Goal: Task Accomplishment & Management: Manage account settings

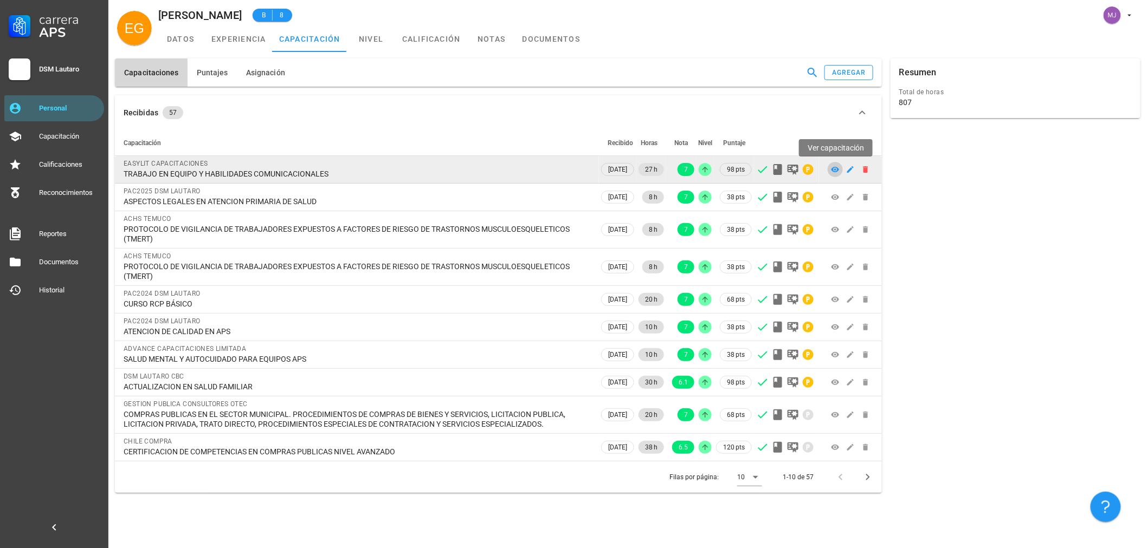
click at [829, 167] on span at bounding box center [834, 169] width 15 height 9
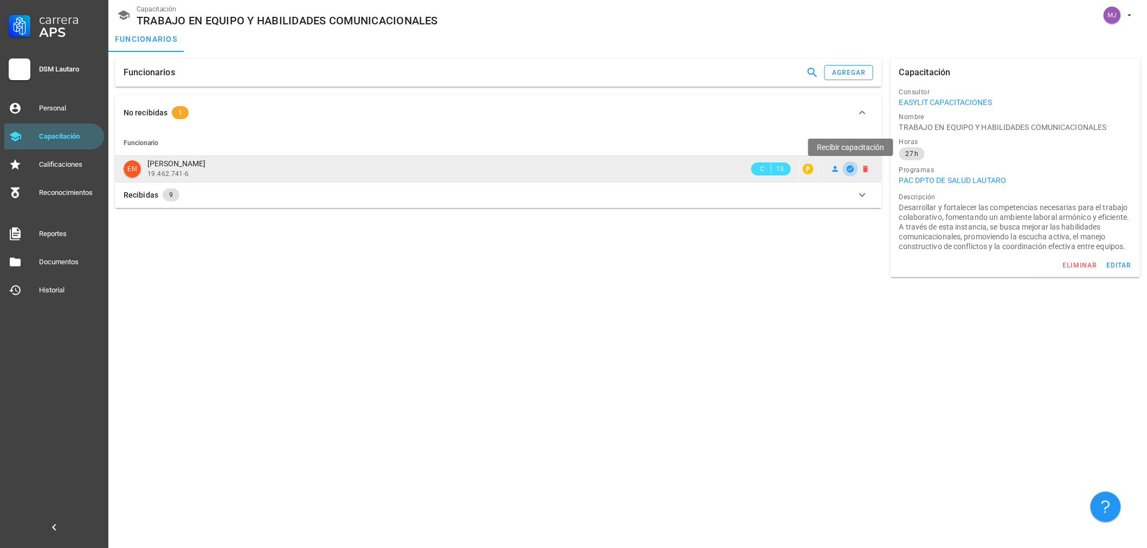
click at [851, 169] on icon "button" at bounding box center [850, 169] width 9 height 9
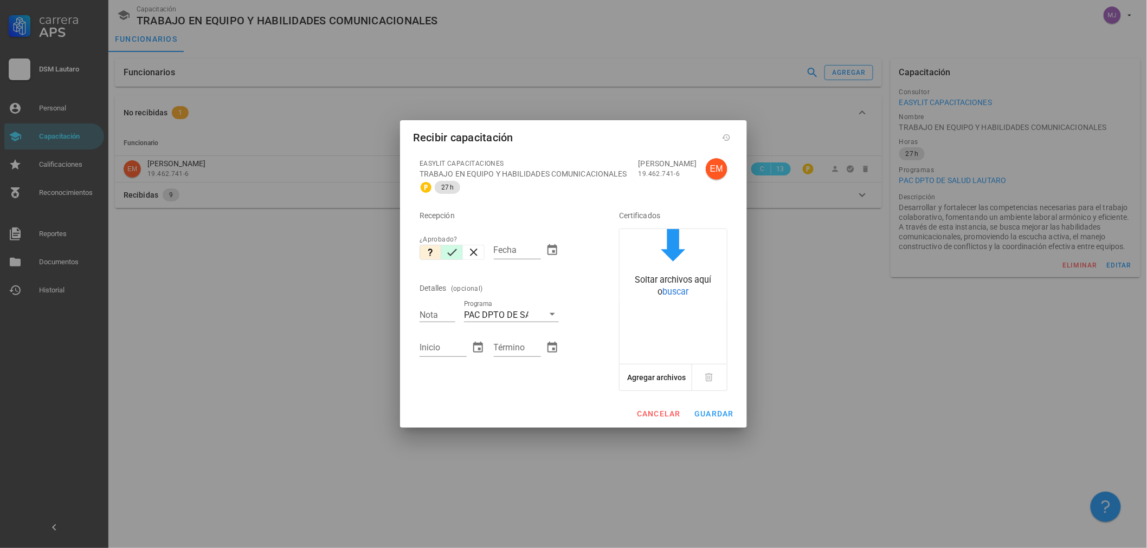
click at [445, 255] on icon "button" at bounding box center [451, 252] width 13 height 13
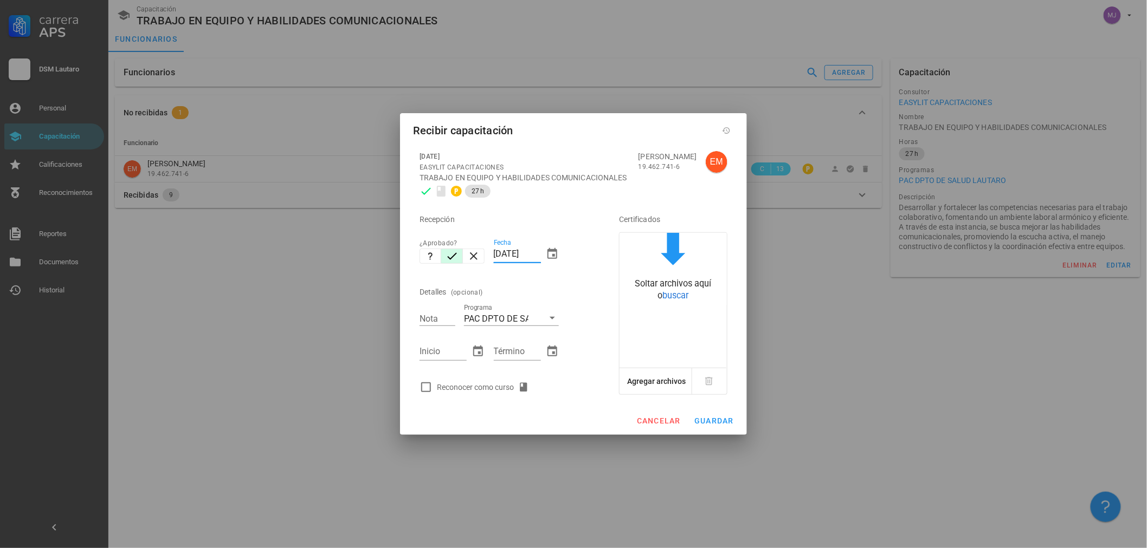
drag, startPoint x: 539, startPoint y: 254, endPoint x: 507, endPoint y: 261, distance: 32.7
click at [510, 259] on input "[DATE]" at bounding box center [517, 253] width 47 height 17
click at [491, 253] on div "Fecha [DATE]" at bounding box center [526, 255] width 74 height 47
drag, startPoint x: 494, startPoint y: 254, endPoint x: 642, endPoint y: 255, distance: 147.4
click at [642, 255] on div "Recepción ¿Aprobado? Fecha [DATE] Detalles (opcional) Nota Programa PAC DPTO DE…" at bounding box center [573, 300] width 316 height 196
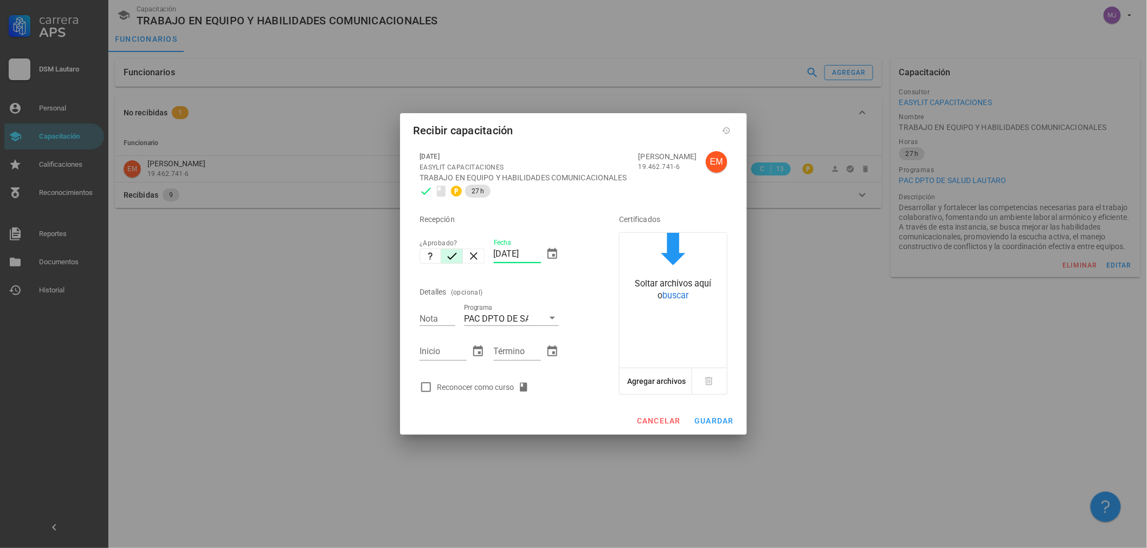
type input "1"
type input "[DATE]"
type input "7"
type input "2808"
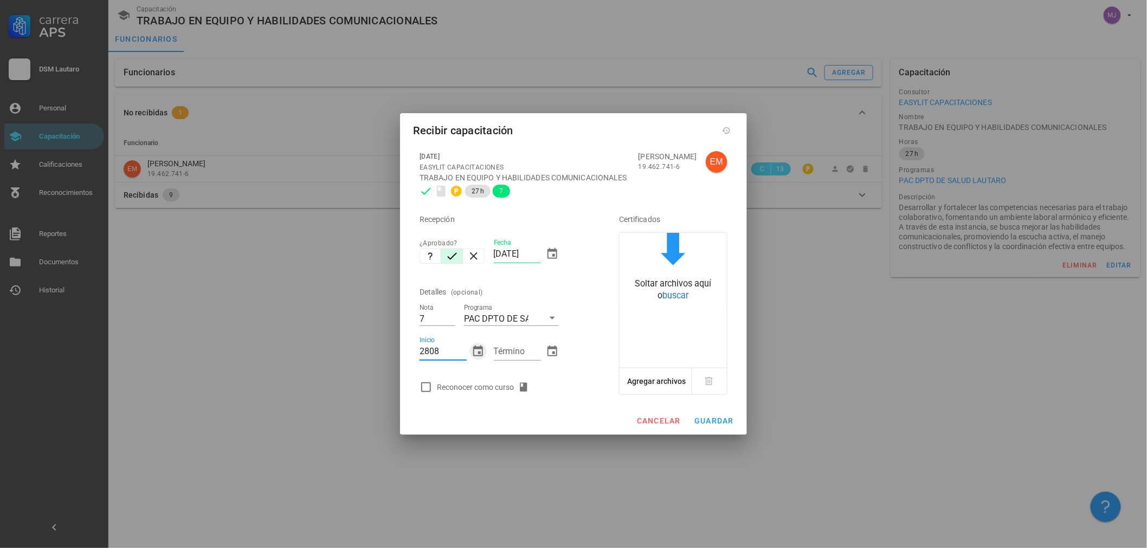
type input "[DATE]"
click at [481, 385] on div "Reconocer como curso" at bounding box center [485, 387] width 96 height 13
checkbox input "true"
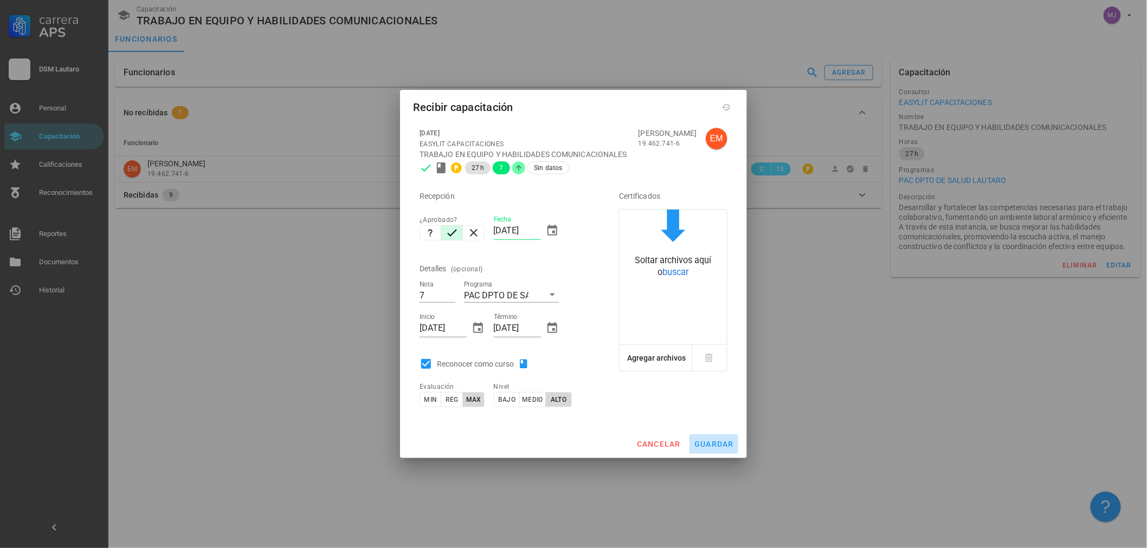
click at [727, 449] on button "guardar" at bounding box center [713, 445] width 49 height 20
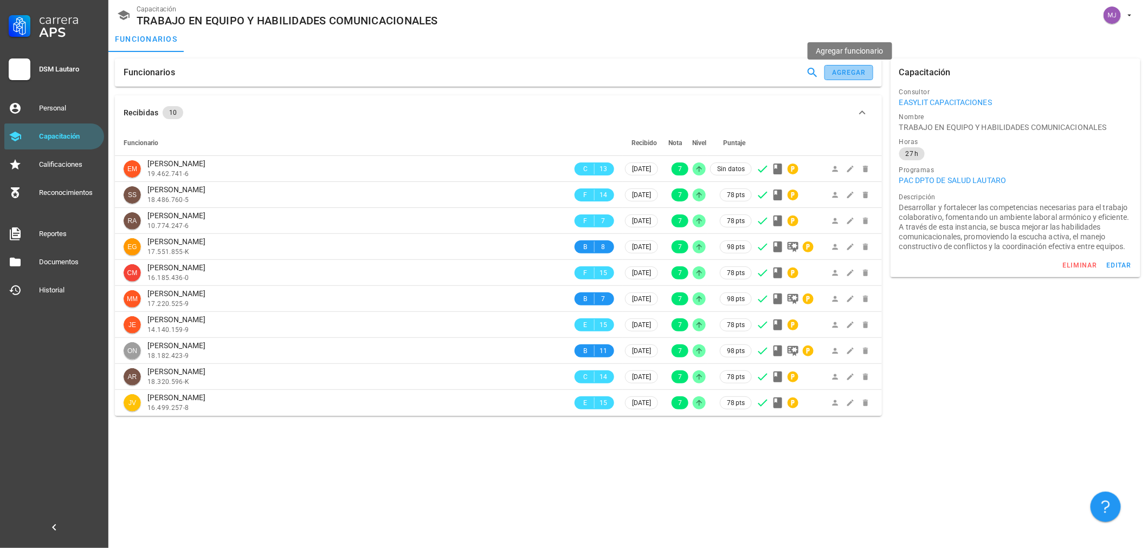
click at [850, 74] on div "agregar" at bounding box center [848, 73] width 35 height 8
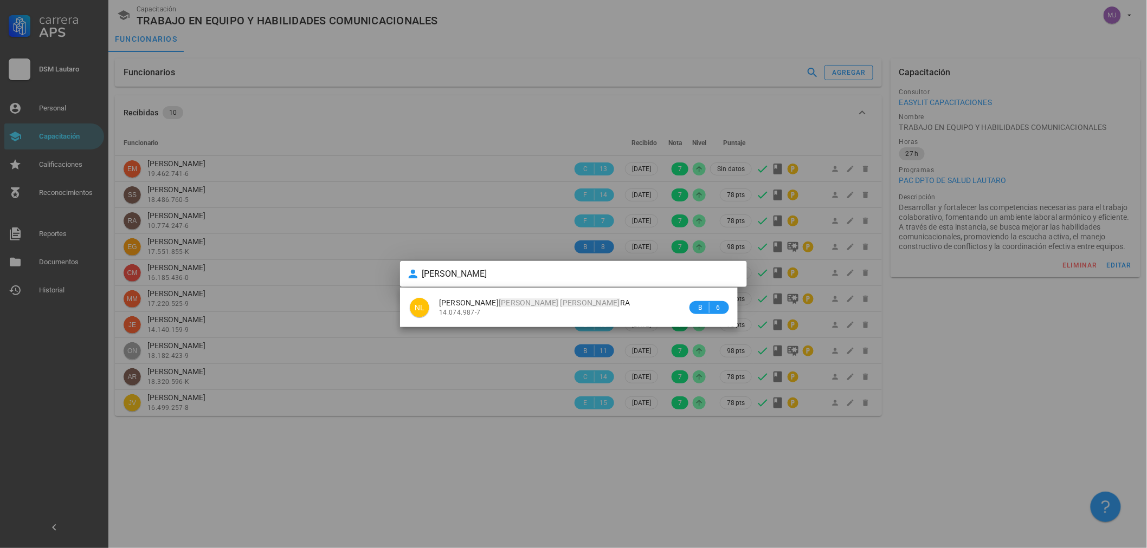
click at [510, 309] on div "14.074.987-7" at bounding box center [563, 313] width 248 height 8
type input "[PERSON_NAME]"
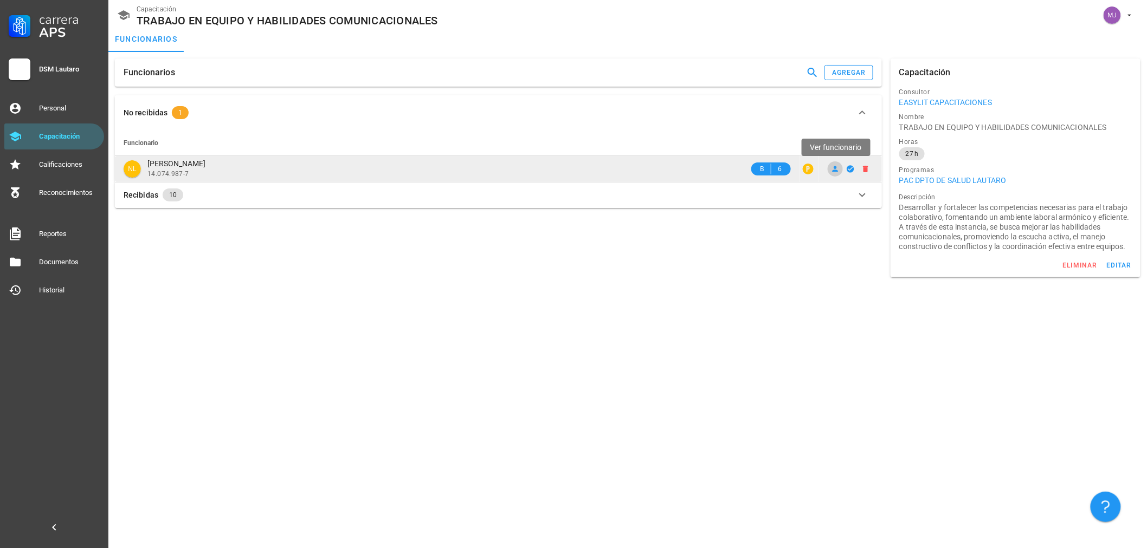
click at [835, 169] on icon at bounding box center [835, 169] width 6 height 6
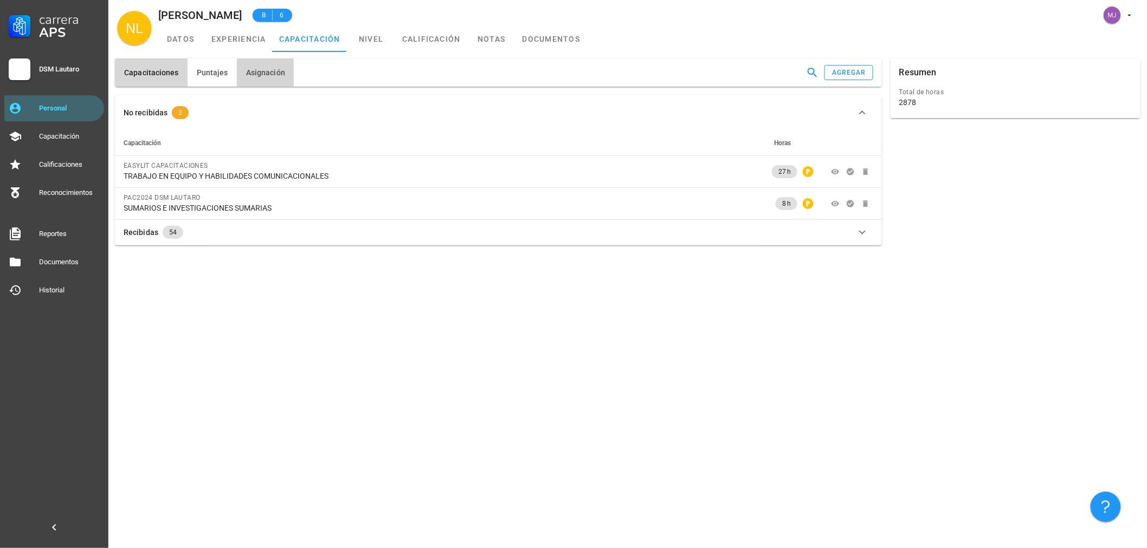
click at [265, 74] on span "Asignación" at bounding box center [265, 72] width 40 height 9
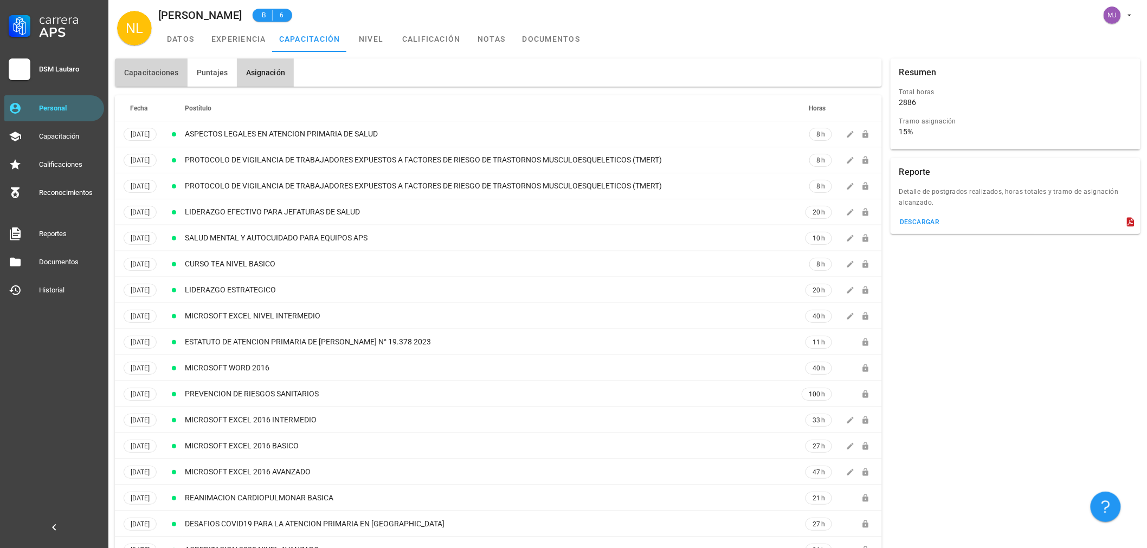
click at [163, 77] on button "Capacitaciones" at bounding box center [151, 73] width 73 height 28
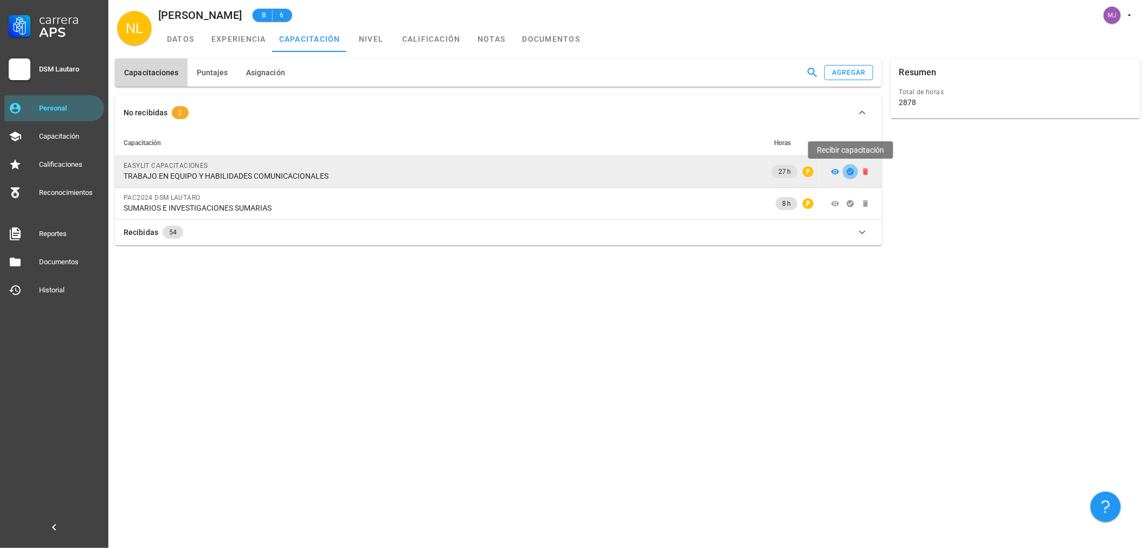
click at [852, 171] on icon "button" at bounding box center [849, 171] width 7 height 7
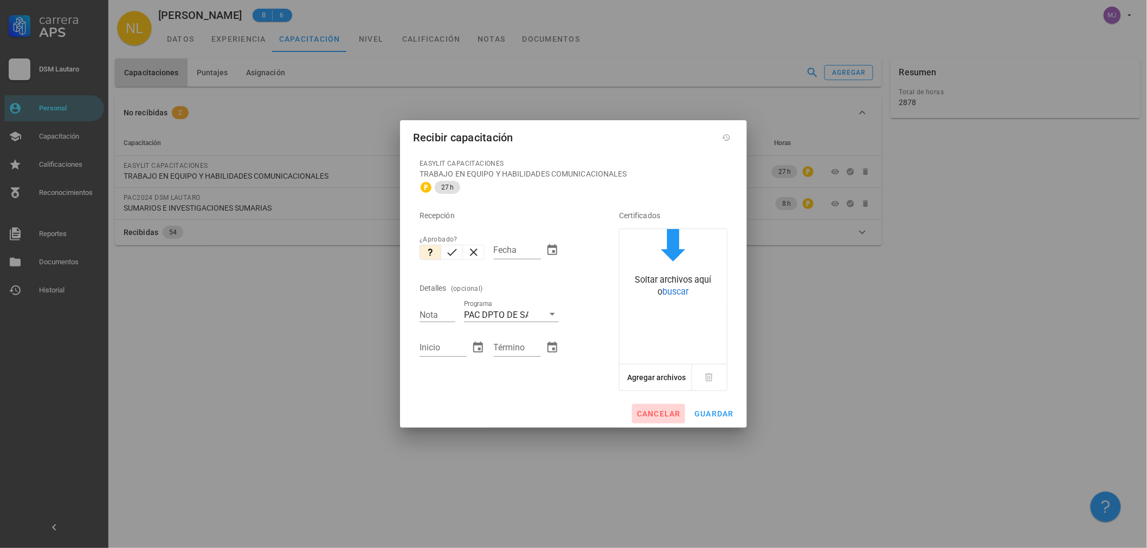
click at [651, 415] on span "cancelar" at bounding box center [658, 414] width 44 height 9
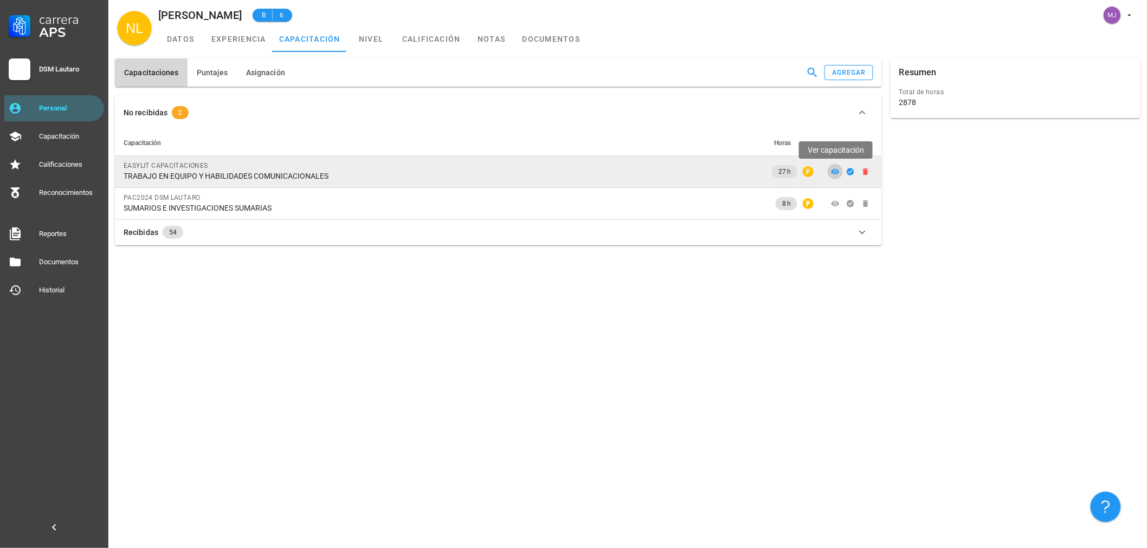
click at [835, 171] on icon at bounding box center [835, 171] width 8 height 5
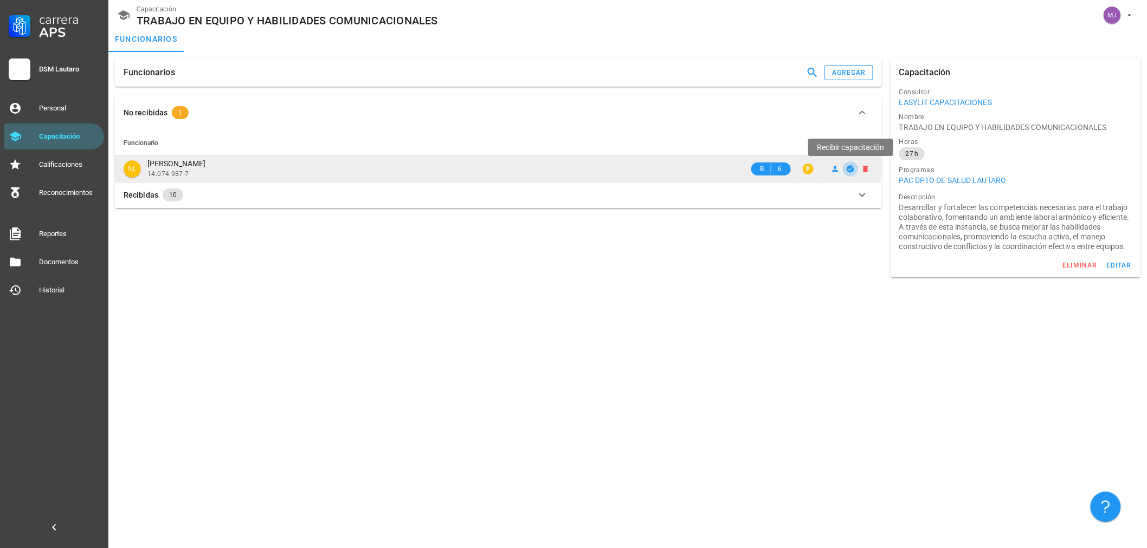
click at [848, 171] on icon "button" at bounding box center [849, 168] width 7 height 7
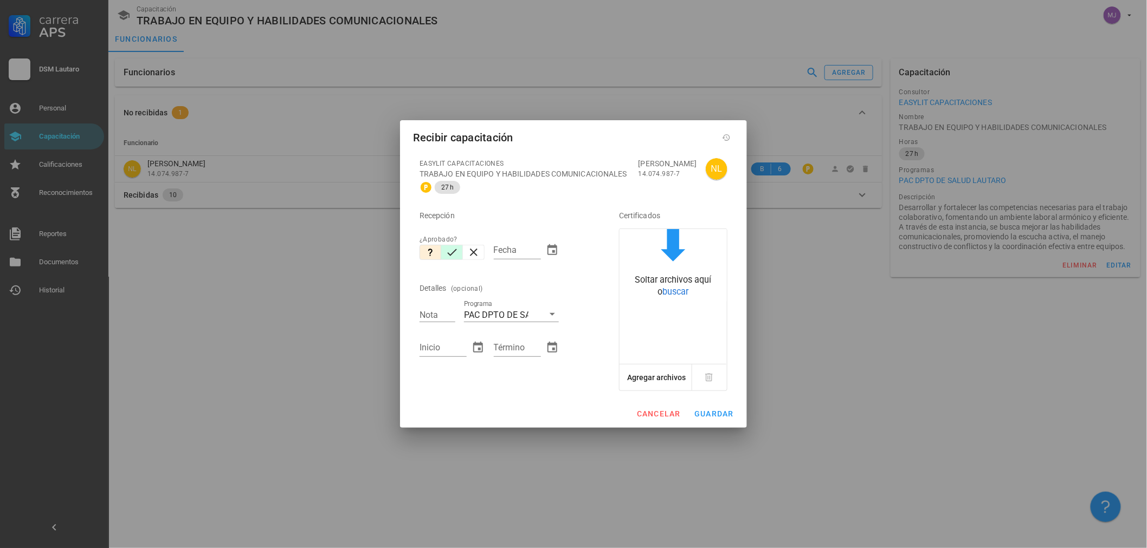
click at [454, 246] on icon "button" at bounding box center [451, 252] width 13 height 13
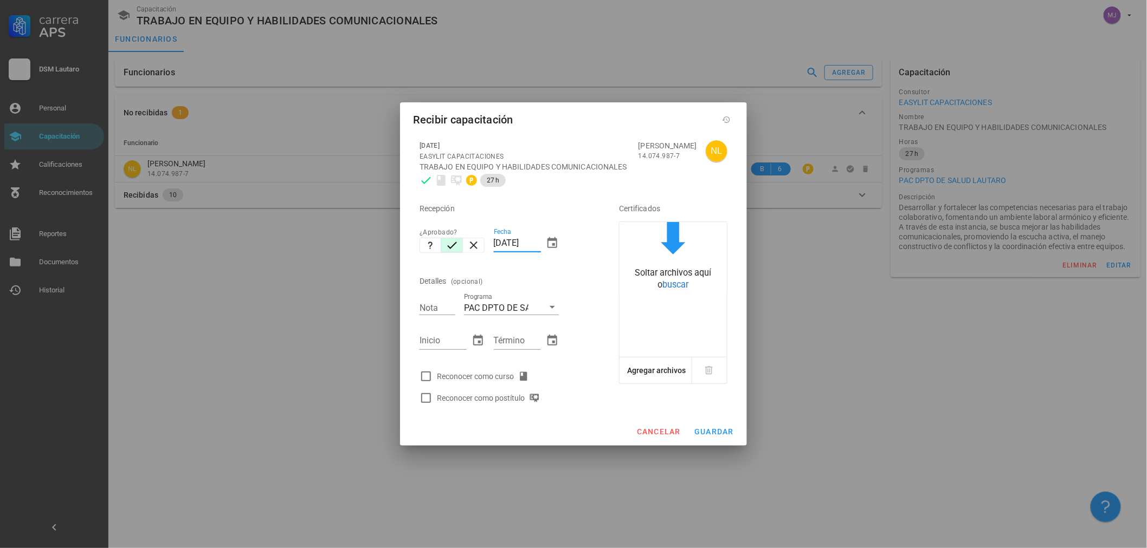
drag, startPoint x: 539, startPoint y: 244, endPoint x: 421, endPoint y: 268, distance: 119.9
click at [442, 256] on div "Recepción ¿Aprobado? Fecha [DATE] Detalles (opcional) Nota Programa PAC DPTO DE…" at bounding box center [504, 300] width 178 height 218
type input "[DATE]"
type input "7"
type input "0"
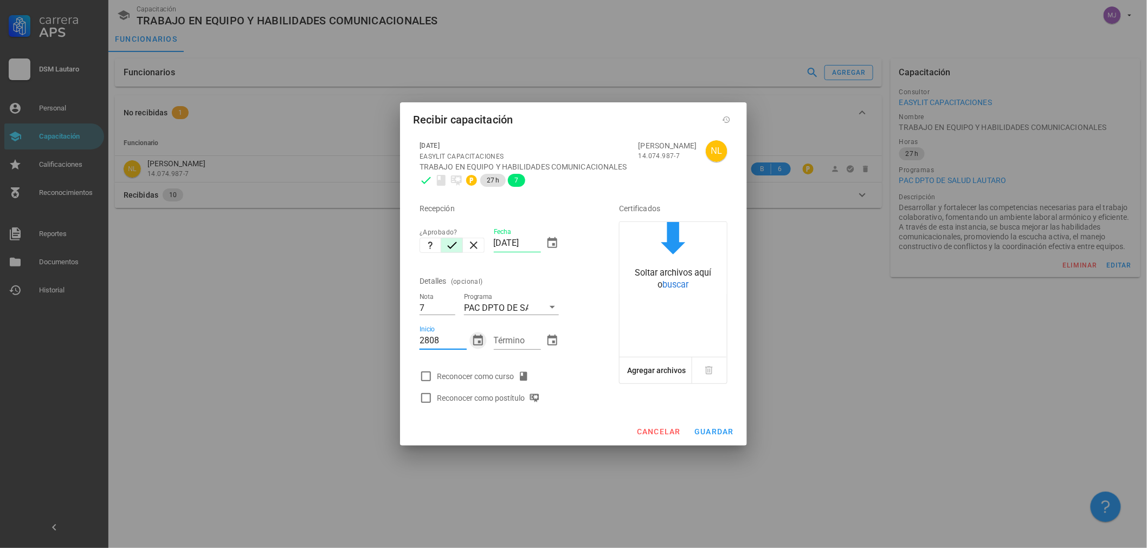
type input "[DATE]"
click at [477, 378] on div "Reconocer como curso" at bounding box center [485, 376] width 96 height 13
checkbox input "true"
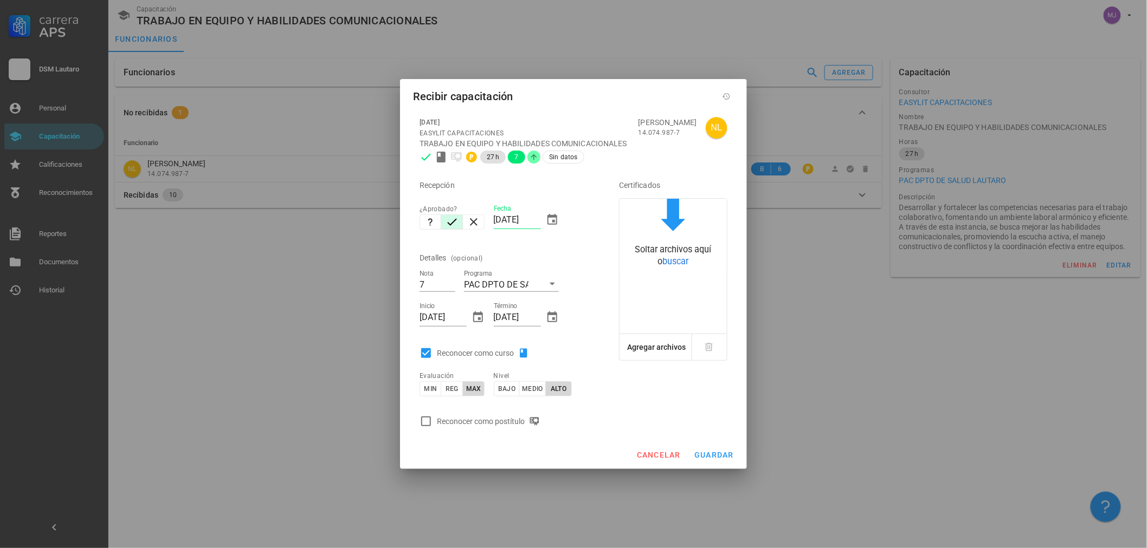
click at [500, 415] on div "Reconocer como postítulo" at bounding box center [490, 421] width 107 height 13
checkbox input "true"
click at [700, 452] on span "guardar" at bounding box center [714, 455] width 40 height 9
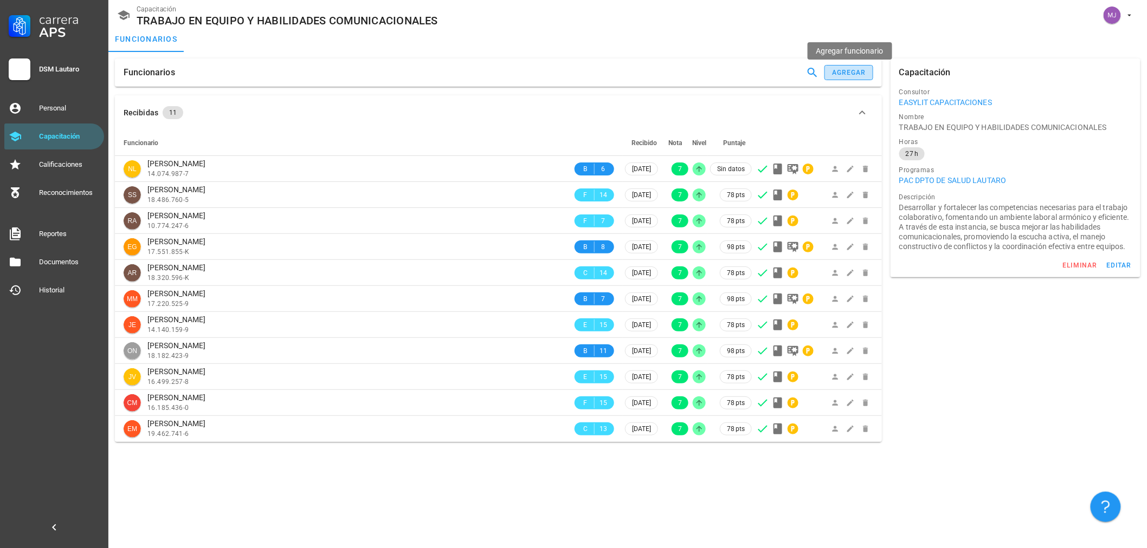
click at [838, 63] on div "Funcionarios agregar" at bounding box center [498, 73] width 767 height 28
click at [835, 63] on div "Funcionarios agregar" at bounding box center [498, 73] width 767 height 28
click at [836, 65] on button "agregar" at bounding box center [848, 72] width 49 height 15
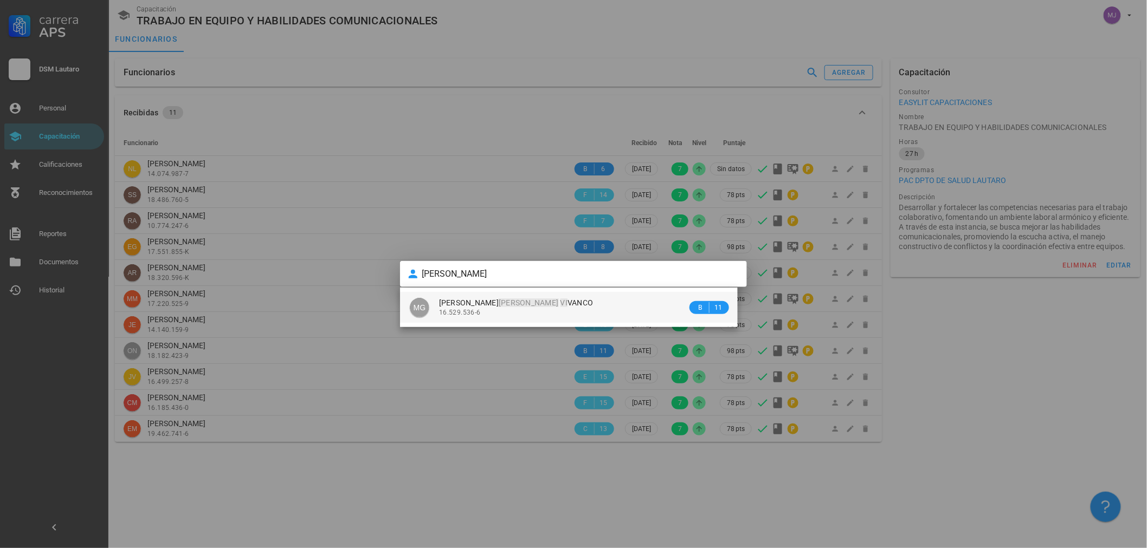
click at [489, 313] on div "16.529.536-6" at bounding box center [563, 313] width 248 height 8
type input "[PERSON_NAME]"
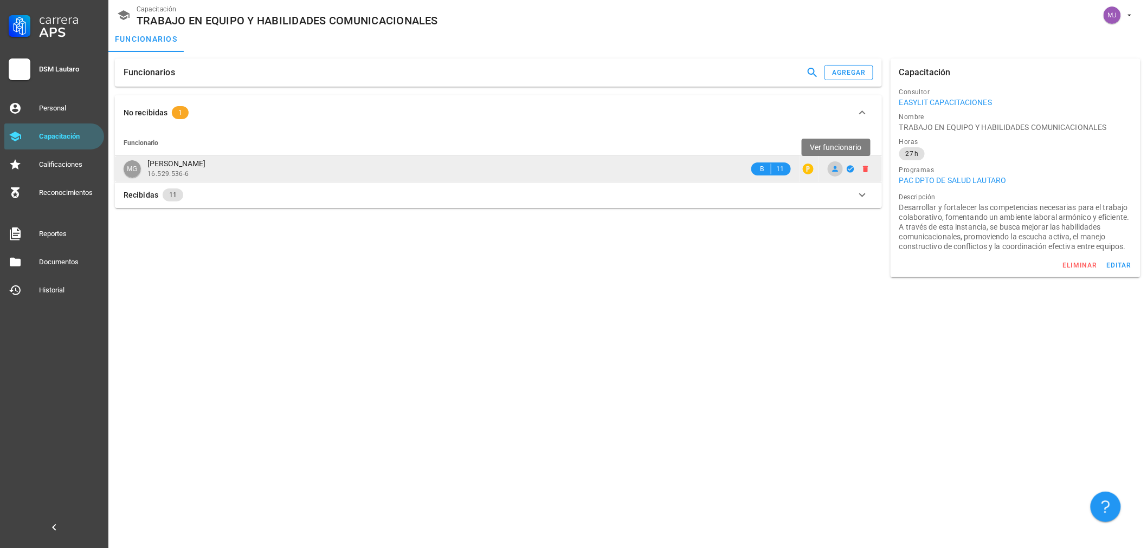
click at [835, 168] on icon at bounding box center [835, 169] width 6 height 6
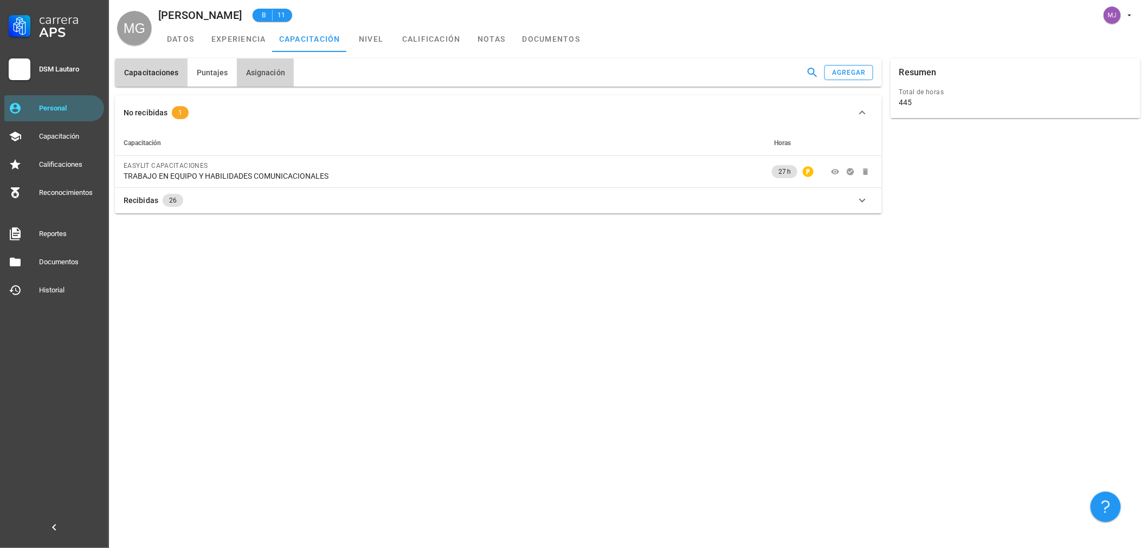
click at [277, 76] on span "Asignación" at bounding box center [265, 72] width 40 height 9
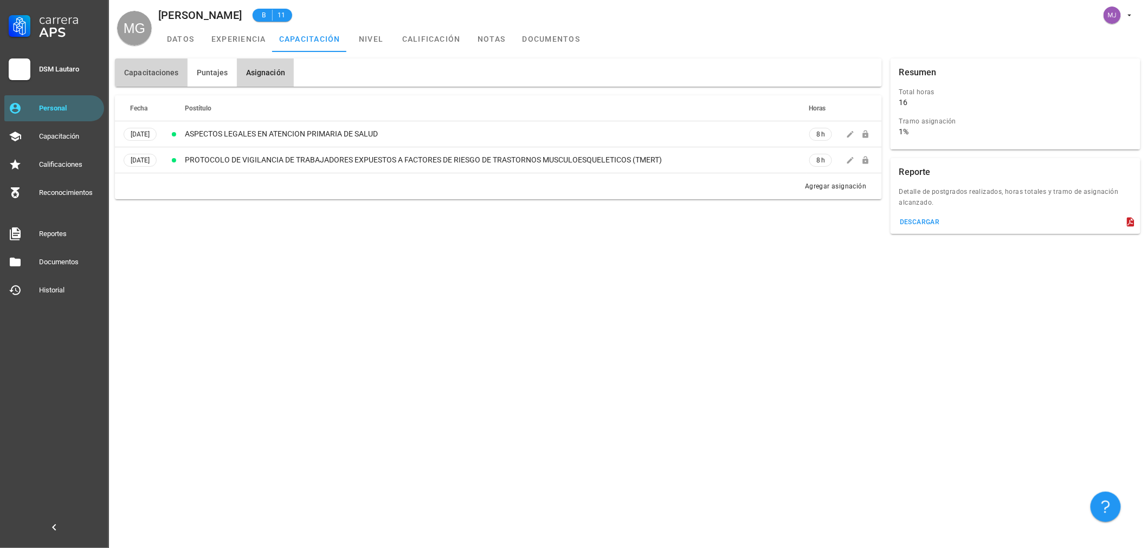
click at [165, 76] on span "Capacitaciones" at bounding box center [151, 72] width 55 height 9
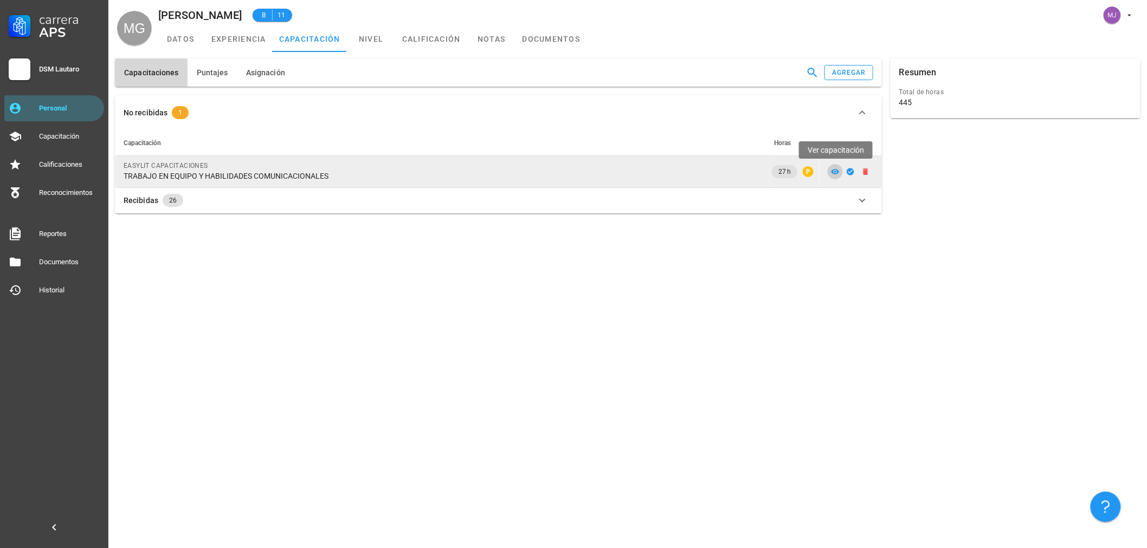
click at [840, 174] on span at bounding box center [834, 171] width 15 height 9
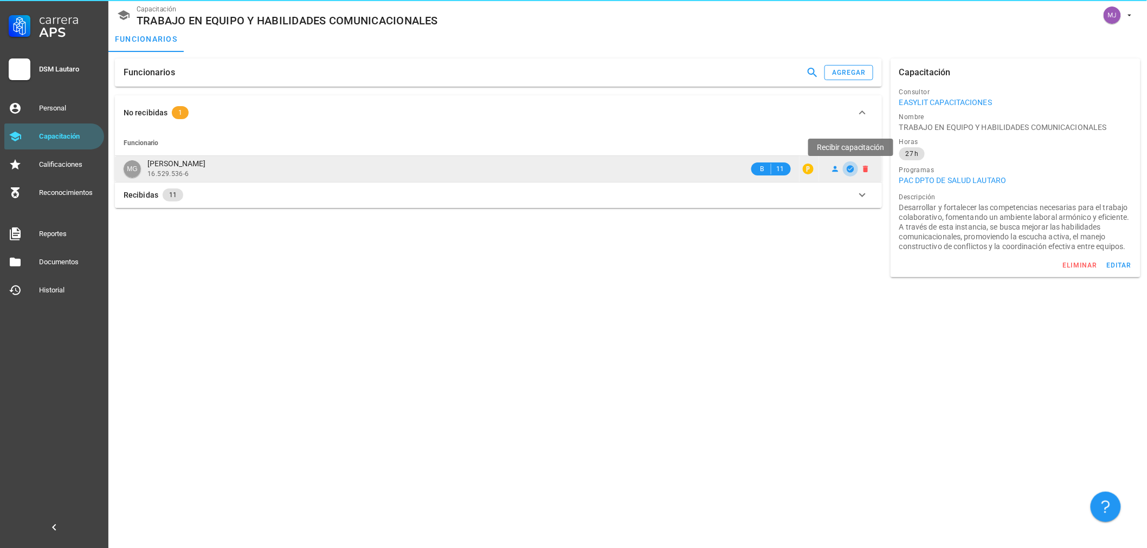
click at [845, 170] on span "button" at bounding box center [850, 169] width 15 height 9
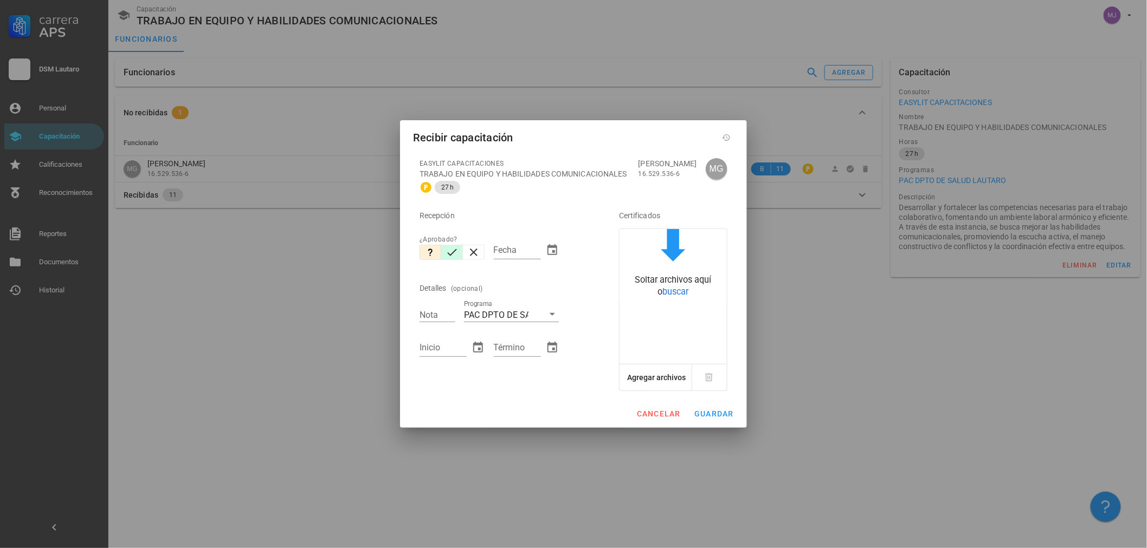
click at [452, 256] on icon "button" at bounding box center [451, 252] width 13 height 13
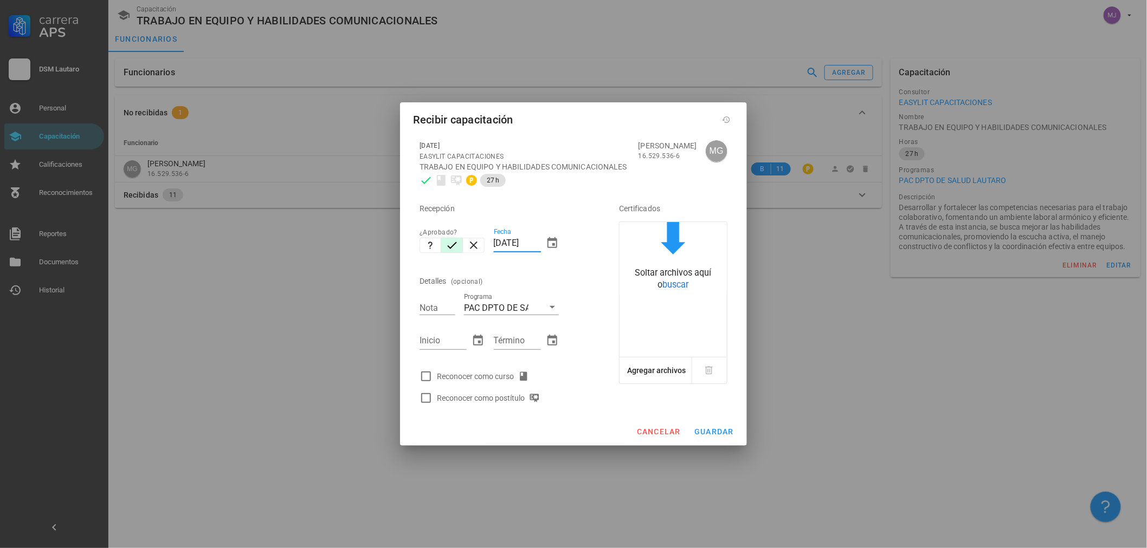
drag, startPoint x: 539, startPoint y: 247, endPoint x: 401, endPoint y: 249, distance: 137.1
click at [405, 251] on div "[DATE] EASYLIT CAPACITACIONES TRABAJO EN EQUIPO Y HABILIDADES COMUNICACIONALES …" at bounding box center [573, 276] width 347 height 284
type input "[DATE]"
type input "7"
type input "[DATE]"
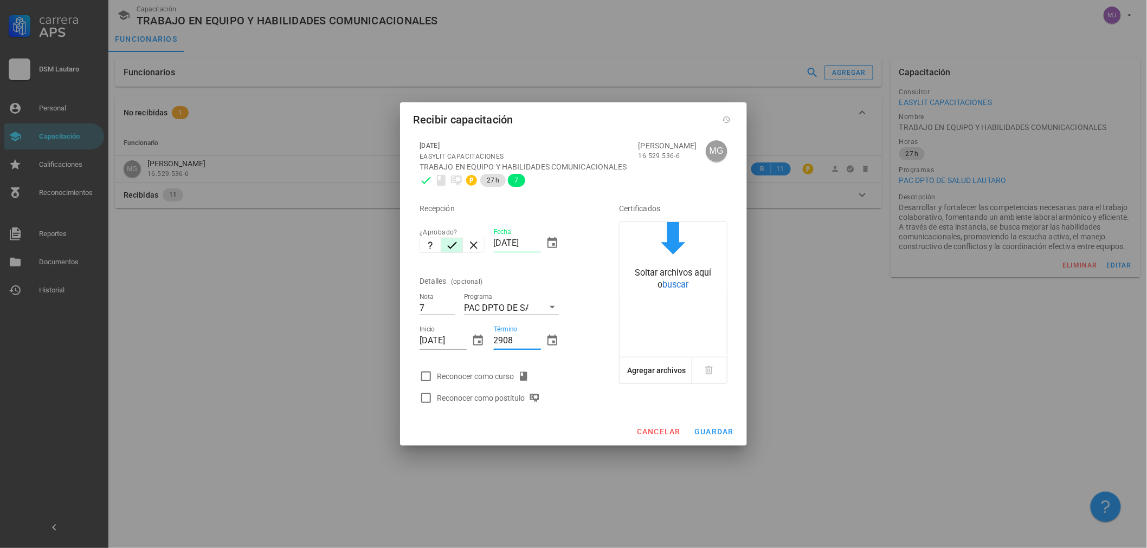
type input "2908"
type input "[DATE]"
click at [490, 362] on div "Término [DATE]" at bounding box center [526, 342] width 74 height 47
click at [493, 383] on div "Reconocer como curso" at bounding box center [485, 376] width 96 height 13
checkbox input "true"
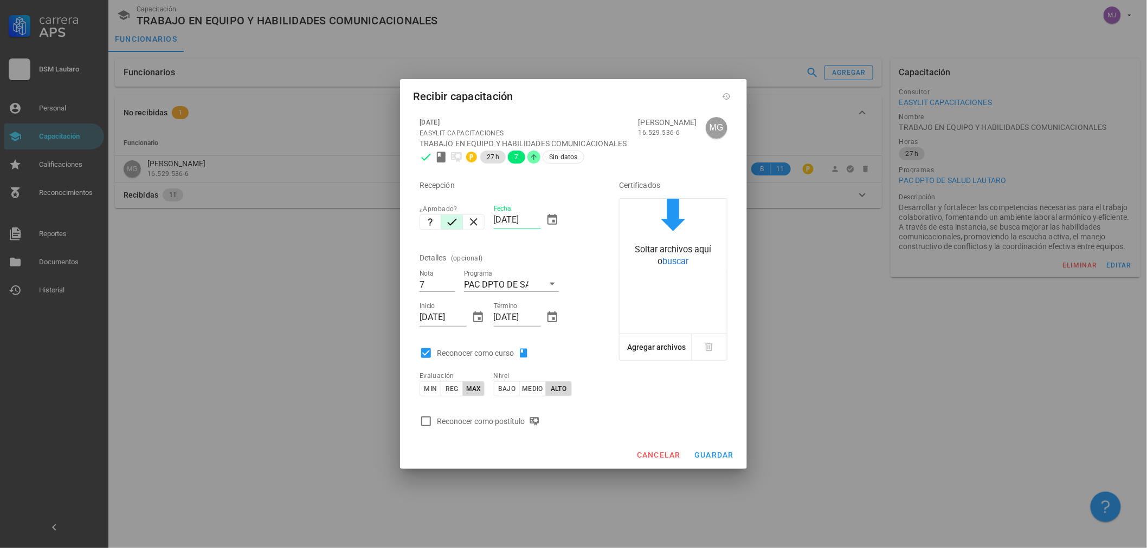
drag, startPoint x: 511, startPoint y: 424, endPoint x: 567, endPoint y: 430, distance: 56.7
click at [511, 424] on div "Reconocer como postítulo" at bounding box center [490, 421] width 107 height 13
checkbox input "true"
click at [725, 459] on span "guardar" at bounding box center [714, 455] width 40 height 9
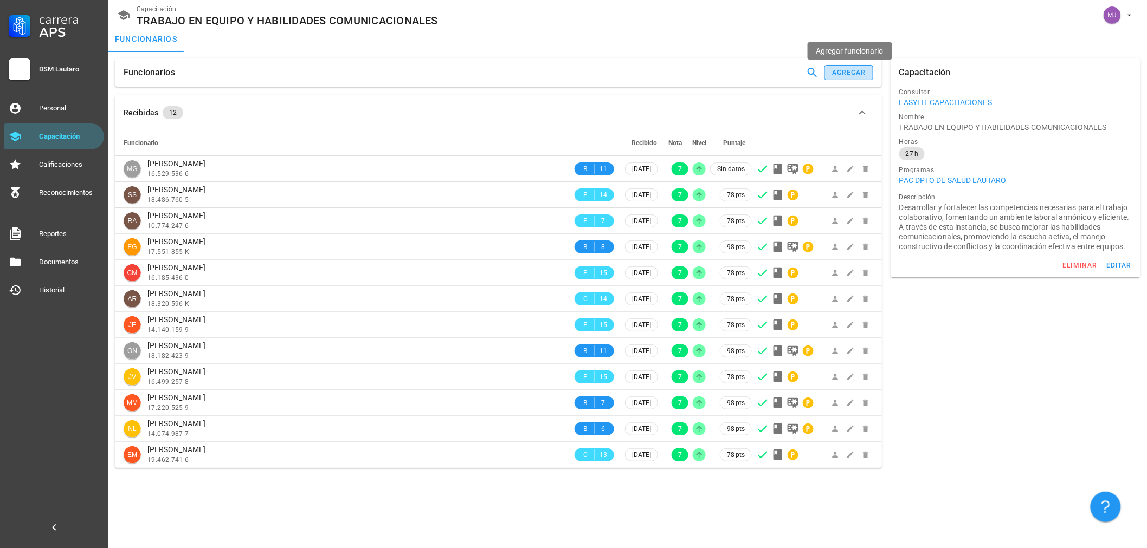
click at [842, 74] on div "agregar" at bounding box center [848, 73] width 35 height 8
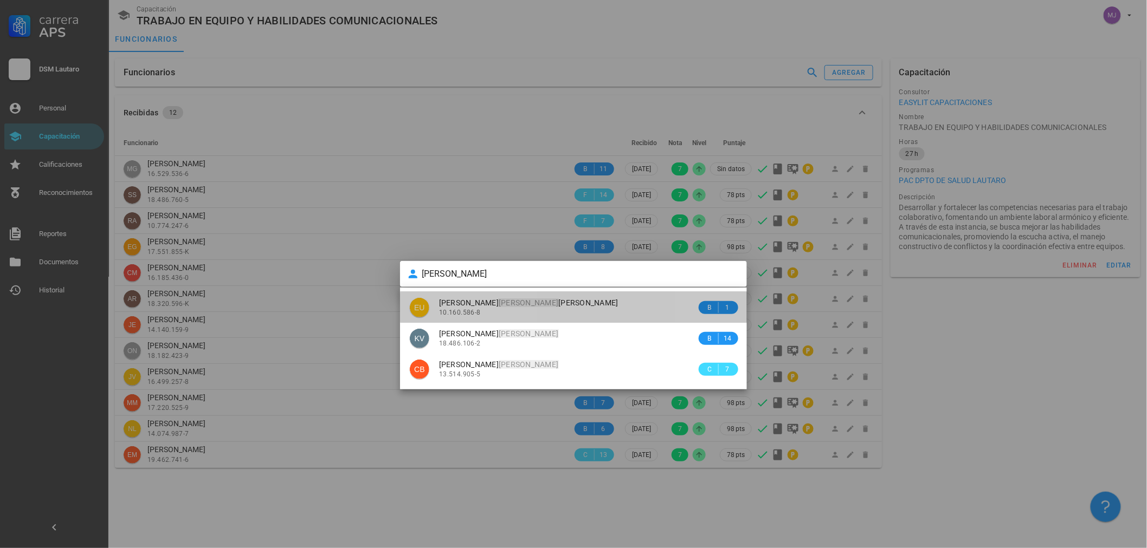
drag, startPoint x: 846, startPoint y: 202, endPoint x: 562, endPoint y: 299, distance: 300.2
click at [562, 299] on span "[PERSON_NAME] [PERSON_NAME]" at bounding box center [528, 303] width 179 height 9
type input "[PERSON_NAME] [PERSON_NAME]"
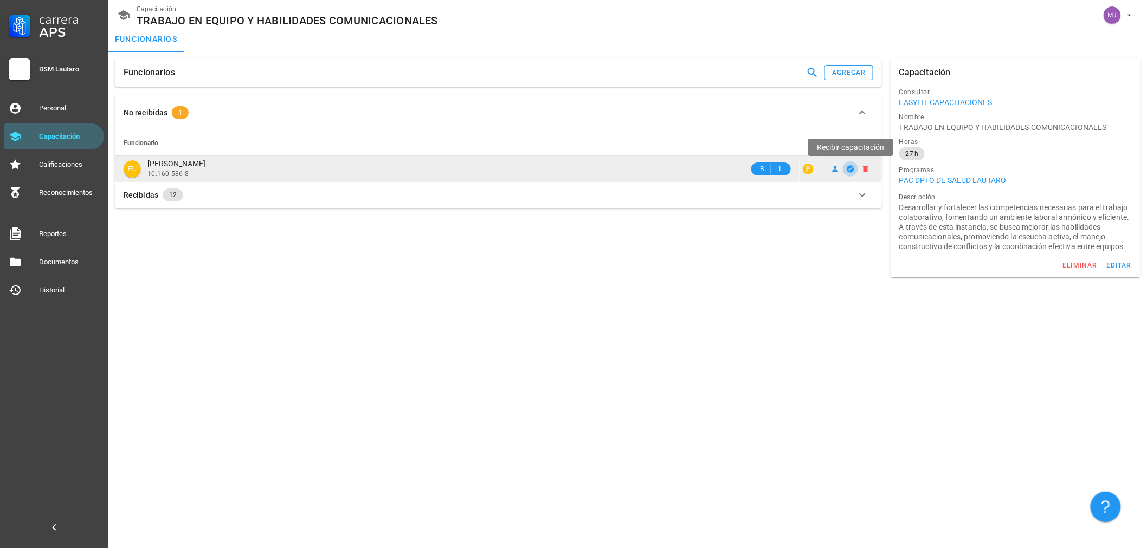
click at [854, 170] on span "button" at bounding box center [850, 169] width 15 height 9
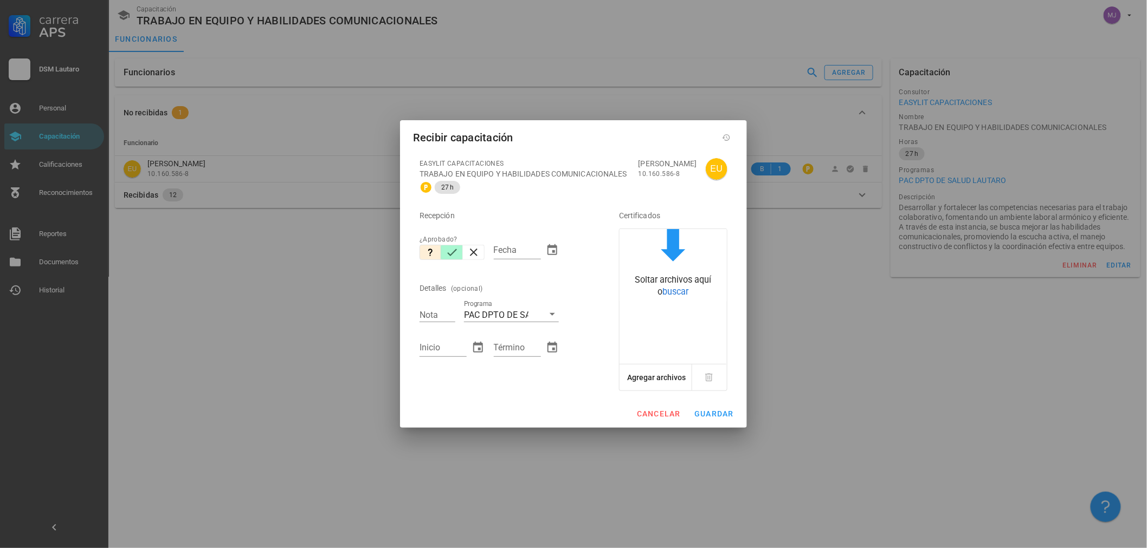
click at [459, 255] on button "button" at bounding box center [452, 252] width 22 height 15
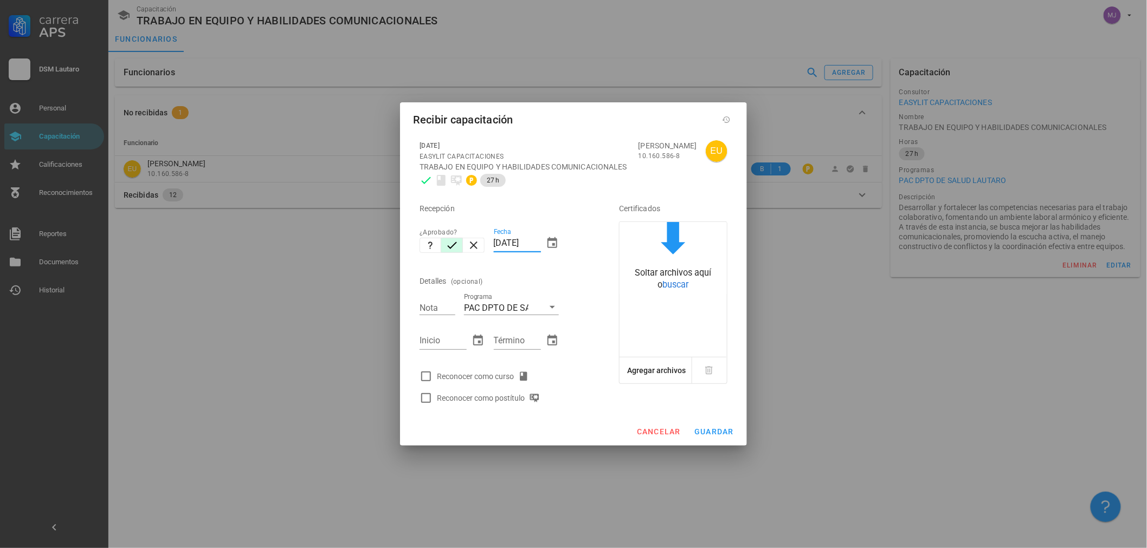
drag, startPoint x: 537, startPoint y: 244, endPoint x: 376, endPoint y: 281, distance: 165.5
click at [376, 281] on div "Carrera APS DSM [PERSON_NAME] Personal Capacitación Calificaciones Reconocimien…" at bounding box center [573, 274] width 1147 height 548
type input "[DATE]"
type input "7"
type input "[DATE]"
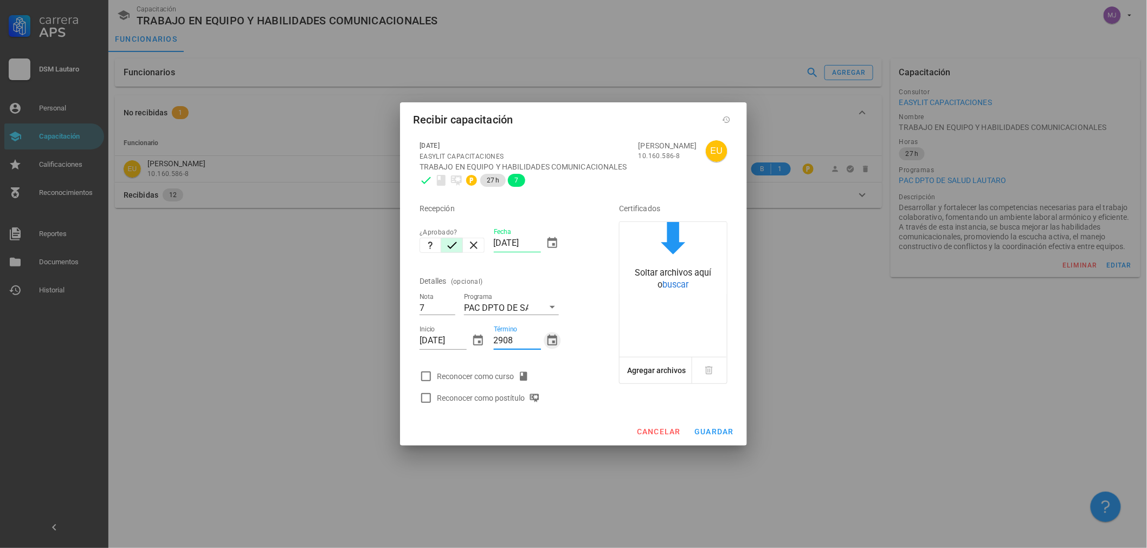
type input "[DATE]"
click at [463, 377] on div "Reconocer como curso" at bounding box center [485, 376] width 96 height 13
checkbox input "true"
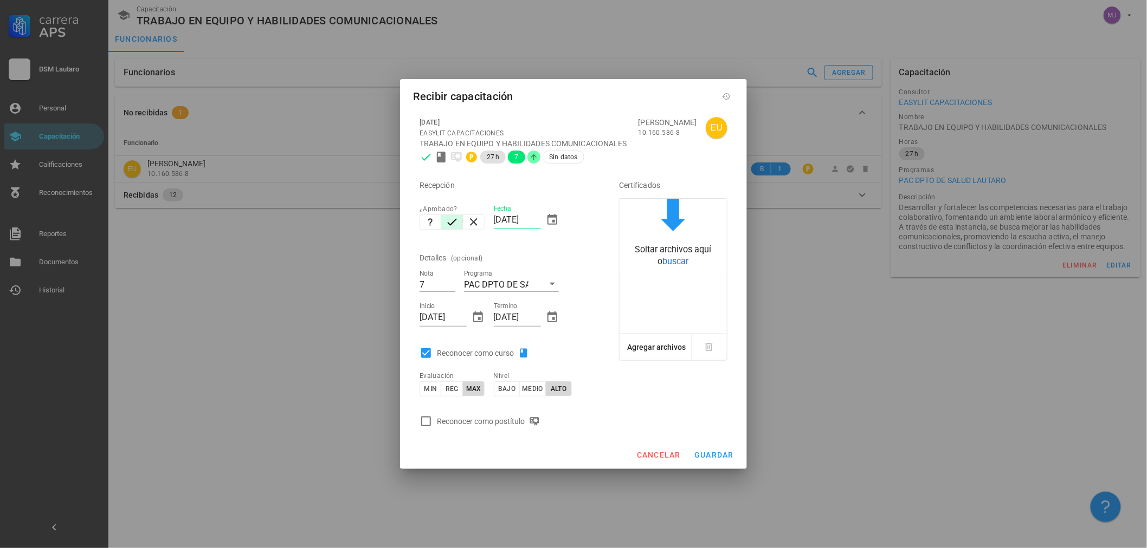
click at [478, 417] on div "Reconocer como postítulo" at bounding box center [490, 421] width 107 height 13
checkbox input "true"
click at [740, 451] on div "cancelar guardar" at bounding box center [573, 455] width 347 height 28
click at [722, 454] on span "guardar" at bounding box center [714, 455] width 40 height 9
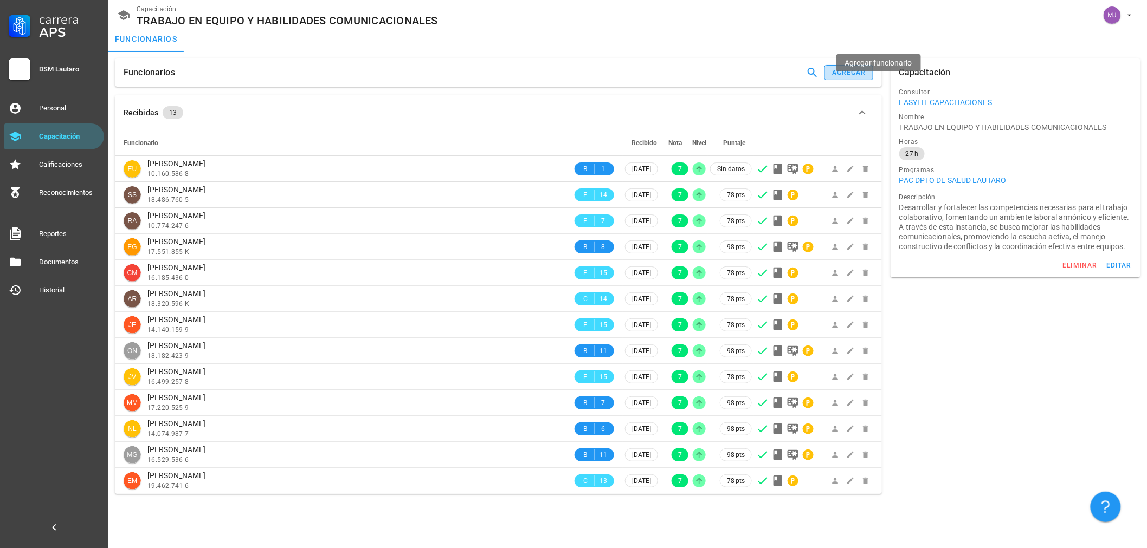
click at [854, 69] on div "agregar" at bounding box center [848, 73] width 35 height 8
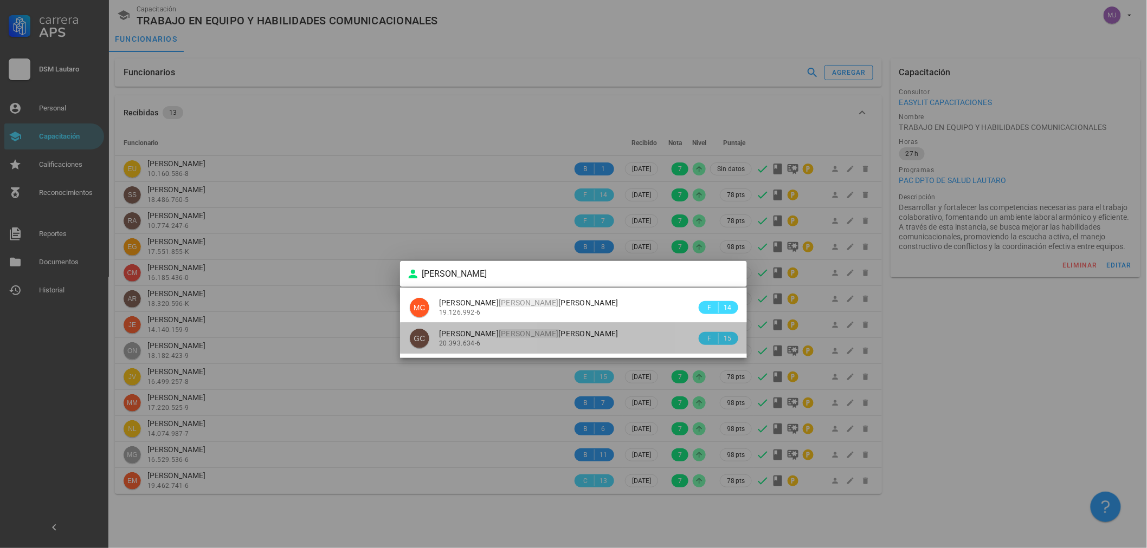
click at [500, 340] on div "20.393.634-6" at bounding box center [567, 344] width 257 height 8
type input "[PERSON_NAME]"
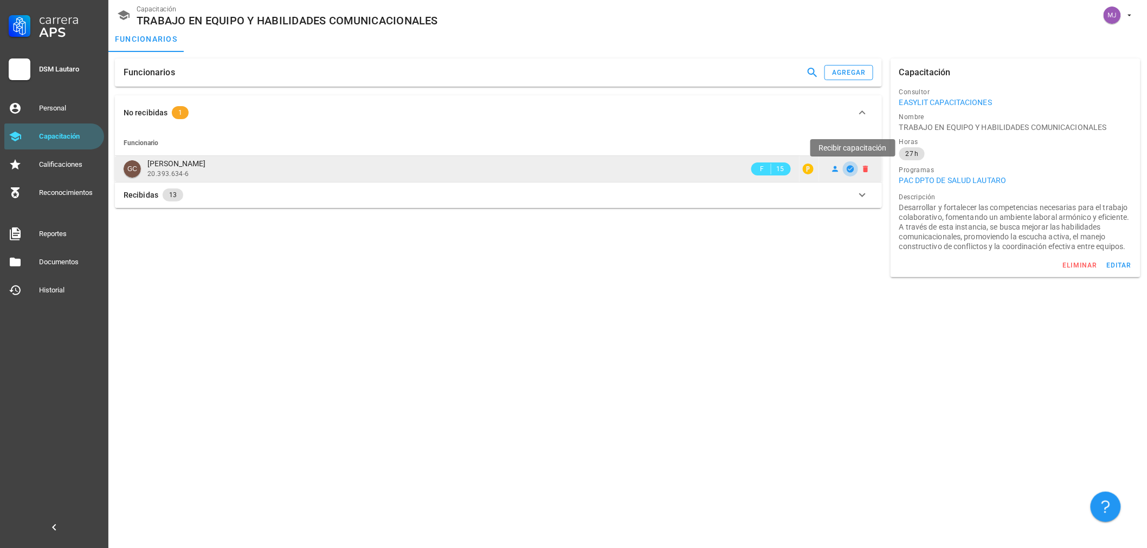
click at [851, 170] on icon "button" at bounding box center [849, 168] width 7 height 7
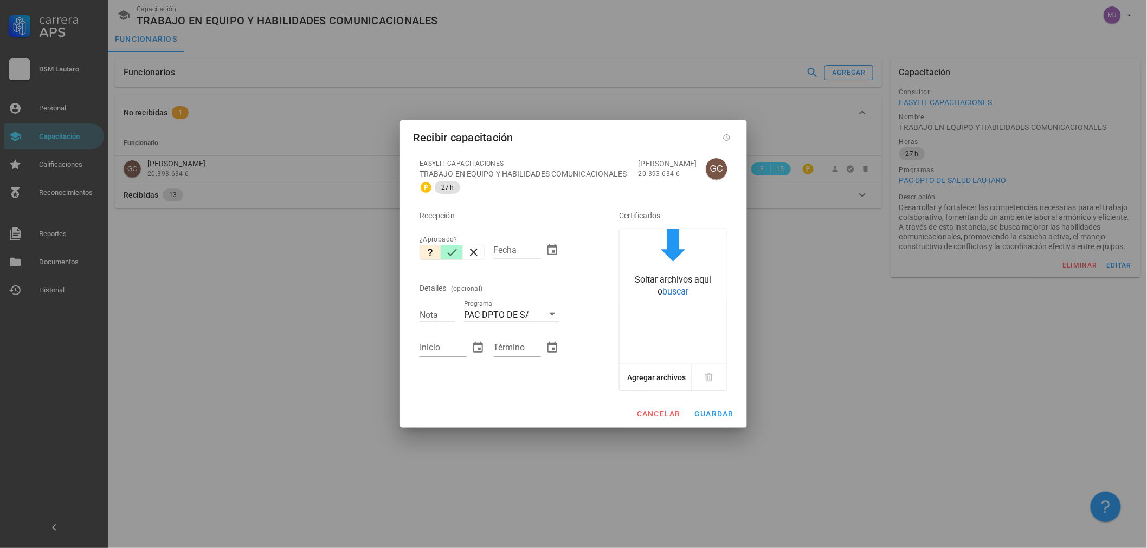
click at [457, 257] on icon "button" at bounding box center [451, 252] width 13 height 13
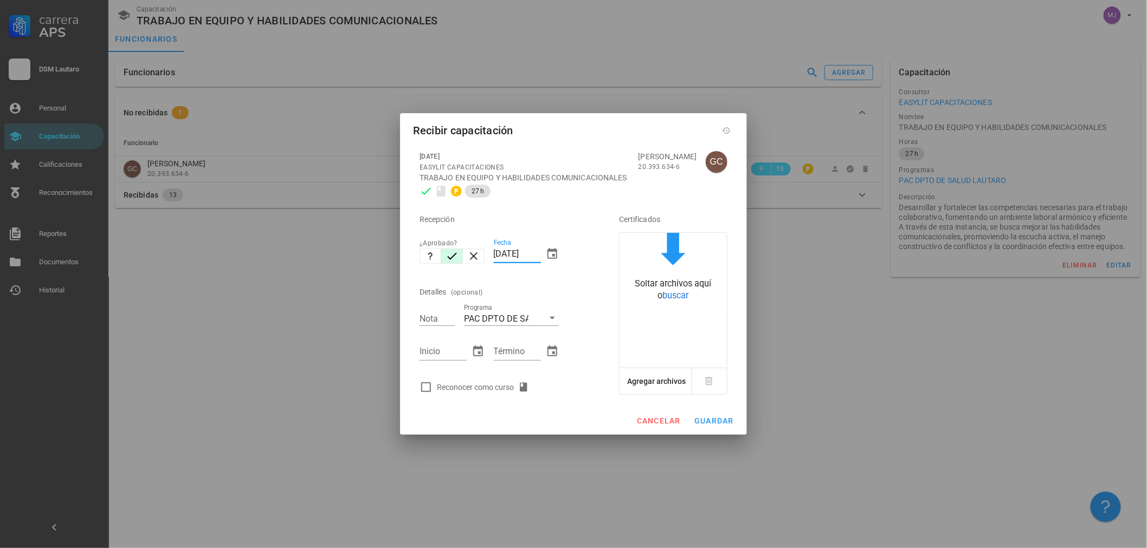
drag, startPoint x: 540, startPoint y: 263, endPoint x: 403, endPoint y: 284, distance: 139.3
click at [403, 284] on div "[DATE] EASYLIT CAPACITACIONES TRABAJO EN EQUIPO Y HABILIDADES COMUNICACIONALES …" at bounding box center [573, 276] width 347 height 262
type input "[DATE]"
type input "7"
type input "2808"
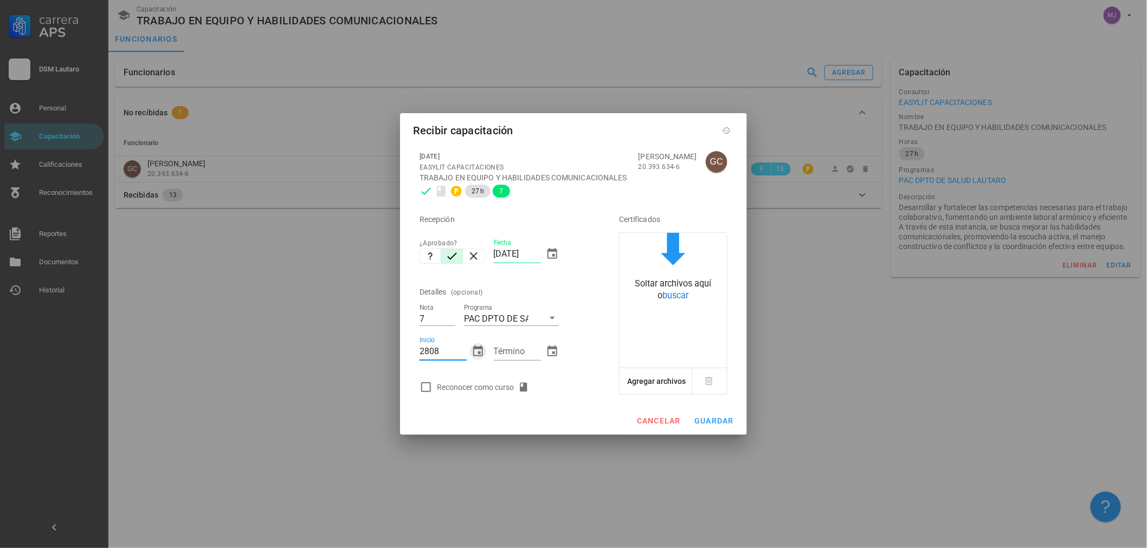
type input "[DATE]"
click at [467, 388] on div "Reconocer como curso" at bounding box center [485, 387] width 96 height 13
checkbox input "true"
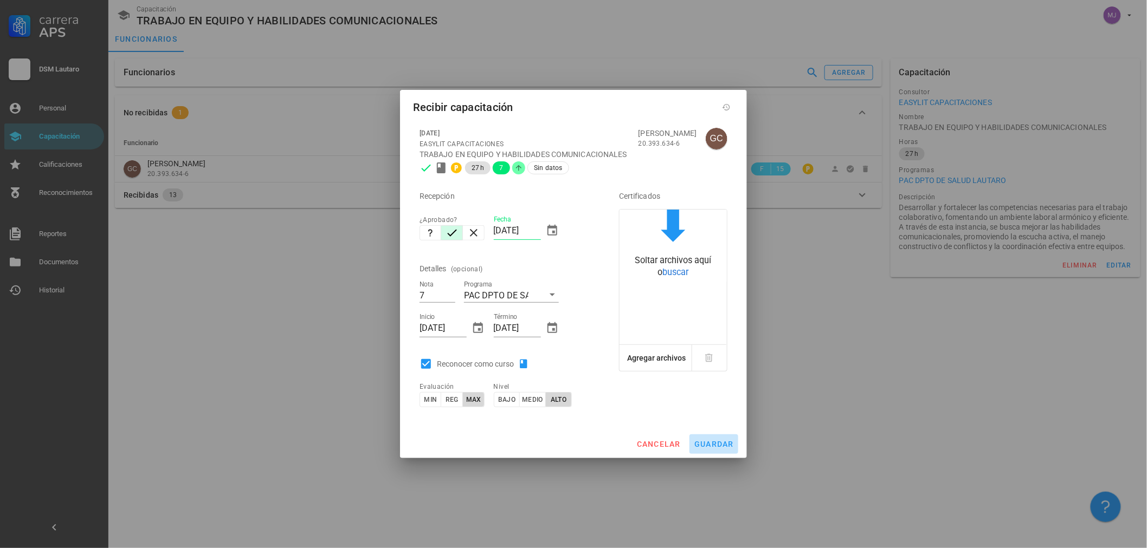
click at [710, 445] on span "guardar" at bounding box center [714, 444] width 40 height 9
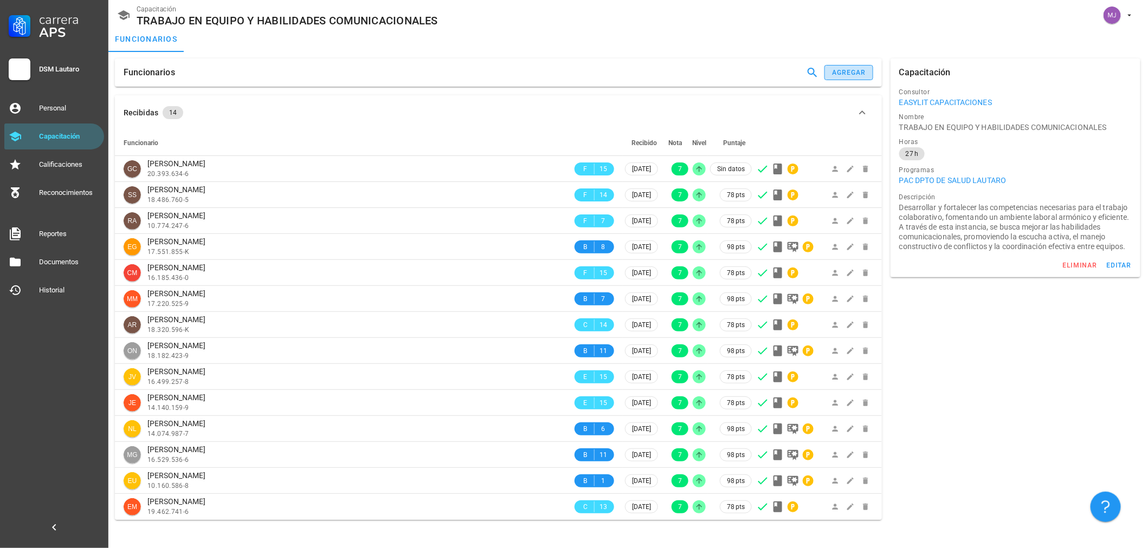
click at [848, 73] on div "agregar" at bounding box center [848, 73] width 35 height 8
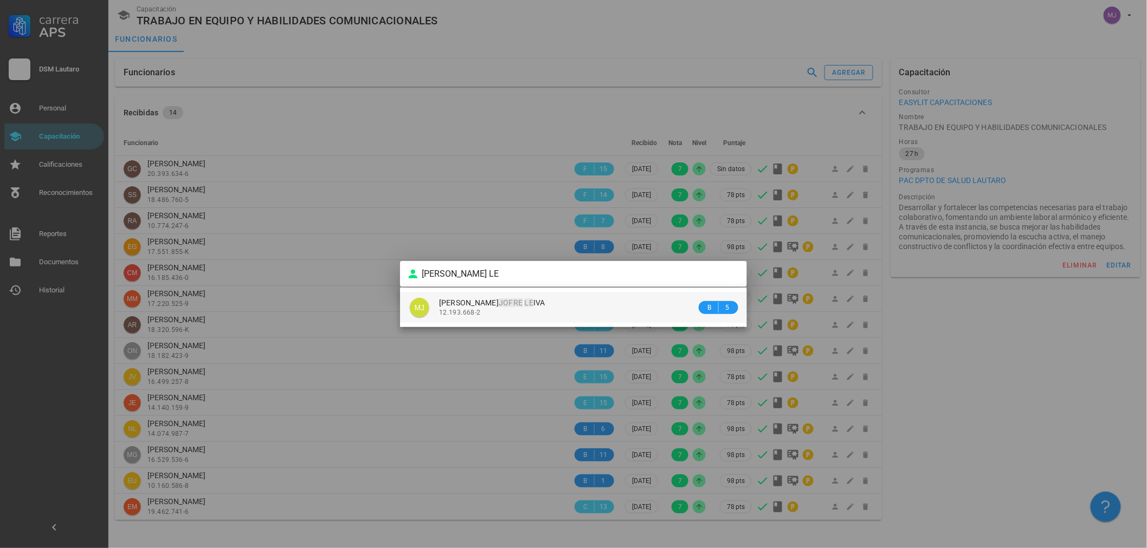
click at [522, 305] on mark "JOFRE" at bounding box center [510, 303] width 24 height 9
type input "[PERSON_NAME]"
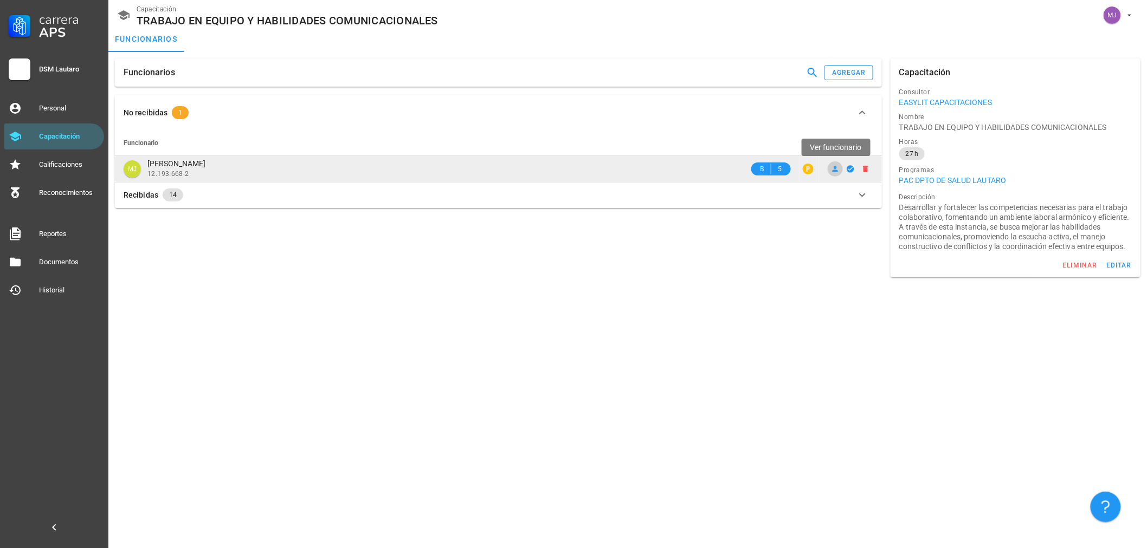
click at [835, 168] on icon at bounding box center [835, 169] width 6 height 6
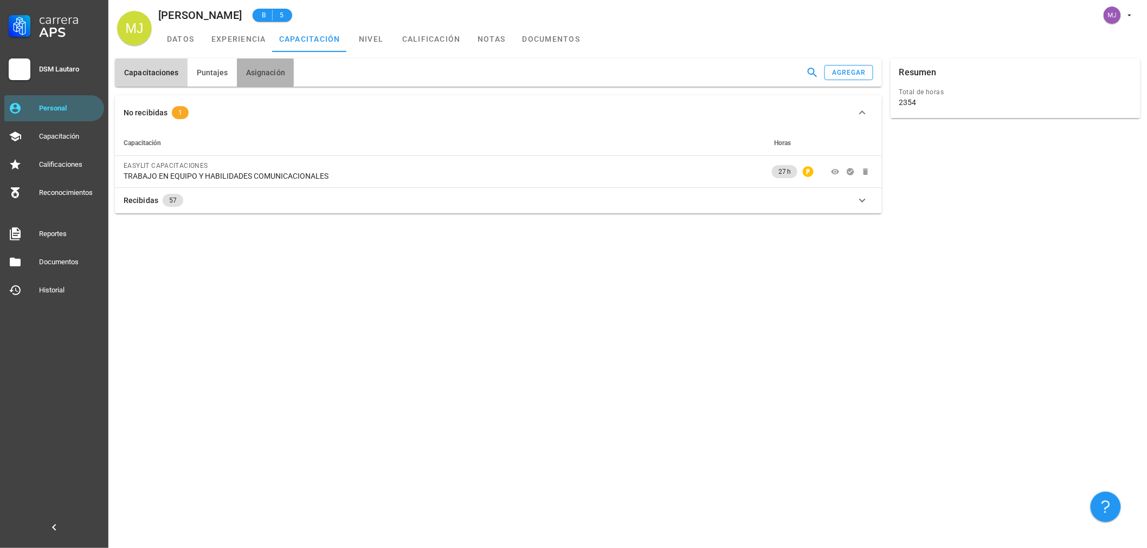
click at [275, 77] on button "Asignación" at bounding box center [265, 73] width 57 height 28
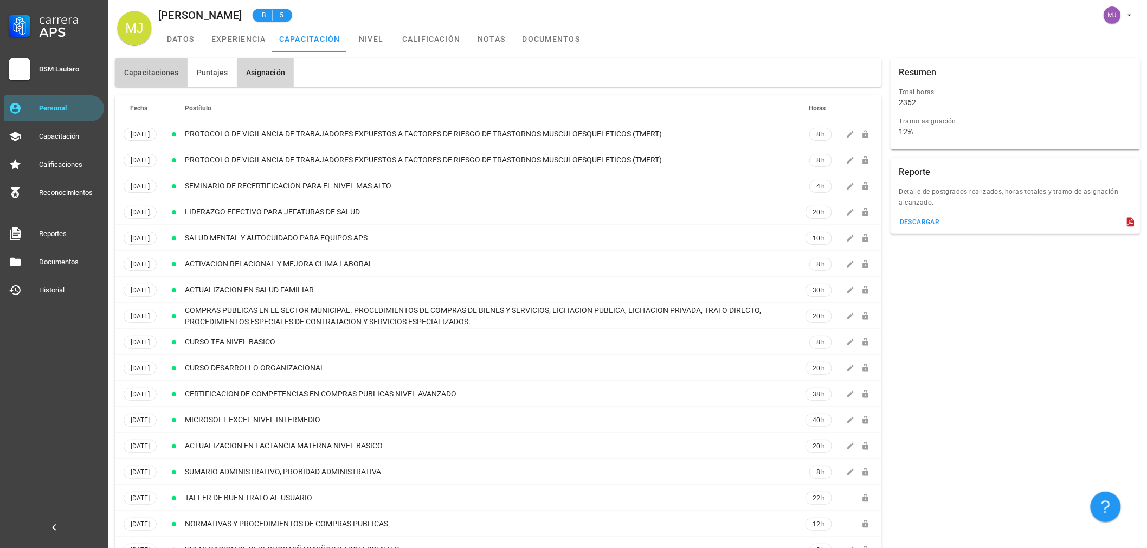
click at [168, 71] on span "Capacitaciones" at bounding box center [151, 72] width 55 height 9
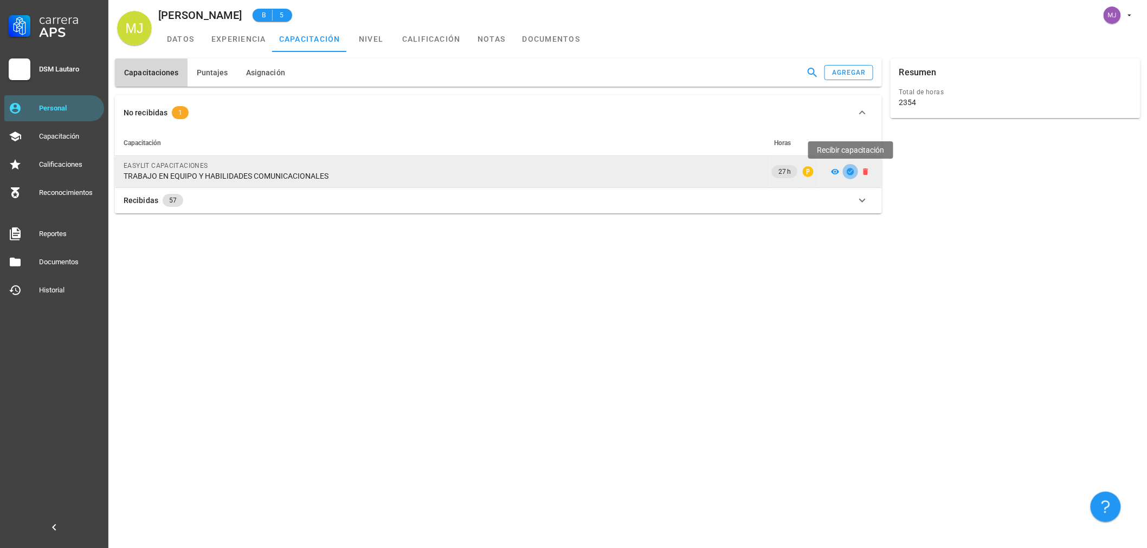
click at [848, 167] on icon "button" at bounding box center [850, 171] width 9 height 9
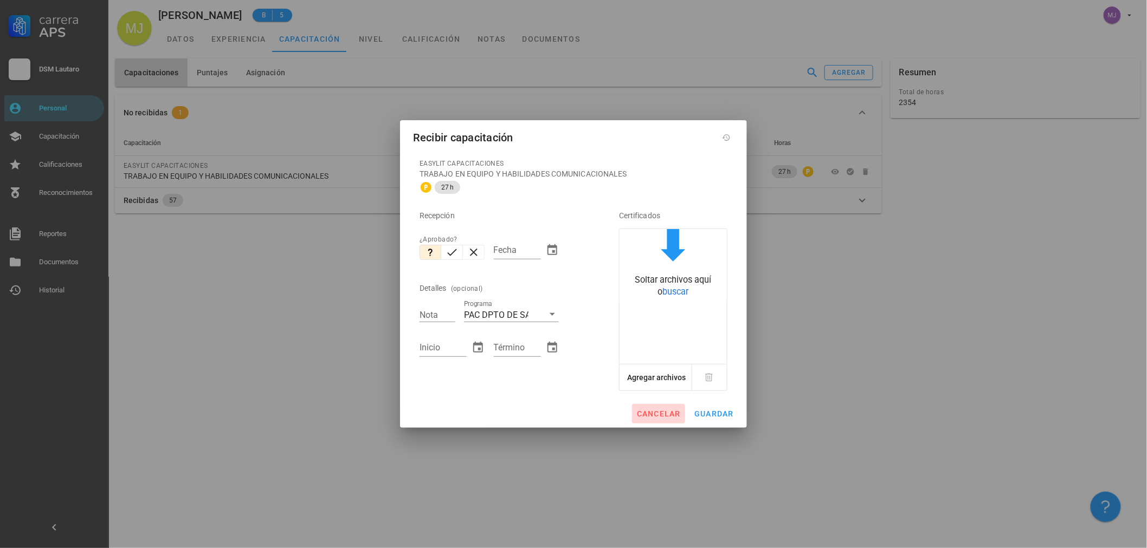
click at [663, 418] on span "cancelar" at bounding box center [658, 414] width 44 height 9
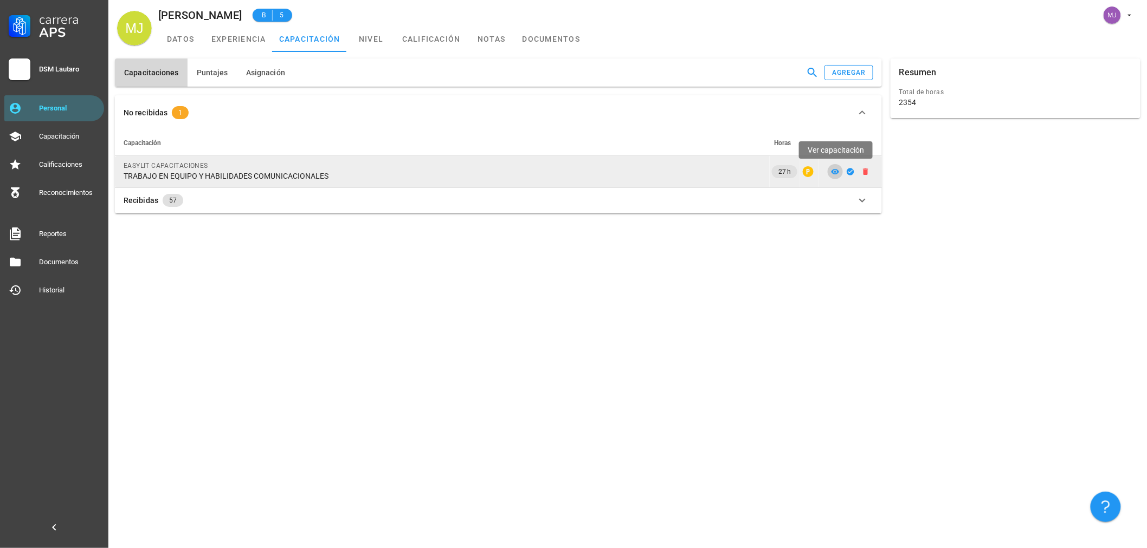
click at [838, 171] on icon at bounding box center [835, 171] width 8 height 5
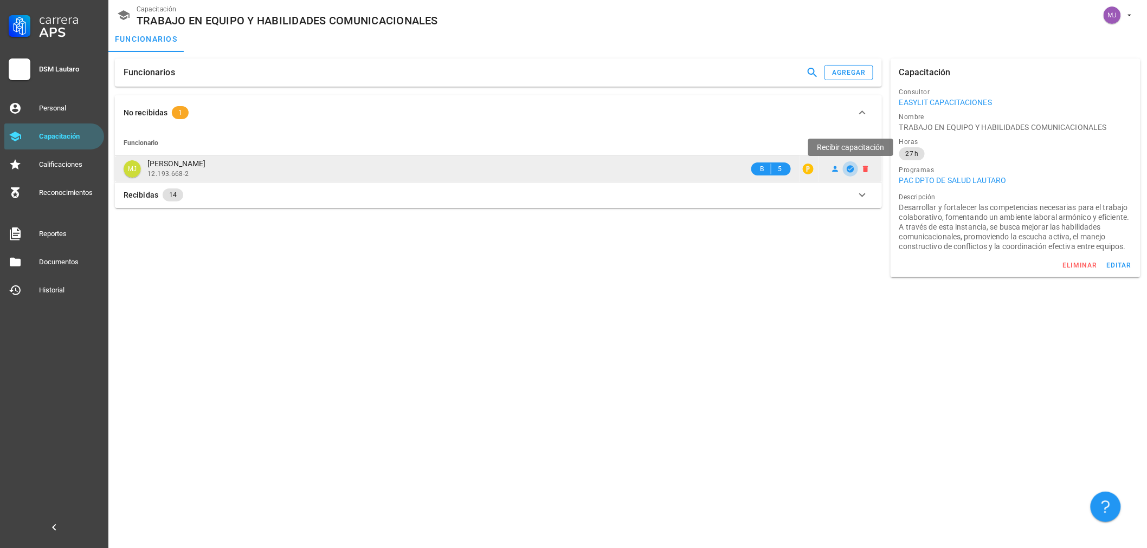
click at [850, 170] on icon "button" at bounding box center [850, 169] width 9 height 9
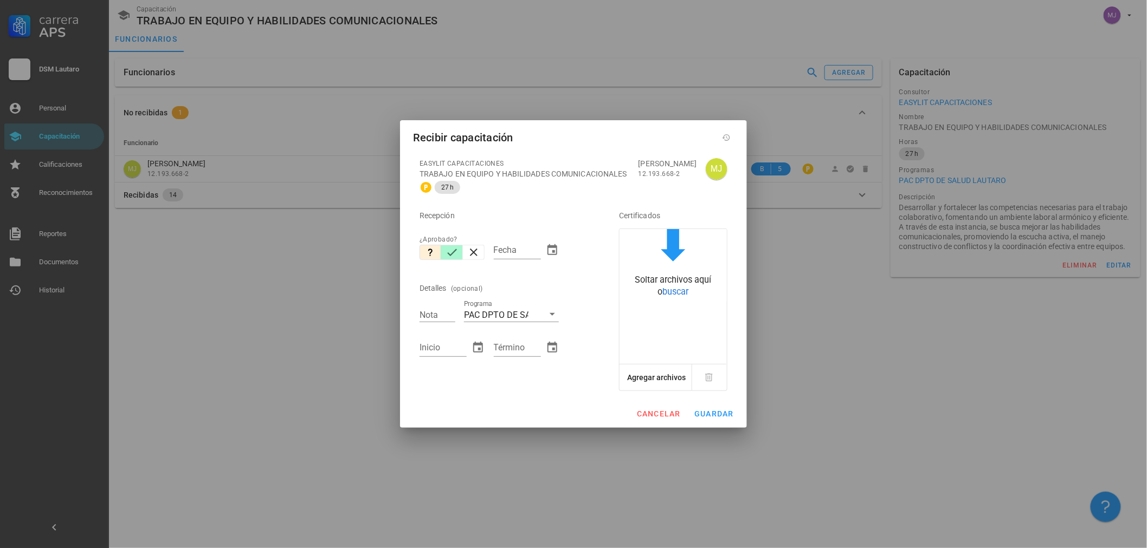
click at [457, 255] on icon "button" at bounding box center [451, 252] width 13 height 13
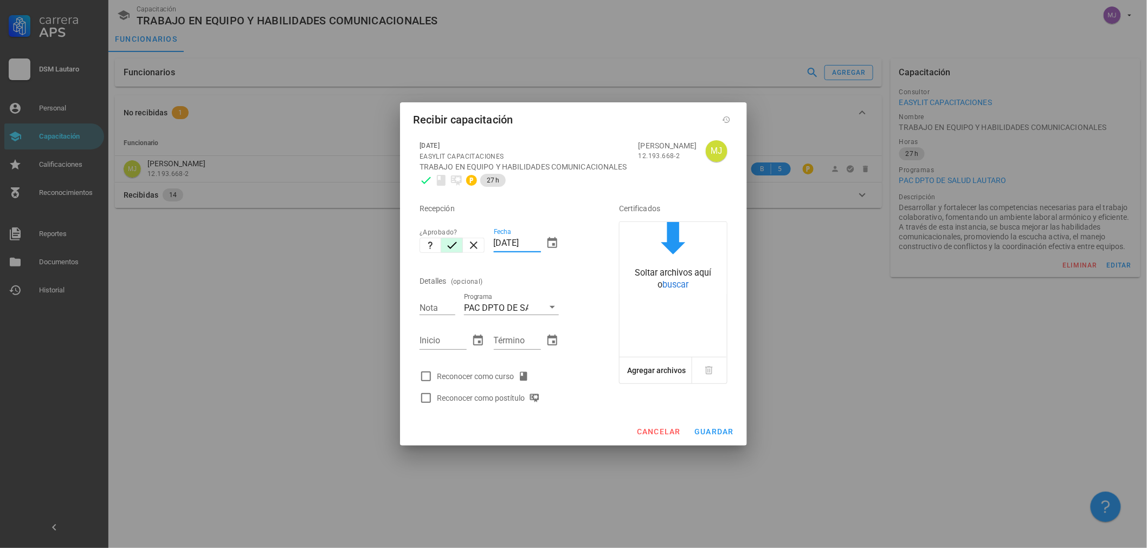
drag, startPoint x: 539, startPoint y: 245, endPoint x: 401, endPoint y: 239, distance: 137.2
click at [404, 240] on div "[DATE] EASYLIT CAPACITACIONES TRABAJO EN EQUIPO Y HABILIDADES COMUNICACIONALES …" at bounding box center [573, 276] width 347 height 284
type input "[DATE]"
type input "7"
type input "[DATE]"
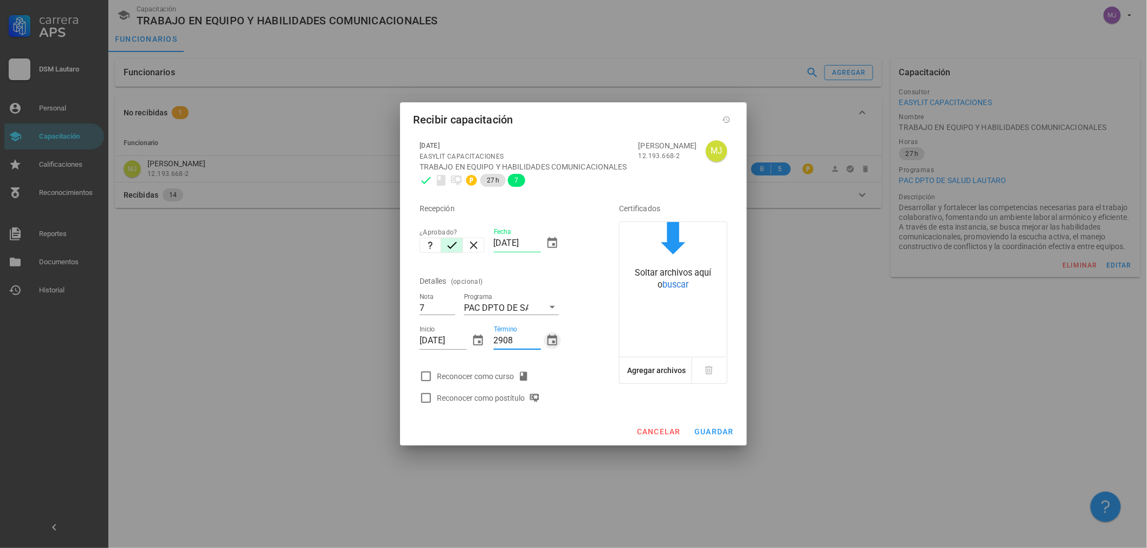
type input "[DATE]"
click at [492, 378] on div "Reconocer como curso" at bounding box center [485, 376] width 96 height 13
checkbox input "true"
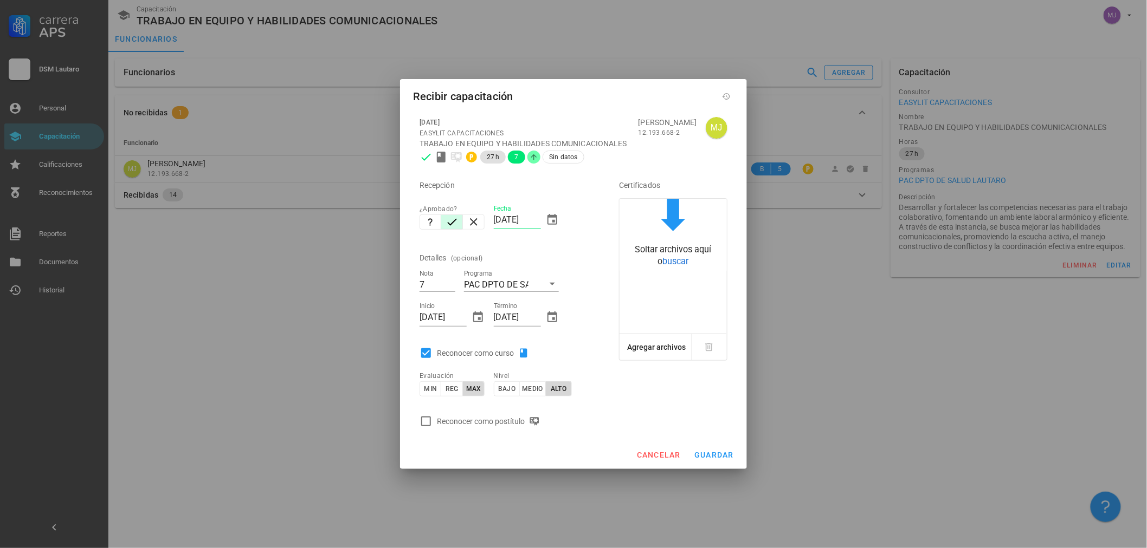
click at [502, 429] on div "Reconocer como postítulo" at bounding box center [504, 422] width 178 height 22
click at [503, 426] on div "Reconocer como postítulo" at bounding box center [490, 421] width 107 height 13
checkbox input "true"
click at [721, 455] on span "guardar" at bounding box center [714, 455] width 40 height 9
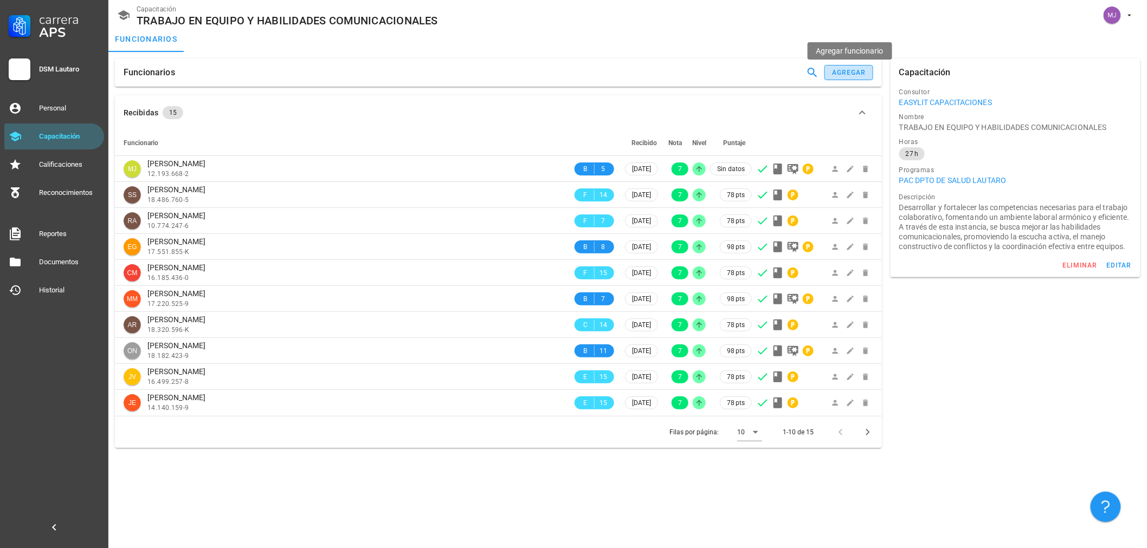
click at [869, 72] on button "agregar" at bounding box center [848, 72] width 49 height 15
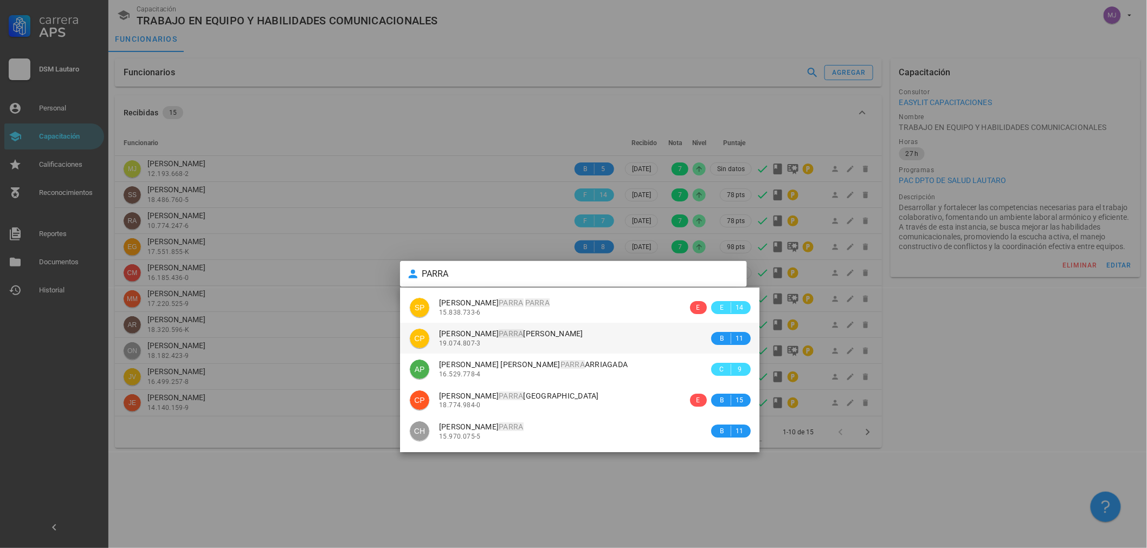
click at [500, 334] on span "[PERSON_NAME]" at bounding box center [511, 333] width 144 height 9
type input "[PERSON_NAME]"
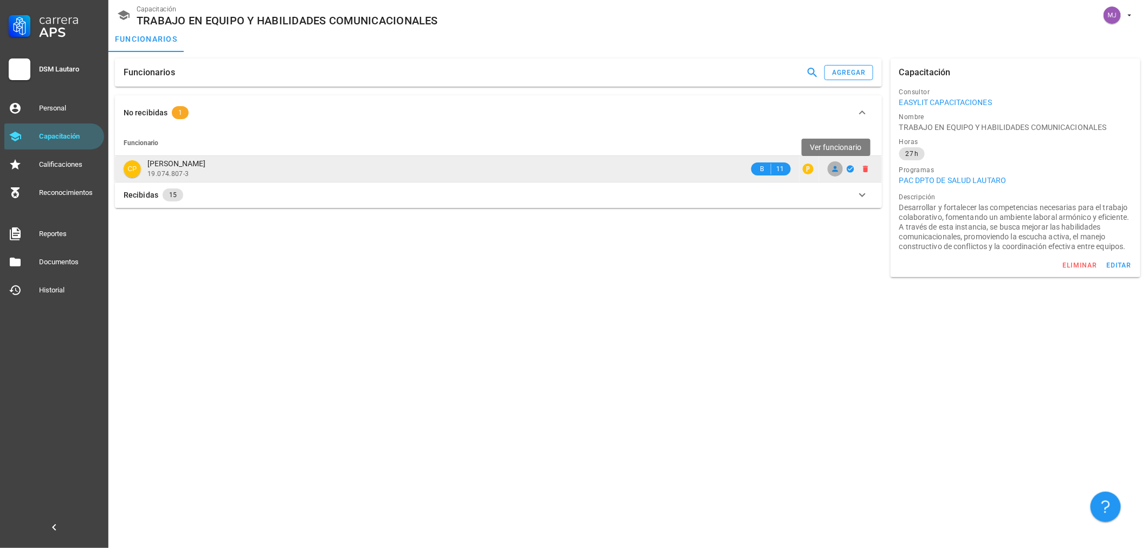
click at [833, 166] on icon at bounding box center [835, 169] width 9 height 9
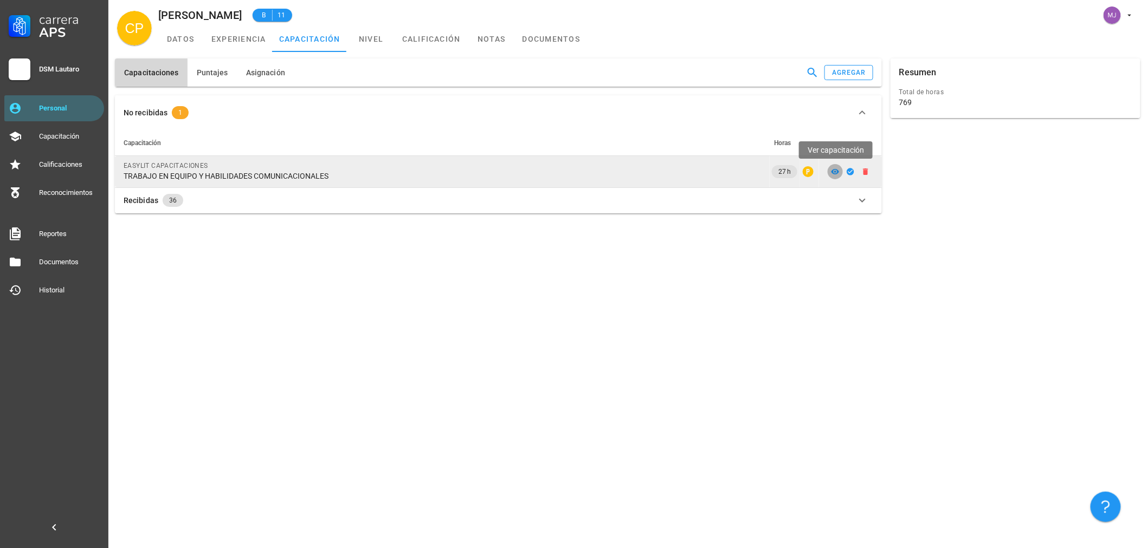
click at [831, 172] on icon at bounding box center [835, 171] width 9 height 9
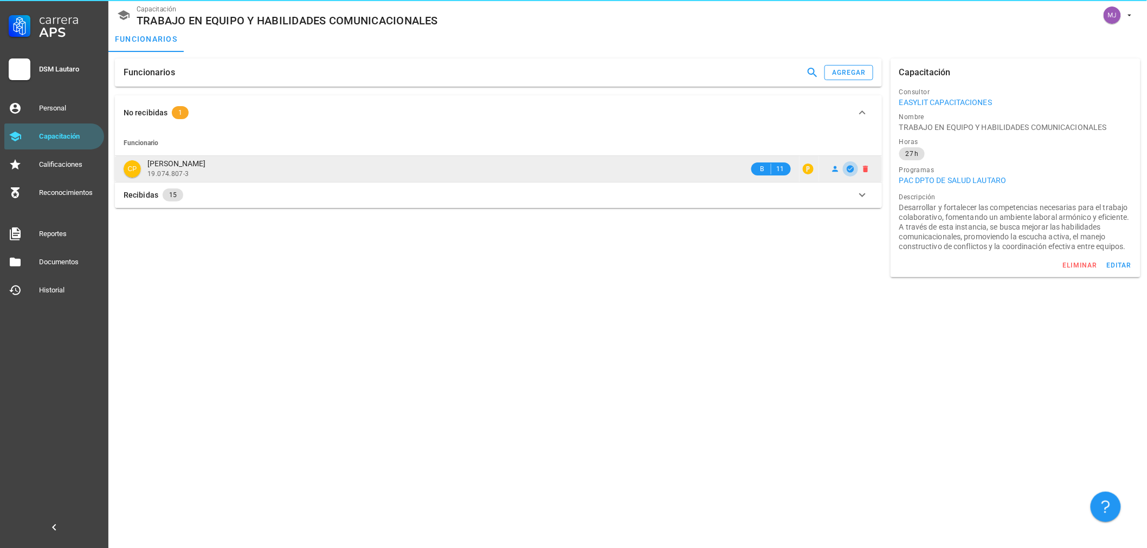
click at [853, 173] on button "button" at bounding box center [850, 168] width 15 height 15
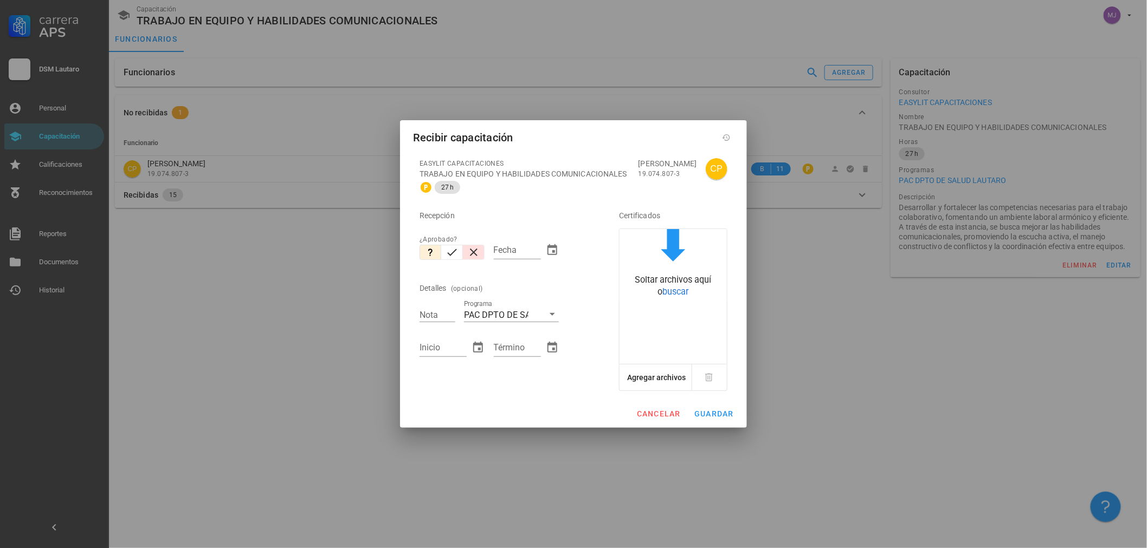
click at [463, 255] on button "button" at bounding box center [474, 252] width 22 height 15
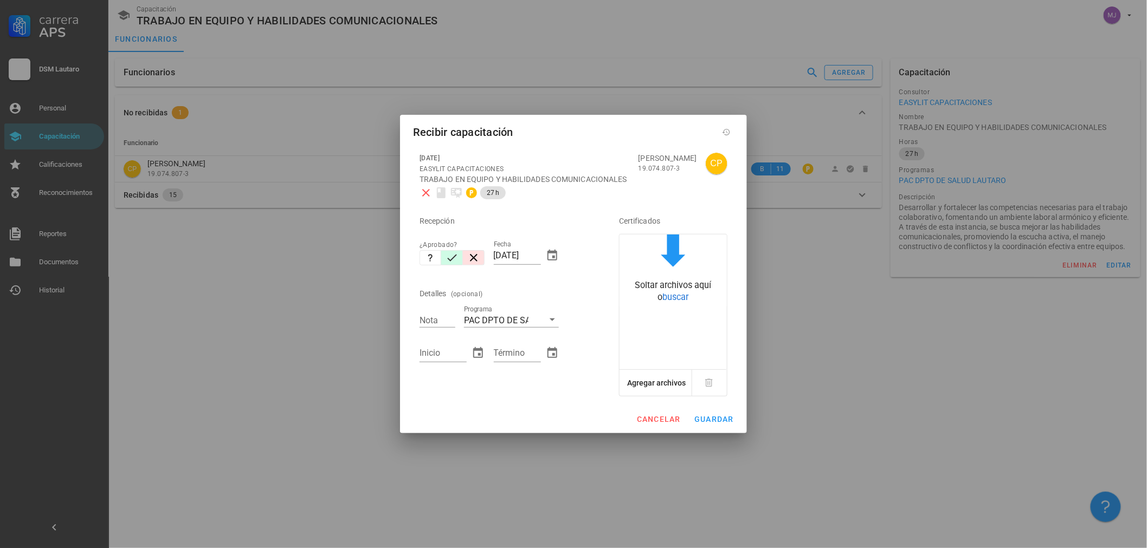
click at [453, 255] on icon "button" at bounding box center [451, 257] width 13 height 13
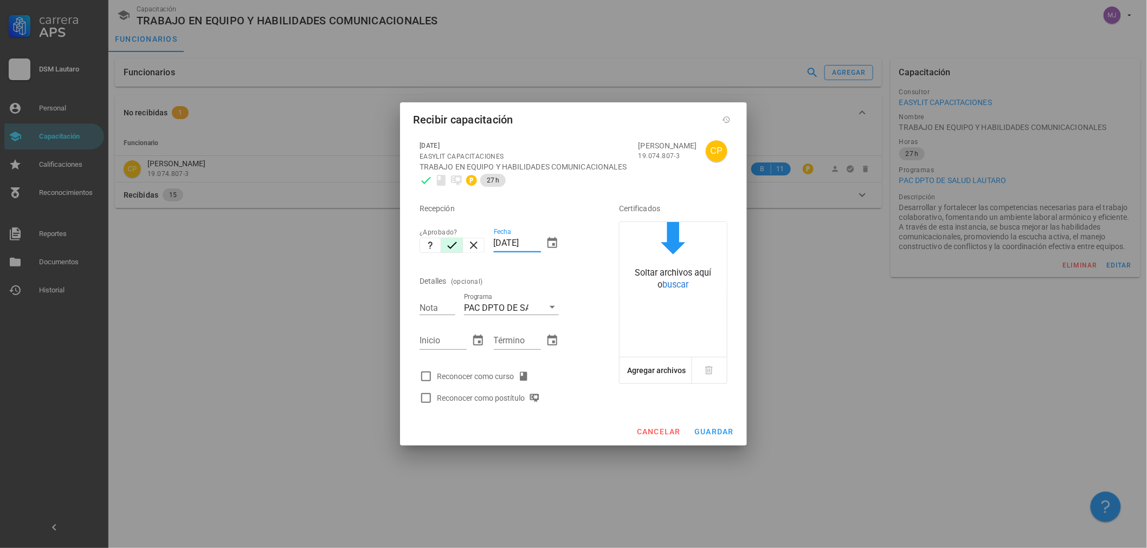
drag, startPoint x: 539, startPoint y: 244, endPoint x: 384, endPoint y: 244, distance: 155.0
click at [384, 244] on div "Carrera APS DSM Lautaro Personal Capacitación Calificaciones Reconocimientos Re…" at bounding box center [573, 274] width 1147 height 548
type input "1"
type input "2808"
type input "[DATE]"
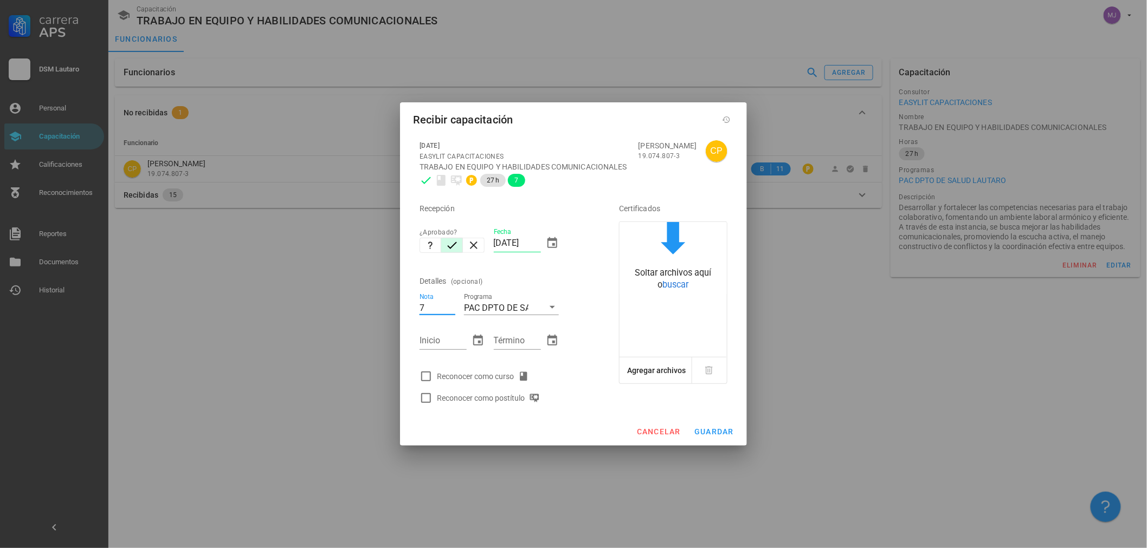
type input "7"
type input "[DATE]"
type input "2908"
type input "[DATE]"
click at [464, 362] on div "Inicio [DATE]" at bounding box center [452, 342] width 74 height 47
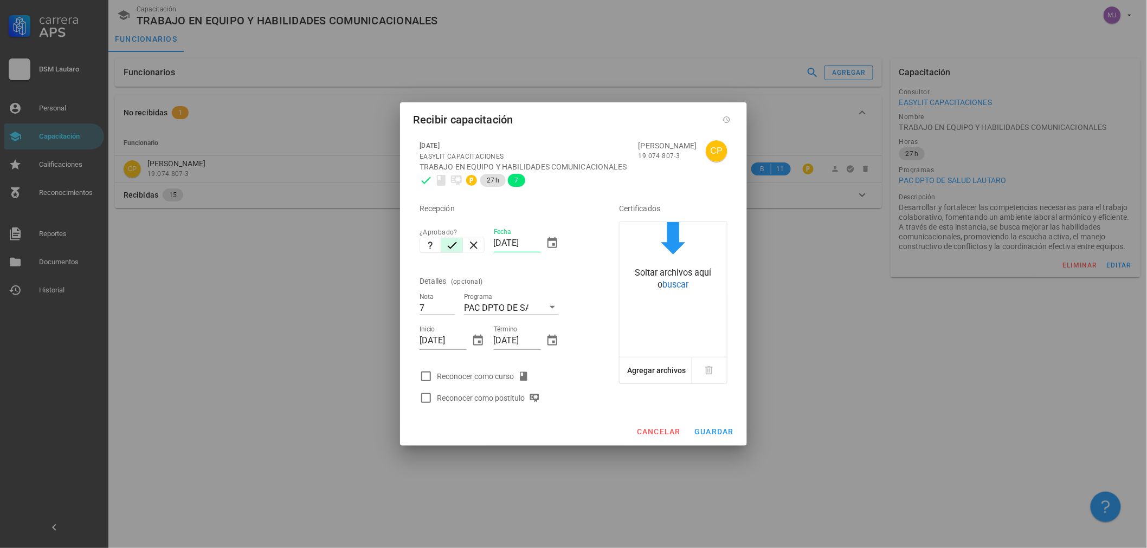
click at [463, 380] on div "Reconocer como curso" at bounding box center [485, 376] width 96 height 13
checkbox input "true"
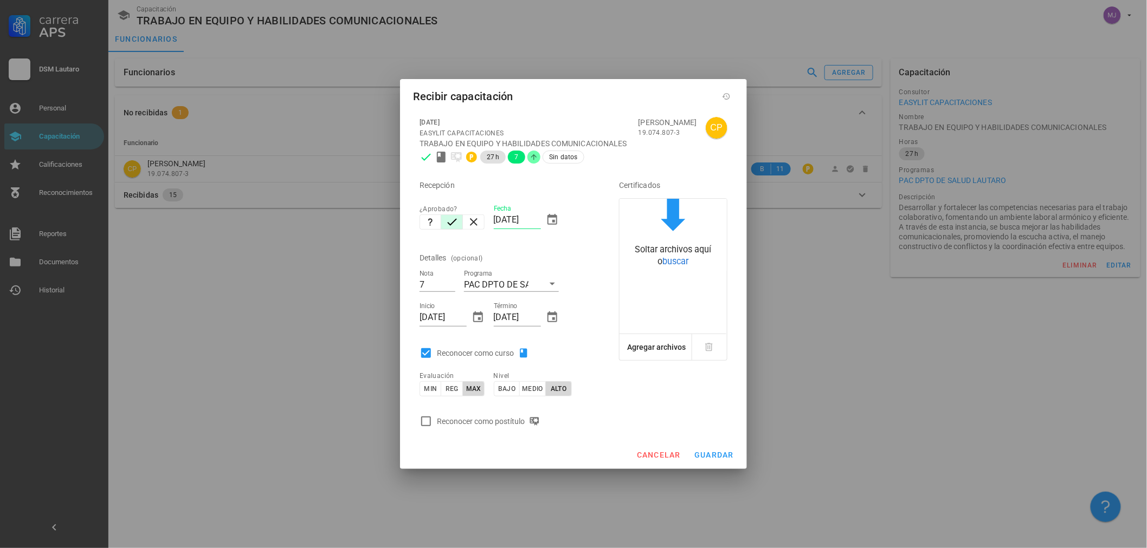
click at [481, 419] on div "Reconocer como postítulo" at bounding box center [490, 421] width 107 height 13
checkbox input "true"
click at [728, 453] on span "guardar" at bounding box center [714, 455] width 40 height 9
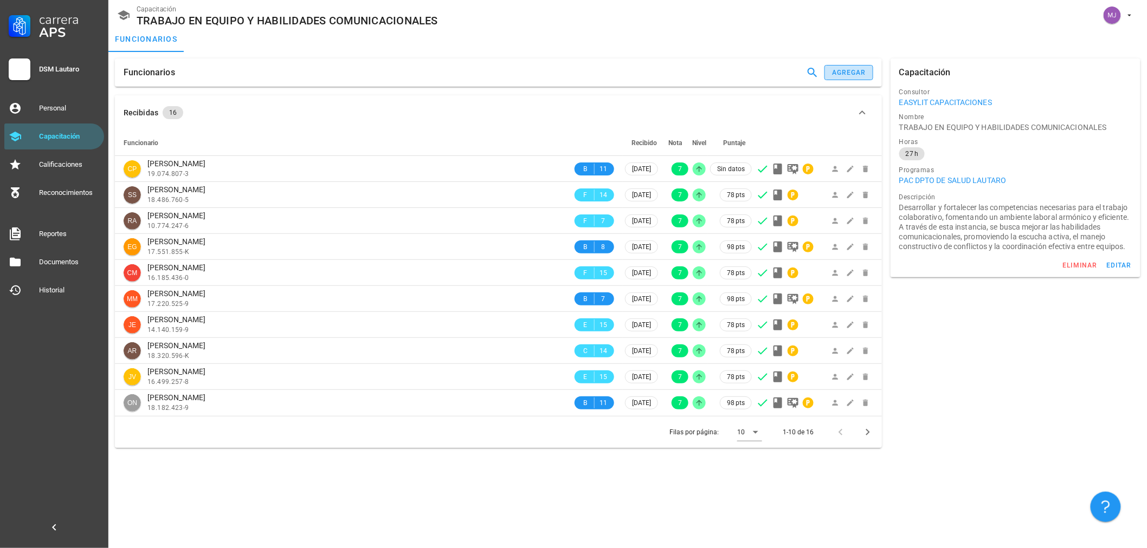
click at [841, 71] on div "agregar" at bounding box center [848, 73] width 35 height 8
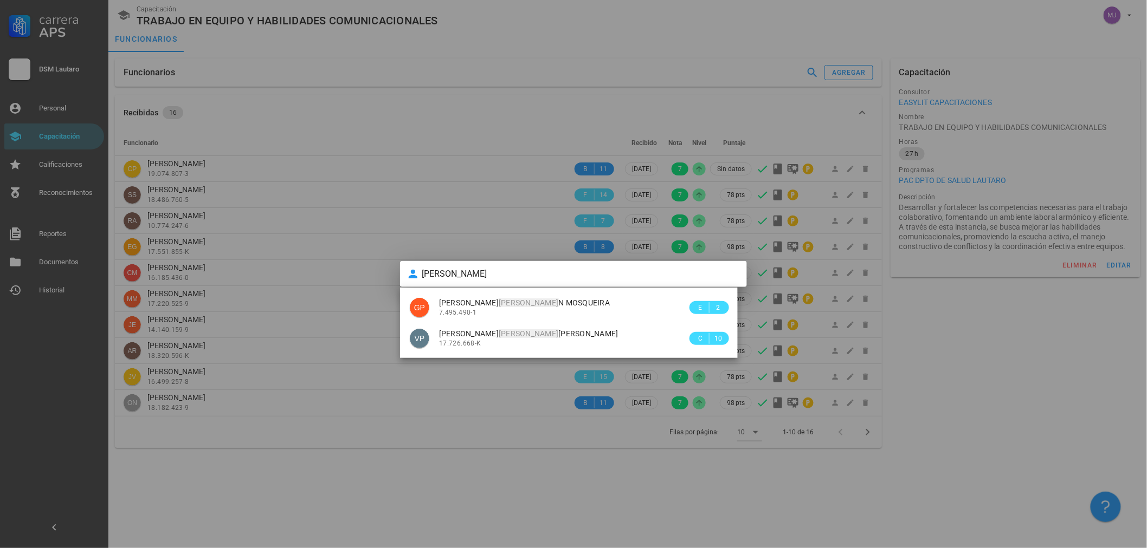
click at [507, 306] on mark "[PERSON_NAME]" at bounding box center [528, 303] width 60 height 9
type input "[PERSON_NAME]"
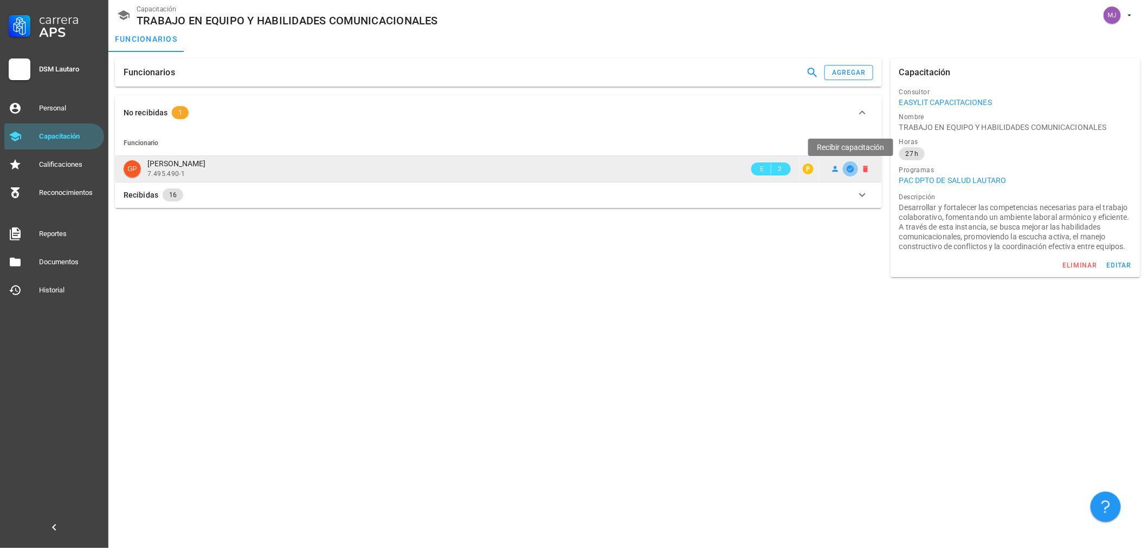
click at [847, 168] on icon "button" at bounding box center [850, 169] width 9 height 9
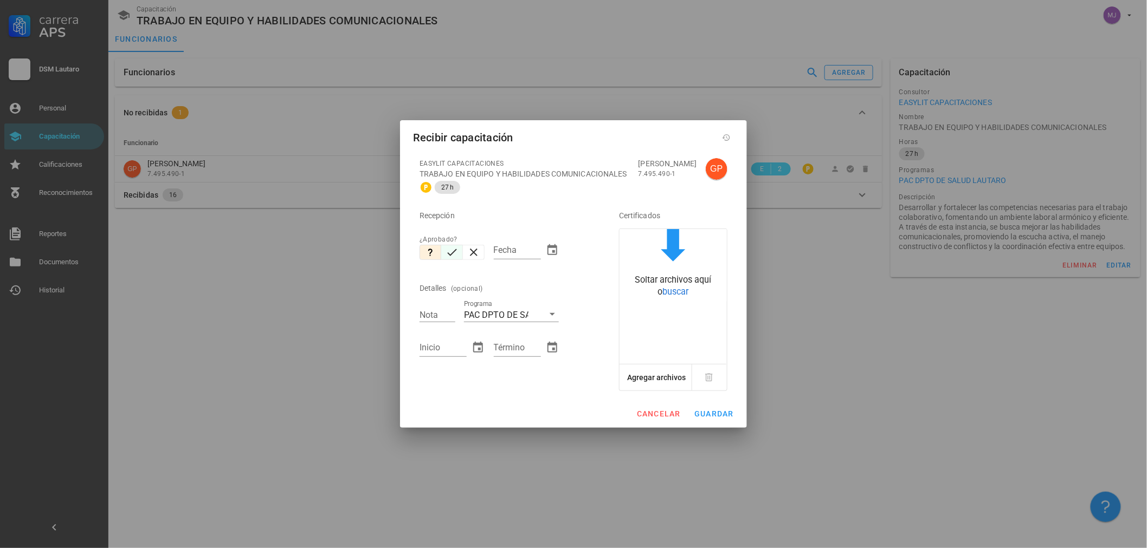
click at [439, 247] on button "button" at bounding box center [430, 252] width 22 height 15
click at [454, 254] on icon "button" at bounding box center [451, 252] width 13 height 13
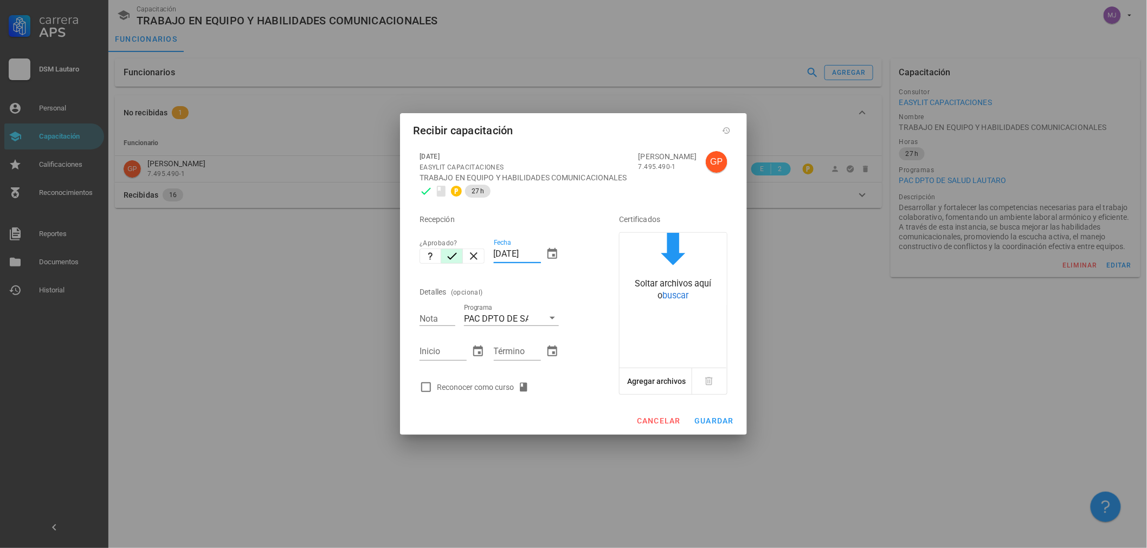
drag, startPoint x: 539, startPoint y: 254, endPoint x: 392, endPoint y: 288, distance: 150.3
click at [392, 288] on div "Carrera APS DSM [PERSON_NAME] Personal Capacitación Calificaciones Reconocimien…" at bounding box center [573, 274] width 1147 height 548
type input "[DATE]"
type input "7"
type input "[DATE]"
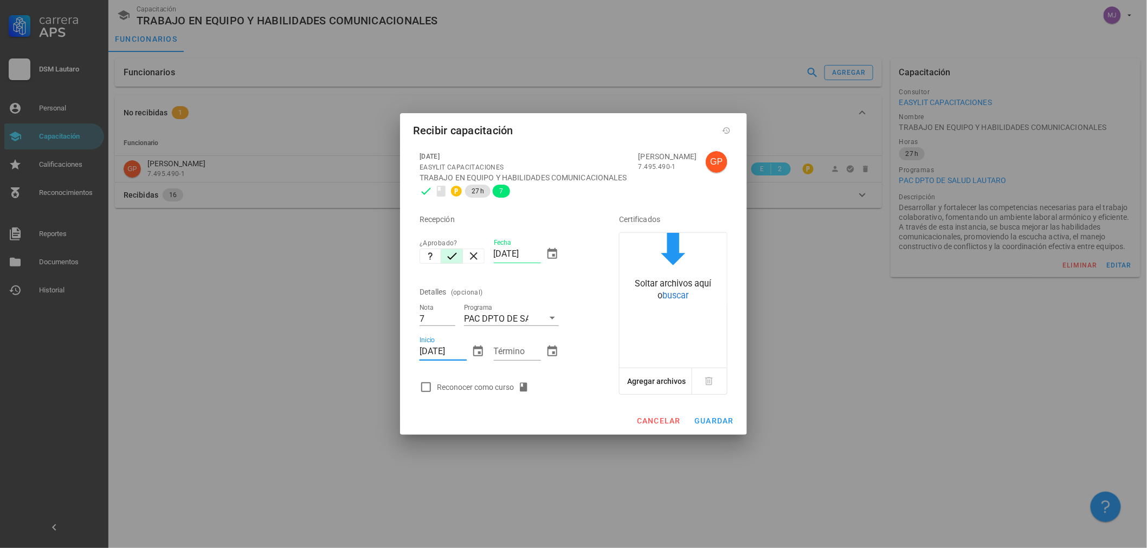
click at [439, 352] on input "[DATE]" at bounding box center [442, 351] width 47 height 17
type input "[DATE]"
click at [445, 391] on div "Reconocer como curso" at bounding box center [485, 387] width 96 height 13
checkbox input "true"
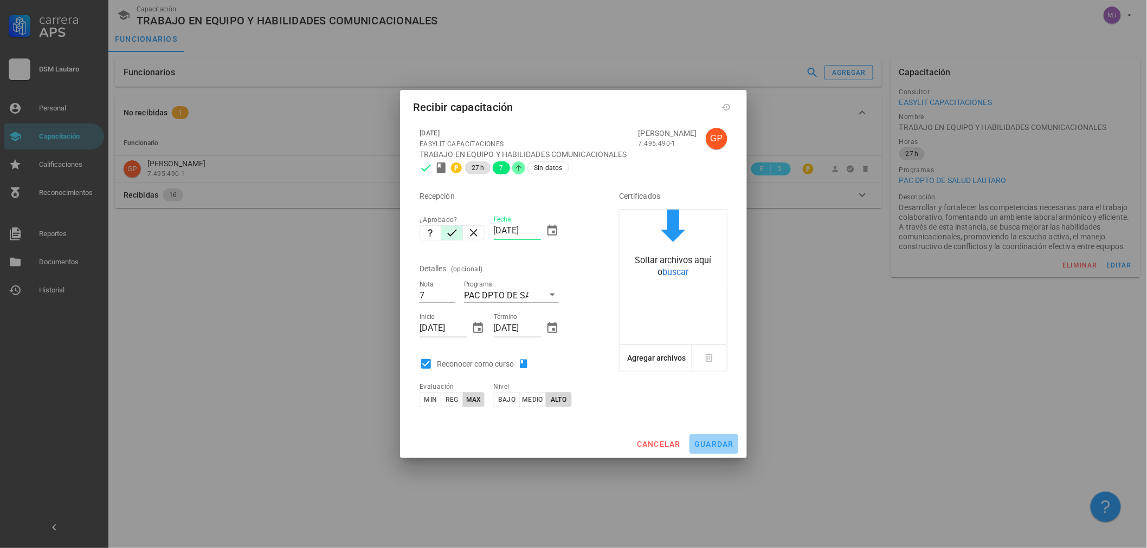
click at [724, 448] on span "guardar" at bounding box center [714, 444] width 40 height 9
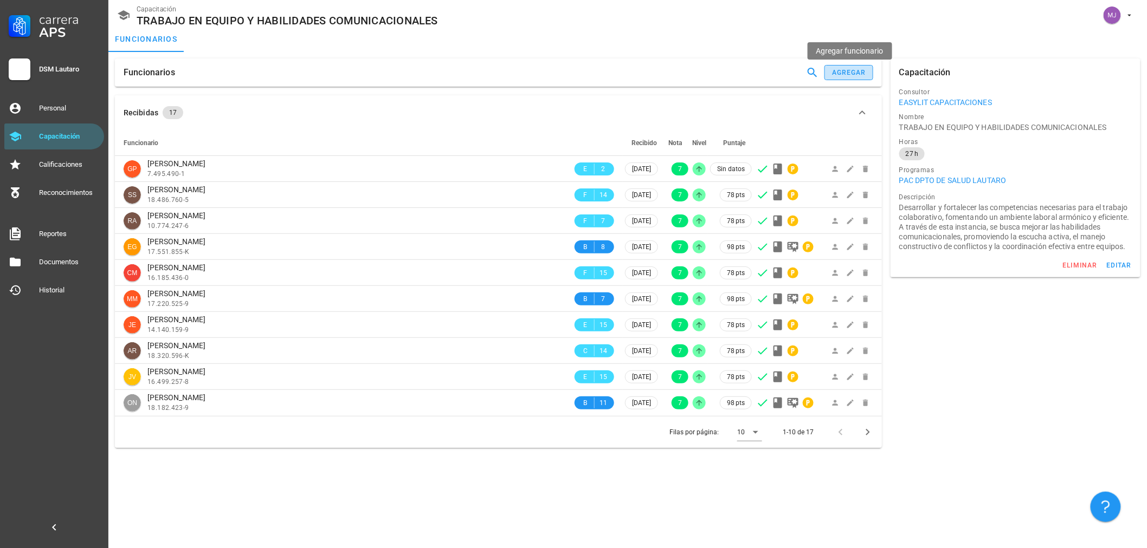
click at [838, 73] on div "agregar" at bounding box center [848, 73] width 35 height 8
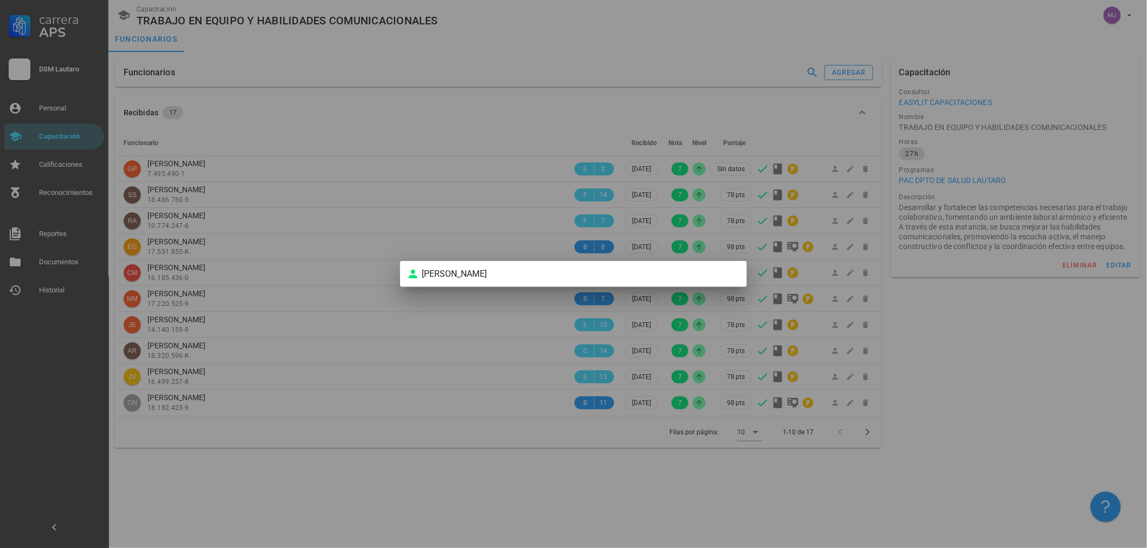
type input "E"
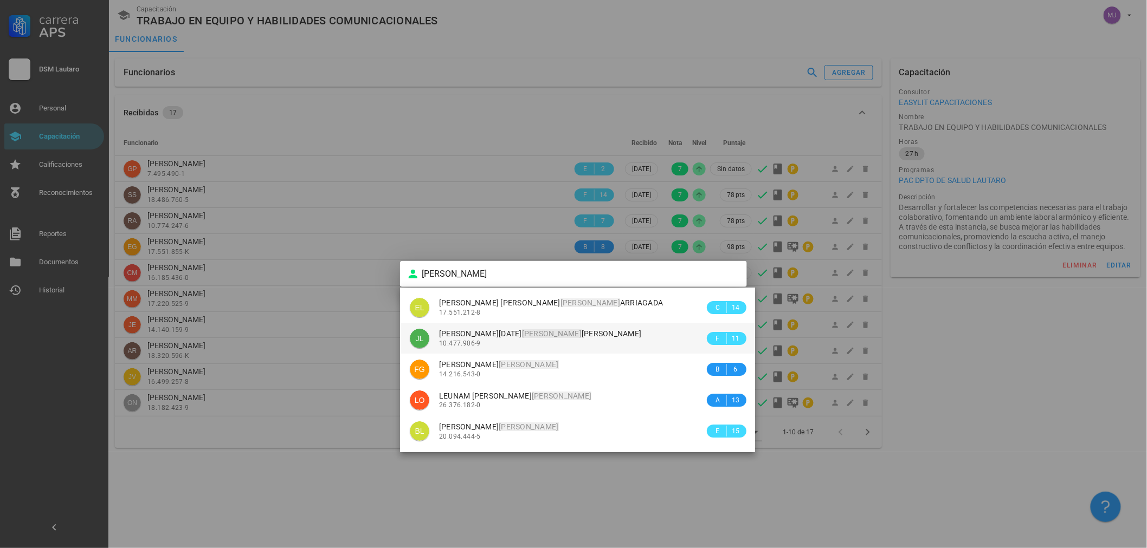
click at [526, 340] on div "10.477.906-9" at bounding box center [571, 344] width 265 height 8
type input "[PERSON_NAME][DATE]"
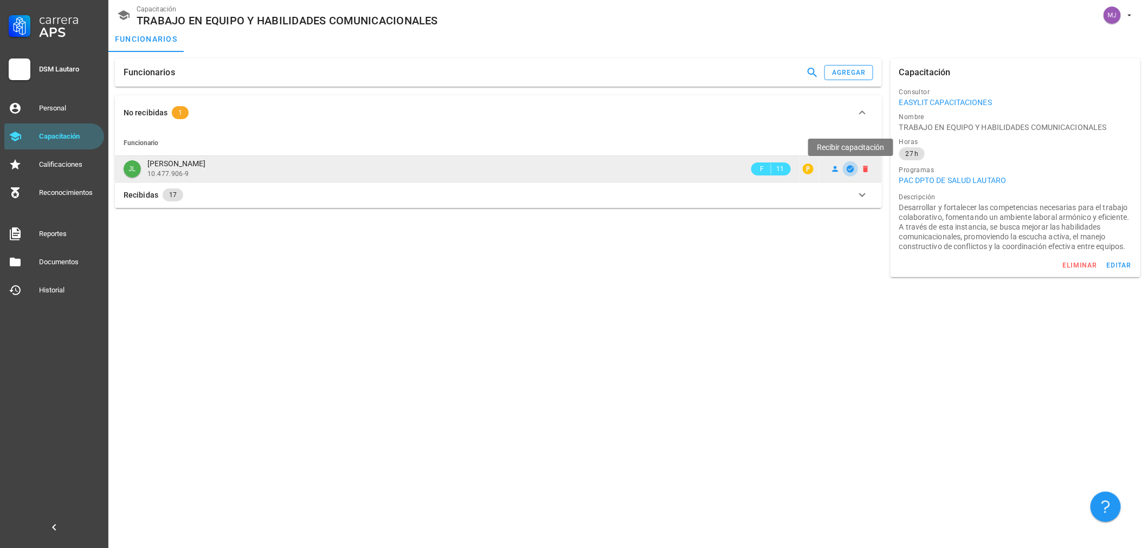
click at [848, 170] on icon "button" at bounding box center [850, 169] width 9 height 9
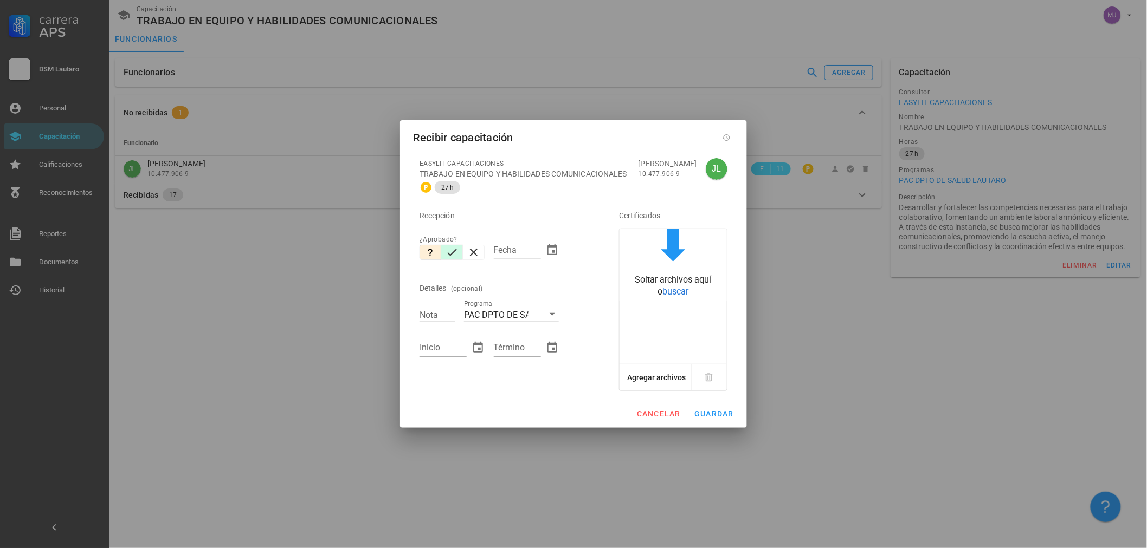
click at [451, 256] on icon "button" at bounding box center [451, 252] width 13 height 13
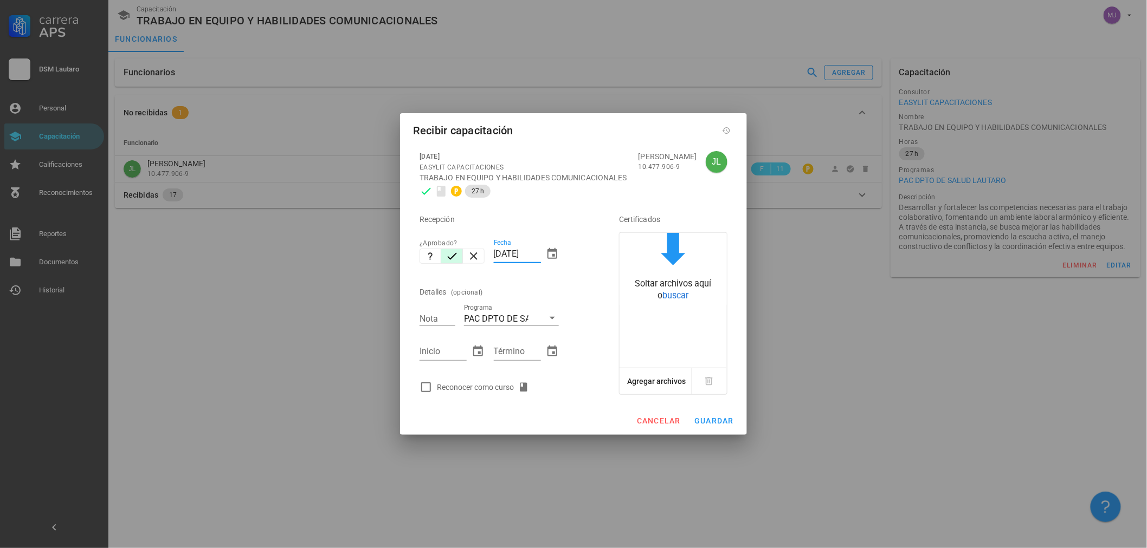
drag, startPoint x: 539, startPoint y: 254, endPoint x: 383, endPoint y: 255, distance: 156.0
click at [383, 255] on div "Carrera APS DSM [PERSON_NAME] Personal Capacitación Calificaciones Reconocimien…" at bounding box center [573, 274] width 1147 height 548
type input "[DATE]"
type input "7"
type input "[DATE]"
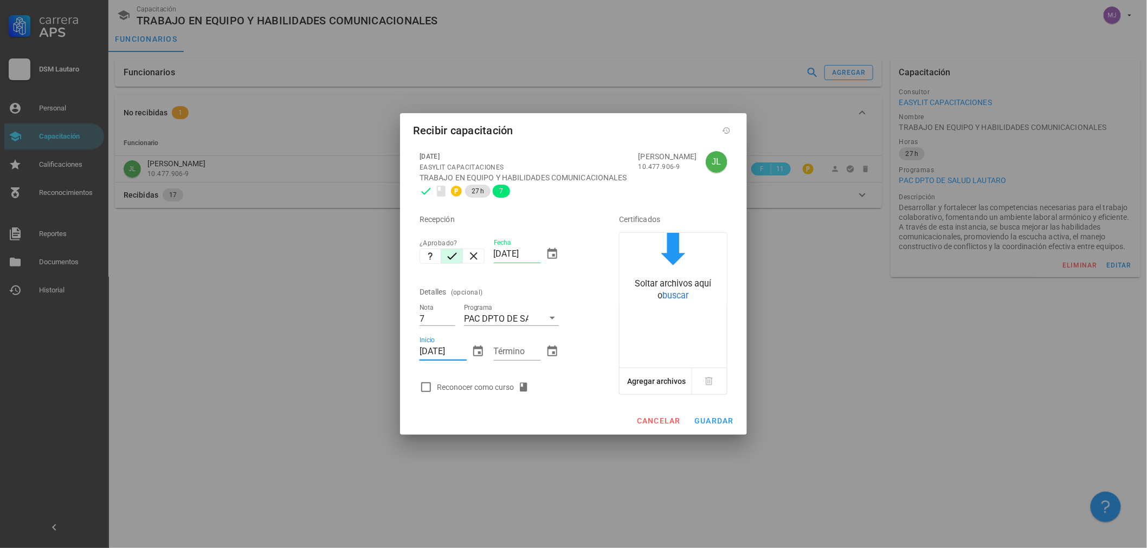
click at [456, 348] on input "[DATE]" at bounding box center [442, 351] width 47 height 17
click at [454, 349] on input "[DATE]" at bounding box center [442, 351] width 47 height 17
type input "[DATE]"
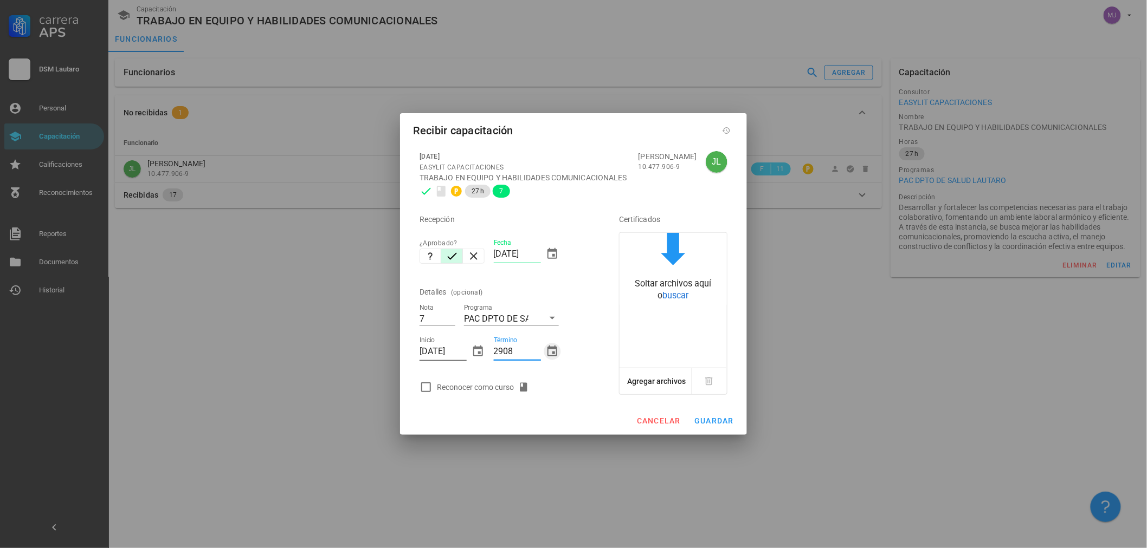
type input "[DATE]"
click at [493, 388] on div "Reconocer como curso" at bounding box center [485, 387] width 96 height 13
checkbox input "true"
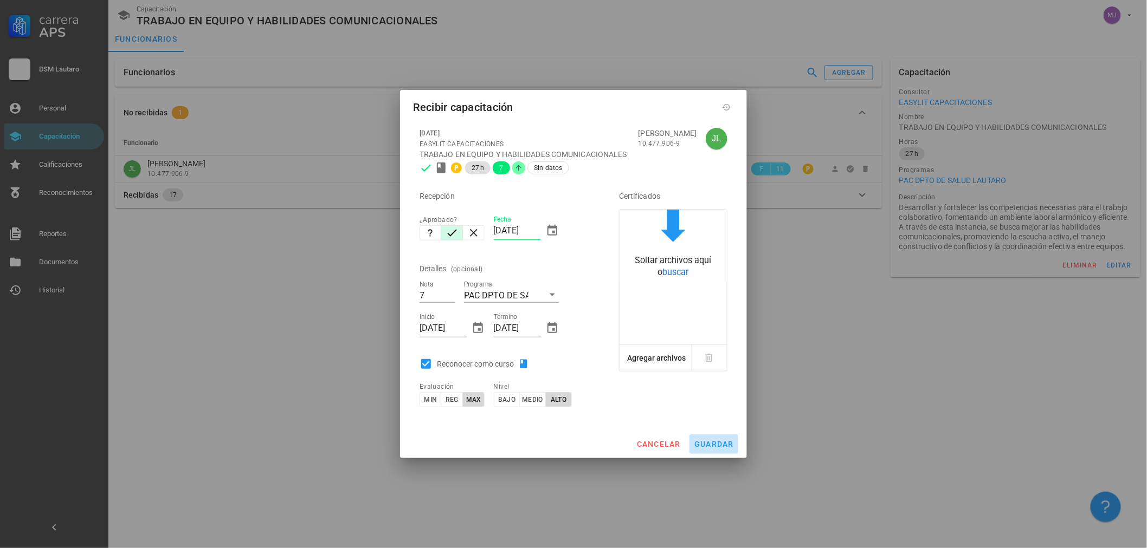
click at [711, 437] on button "guardar" at bounding box center [713, 445] width 49 height 20
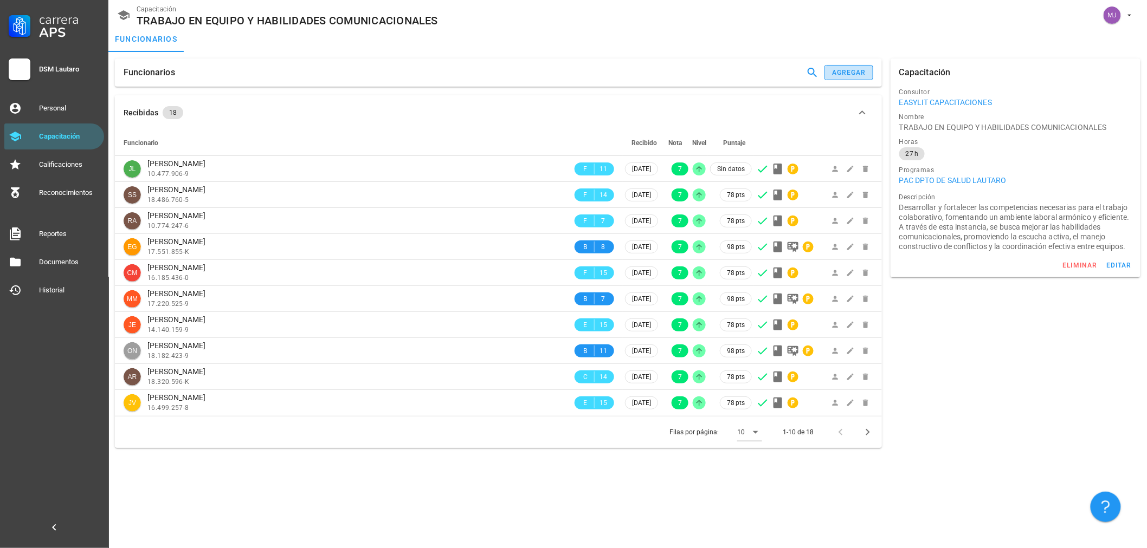
click at [863, 76] on div "agregar" at bounding box center [848, 73] width 35 height 8
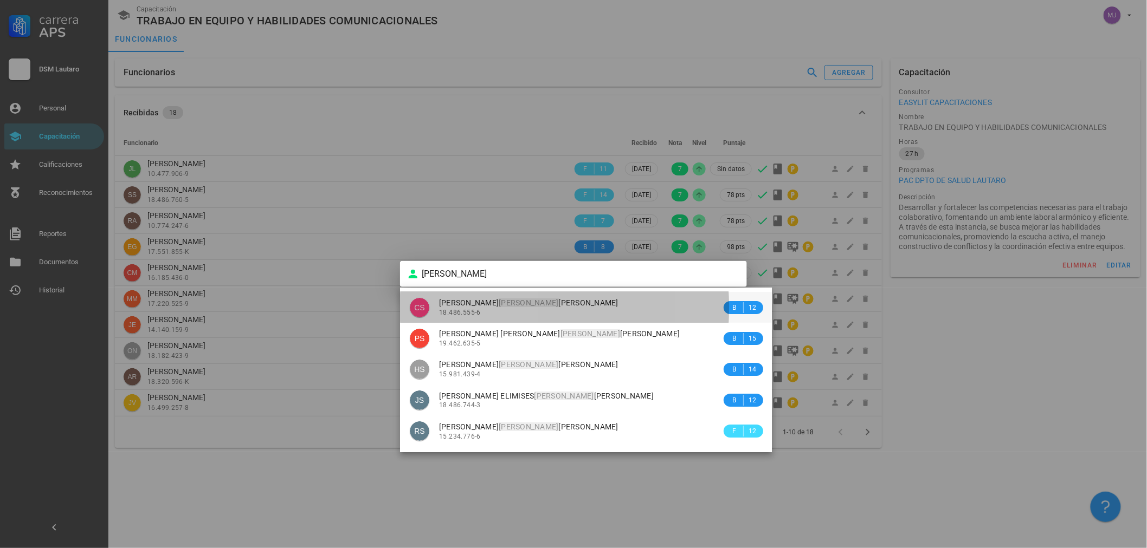
click at [554, 321] on div "[PERSON_NAME] 18.486.555-6" at bounding box center [580, 307] width 282 height 31
type input "[PERSON_NAME]"
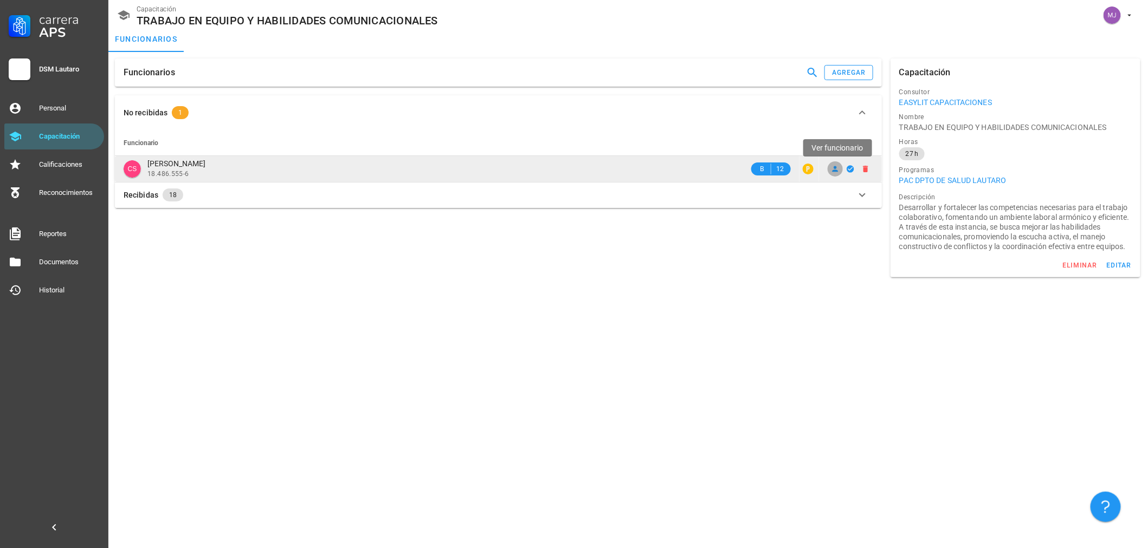
click at [830, 165] on span at bounding box center [834, 169] width 15 height 9
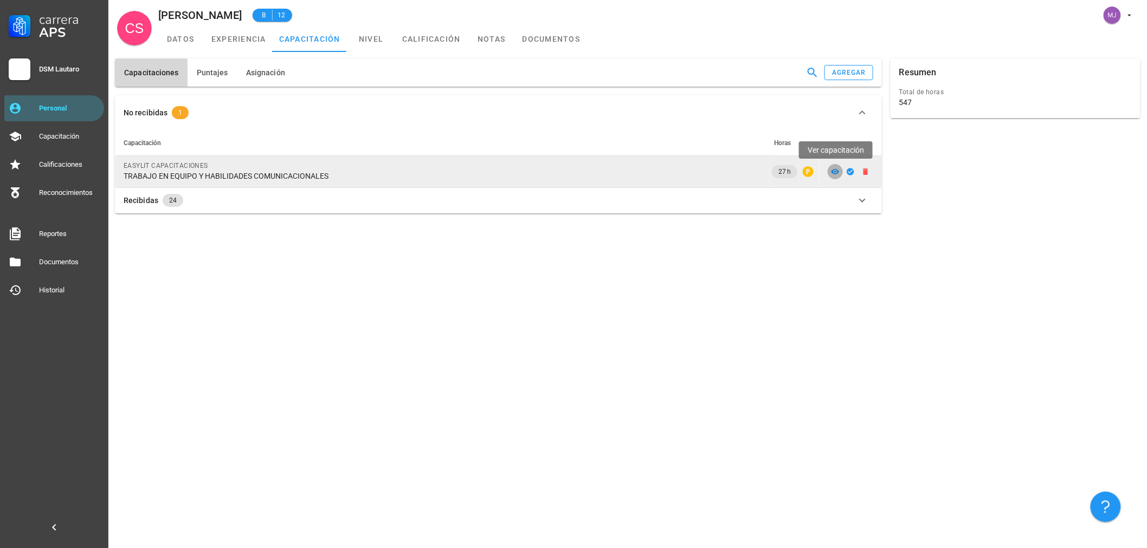
click at [838, 169] on icon at bounding box center [835, 171] width 9 height 9
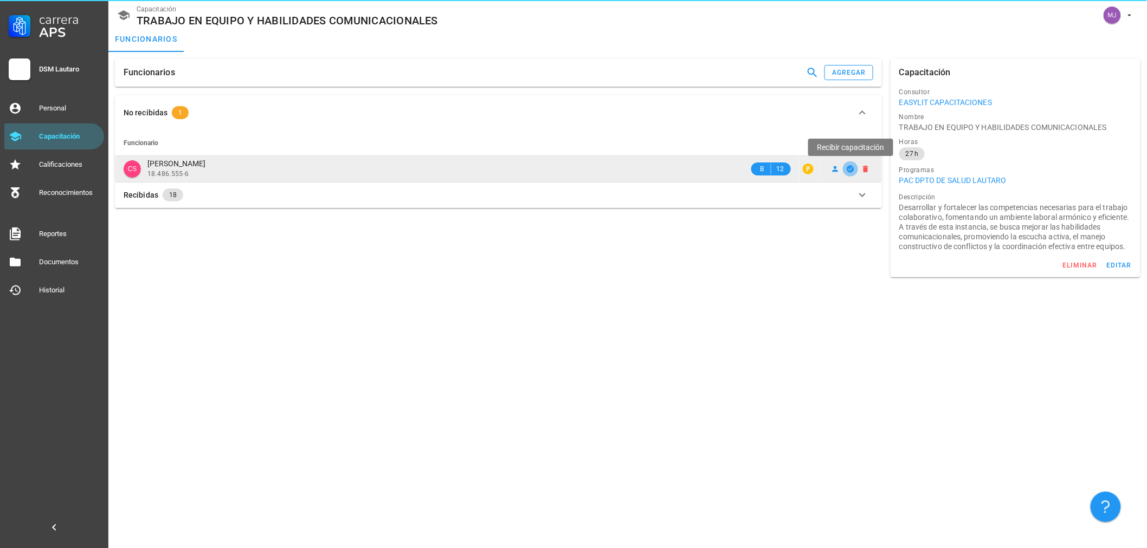
click at [848, 168] on icon "button" at bounding box center [849, 168] width 7 height 7
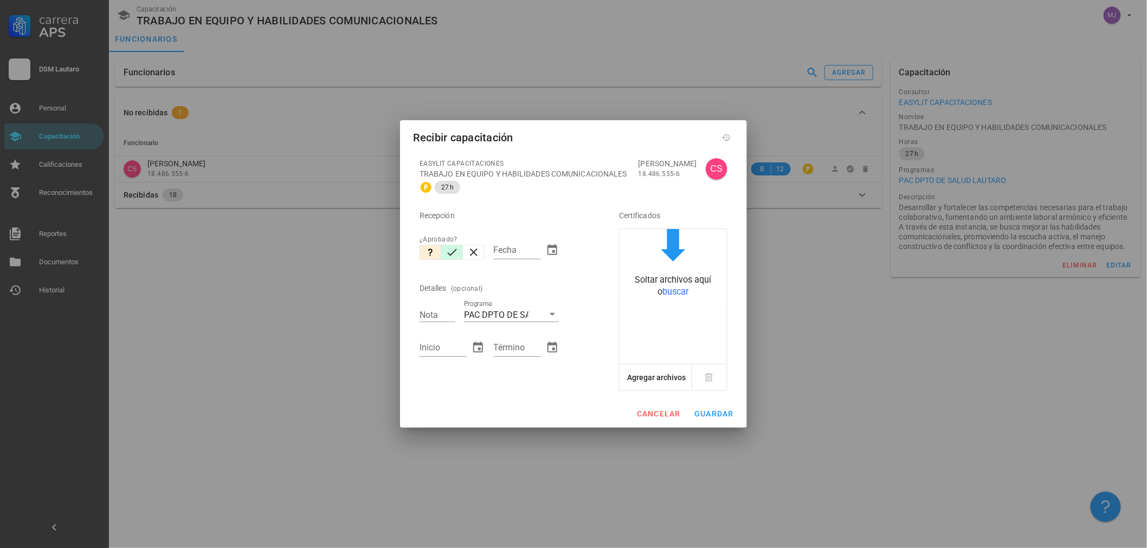
click at [448, 254] on icon "button" at bounding box center [451, 252] width 13 height 13
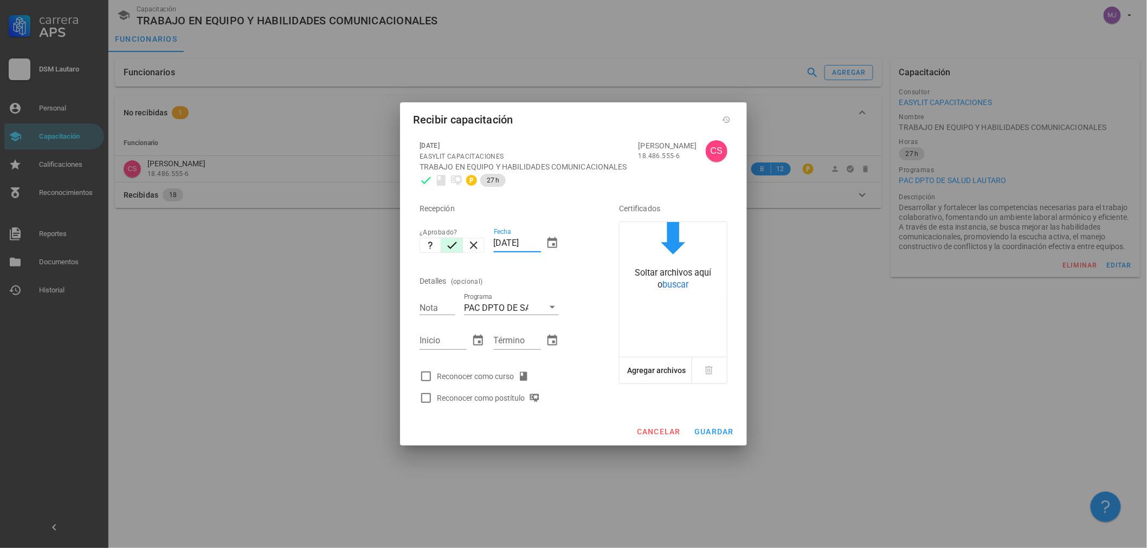
drag, startPoint x: 539, startPoint y: 247, endPoint x: 384, endPoint y: 257, distance: 155.3
click at [384, 257] on div "Carrera APS DSM Lautaro Personal Capacitación Calificaciones Reconocimientos Re…" at bounding box center [573, 274] width 1147 height 548
type input "[DATE]"
type input "7"
type input "[DATE]"
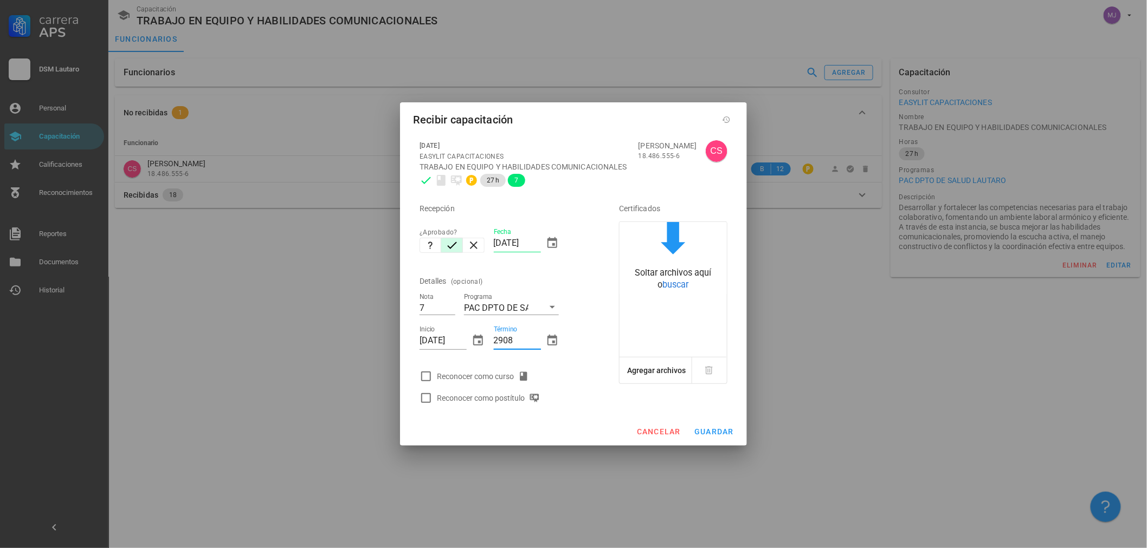
type input "2908"
type input "[DATE]"
drag, startPoint x: 441, startPoint y: 346, endPoint x: 482, endPoint y: 374, distance: 50.6
click at [441, 346] on input "[DATE]" at bounding box center [442, 340] width 47 height 17
type input "[DATE]"
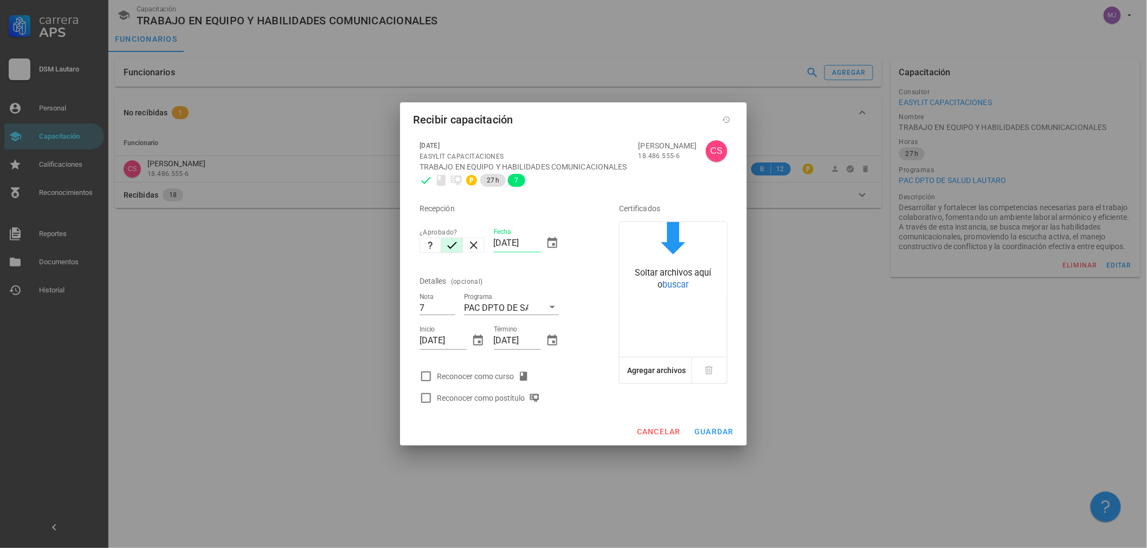
click at [503, 383] on div "Reconocer como curso" at bounding box center [485, 376] width 96 height 13
checkbox input "true"
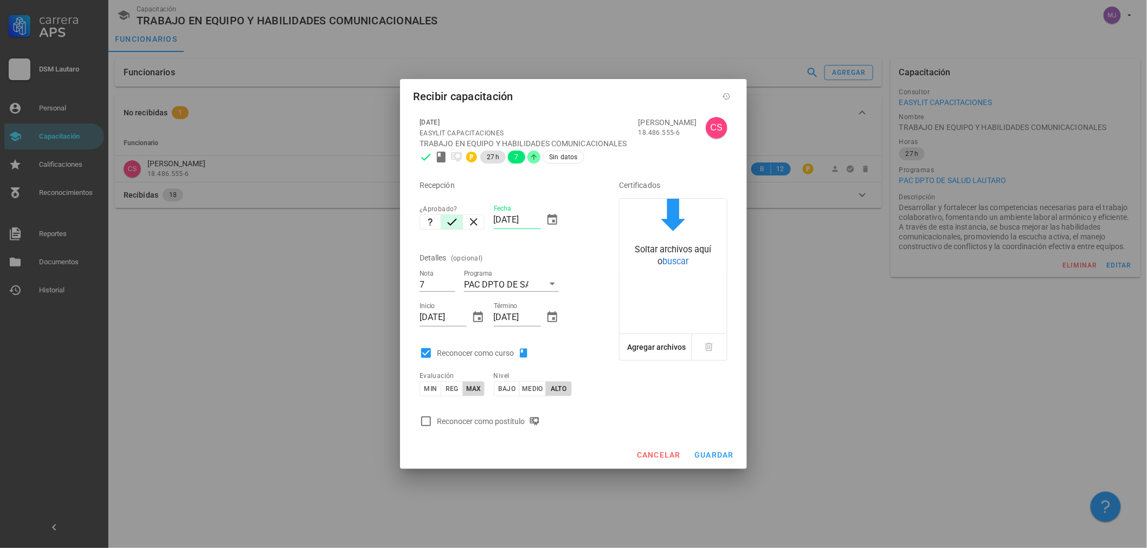
click at [498, 422] on div "Reconocer como postítulo" at bounding box center [490, 421] width 107 height 13
checkbox input "true"
click at [722, 458] on span "guardar" at bounding box center [714, 455] width 40 height 9
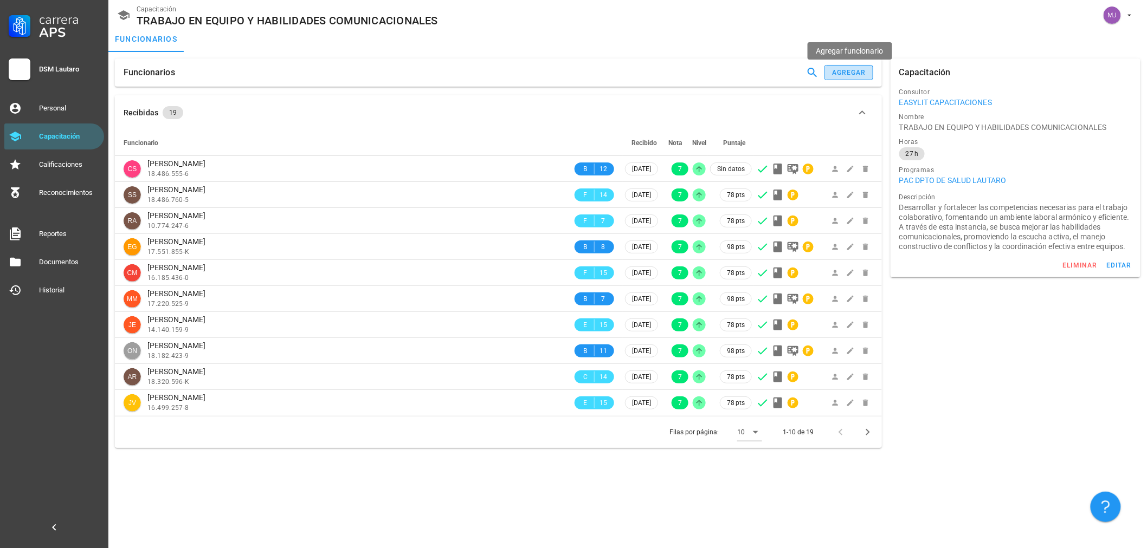
click at [835, 68] on button "agregar" at bounding box center [848, 72] width 49 height 15
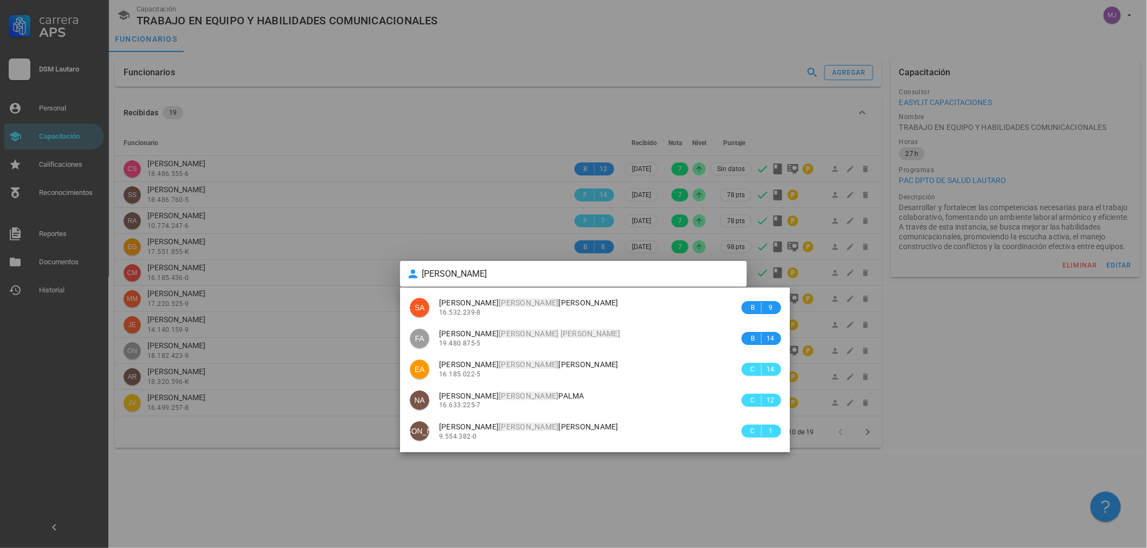
click at [472, 336] on span "[PERSON_NAME]" at bounding box center [529, 333] width 181 height 9
type input "[PERSON_NAME]"
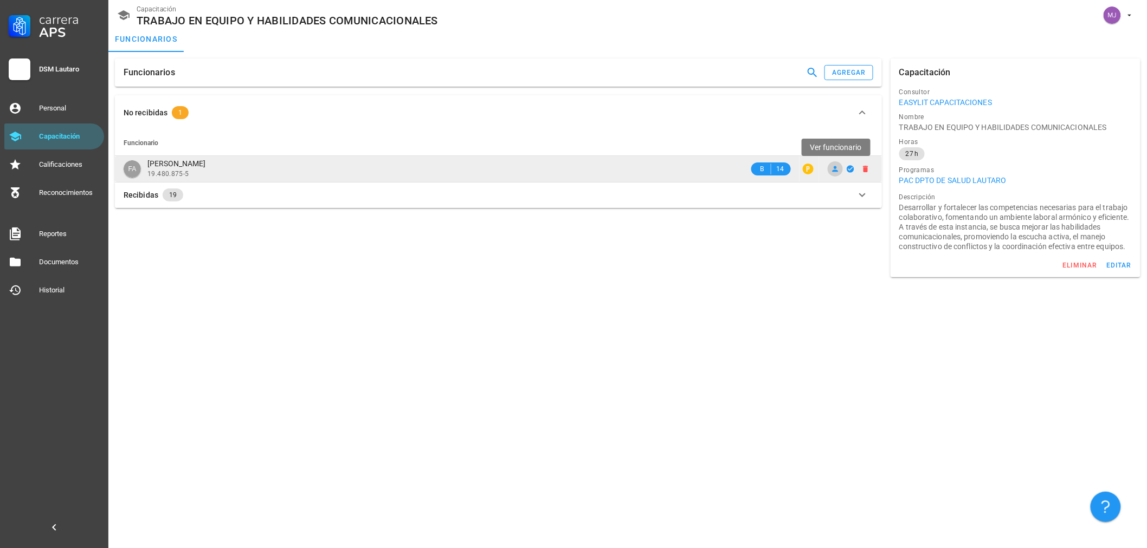
click at [832, 170] on icon at bounding box center [835, 169] width 9 height 9
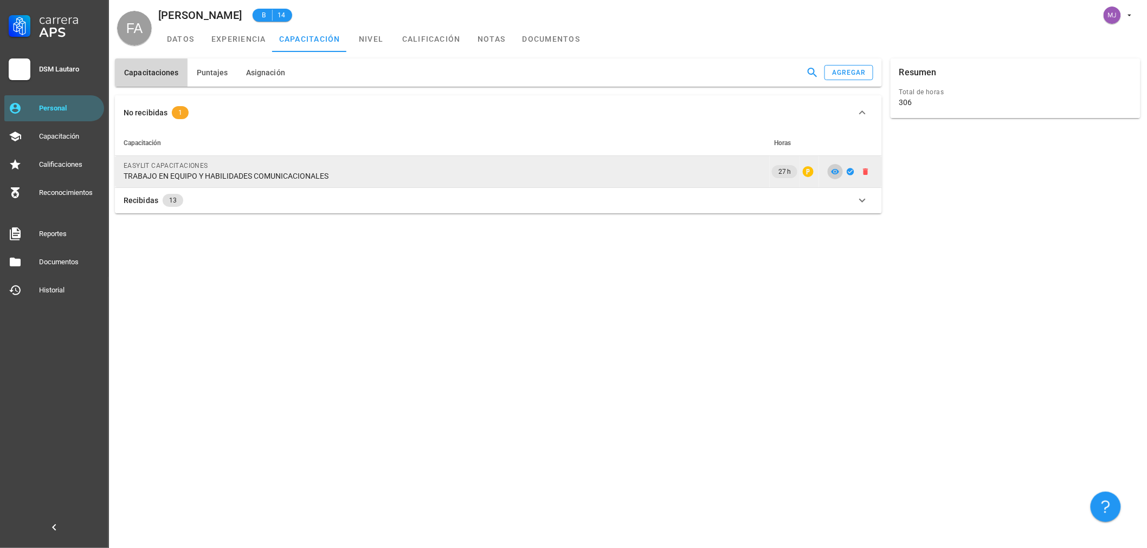
click at [831, 171] on icon at bounding box center [835, 171] width 9 height 9
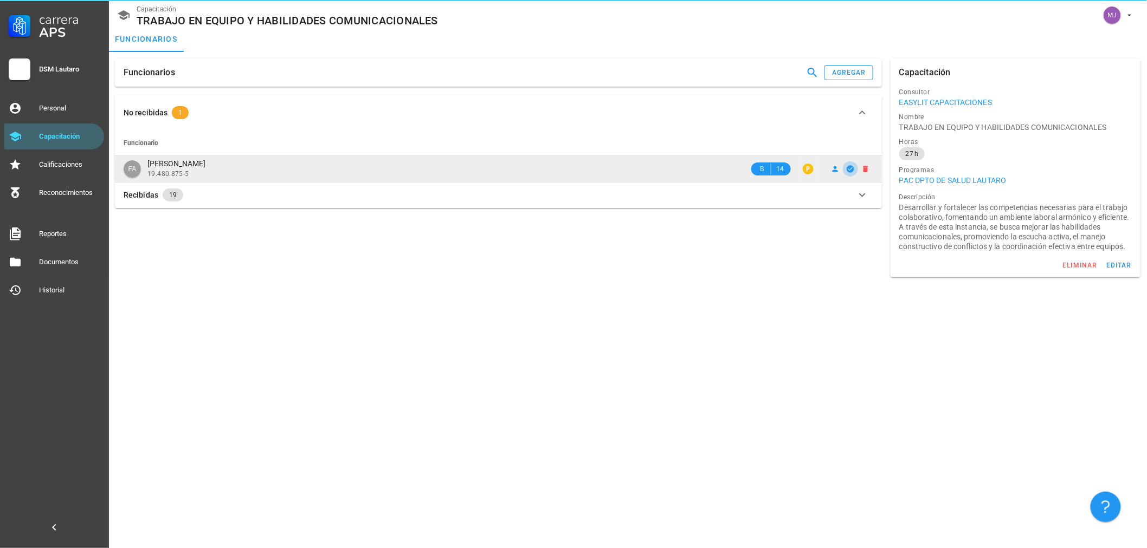
click at [852, 174] on button "button" at bounding box center [850, 168] width 15 height 15
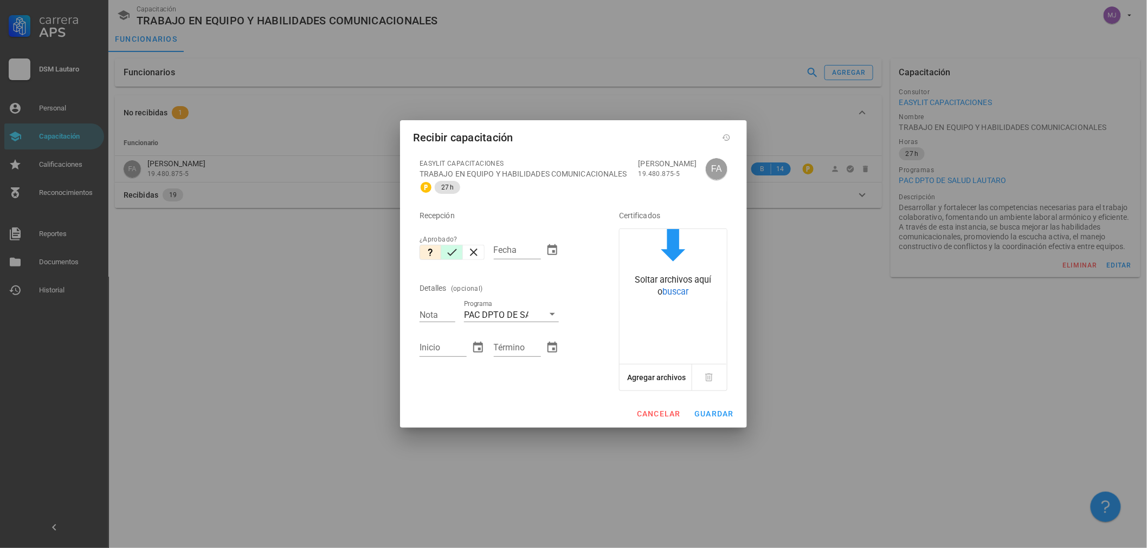
click at [452, 256] on icon "button" at bounding box center [452, 252] width 10 height 7
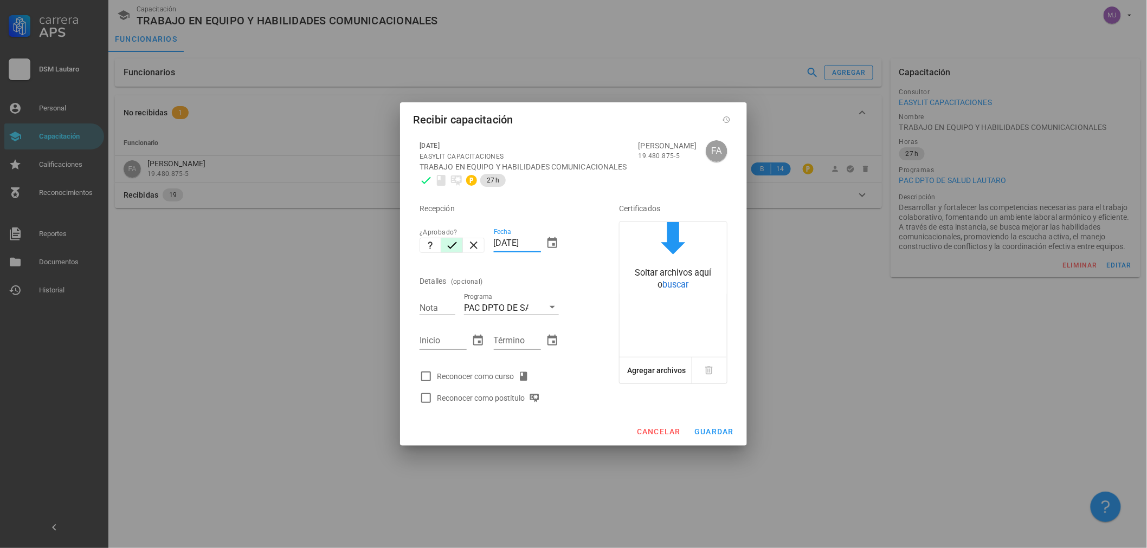
drag, startPoint x: 539, startPoint y: 245, endPoint x: 409, endPoint y: 250, distance: 129.6
click at [409, 250] on div "[DATE] EASYLIT CAPACITACIONES TRABAJO EN EQUIPO Y HABILIDADES COMUNICACIONALES …" at bounding box center [573, 276] width 347 height 284
type input "[DATE]"
type input "7"
type input "[DATE]"
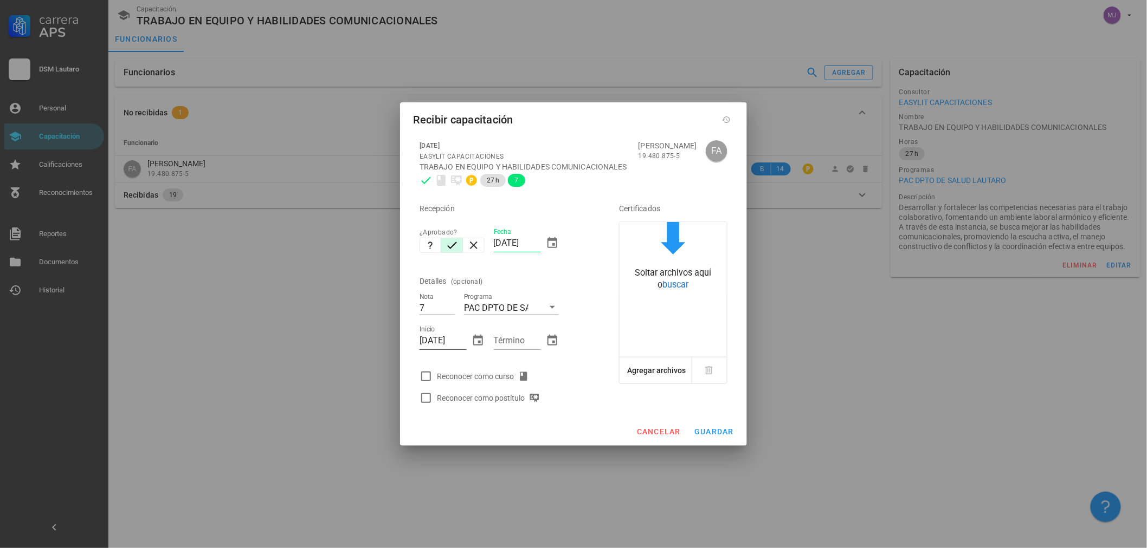
click at [439, 344] on input "[DATE]" at bounding box center [442, 340] width 47 height 17
type input "[DATE]"
type input "2908"
type input "[DATE]"
click at [513, 376] on div "Reconocer como curso" at bounding box center [485, 376] width 96 height 13
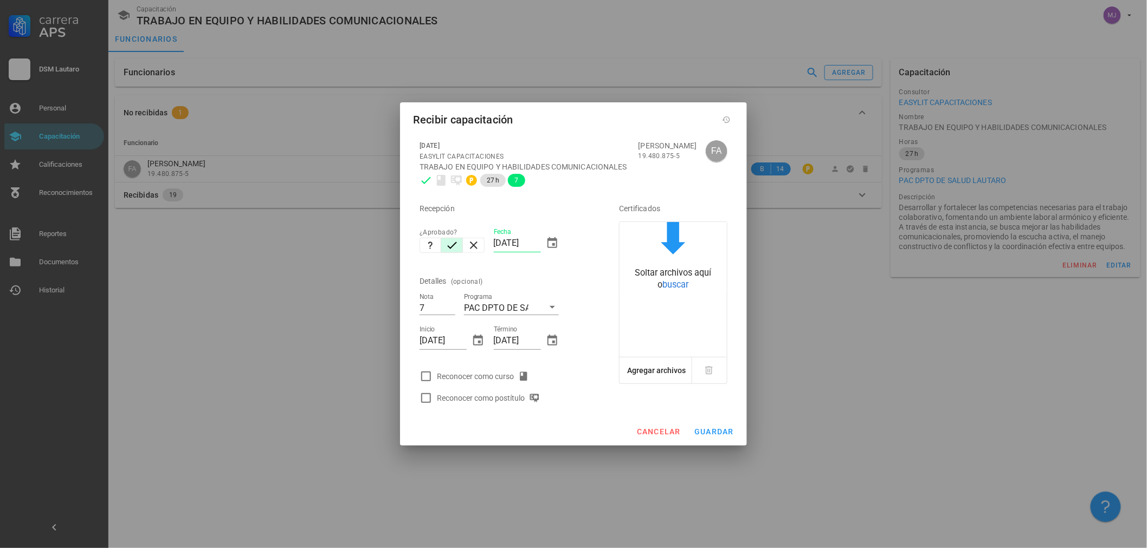
checkbox input "true"
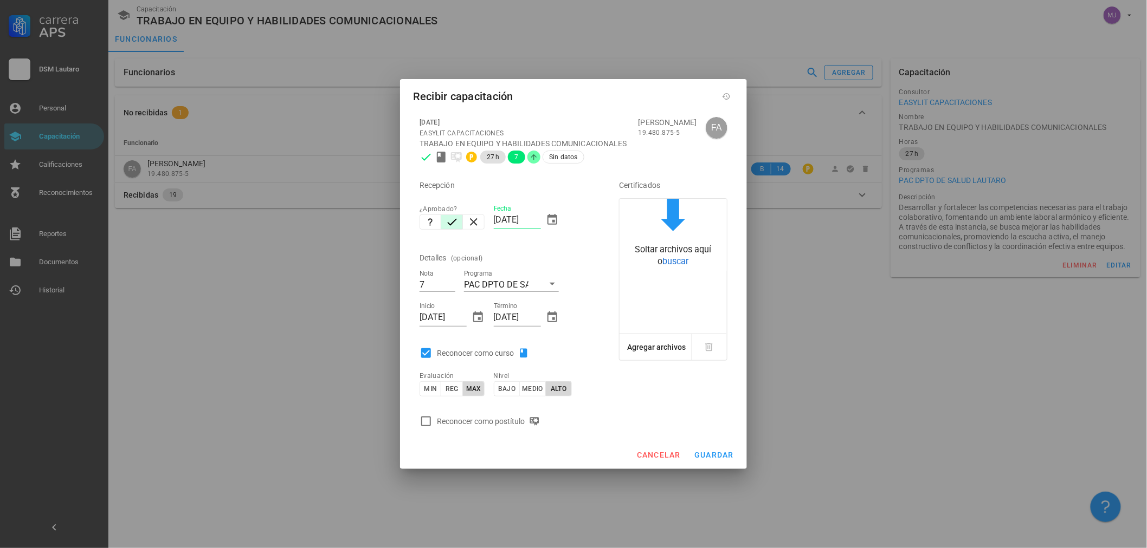
click at [499, 428] on div "Reconocer como postítulo" at bounding box center [490, 421] width 107 height 13
checkbox input "true"
click at [697, 446] on div "cancelar guardar" at bounding box center [573, 455] width 347 height 28
click at [716, 455] on span "guardar" at bounding box center [714, 455] width 40 height 9
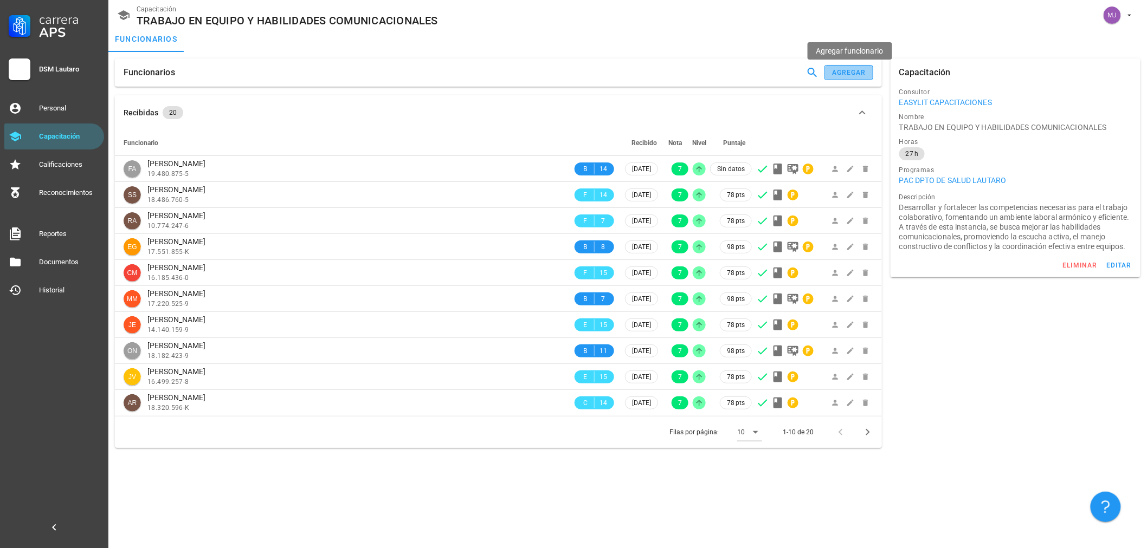
click at [844, 74] on div "agregar" at bounding box center [848, 73] width 35 height 8
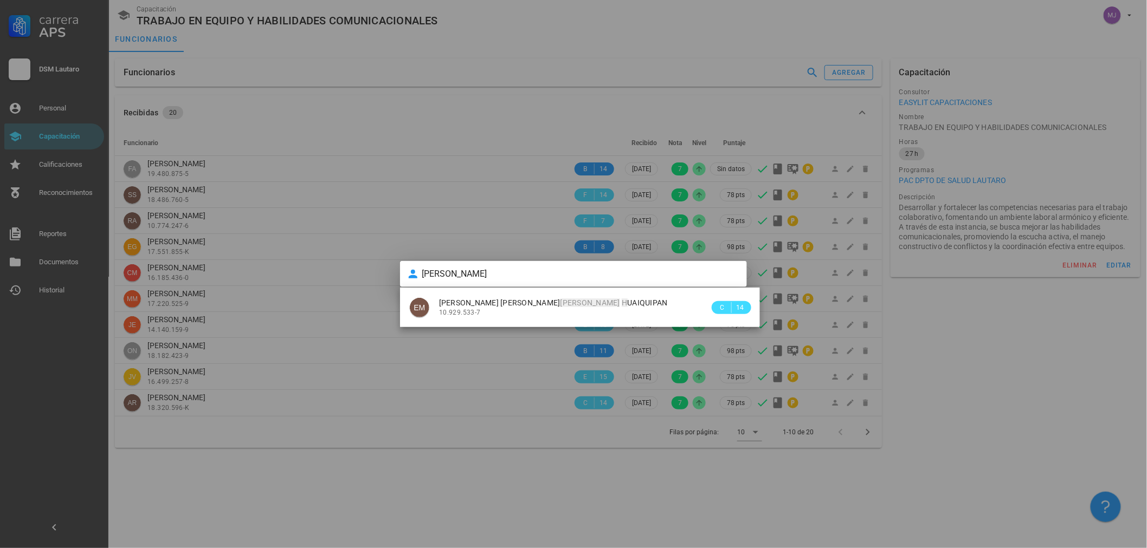
click at [621, 301] on div "[PERSON_NAME]" at bounding box center [574, 303] width 270 height 9
type input "[PERSON_NAME]"
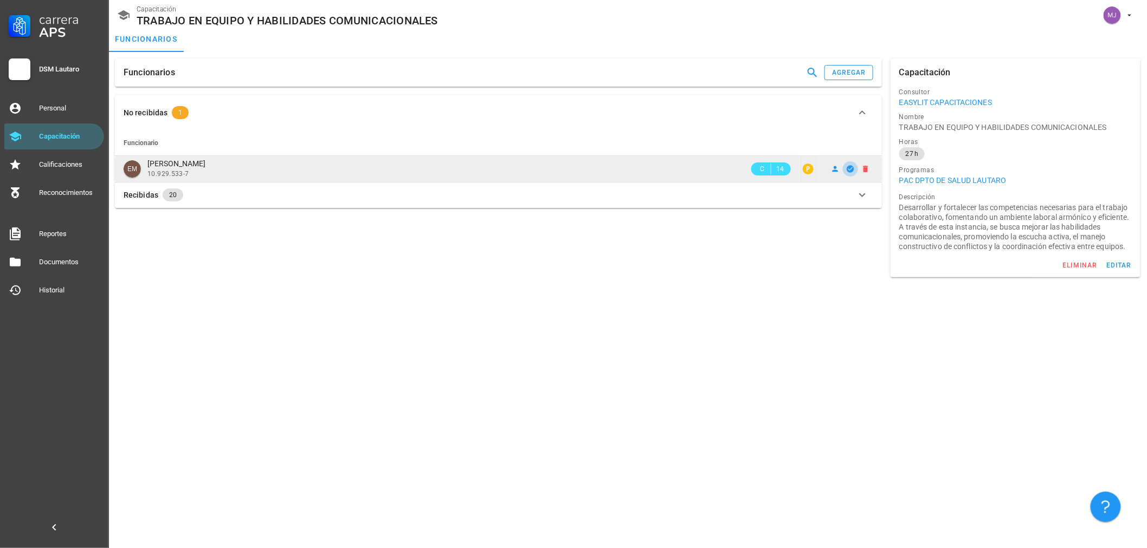
click at [848, 170] on icon "button" at bounding box center [849, 168] width 7 height 7
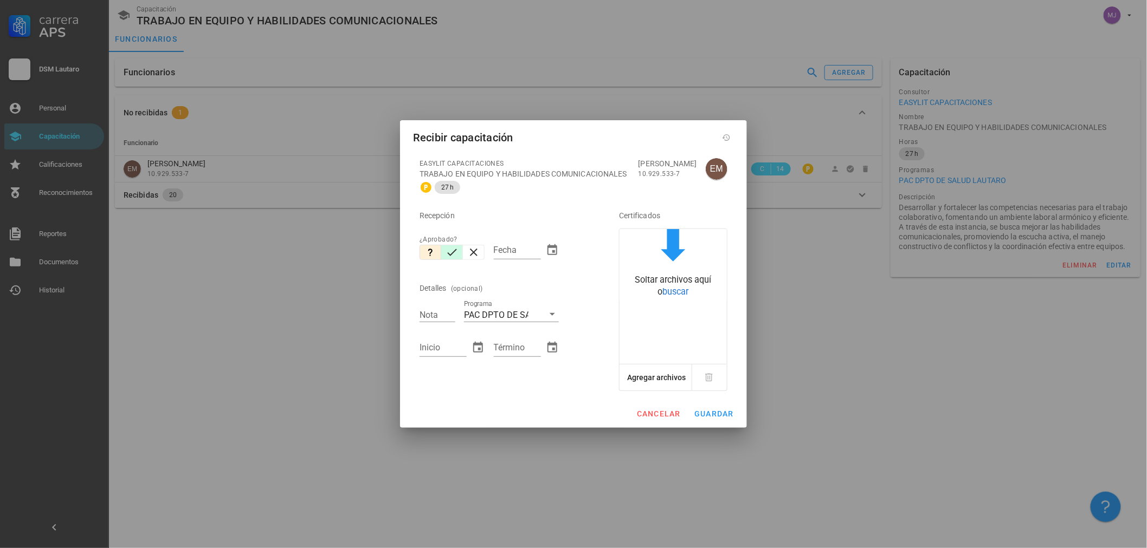
click at [458, 256] on button "button" at bounding box center [452, 252] width 22 height 15
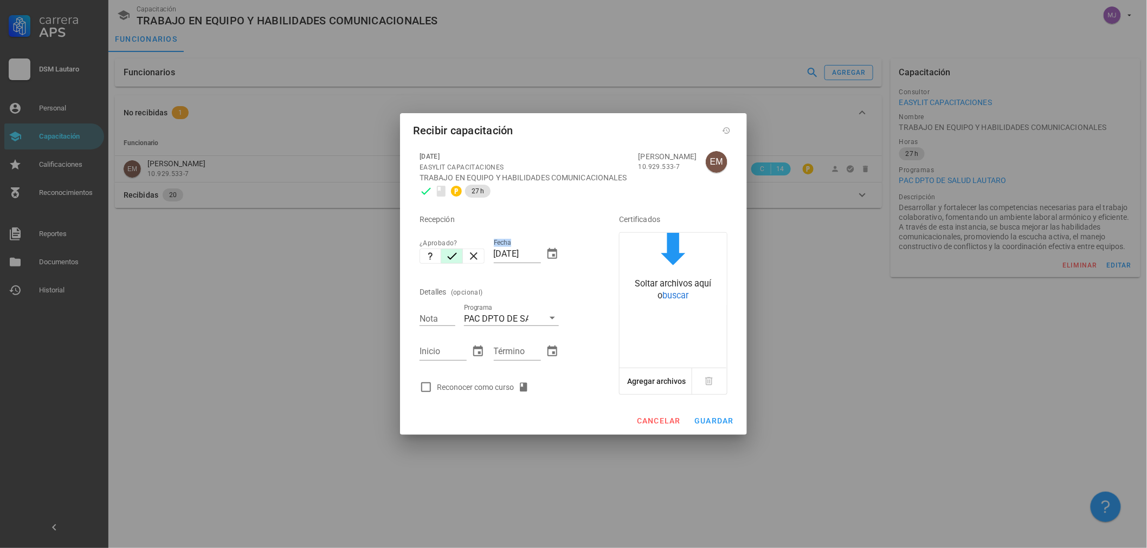
drag, startPoint x: 541, startPoint y: 256, endPoint x: 436, endPoint y: 278, distance: 106.8
click at [436, 278] on div "Recepción ¿Aprobado? Fecha [DATE] Detalles (opcional) Nota Programa PAC DPTO DE…" at bounding box center [504, 300] width 178 height 196
click at [523, 255] on input "[DATE]" at bounding box center [517, 253] width 47 height 17
click at [524, 255] on input "[DATE]" at bounding box center [517, 253] width 47 height 17
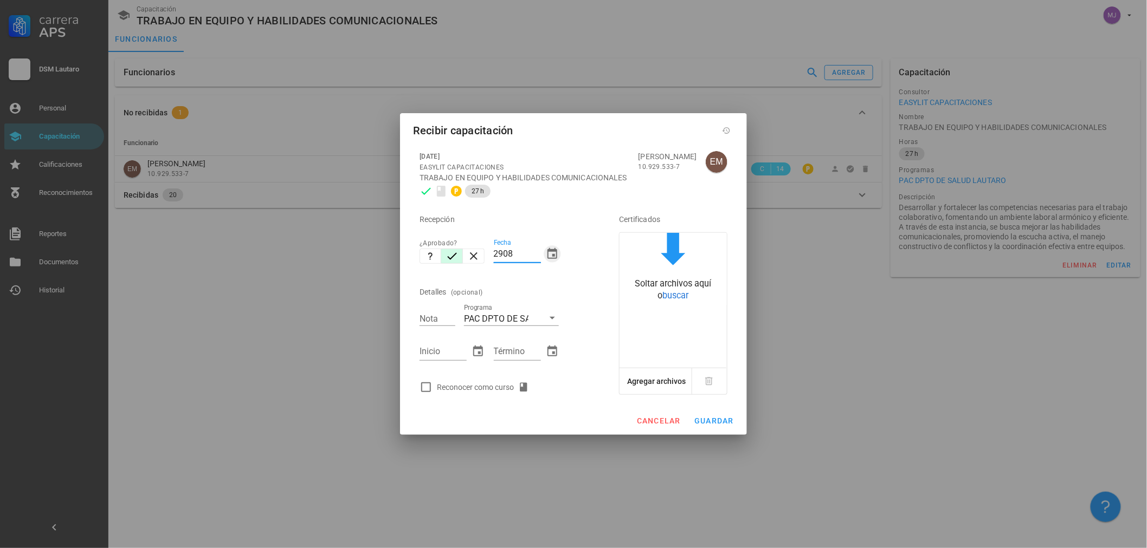
type input "[DATE]"
type input "7"
type input "[DATE]"
click at [432, 383] on div at bounding box center [426, 387] width 18 height 18
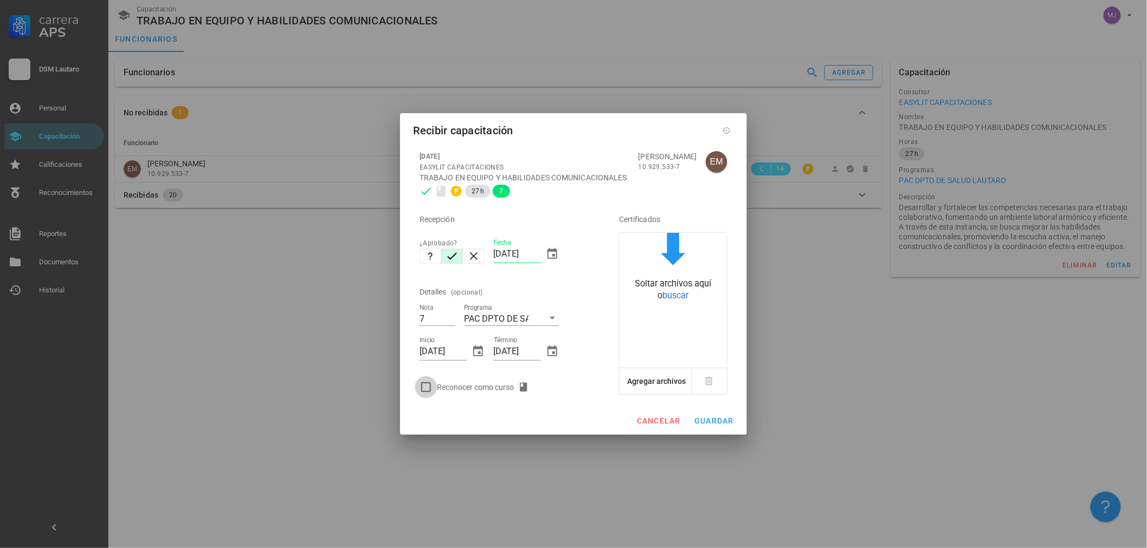
checkbox input "true"
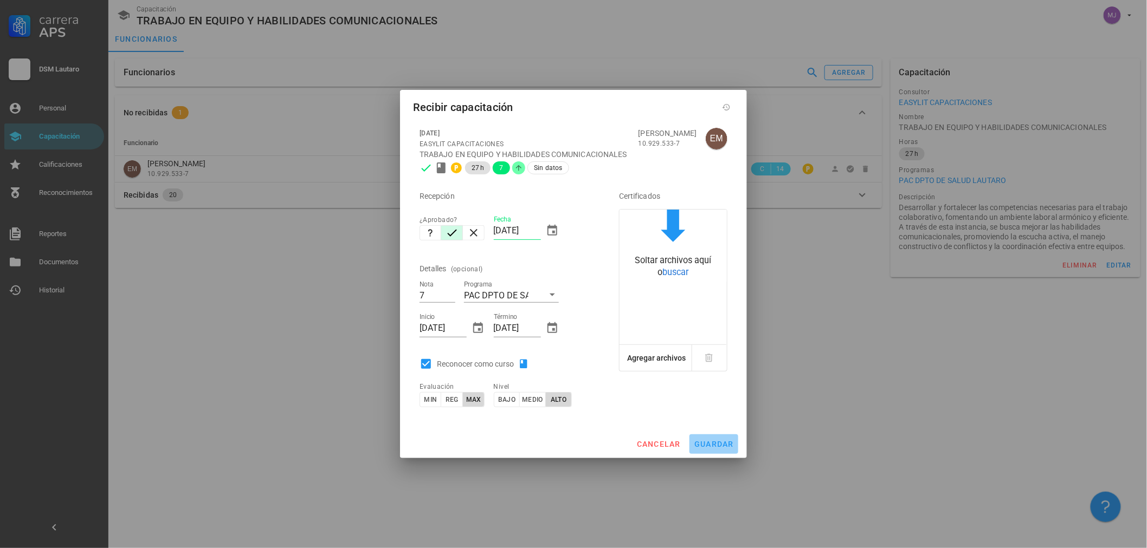
click at [710, 445] on span "guardar" at bounding box center [714, 444] width 40 height 9
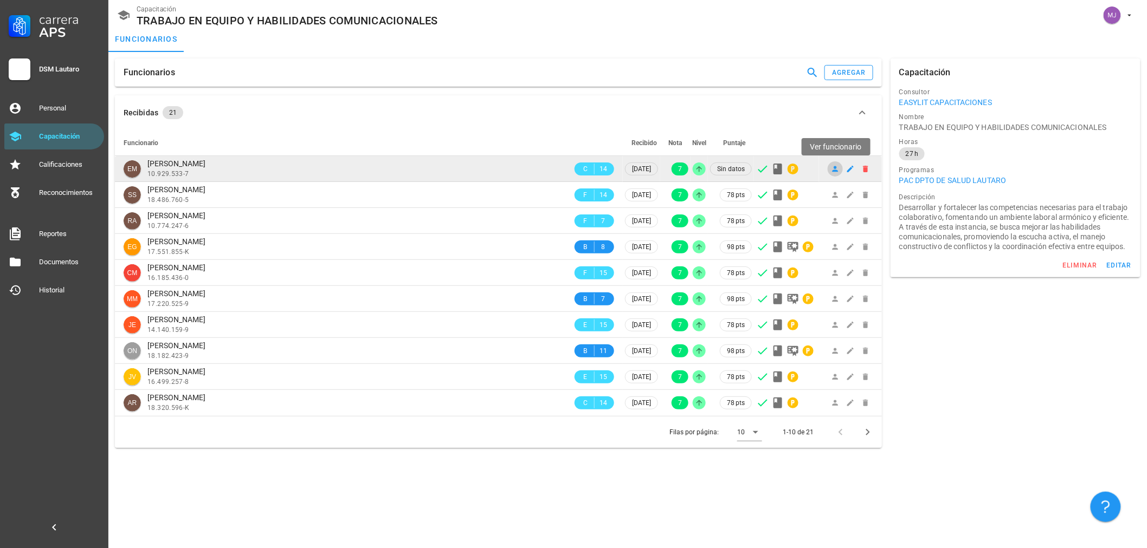
click at [835, 164] on link at bounding box center [834, 168] width 15 height 15
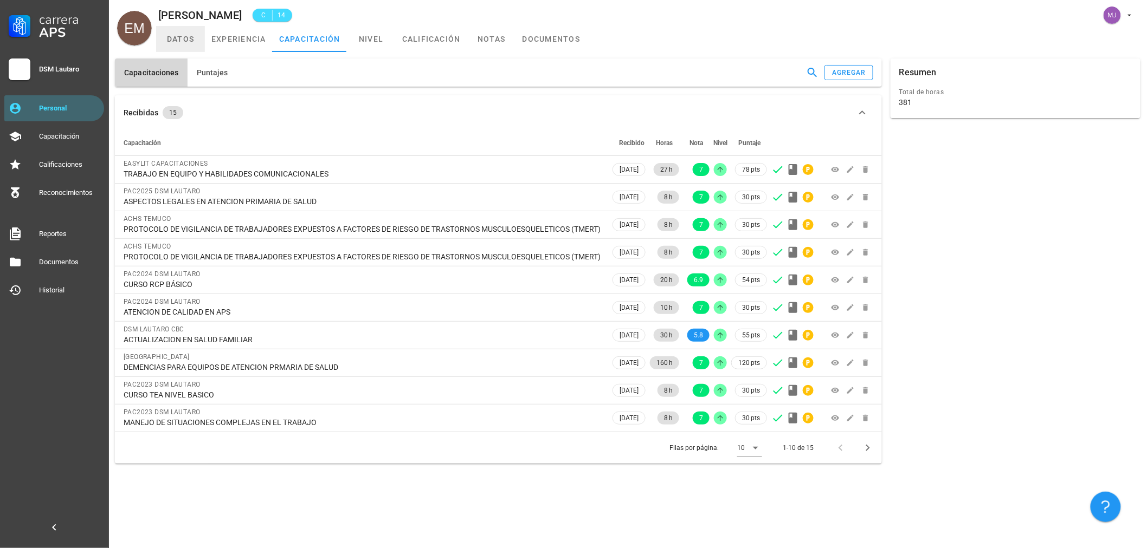
click at [195, 37] on link "datos" at bounding box center [180, 39] width 49 height 26
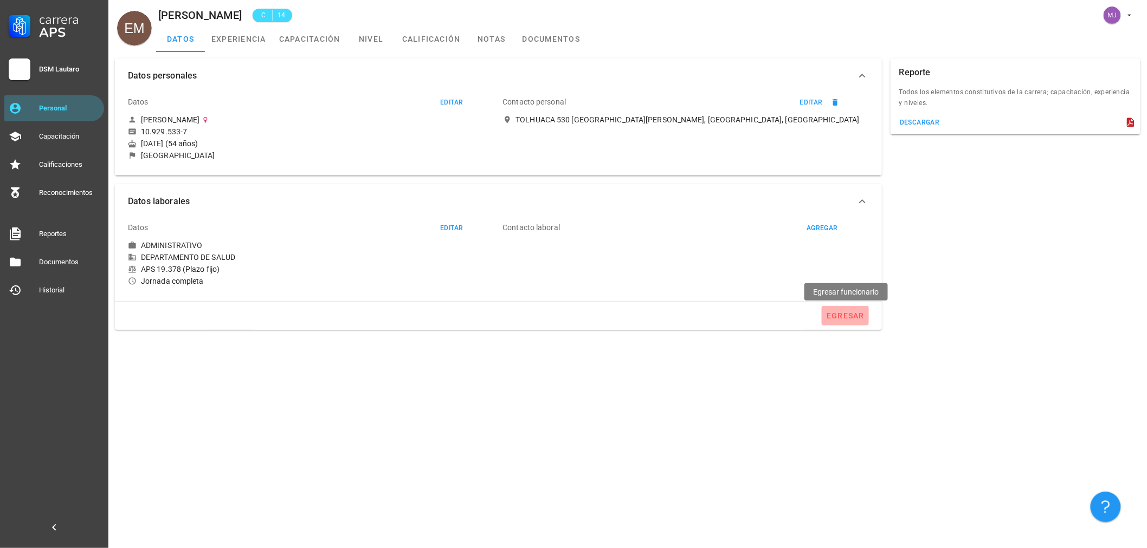
click at [849, 313] on div "egresar" at bounding box center [845, 316] width 38 height 9
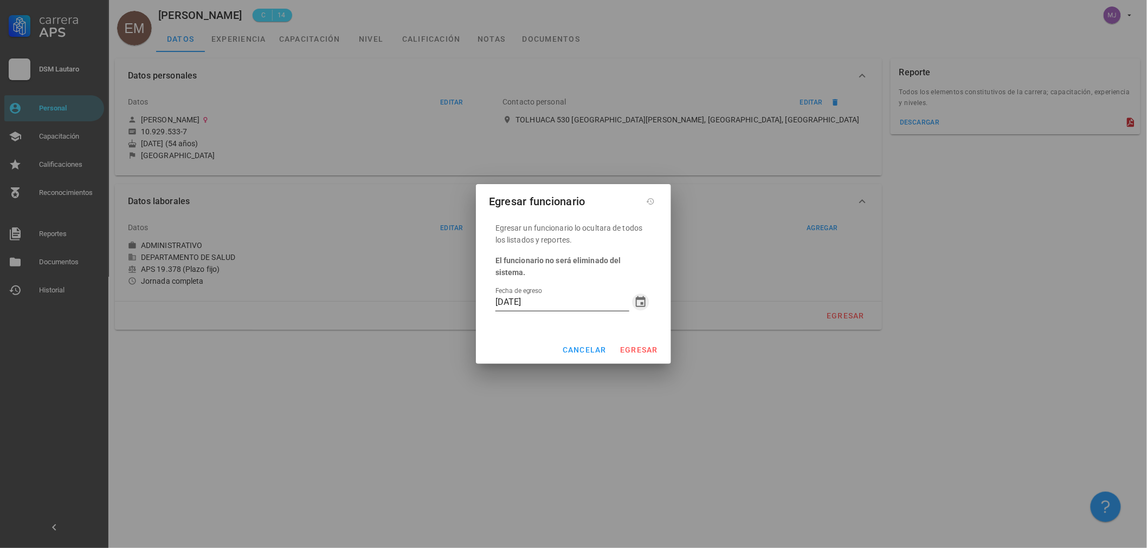
click at [638, 299] on icon "button" at bounding box center [640, 302] width 13 height 13
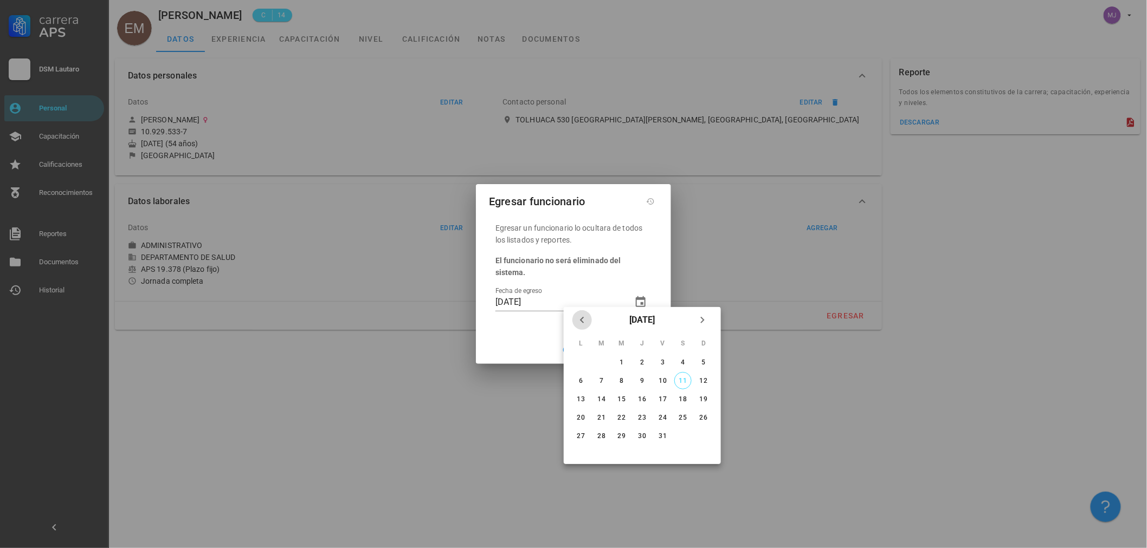
click at [583, 316] on icon "Mes anterior" at bounding box center [581, 320] width 13 height 13
click at [599, 428] on button "30" at bounding box center [601, 436] width 17 height 17
type input "[DATE]"
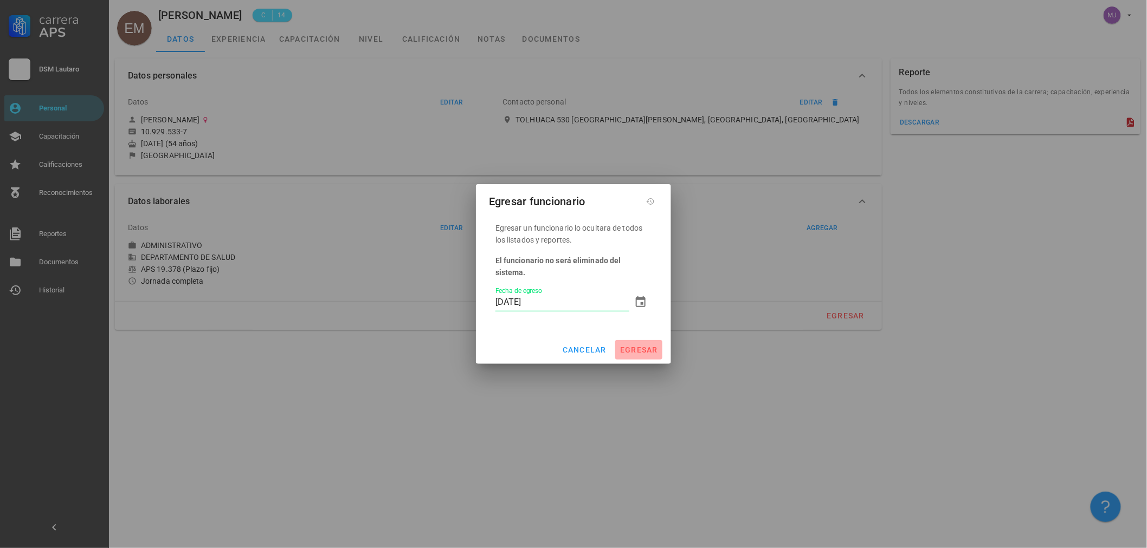
click at [644, 346] on span "egresar" at bounding box center [638, 350] width 38 height 9
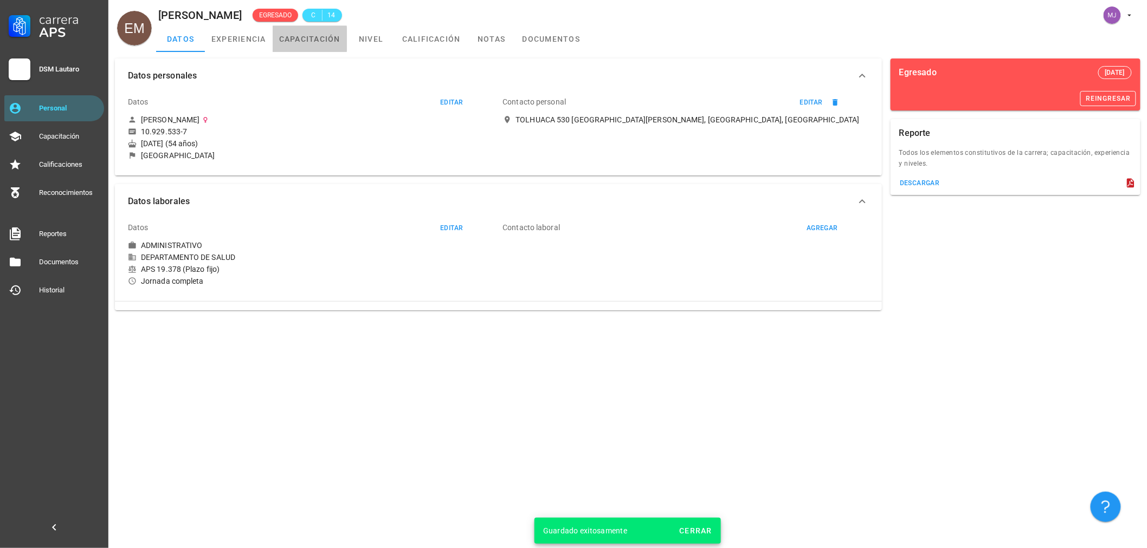
click at [306, 41] on link "capacitación" at bounding box center [310, 39] width 74 height 26
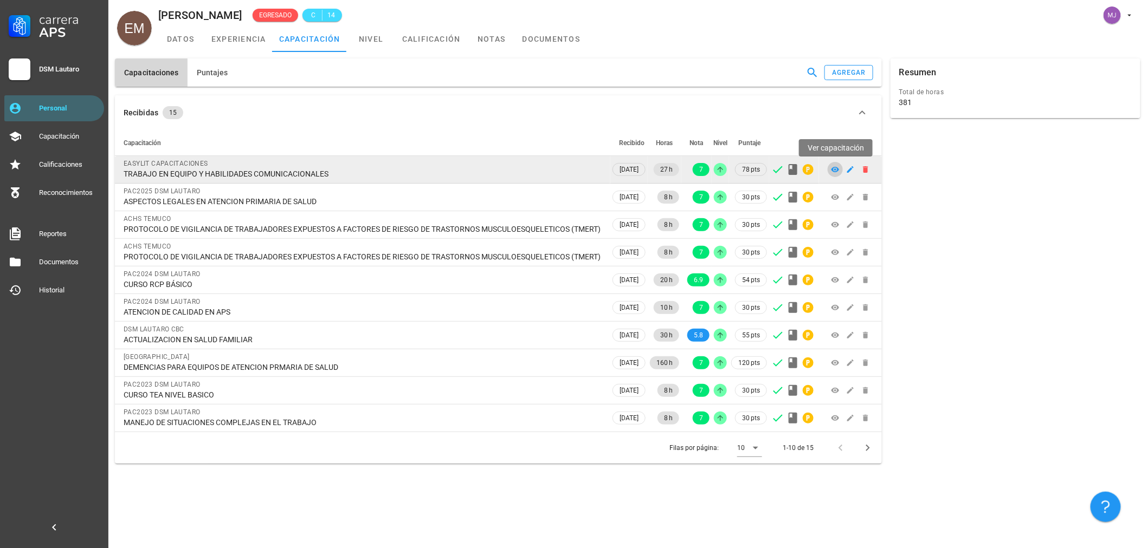
click at [834, 171] on icon at bounding box center [835, 169] width 8 height 5
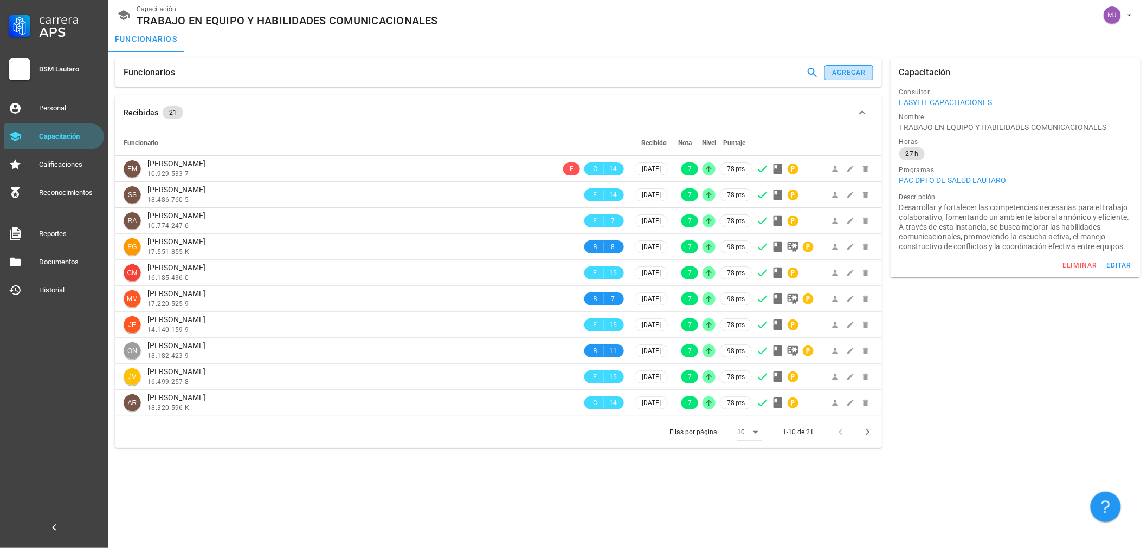
click at [851, 72] on div "agregar" at bounding box center [848, 73] width 35 height 8
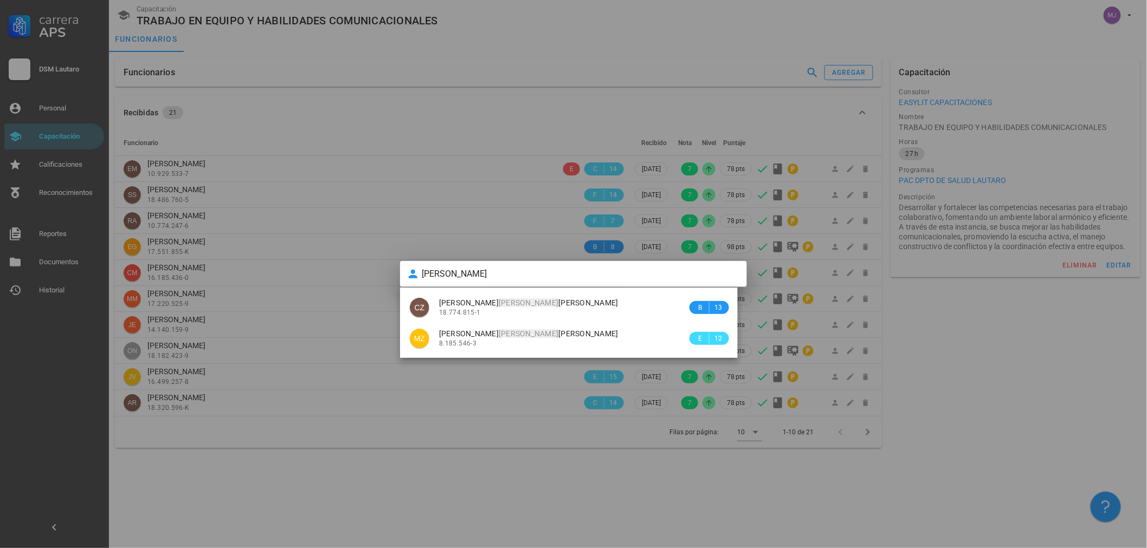
click at [545, 358] on div "CZ [PERSON_NAME] 18.774.815-1 B 13 MZ [PERSON_NAME] 8.185.546-3 E 12" at bounding box center [569, 323] width 338 height 70
click at [550, 343] on div "8.185.546-3" at bounding box center [563, 344] width 248 height 8
type input "[PERSON_NAME] [PERSON_NAME]"
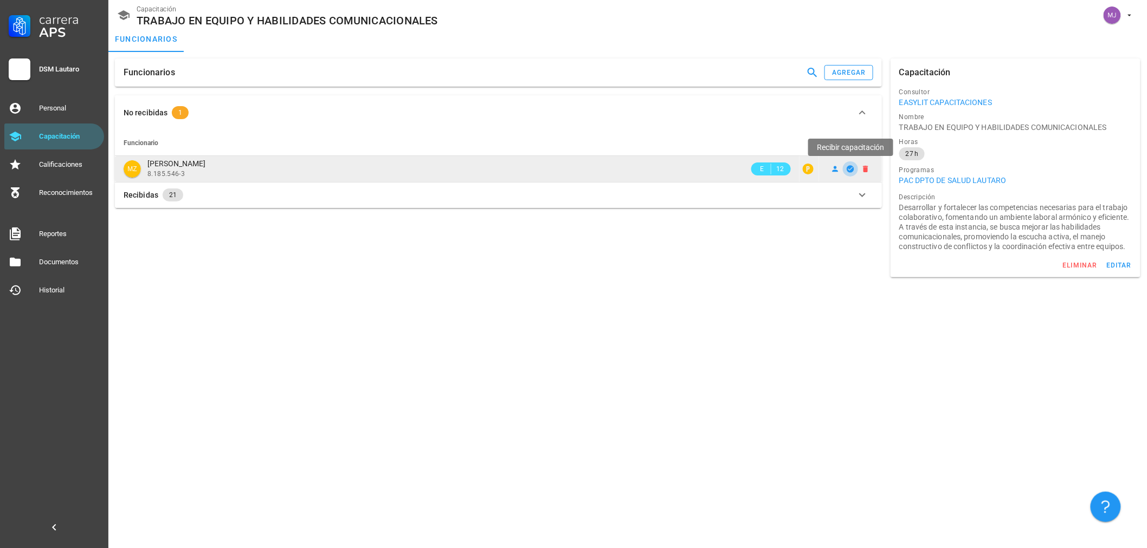
click at [849, 173] on button "button" at bounding box center [850, 168] width 15 height 15
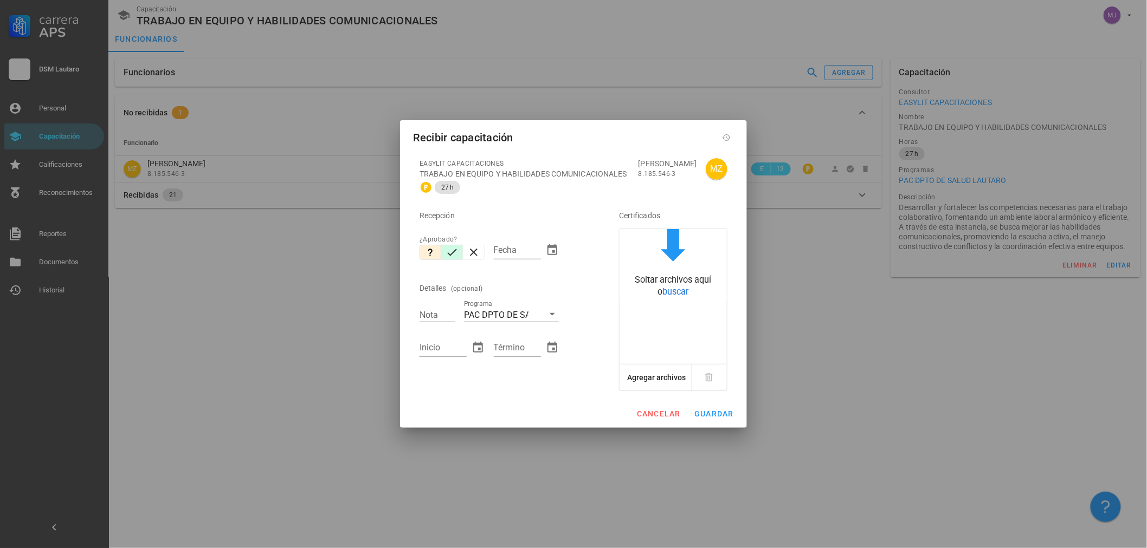
click at [451, 251] on icon "button" at bounding box center [451, 252] width 13 height 13
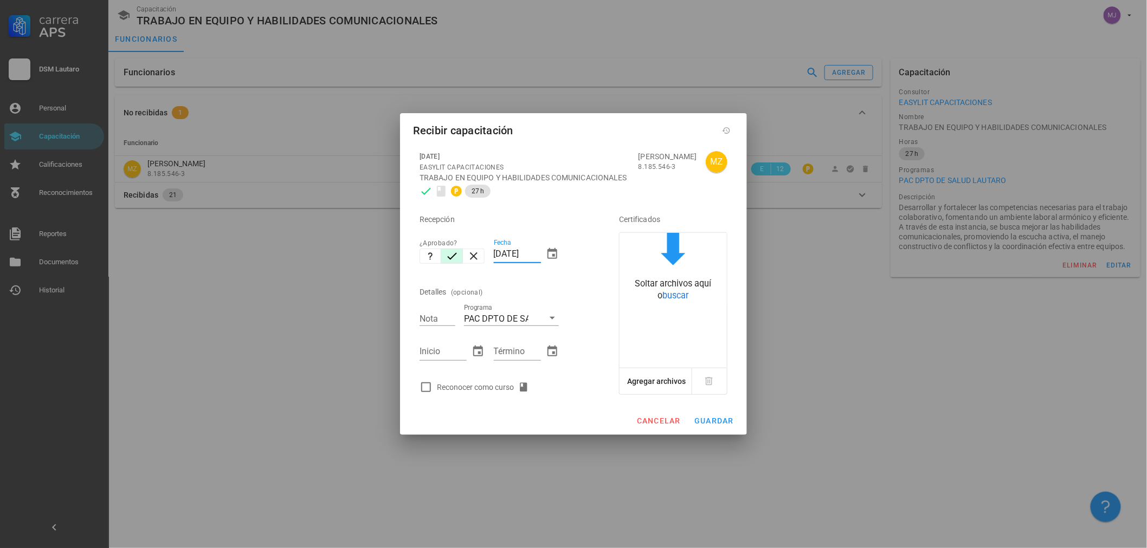
drag, startPoint x: 539, startPoint y: 253, endPoint x: 383, endPoint y: 256, distance: 156.1
click at [381, 257] on div "Carrera APS DSM Lautaro Personal Capacitación Calificaciones Reconocimientos Re…" at bounding box center [573, 274] width 1147 height 548
type input "[DATE]"
type input "7"
type input "2808"
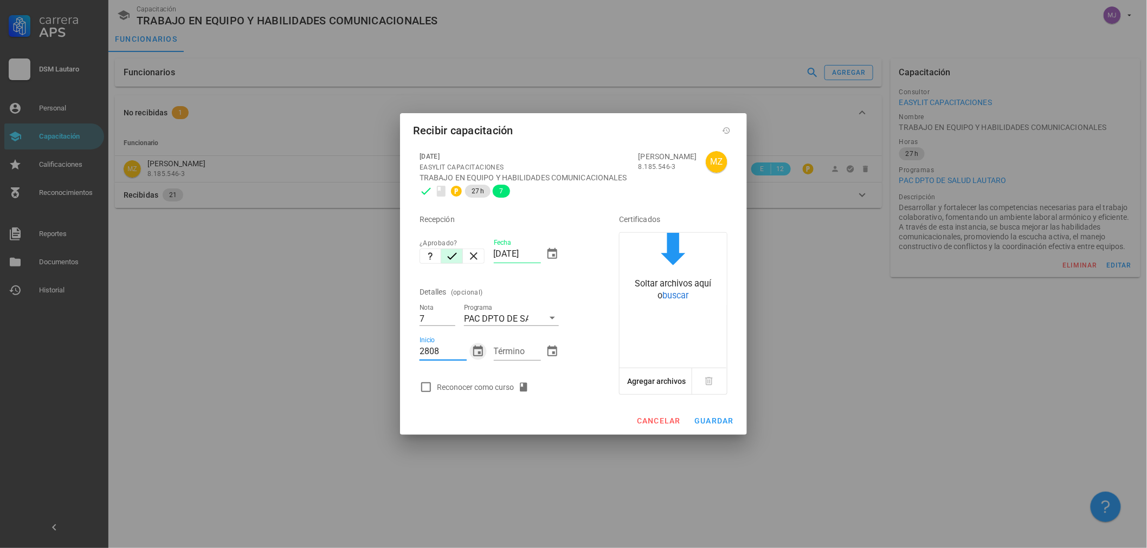
type input "[DATE]"
type input "2908"
type input "[DATE]"
click at [479, 394] on div "Reconocer como curso" at bounding box center [504, 388] width 178 height 22
click at [490, 391] on div "Reconocer como curso" at bounding box center [485, 387] width 96 height 13
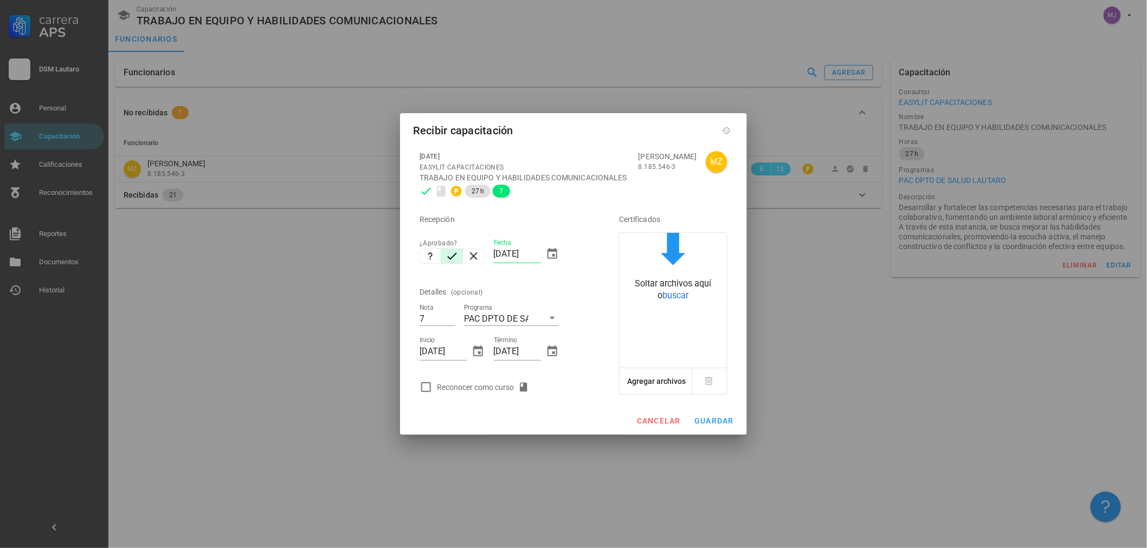
checkbox input "true"
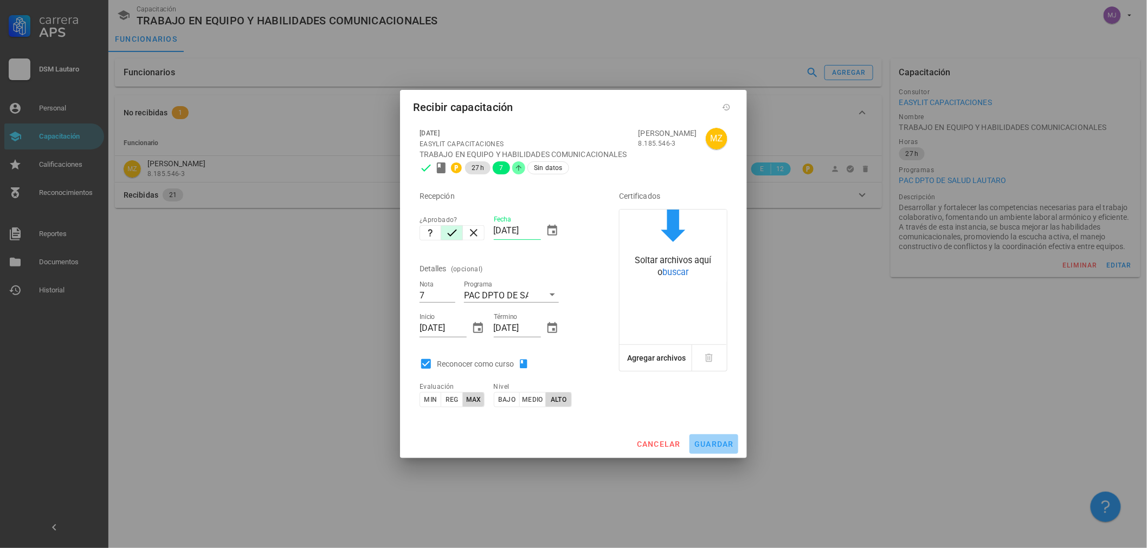
click at [695, 442] on span "guardar" at bounding box center [714, 444] width 40 height 9
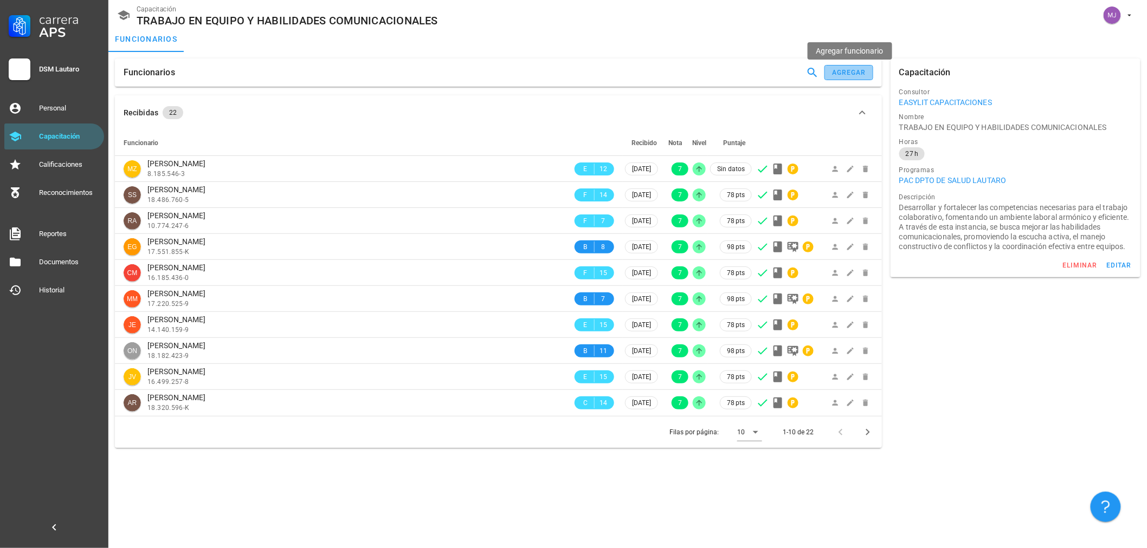
click at [833, 67] on button "agregar" at bounding box center [848, 72] width 49 height 15
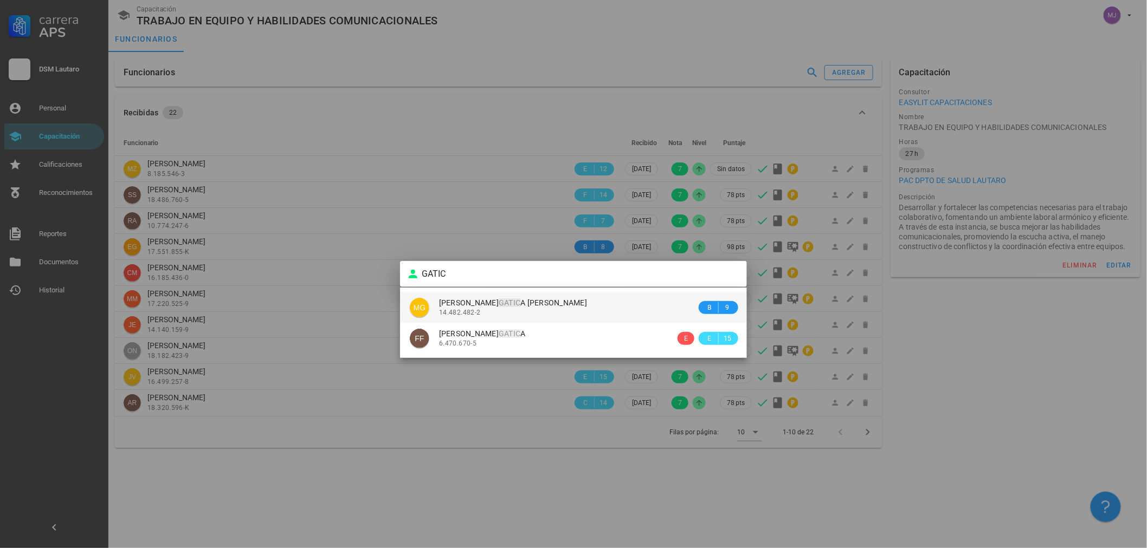
click at [533, 321] on div "[PERSON_NAME] [PERSON_NAME] A [PERSON_NAME] 14.482.482-2" at bounding box center [567, 307] width 257 height 31
type input "[PERSON_NAME] [PERSON_NAME]"
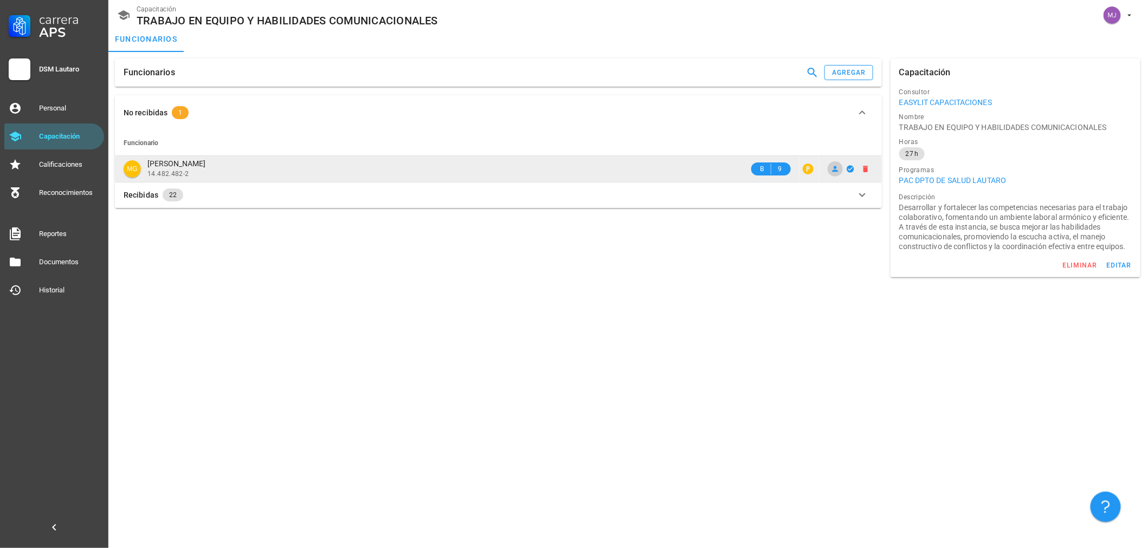
click at [833, 170] on icon at bounding box center [835, 169] width 9 height 9
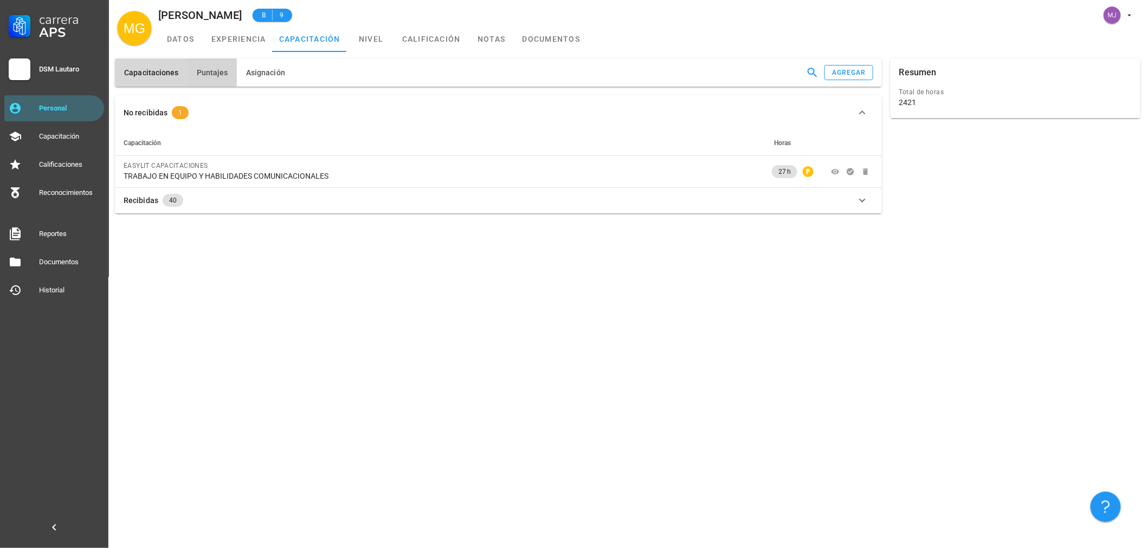
click at [220, 72] on span "Puntajes" at bounding box center [212, 72] width 32 height 9
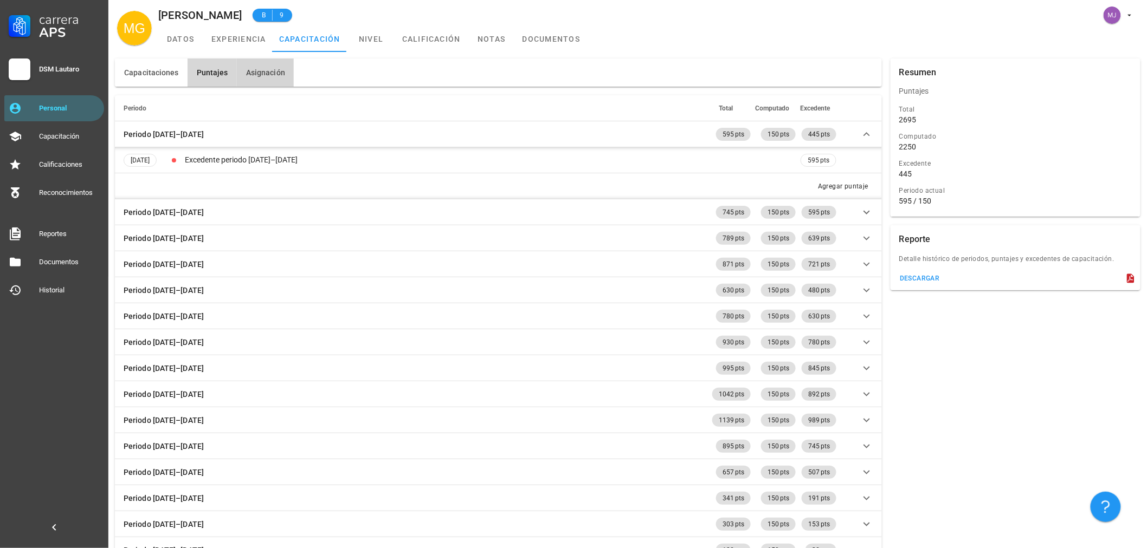
click at [279, 72] on span "Asignación" at bounding box center [265, 72] width 40 height 9
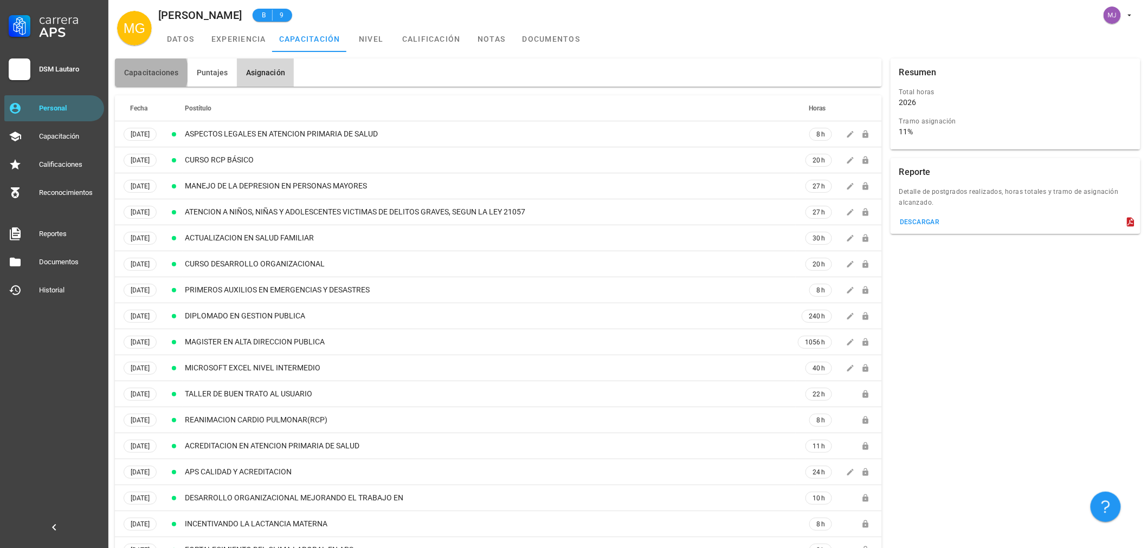
click at [147, 67] on button "Capacitaciones" at bounding box center [151, 73] width 73 height 28
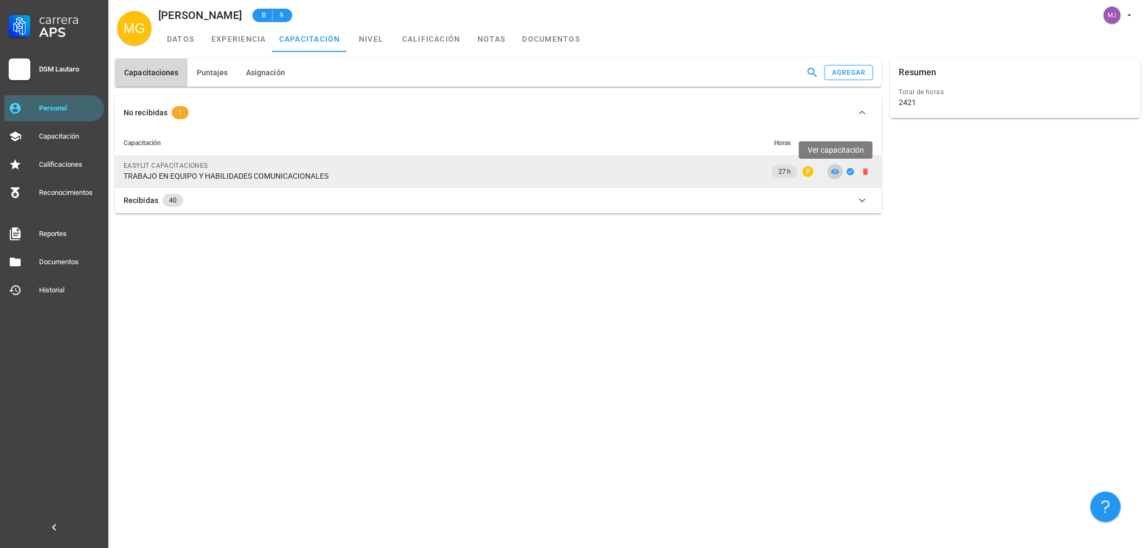
click at [831, 175] on icon at bounding box center [835, 171] width 9 height 9
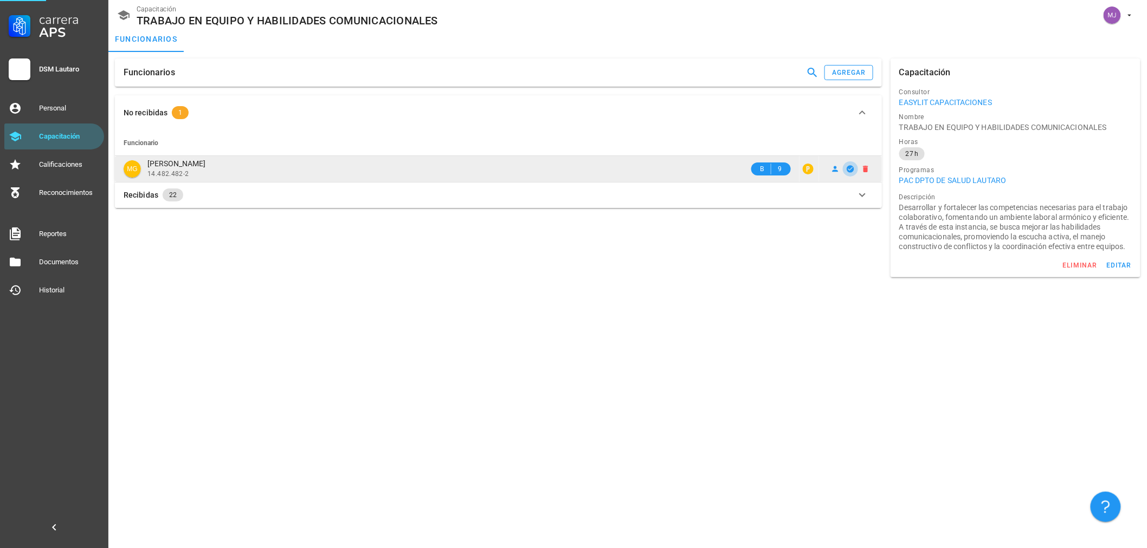
drag, startPoint x: 848, startPoint y: 168, endPoint x: 843, endPoint y: 169, distance: 5.5
click at [848, 168] on icon "button" at bounding box center [849, 168] width 7 height 7
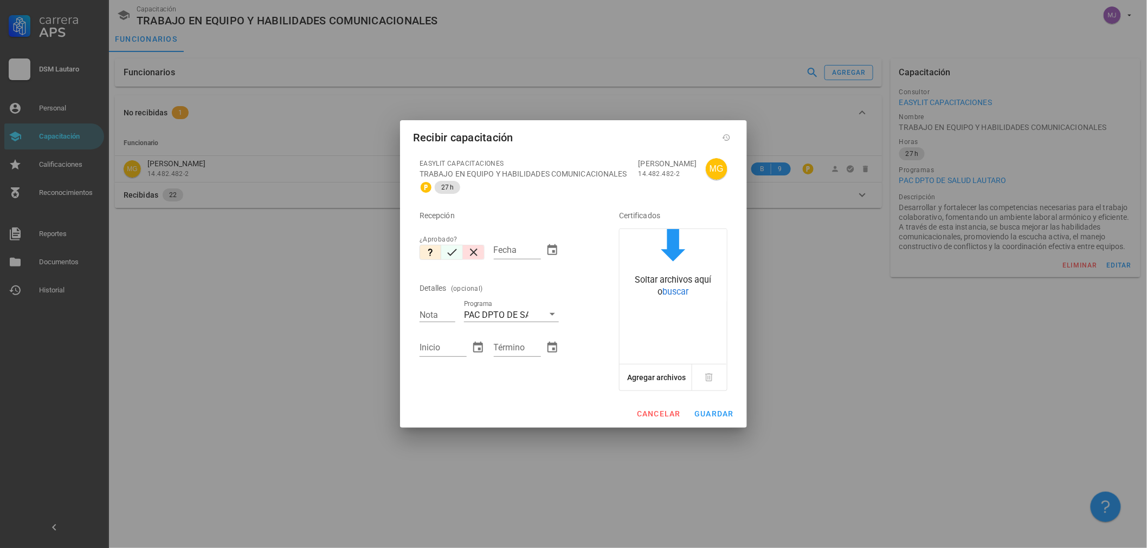
click at [457, 251] on div at bounding box center [451, 252] width 65 height 15
click at [458, 251] on button "button" at bounding box center [452, 252] width 22 height 15
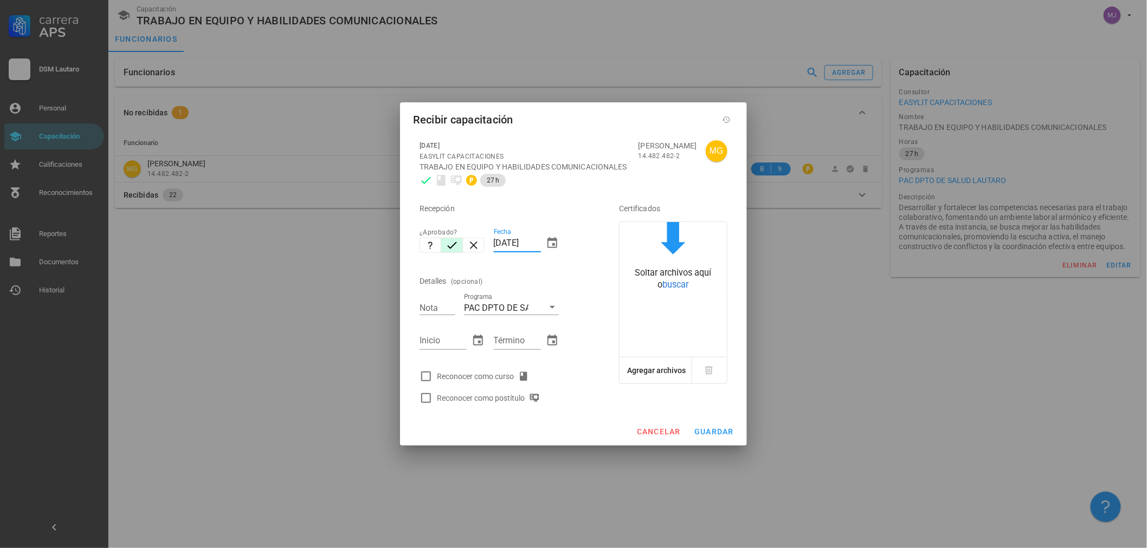
drag, startPoint x: 540, startPoint y: 241, endPoint x: 351, endPoint y: 244, distance: 189.1
click at [352, 244] on div "Carrera APS DSM [PERSON_NAME] Personal Capacitación Calificaciones Reconocimien…" at bounding box center [573, 274] width 1147 height 548
type input "[DATE]"
type input "7"
type input "[DATE]"
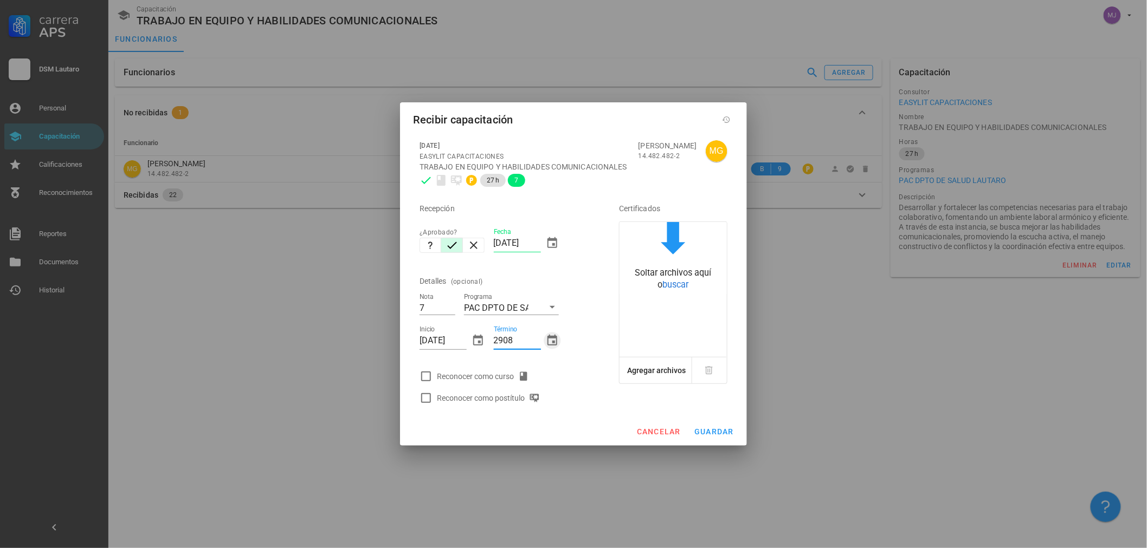
type input "[DATE]"
click at [502, 381] on div "Reconocer como curso" at bounding box center [485, 376] width 96 height 13
checkbox input "true"
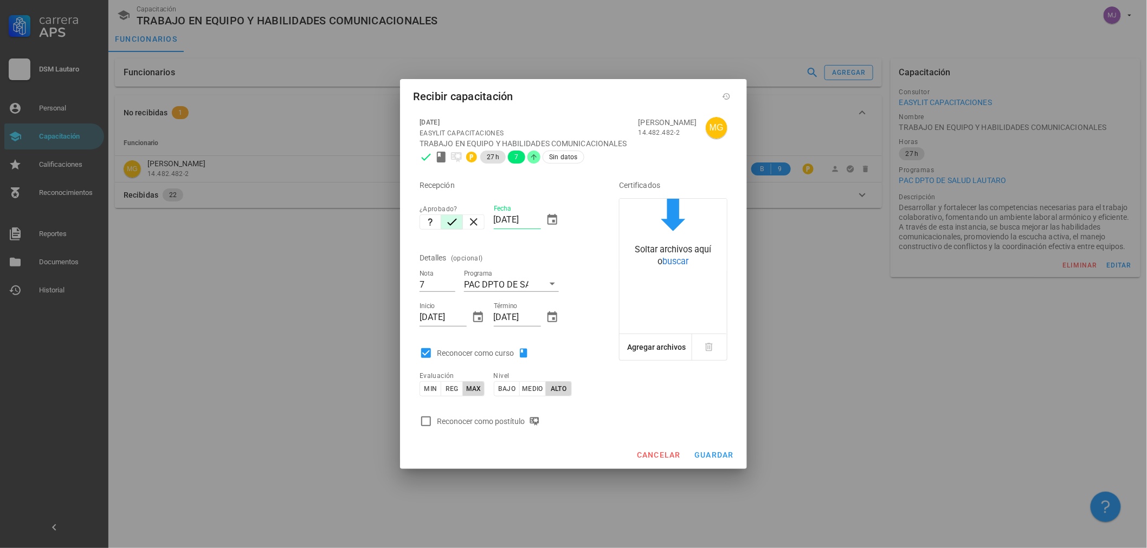
click at [517, 426] on div "Reconocer como postítulo" at bounding box center [490, 421] width 107 height 13
checkbox input "true"
click at [713, 457] on span "guardar" at bounding box center [714, 455] width 40 height 9
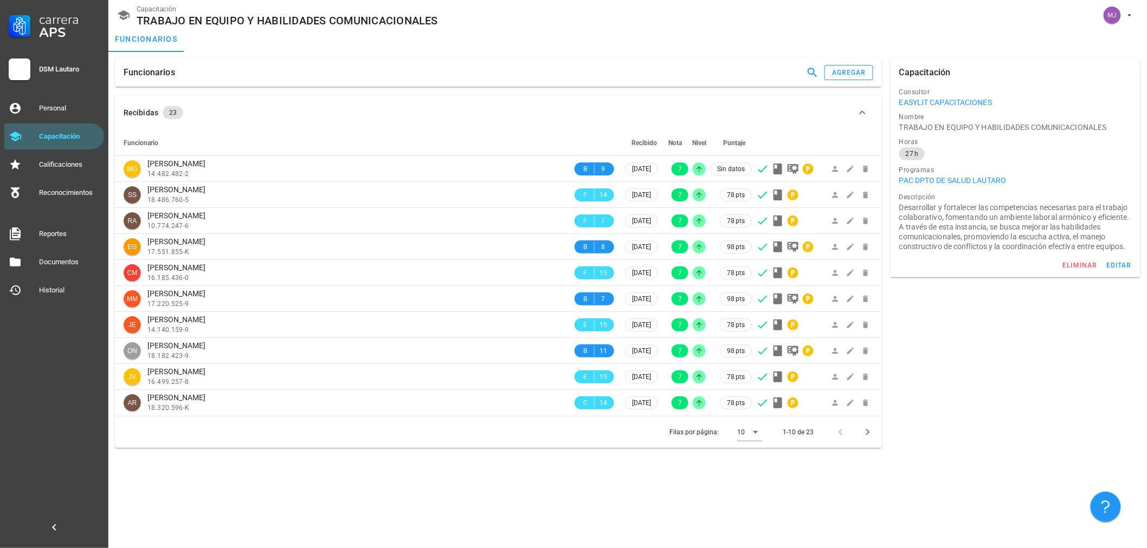
click at [840, 55] on div "Funcionarios agregar" at bounding box center [498, 72] width 775 height 37
click at [867, 78] on button "agregar" at bounding box center [848, 72] width 49 height 15
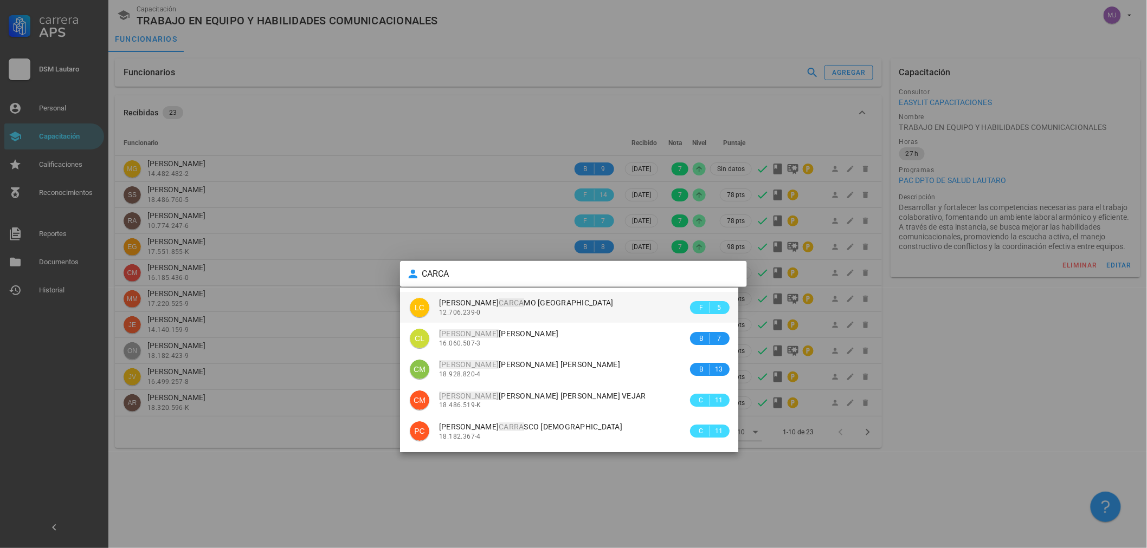
click at [491, 312] on div "12.706.239-0" at bounding box center [563, 313] width 249 height 8
type input "[PERSON_NAME]"
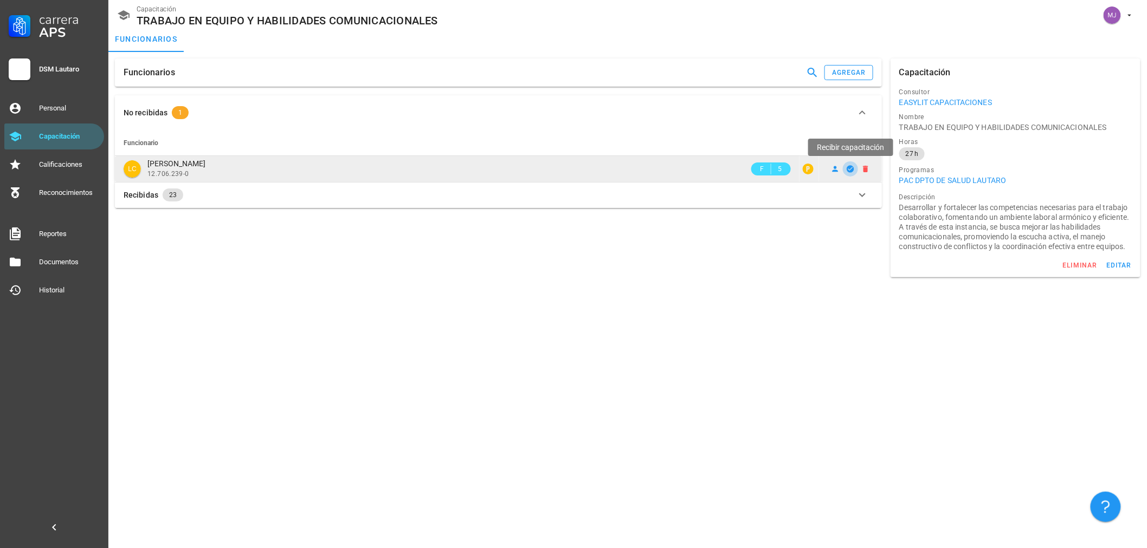
click at [848, 171] on icon "button" at bounding box center [849, 168] width 7 height 7
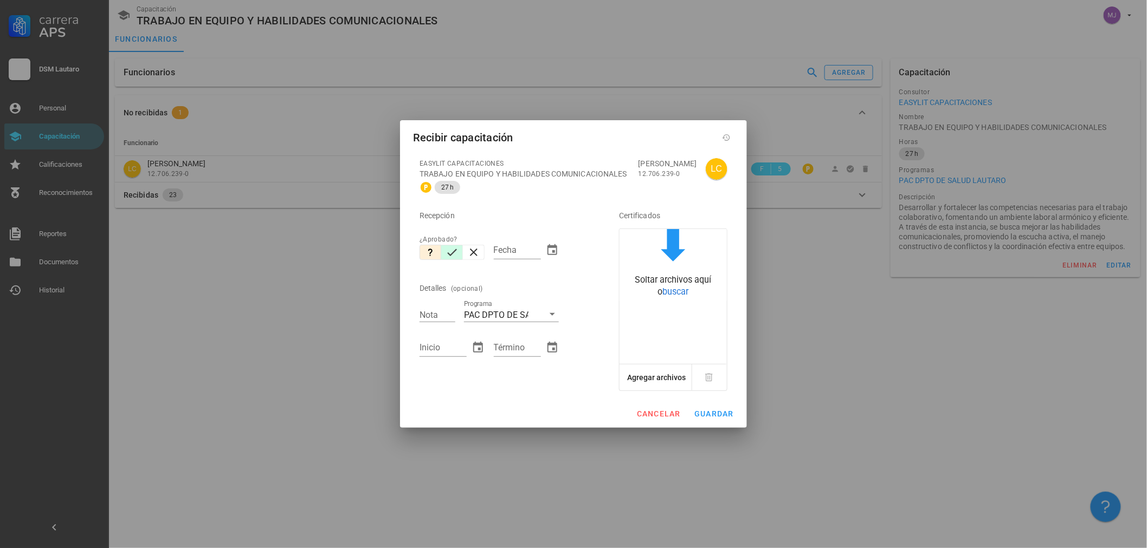
click at [457, 250] on icon "button" at bounding box center [451, 252] width 13 height 13
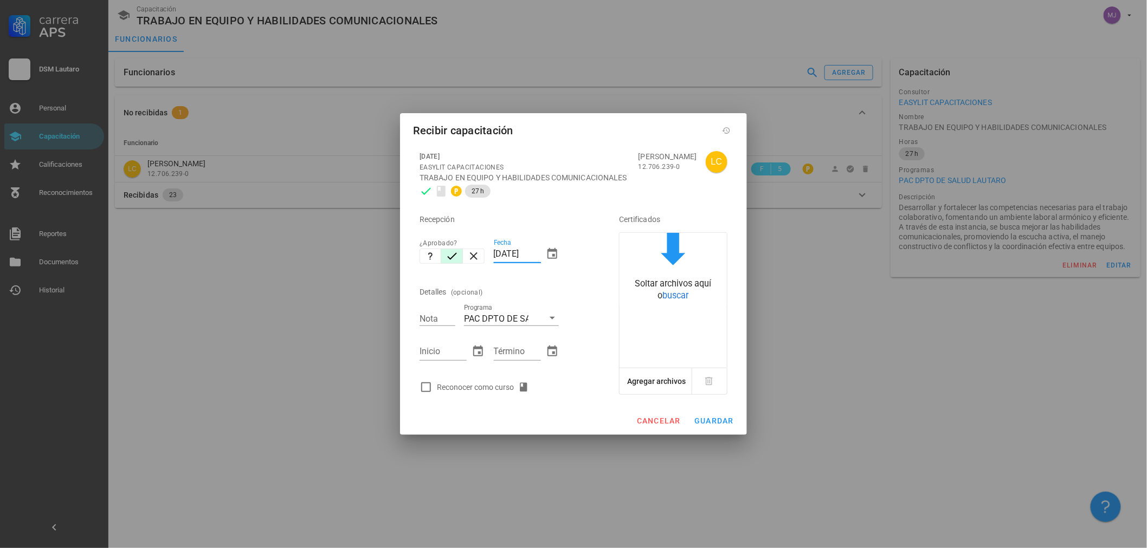
drag, startPoint x: 540, startPoint y: 253, endPoint x: 452, endPoint y: 256, distance: 87.3
click at [452, 256] on div "Recepción ¿Aprobado? Fecha [DATE] Detalles (opcional) Nota Programa PAC DPTO DE…" at bounding box center [504, 300] width 178 height 196
type input "[DATE]"
type input "7"
type input "[DATE]"
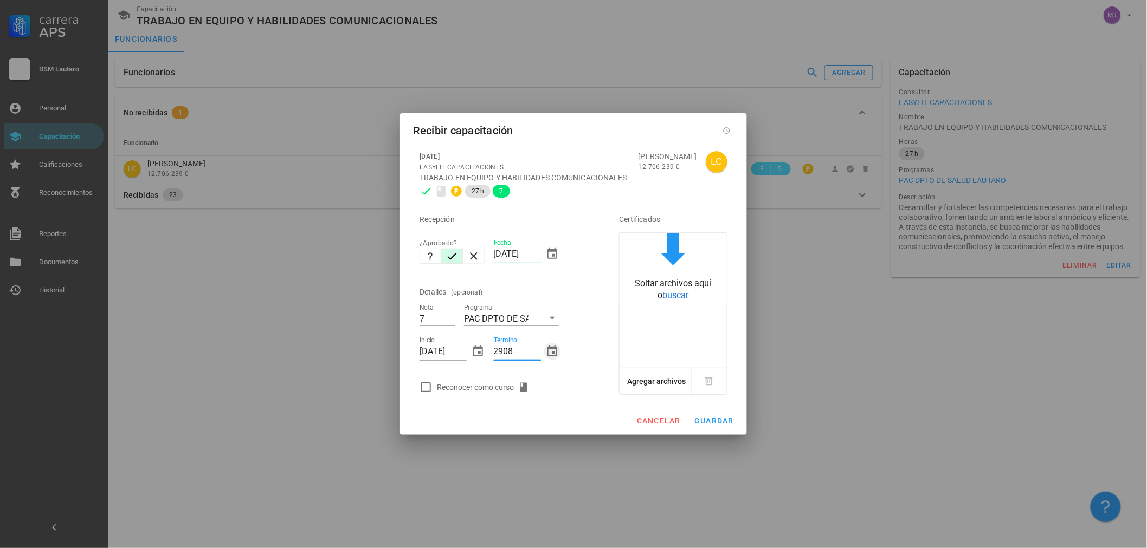
type input "[DATE]"
click at [480, 382] on div "Reconocer como curso" at bounding box center [485, 387] width 96 height 13
checkbox input "true"
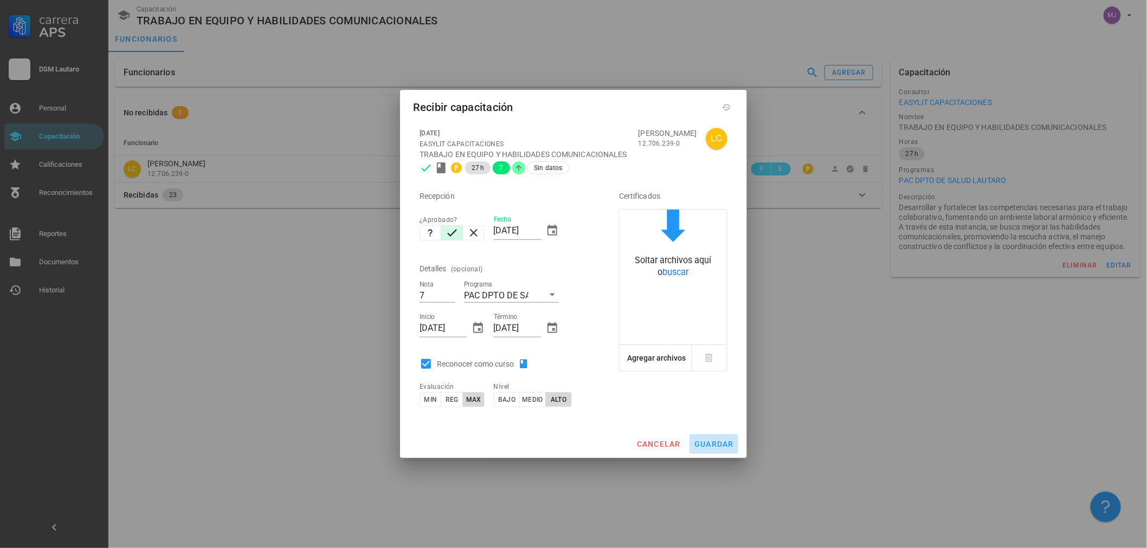
click at [717, 442] on span "guardar" at bounding box center [714, 444] width 40 height 9
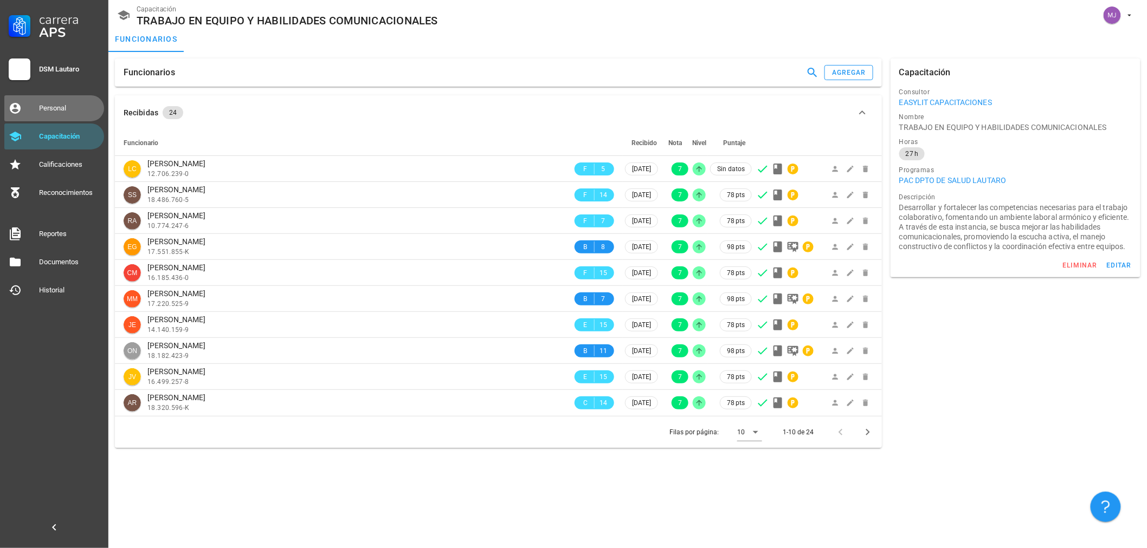
click at [54, 106] on div "Personal" at bounding box center [69, 108] width 61 height 9
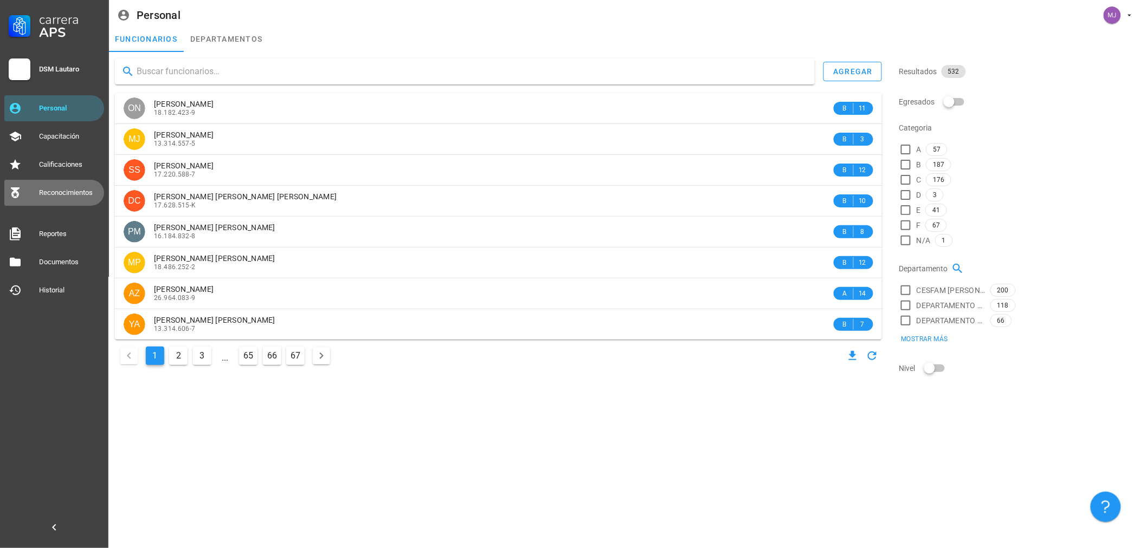
click at [78, 195] on div "Reconocimientos" at bounding box center [69, 193] width 61 height 9
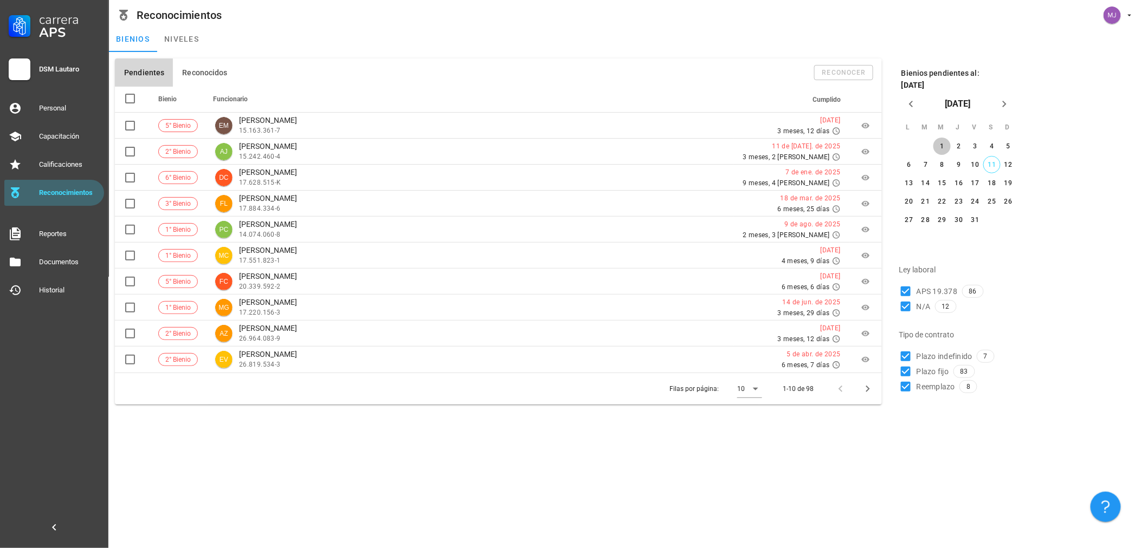
click at [937, 144] on div "1" at bounding box center [941, 147] width 17 height 8
click at [931, 355] on span "Plazo fijo" at bounding box center [932, 356] width 33 height 11
click at [933, 354] on span "Plazo fijo" at bounding box center [932, 356] width 33 height 11
checkbox input "false"
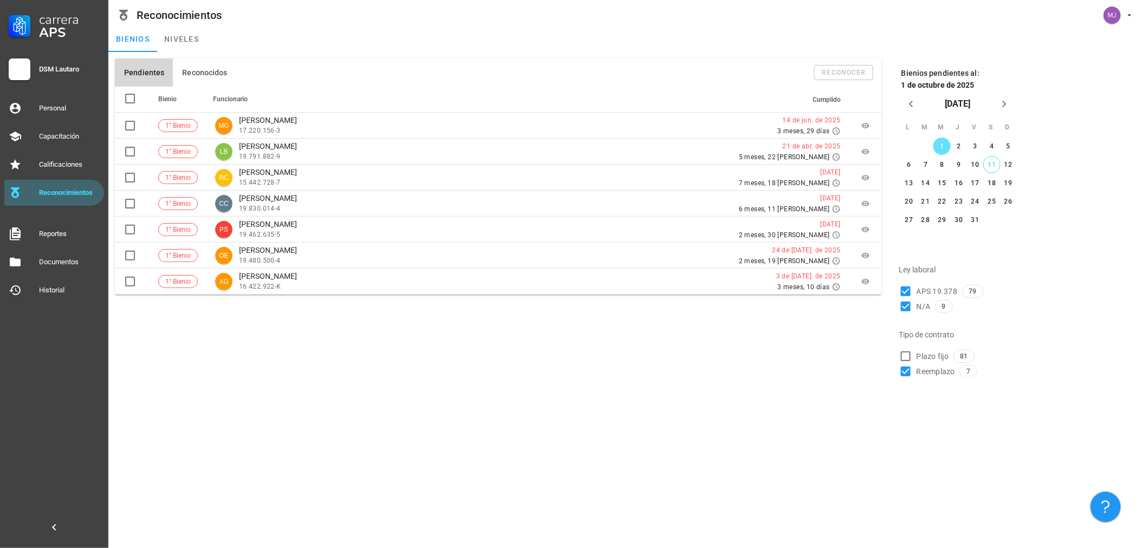
click at [930, 371] on span "Reemplazo" at bounding box center [935, 371] width 38 height 11
checkbox input "false"
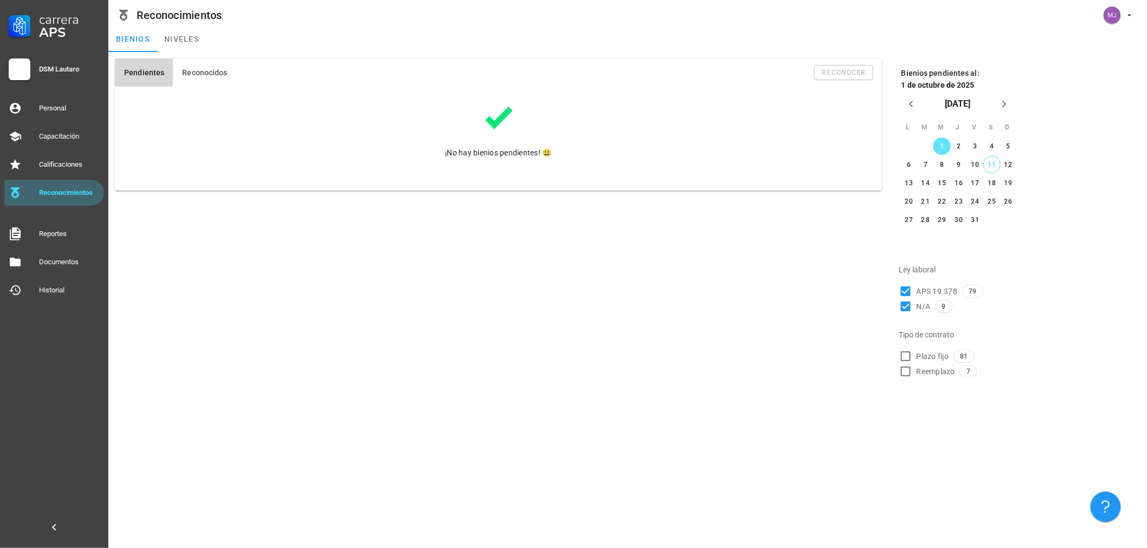
click at [61, 61] on div "DSM Lautaro" at bounding box center [69, 69] width 61 height 17
click at [68, 166] on div "Calificaciones" at bounding box center [69, 164] width 61 height 9
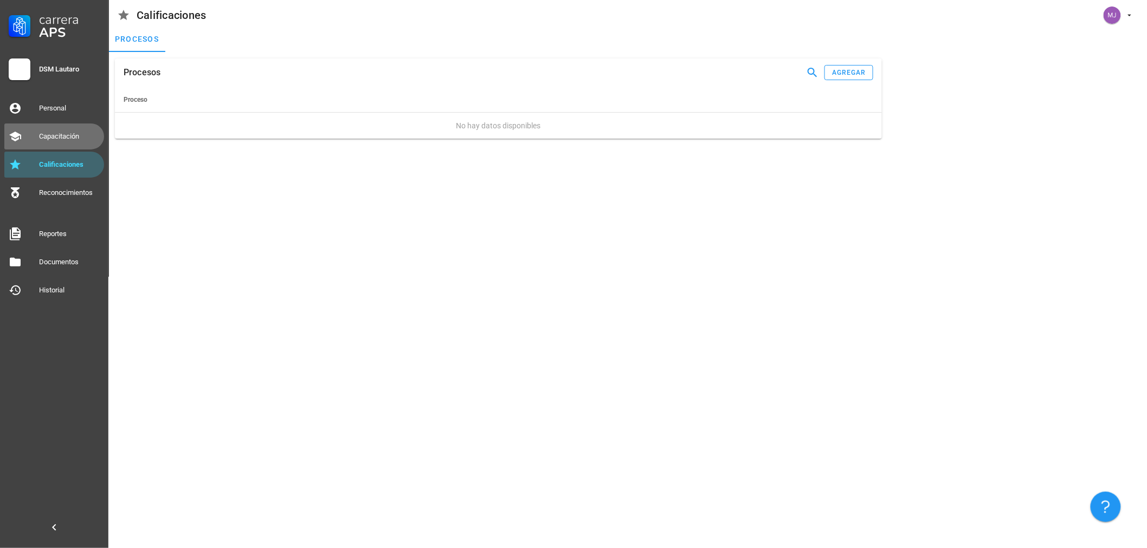
click at [48, 130] on div "Capacitación" at bounding box center [69, 136] width 61 height 17
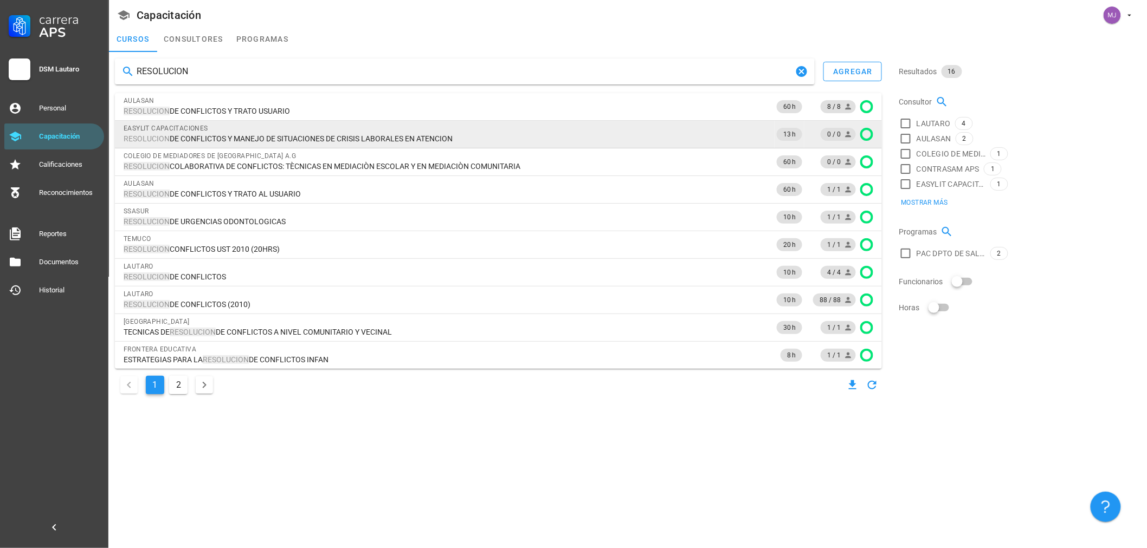
type input "RESOLUCION"
click at [870, 132] on circle at bounding box center [866, 134] width 11 height 11
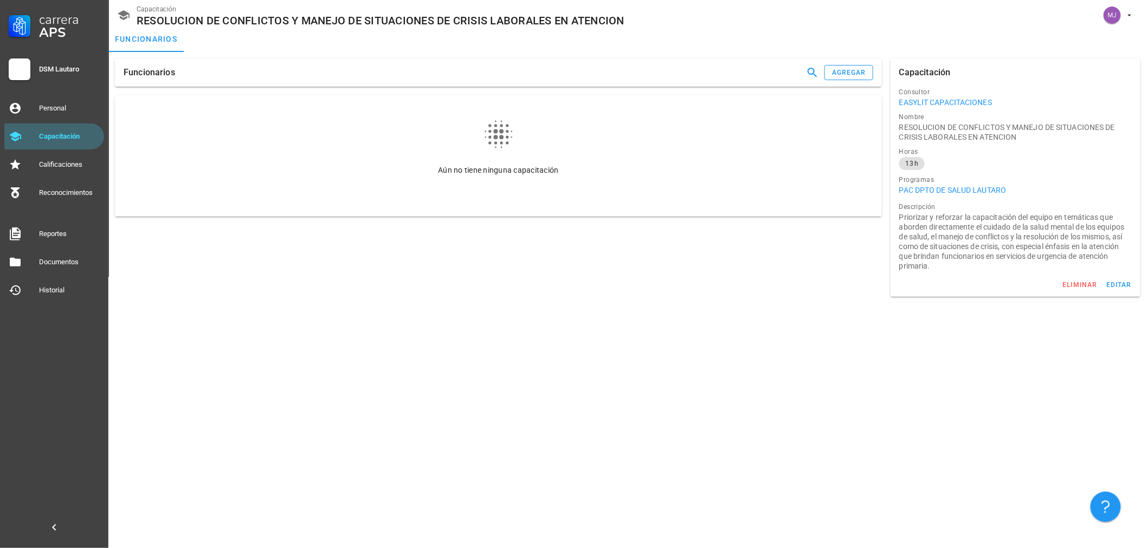
drag, startPoint x: 799, startPoint y: 309, endPoint x: 799, endPoint y: 303, distance: 5.4
click at [799, 308] on div "Funcionarios agregar Aún no tiene ninguna capacitación Capacitación Consultor E…" at bounding box center [627, 300] width 1038 height 496
click at [837, 80] on div "Funcionarios agregar" at bounding box center [498, 73] width 767 height 28
click at [840, 74] on div "agregar" at bounding box center [848, 73] width 35 height 8
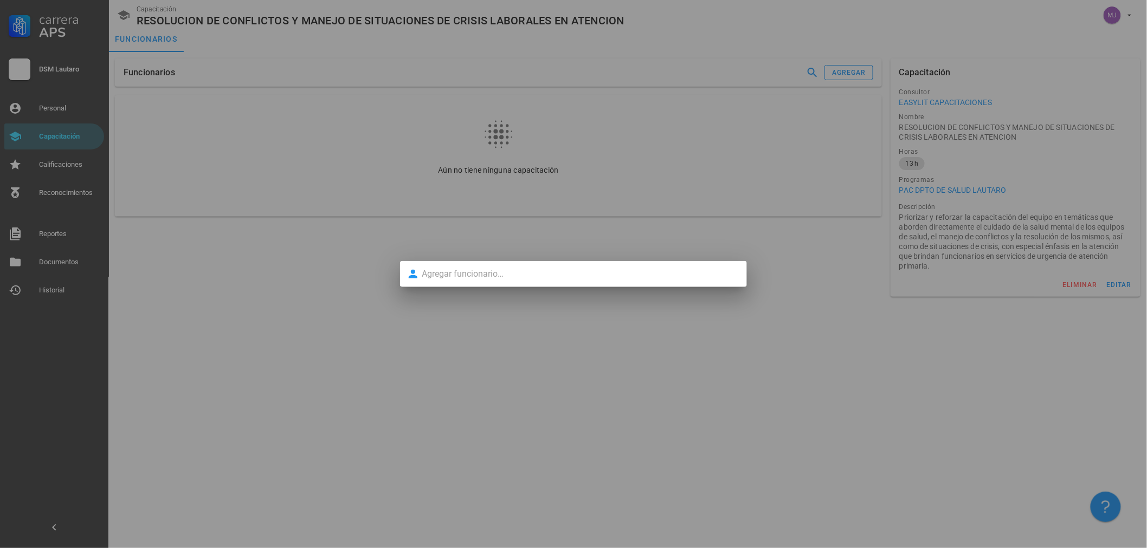
click at [473, 276] on input "text" at bounding box center [581, 273] width 319 height 17
type input "W"
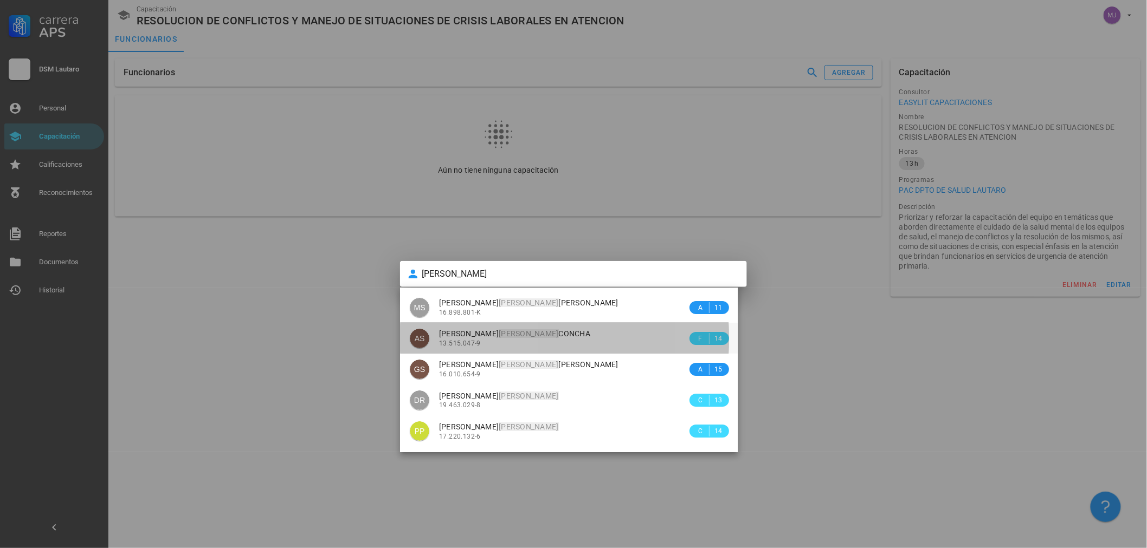
click at [521, 347] on div "13.515.047-9" at bounding box center [563, 344] width 248 height 8
type input "[PERSON_NAME] [PERSON_NAME] [PERSON_NAME]"
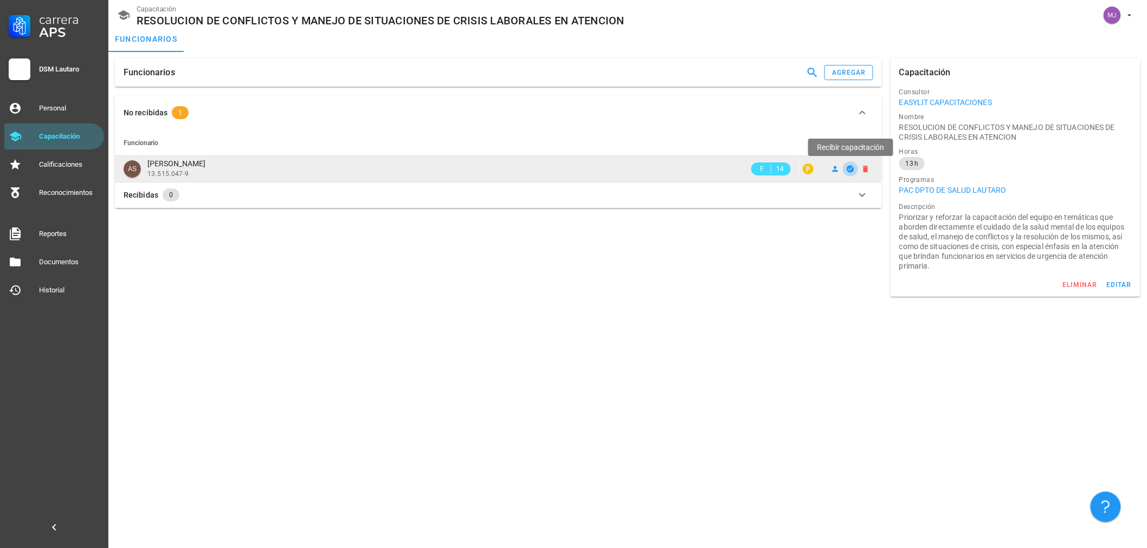
click at [850, 166] on icon "button" at bounding box center [849, 168] width 7 height 7
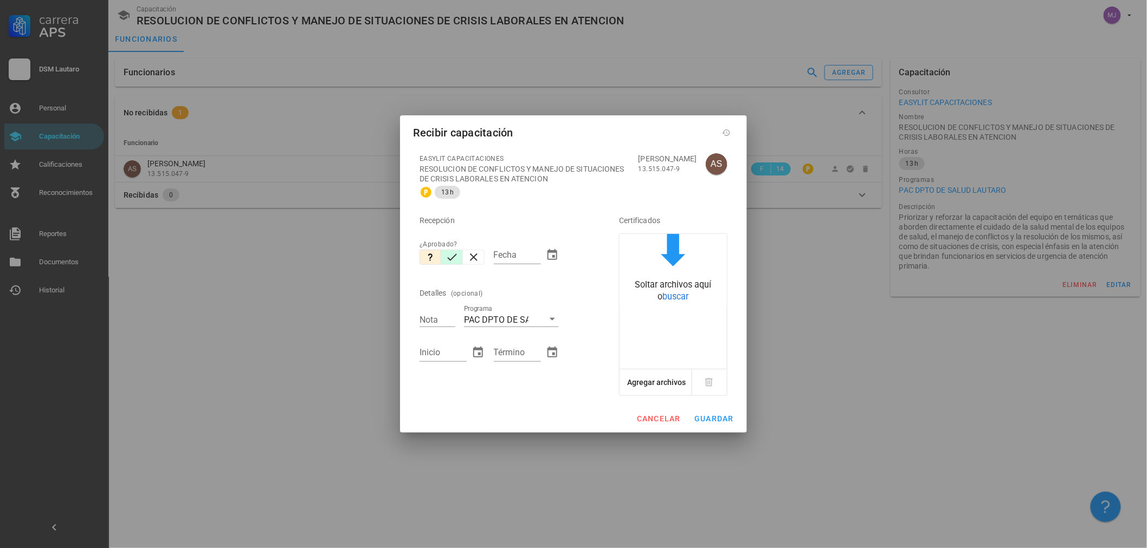
click at [456, 261] on icon "button" at bounding box center [451, 257] width 13 height 13
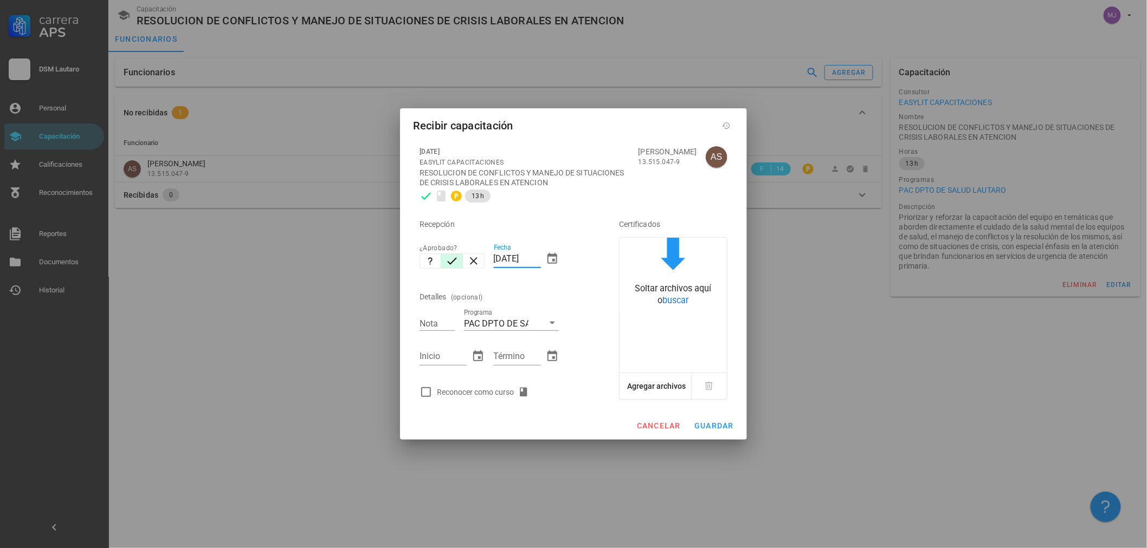
drag, startPoint x: 534, startPoint y: 258, endPoint x: 415, endPoint y: 264, distance: 118.8
click at [415, 264] on div "Recepción ¿Aprobado? Fecha [DATE] Detalles (opcional) Nota Programa PAC DPTO DE…" at bounding box center [504, 305] width 178 height 196
type input "[DATE]"
type input "7"
type input "2608"
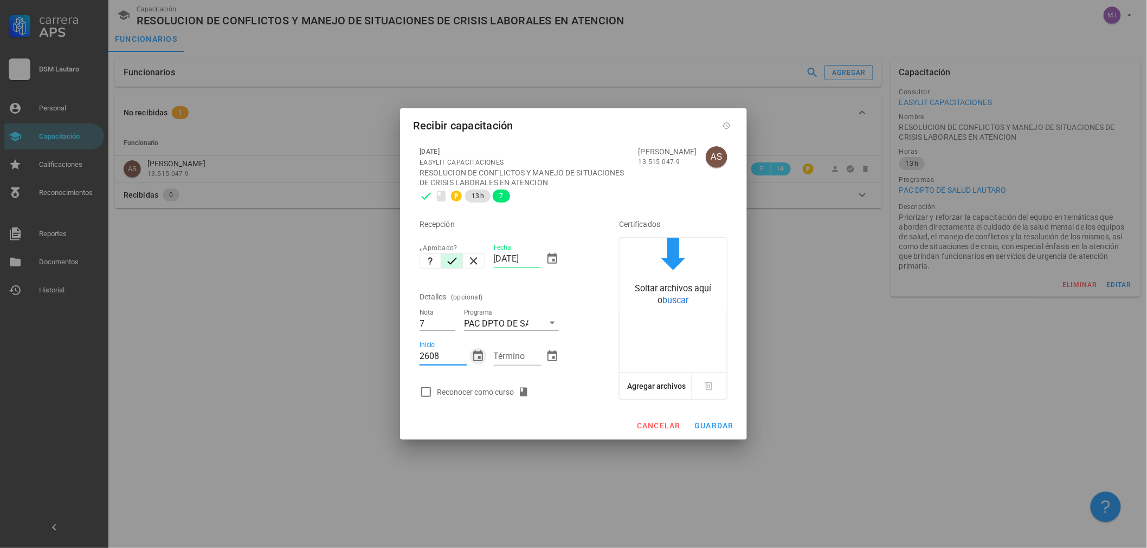
type input "[DATE]"
click at [473, 404] on div "[DATE] EASYLIT CAPACITACIONES RESOLUCION DE CONFLICTOS Y MANEJO DE SITUACIONES …" at bounding box center [573, 272] width 321 height 265
click at [479, 394] on div "Reconocer como curso" at bounding box center [485, 392] width 96 height 13
checkbox input "true"
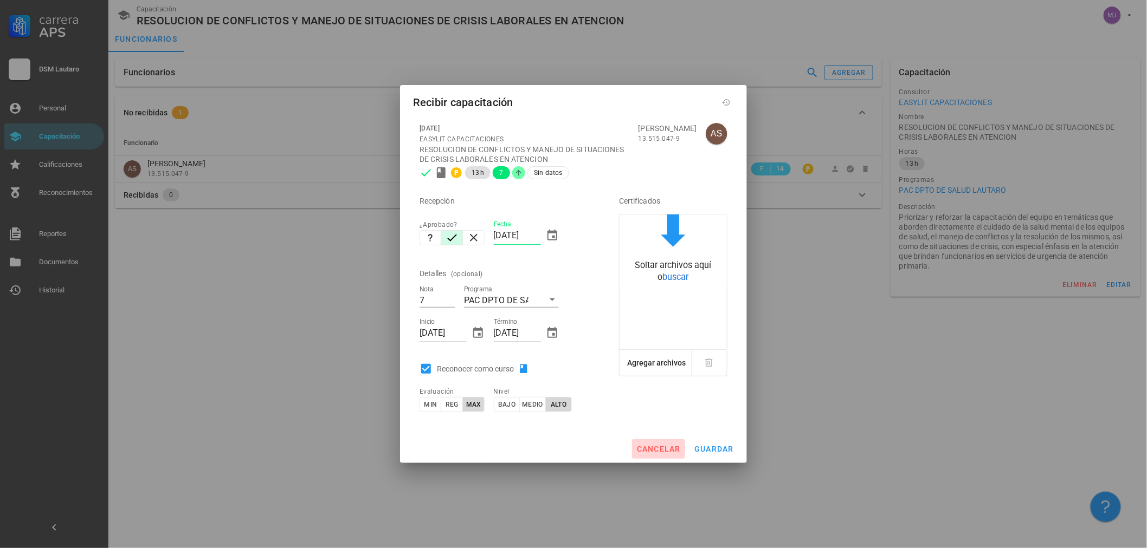
click at [672, 443] on button "cancelar" at bounding box center [658, 449] width 53 height 20
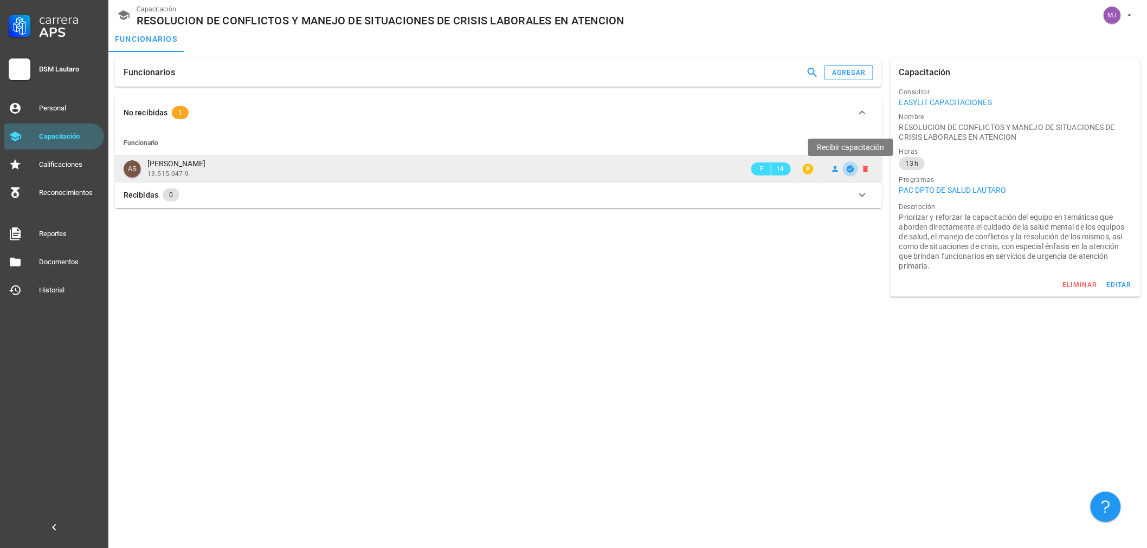
click at [847, 168] on icon "button" at bounding box center [849, 168] width 7 height 7
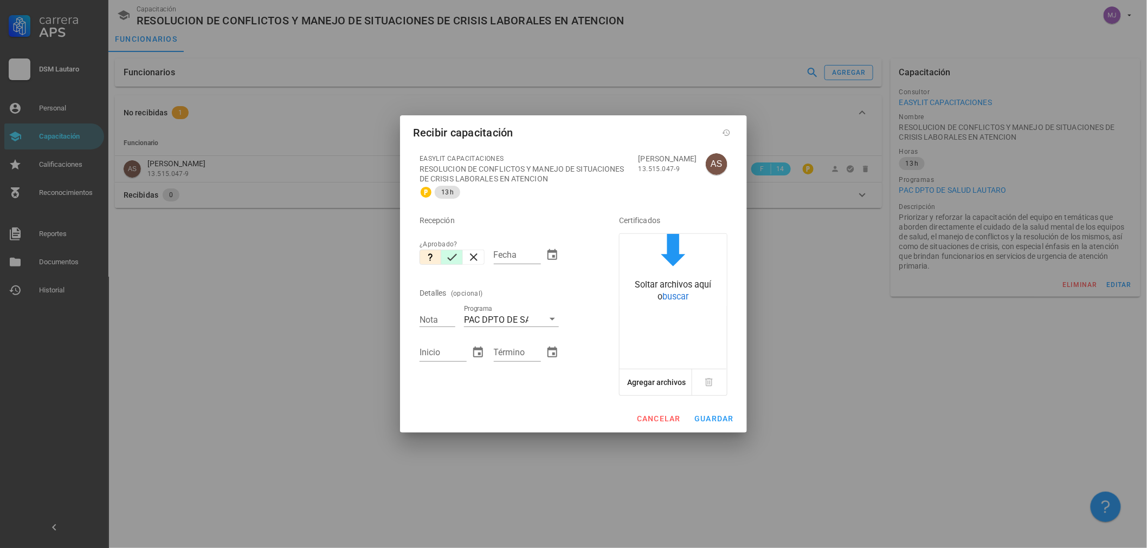
click at [454, 257] on icon "button" at bounding box center [451, 257] width 13 height 13
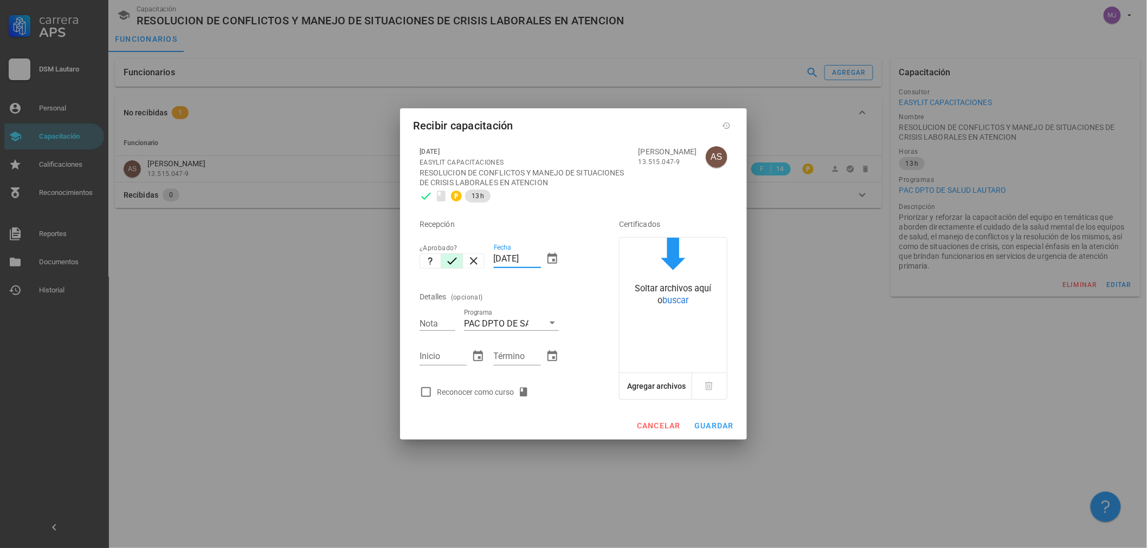
drag, startPoint x: 539, startPoint y: 257, endPoint x: 417, endPoint y: 264, distance: 122.1
click at [417, 264] on div "Recepción ¿Aprobado? Fecha [DATE] Detalles (opcional) Nota Programa PAC DPTO DE…" at bounding box center [504, 305] width 178 height 196
type input "[DATE]"
type input "7"
type input "[DATE]"
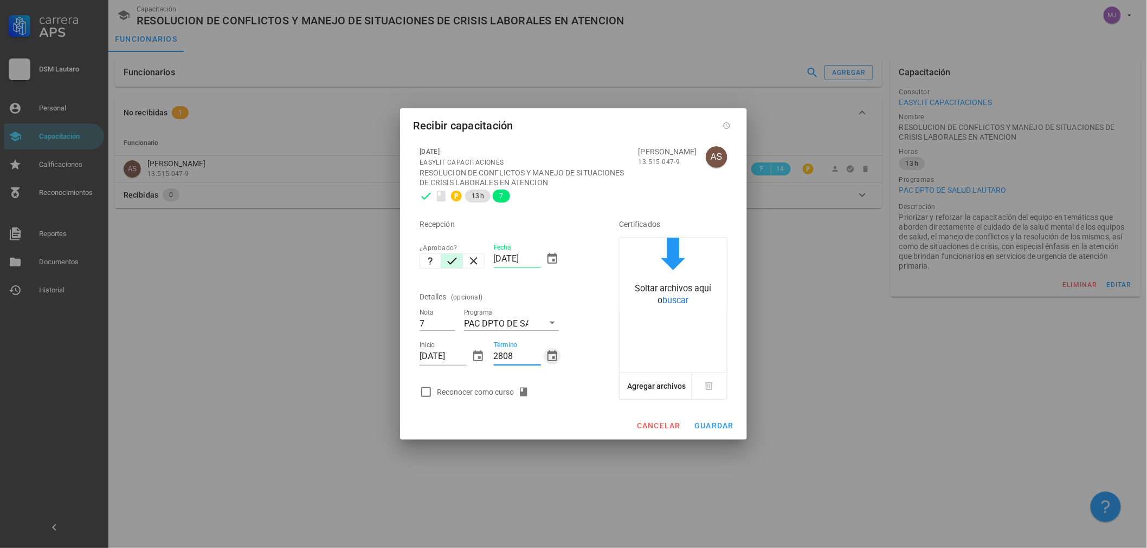
type input "[DATE]"
click at [477, 391] on div "Reconocer como curso" at bounding box center [485, 392] width 96 height 13
checkbox input "true"
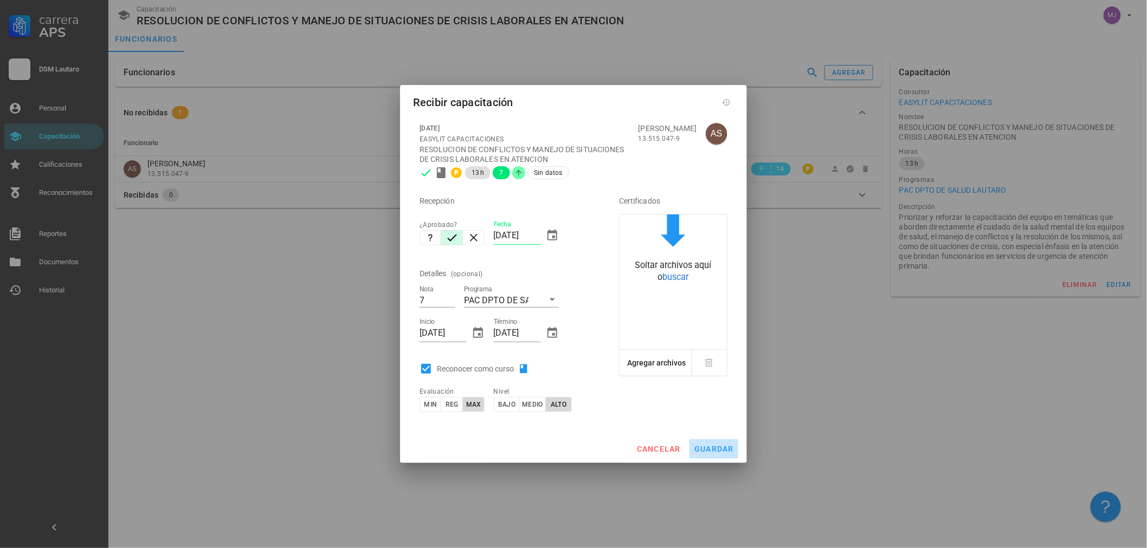
click at [717, 448] on span "guardar" at bounding box center [714, 449] width 40 height 9
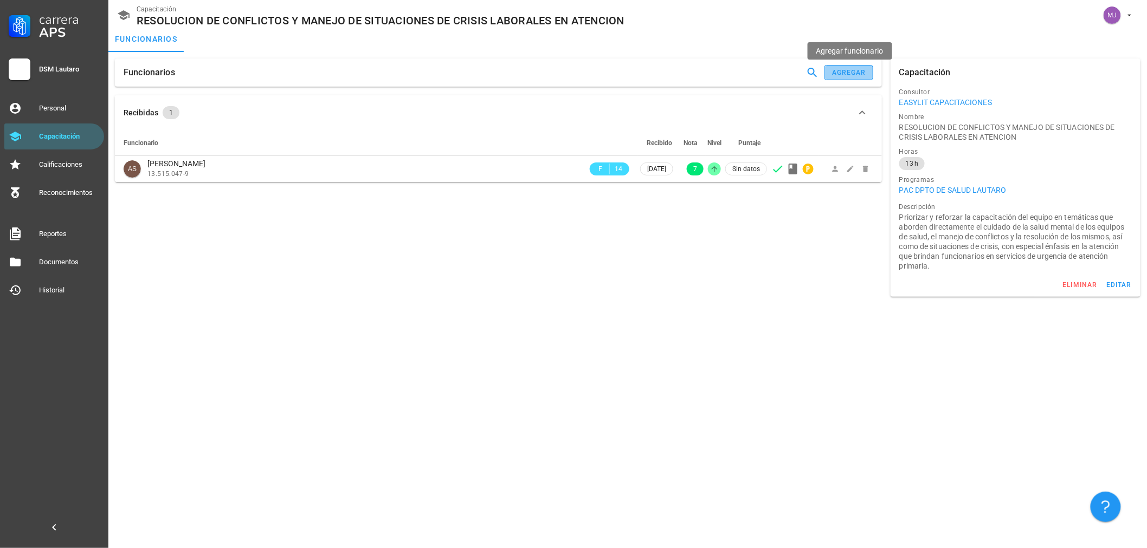
click at [837, 70] on div "agregar" at bounding box center [848, 73] width 35 height 8
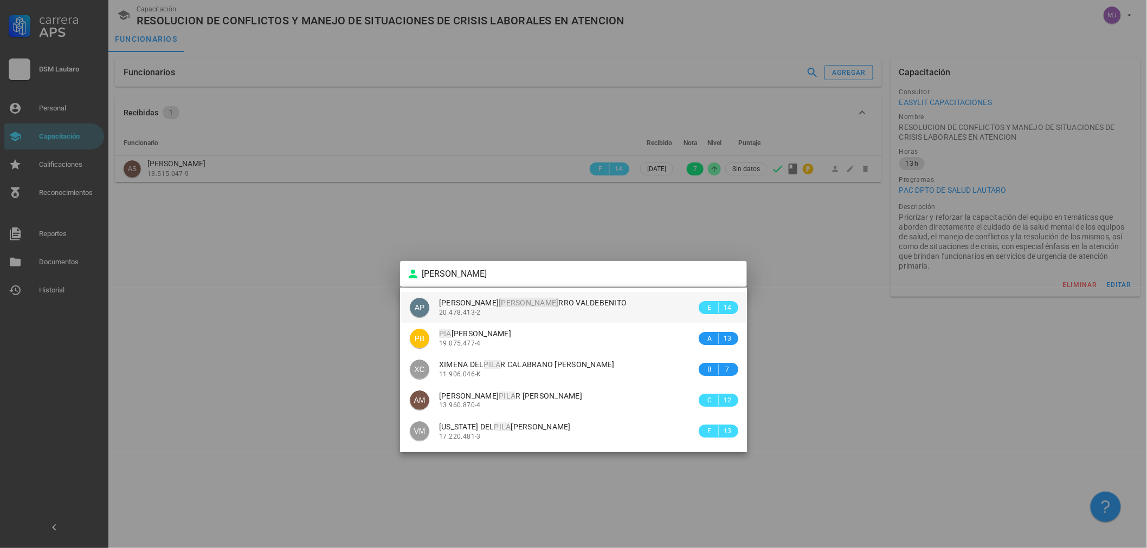
click at [586, 300] on span "[PERSON_NAME] RRO [PERSON_NAME]" at bounding box center [532, 303] width 187 height 9
type input "[PERSON_NAME] [PERSON_NAME] [PERSON_NAME]"
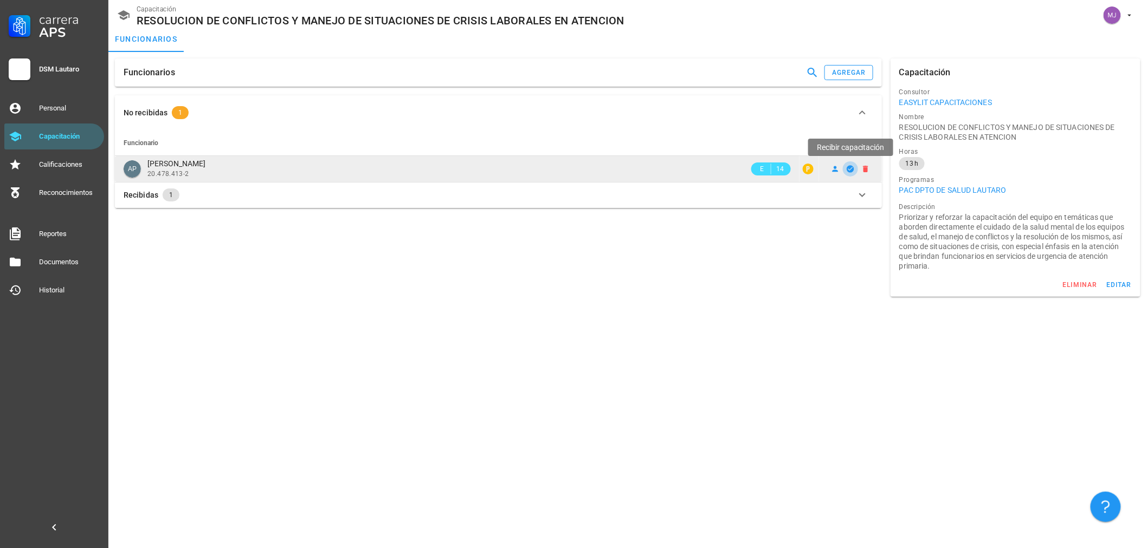
click at [852, 166] on icon "button" at bounding box center [849, 168] width 7 height 7
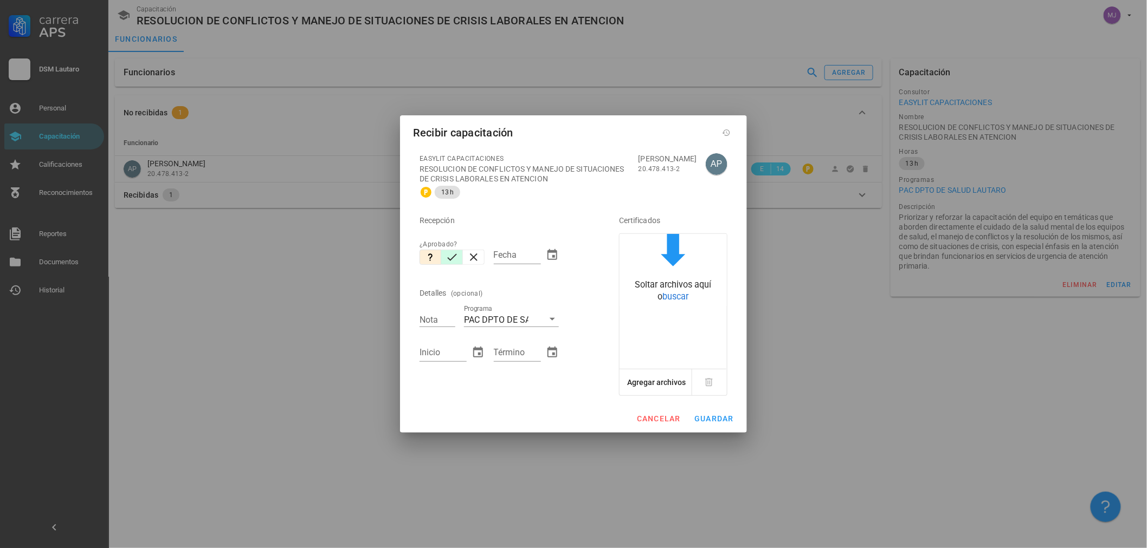
click at [450, 260] on icon "button" at bounding box center [452, 257] width 10 height 7
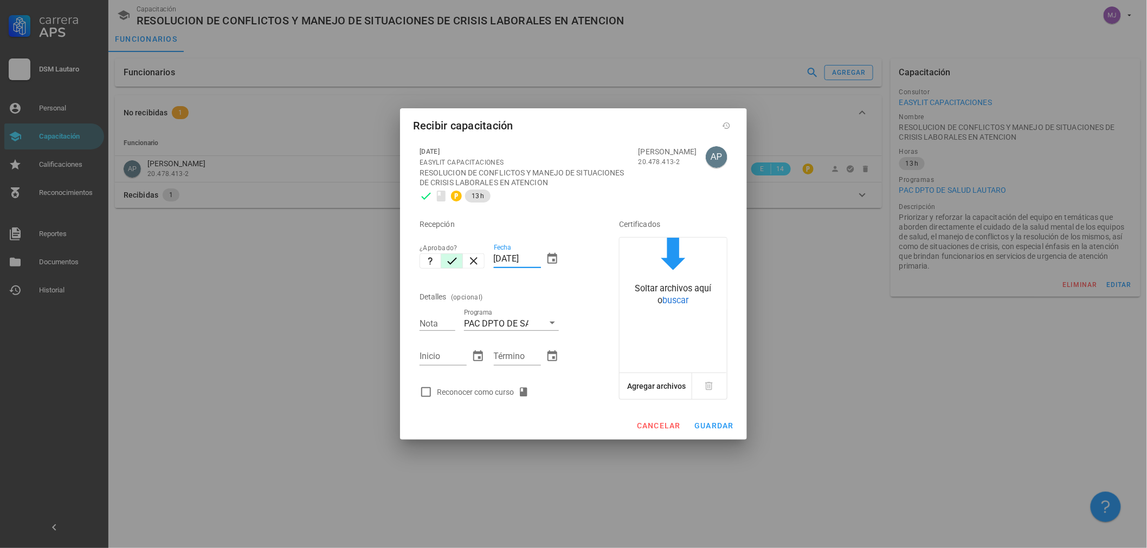
drag, startPoint x: 539, startPoint y: 258, endPoint x: 448, endPoint y: 257, distance: 91.0
click at [448, 257] on div "Recepción ¿Aprobado? Fecha [DATE] Detalles (opcional) Nota Programa PAC DPTO DE…" at bounding box center [504, 305] width 178 height 196
type input "[DATE]"
type input "7"
type input "[DATE]"
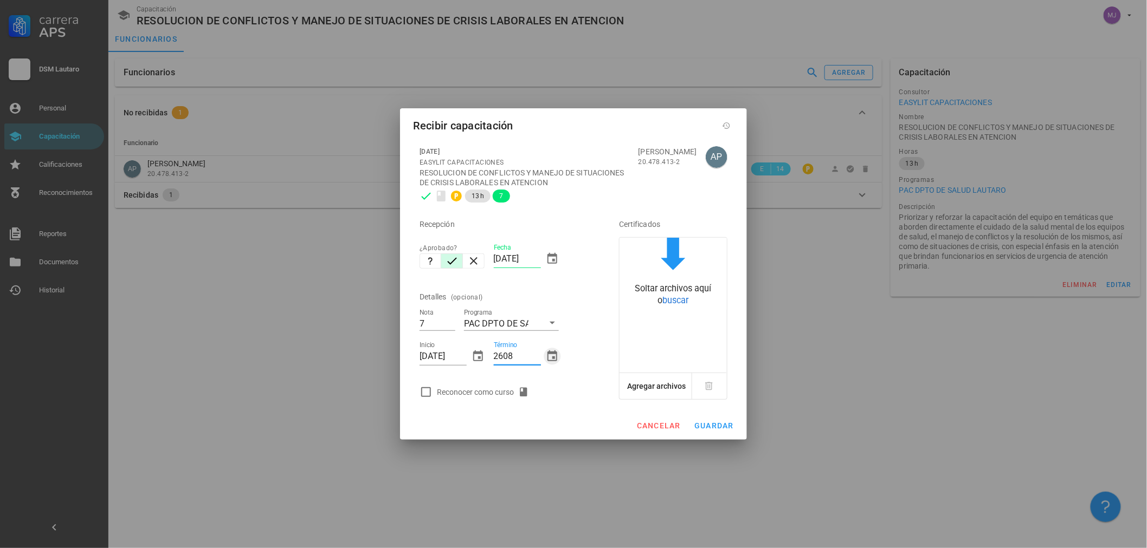
type input "[DATE]"
click at [500, 393] on div "Reconocer como curso" at bounding box center [485, 392] width 96 height 13
checkbox input "true"
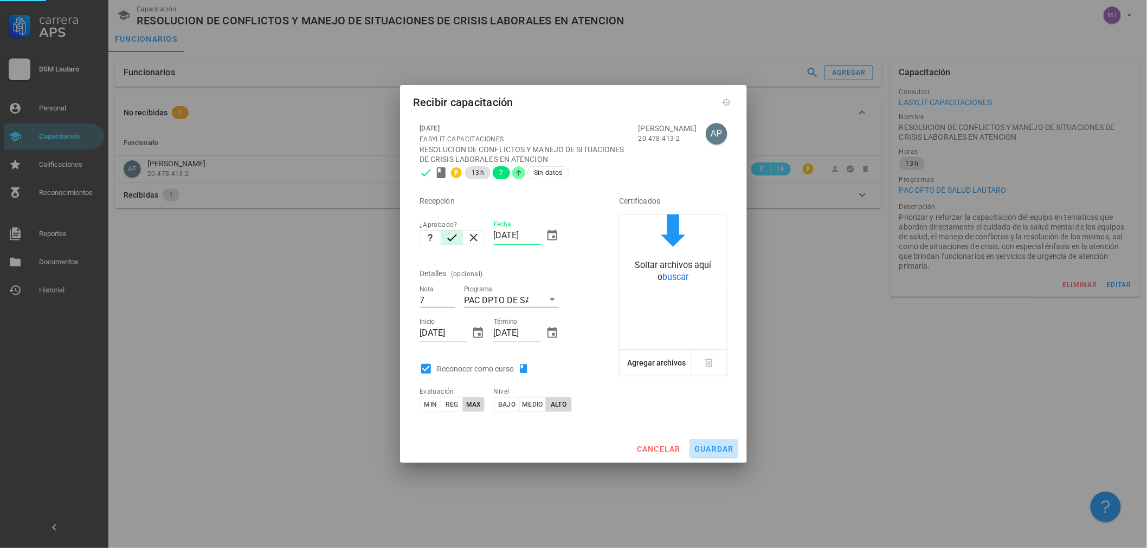
click at [711, 442] on button "guardar" at bounding box center [713, 449] width 49 height 20
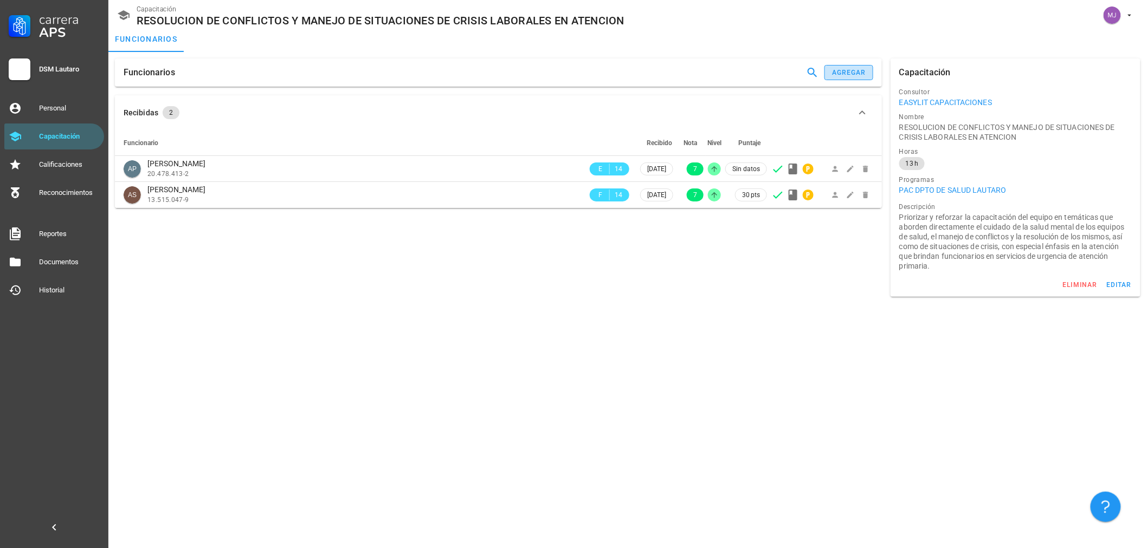
click at [843, 73] on div "agregar" at bounding box center [848, 73] width 35 height 8
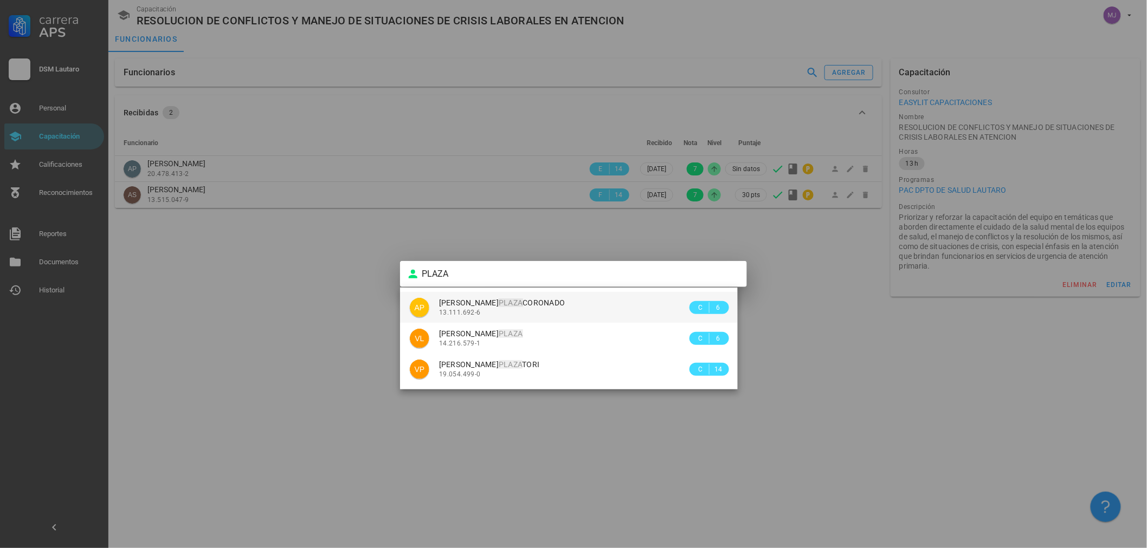
click at [528, 302] on span "[PERSON_NAME] [PERSON_NAME] PLAZA CORONADO" at bounding box center [502, 303] width 126 height 9
type input "[PERSON_NAME] [PERSON_NAME] PLAZA [PERSON_NAME]"
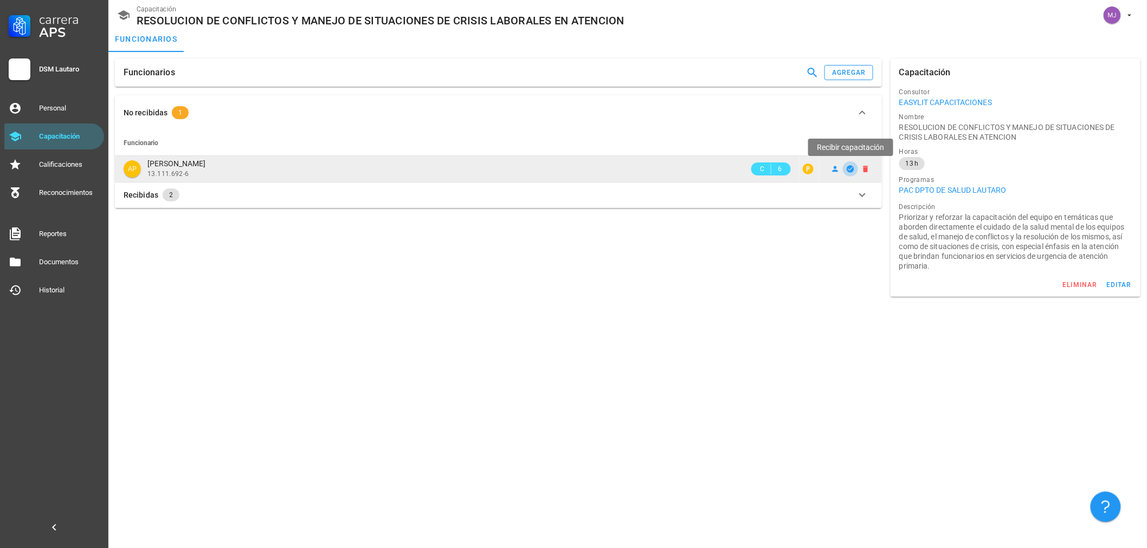
click at [852, 166] on icon "button" at bounding box center [849, 168] width 7 height 7
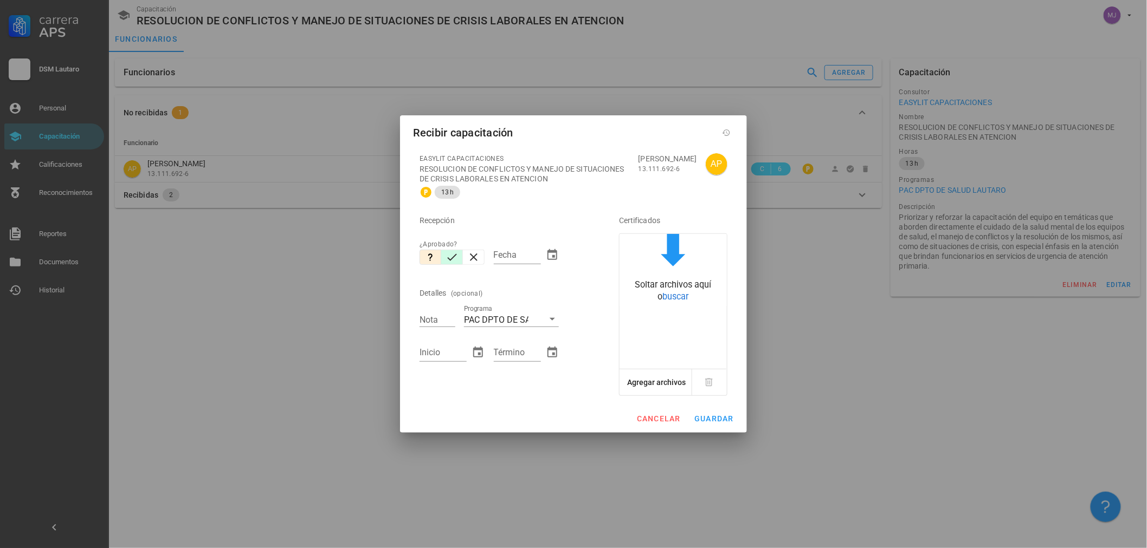
click at [447, 257] on icon "button" at bounding box center [451, 257] width 13 height 13
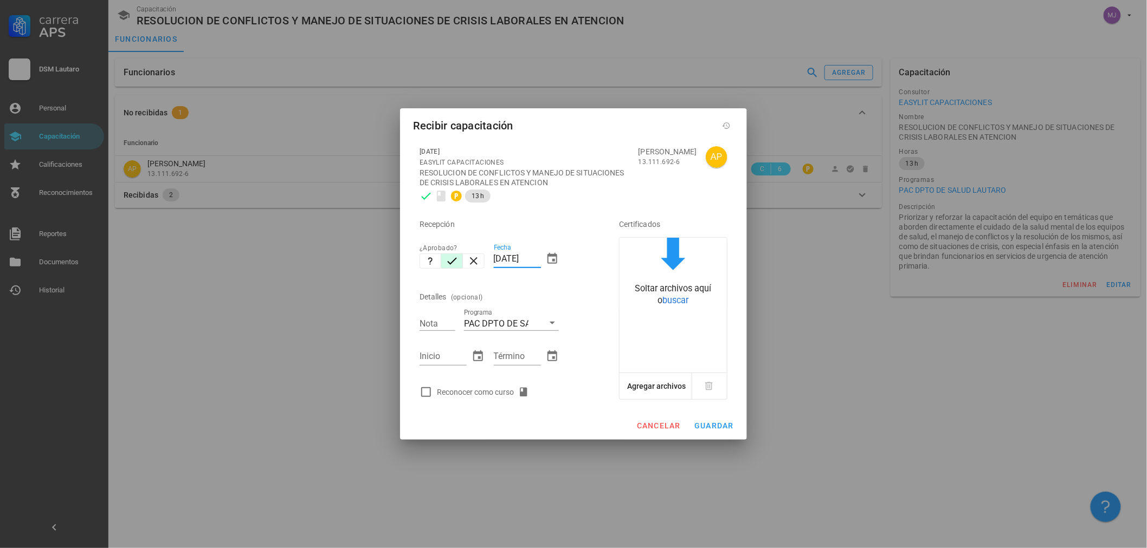
drag, startPoint x: 540, startPoint y: 261, endPoint x: 428, endPoint y: 241, distance: 113.5
click at [430, 241] on div "Recepción ¿Aprobado? Fecha [DATE] Detalles (opcional) Nota Programa PAC DPTO DE…" at bounding box center [504, 305] width 178 height 196
type input "[DATE]"
type input "7"
type input "2608"
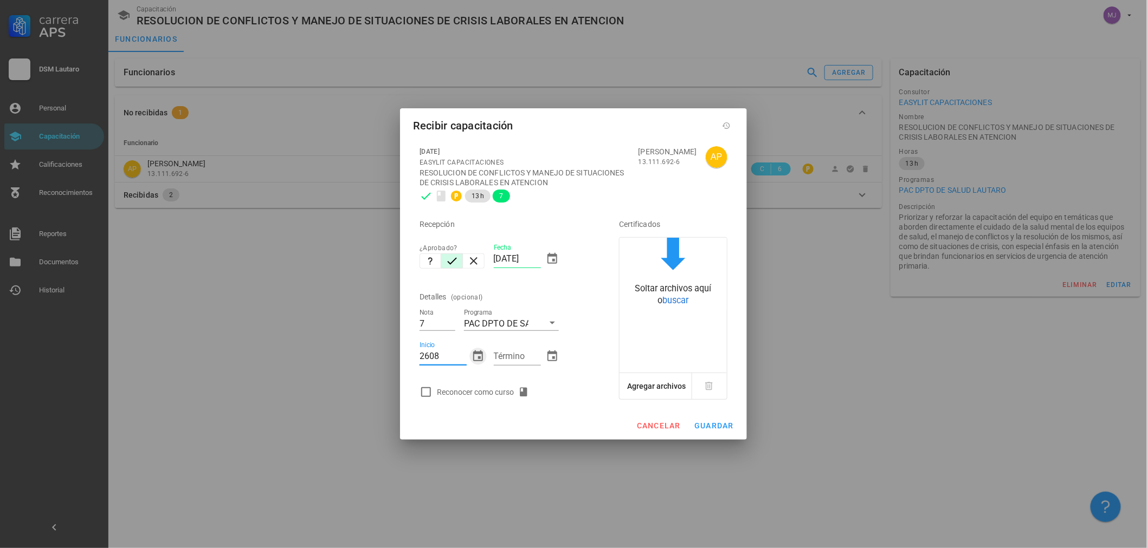
type input "[DATE]"
click at [505, 390] on div "Reconocer como curso" at bounding box center [485, 392] width 96 height 13
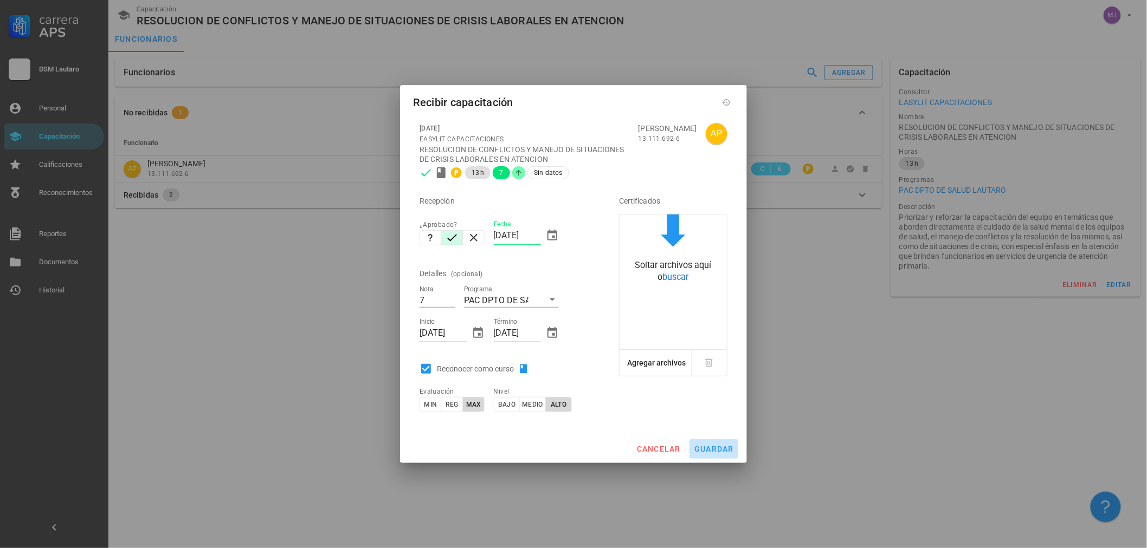
click at [715, 451] on span "guardar" at bounding box center [714, 449] width 40 height 9
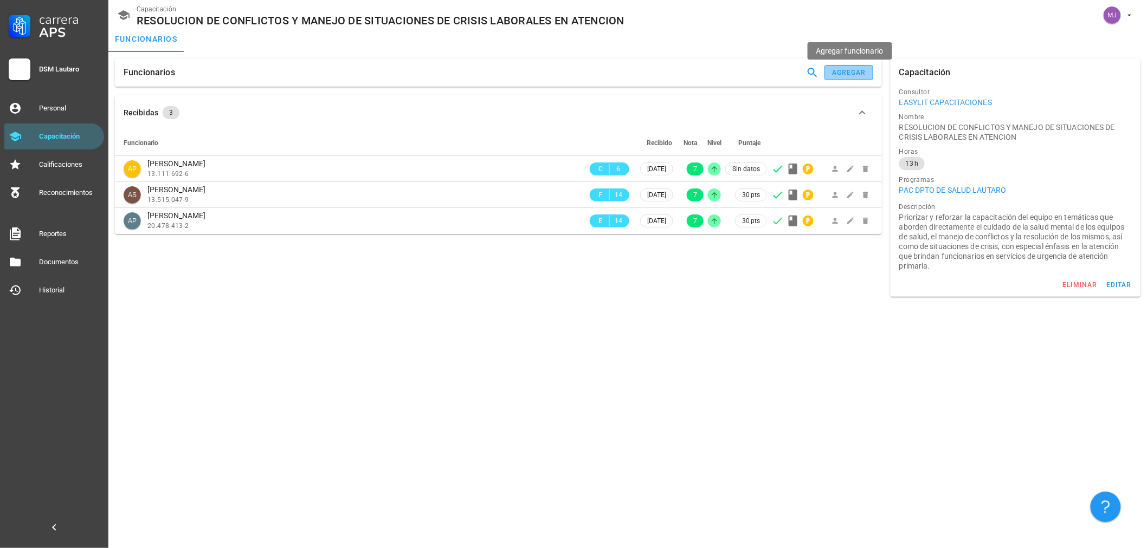
click at [848, 71] on div "agregar" at bounding box center [848, 73] width 35 height 8
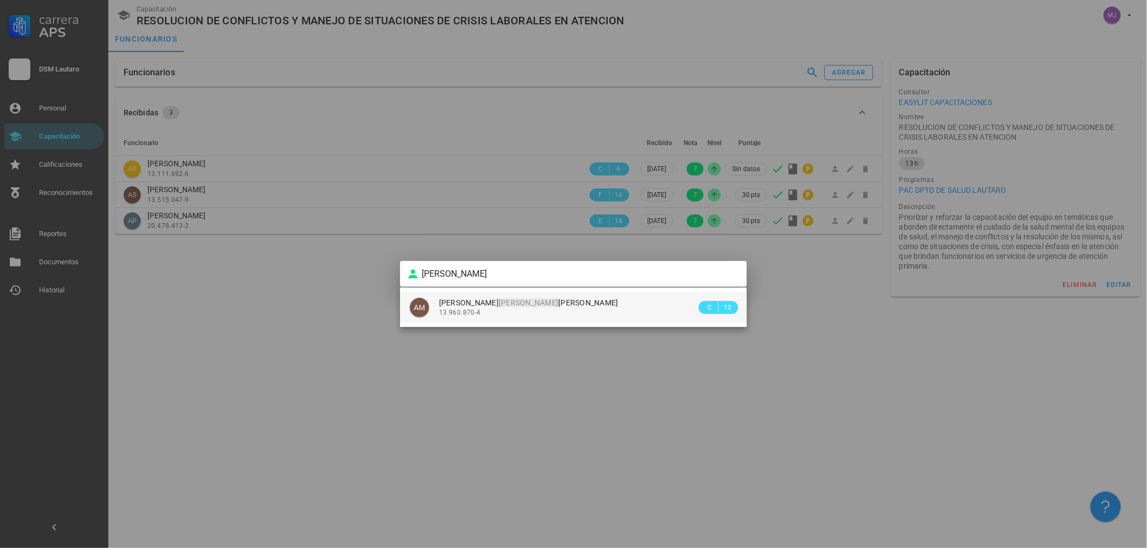
click at [579, 299] on span "[PERSON_NAME] DEL [PERSON_NAME]" at bounding box center [528, 303] width 179 height 9
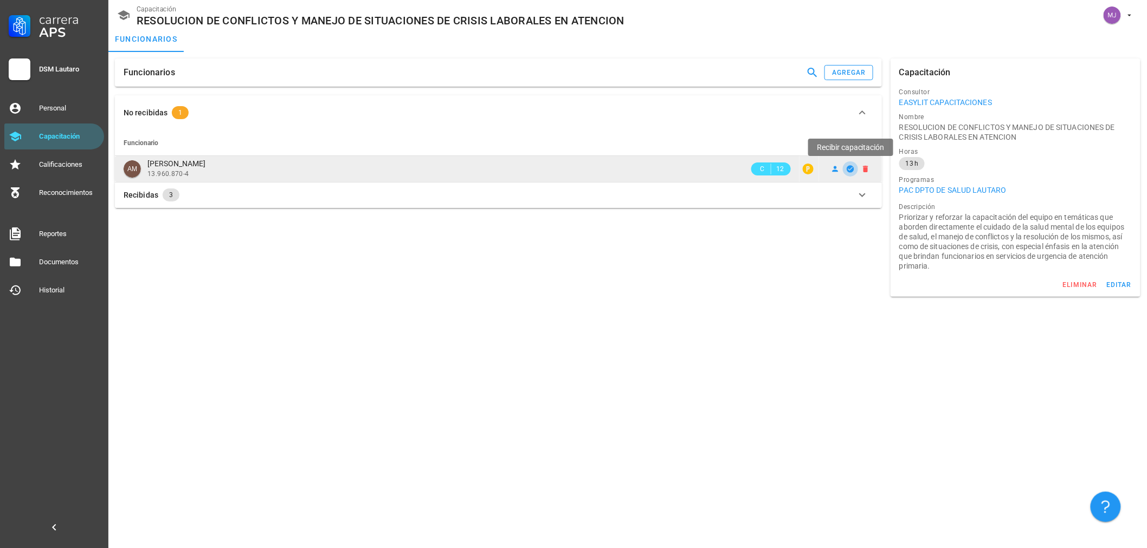
click at [848, 170] on icon "button" at bounding box center [849, 168] width 7 height 7
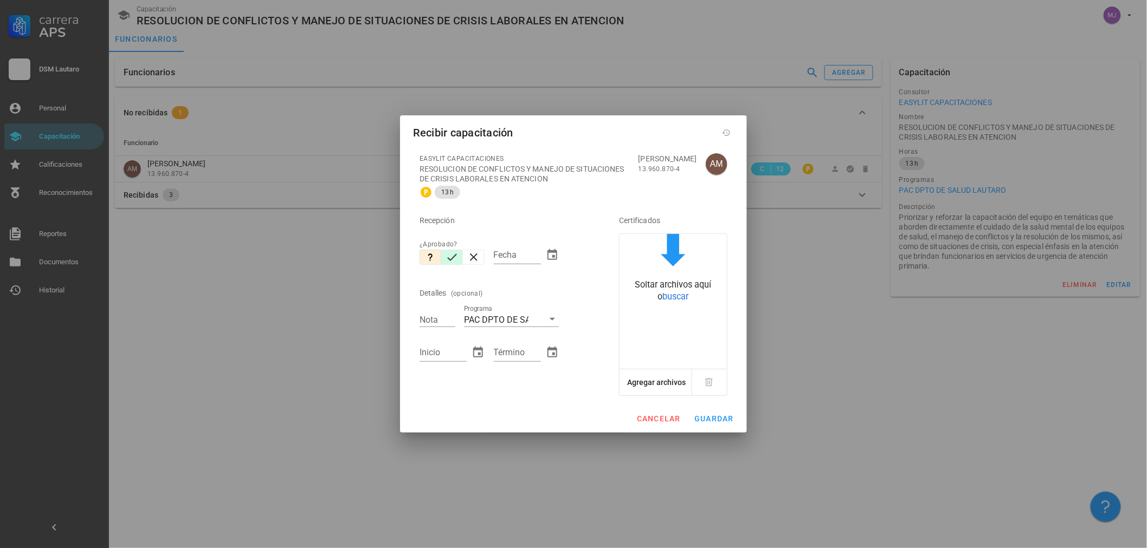
click at [448, 252] on icon "button" at bounding box center [451, 257] width 13 height 13
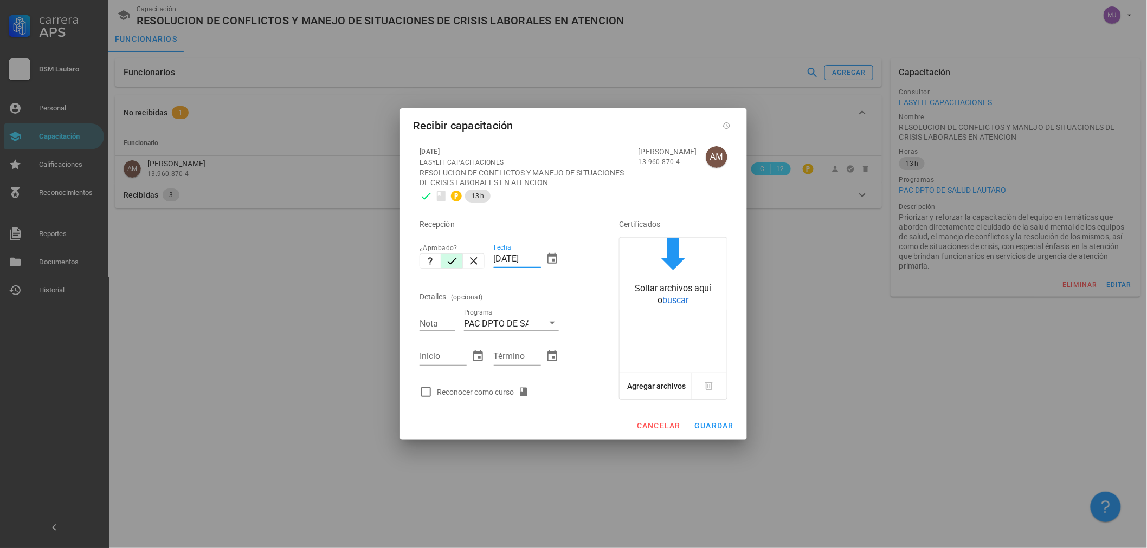
drag, startPoint x: 539, startPoint y: 258, endPoint x: 366, endPoint y: 257, distance: 172.3
click at [370, 258] on div "Carrera APS DSM Lautaro Personal Capacitación Calificaciones Reconocimientos Re…" at bounding box center [573, 274] width 1147 height 548
click at [447, 397] on div "Reconocer como curso" at bounding box center [485, 392] width 96 height 13
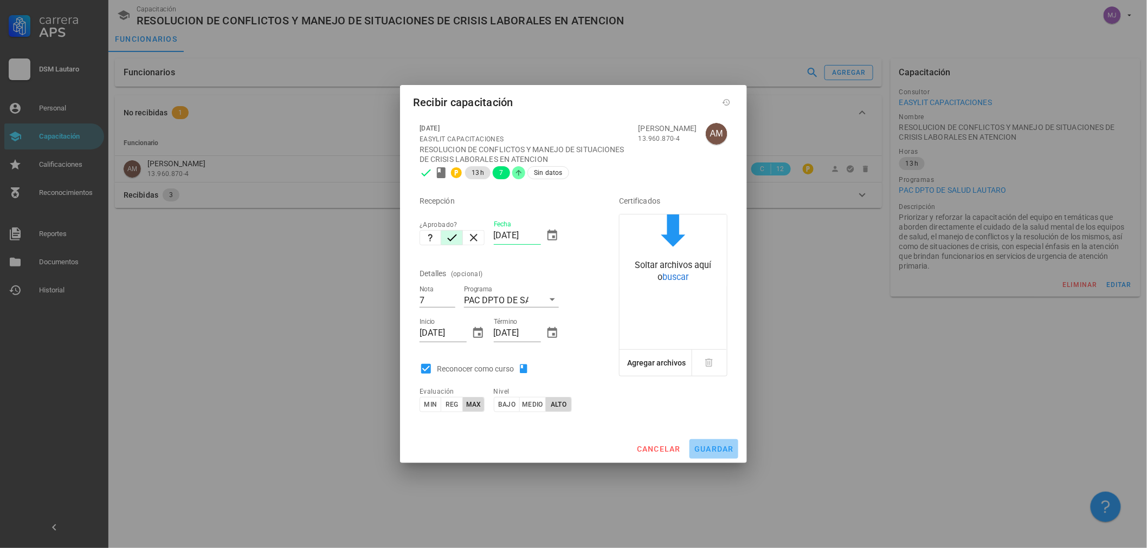
click at [724, 451] on span "guardar" at bounding box center [714, 449] width 40 height 9
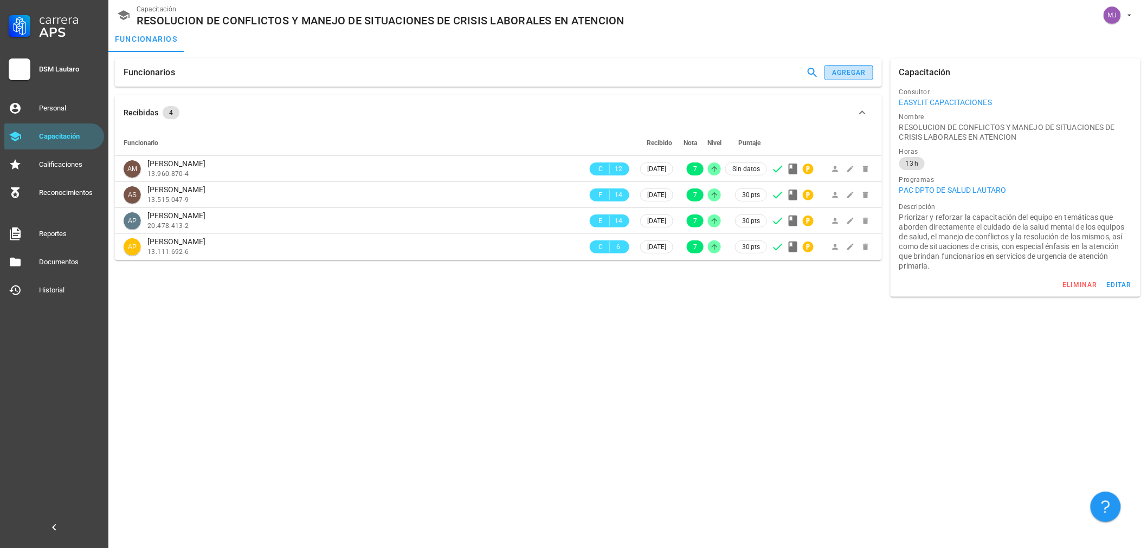
click at [852, 69] on div "agregar" at bounding box center [848, 73] width 35 height 8
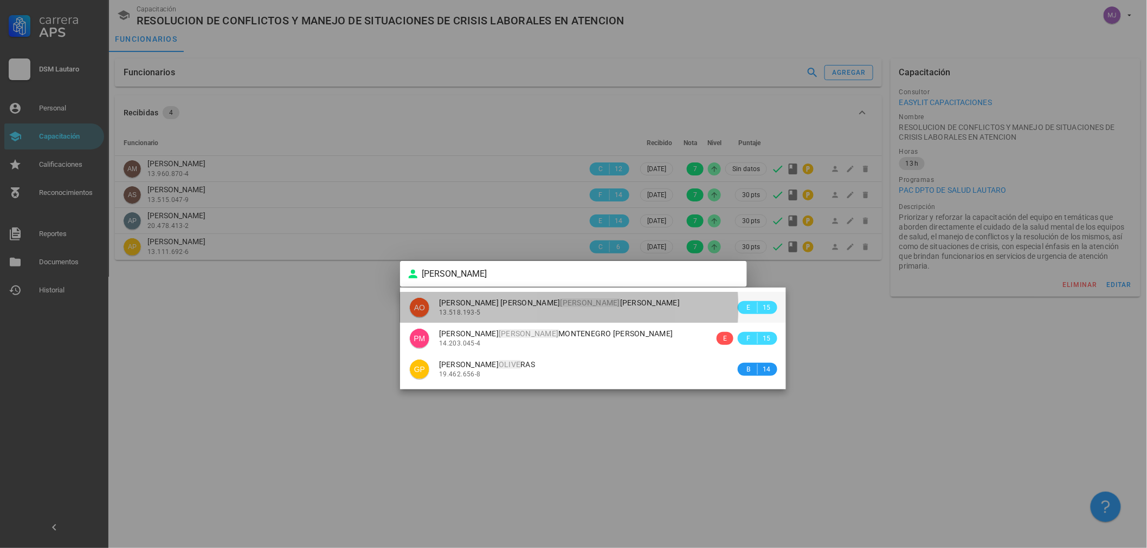
click at [500, 307] on span "[PERSON_NAME]" at bounding box center [559, 303] width 241 height 9
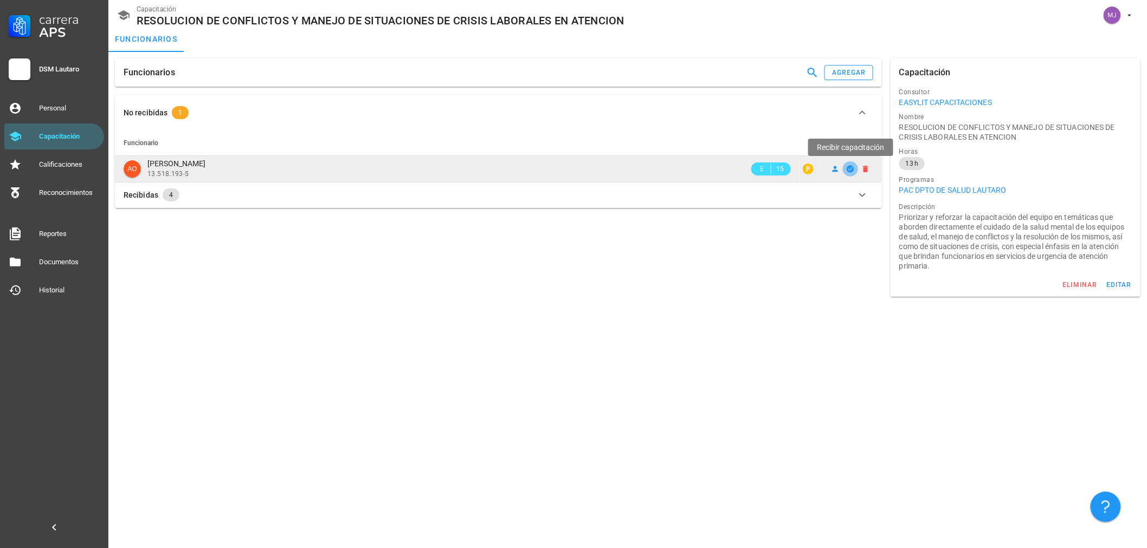
click at [847, 170] on icon "button" at bounding box center [850, 169] width 9 height 9
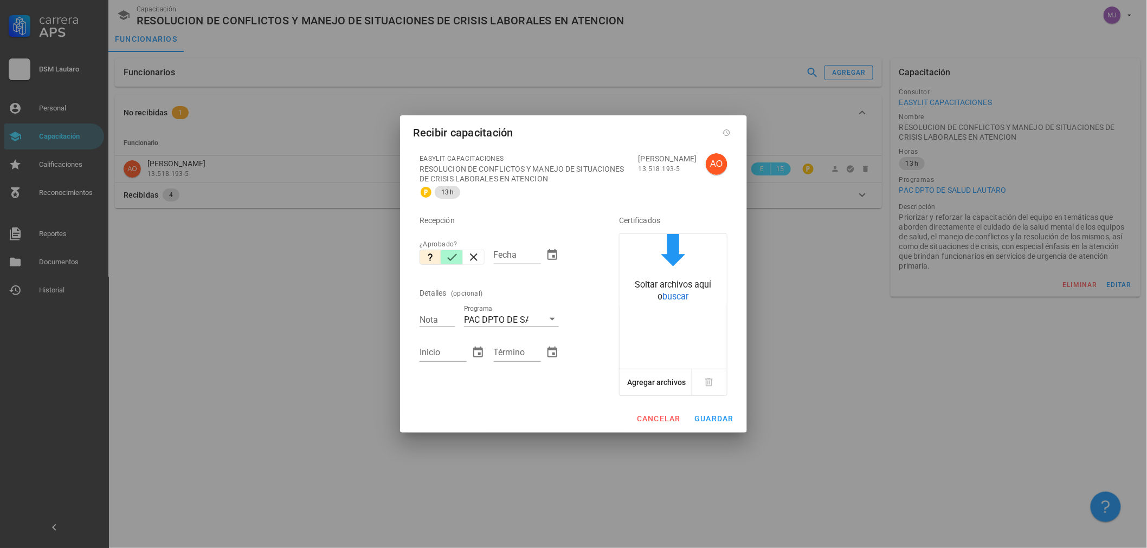
click at [452, 258] on icon "button" at bounding box center [451, 257] width 13 height 13
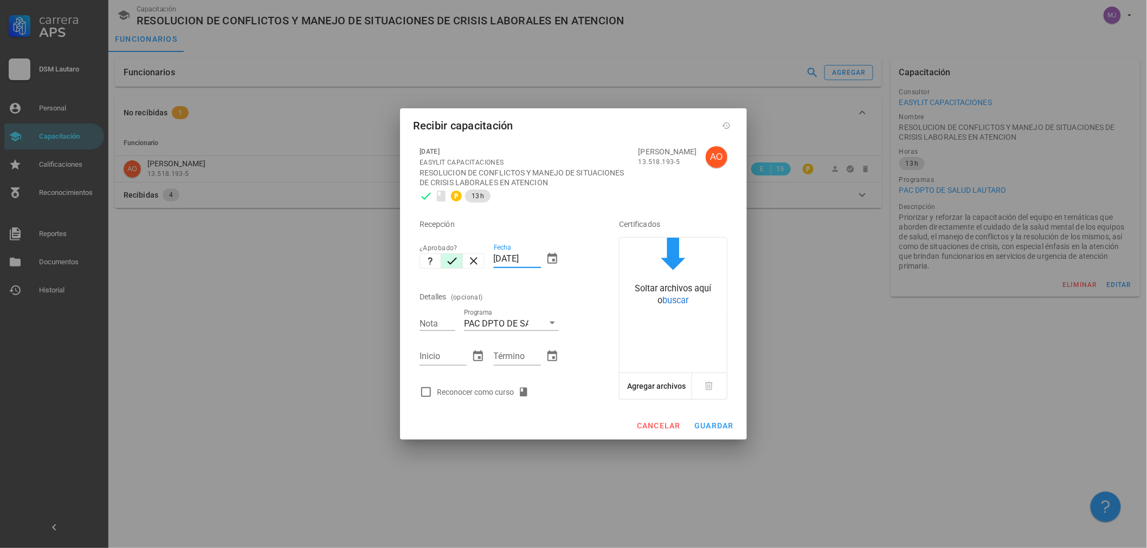
drag, startPoint x: 540, startPoint y: 261, endPoint x: 412, endPoint y: 261, distance: 127.9
click at [412, 261] on div "[DATE] EASYLIT CAPACITACIONES RESOLUCION DE CONFLICTOS Y MANEJO DE SITUACIONES …" at bounding box center [573, 276] width 347 height 272
click at [494, 391] on div "Reconocer como curso" at bounding box center [485, 392] width 96 height 13
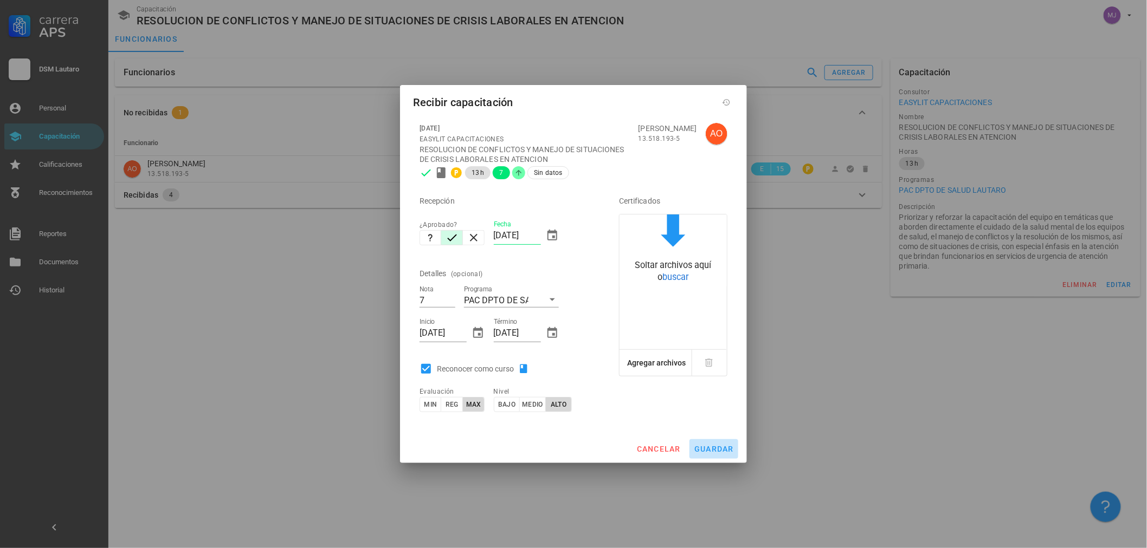
click at [713, 449] on span "guardar" at bounding box center [714, 449] width 40 height 9
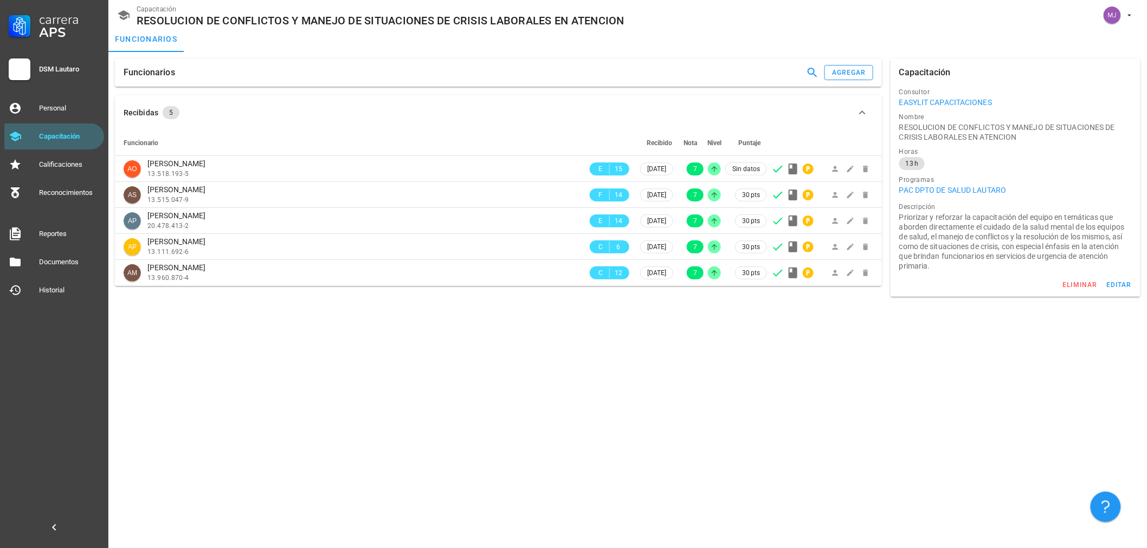
click at [867, 80] on div "Funcionarios agregar" at bounding box center [498, 73] width 767 height 28
click at [865, 72] on div "agregar" at bounding box center [848, 73] width 35 height 8
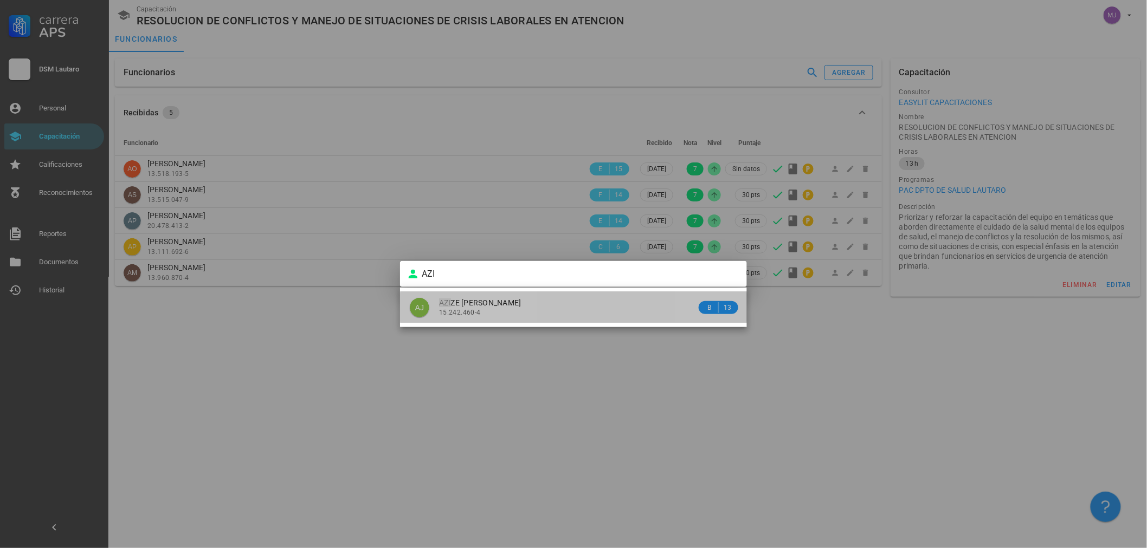
click at [560, 293] on div "AZI ZE [PERSON_NAME] 15.242.460-4" at bounding box center [567, 307] width 257 height 31
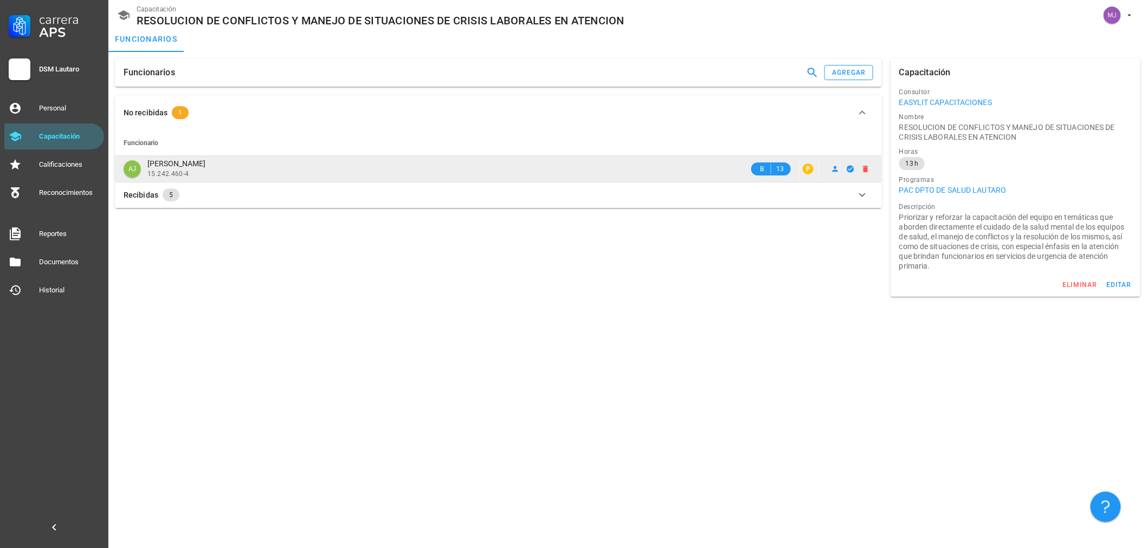
click at [841, 160] on td at bounding box center [850, 169] width 63 height 26
click at [835, 168] on icon at bounding box center [835, 169] width 6 height 6
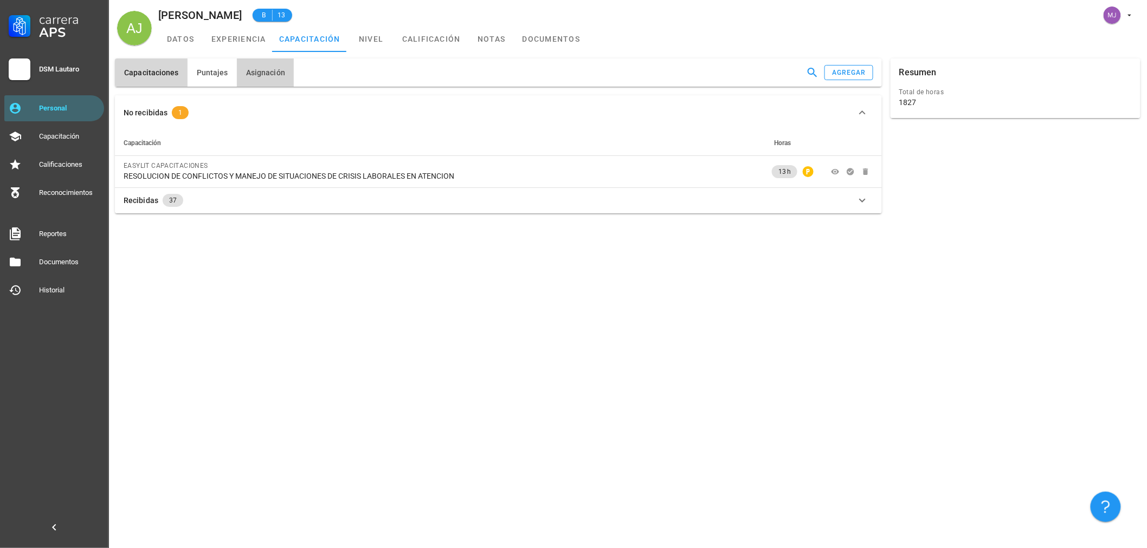
click at [273, 66] on button "Asignación" at bounding box center [265, 73] width 57 height 28
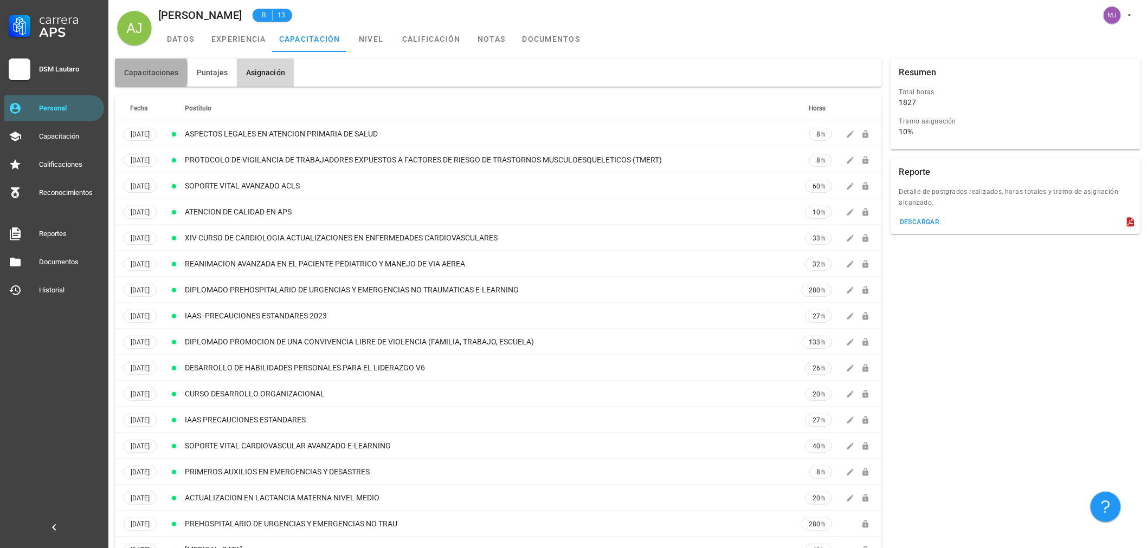
click at [145, 67] on button "Capacitaciones" at bounding box center [151, 73] width 73 height 28
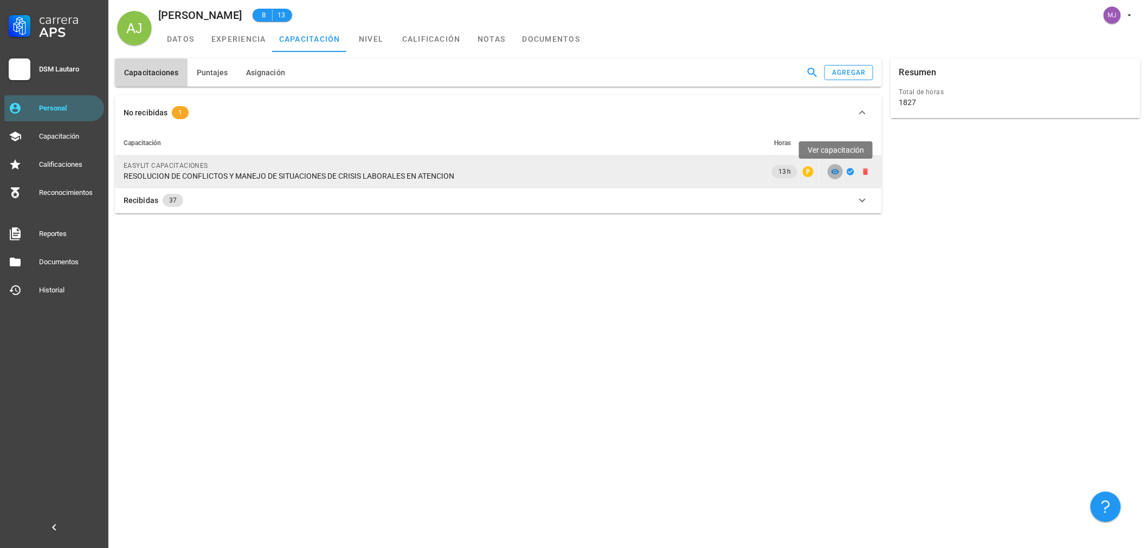
click at [835, 173] on icon at bounding box center [835, 171] width 9 height 9
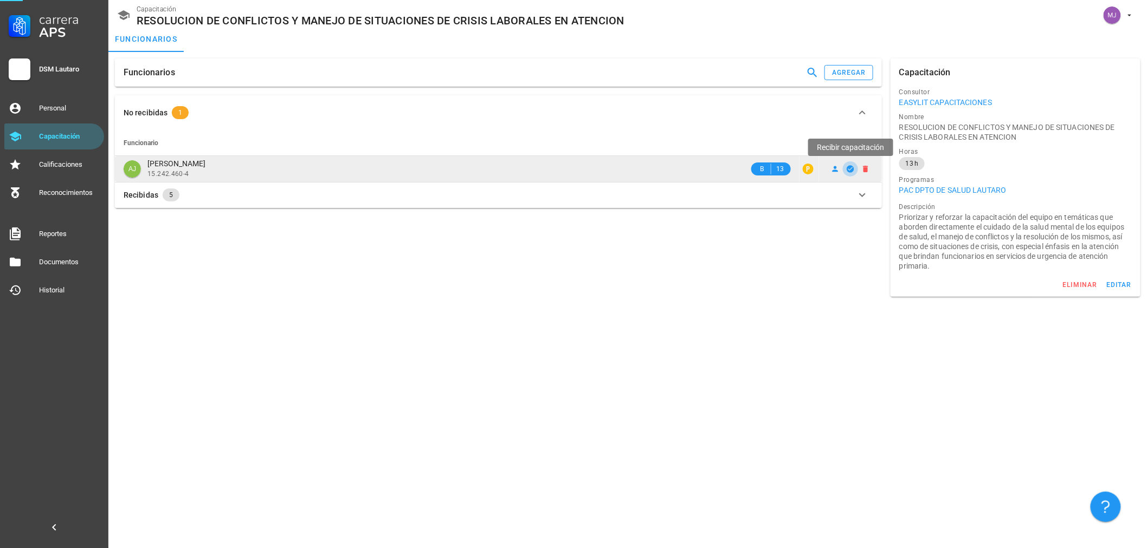
click at [846, 169] on icon "button" at bounding box center [850, 169] width 9 height 9
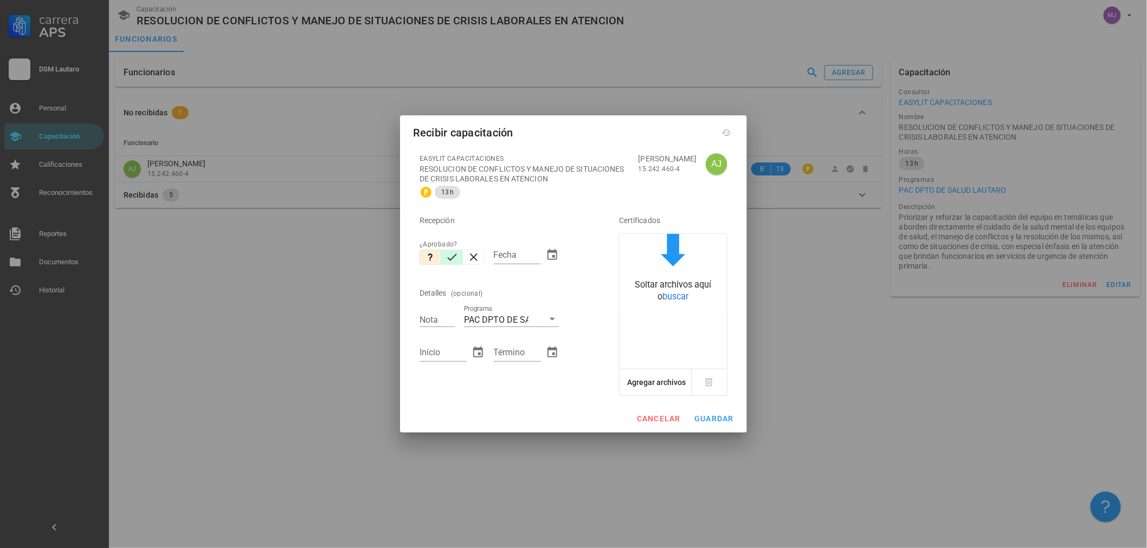
click at [452, 261] on icon "button" at bounding box center [451, 257] width 13 height 13
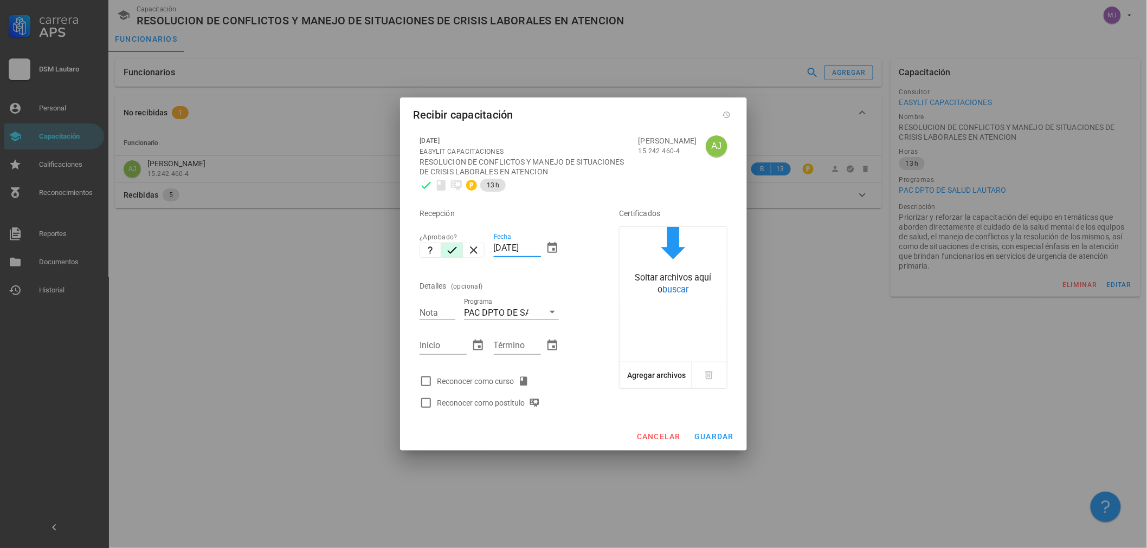
drag, startPoint x: 539, startPoint y: 247, endPoint x: 429, endPoint y: 261, distance: 111.4
click at [429, 259] on div "Recepción ¿Aprobado? Fecha [DATE] Detalles (opcional) Nota Programa PAC DPTO DE…" at bounding box center [504, 305] width 178 height 218
click at [510, 380] on div "Reconocer como curso" at bounding box center [485, 381] width 96 height 13
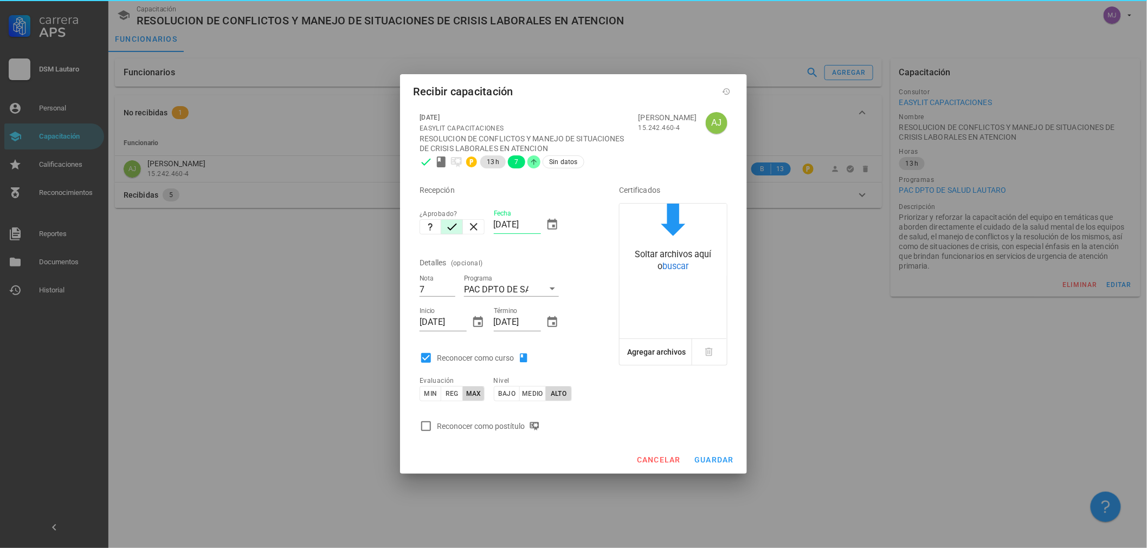
click at [516, 428] on div "Reconocer como postítulo" at bounding box center [490, 426] width 107 height 13
click at [708, 459] on span "guardar" at bounding box center [714, 460] width 40 height 9
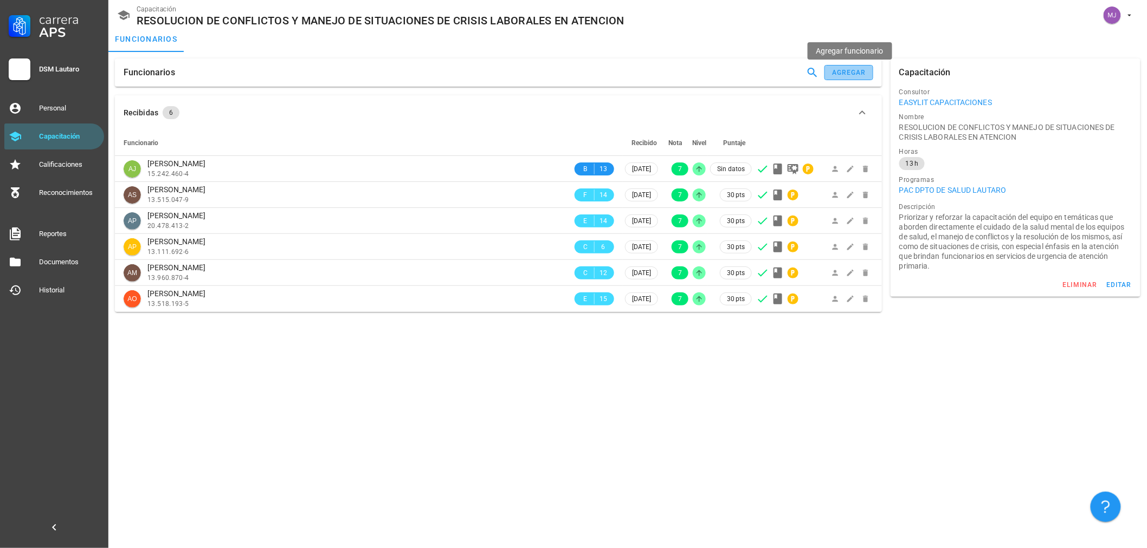
click at [855, 69] on div "agregar" at bounding box center [848, 73] width 35 height 8
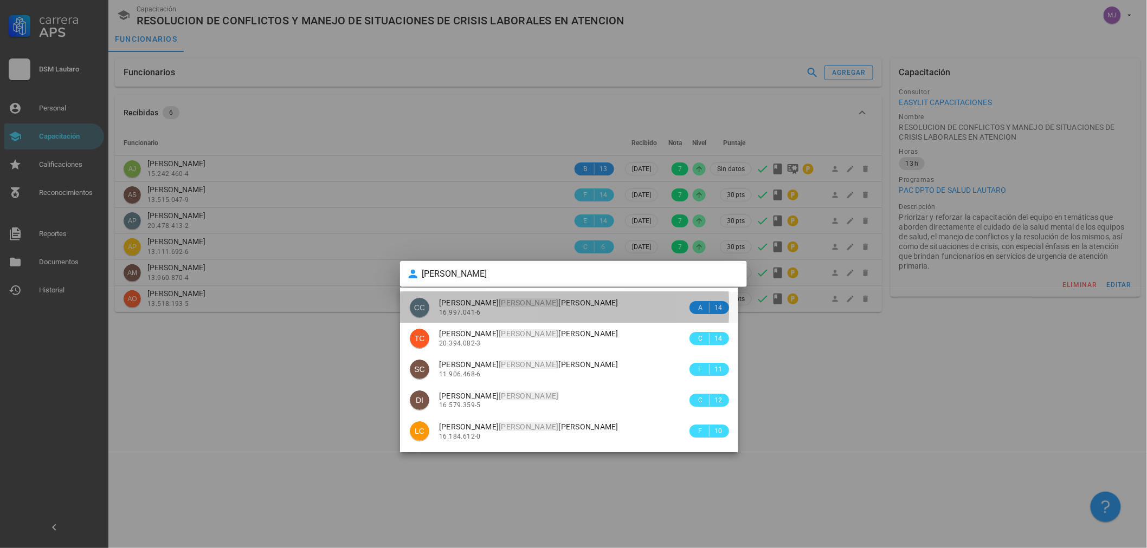
click at [587, 306] on div "[PERSON_NAME]" at bounding box center [563, 303] width 248 height 9
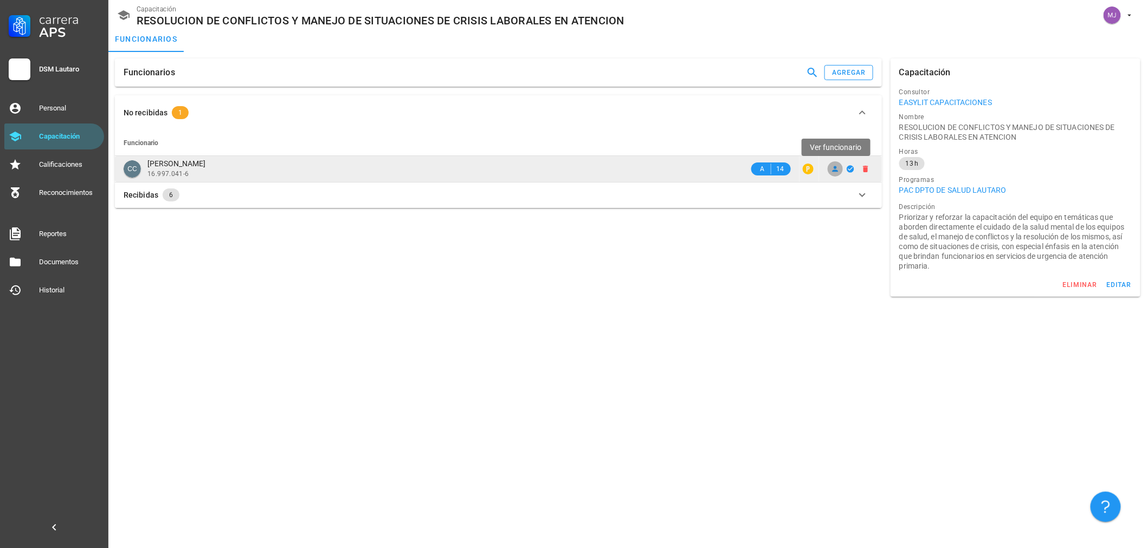
click at [835, 168] on icon at bounding box center [835, 169] width 6 height 6
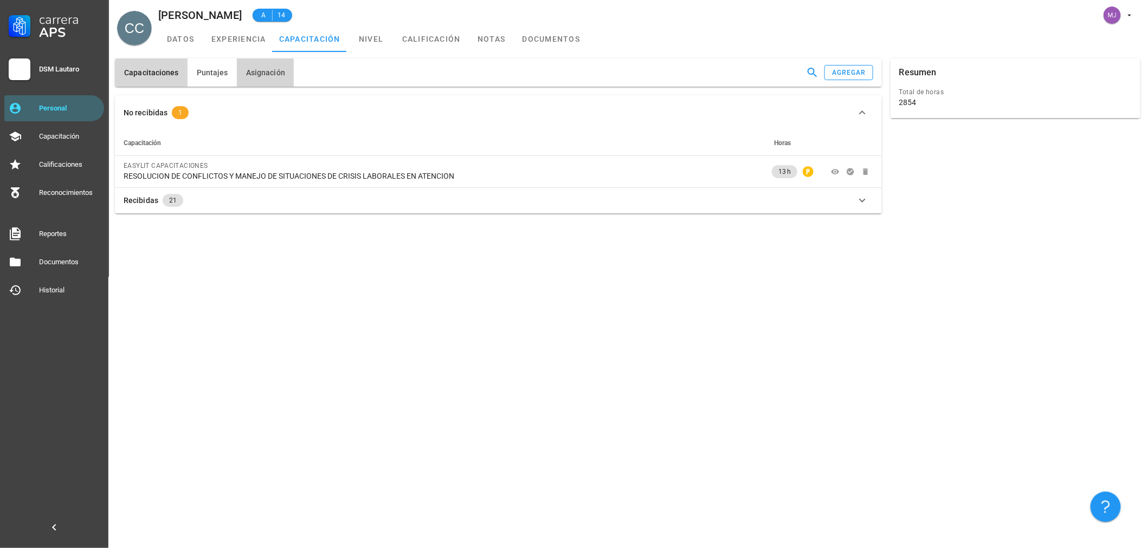
click at [284, 75] on button "Asignación" at bounding box center [265, 73] width 57 height 28
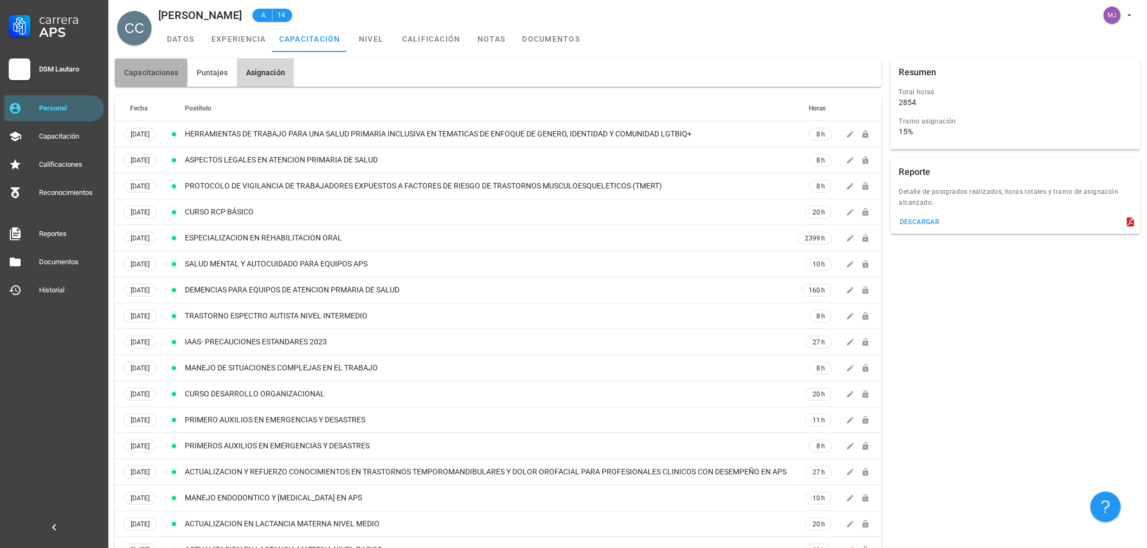
click at [145, 66] on button "Capacitaciones" at bounding box center [151, 73] width 73 height 28
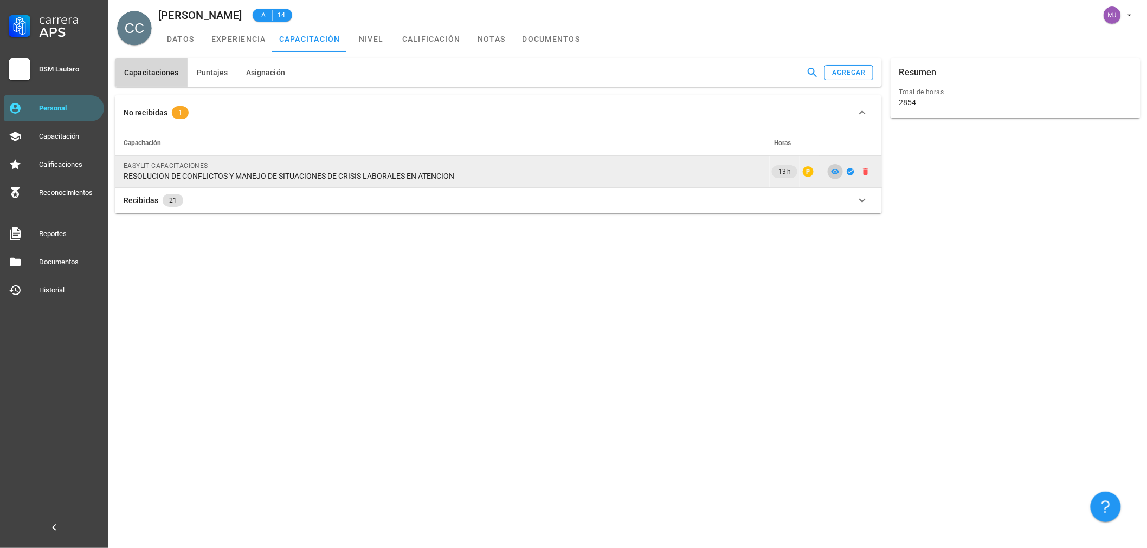
click at [836, 170] on icon at bounding box center [835, 171] width 8 height 5
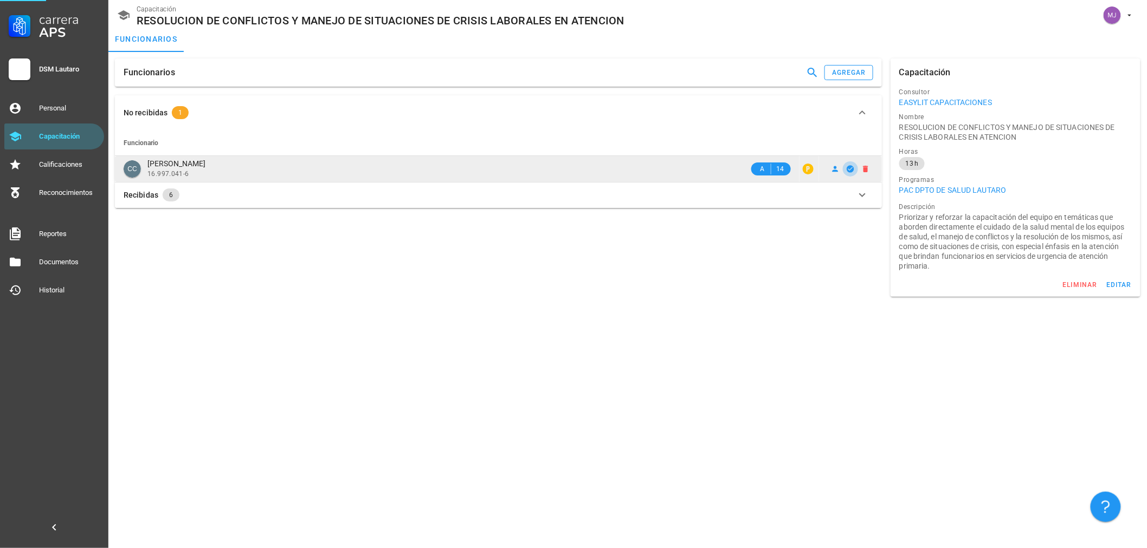
click at [850, 169] on icon "button" at bounding box center [849, 168] width 7 height 7
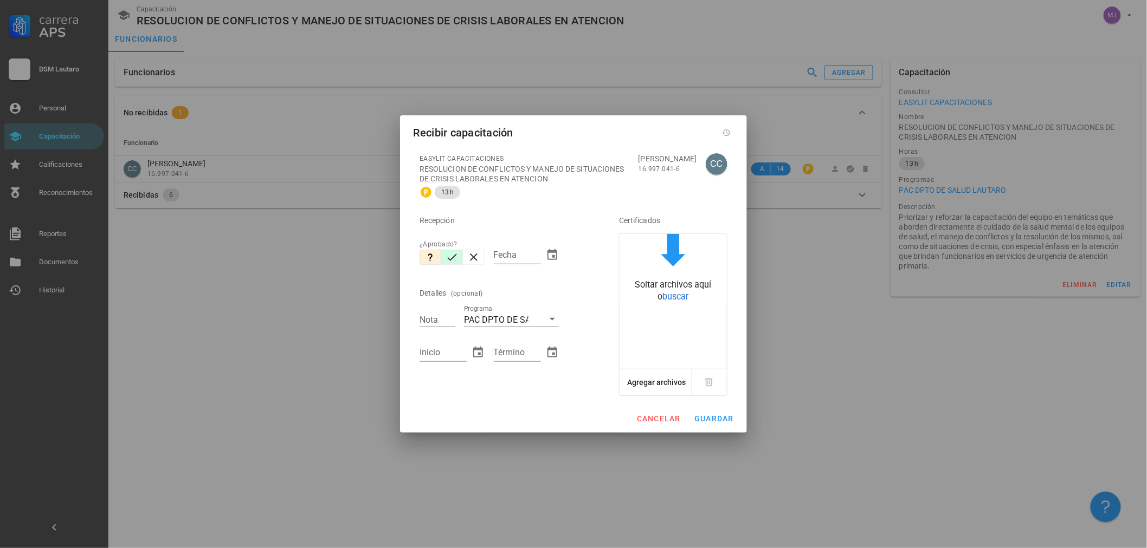
click at [451, 257] on icon "button" at bounding box center [451, 257] width 13 height 13
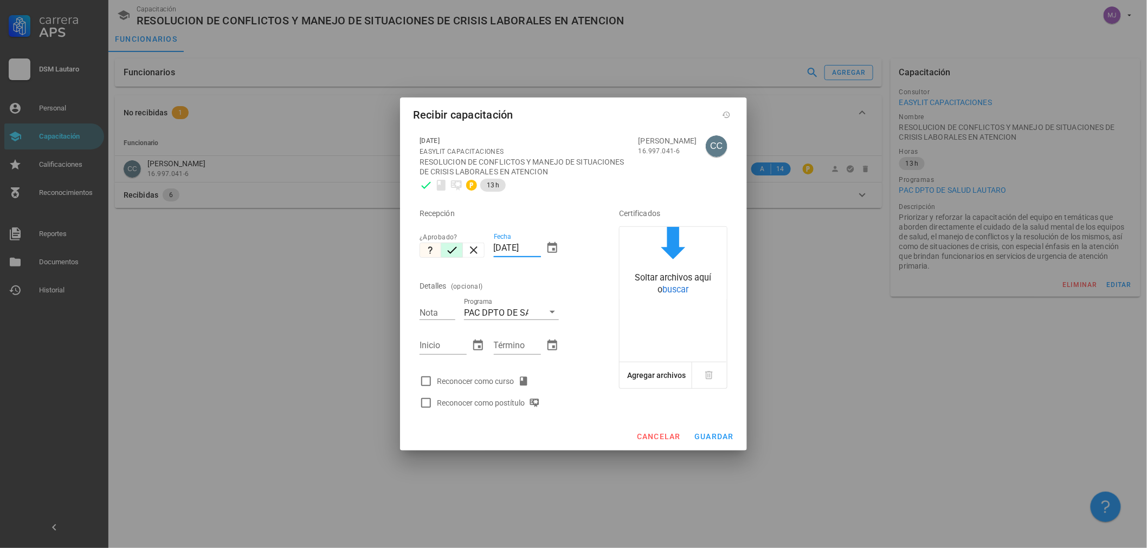
drag, startPoint x: 537, startPoint y: 246, endPoint x: 427, endPoint y: 248, distance: 110.5
click at [427, 248] on div "Recepción ¿Aprobado? Fecha [DATE] Detalles (opcional) Nota Programa PAC DPTO DE…" at bounding box center [504, 305] width 178 height 218
click at [500, 379] on div "Reconocer como curso" at bounding box center [485, 381] width 96 height 13
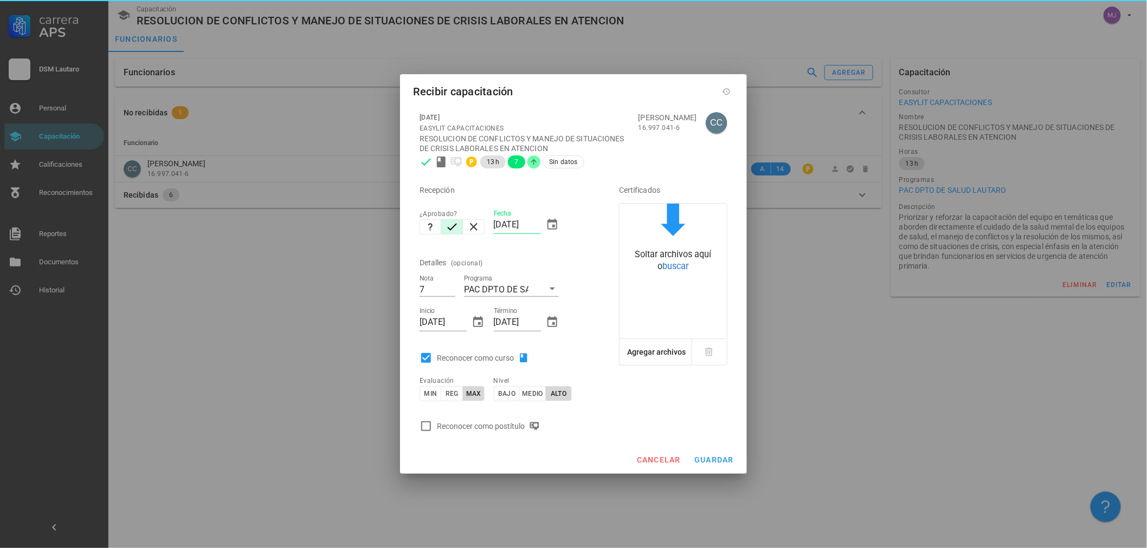
click at [513, 427] on div "Reconocer como postítulo" at bounding box center [490, 426] width 107 height 13
click at [713, 454] on button "guardar" at bounding box center [713, 460] width 49 height 20
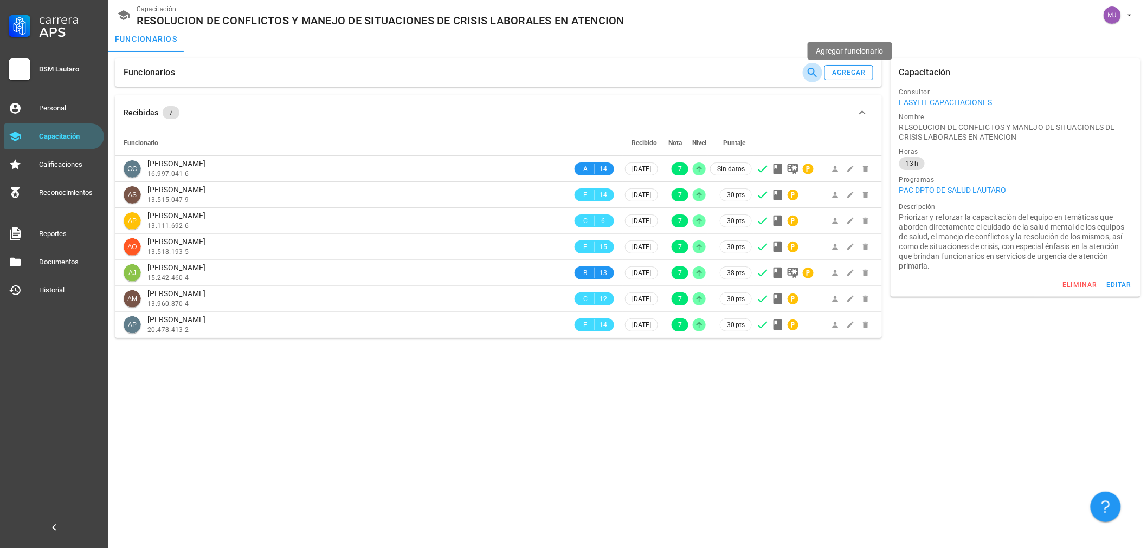
click at [818, 78] on icon "button" at bounding box center [812, 72] width 13 height 13
click at [840, 69] on div "agregar" at bounding box center [848, 73] width 35 height 8
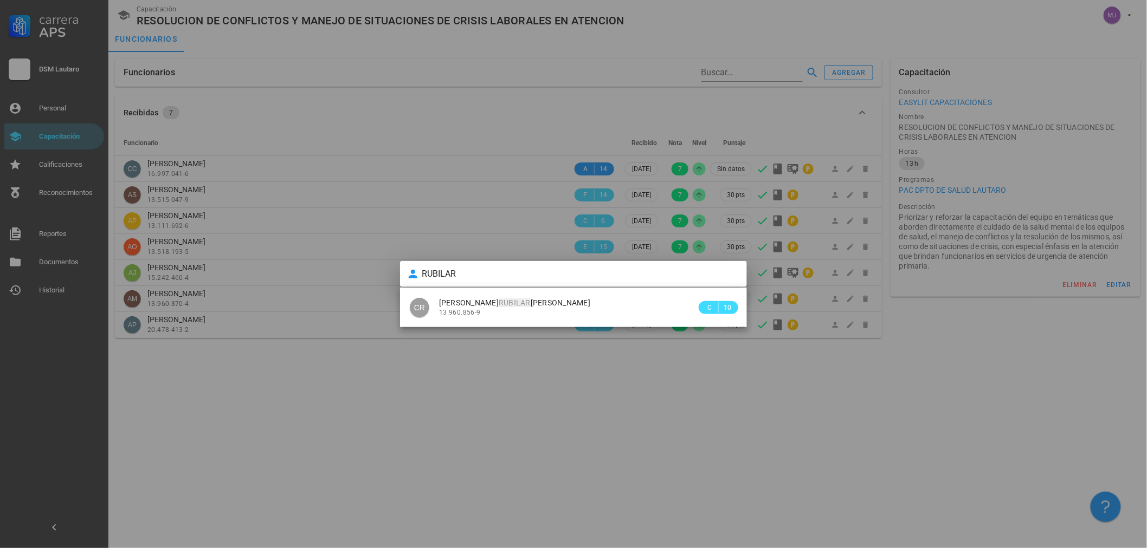
click at [526, 302] on span "CAROLINA DEL [PERSON_NAME]" at bounding box center [514, 303] width 151 height 9
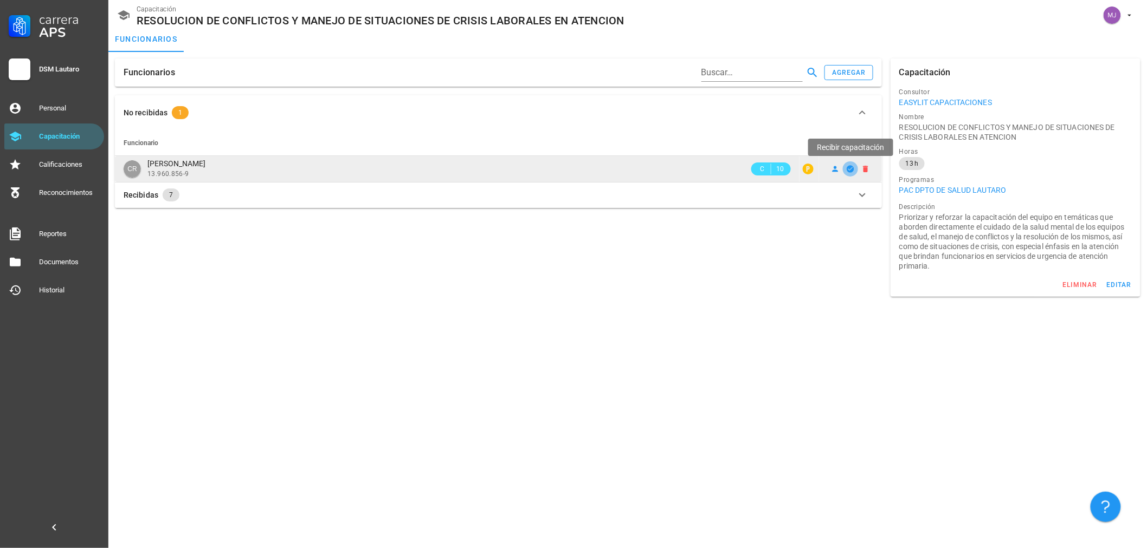
click at [848, 167] on icon "button" at bounding box center [849, 168] width 7 height 7
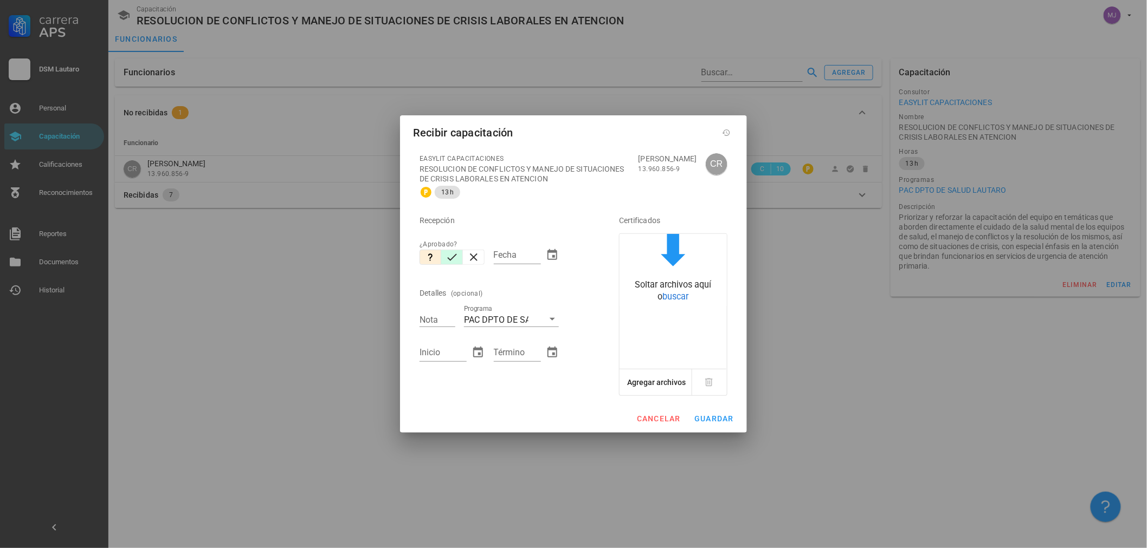
click at [457, 251] on icon "button" at bounding box center [451, 257] width 13 height 13
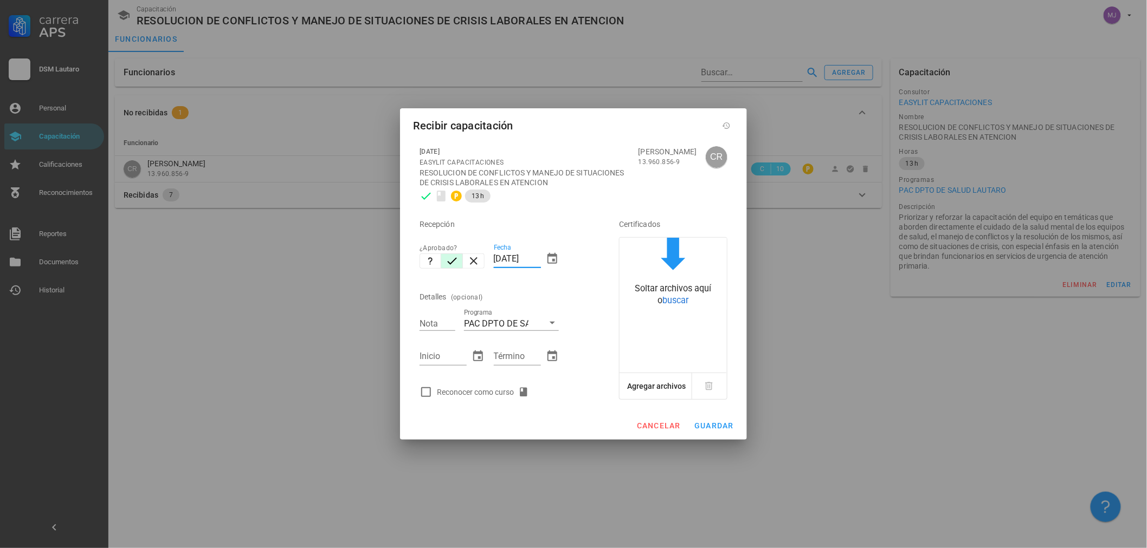
drag, startPoint x: 539, startPoint y: 258, endPoint x: 258, endPoint y: 258, distance: 281.2
click at [274, 262] on div "Carrera APS DSM [PERSON_NAME] Personal Capacitación Calificaciones Reconocimien…" at bounding box center [573, 274] width 1147 height 548
click at [498, 391] on div "Reconocer como curso" at bounding box center [485, 392] width 96 height 13
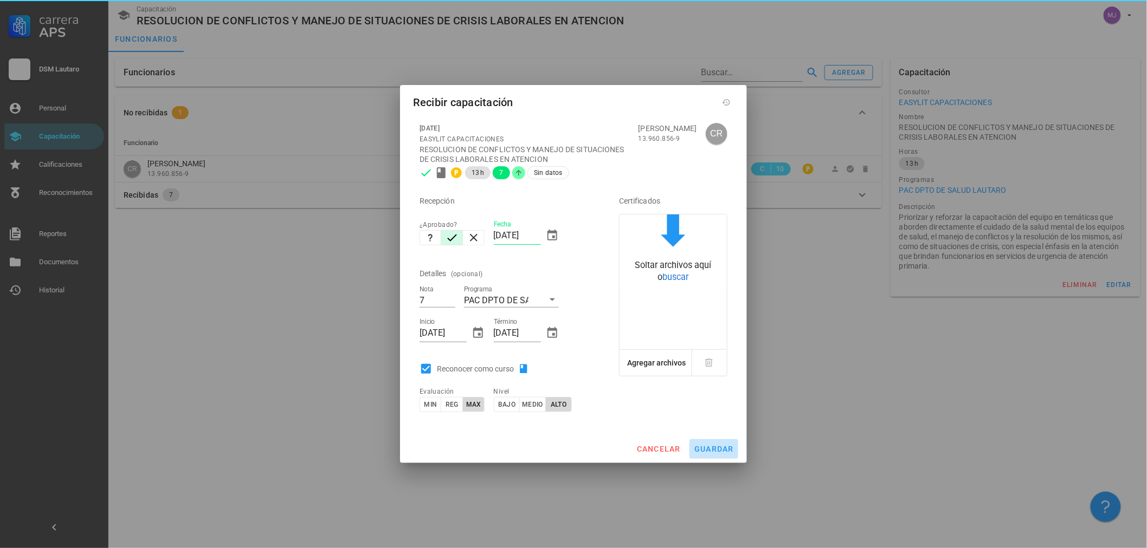
click at [727, 449] on span "guardar" at bounding box center [714, 449] width 40 height 9
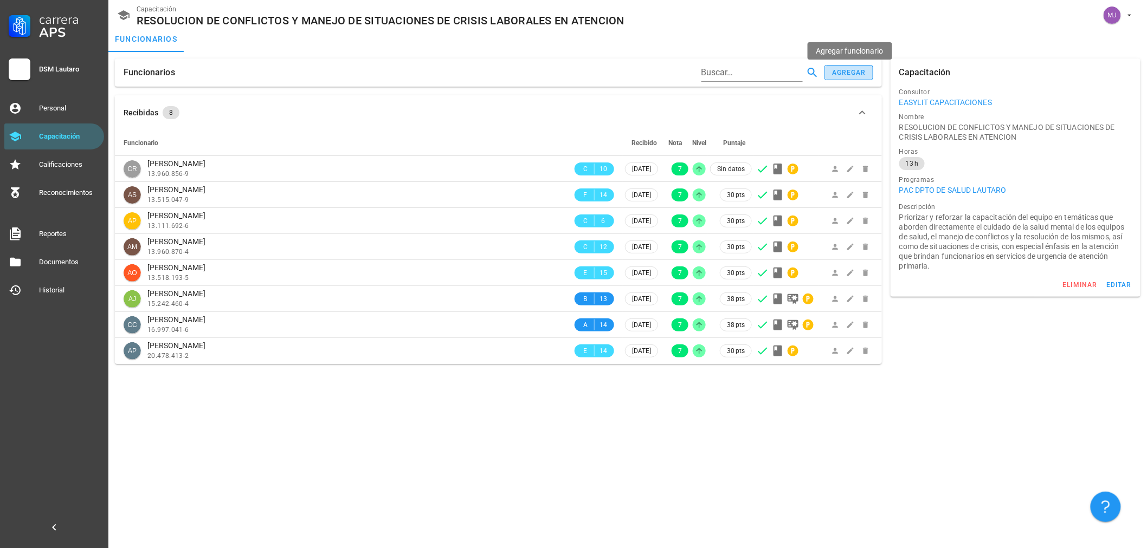
click at [869, 67] on button "agregar" at bounding box center [848, 72] width 49 height 15
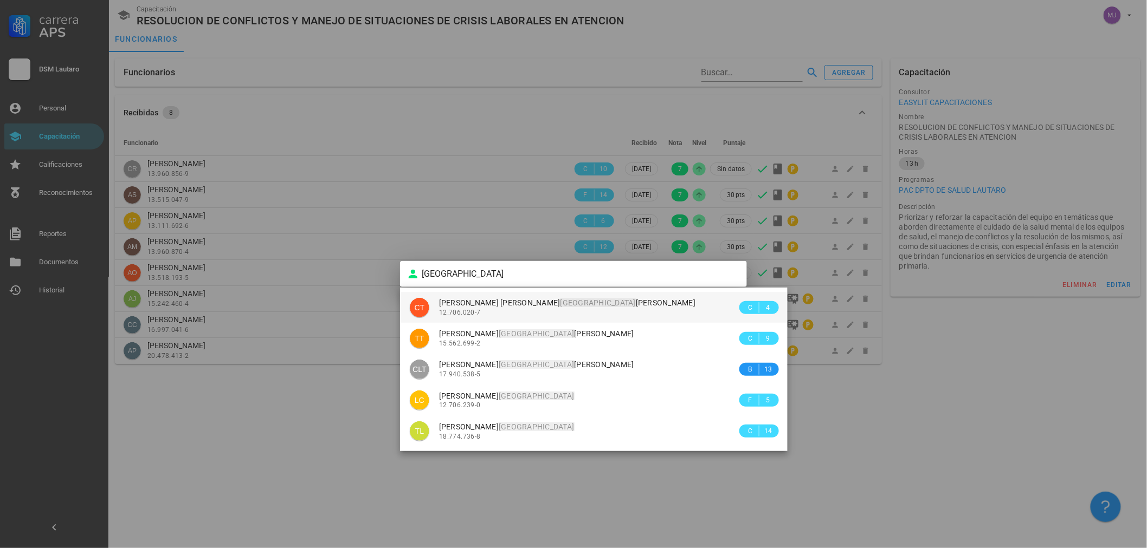
click at [540, 304] on span "[PERSON_NAME]" at bounding box center [567, 303] width 256 height 9
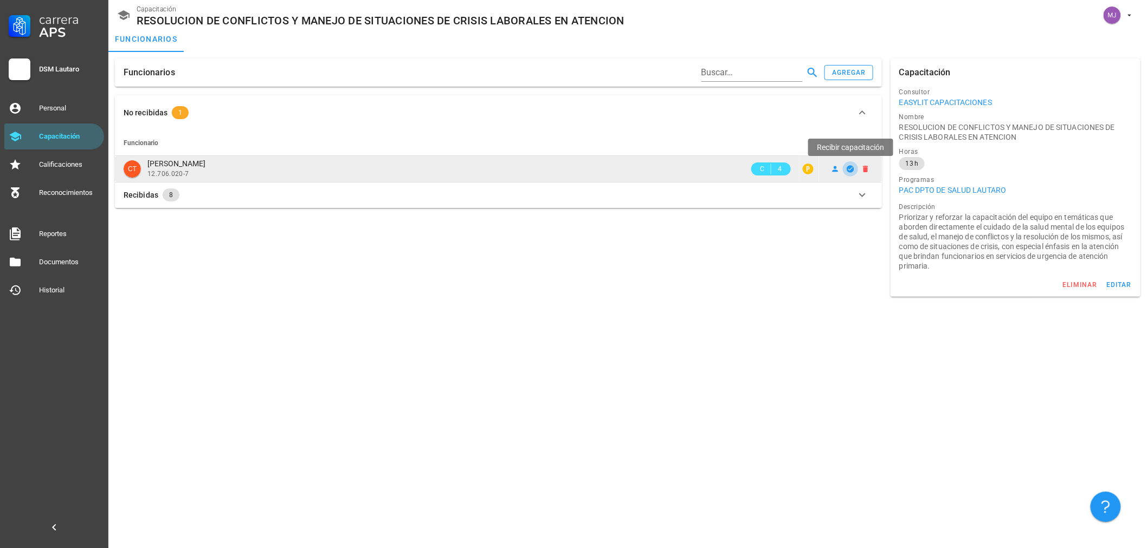
click at [848, 170] on icon "button" at bounding box center [850, 169] width 9 height 9
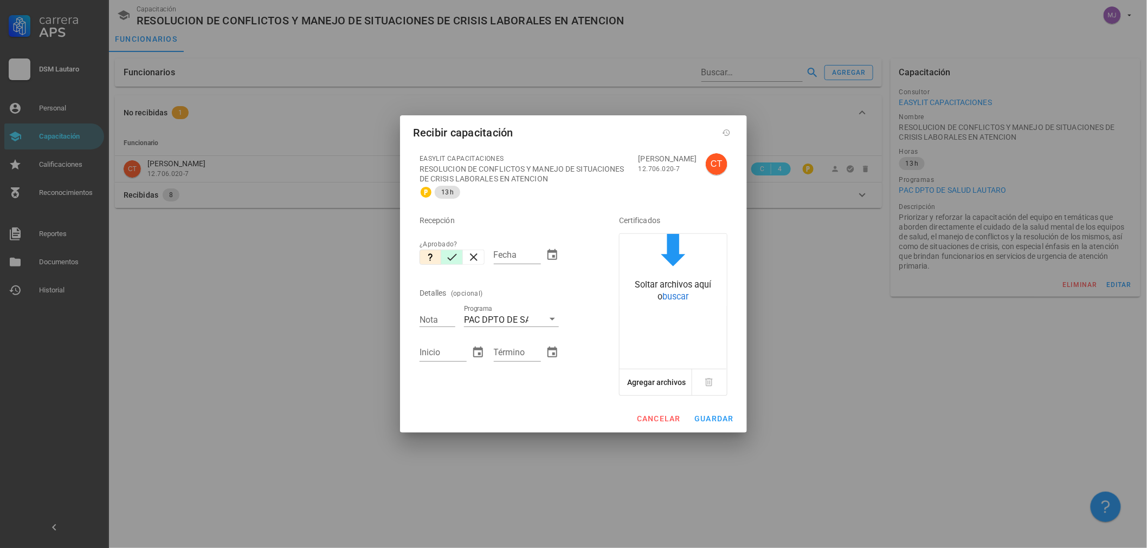
click at [449, 263] on icon "button" at bounding box center [451, 257] width 13 height 13
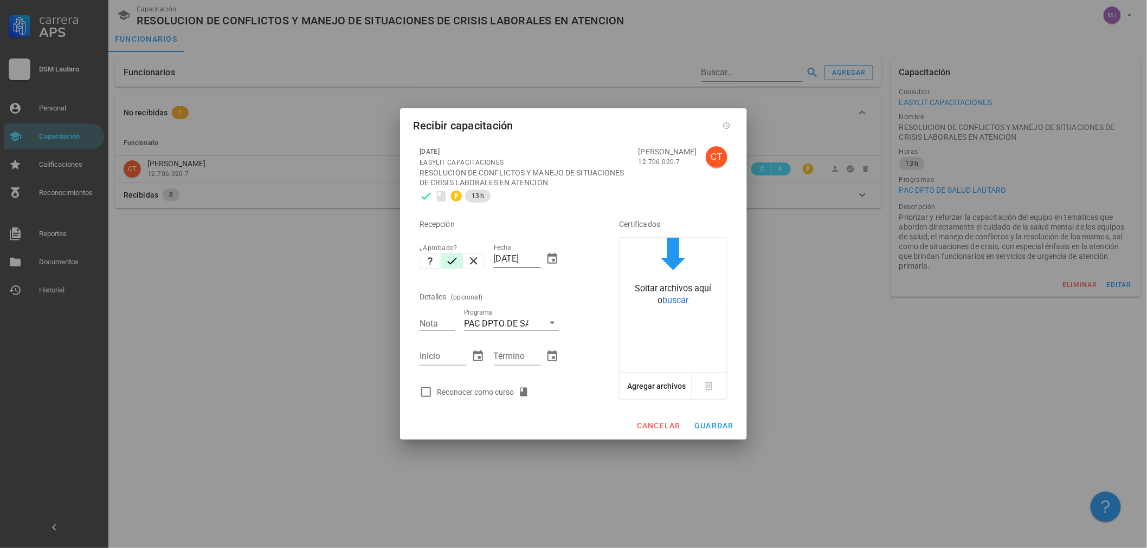
click at [541, 256] on div "Fecha [DATE]" at bounding box center [526, 262] width 65 height 36
drag, startPoint x: 538, startPoint y: 258, endPoint x: 261, endPoint y: 257, distance: 276.9
click at [261, 257] on div "Carrera APS DSM [PERSON_NAME] Personal Capacitación Calificaciones Reconocimien…" at bounding box center [573, 274] width 1147 height 548
click at [478, 394] on div "Reconocer como curso" at bounding box center [485, 392] width 96 height 13
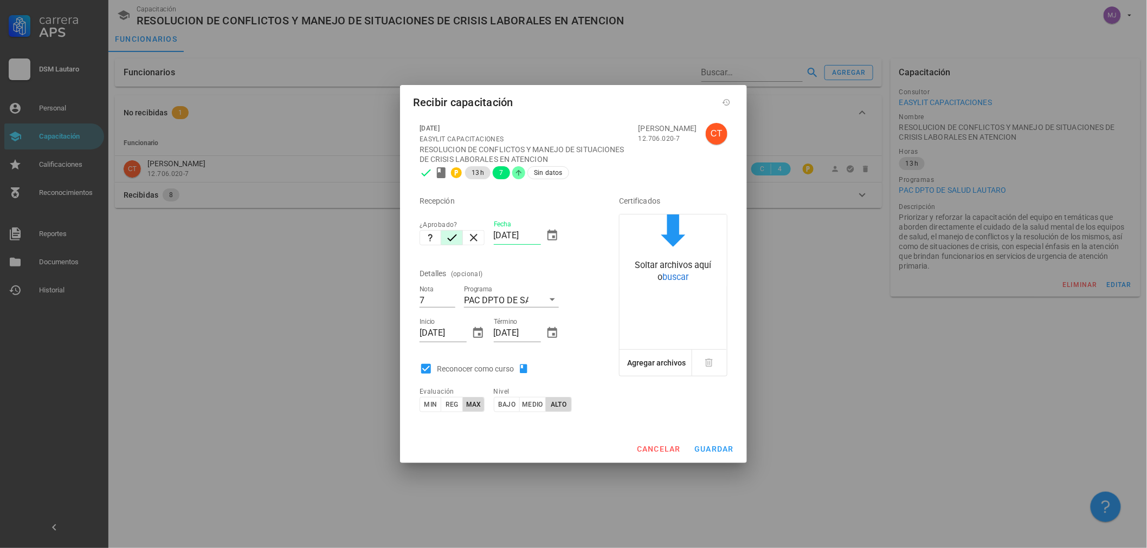
click at [747, 439] on div at bounding box center [573, 274] width 1147 height 548
click at [668, 445] on span "cancelar" at bounding box center [658, 449] width 44 height 9
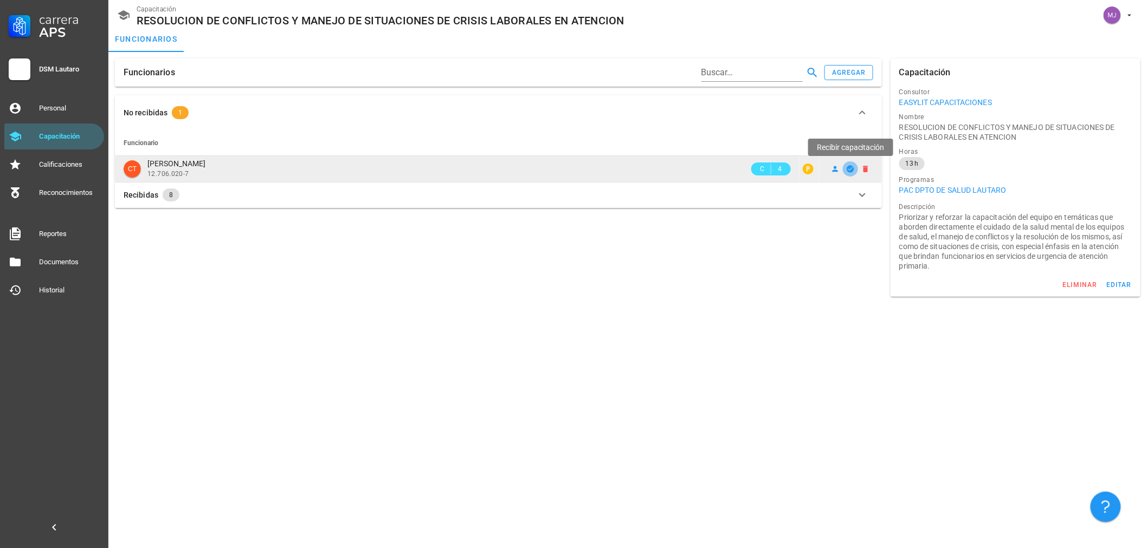
click at [851, 165] on icon "button" at bounding box center [849, 168] width 7 height 7
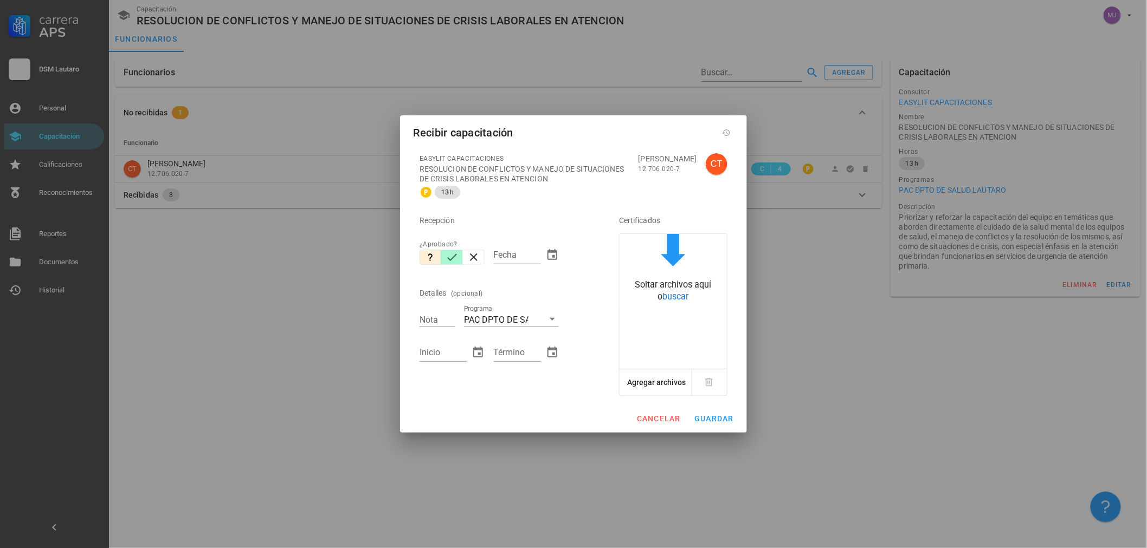
click at [447, 255] on icon "button" at bounding box center [451, 257] width 13 height 13
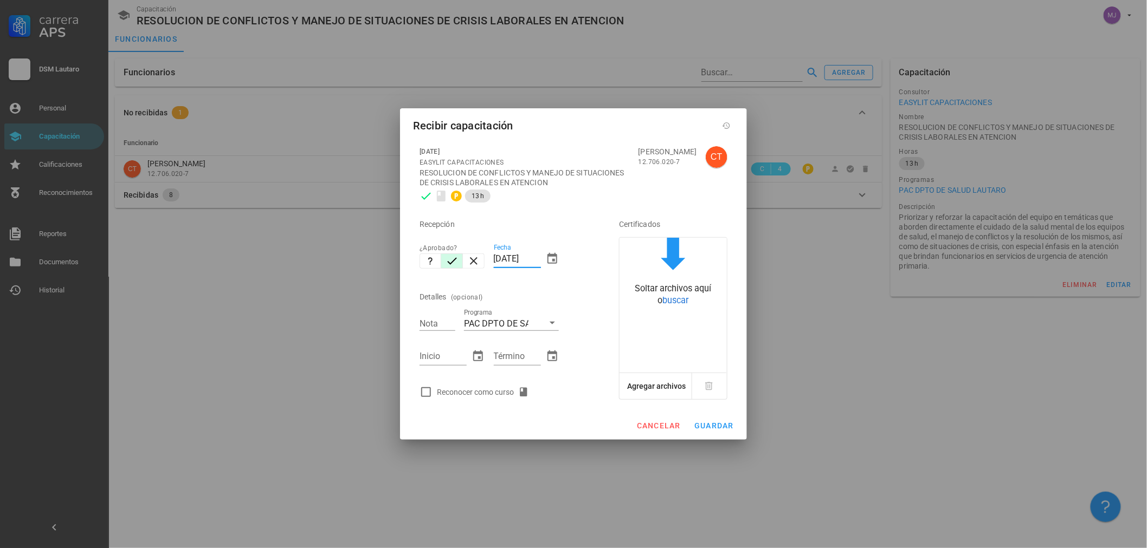
drag, startPoint x: 537, startPoint y: 258, endPoint x: 355, endPoint y: 269, distance: 182.4
click at [355, 269] on div "Carrera APS DSM [PERSON_NAME] Personal Capacitación Calificaciones Reconocimien…" at bounding box center [573, 274] width 1147 height 548
click at [483, 396] on div "Reconocer como curso" at bounding box center [485, 392] width 96 height 13
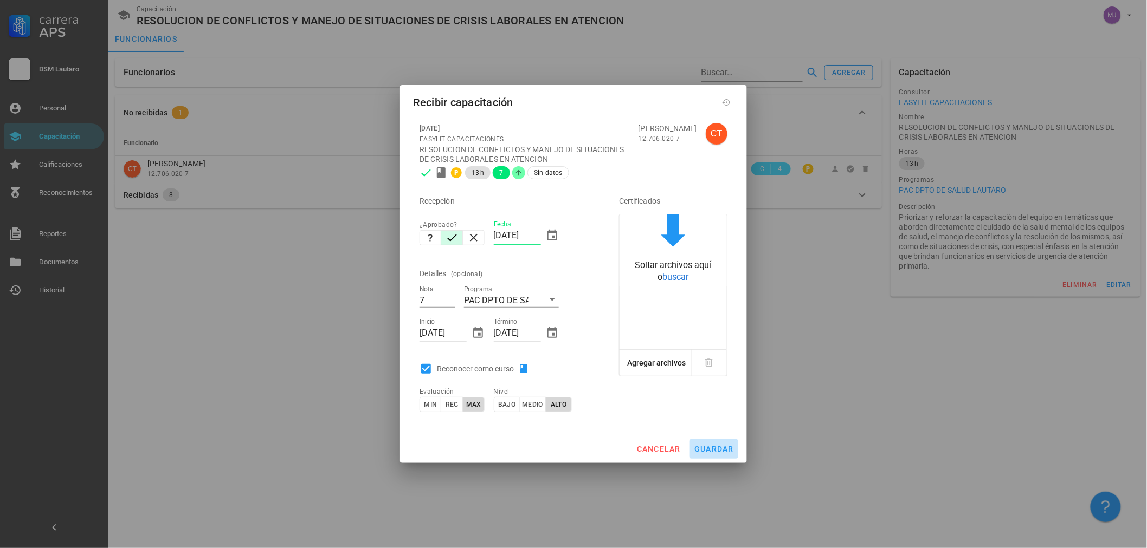
click at [712, 450] on span "guardar" at bounding box center [714, 449] width 40 height 9
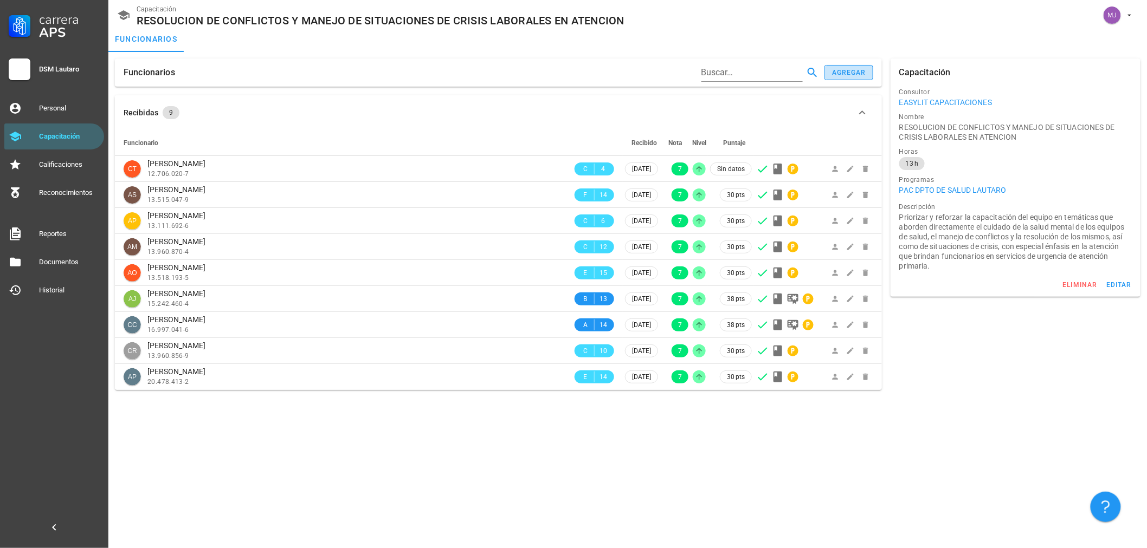
click at [858, 76] on div "agregar" at bounding box center [848, 73] width 35 height 8
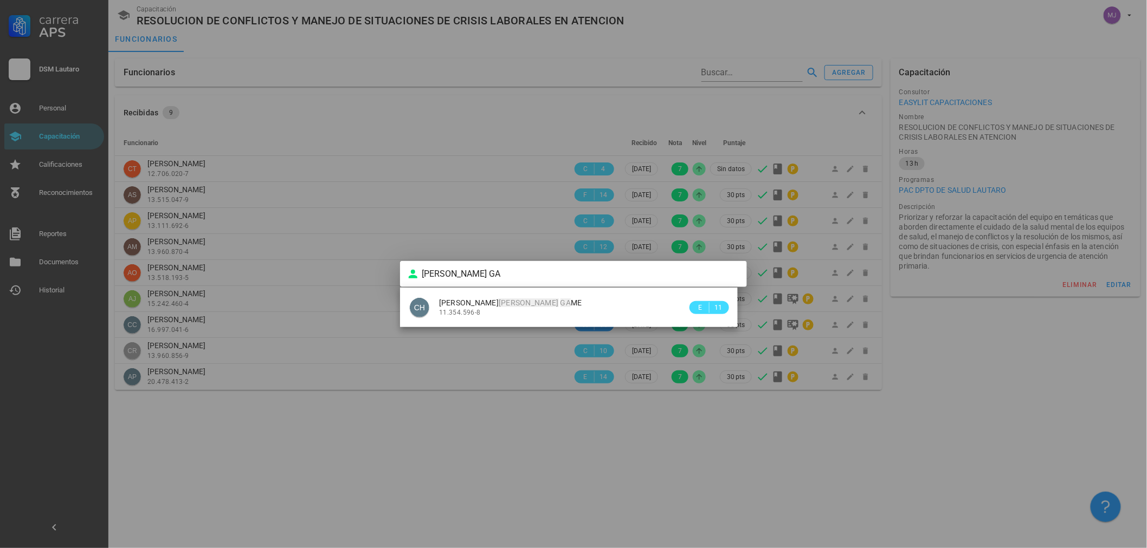
click at [508, 312] on div "11.354.596-8" at bounding box center [563, 313] width 248 height 8
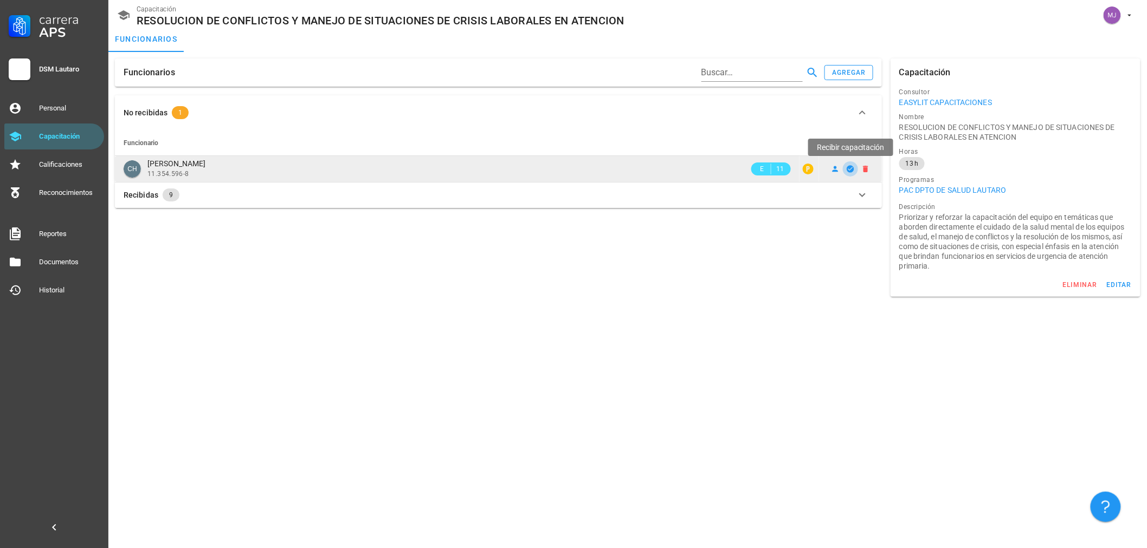
click at [849, 169] on icon "button" at bounding box center [849, 168] width 7 height 7
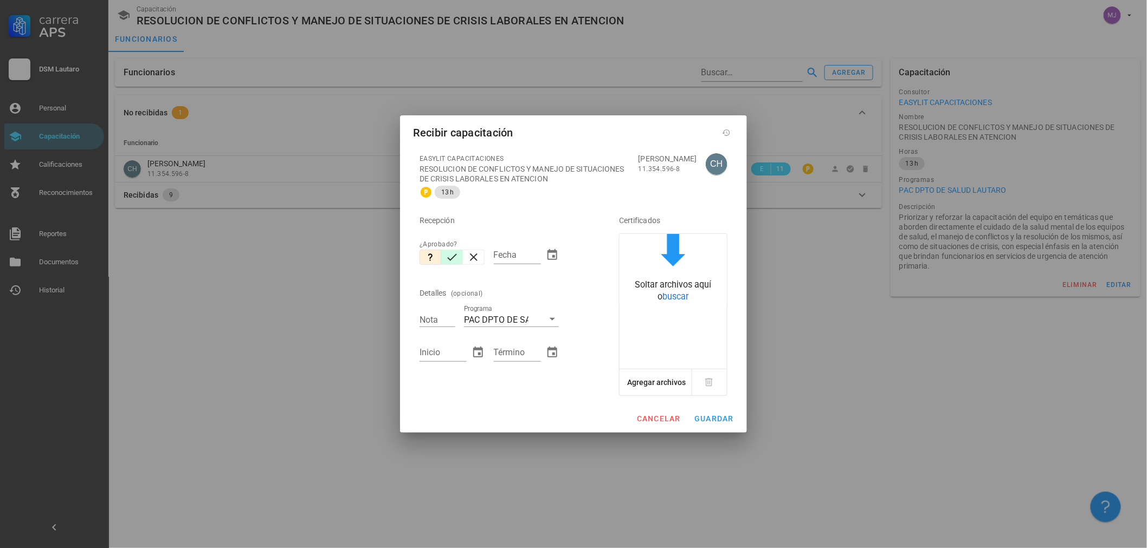
click at [457, 260] on icon "button" at bounding box center [451, 257] width 13 height 13
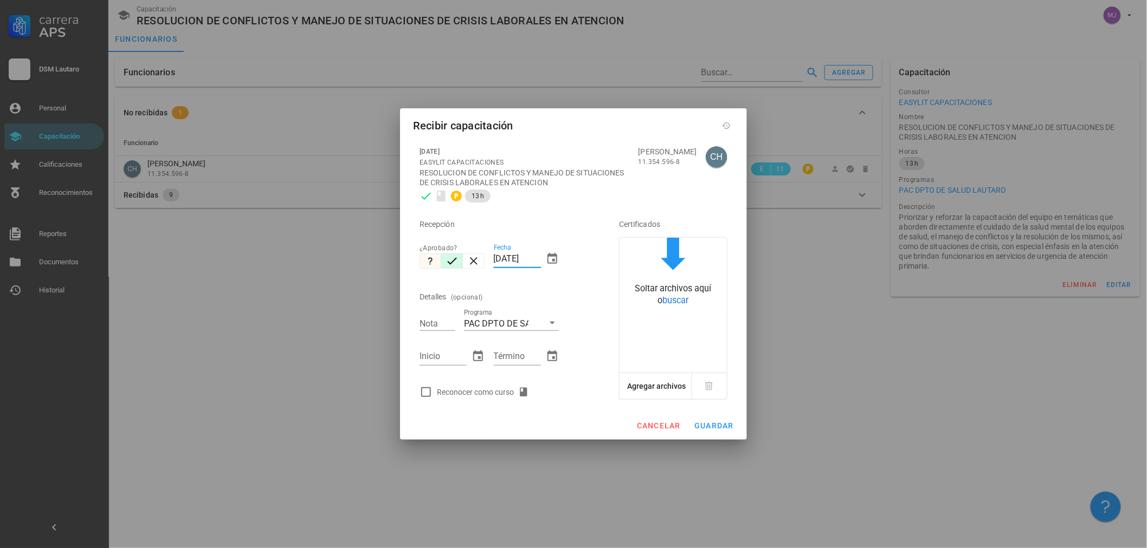
drag, startPoint x: 537, startPoint y: 258, endPoint x: 420, endPoint y: 259, distance: 116.5
click at [419, 264] on div "Recepción ¿Aprobado? Fecha [DATE] Detalles (opcional) Nota Programa PAC DPTO DE…" at bounding box center [504, 305] width 178 height 196
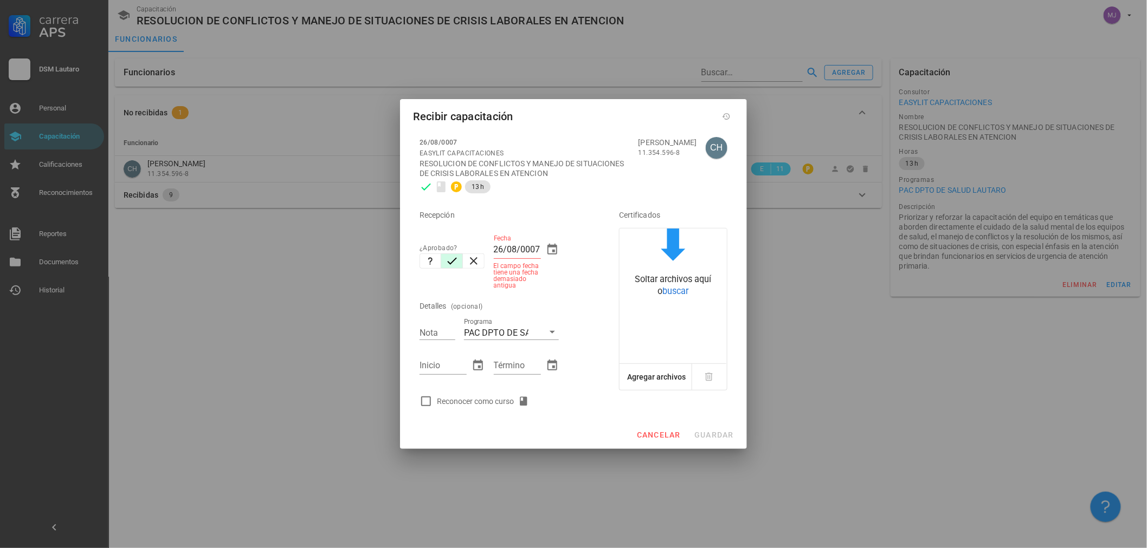
click at [535, 247] on input "26/08/0007" at bounding box center [517, 249] width 47 height 17
click at [542, 248] on div "Fecha 26/08/0007 El campo fecha tiene una fecha demasiado antigua" at bounding box center [526, 262] width 65 height 54
click at [538, 248] on input "26/08/0007" at bounding box center [517, 249] width 47 height 17
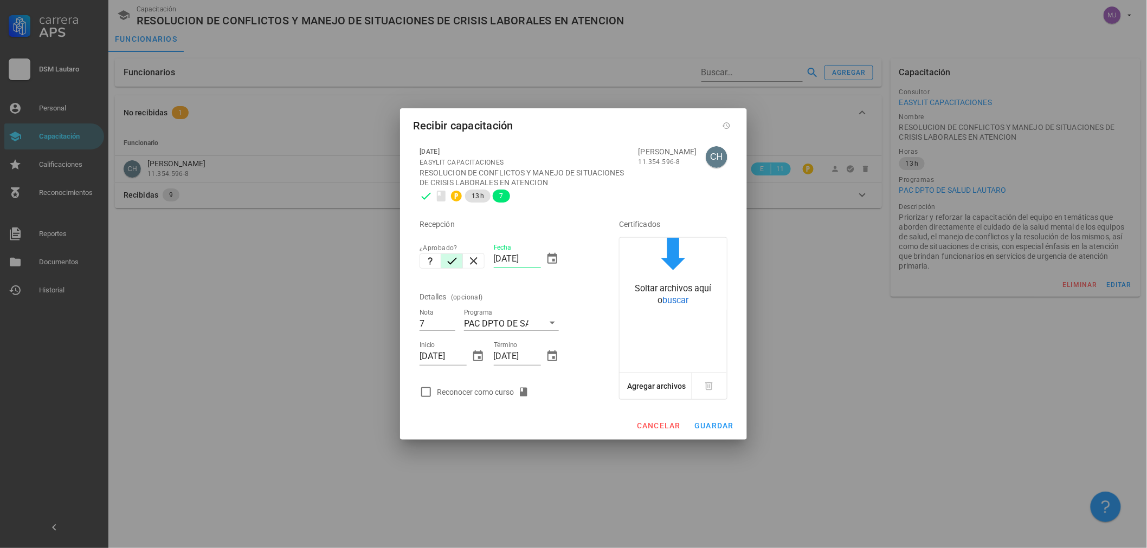
click at [494, 385] on div "Reconocer como curso" at bounding box center [504, 392] width 178 height 22
click at [490, 394] on div "Reconocer como curso" at bounding box center [485, 392] width 96 height 13
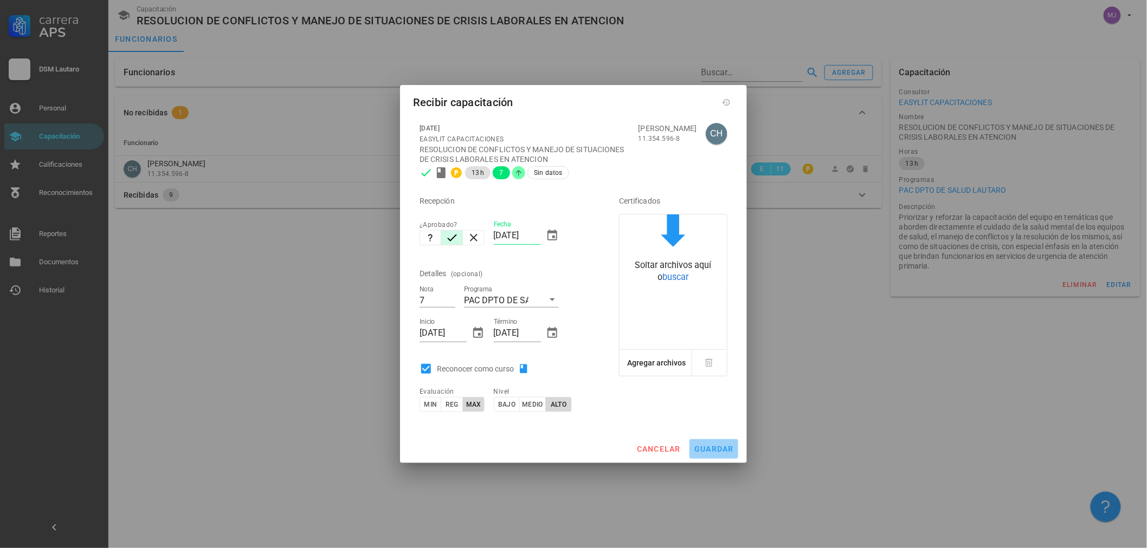
click at [717, 455] on button "guardar" at bounding box center [713, 449] width 49 height 20
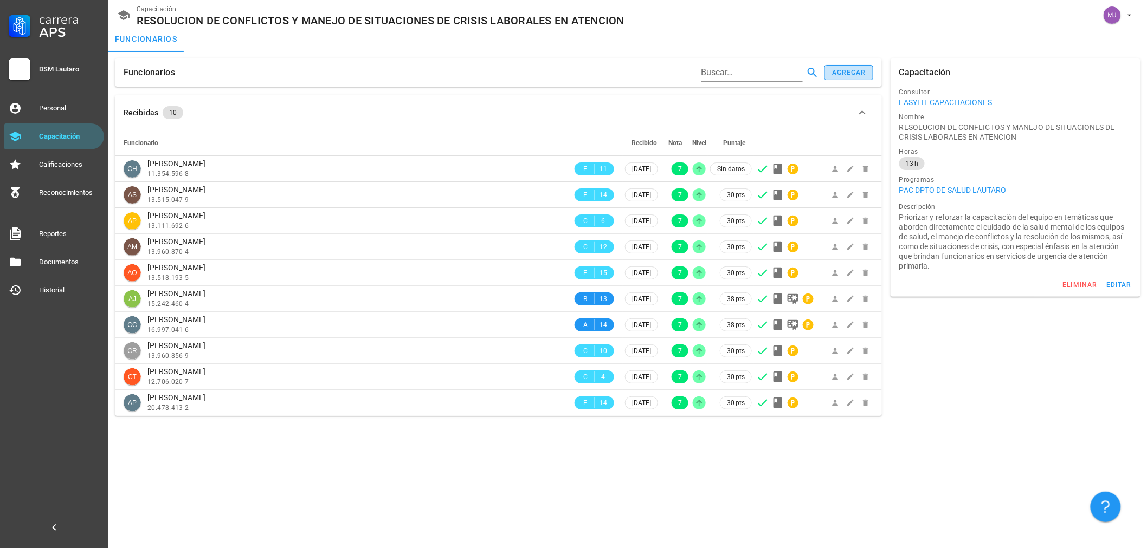
click at [843, 69] on div "agregar" at bounding box center [848, 73] width 35 height 8
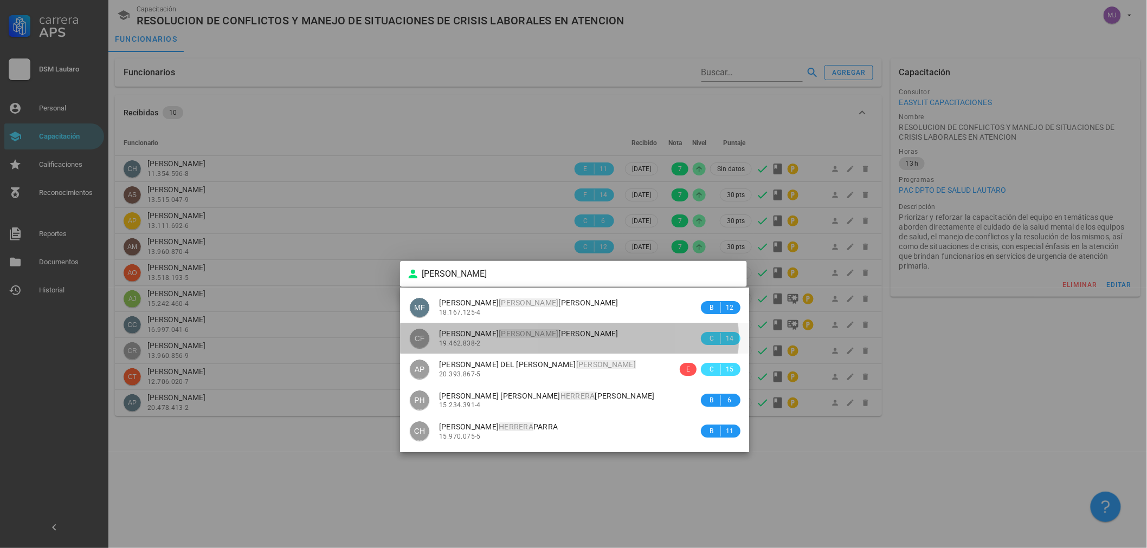
click at [551, 335] on span "[PERSON_NAME] [PERSON_NAME]" at bounding box center [528, 333] width 179 height 9
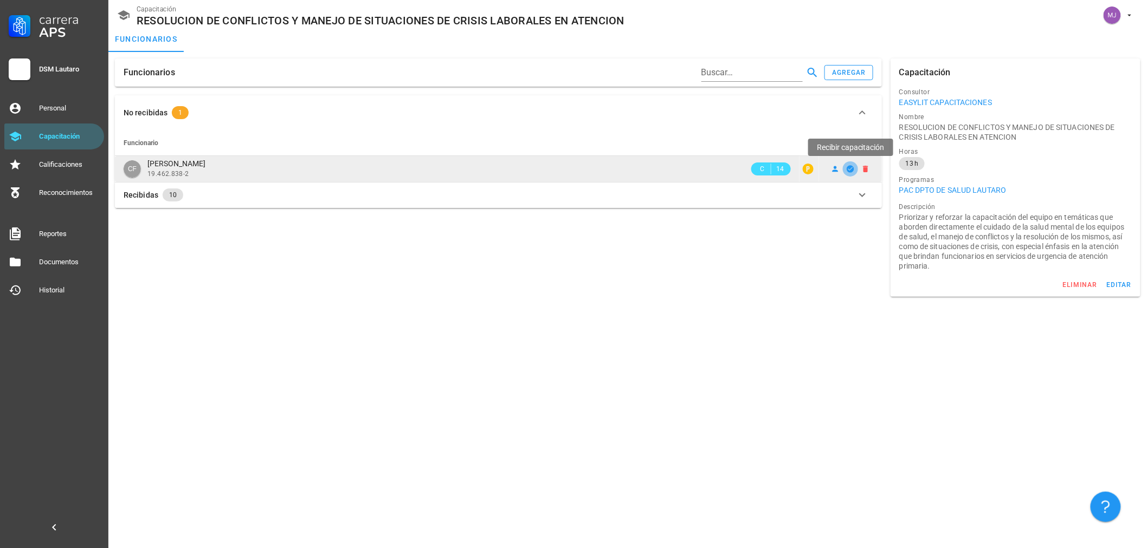
click at [844, 169] on span "button" at bounding box center [850, 169] width 15 height 9
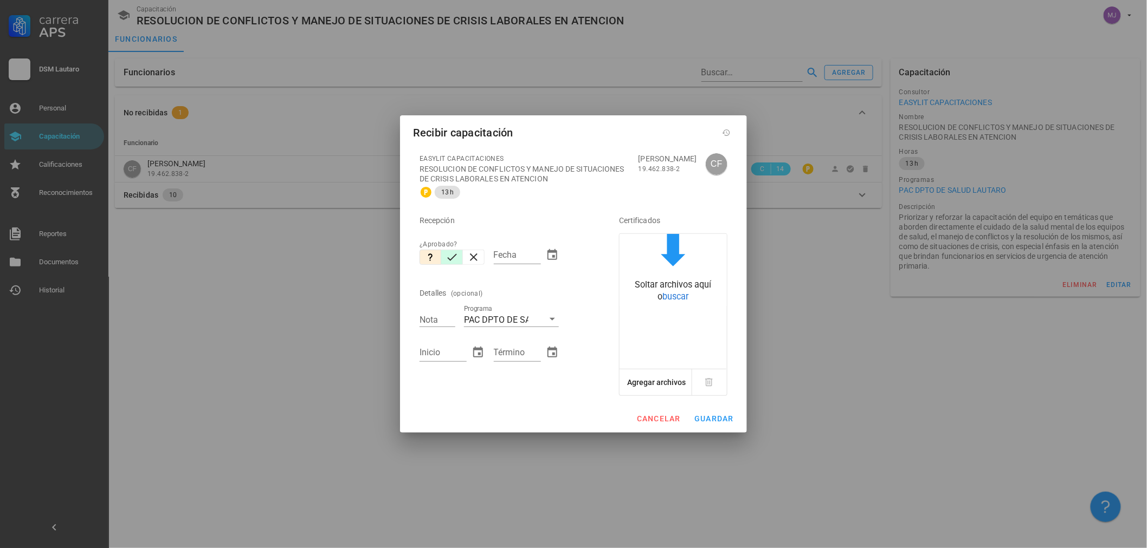
click at [456, 257] on icon "button" at bounding box center [451, 257] width 13 height 13
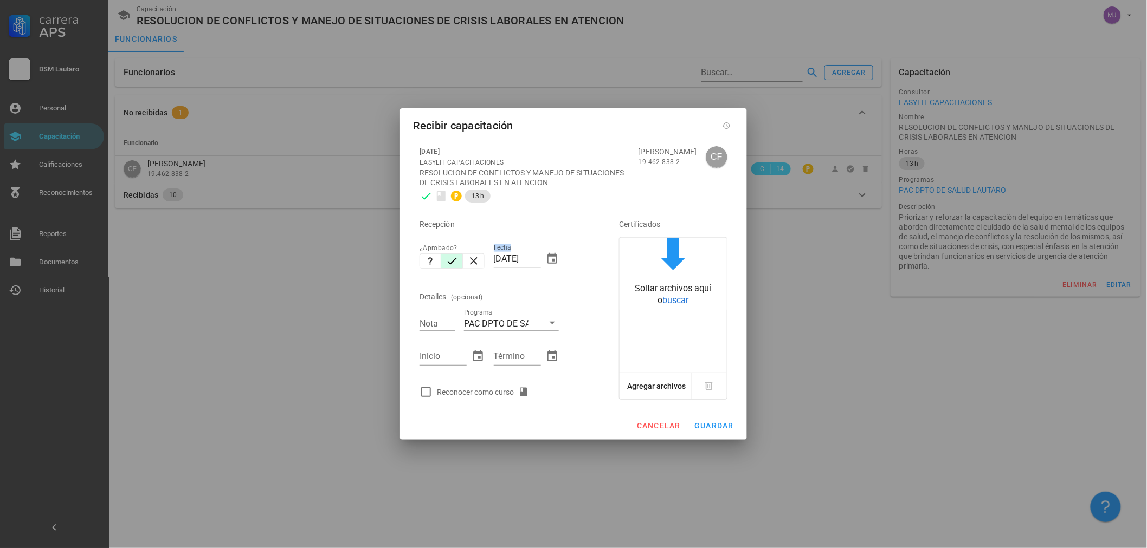
drag, startPoint x: 541, startPoint y: 257, endPoint x: 452, endPoint y: 255, distance: 88.9
click at [452, 255] on div "Recepción ¿Aprobado? Fecha [DATE] Detalles (opcional) Nota Programa PAC DPTO DE…" at bounding box center [504, 305] width 178 height 196
click at [506, 259] on input "[DATE]" at bounding box center [517, 258] width 47 height 17
click at [517, 256] on input "[DATE]" at bounding box center [517, 258] width 47 height 17
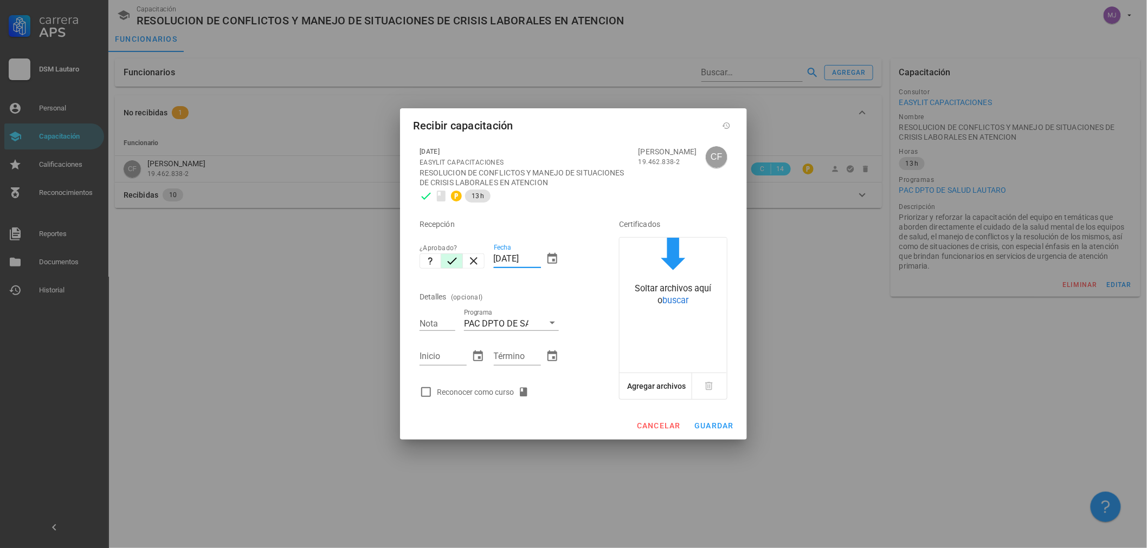
click at [517, 256] on input "[DATE]" at bounding box center [517, 258] width 47 height 17
click at [508, 396] on div "Reconocer como curso" at bounding box center [485, 392] width 96 height 13
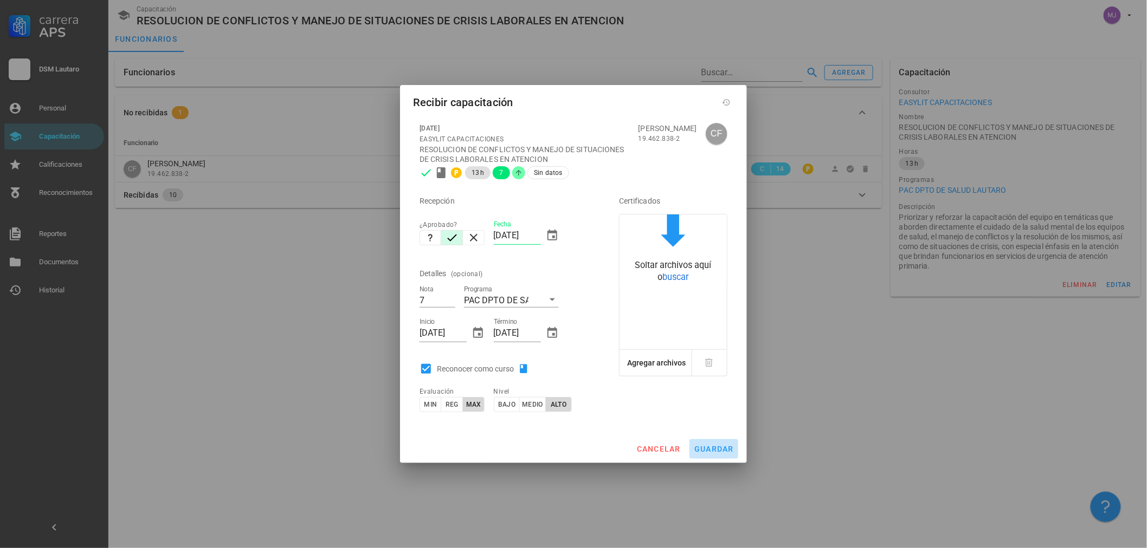
click at [716, 443] on button "guardar" at bounding box center [713, 449] width 49 height 20
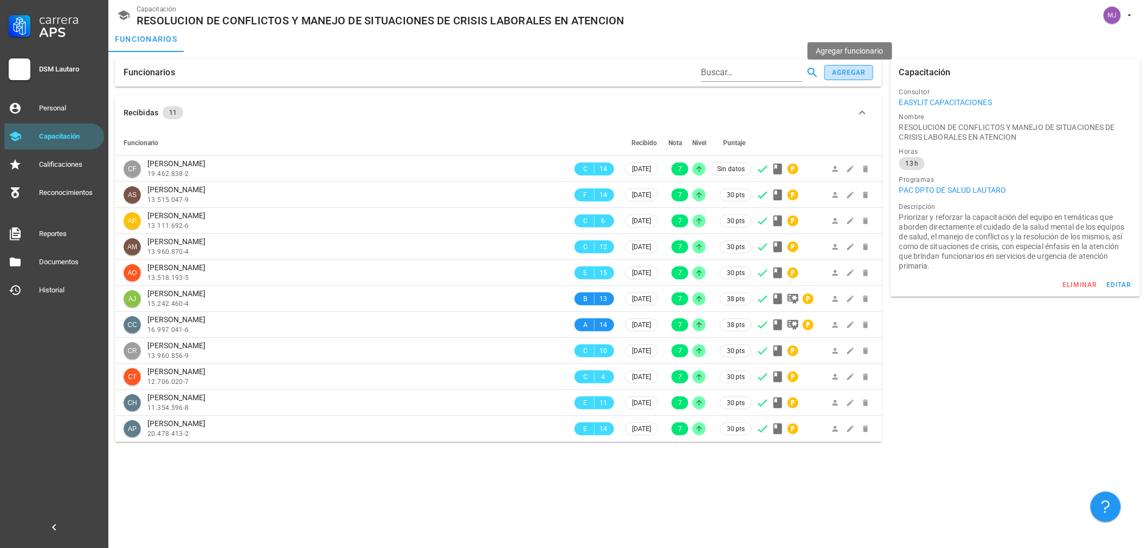
click at [863, 73] on div "agregar" at bounding box center [848, 73] width 35 height 8
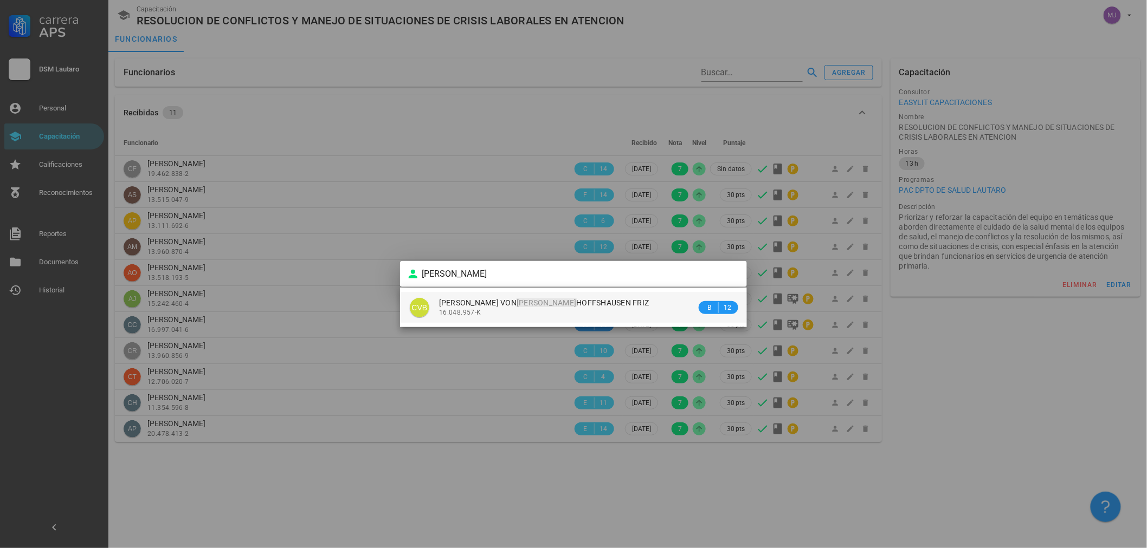
click at [569, 312] on div "16.048.957-K" at bounding box center [567, 313] width 257 height 8
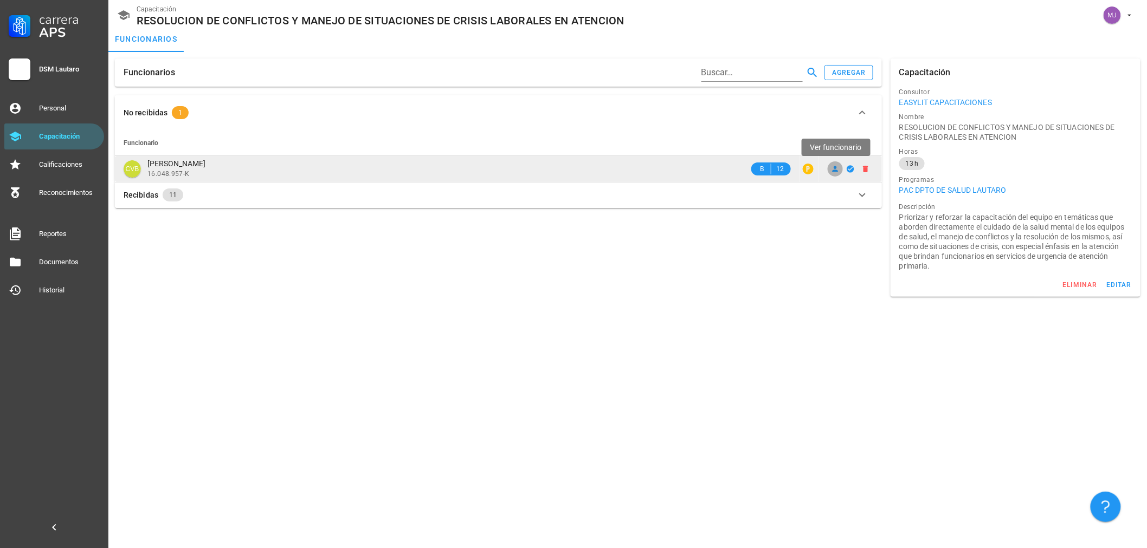
click at [828, 171] on span at bounding box center [834, 169] width 15 height 9
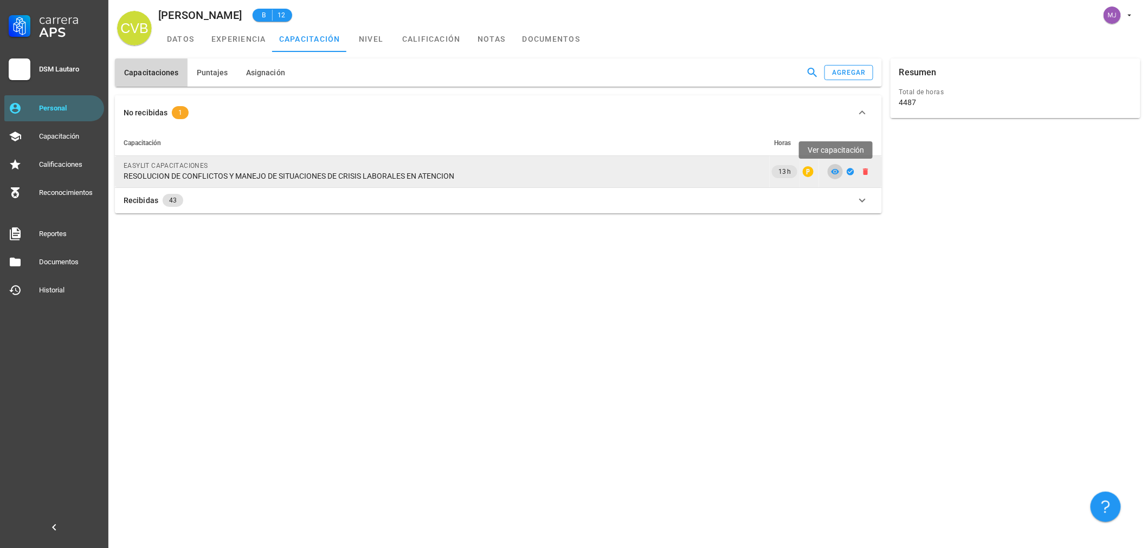
click at [834, 171] on icon at bounding box center [835, 171] width 9 height 9
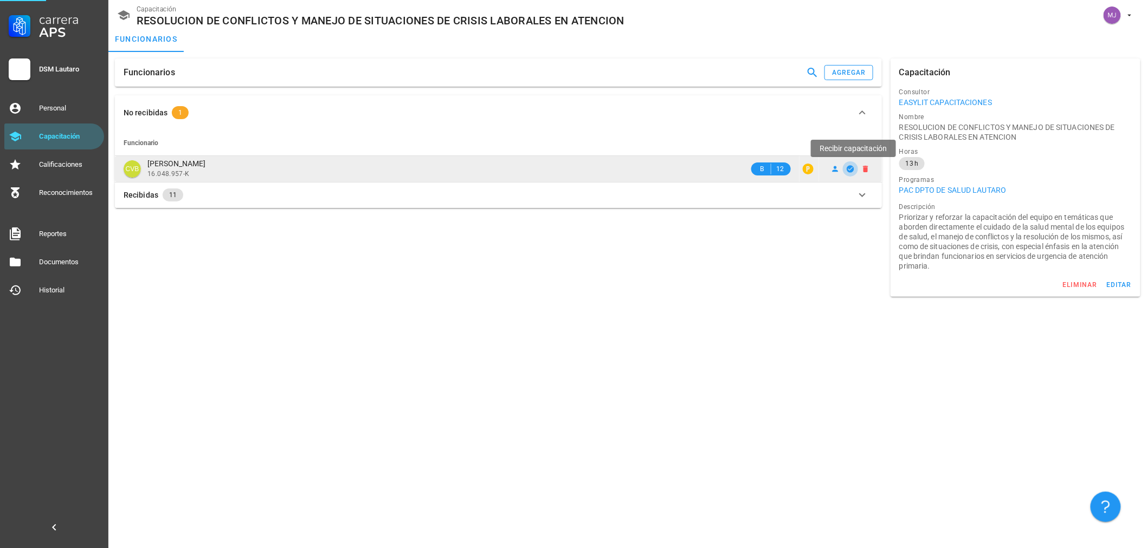
click at [850, 169] on icon "button" at bounding box center [849, 168] width 7 height 7
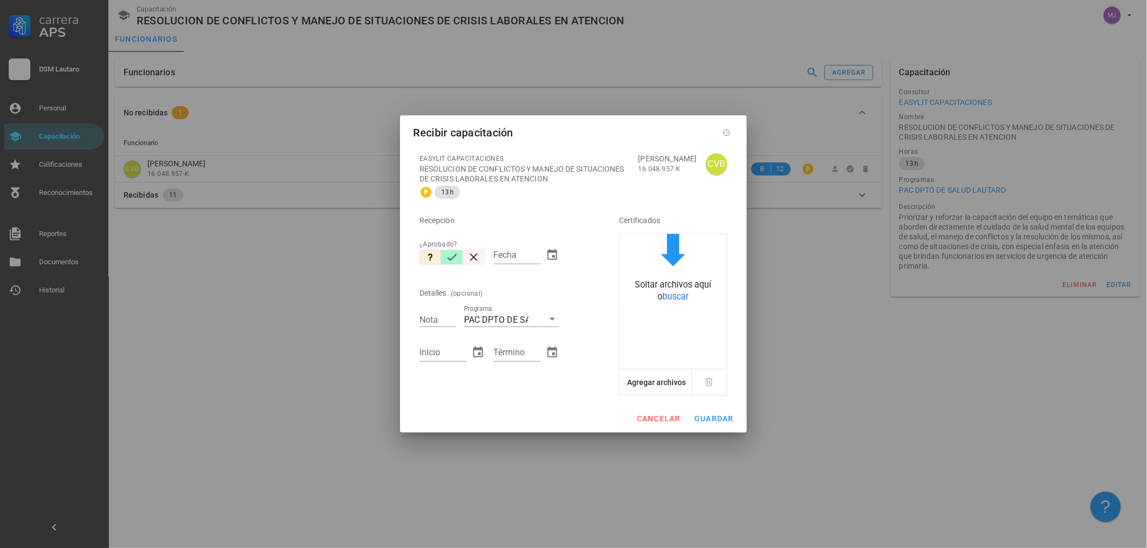
drag, startPoint x: 452, startPoint y: 259, endPoint x: 468, endPoint y: 252, distance: 17.0
click at [454, 259] on icon "button" at bounding box center [451, 257] width 13 height 13
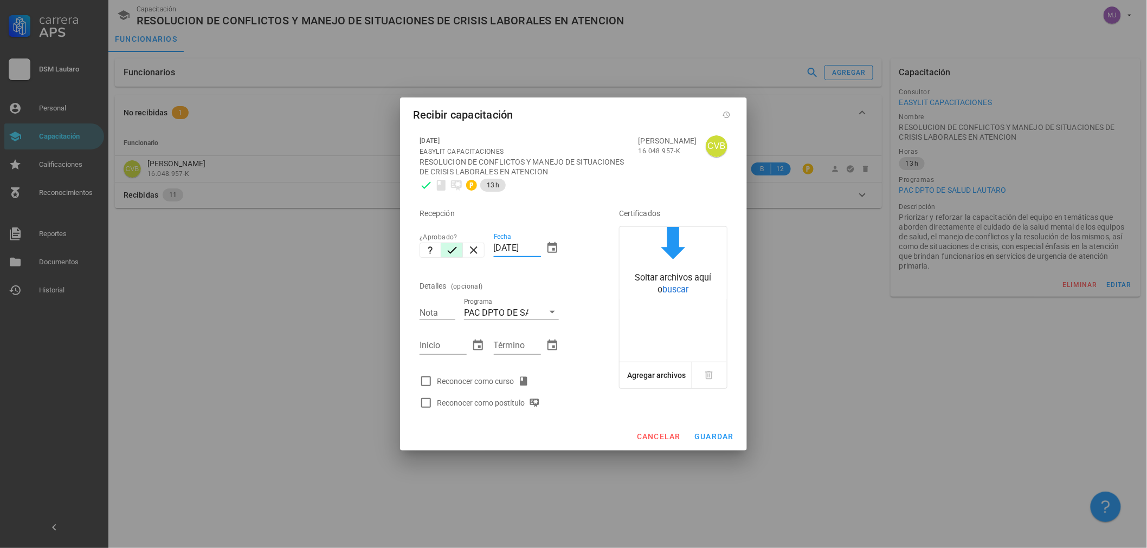
drag, startPoint x: 539, startPoint y: 250, endPoint x: 361, endPoint y: 264, distance: 178.3
click at [366, 263] on div "Carrera APS DSM [PERSON_NAME] Personal Capacitación Calificaciones Reconocimien…" at bounding box center [573, 274] width 1147 height 548
click at [484, 388] on div "Reconocer como curso" at bounding box center [485, 381] width 96 height 13
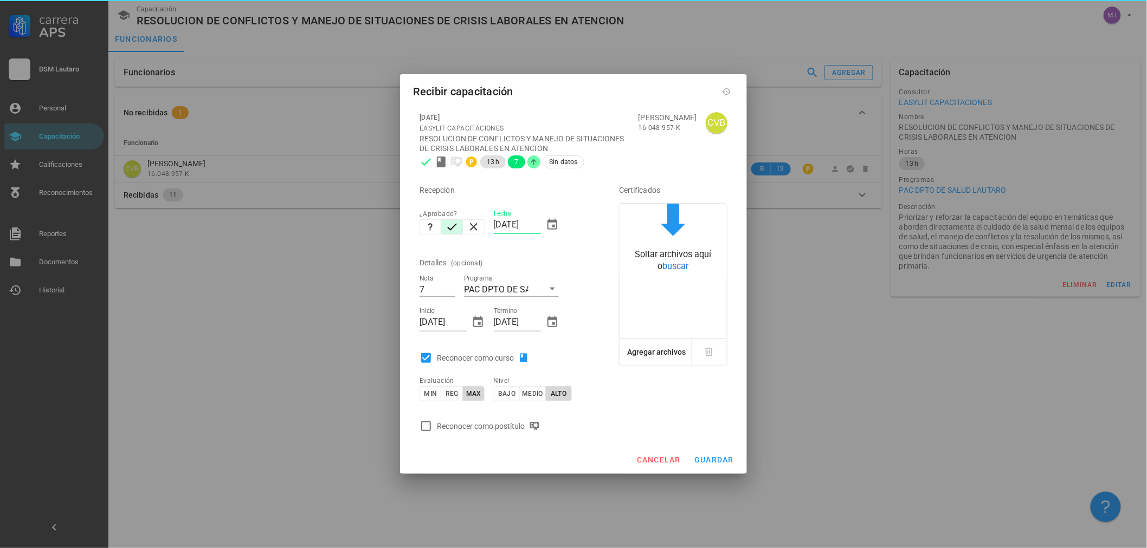
click at [486, 433] on div "Reconocer como postítulo" at bounding box center [490, 426] width 107 height 13
click at [716, 464] on span "guardar" at bounding box center [714, 460] width 40 height 9
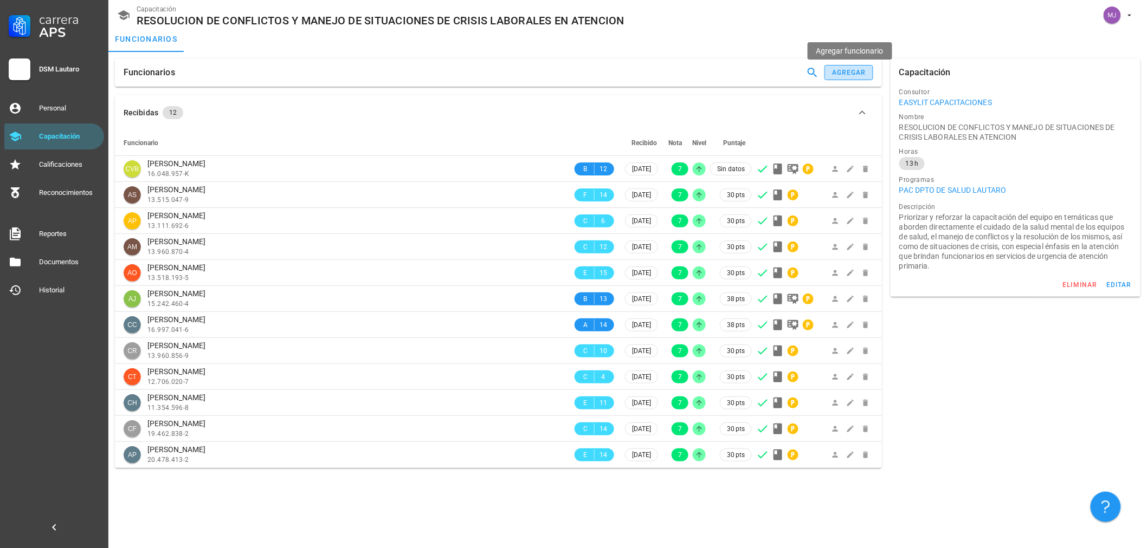
click at [862, 77] on button "agregar" at bounding box center [848, 72] width 49 height 15
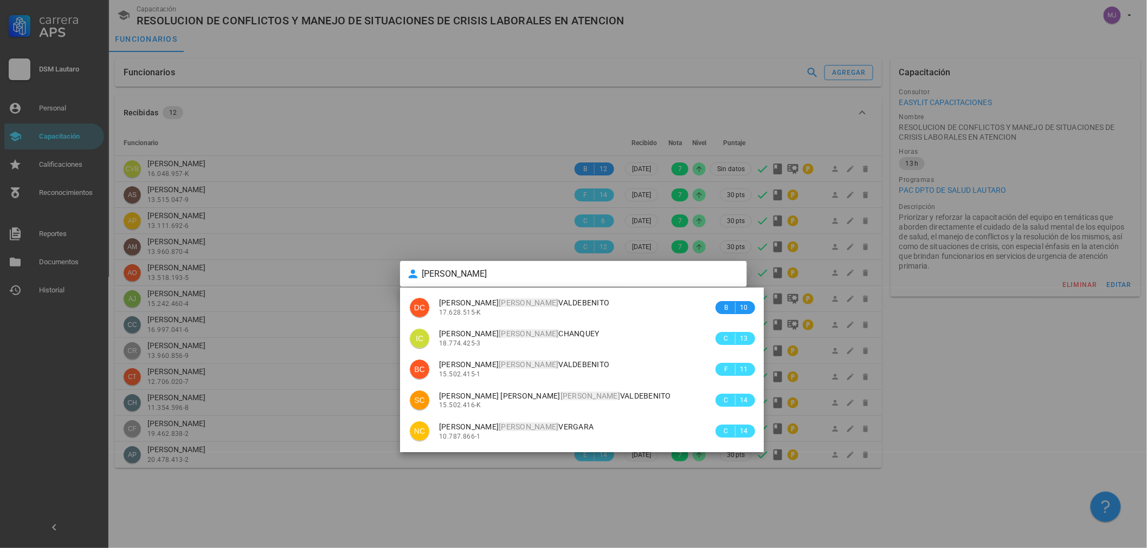
click at [544, 301] on span "[PERSON_NAME] [PERSON_NAME] [PERSON_NAME]" at bounding box center [524, 303] width 170 height 9
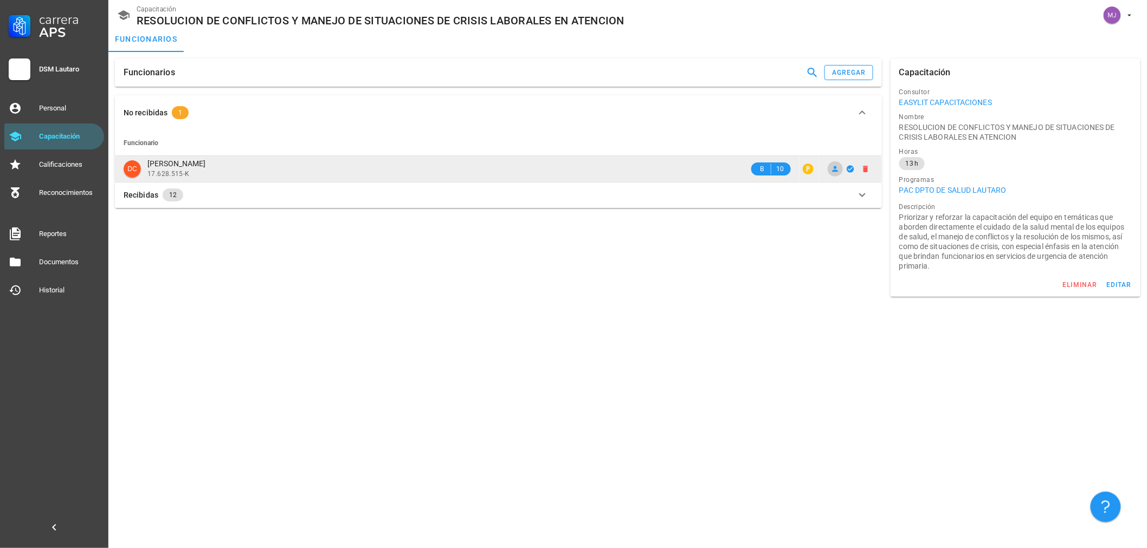
click at [835, 171] on icon at bounding box center [835, 169] width 6 height 6
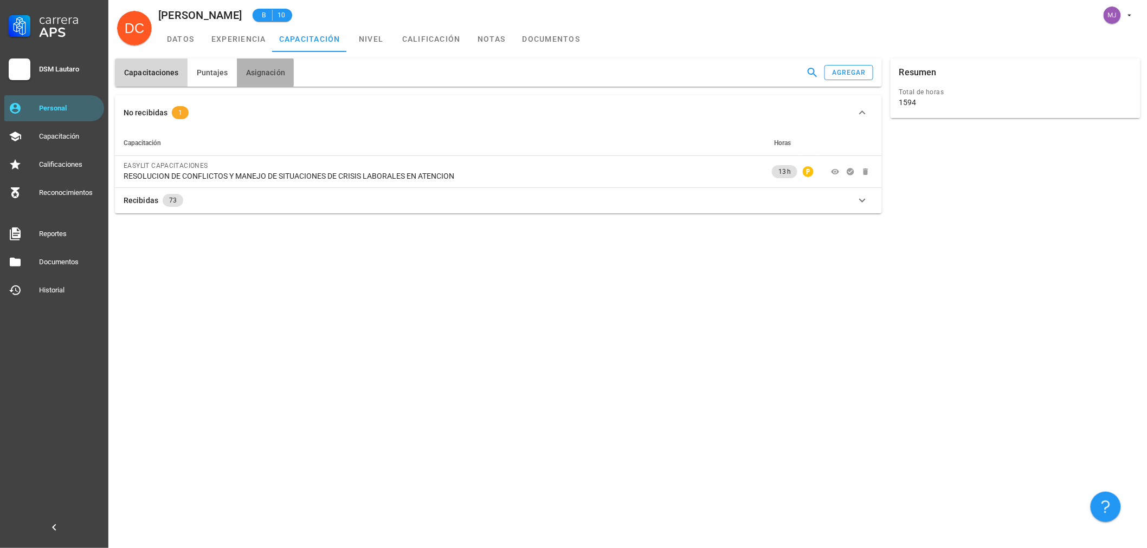
click at [277, 78] on button "Asignación" at bounding box center [265, 73] width 57 height 28
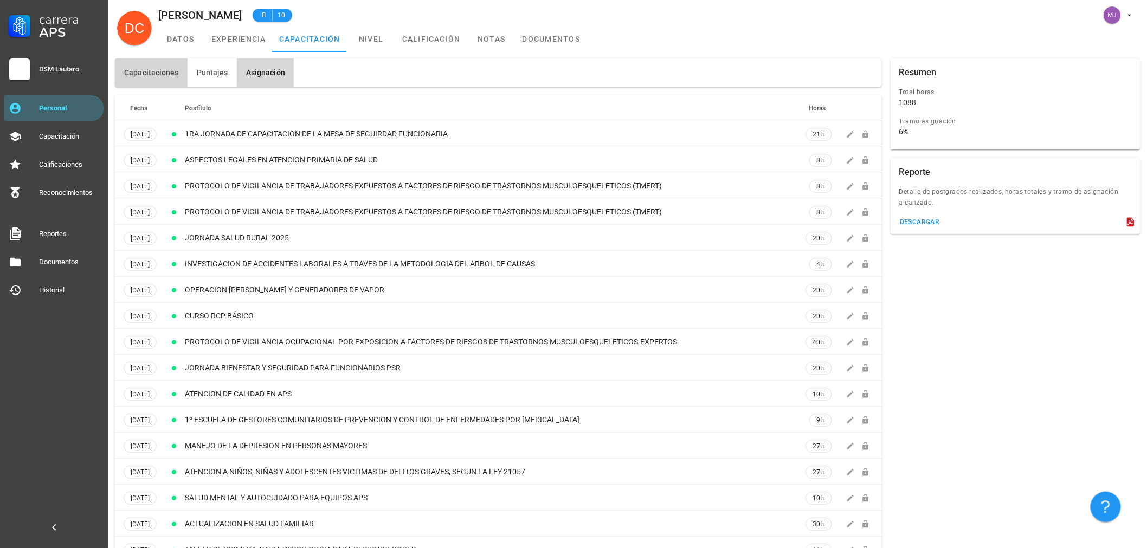
click at [135, 62] on button "Capacitaciones" at bounding box center [151, 73] width 73 height 28
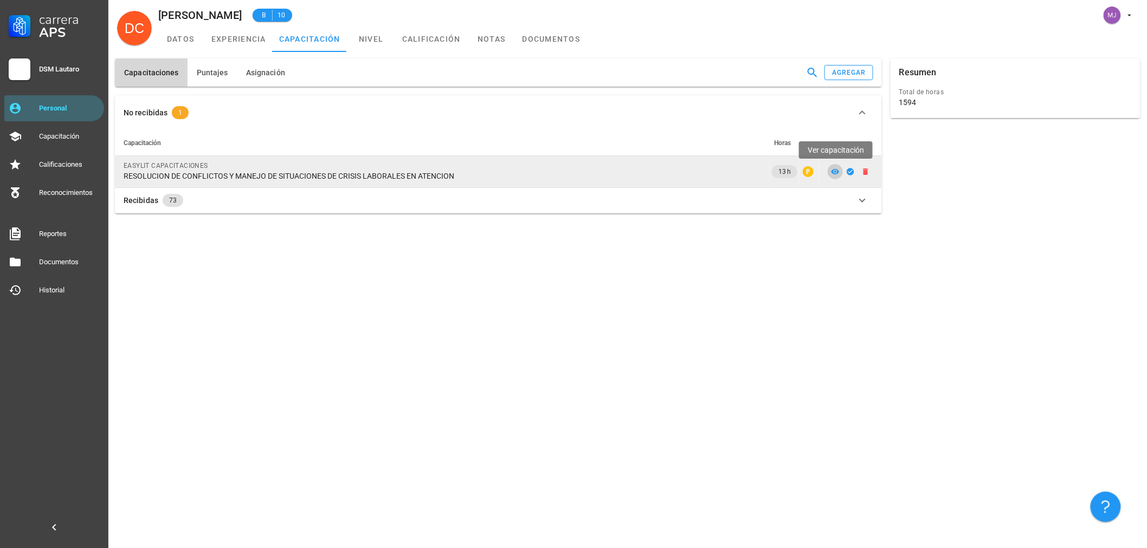
click at [832, 174] on icon at bounding box center [835, 171] width 9 height 9
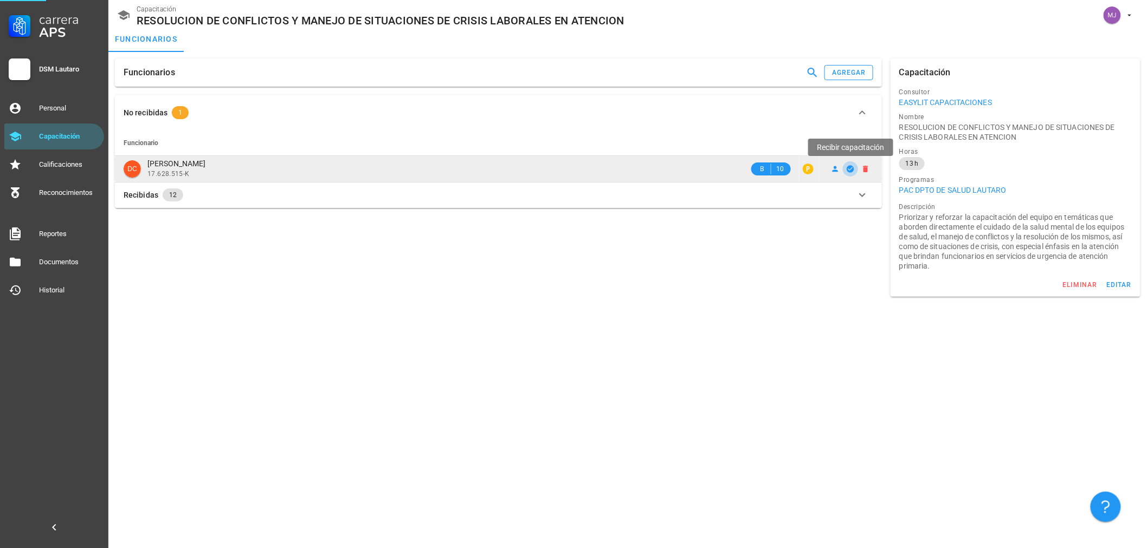
click at [845, 169] on span "button" at bounding box center [850, 169] width 15 height 9
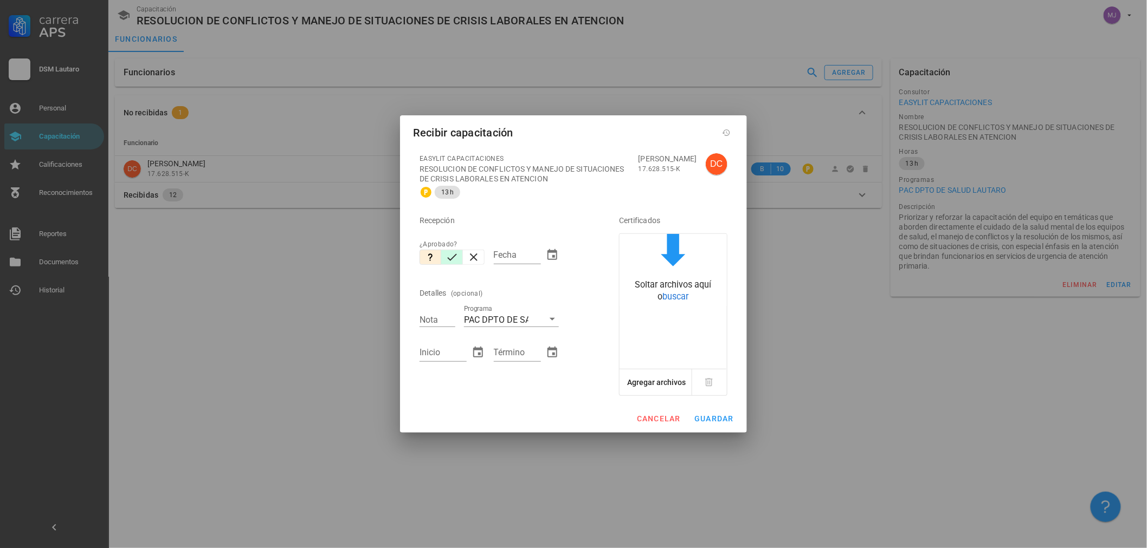
click at [452, 254] on icon "button" at bounding box center [451, 257] width 13 height 13
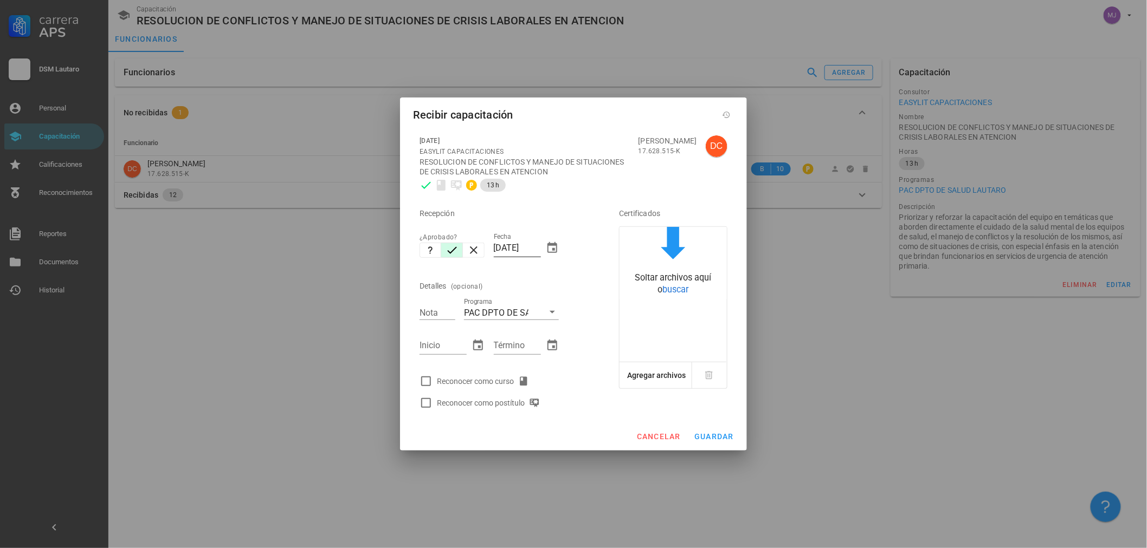
click at [540, 248] on input "[DATE]" at bounding box center [517, 247] width 47 height 17
drag, startPoint x: 540, startPoint y: 248, endPoint x: 349, endPoint y: 244, distance: 190.8
click at [354, 244] on div "Carrera APS DSM Lautaro Personal Capacitación Calificaciones Reconocimientos Re…" at bounding box center [573, 274] width 1147 height 548
click at [481, 379] on div "Reconocer como curso" at bounding box center [485, 381] width 96 height 13
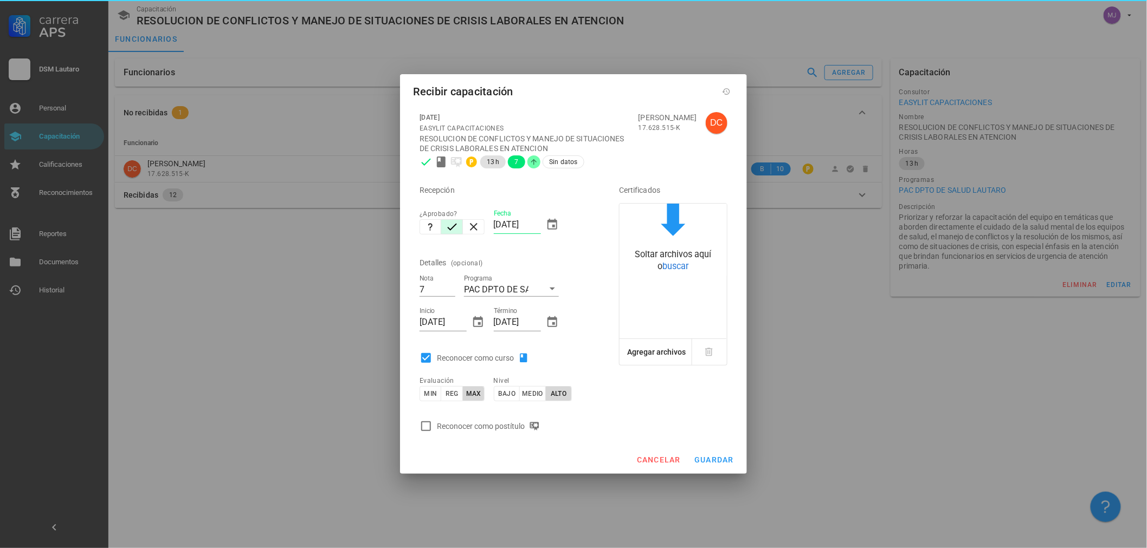
click at [503, 419] on div "Reconocer como postítulo" at bounding box center [504, 427] width 178 height 22
click at [506, 423] on div "Reconocer como postítulo" at bounding box center [490, 426] width 107 height 13
click at [714, 452] on button "guardar" at bounding box center [713, 460] width 49 height 20
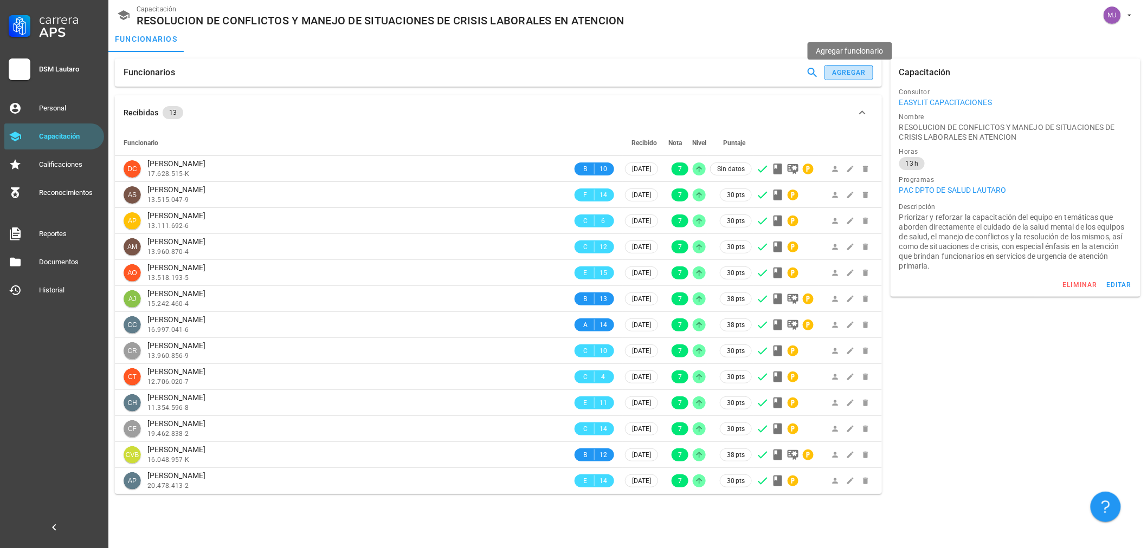
click at [847, 75] on div "agregar" at bounding box center [848, 73] width 35 height 8
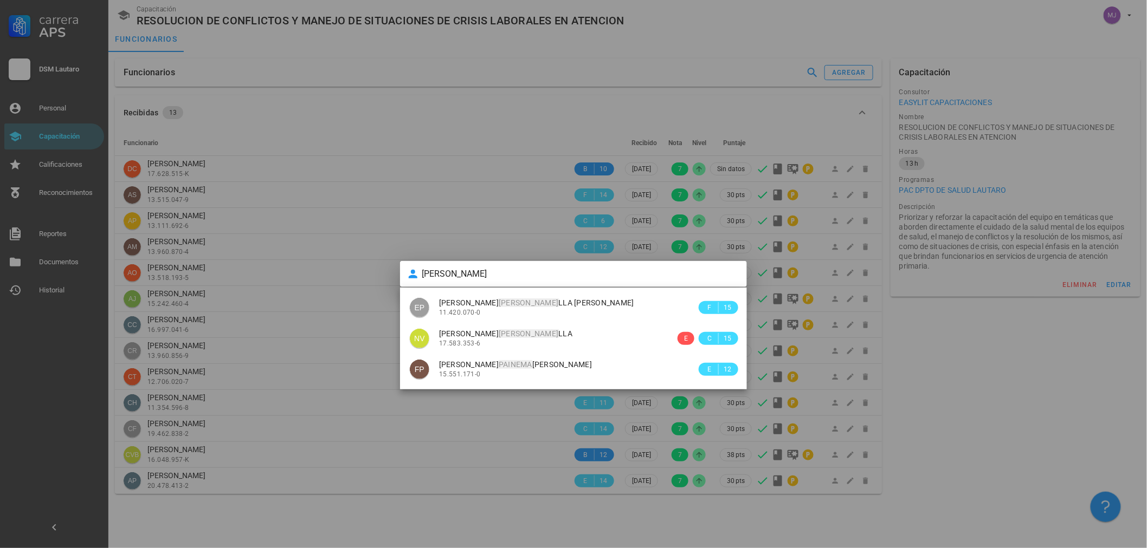
click at [498, 304] on mark "[PERSON_NAME]" at bounding box center [528, 303] width 60 height 9
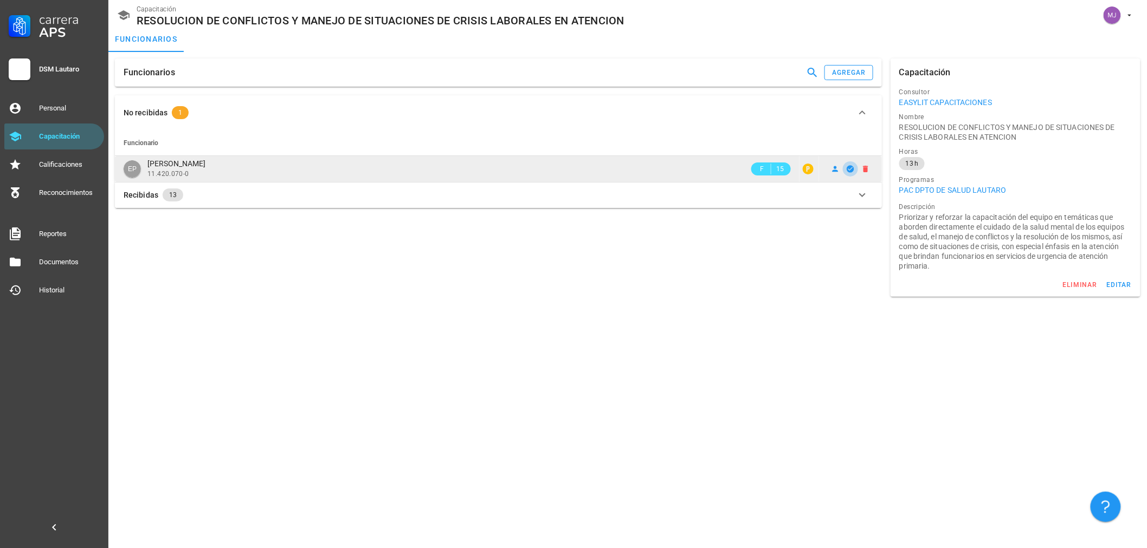
click at [851, 166] on icon "button" at bounding box center [849, 168] width 7 height 7
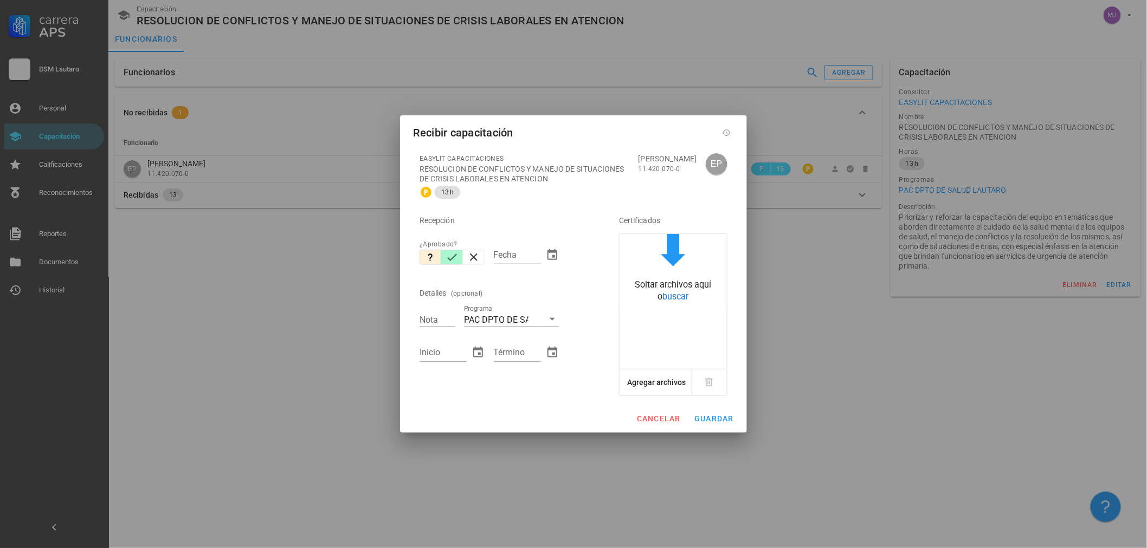
click at [454, 256] on icon "button" at bounding box center [451, 257] width 13 height 13
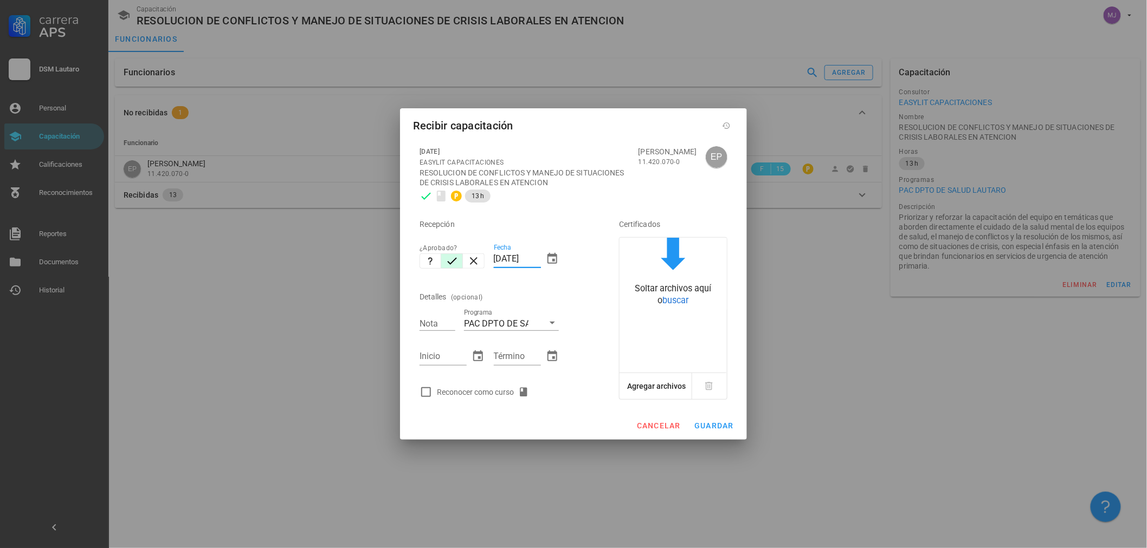
drag, startPoint x: 538, startPoint y: 262, endPoint x: 377, endPoint y: 263, distance: 161.5
click at [377, 263] on div "Carrera APS DSM [PERSON_NAME] Personal Capacitación Calificaciones Reconocimien…" at bounding box center [573, 274] width 1147 height 548
click at [504, 401] on div "Reconocer como curso" at bounding box center [504, 392] width 178 height 22
click at [506, 394] on div "Reconocer como curso" at bounding box center [485, 392] width 96 height 13
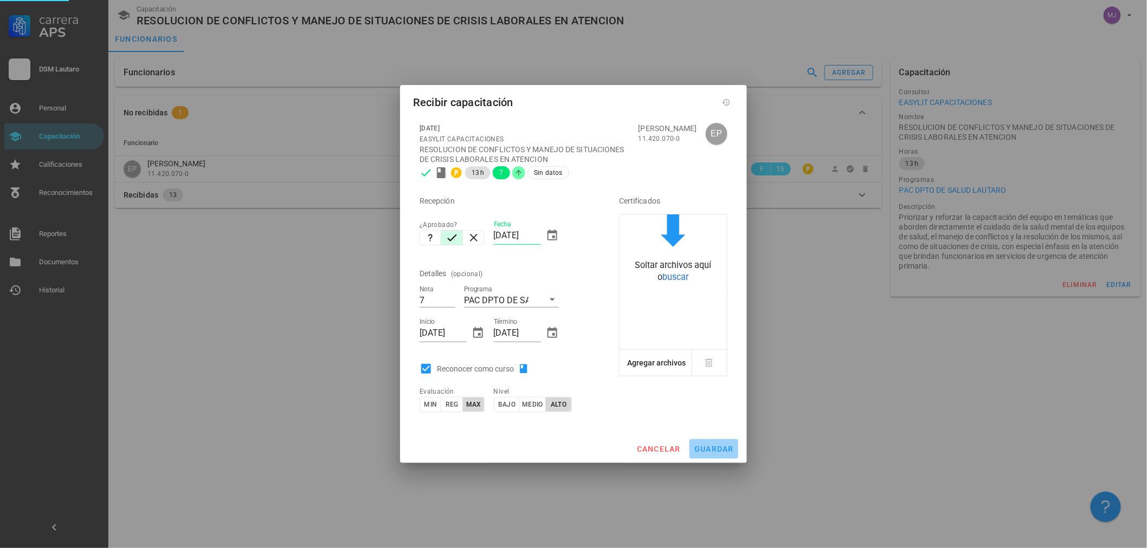
click at [711, 449] on span "guardar" at bounding box center [714, 449] width 40 height 9
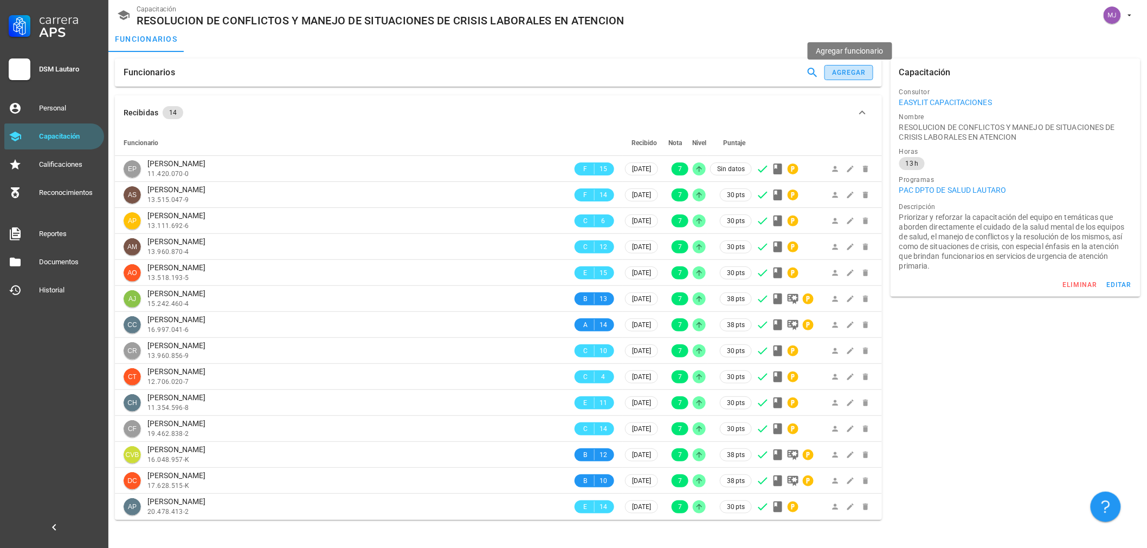
click at [862, 74] on div "agregar" at bounding box center [848, 73] width 35 height 8
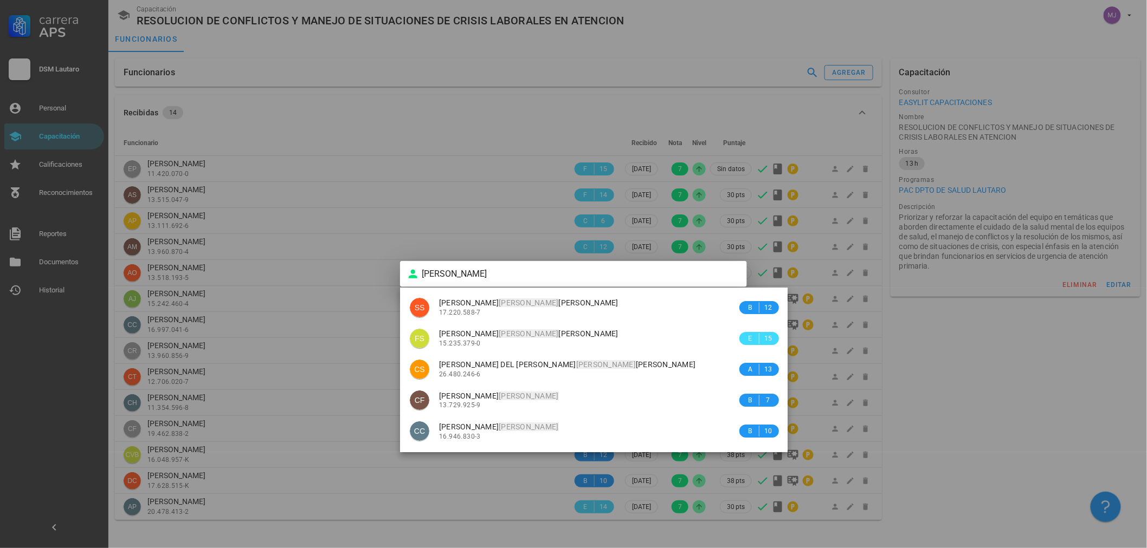
drag, startPoint x: 515, startPoint y: 339, endPoint x: 516, endPoint y: 333, distance: 5.5
click at [516, 339] on div "[PERSON_NAME] [PERSON_NAME] 15.235.379-0" at bounding box center [588, 338] width 298 height 31
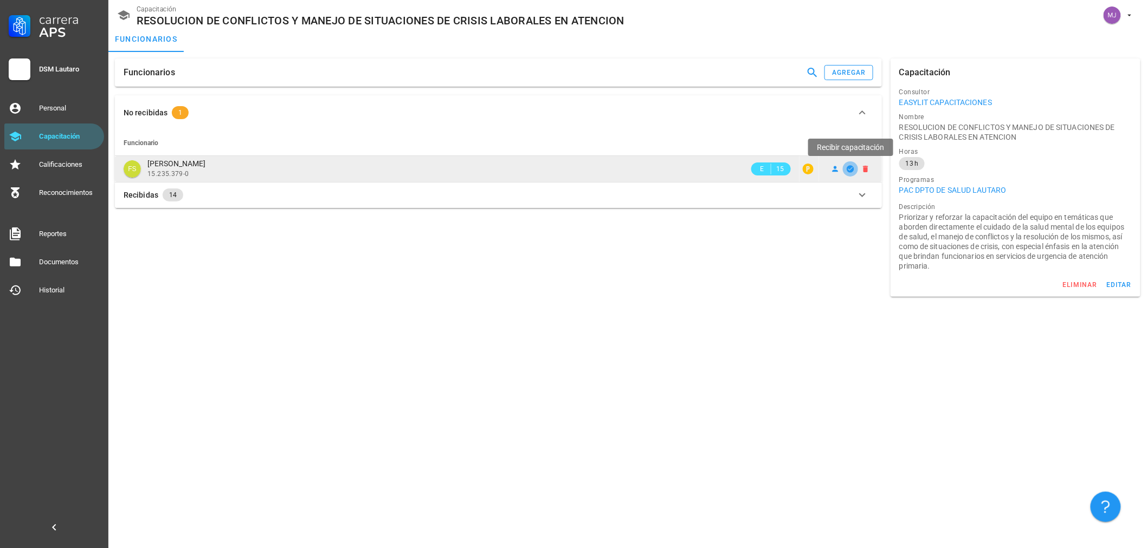
click at [847, 170] on icon "button" at bounding box center [850, 169] width 9 height 9
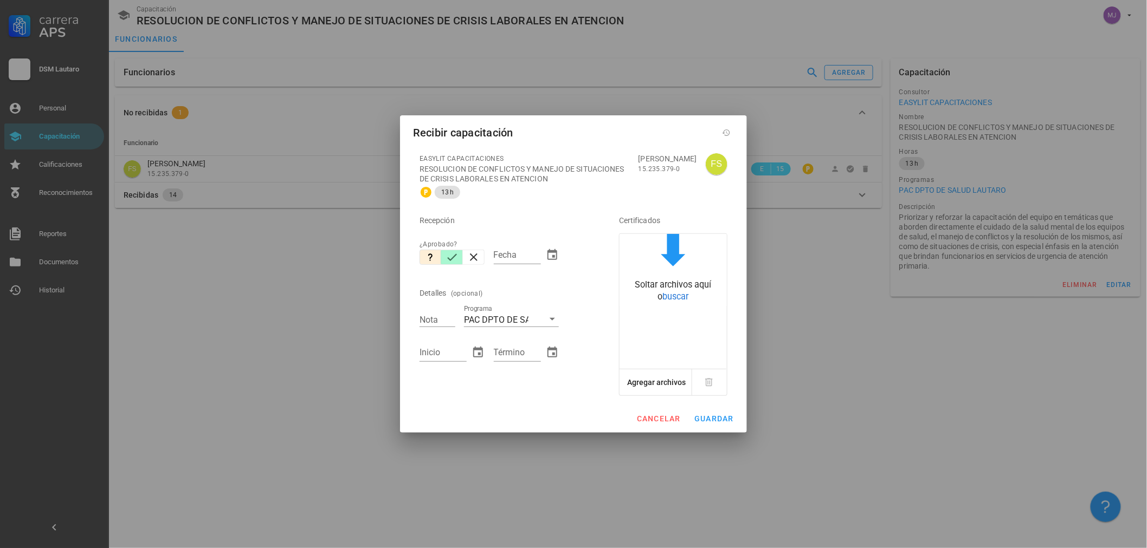
click at [453, 264] on button "button" at bounding box center [452, 257] width 22 height 15
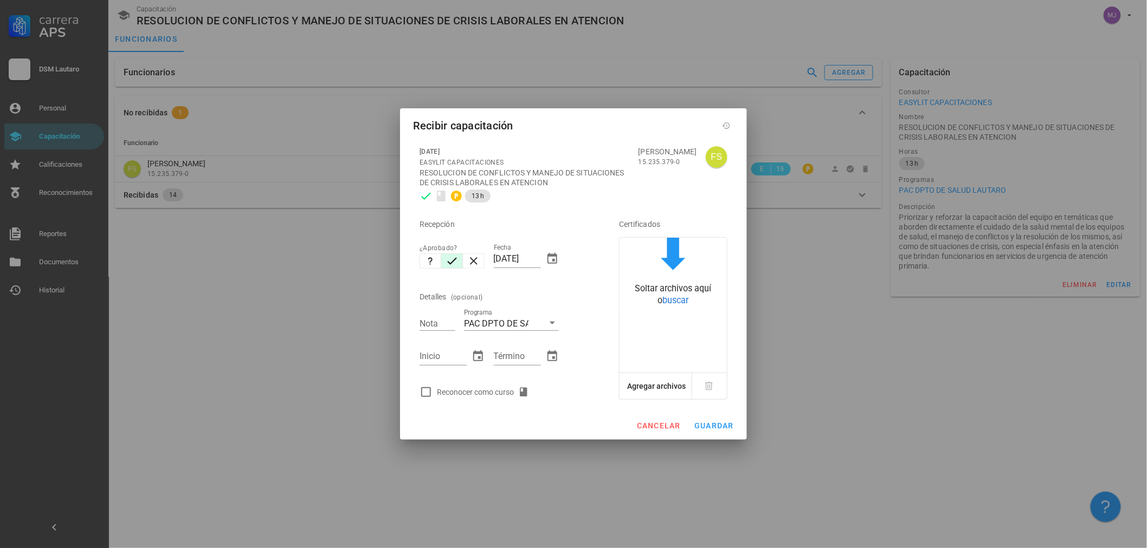
click at [454, 262] on icon "button" at bounding box center [451, 261] width 13 height 13
drag, startPoint x: 510, startPoint y: 262, endPoint x: 417, endPoint y: 261, distance: 93.2
click at [418, 262] on div "Recepción ¿Aprobado? Fecha [DATE] Detalles (opcional) Nota Programa PAC DPTO DE…" at bounding box center [504, 305] width 178 height 196
click at [475, 394] on div "Reconocer como curso" at bounding box center [485, 392] width 96 height 13
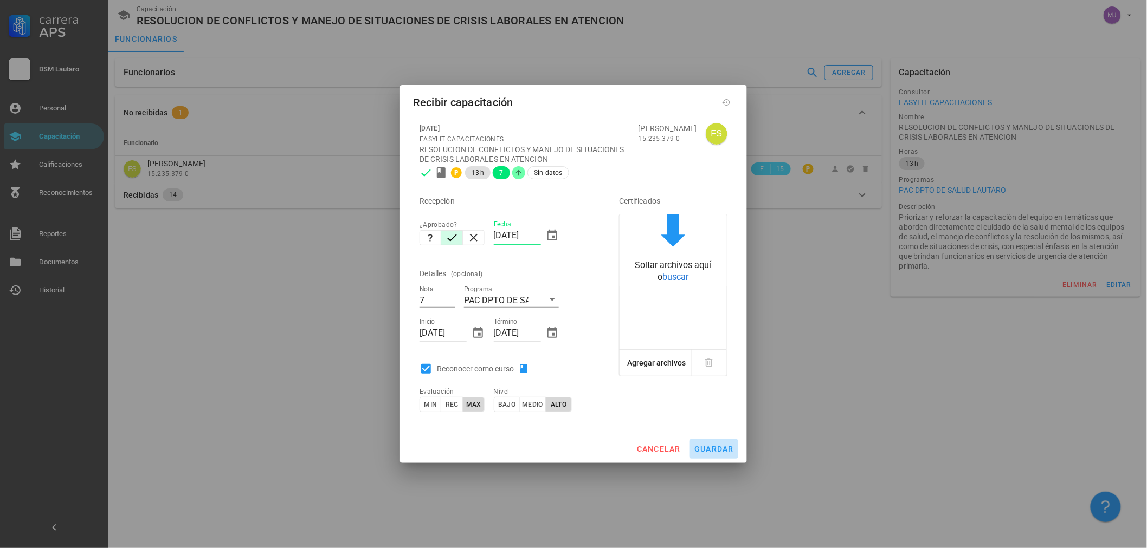
click at [705, 446] on span "guardar" at bounding box center [714, 449] width 40 height 9
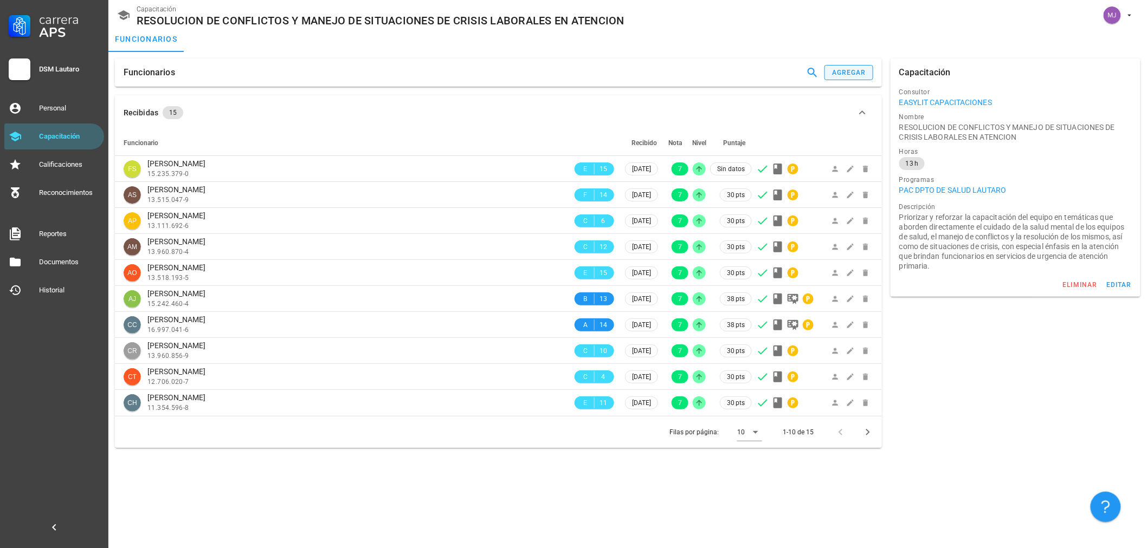
click at [840, 65] on div "Funcionarios agregar" at bounding box center [498, 73] width 767 height 28
click at [840, 75] on div "agregar" at bounding box center [848, 73] width 35 height 8
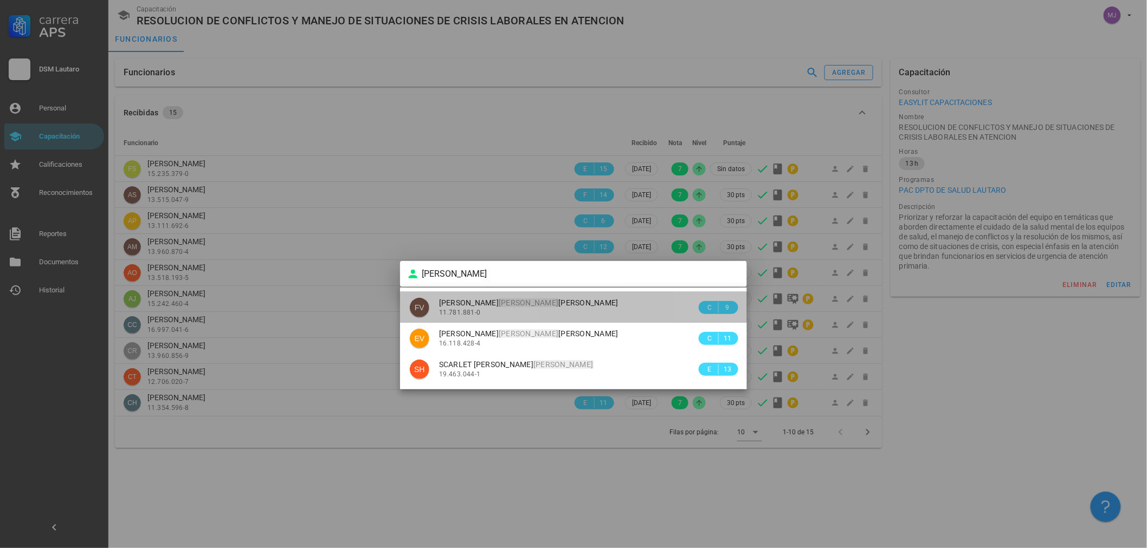
click at [567, 318] on div "[PERSON_NAME] [PERSON_NAME] 11.781.881-0" at bounding box center [567, 307] width 257 height 31
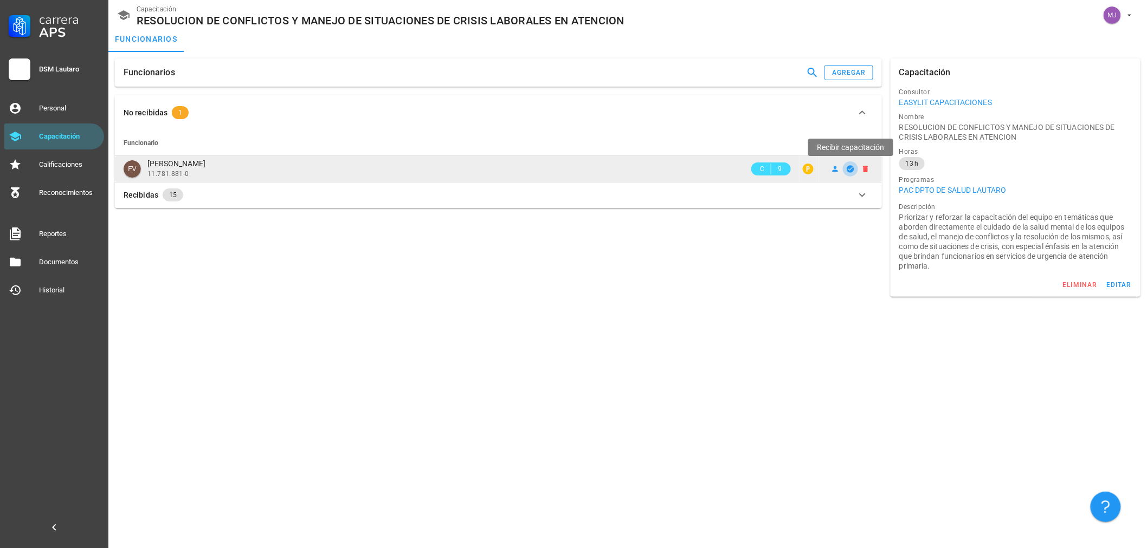
click at [848, 171] on icon "button" at bounding box center [849, 168] width 7 height 7
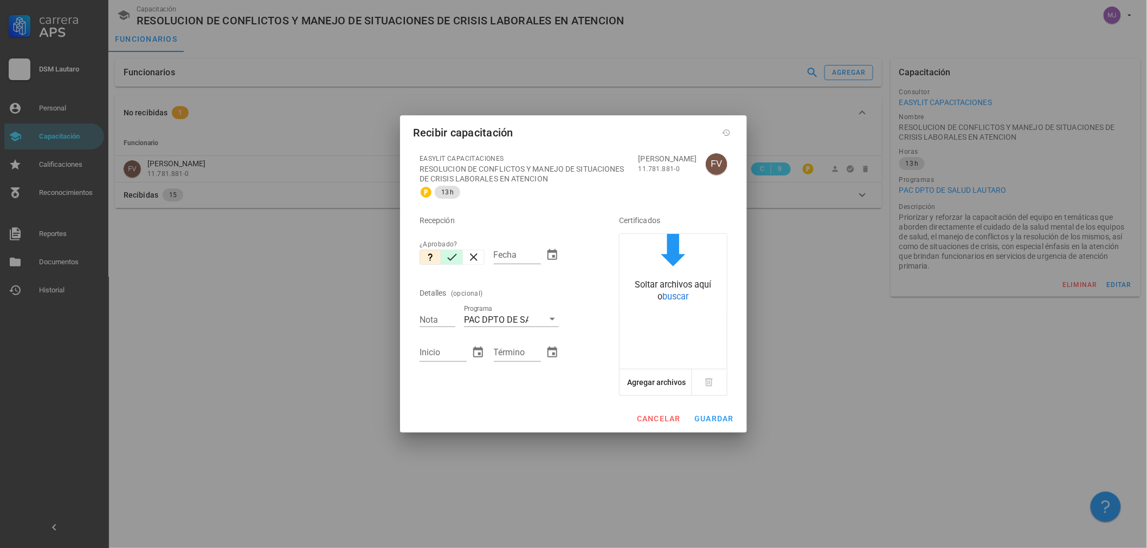
click at [448, 256] on icon "button" at bounding box center [451, 257] width 13 height 13
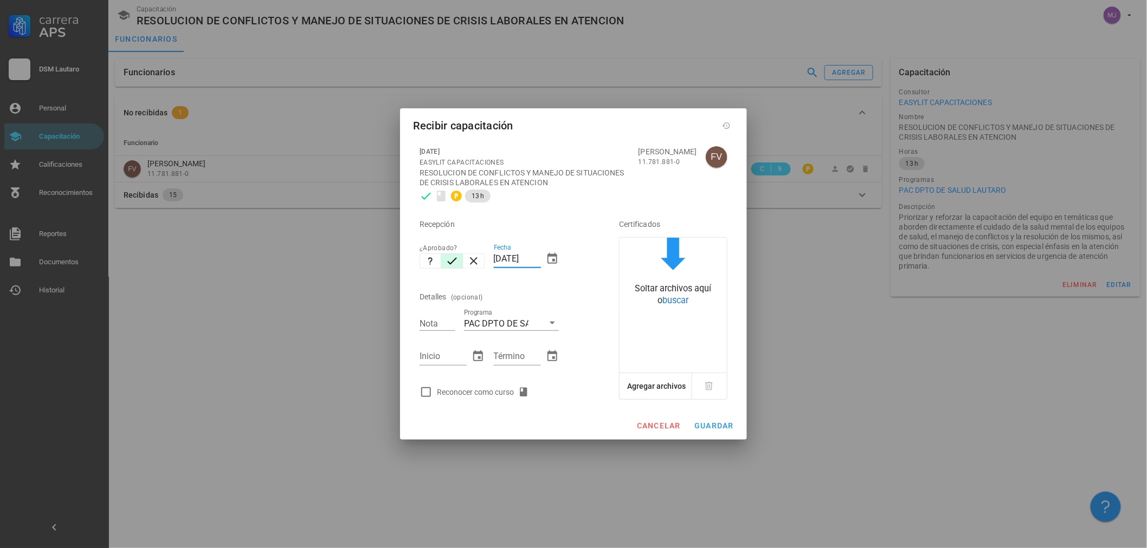
drag, startPoint x: 538, startPoint y: 258, endPoint x: 169, endPoint y: 256, distance: 369.5
click at [203, 262] on div "Carrera APS DSM Lautaro Personal Capacitación Calificaciones Reconocimientos Re…" at bounding box center [573, 274] width 1147 height 548
click at [505, 393] on div "Reconocer como curso" at bounding box center [485, 392] width 96 height 13
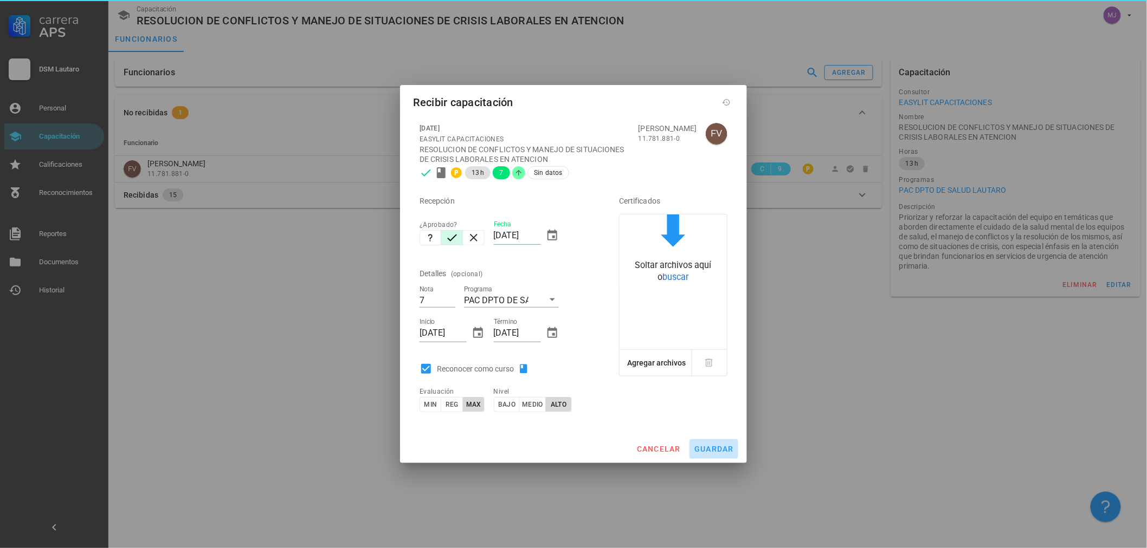
click at [716, 457] on button "guardar" at bounding box center [713, 449] width 49 height 20
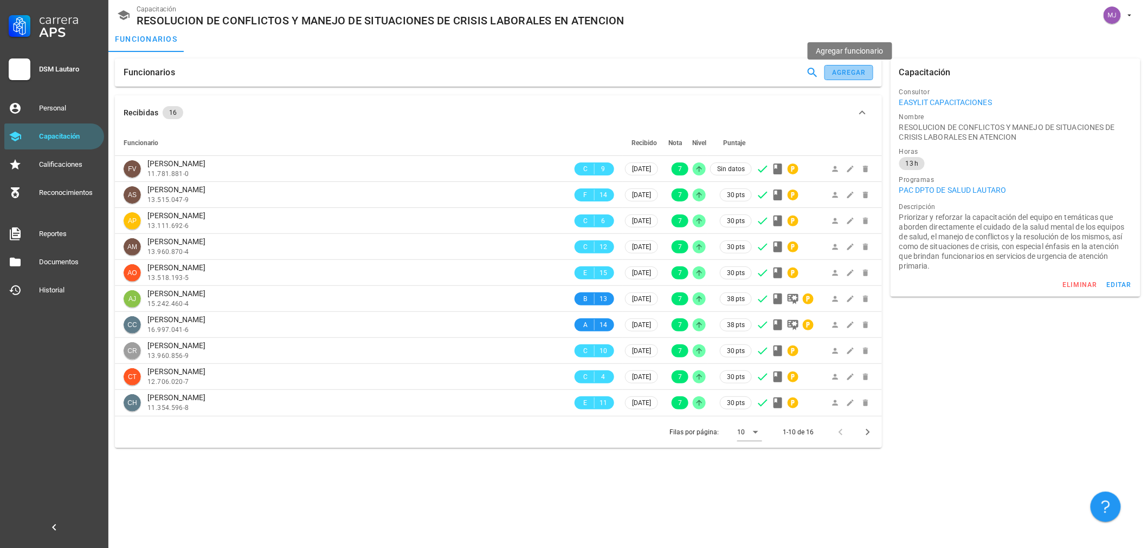
click at [864, 70] on div "agregar" at bounding box center [848, 73] width 35 height 8
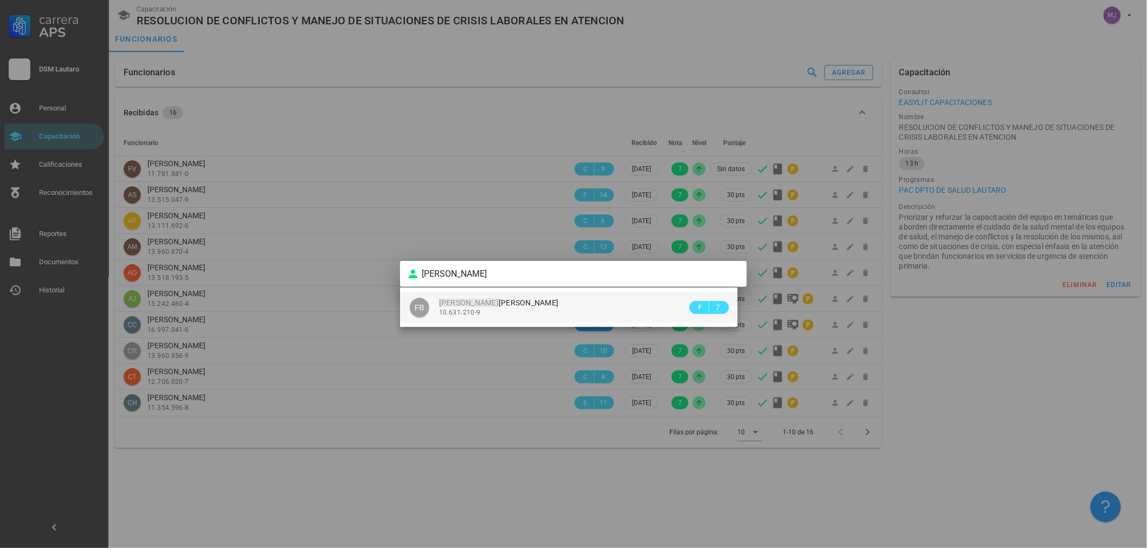
click at [522, 321] on div "[PERSON_NAME] [PERSON_NAME] 10.631.210-9" at bounding box center [563, 307] width 248 height 31
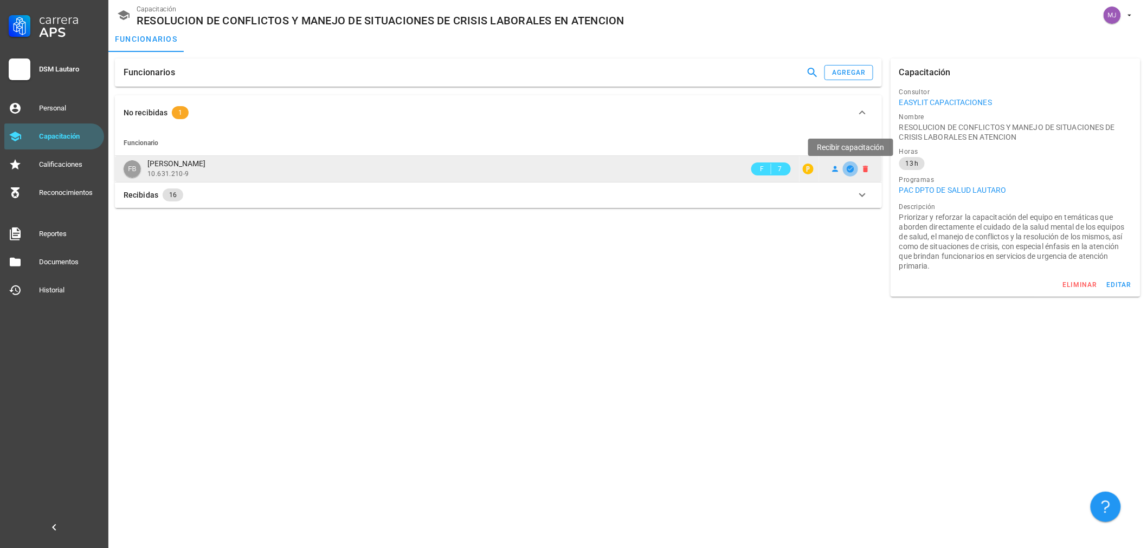
click at [851, 171] on icon "button" at bounding box center [849, 168] width 7 height 7
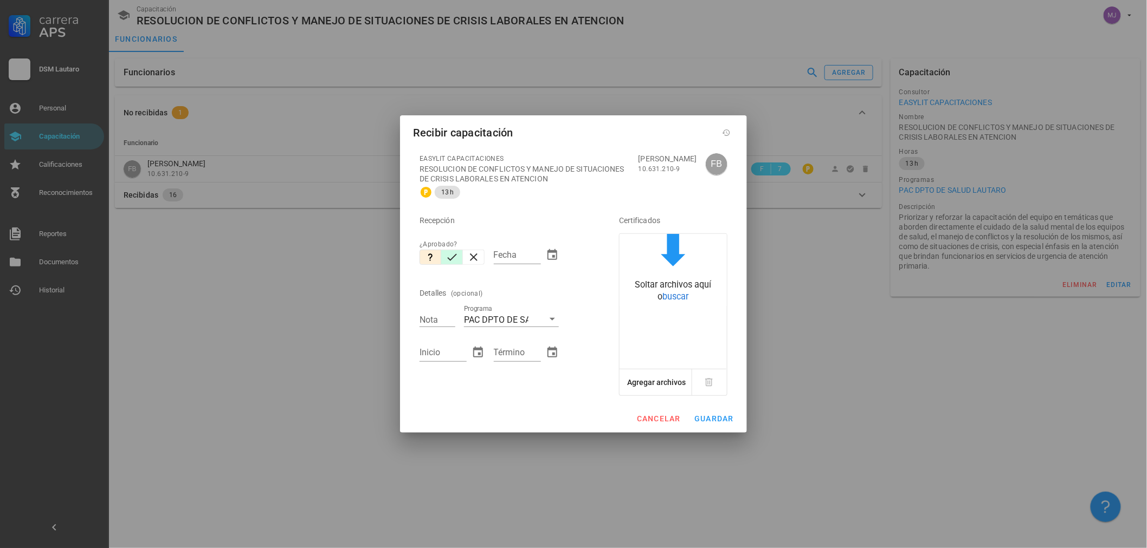
click at [451, 257] on icon "button" at bounding box center [451, 257] width 13 height 13
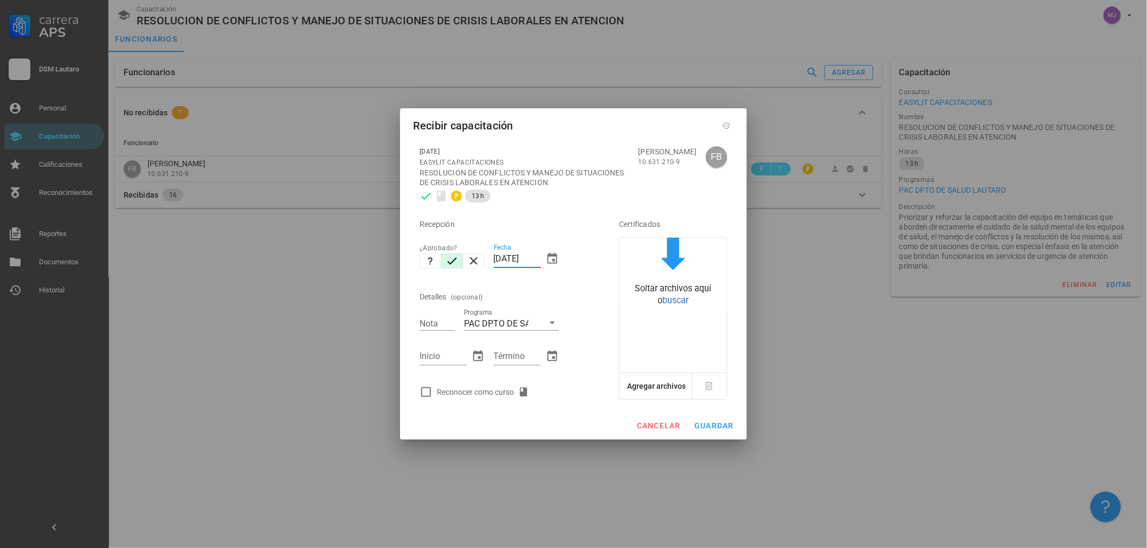
drag, startPoint x: 537, startPoint y: 261, endPoint x: 423, endPoint y: 275, distance: 115.2
click at [424, 274] on div "Recepción ¿Aprobado? Fecha [DATE] Detalles (opcional) Nota Programa PAC DPTO DE…" at bounding box center [504, 305] width 178 height 196
click at [490, 383] on div "Reconocer como curso" at bounding box center [504, 392] width 178 height 22
click at [488, 392] on div "Reconocer como curso" at bounding box center [485, 392] width 96 height 13
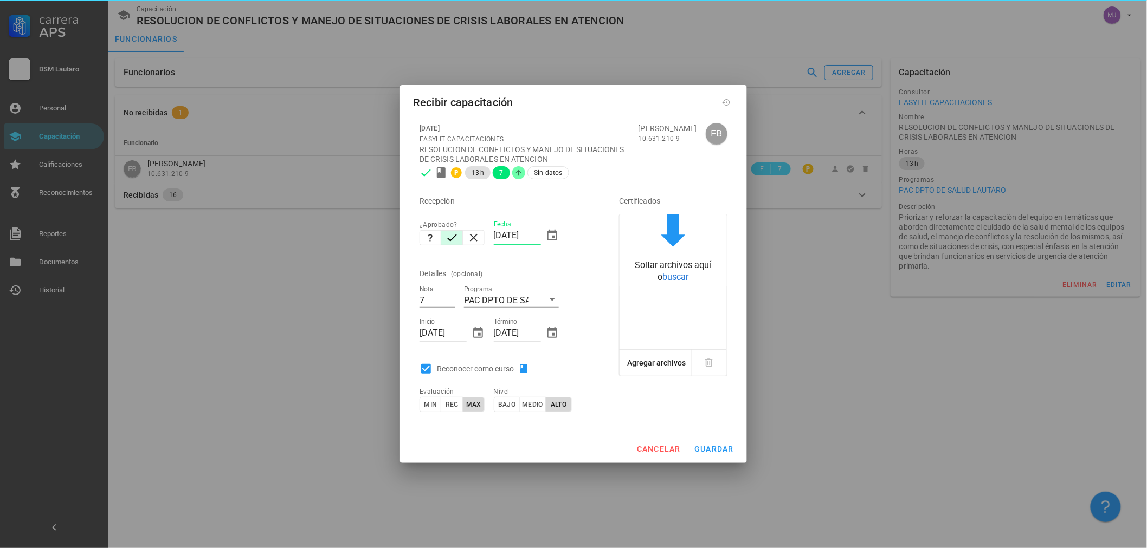
click at [739, 449] on div "cancelar guardar" at bounding box center [573, 449] width 347 height 28
click at [723, 449] on span "guardar" at bounding box center [714, 449] width 40 height 9
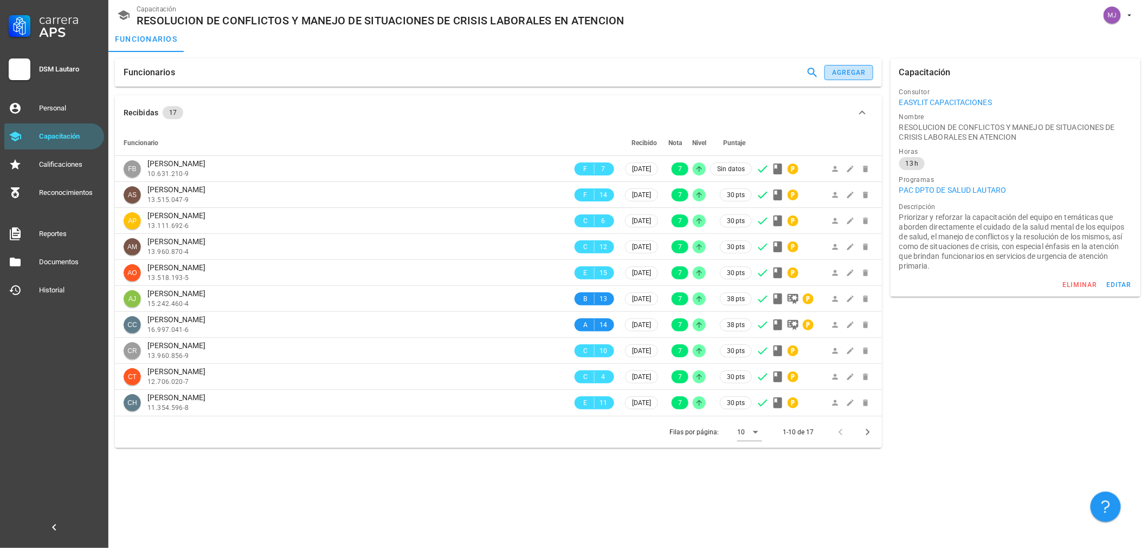
click at [857, 71] on div "agregar" at bounding box center [848, 73] width 35 height 8
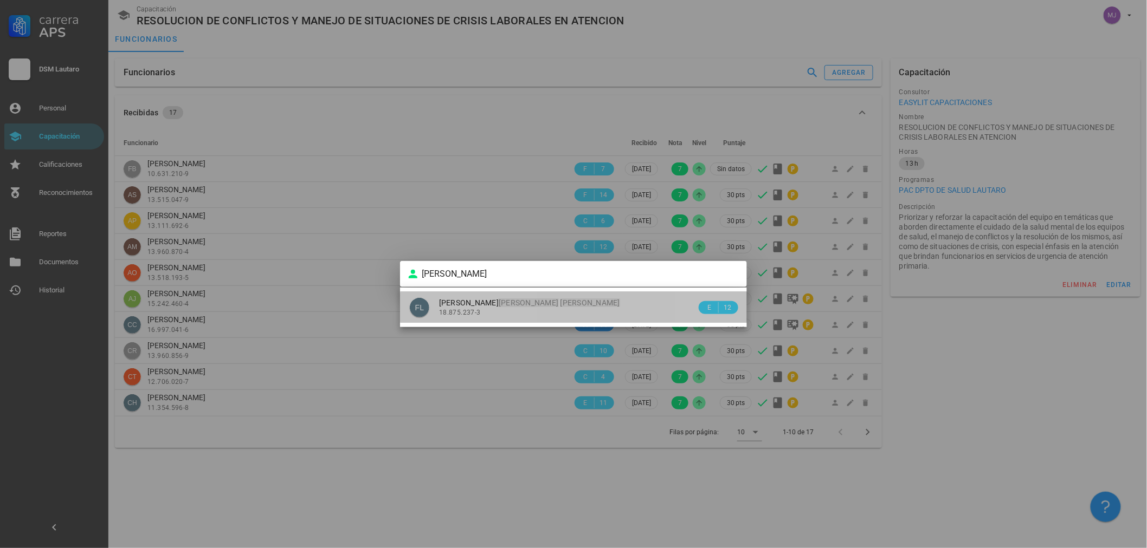
click at [522, 299] on span "[PERSON_NAME]" at bounding box center [529, 303] width 181 height 9
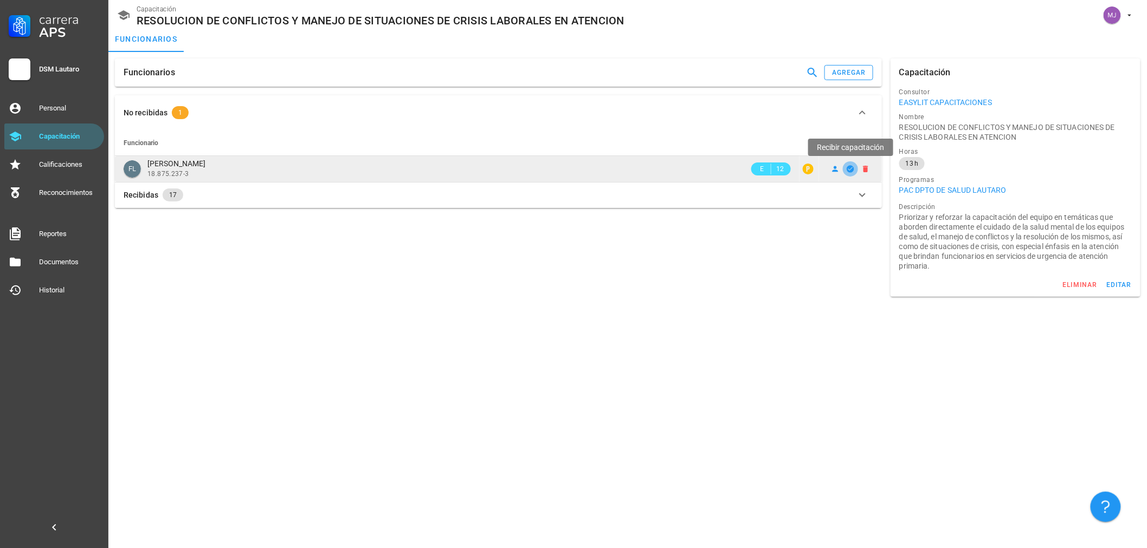
click at [847, 169] on icon "button" at bounding box center [849, 168] width 7 height 7
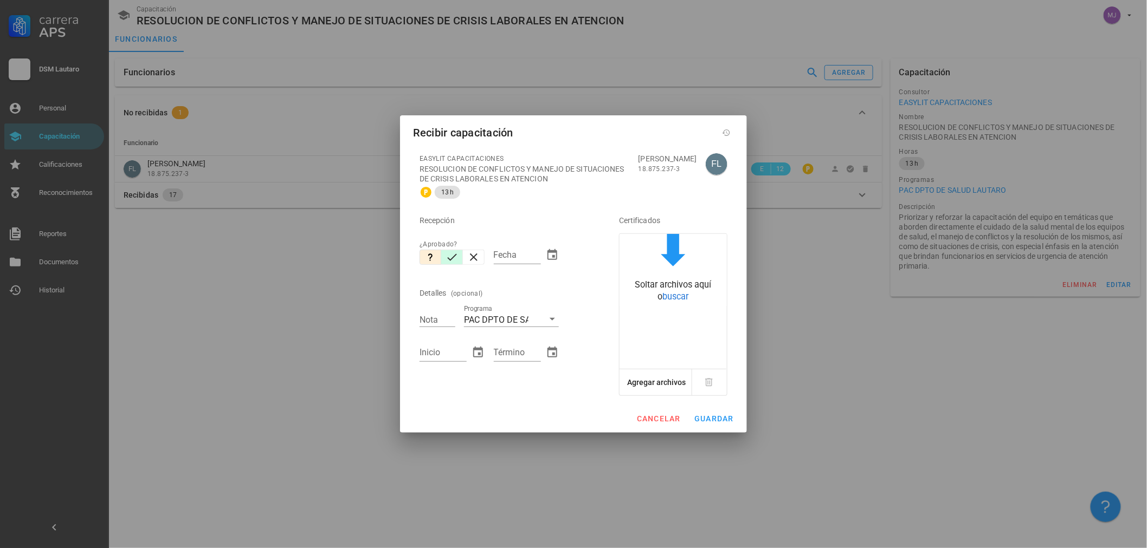
click at [451, 256] on icon "button" at bounding box center [451, 257] width 13 height 13
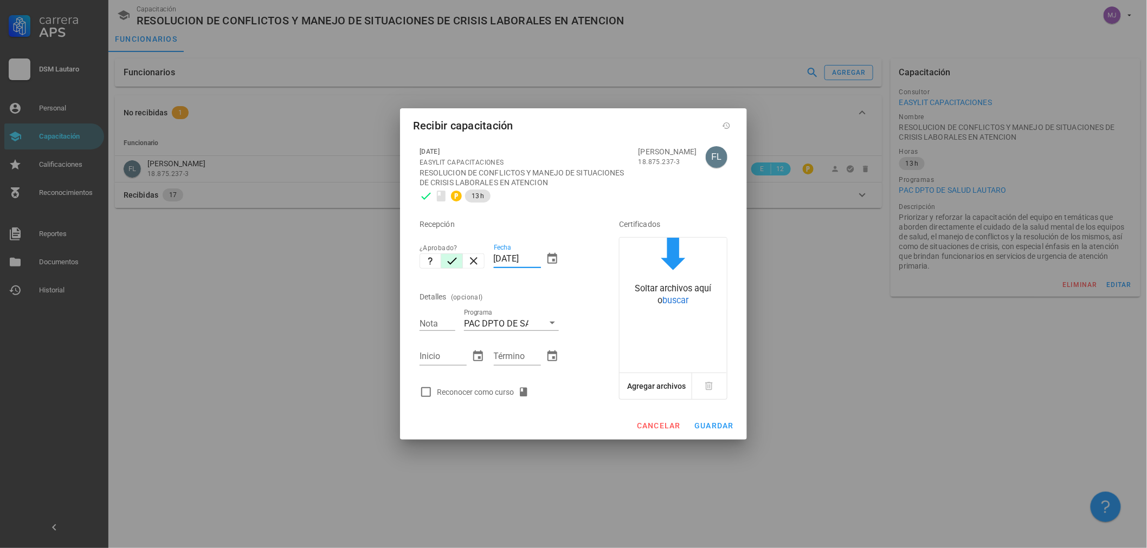
drag, startPoint x: 537, startPoint y: 257, endPoint x: 411, endPoint y: 270, distance: 126.9
click at [411, 270] on div "[DATE] EASYLIT CAPACITACIONES RESOLUCION DE CONFLICTOS Y MANEJO DE SITUACIONES …" at bounding box center [573, 276] width 347 height 272
click at [507, 399] on div "Reconocer como curso" at bounding box center [504, 392] width 178 height 22
click at [517, 392] on div "Reconocer como curso" at bounding box center [485, 392] width 96 height 13
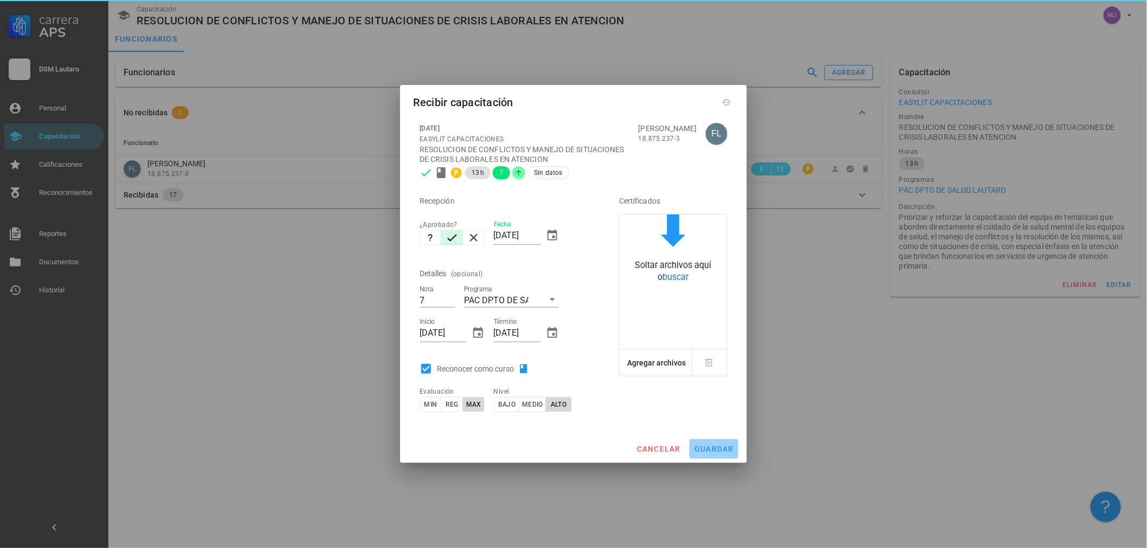
click at [702, 443] on button "guardar" at bounding box center [713, 449] width 49 height 20
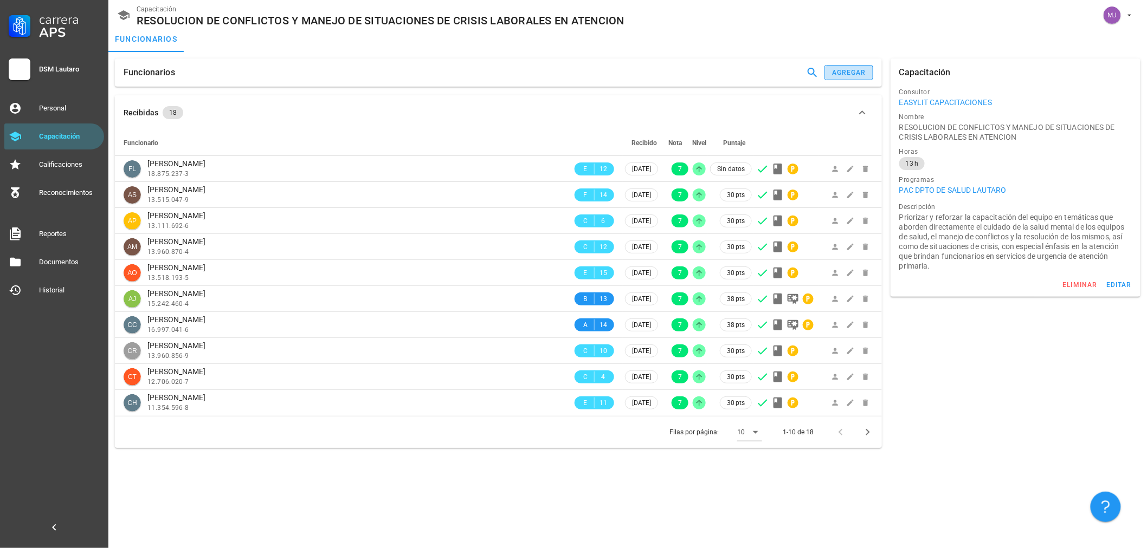
click at [843, 72] on div "agregar" at bounding box center [848, 73] width 35 height 8
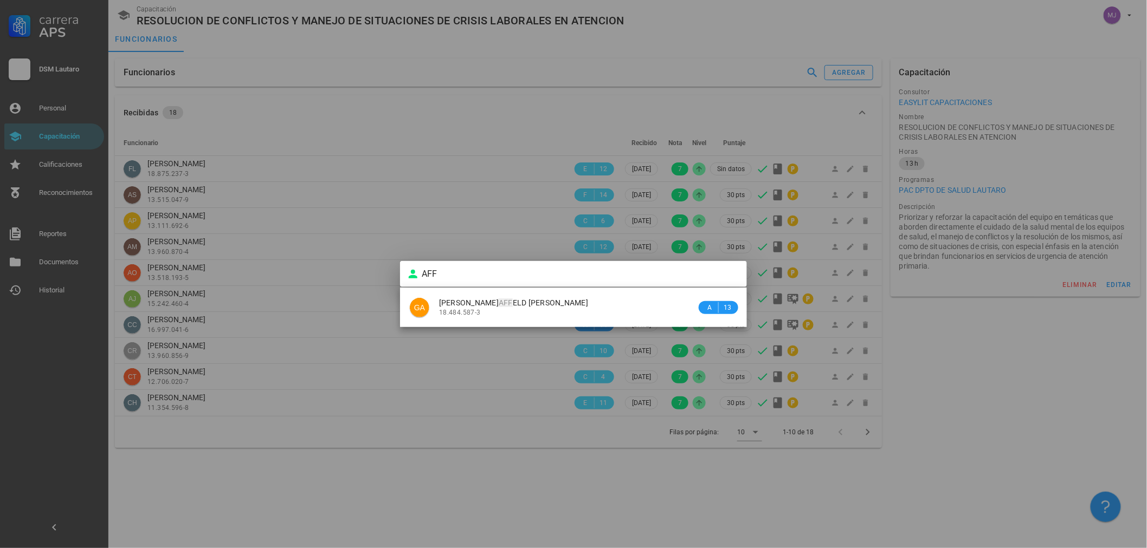
click at [555, 315] on div "18.484.587-3" at bounding box center [567, 313] width 257 height 8
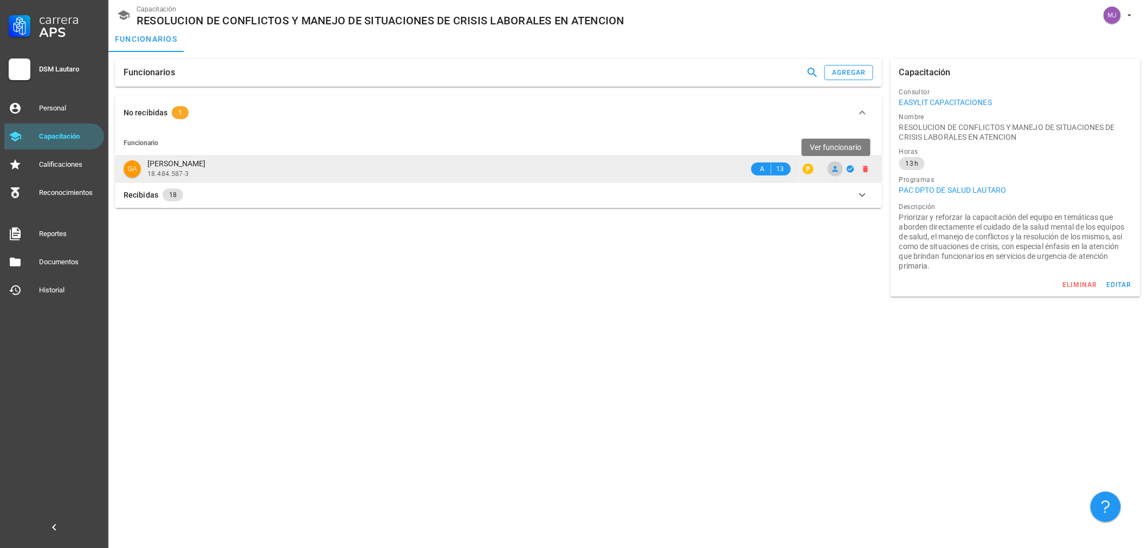
click at [832, 166] on icon at bounding box center [835, 169] width 9 height 9
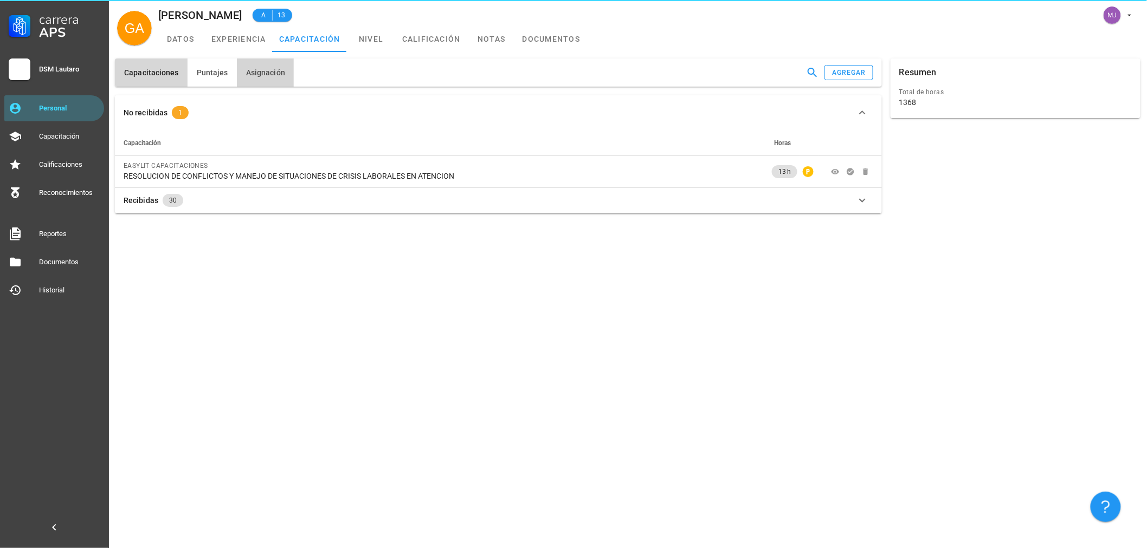
click at [274, 73] on span "Asignación" at bounding box center [265, 72] width 40 height 9
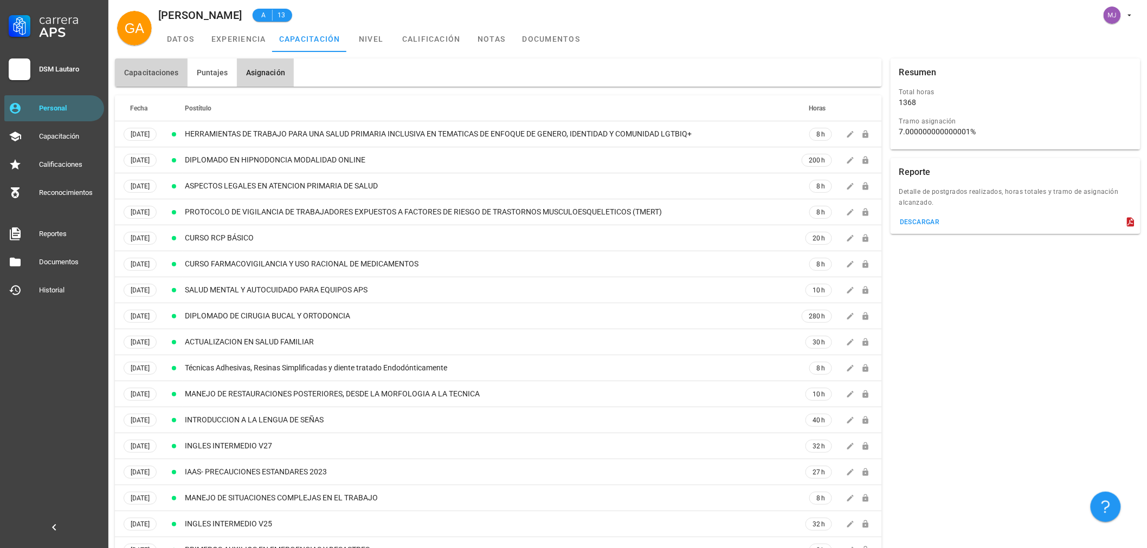
click at [140, 76] on span "Capacitaciones" at bounding box center [151, 72] width 55 height 9
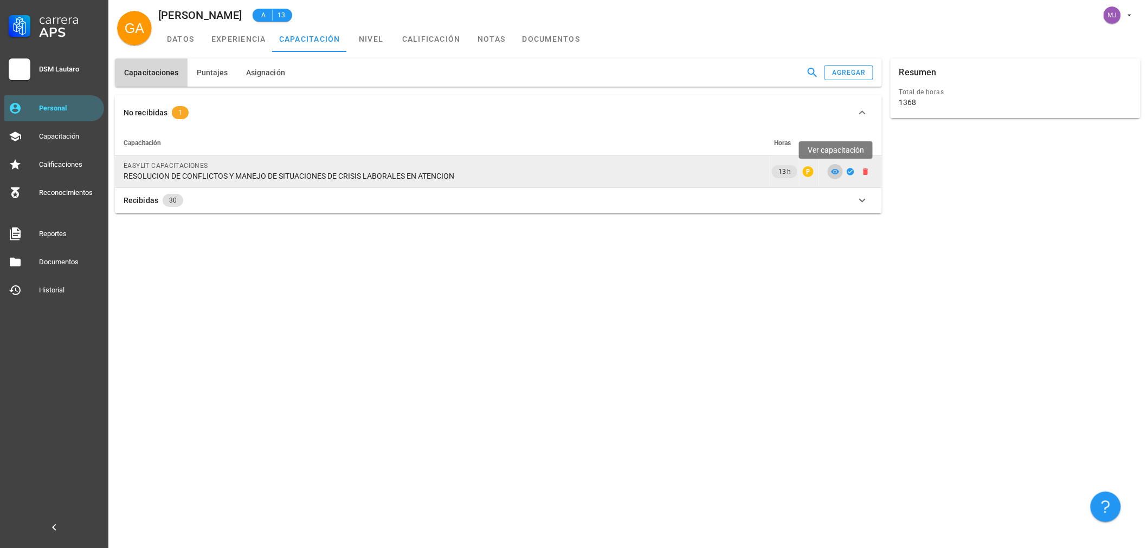
click at [835, 172] on icon at bounding box center [835, 171] width 8 height 5
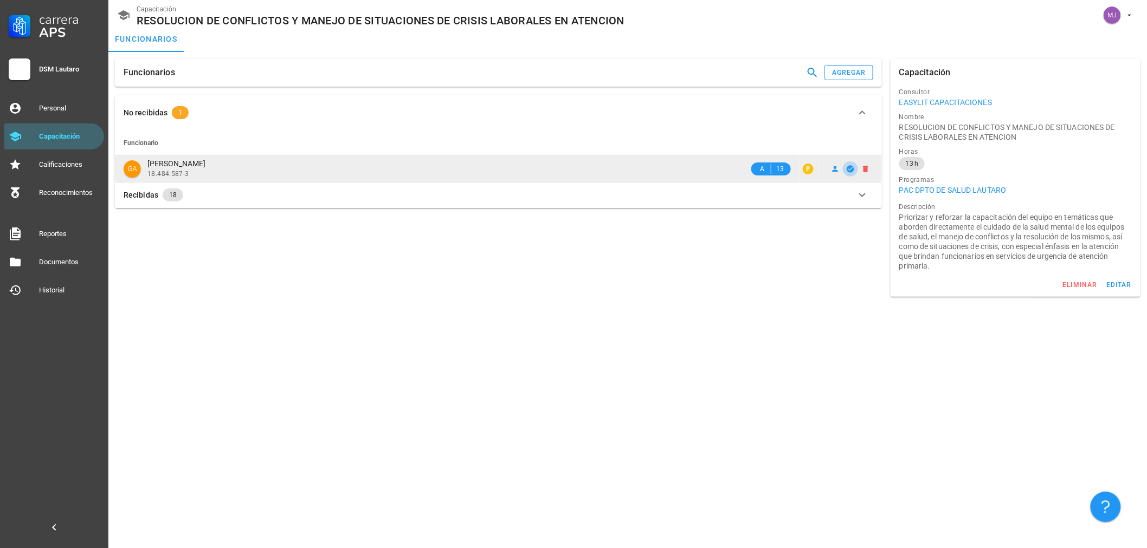
click at [851, 168] on icon "button" at bounding box center [849, 168] width 7 height 7
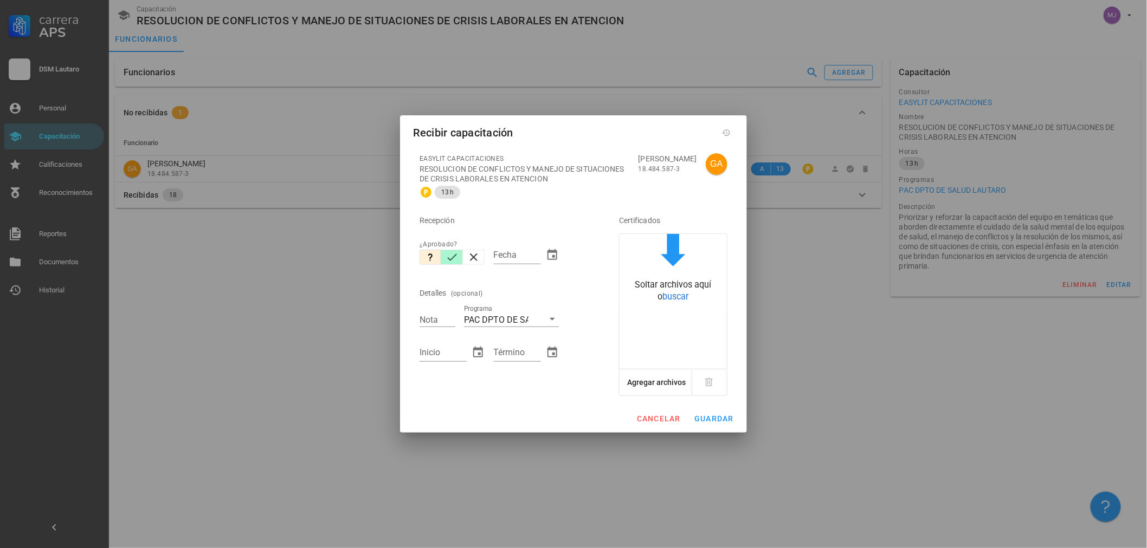
click at [452, 254] on icon "button" at bounding box center [451, 257] width 13 height 13
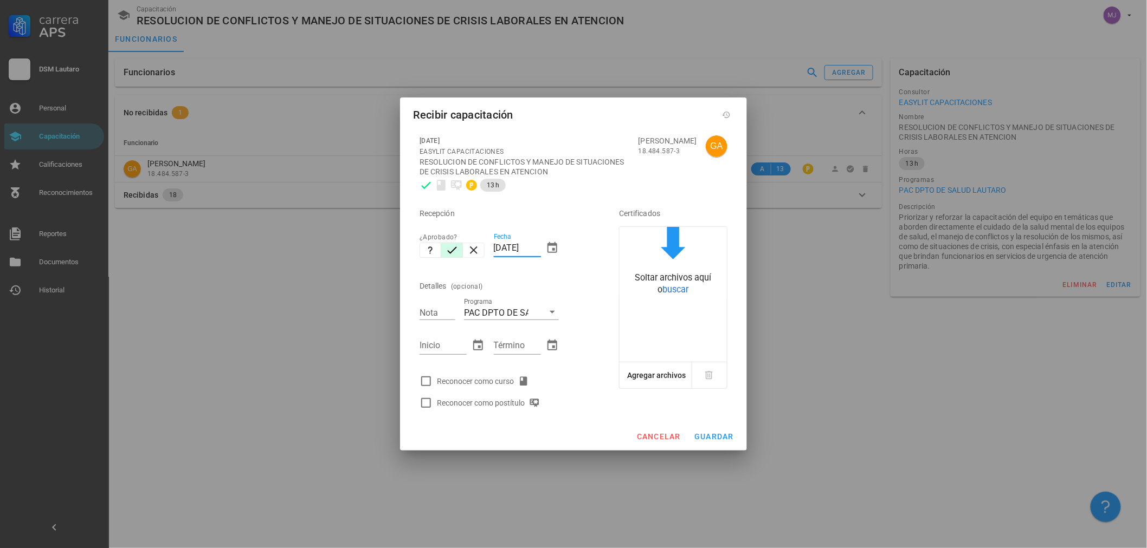
drag, startPoint x: 538, startPoint y: 247, endPoint x: 342, endPoint y: 252, distance: 195.7
click at [344, 252] on div "Carrera APS DSM [PERSON_NAME] Personal Capacitación Calificaciones Reconocimien…" at bounding box center [573, 274] width 1147 height 548
click at [483, 380] on div "Reconocer como curso" at bounding box center [485, 381] width 96 height 13
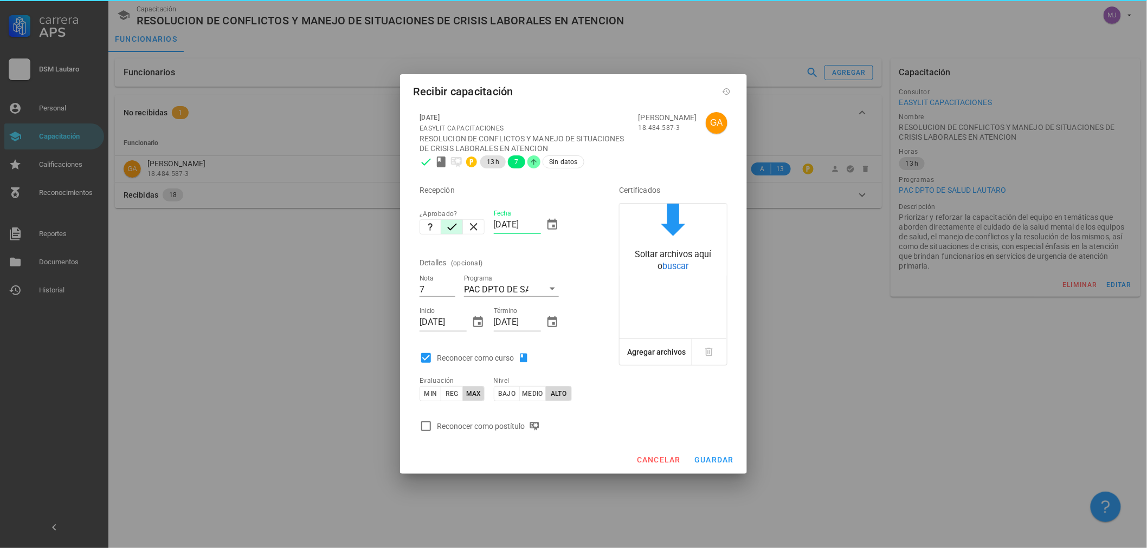
click at [470, 423] on div "Reconocer como postítulo" at bounding box center [490, 426] width 107 height 13
click at [706, 463] on span "guardar" at bounding box center [714, 460] width 40 height 9
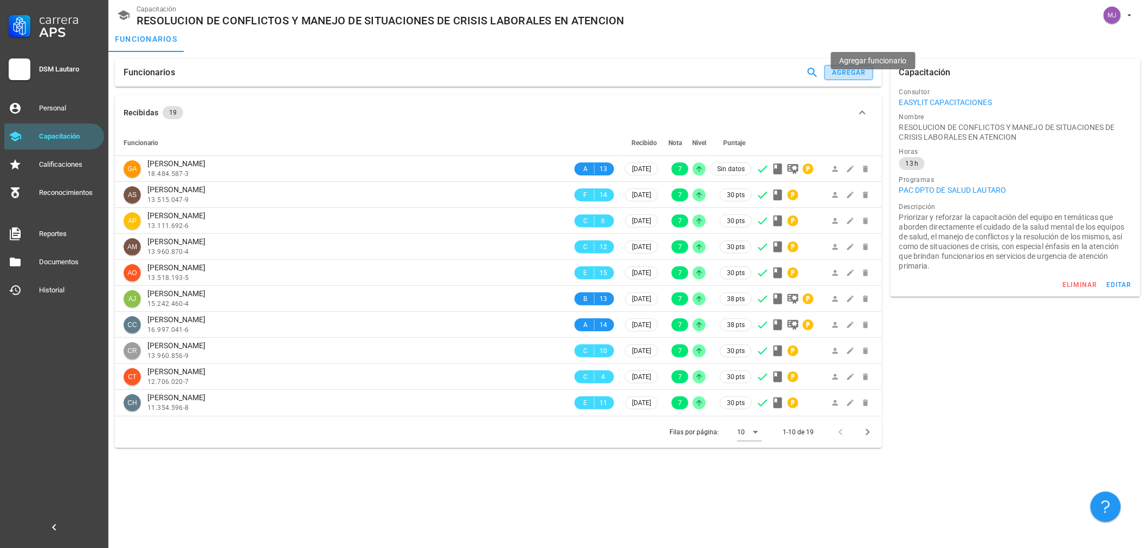
click at [857, 68] on button "agregar" at bounding box center [848, 72] width 49 height 15
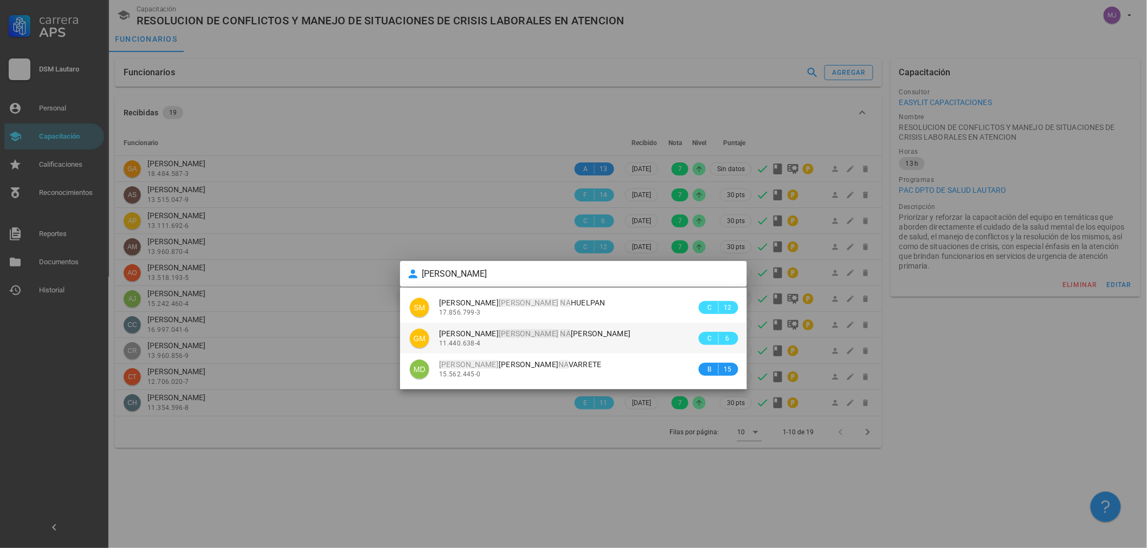
click at [532, 335] on span "[PERSON_NAME] DEL [PERSON_NAME] [PERSON_NAME]" at bounding box center [535, 333] width 192 height 9
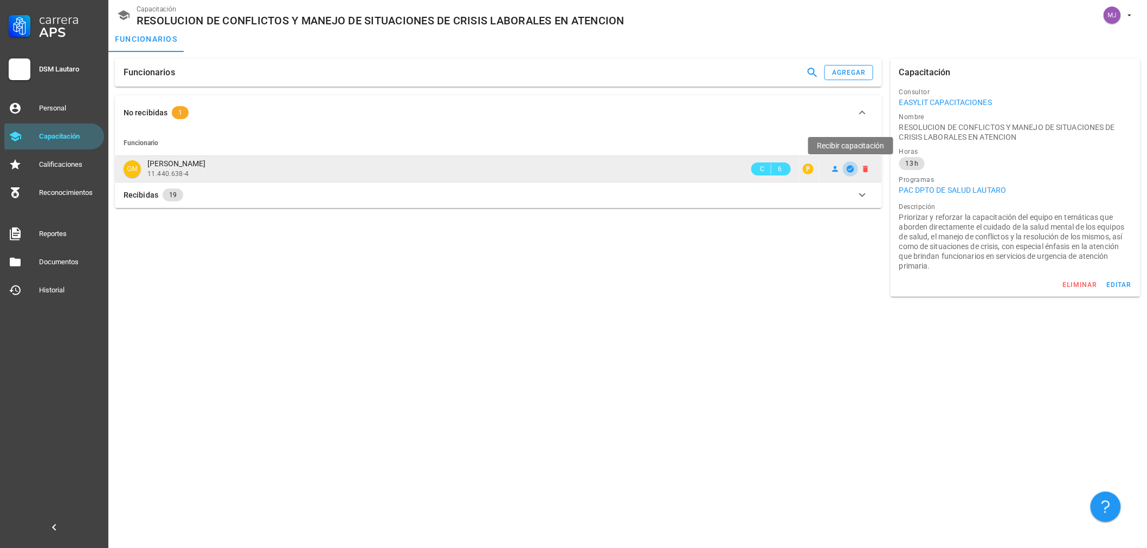
click at [847, 169] on icon "button" at bounding box center [849, 168] width 7 height 7
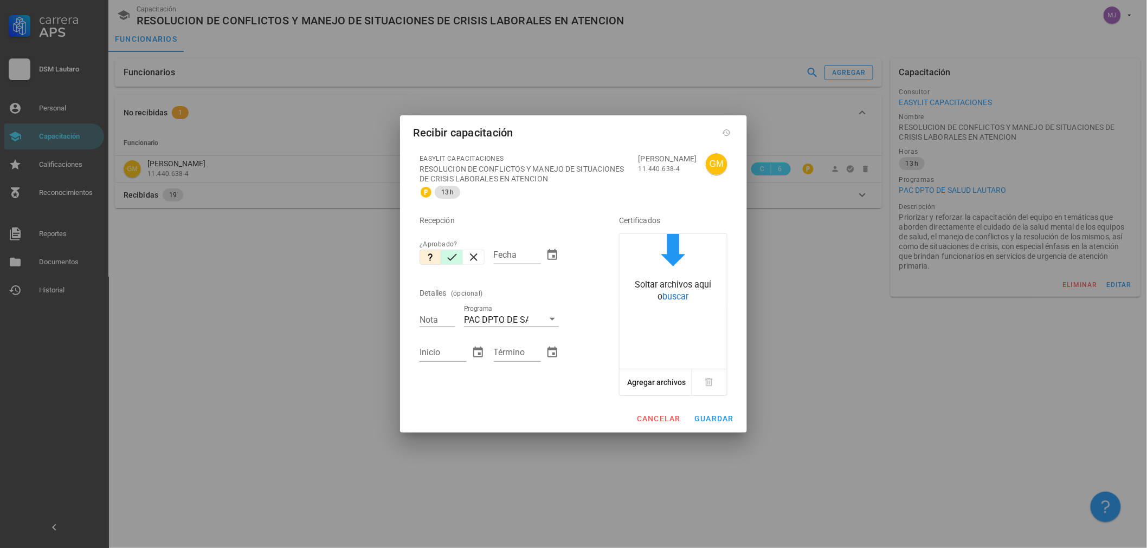
drag, startPoint x: 450, startPoint y: 258, endPoint x: 457, endPoint y: 256, distance: 7.4
click at [451, 258] on icon "button" at bounding box center [451, 257] width 13 height 13
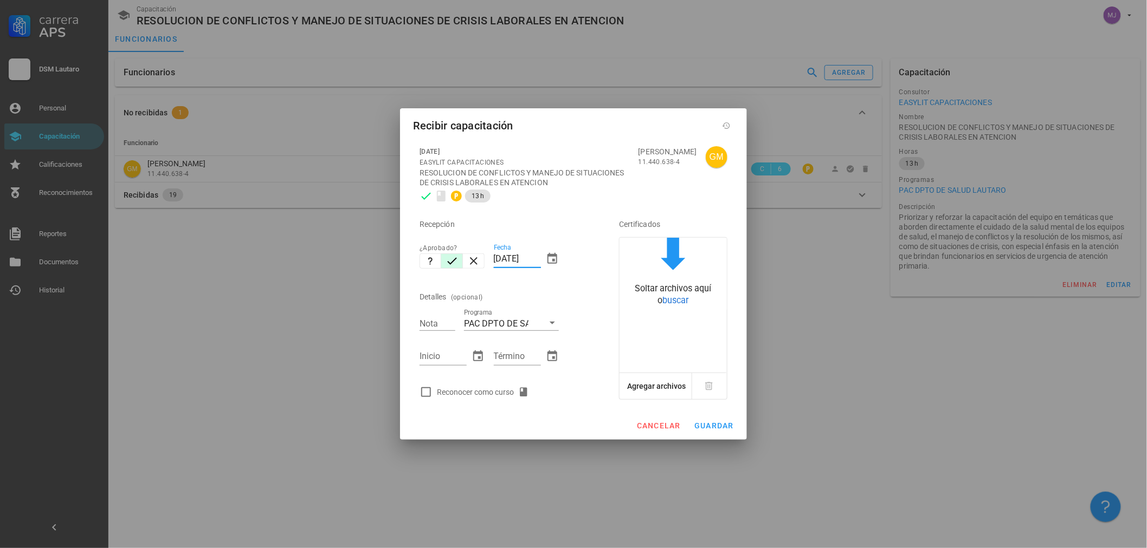
drag, startPoint x: 528, startPoint y: 258, endPoint x: 288, endPoint y: 280, distance: 240.5
click at [414, 260] on div "[DATE] EASYLIT CAPACITACIONES RESOLUCION DE CONFLICTOS Y MANEJO DE SITUACIONES …" at bounding box center [573, 272] width 321 height 265
click at [468, 399] on div "Reconocer como curso" at bounding box center [504, 392] width 178 height 22
click at [475, 394] on div "Reconocer como curso" at bounding box center [485, 392] width 96 height 13
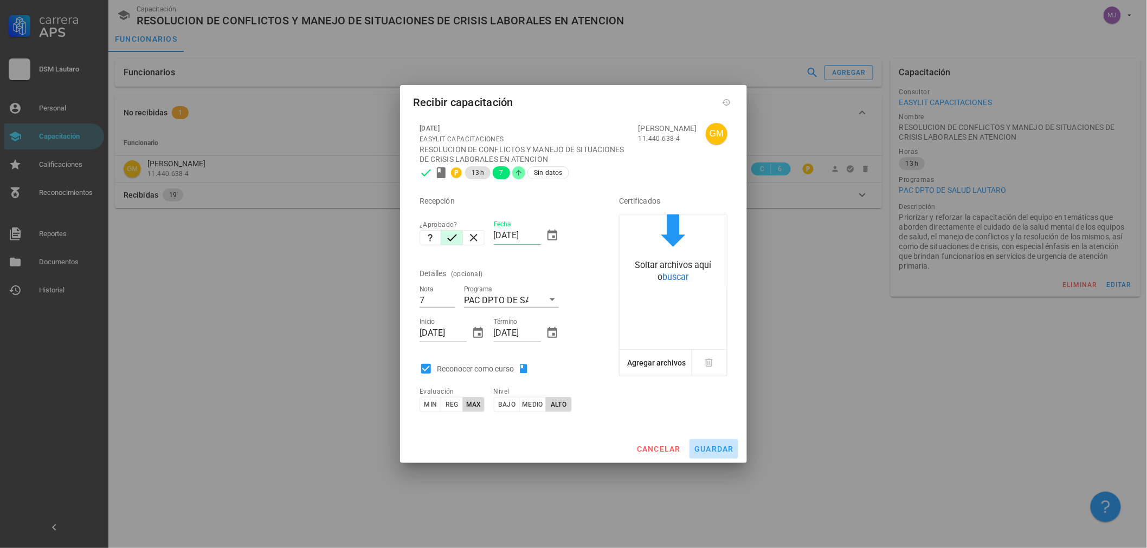
click at [718, 446] on span "guardar" at bounding box center [714, 449] width 40 height 9
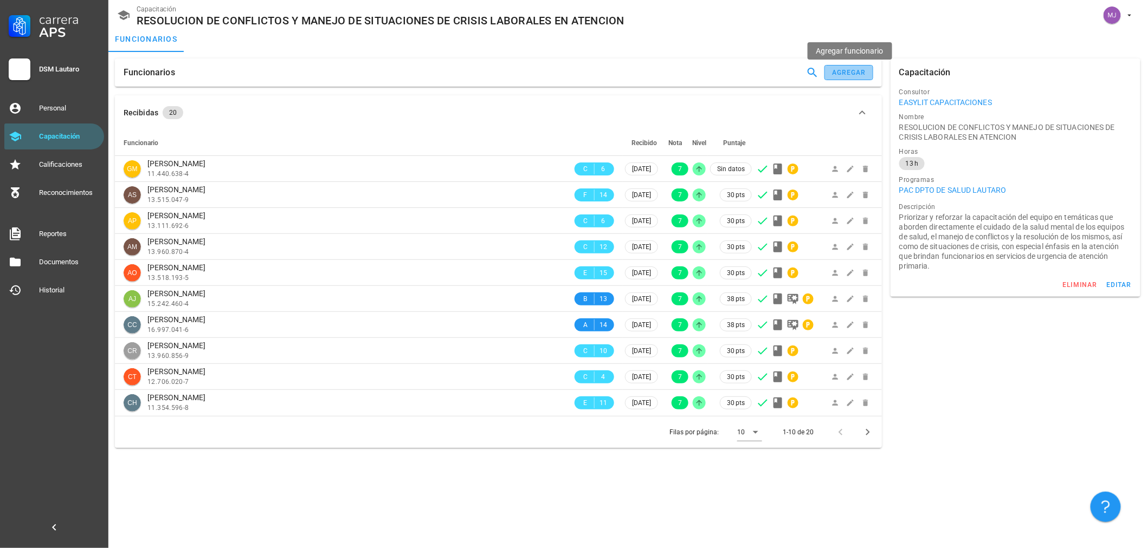
click at [846, 76] on div "agregar" at bounding box center [848, 73] width 35 height 8
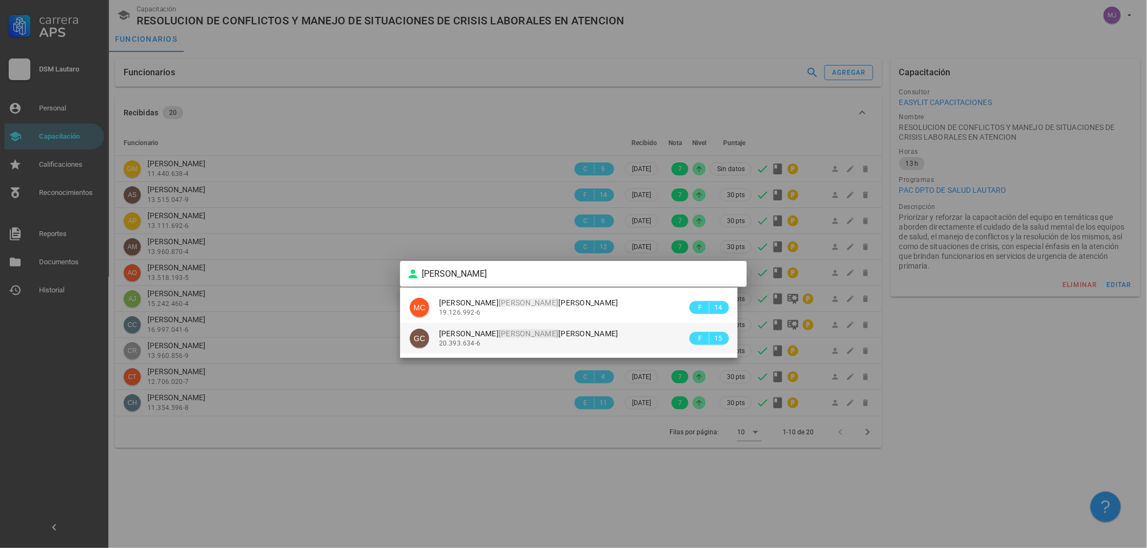
click at [511, 342] on div "20.393.634-6" at bounding box center [563, 344] width 248 height 8
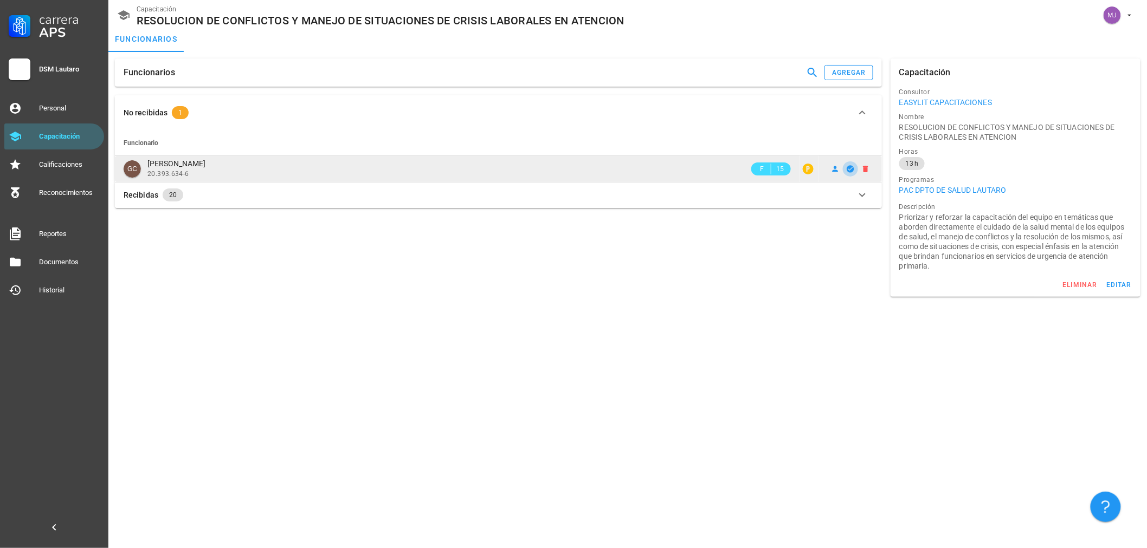
click at [849, 171] on icon "button" at bounding box center [849, 168] width 7 height 7
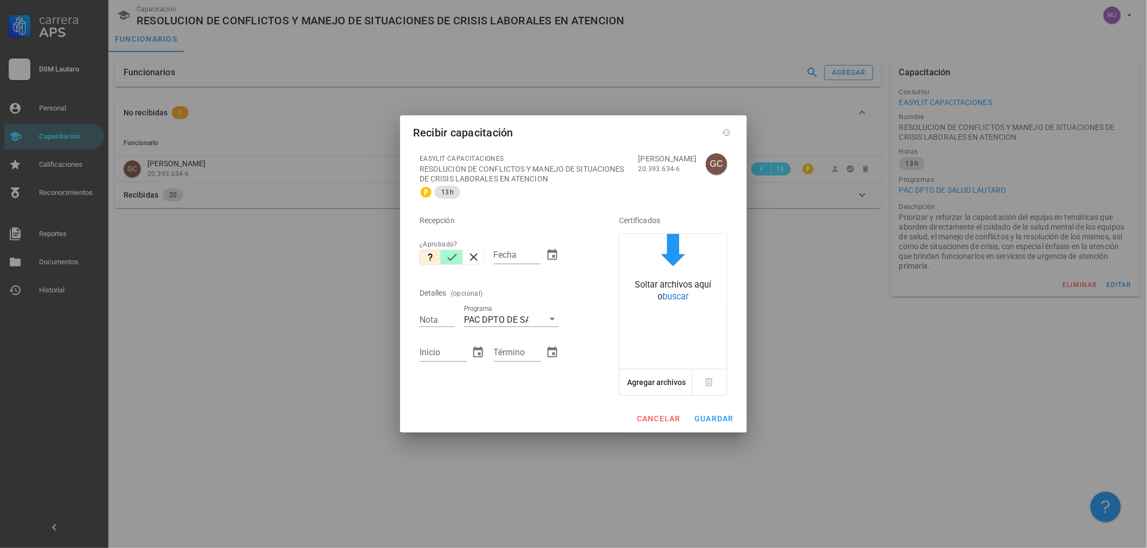
click at [459, 255] on button "button" at bounding box center [452, 257] width 22 height 15
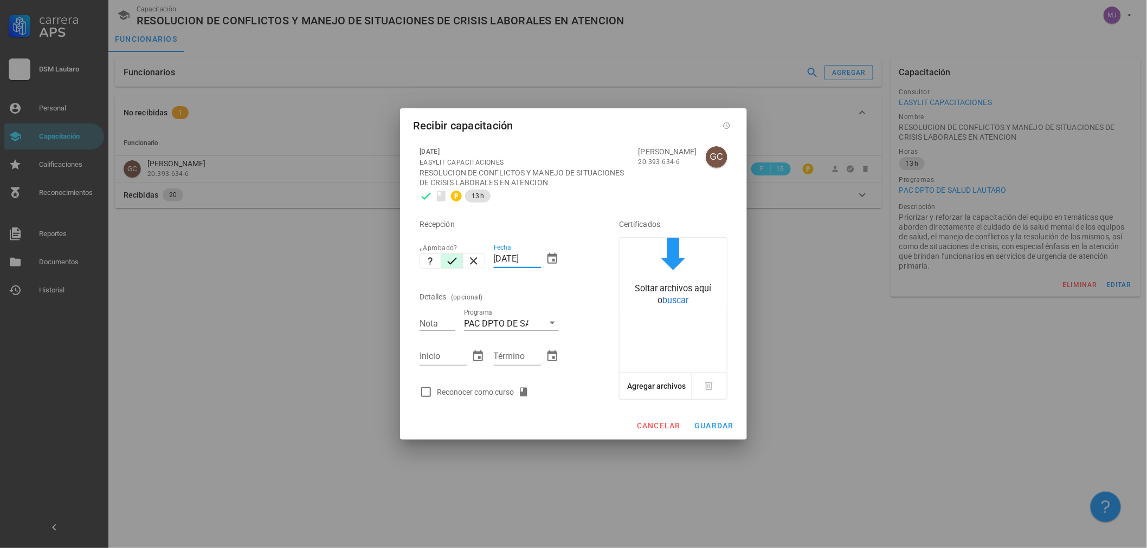
drag, startPoint x: 536, startPoint y: 260, endPoint x: 408, endPoint y: 269, distance: 128.7
click at [408, 269] on div "[DATE] EASYLIT CAPACITACIONES RESOLUCION DE CONFLICTOS Y MANEJO DE SITUACIONES …" at bounding box center [573, 276] width 347 height 272
click at [478, 396] on div "Reconocer como curso" at bounding box center [485, 392] width 96 height 13
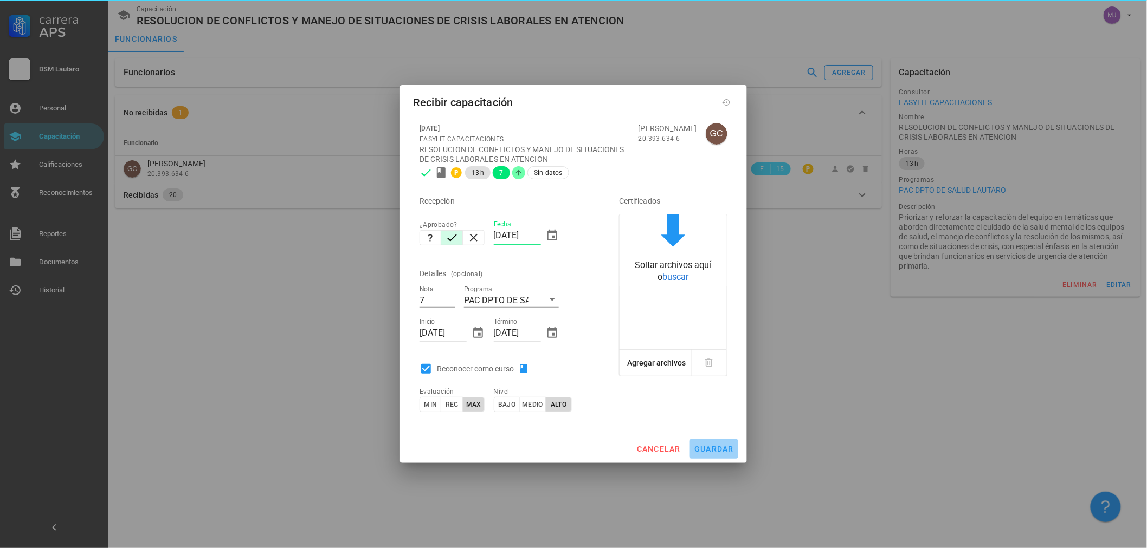
click at [698, 450] on span "guardar" at bounding box center [714, 449] width 40 height 9
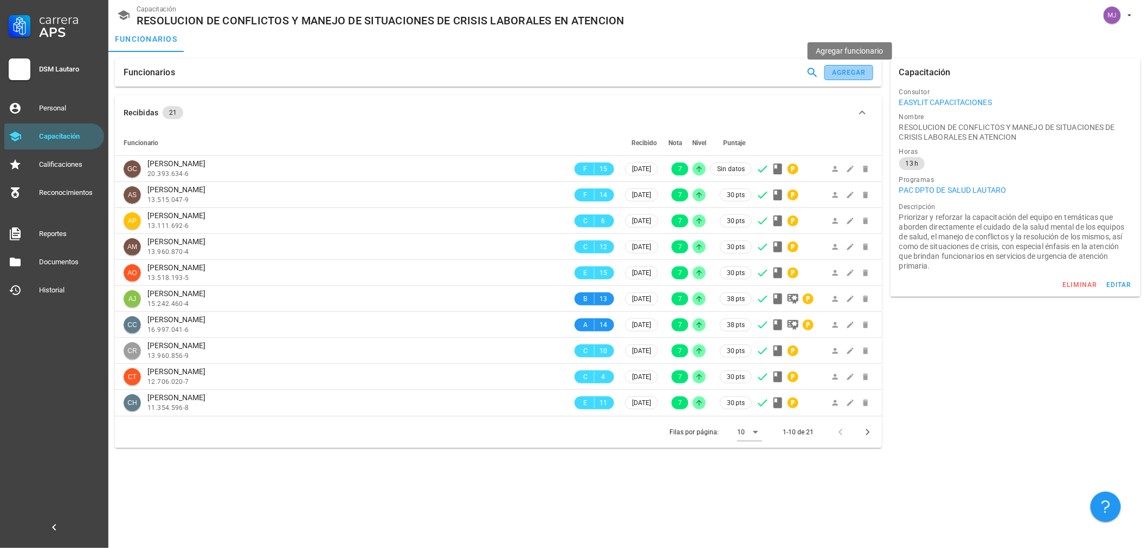
click at [843, 77] on button "agregar" at bounding box center [848, 72] width 49 height 15
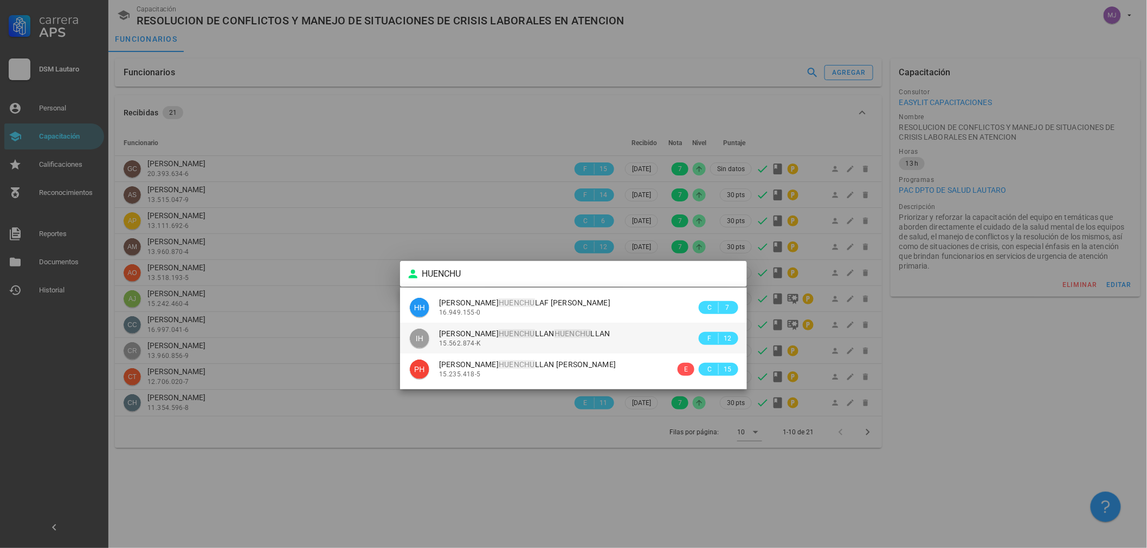
click at [612, 328] on div "[PERSON_NAME] [PERSON_NAME] LLAN 15.562.874-K" at bounding box center [567, 338] width 257 height 31
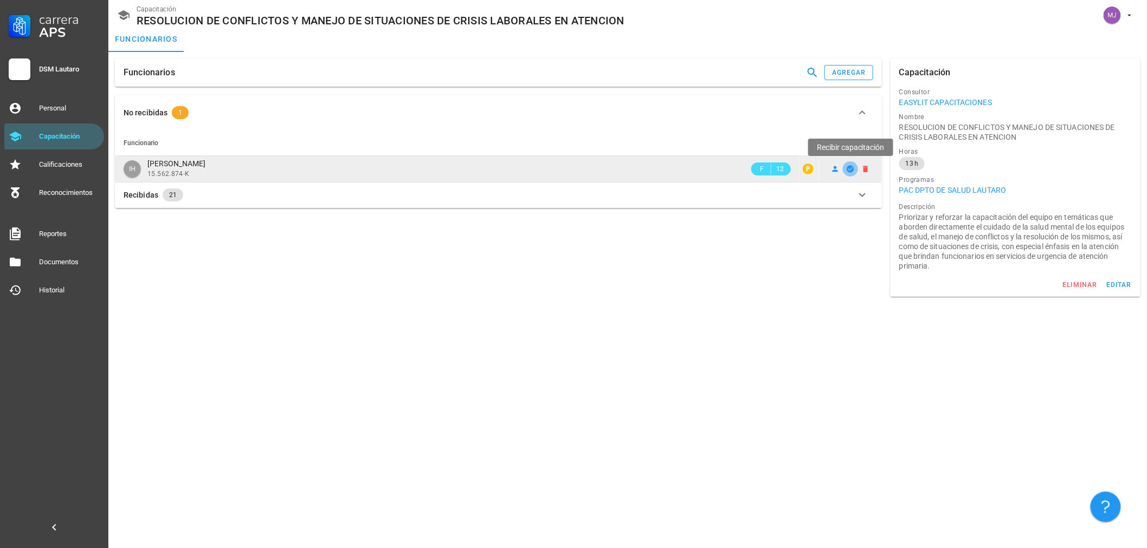
click at [847, 166] on icon "button" at bounding box center [850, 169] width 9 height 9
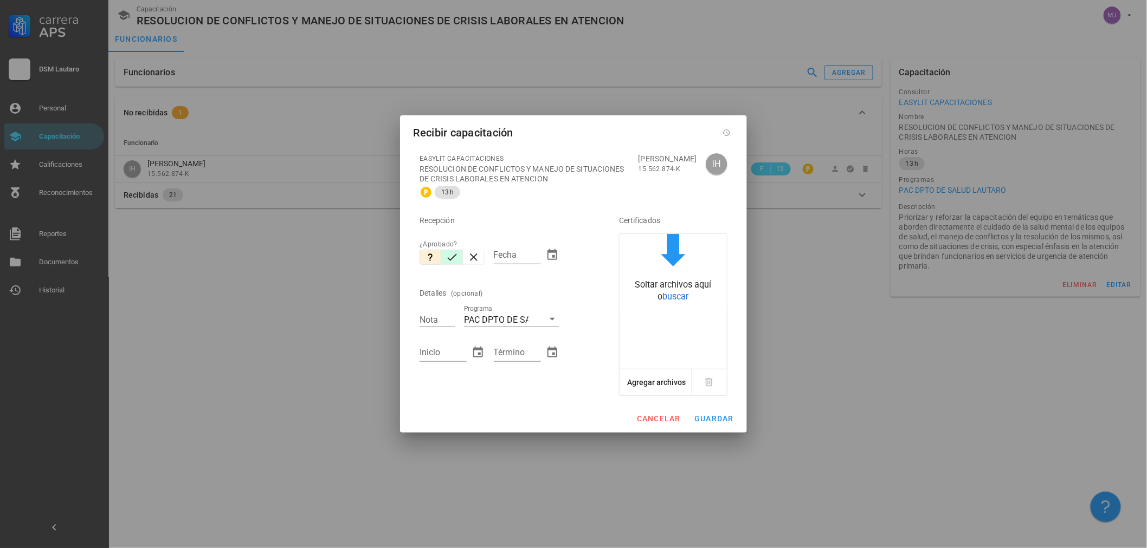
click at [453, 258] on icon "button" at bounding box center [451, 257] width 13 height 13
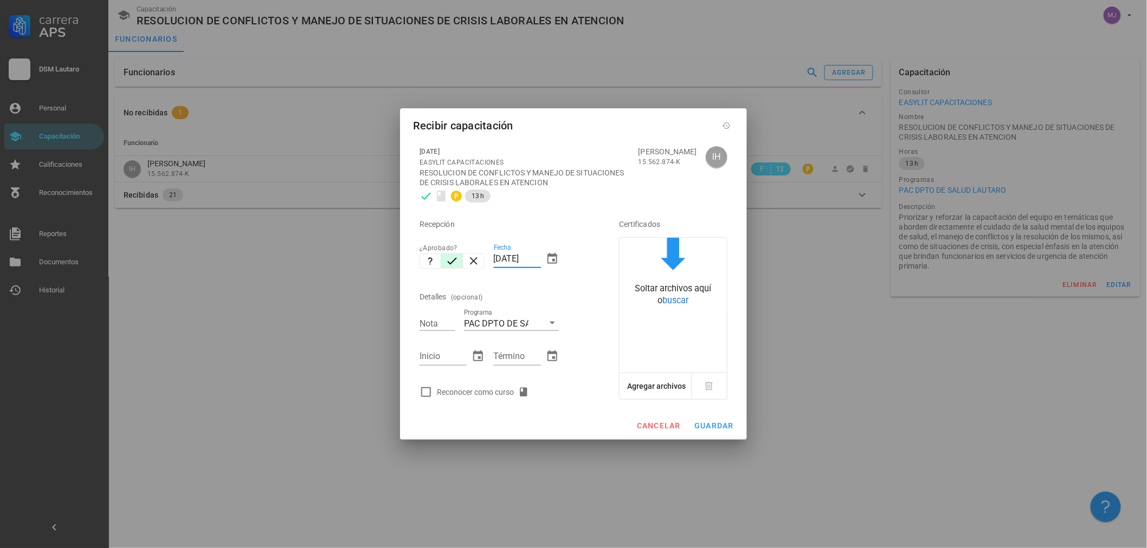
drag, startPoint x: 538, startPoint y: 258, endPoint x: 401, endPoint y: 261, distance: 136.6
click at [401, 261] on div "[DATE] EASYLIT CAPACITACIONES RESOLUCION DE CONFLICTOS Y MANEJO DE SITUACIONES …" at bounding box center [573, 276] width 347 height 272
click at [466, 393] on div "Reconocer como curso" at bounding box center [485, 392] width 96 height 13
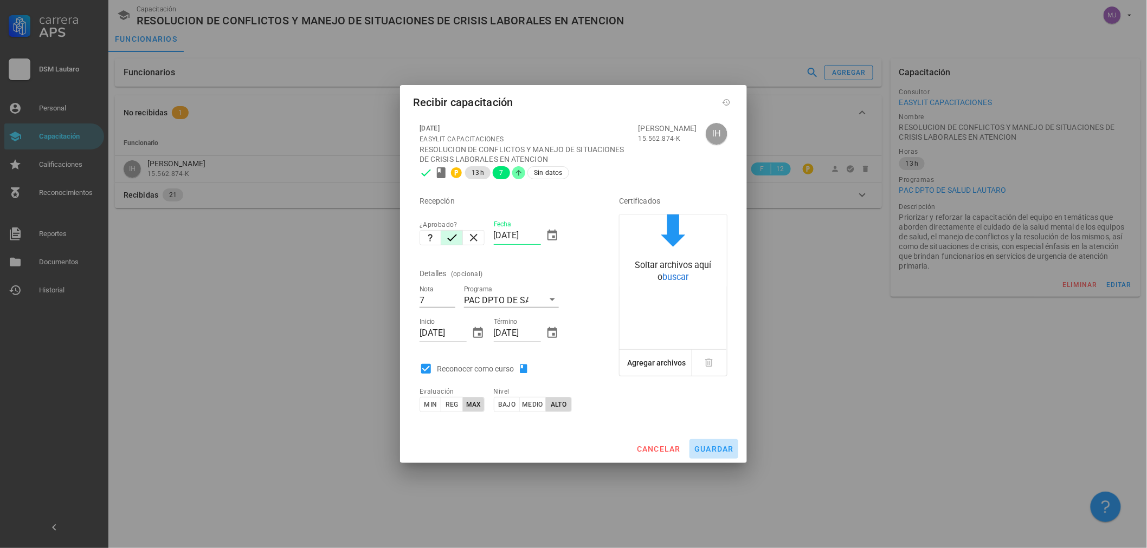
click at [717, 445] on span "guardar" at bounding box center [714, 449] width 40 height 9
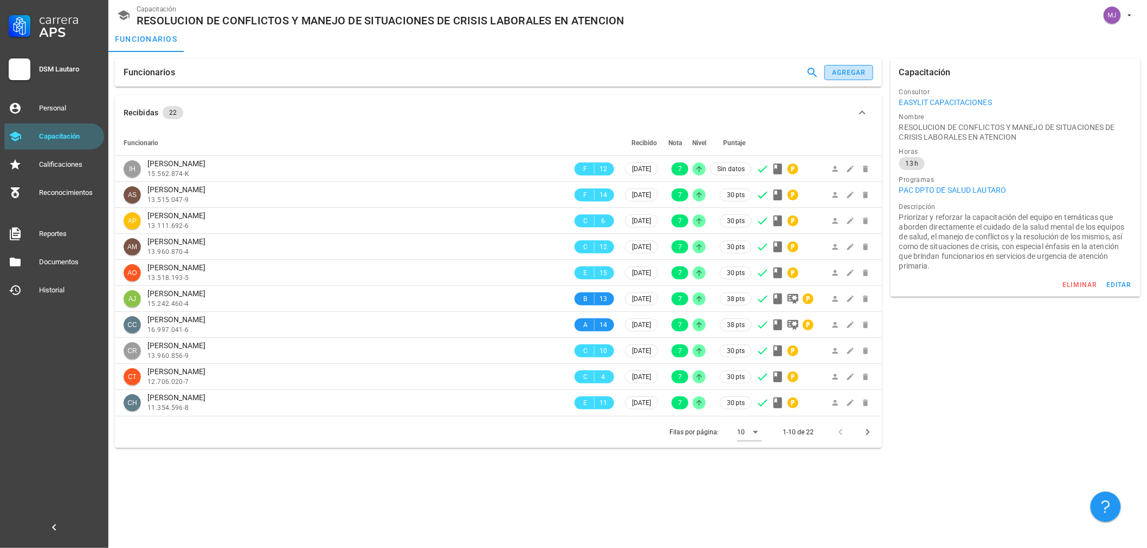
click at [837, 72] on div "agregar" at bounding box center [848, 73] width 35 height 8
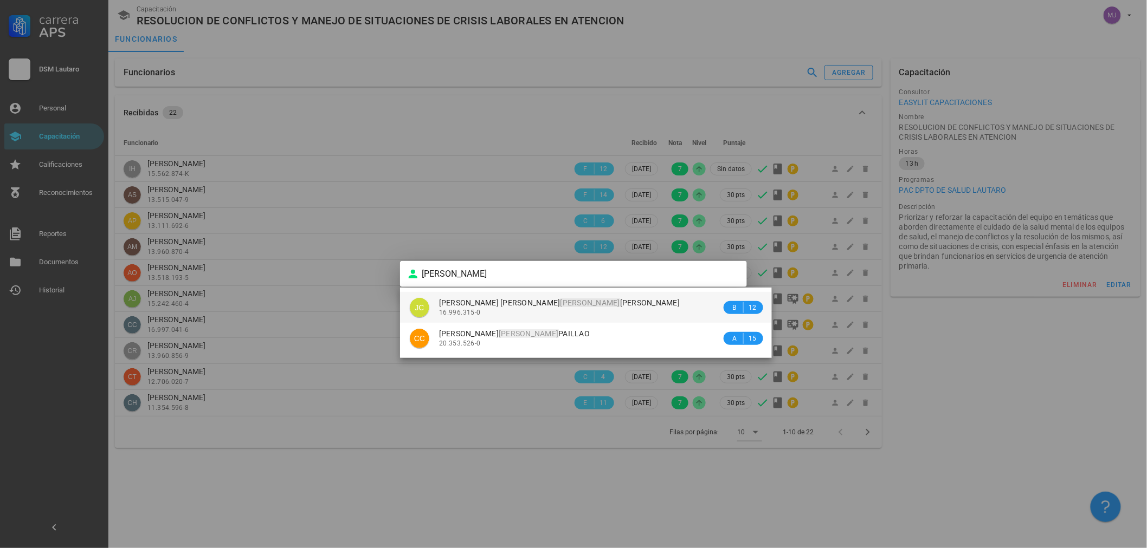
click at [479, 295] on div "[PERSON_NAME] 16.996.315-0" at bounding box center [580, 307] width 282 height 31
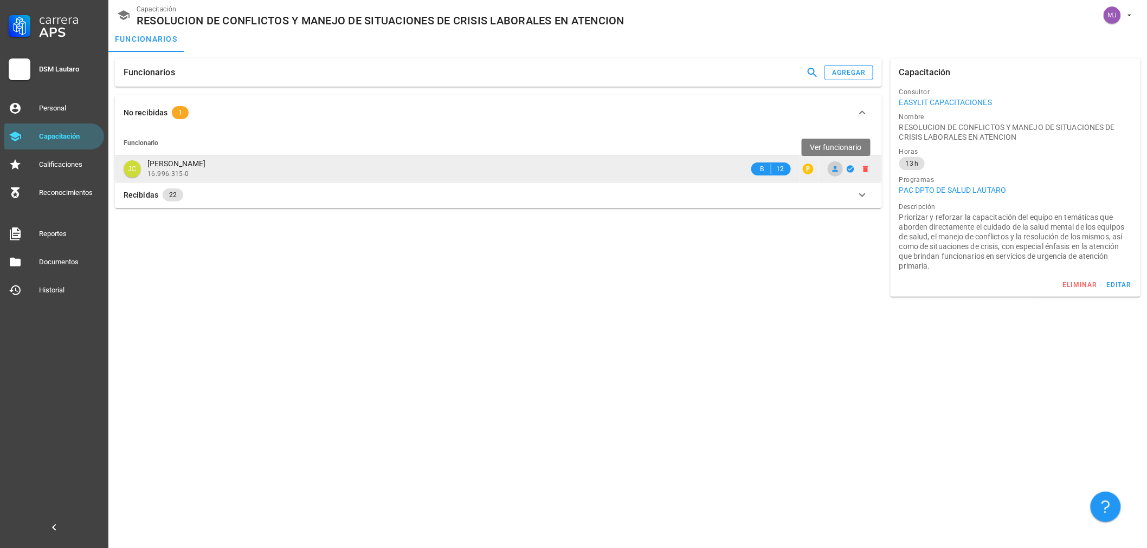
click at [834, 170] on icon at bounding box center [835, 169] width 6 height 6
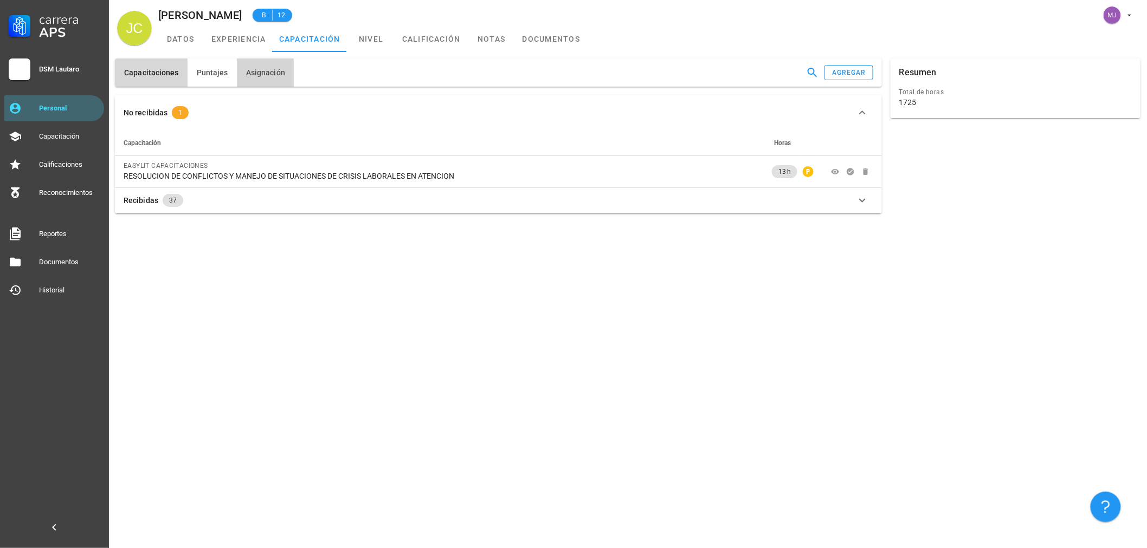
click at [280, 72] on span "Asignación" at bounding box center [265, 72] width 40 height 9
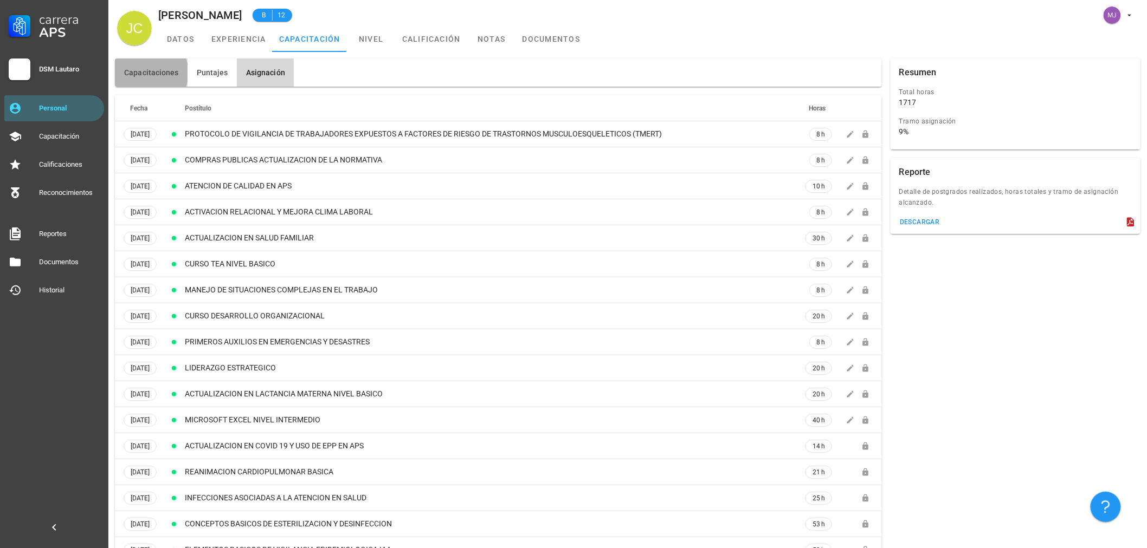
click at [165, 73] on span "Capacitaciones" at bounding box center [151, 72] width 55 height 9
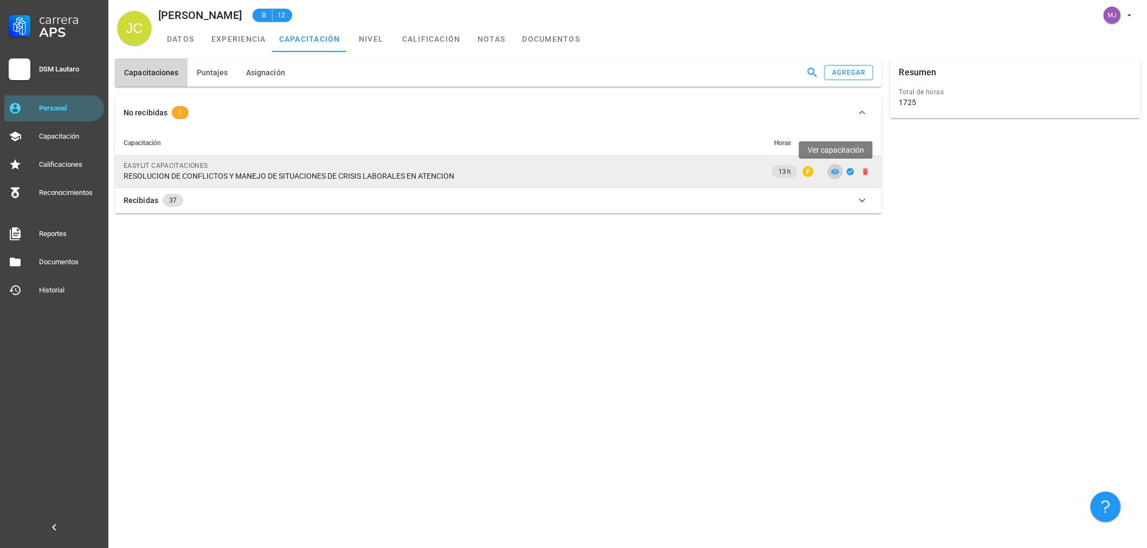
click at [831, 171] on icon at bounding box center [835, 171] width 9 height 9
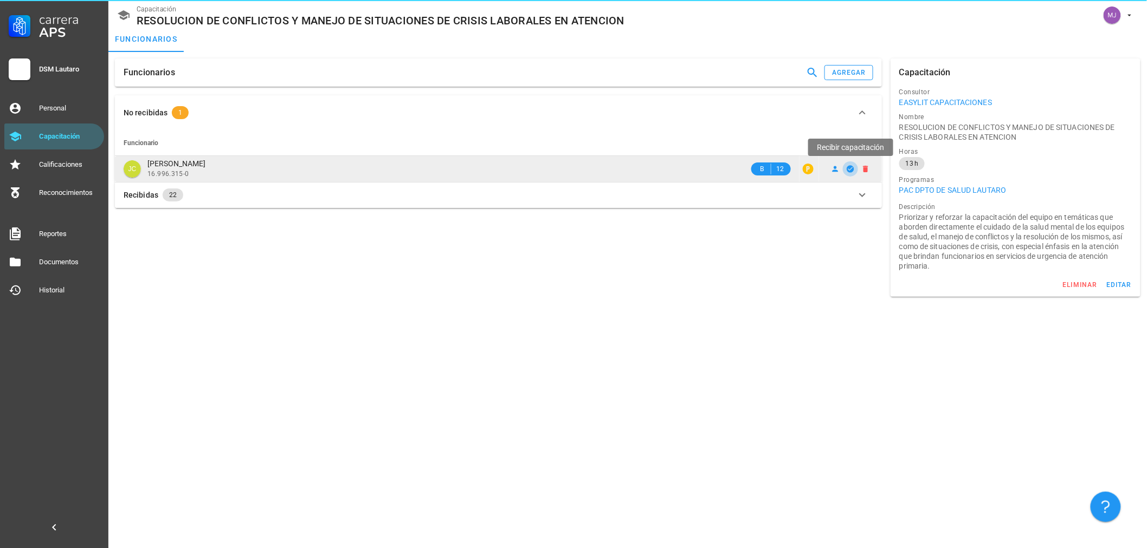
click at [849, 166] on icon "button" at bounding box center [849, 168] width 7 height 7
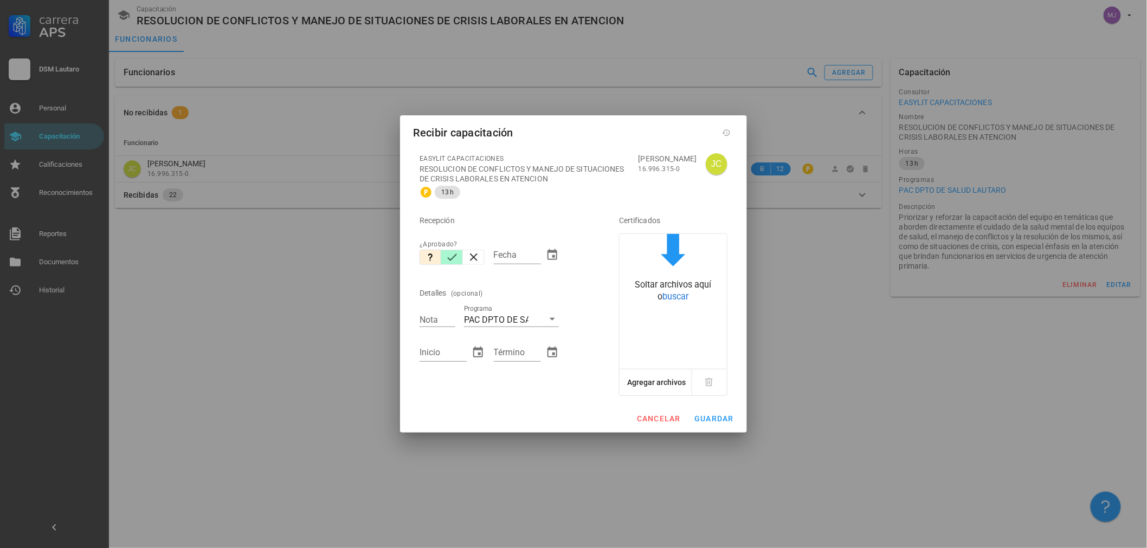
click at [453, 260] on icon "button" at bounding box center [451, 257] width 13 height 13
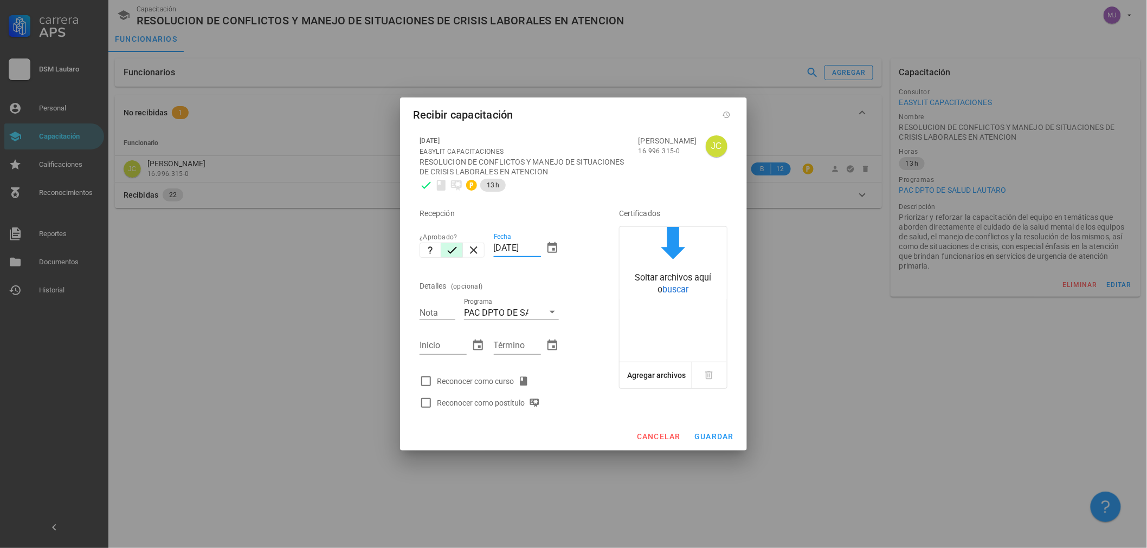
drag, startPoint x: 537, startPoint y: 249, endPoint x: 264, endPoint y: 249, distance: 273.6
click at [264, 249] on div "Carrera APS DSM Lautaro Personal Capacitación Calificaciones Reconocimientos Re…" at bounding box center [573, 274] width 1147 height 548
click at [500, 384] on div "Reconocer como curso" at bounding box center [485, 381] width 96 height 13
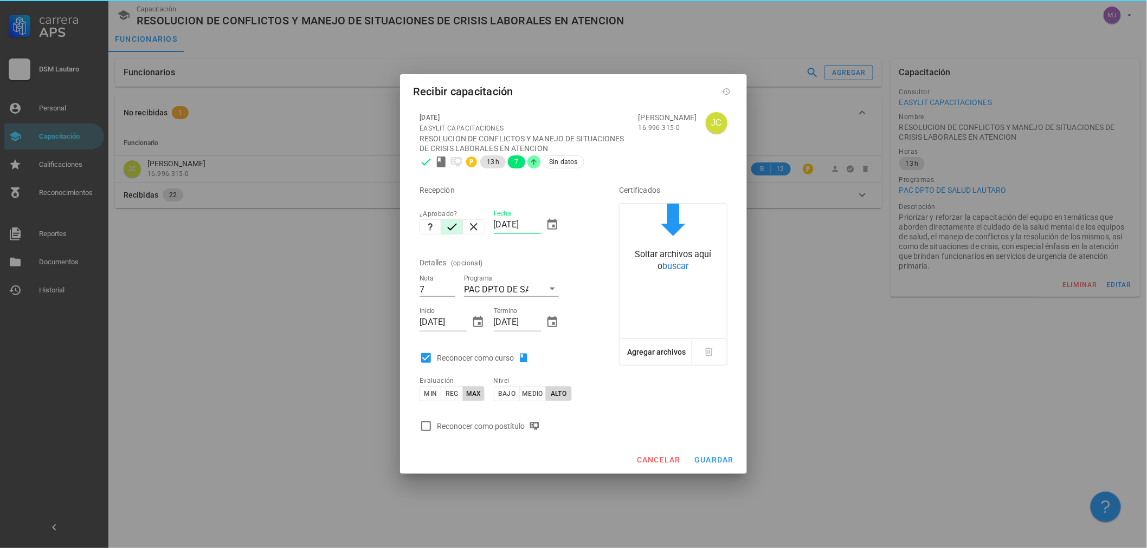
click at [502, 419] on div "Reconocer como postítulo" at bounding box center [504, 427] width 178 height 22
click at [501, 424] on div "Reconocer como postítulo" at bounding box center [490, 426] width 107 height 13
click at [718, 459] on span "guardar" at bounding box center [714, 460] width 40 height 9
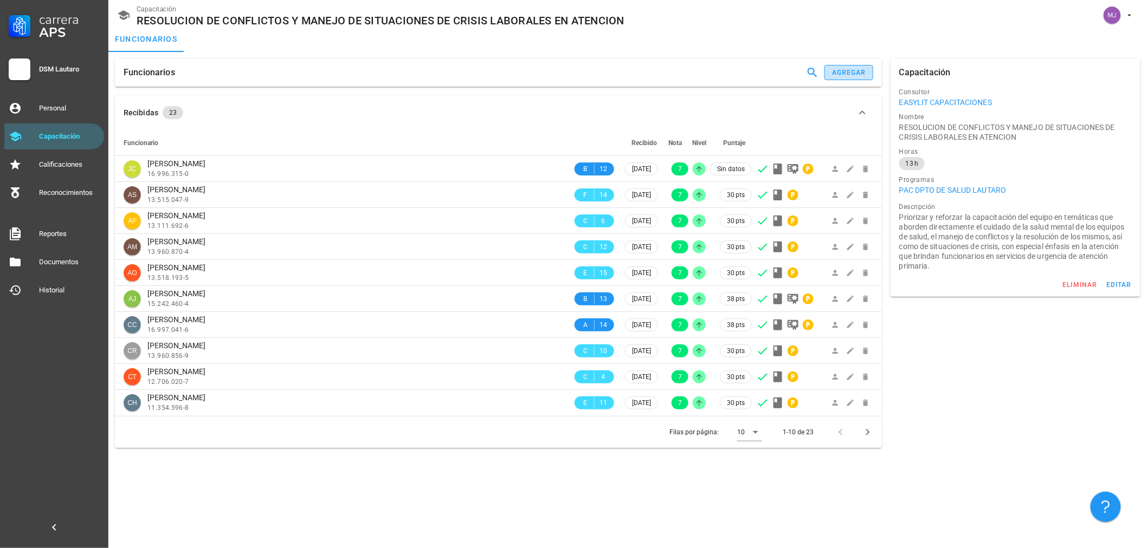
click at [852, 69] on div "agregar" at bounding box center [848, 73] width 35 height 8
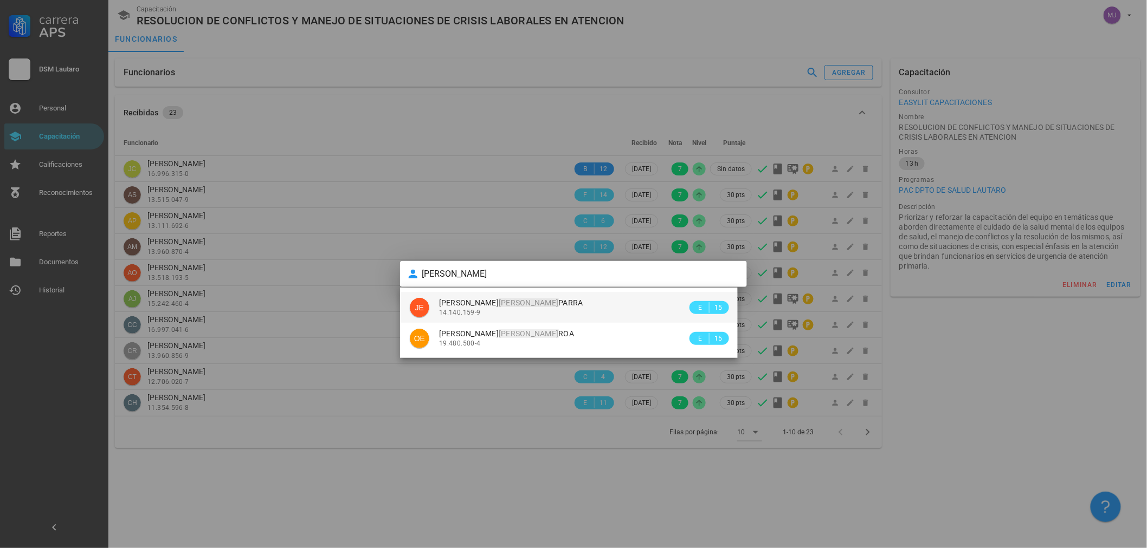
click at [567, 309] on div "14.140.159-9" at bounding box center [563, 313] width 248 height 8
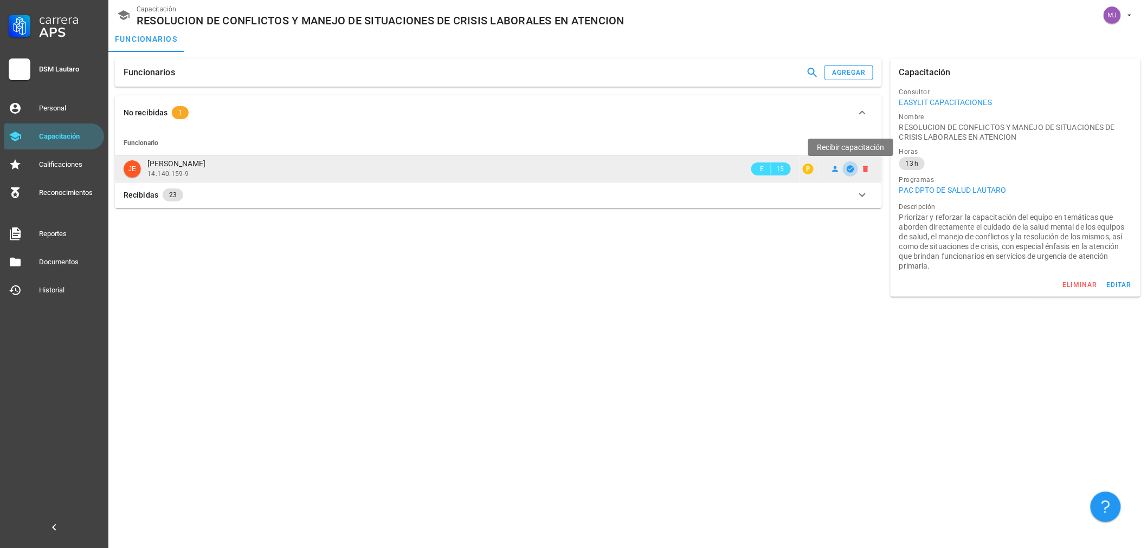
click at [848, 171] on icon "button" at bounding box center [849, 168] width 7 height 7
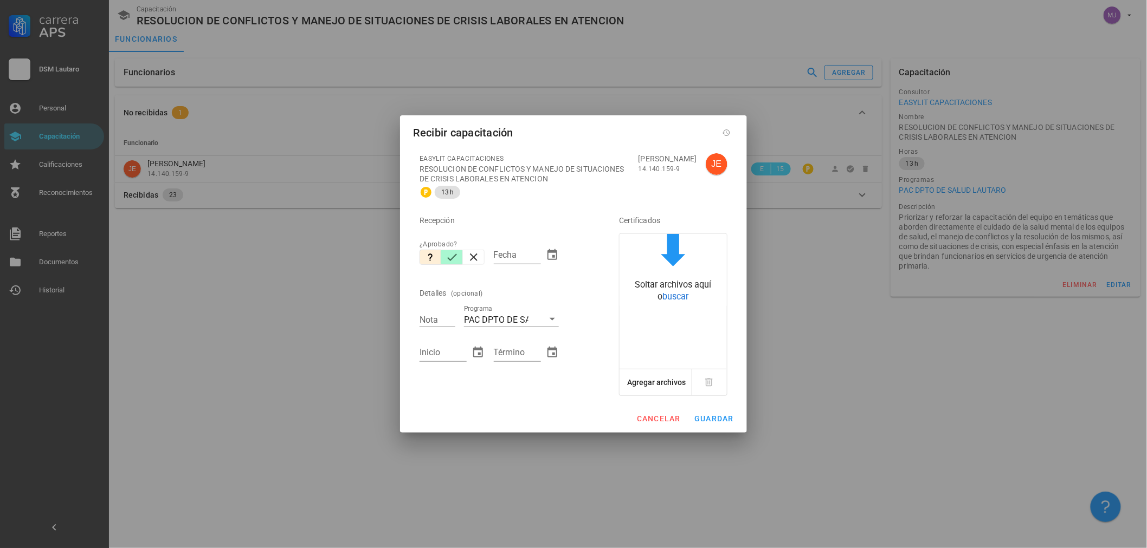
drag, startPoint x: 451, startPoint y: 257, endPoint x: 511, endPoint y: 256, distance: 59.6
click at [452, 257] on icon "button" at bounding box center [451, 257] width 13 height 13
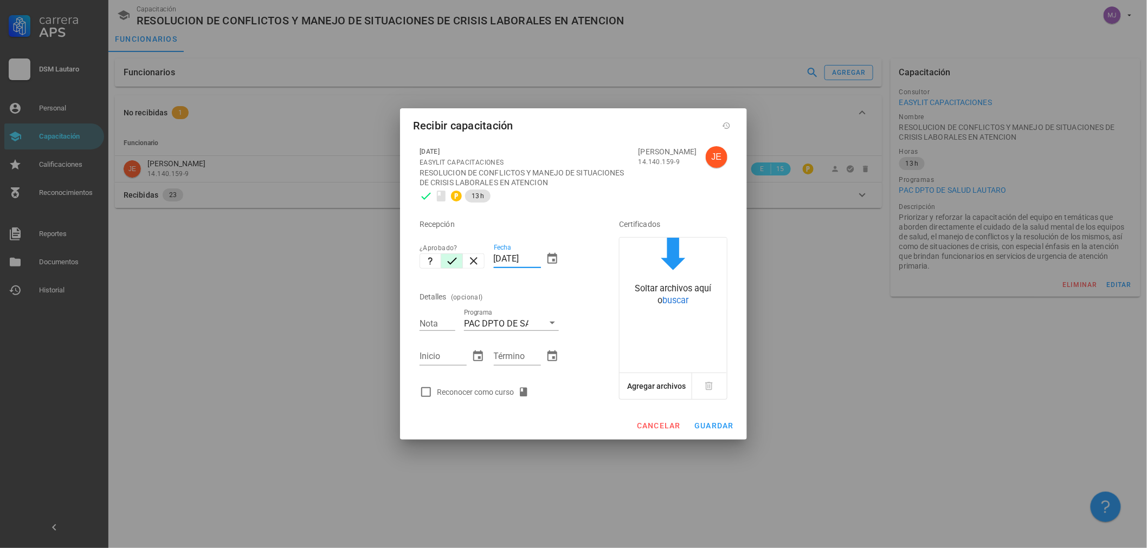
drag, startPoint x: 540, startPoint y: 259, endPoint x: 407, endPoint y: 265, distance: 132.9
click at [407, 265] on div "[DATE] EASYLIT CAPACITACIONES RESOLUCION DE CONFLICTOS Y MANEJO DE SITUACIONES …" at bounding box center [573, 276] width 347 height 272
click at [489, 400] on div "Reconocer como curso" at bounding box center [504, 392] width 178 height 22
click at [526, 389] on icon at bounding box center [523, 392] width 7 height 9
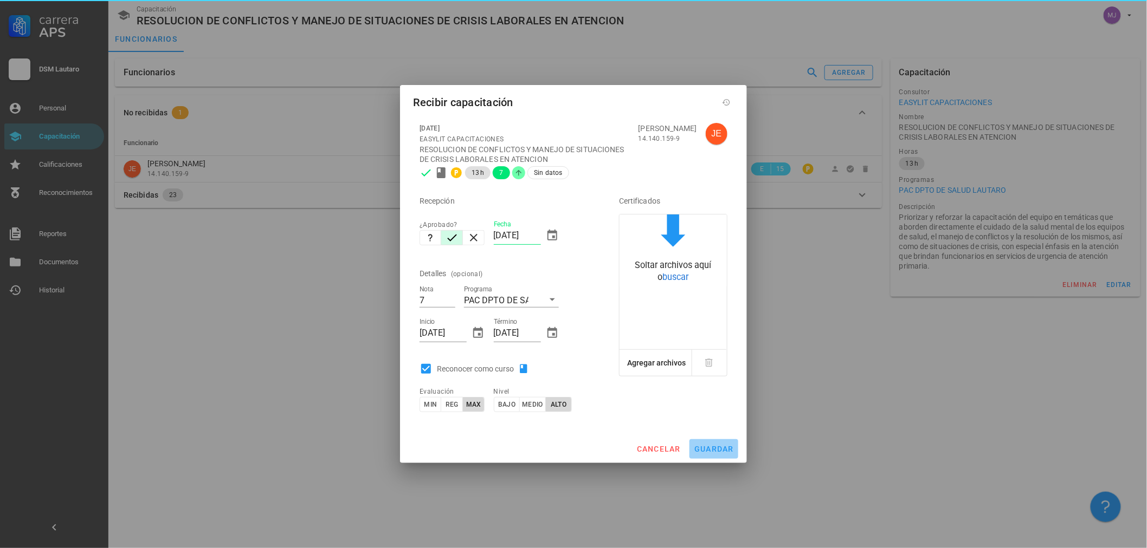
click at [729, 446] on span "guardar" at bounding box center [714, 449] width 40 height 9
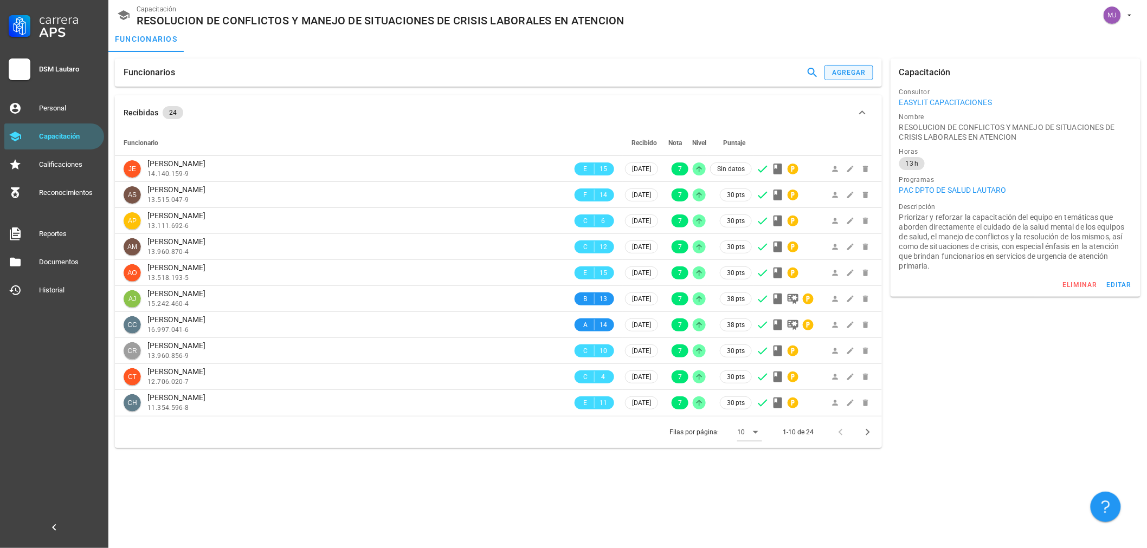
drag, startPoint x: 835, startPoint y: 85, endPoint x: 842, endPoint y: 76, distance: 10.4
click at [838, 82] on div "Funcionarios agregar" at bounding box center [498, 73] width 767 height 28
click at [844, 74] on div "agregar" at bounding box center [848, 73] width 35 height 8
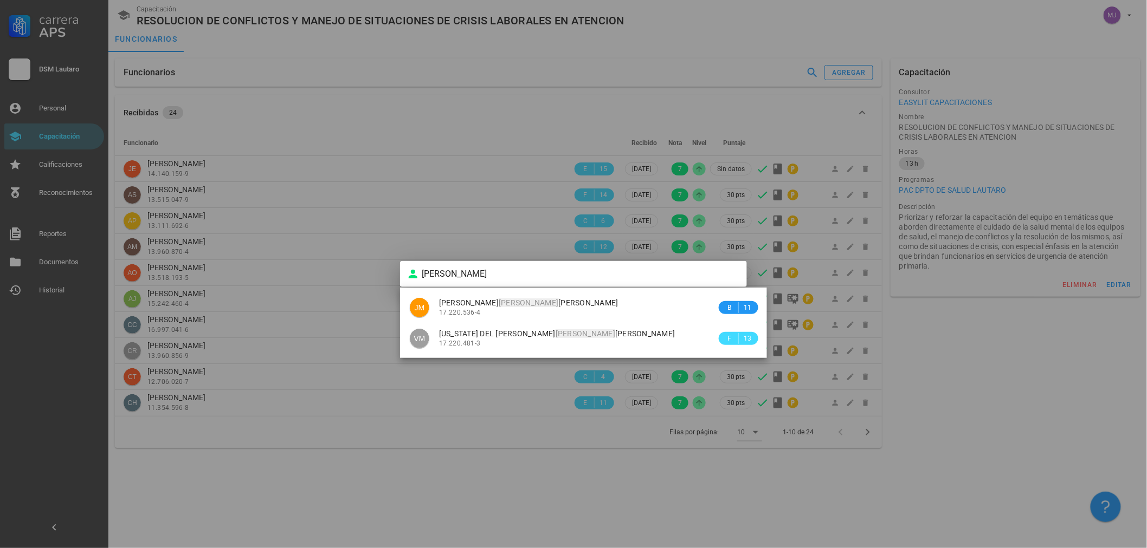
click at [521, 296] on div "[PERSON_NAME] 17.220.536-4" at bounding box center [577, 307] width 277 height 31
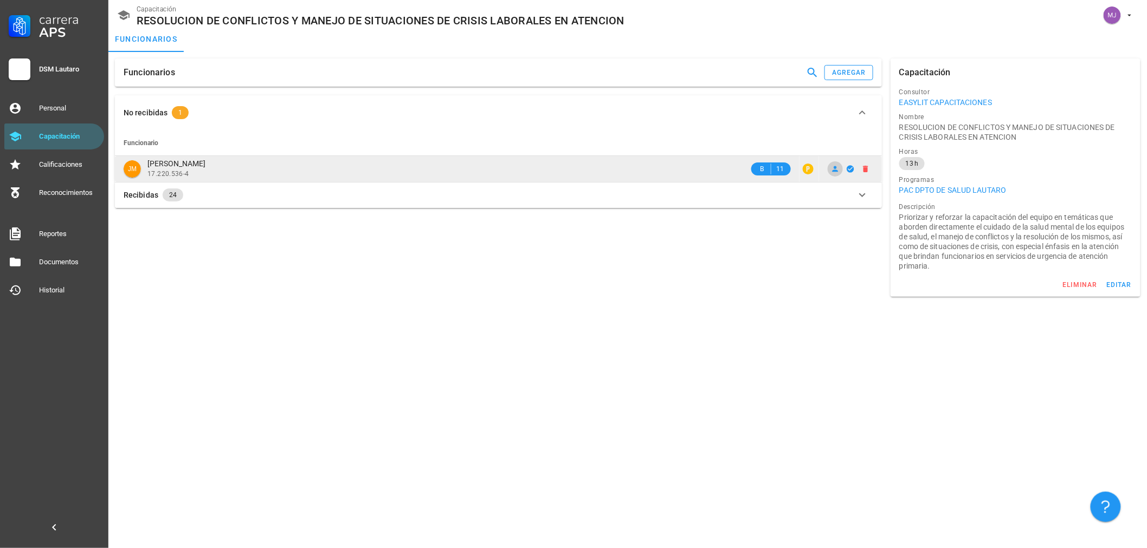
click at [834, 172] on icon at bounding box center [835, 169] width 9 height 9
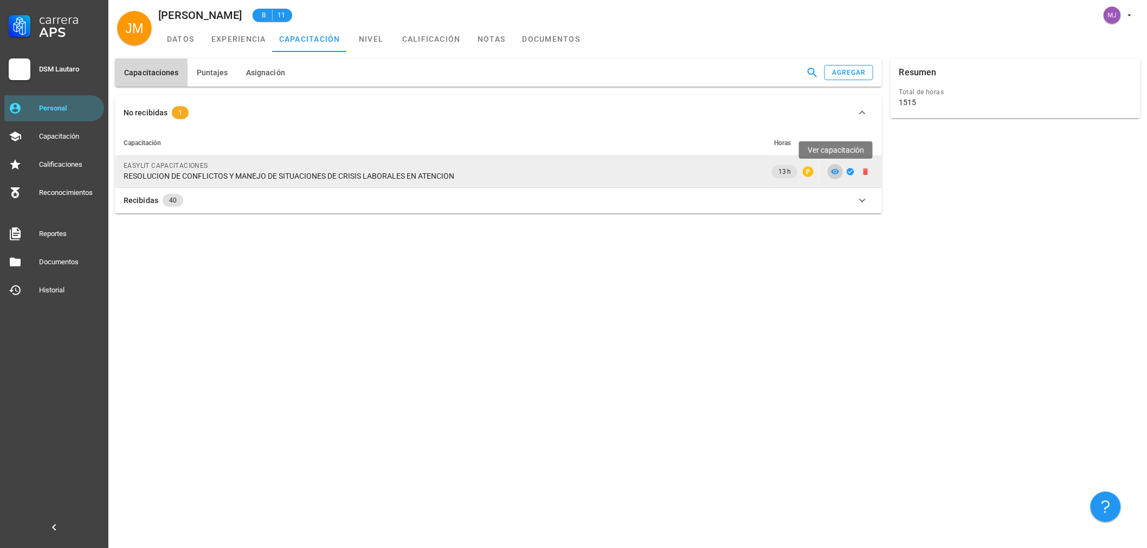
click at [835, 171] on icon at bounding box center [835, 171] width 8 height 5
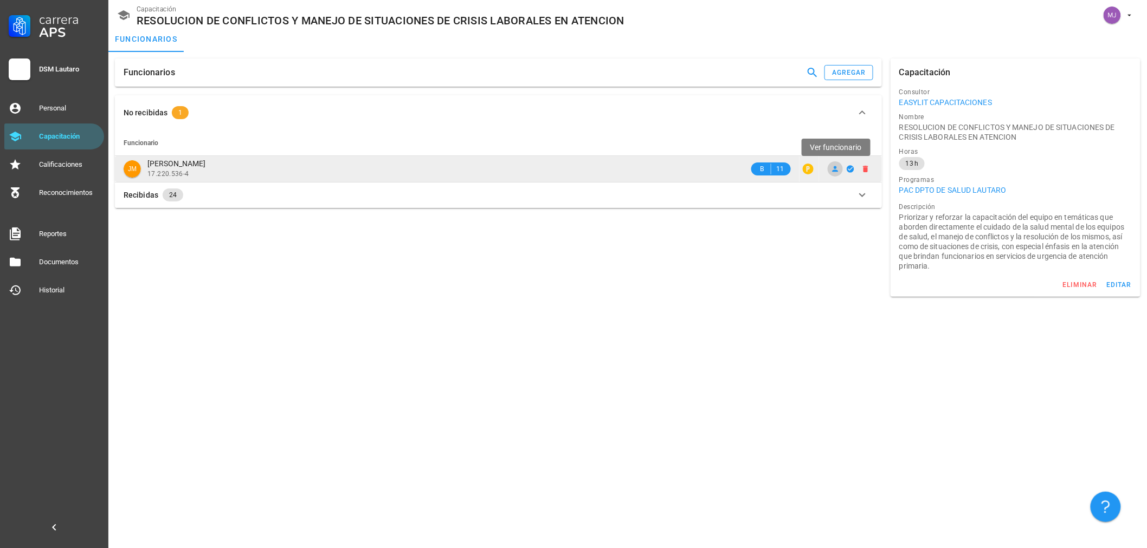
click at [838, 169] on icon at bounding box center [835, 169] width 9 height 9
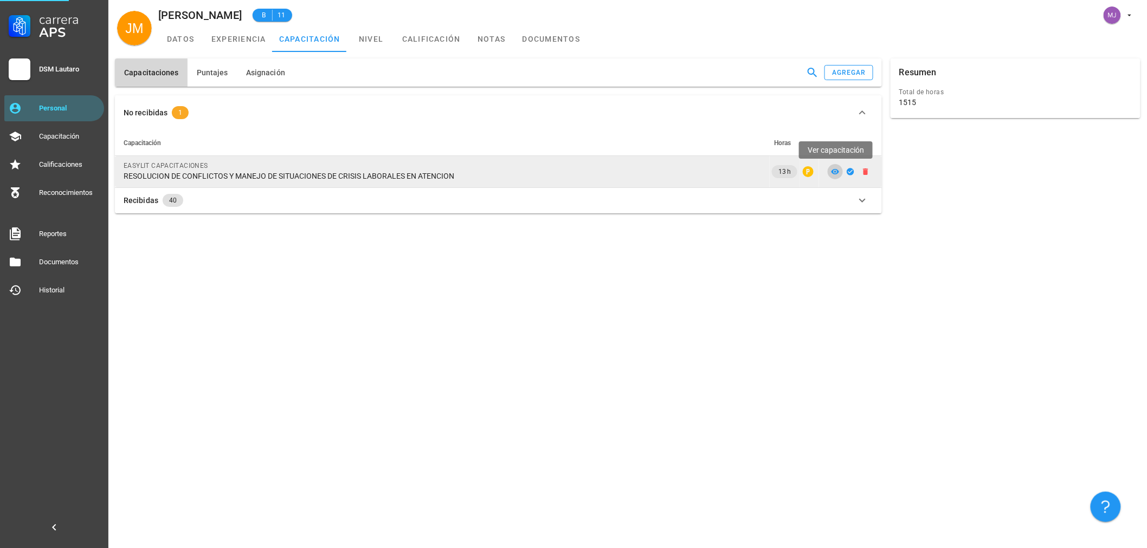
click at [838, 168] on icon at bounding box center [835, 171] width 9 height 9
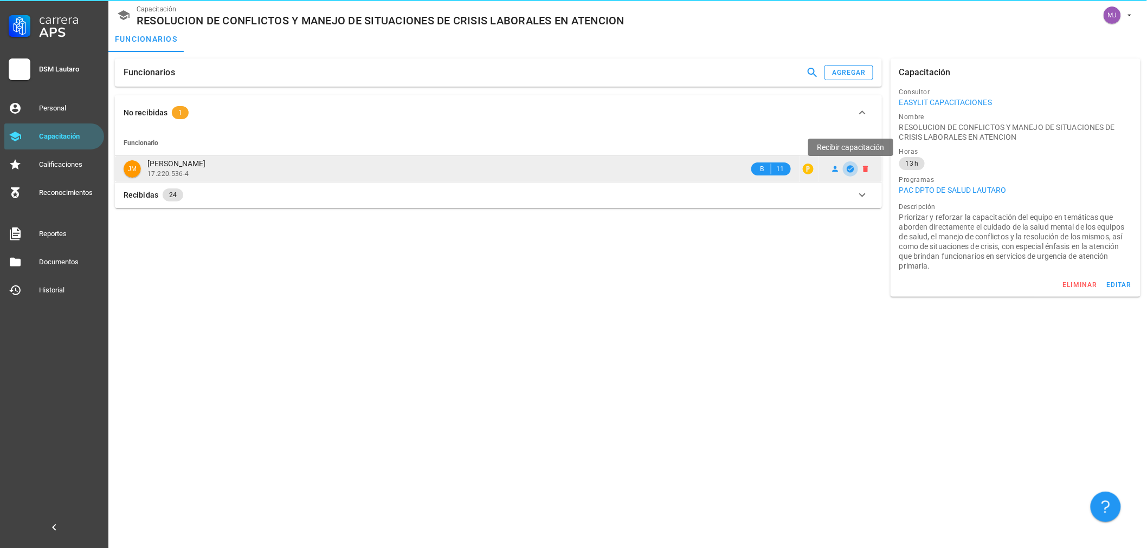
click at [851, 167] on icon "button" at bounding box center [849, 168] width 7 height 7
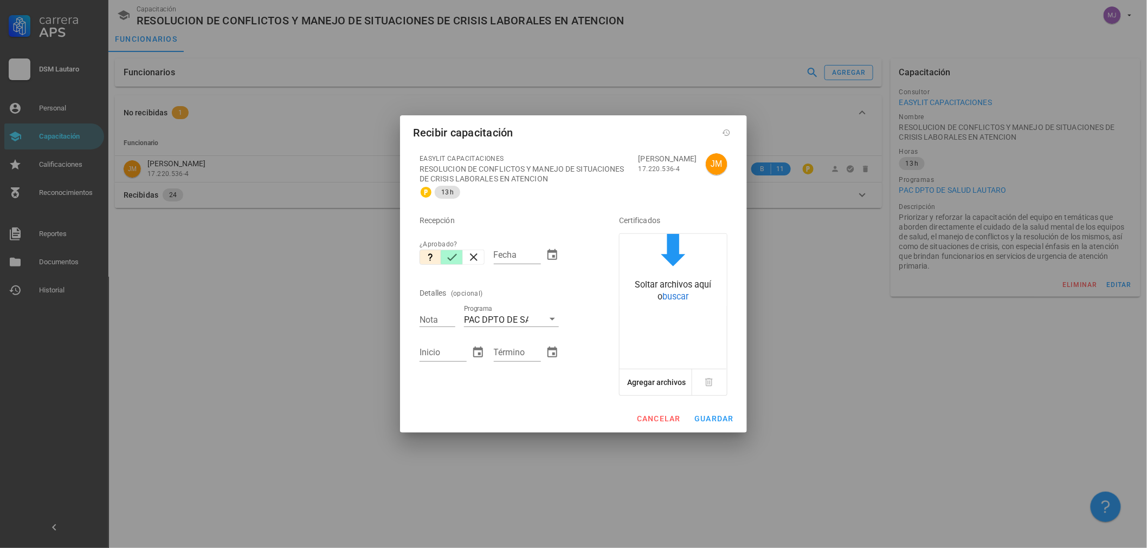
click at [448, 257] on icon "button" at bounding box center [451, 257] width 13 height 13
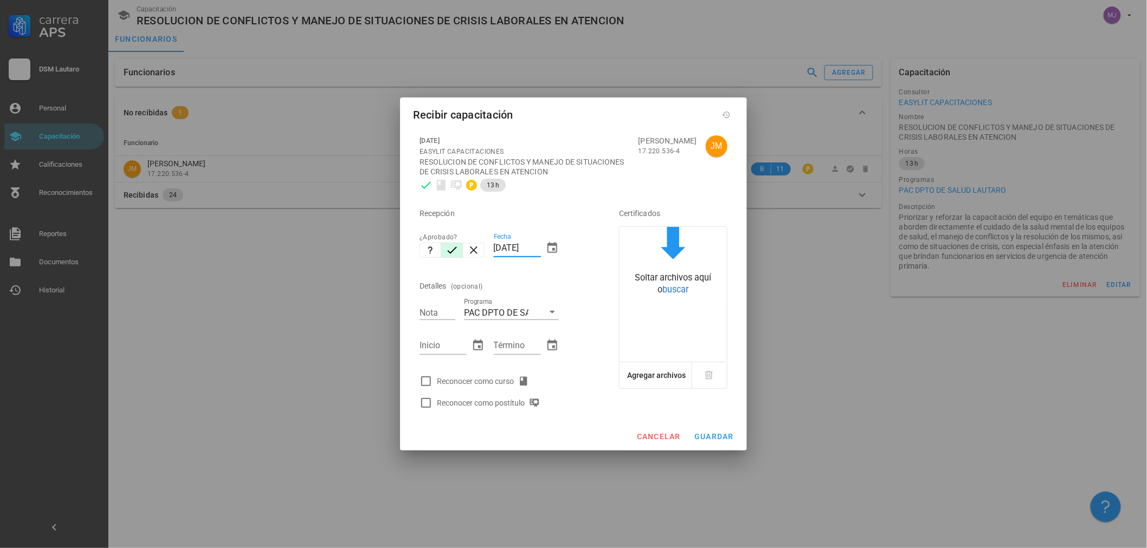
drag, startPoint x: 540, startPoint y: 245, endPoint x: 300, endPoint y: 248, distance: 240.0
click at [300, 248] on div "Carrera APS DSM [PERSON_NAME] Personal Capacitación Calificaciones Reconocimien…" at bounding box center [573, 274] width 1147 height 548
click at [478, 382] on div "Reconocer como curso" at bounding box center [485, 381] width 96 height 13
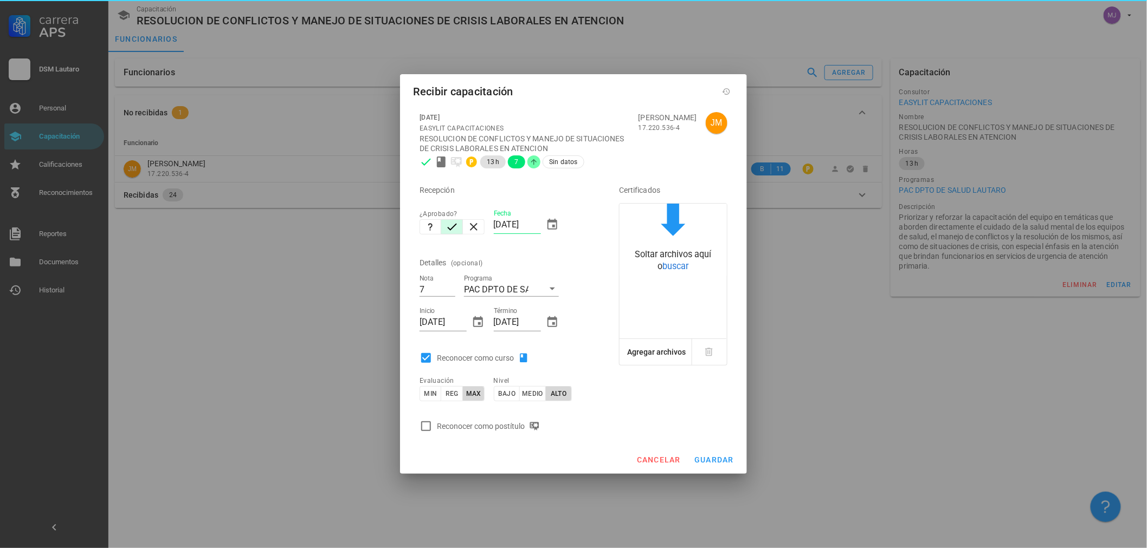
drag, startPoint x: 502, startPoint y: 431, endPoint x: 506, endPoint y: 427, distance: 5.8
click at [502, 431] on div "Reconocer como postítulo" at bounding box center [490, 426] width 107 height 13
click at [712, 453] on button "guardar" at bounding box center [713, 460] width 49 height 20
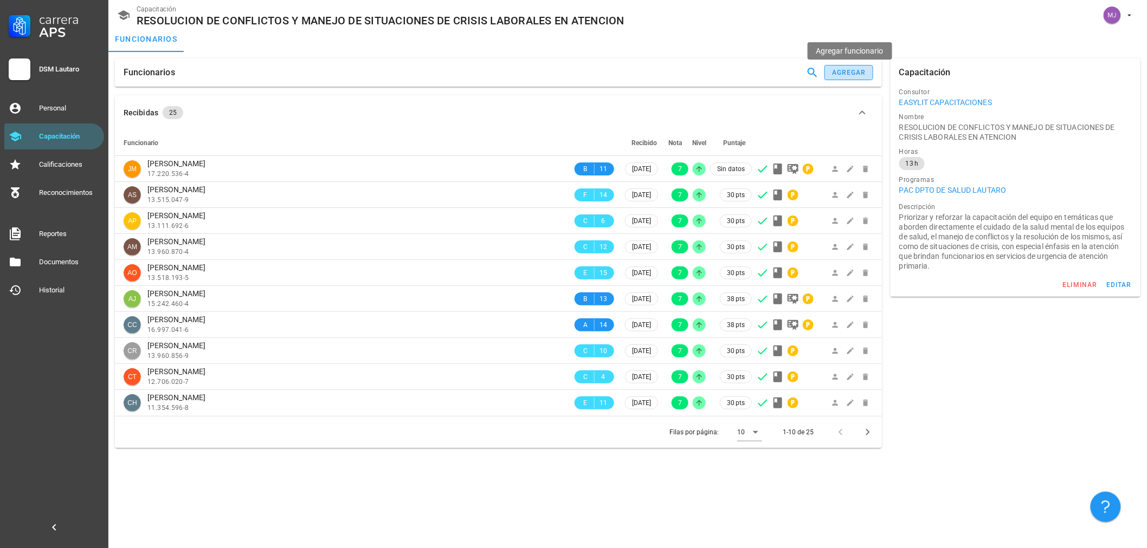
click at [829, 72] on button "agregar" at bounding box center [848, 72] width 49 height 15
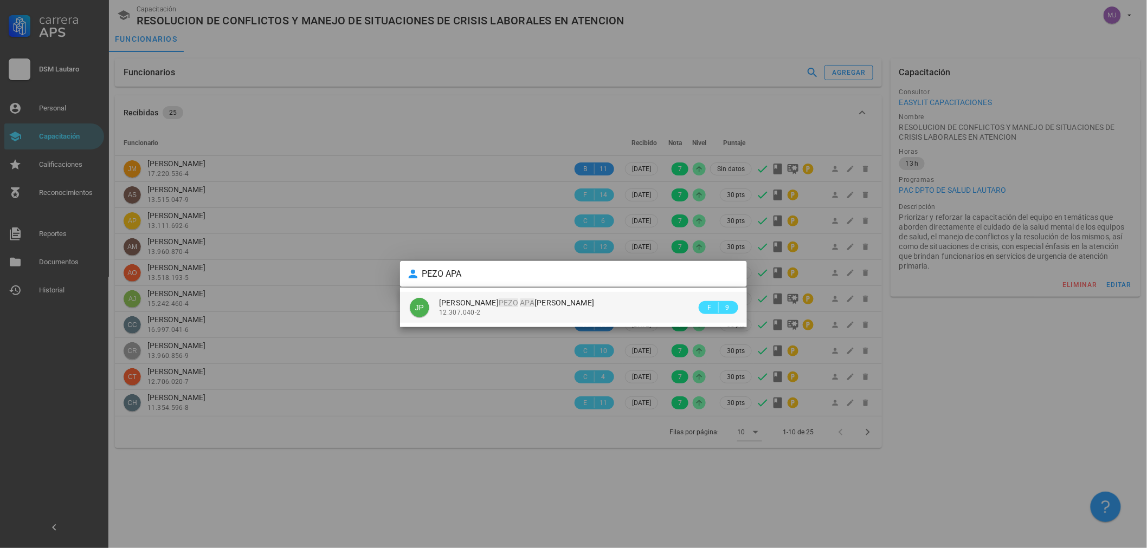
click at [549, 300] on div "[PERSON_NAME] APA [PERSON_NAME]" at bounding box center [567, 303] width 257 height 9
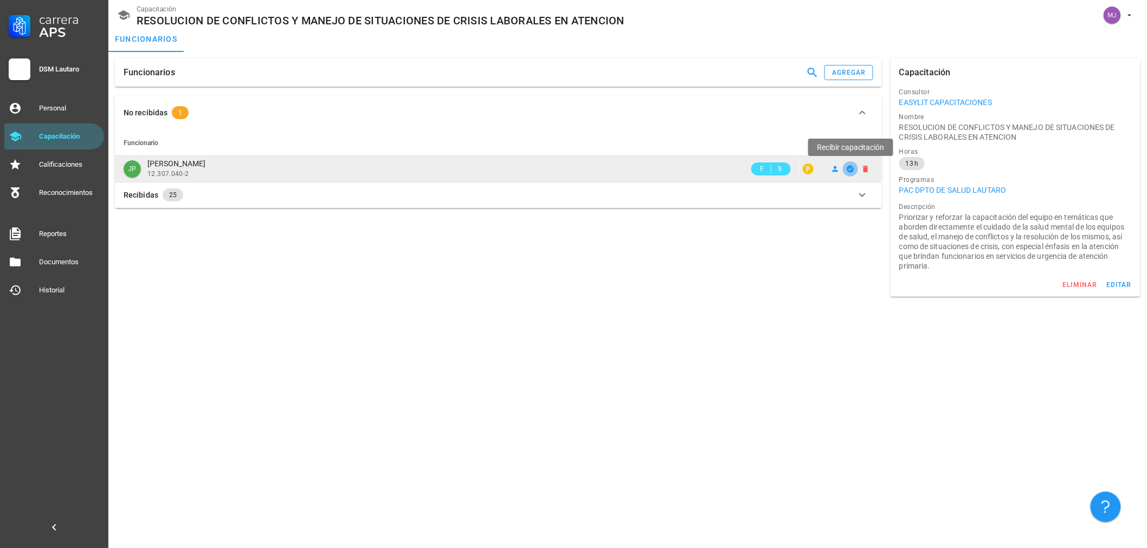
click at [850, 170] on icon "button" at bounding box center [850, 169] width 9 height 9
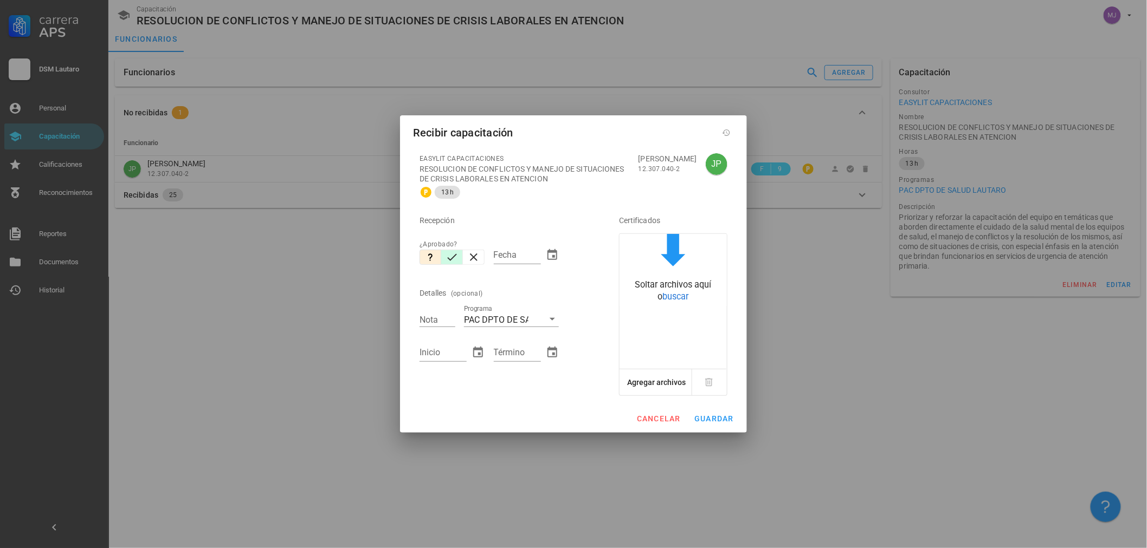
click at [452, 251] on button "button" at bounding box center [452, 257] width 22 height 15
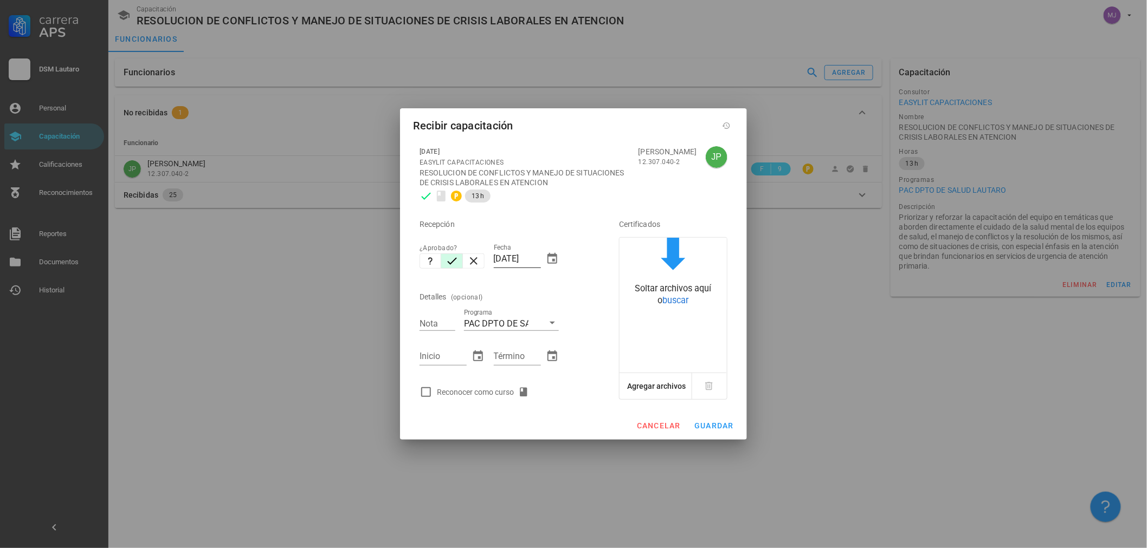
click at [542, 260] on div "Fecha [DATE]" at bounding box center [526, 262] width 65 height 36
drag, startPoint x: 541, startPoint y: 258, endPoint x: 530, endPoint y: 258, distance: 10.8
click at [530, 258] on div "Fecha [DATE]" at bounding box center [526, 262] width 65 height 36
drag, startPoint x: 538, startPoint y: 257, endPoint x: 334, endPoint y: 257, distance: 204.3
click at [334, 257] on div "Carrera APS DSM [PERSON_NAME] Personal Capacitación Calificaciones Reconocimien…" at bounding box center [573, 274] width 1147 height 548
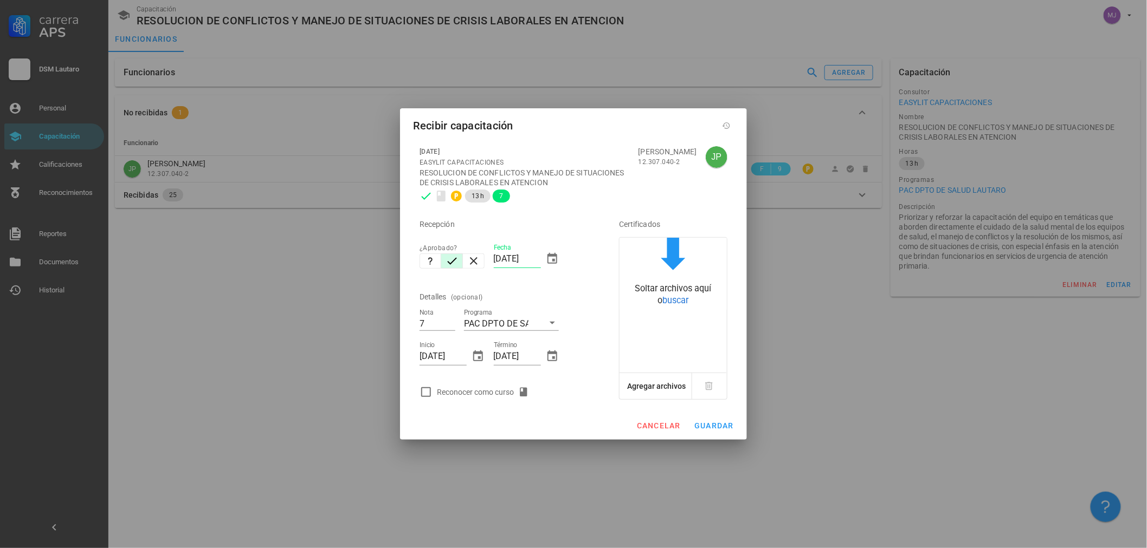
click at [482, 383] on div "Reconocer como curso" at bounding box center [504, 392] width 178 height 22
click at [481, 392] on div "Reconocer como curso" at bounding box center [485, 392] width 96 height 13
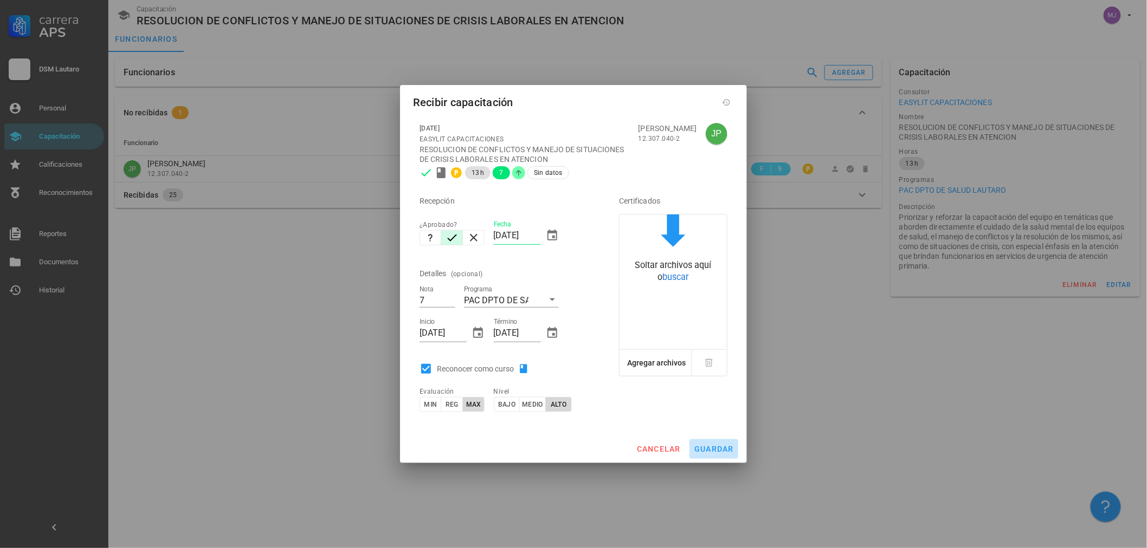
click at [716, 453] on span "guardar" at bounding box center [714, 449] width 40 height 9
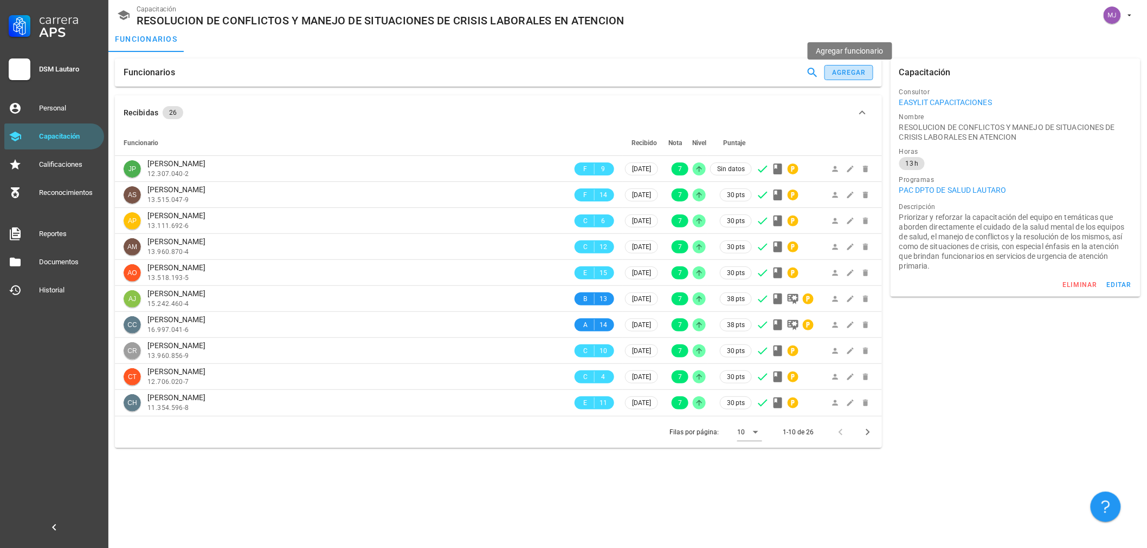
click at [863, 73] on div "agregar" at bounding box center [848, 73] width 35 height 8
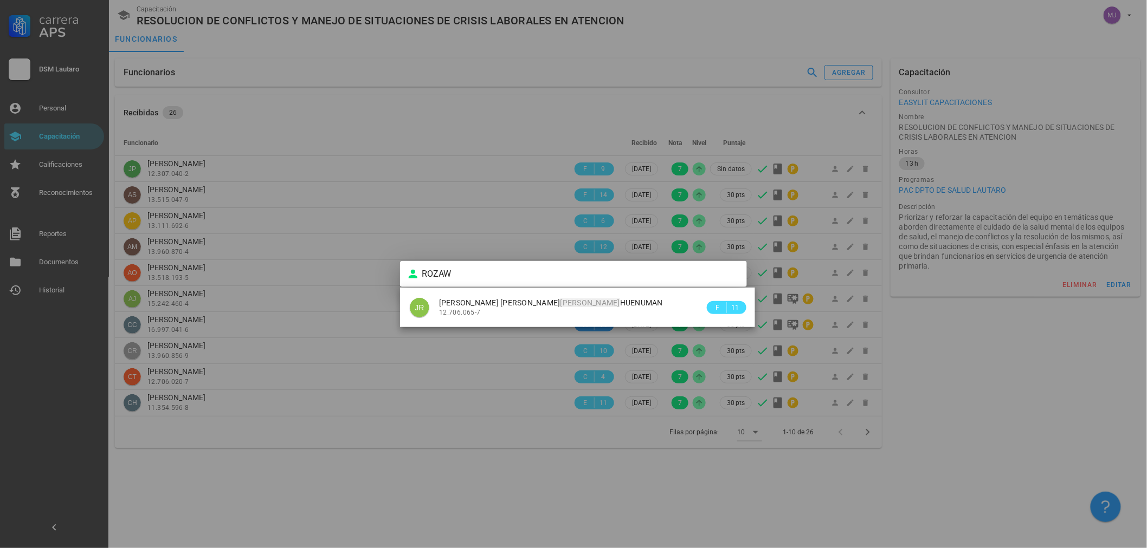
click at [570, 296] on div "[PERSON_NAME] 12.706.065-7" at bounding box center [571, 307] width 265 height 31
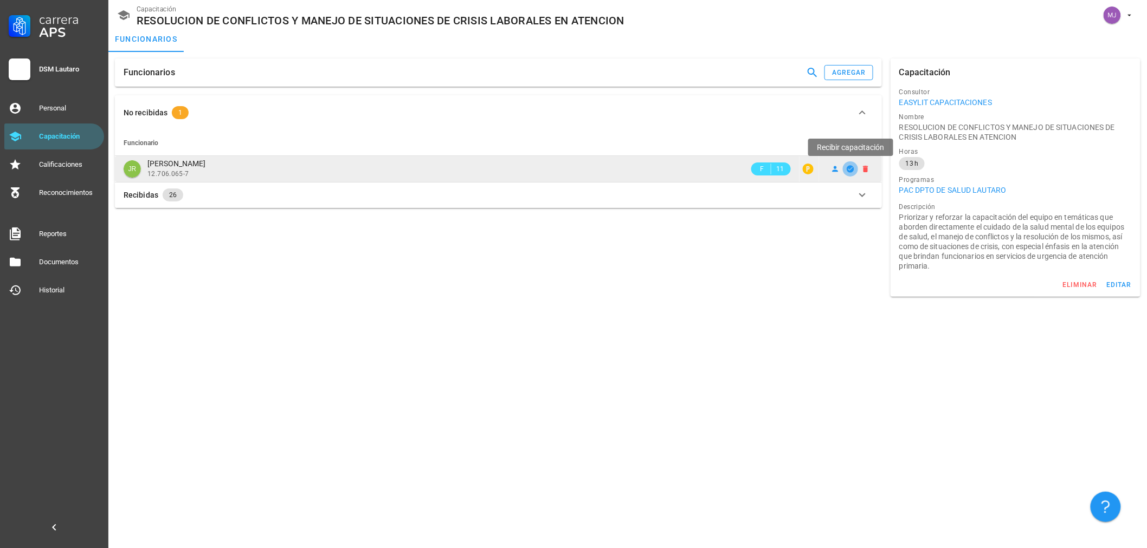
click at [849, 166] on icon "button" at bounding box center [849, 168] width 7 height 7
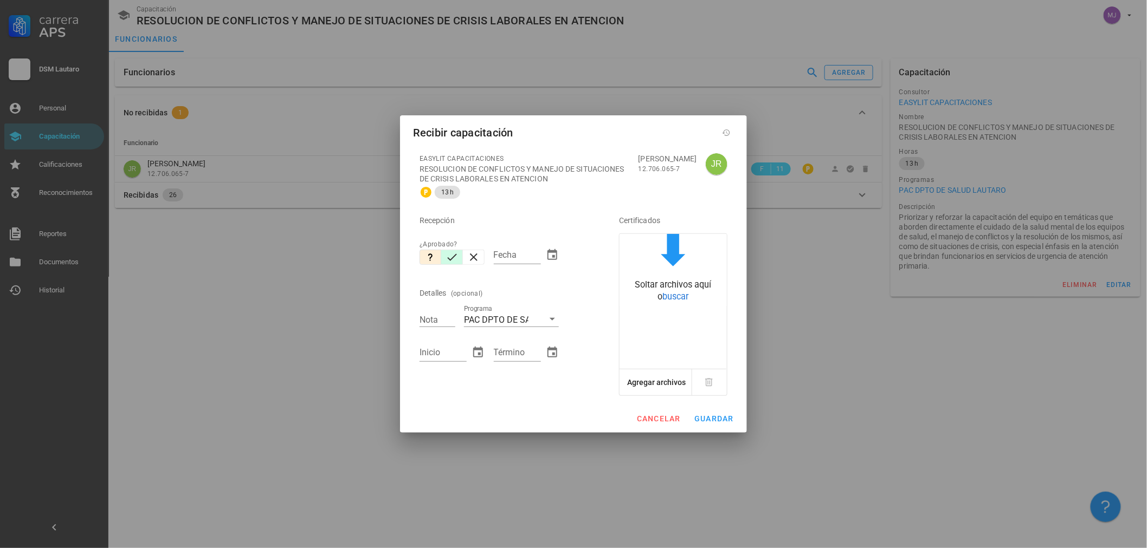
click at [450, 258] on icon "button" at bounding box center [451, 257] width 13 height 13
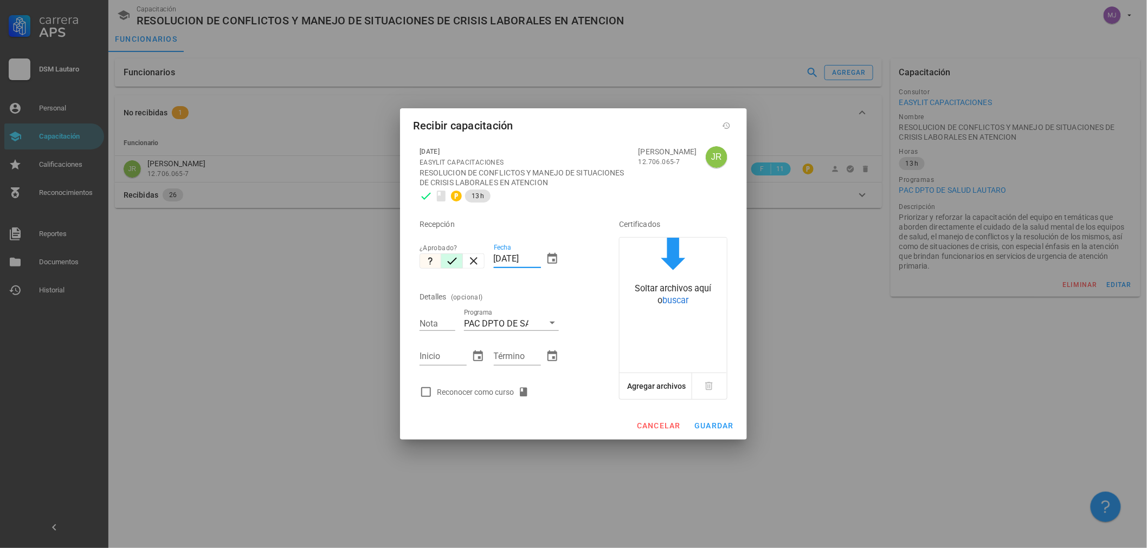
drag, startPoint x: 539, startPoint y: 259, endPoint x: 420, endPoint y: 267, distance: 118.9
click at [420, 267] on div "Recepción ¿Aprobado? Fecha [DATE] Detalles (opcional) Nota Programa PAC DPTO DE…" at bounding box center [504, 305] width 178 height 196
click at [486, 393] on div "Reconocer como curso" at bounding box center [485, 392] width 96 height 13
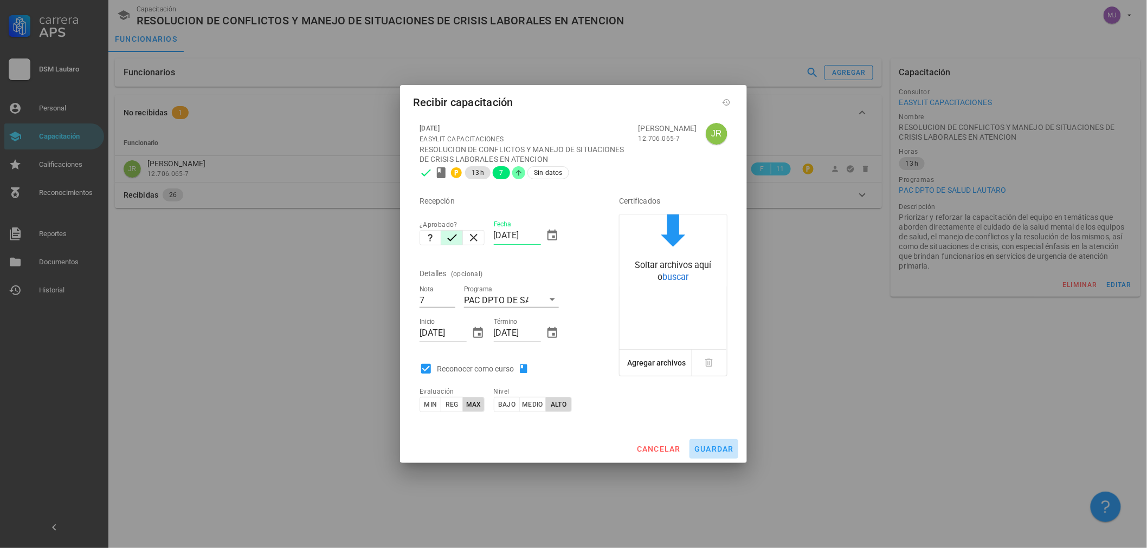
click at [718, 442] on button "guardar" at bounding box center [713, 449] width 49 height 20
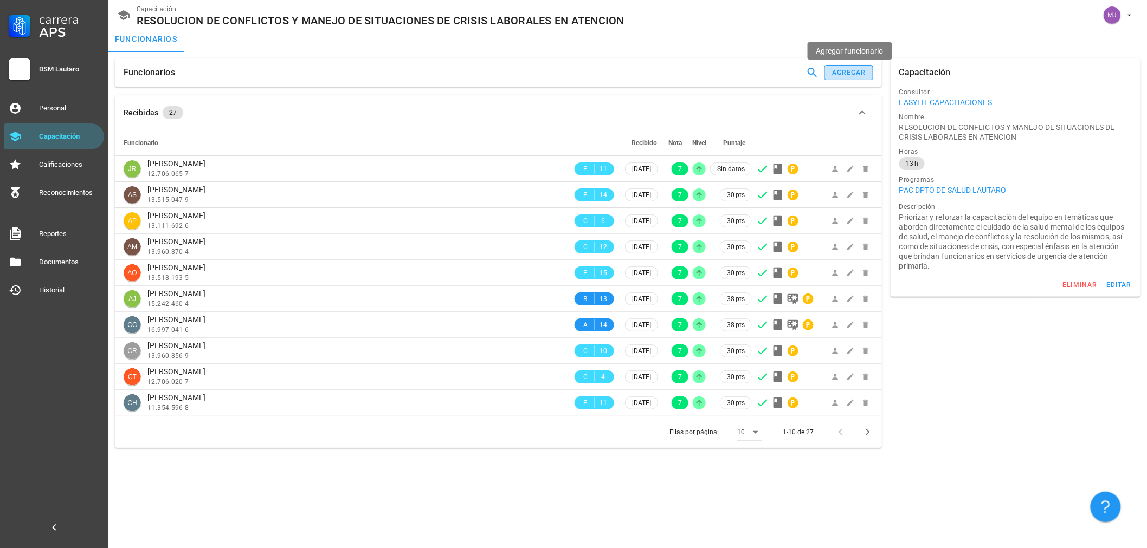
click at [865, 72] on div "agregar" at bounding box center [848, 73] width 35 height 8
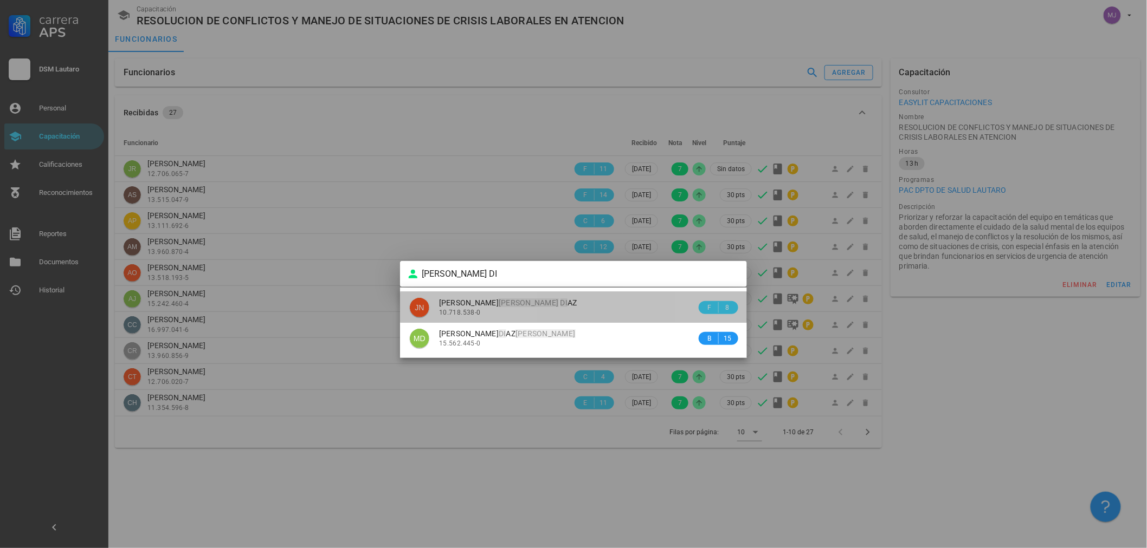
click at [490, 313] on div "10.718.538-0" at bounding box center [567, 313] width 257 height 8
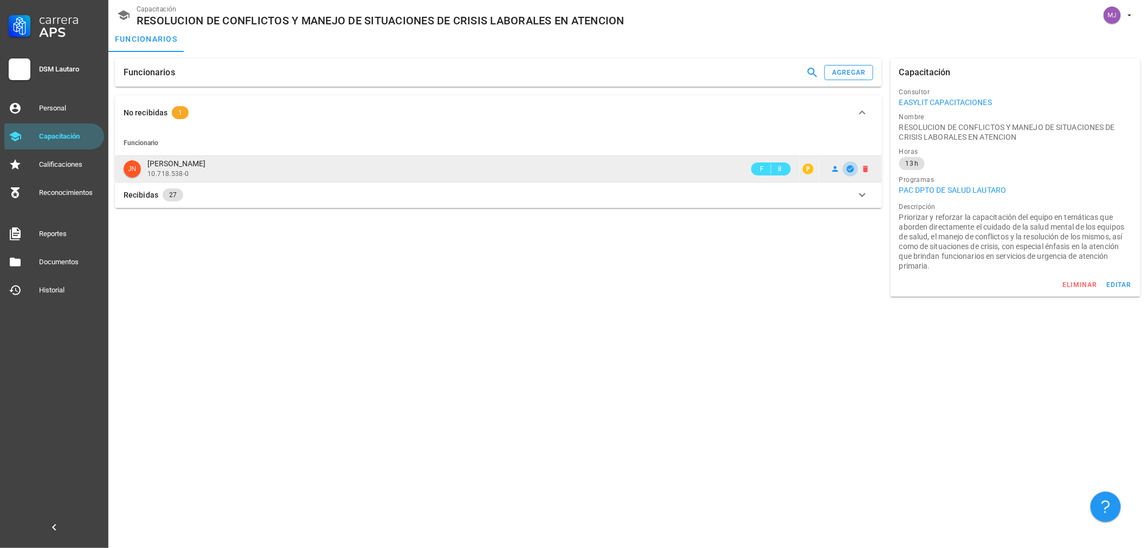
click at [847, 167] on icon "button" at bounding box center [849, 168] width 7 height 7
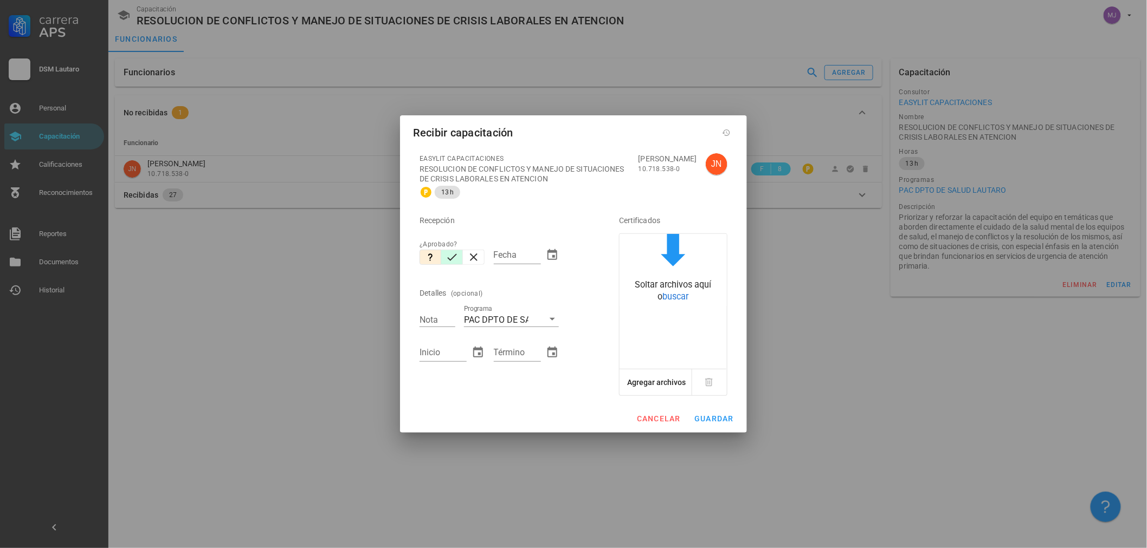
click at [452, 258] on icon "button" at bounding box center [452, 257] width 10 height 7
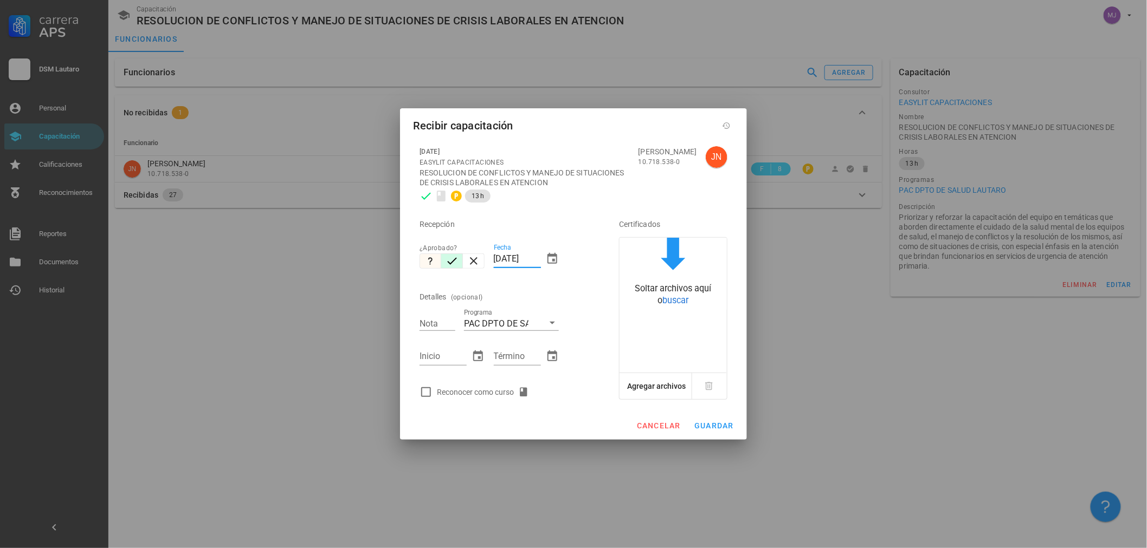
drag, startPoint x: 540, startPoint y: 260, endPoint x: 431, endPoint y: 262, distance: 108.9
click at [431, 262] on div "Recepción ¿Aprobado? Fecha [DATE] Detalles (opcional) Nota Programa PAC DPTO DE…" at bounding box center [504, 305] width 178 height 196
click at [480, 387] on div "Reconocer como curso" at bounding box center [485, 392] width 96 height 13
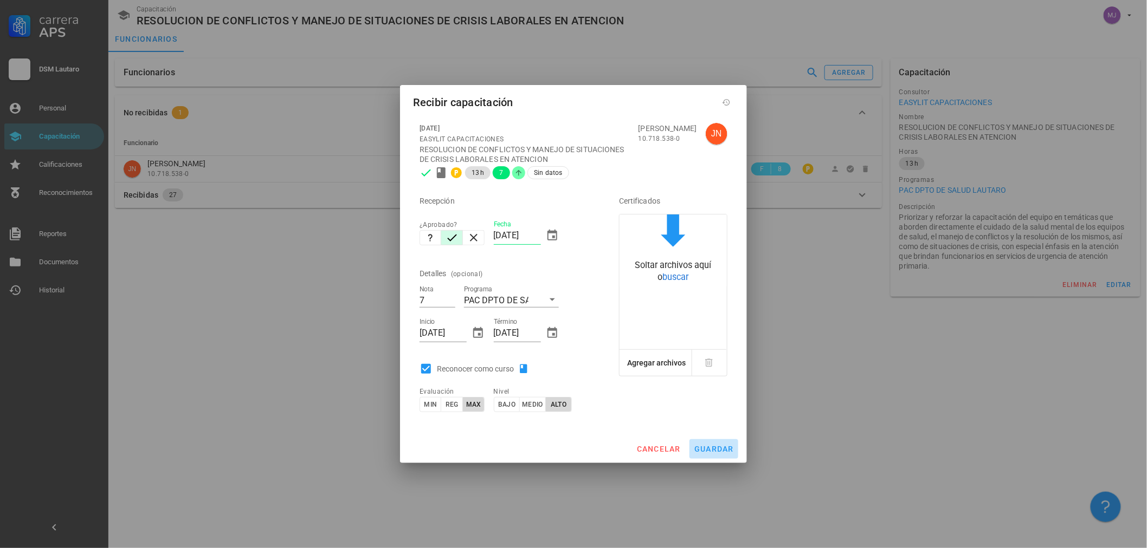
click at [711, 449] on span "guardar" at bounding box center [714, 449] width 40 height 9
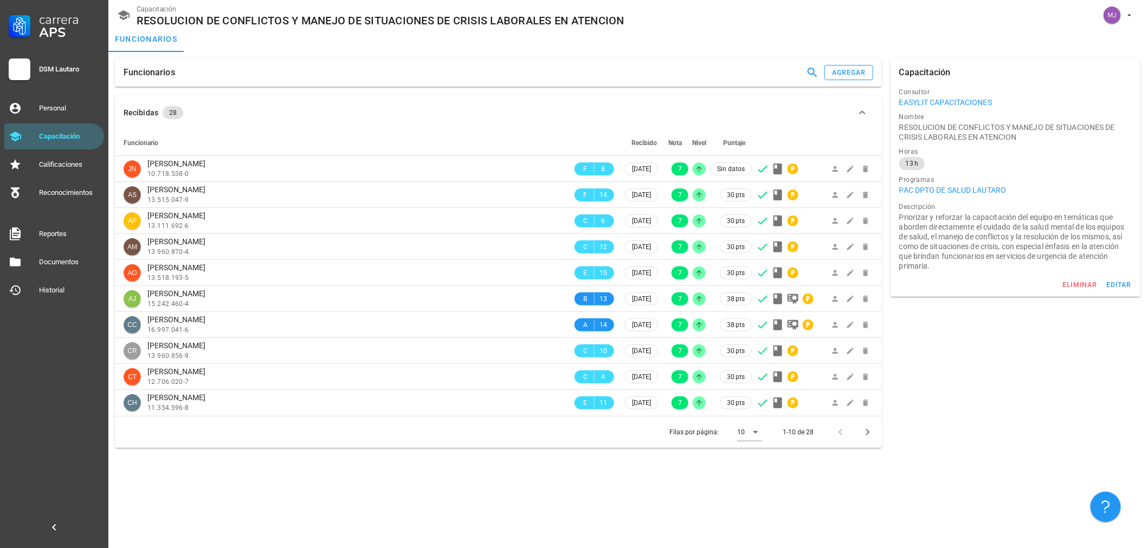
click at [843, 81] on div "Funcionarios agregar" at bounding box center [498, 73] width 767 height 28
click at [844, 79] on button "agregar" at bounding box center [848, 72] width 49 height 15
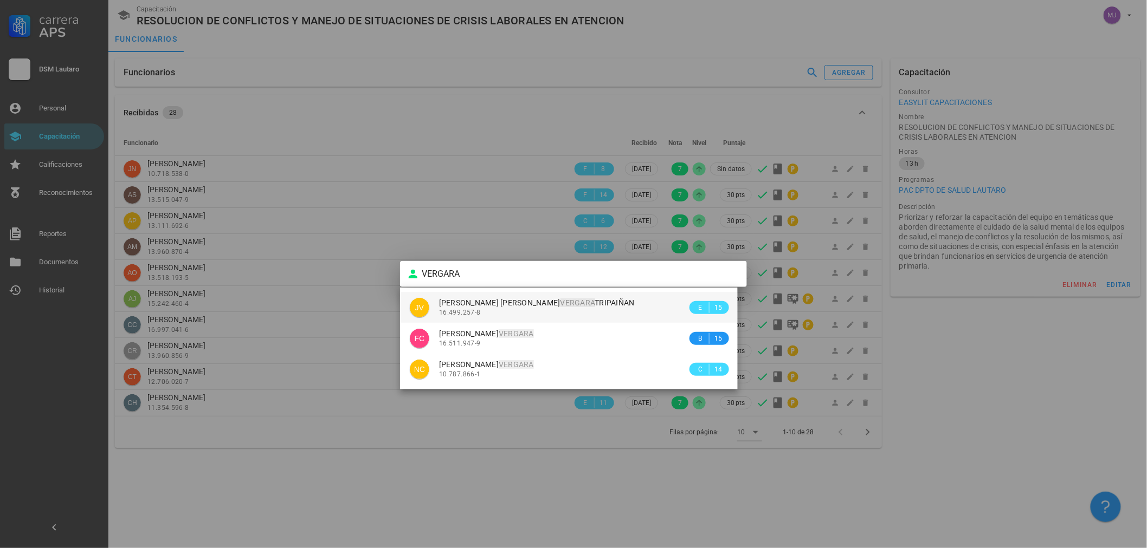
click at [596, 320] on div "[PERSON_NAME] 16.499.257-8" at bounding box center [563, 307] width 248 height 31
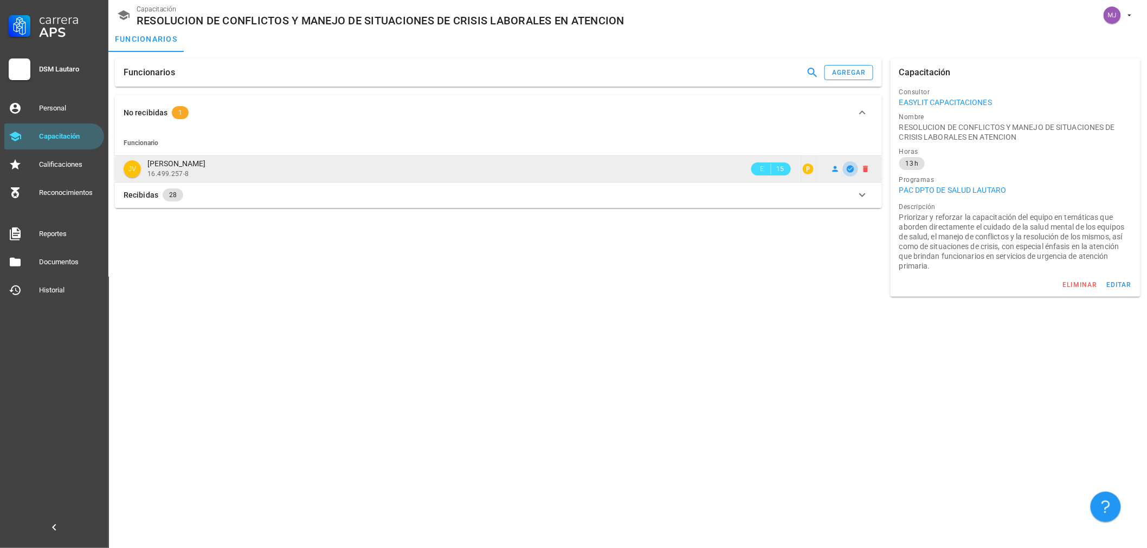
click at [845, 171] on span "button" at bounding box center [850, 169] width 15 height 9
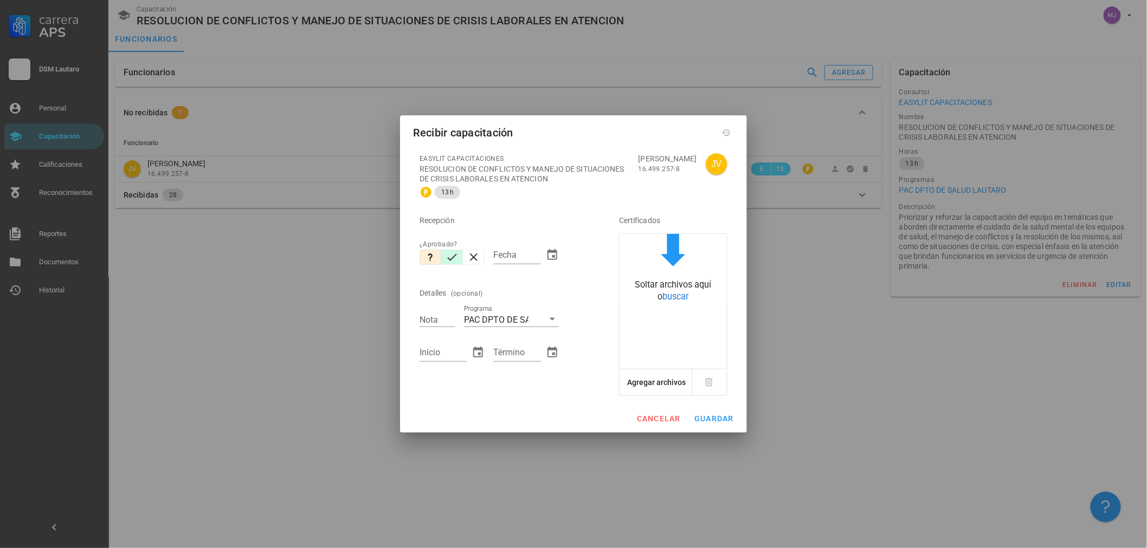
click at [457, 257] on icon "button" at bounding box center [451, 257] width 13 height 13
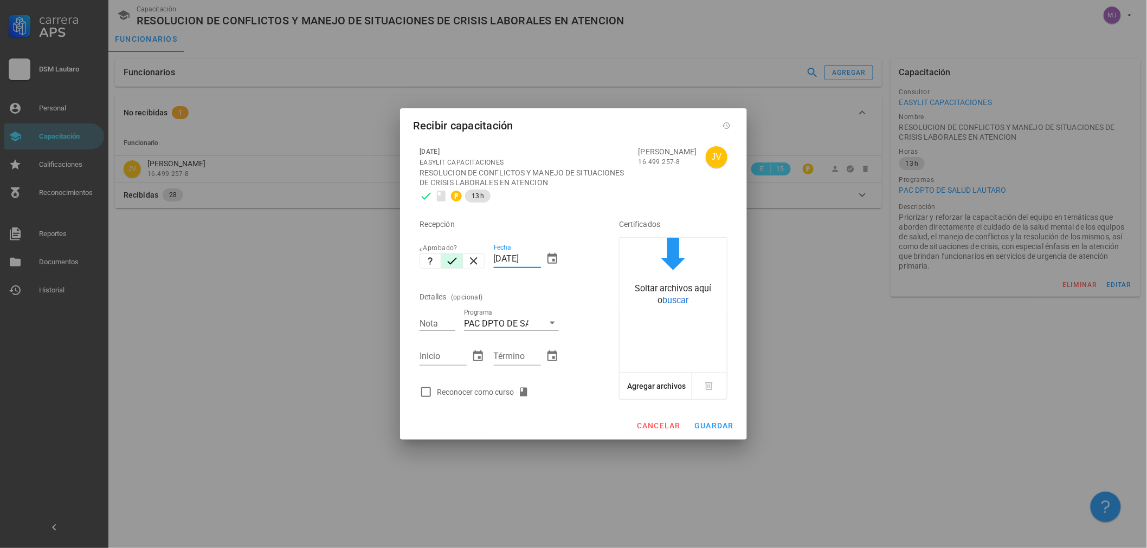
drag, startPoint x: 539, startPoint y: 256, endPoint x: 371, endPoint y: 266, distance: 168.3
click at [371, 265] on div "Carrera APS DSM Lautaro Personal Capacitación Calificaciones Reconocimientos Re…" at bounding box center [573, 274] width 1147 height 548
click at [479, 387] on div "Reconocer como curso" at bounding box center [485, 392] width 96 height 13
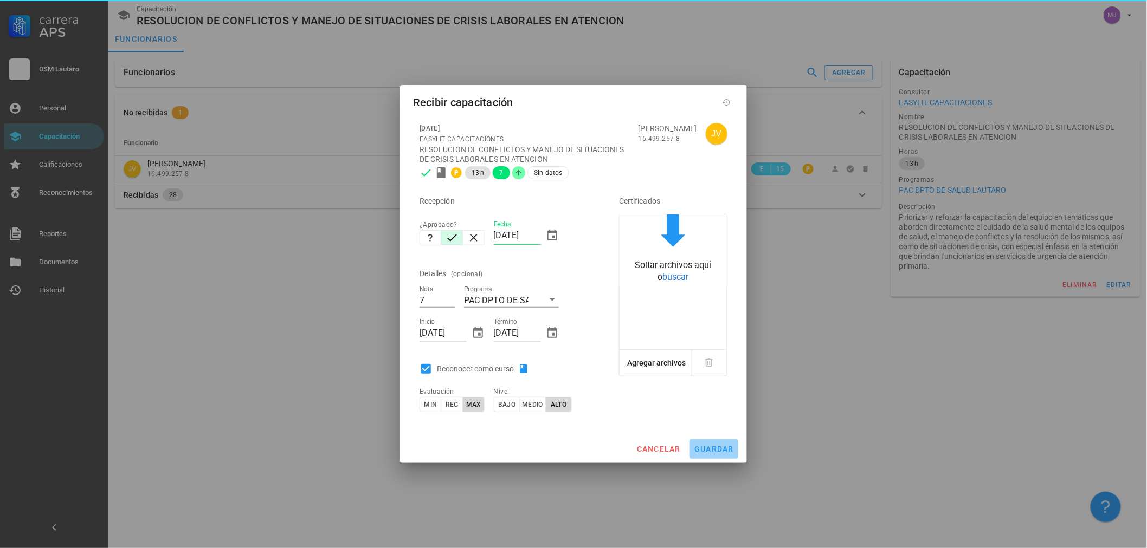
click at [718, 448] on span "guardar" at bounding box center [714, 449] width 40 height 9
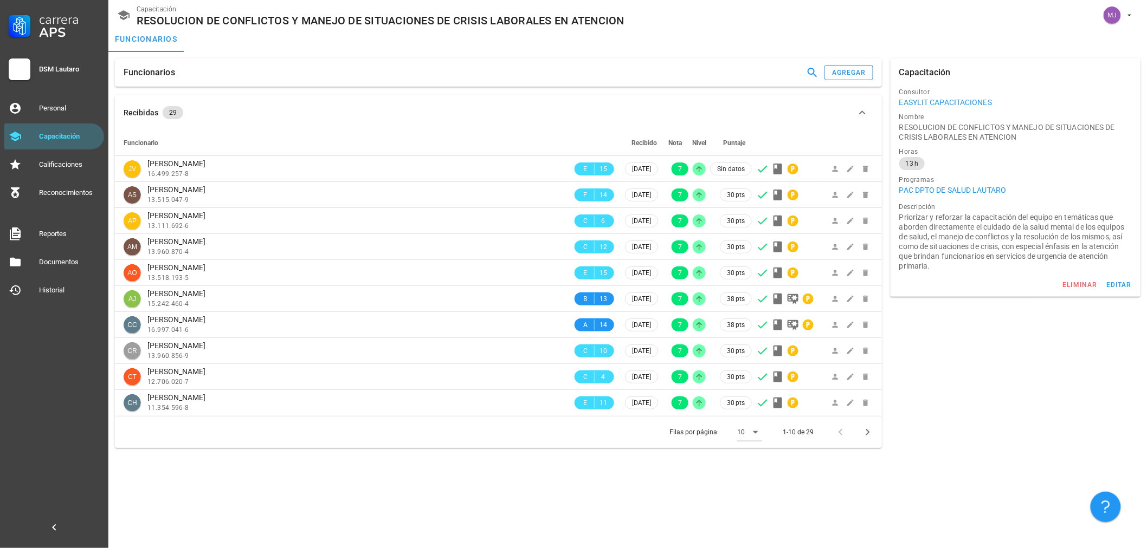
click at [857, 81] on div "Funcionarios agregar" at bounding box center [498, 73] width 767 height 28
click at [859, 69] on div "agregar" at bounding box center [848, 73] width 35 height 8
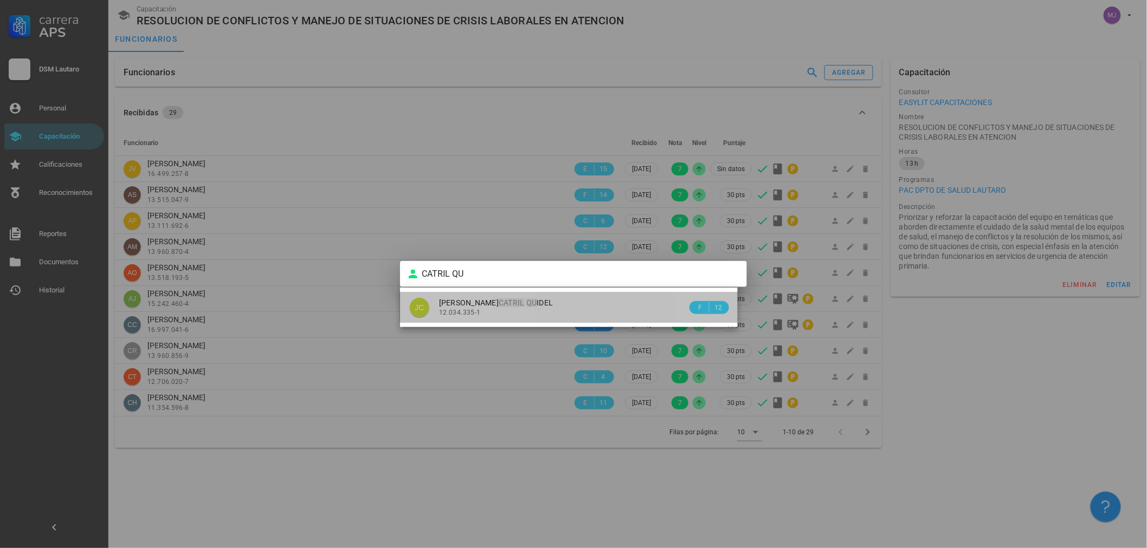
click at [567, 317] on div "[PERSON_NAME] CATRIL QU IDEL 12.034.335-1" at bounding box center [563, 307] width 248 height 31
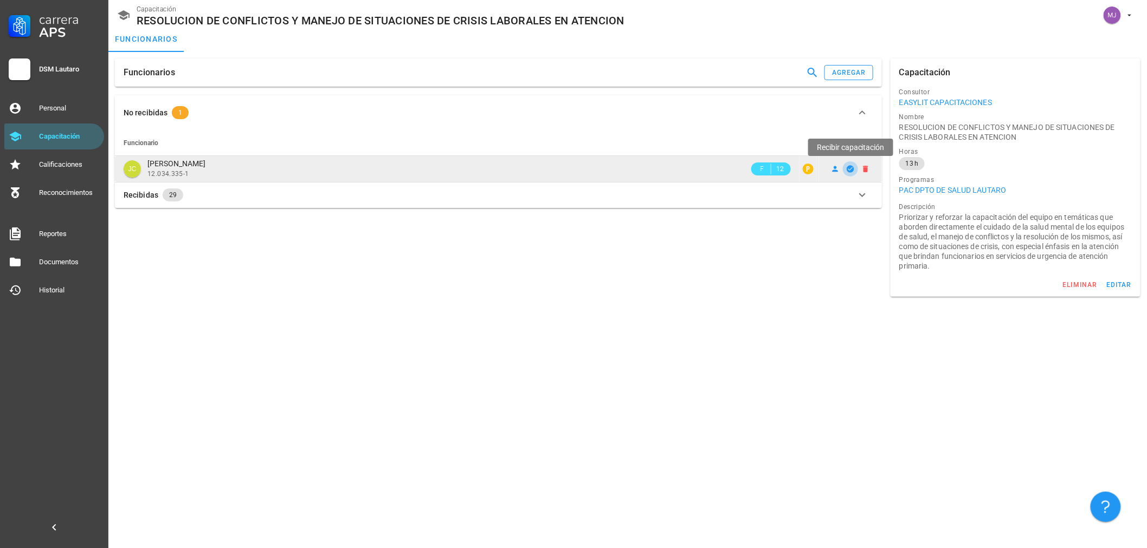
click at [850, 170] on icon "button" at bounding box center [850, 169] width 9 height 9
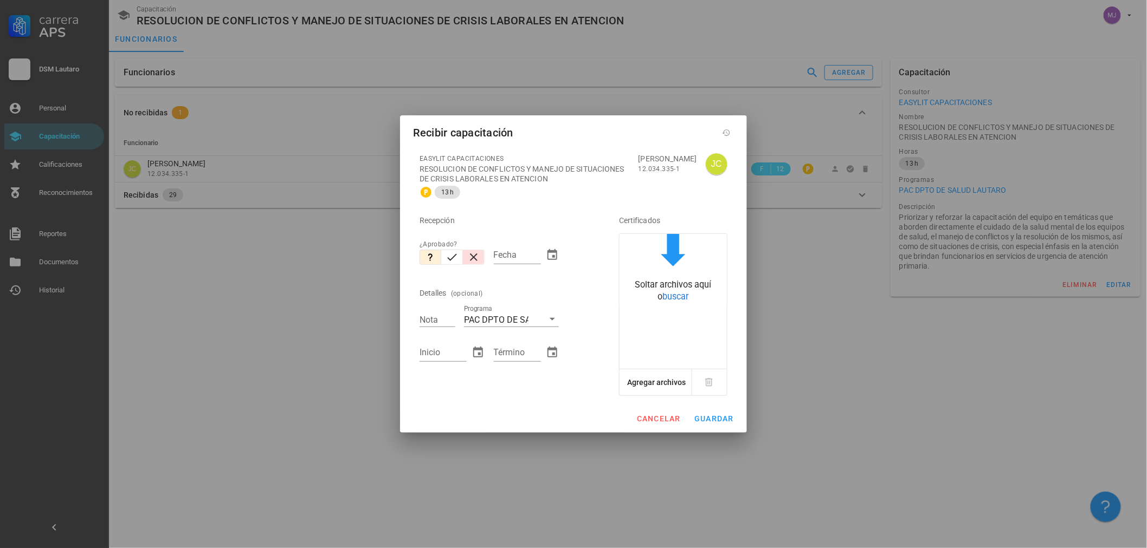
click at [464, 260] on button "button" at bounding box center [474, 257] width 22 height 15
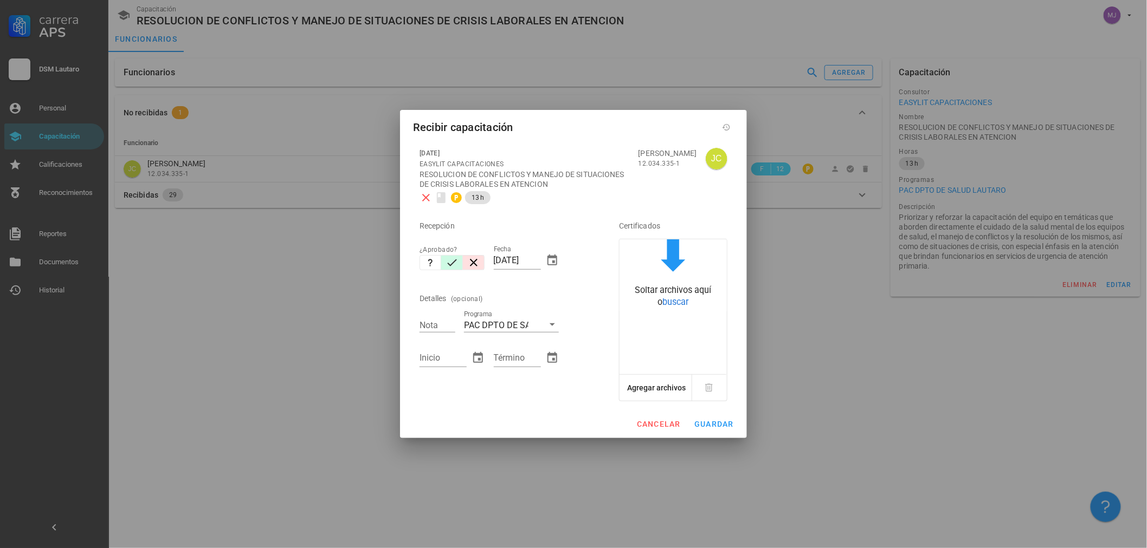
click at [458, 260] on button "button" at bounding box center [452, 262] width 22 height 15
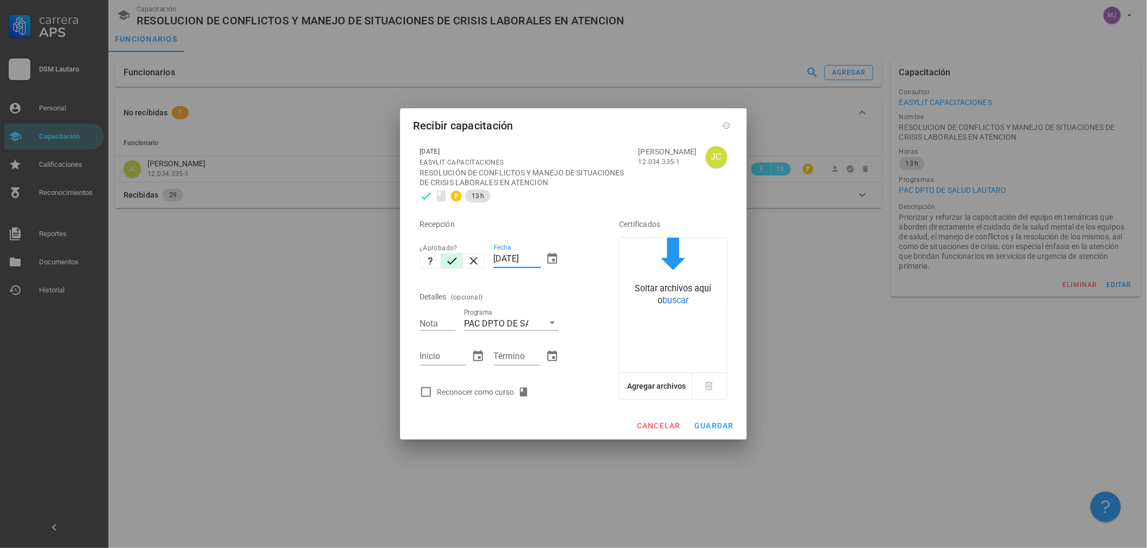
drag, startPoint x: 539, startPoint y: 260, endPoint x: 258, endPoint y: 267, distance: 280.8
click at [258, 267] on div "Carrera APS DSM [PERSON_NAME] Personal Capacitación Calificaciones Reconocimien…" at bounding box center [573, 274] width 1147 height 548
click at [469, 394] on div "Reconocer como curso" at bounding box center [485, 392] width 96 height 13
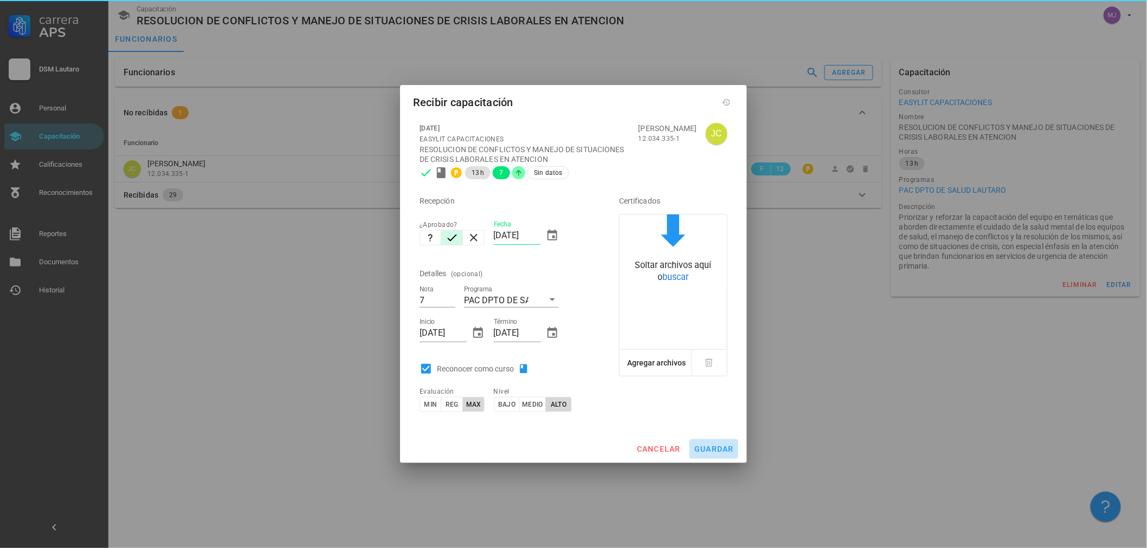
click at [719, 457] on button "guardar" at bounding box center [713, 449] width 49 height 20
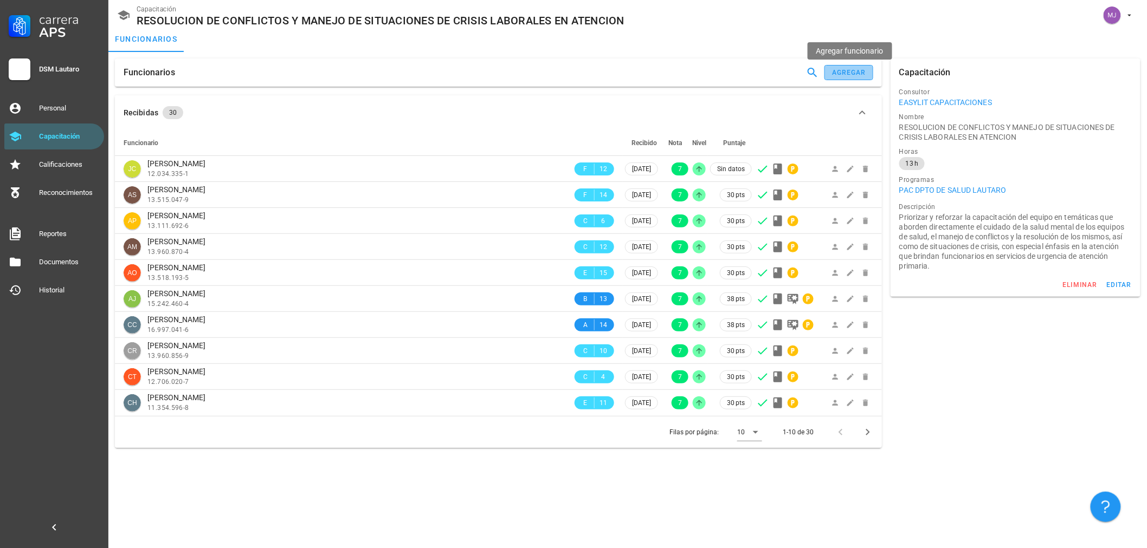
click at [830, 70] on button "agregar" at bounding box center [848, 72] width 49 height 15
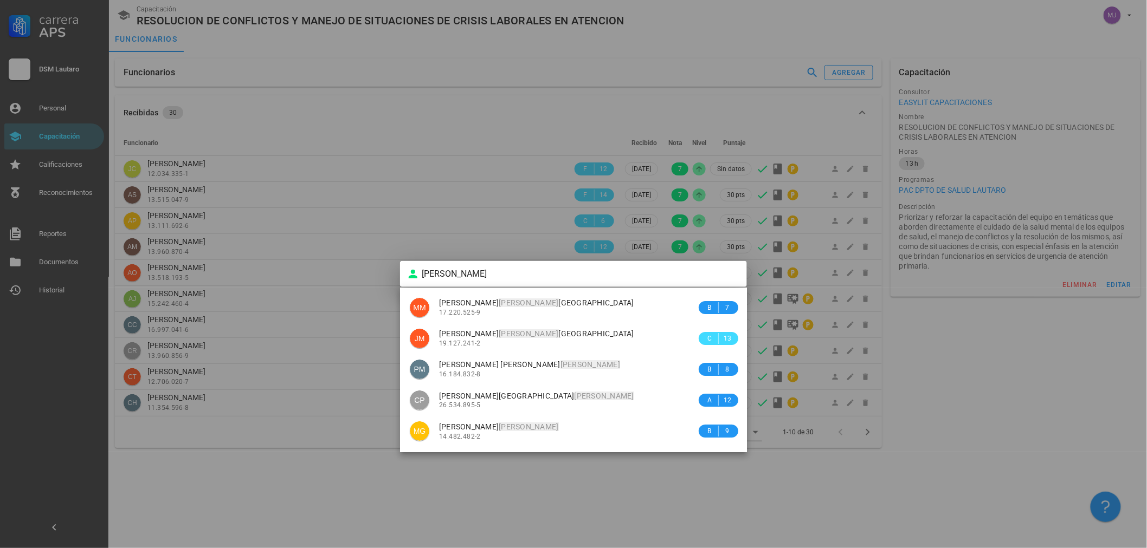
click at [537, 334] on span "[PERSON_NAME] [PERSON_NAME]" at bounding box center [536, 333] width 195 height 9
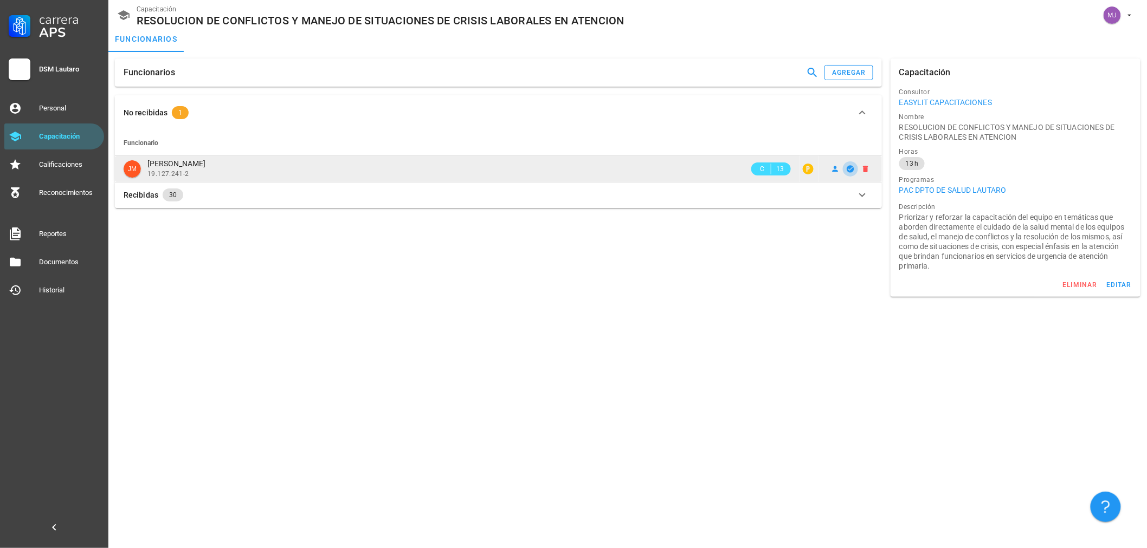
click at [847, 161] on button "button" at bounding box center [850, 168] width 15 height 15
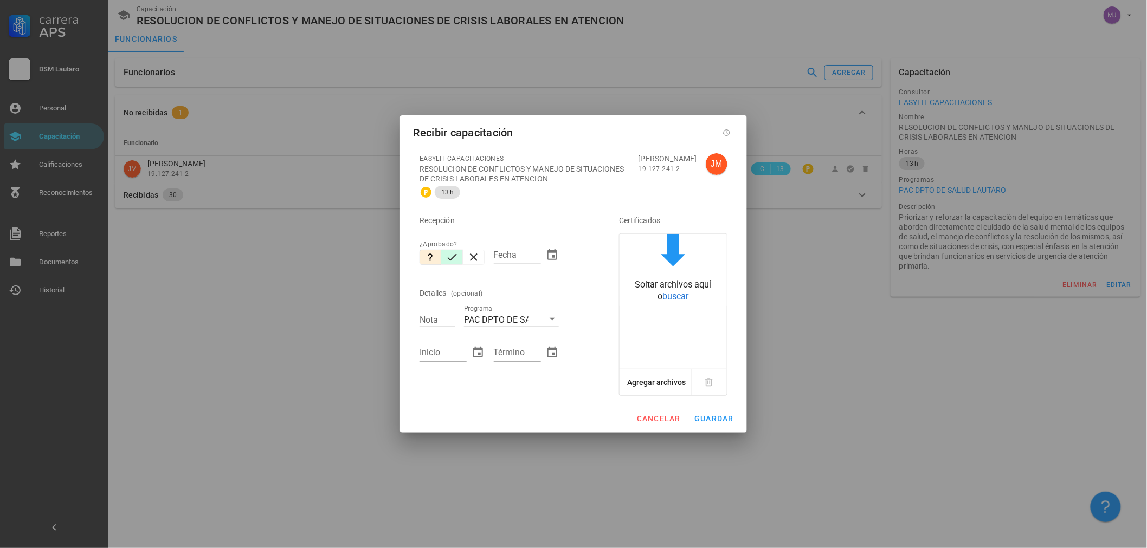
click at [446, 254] on icon "button" at bounding box center [451, 257] width 13 height 13
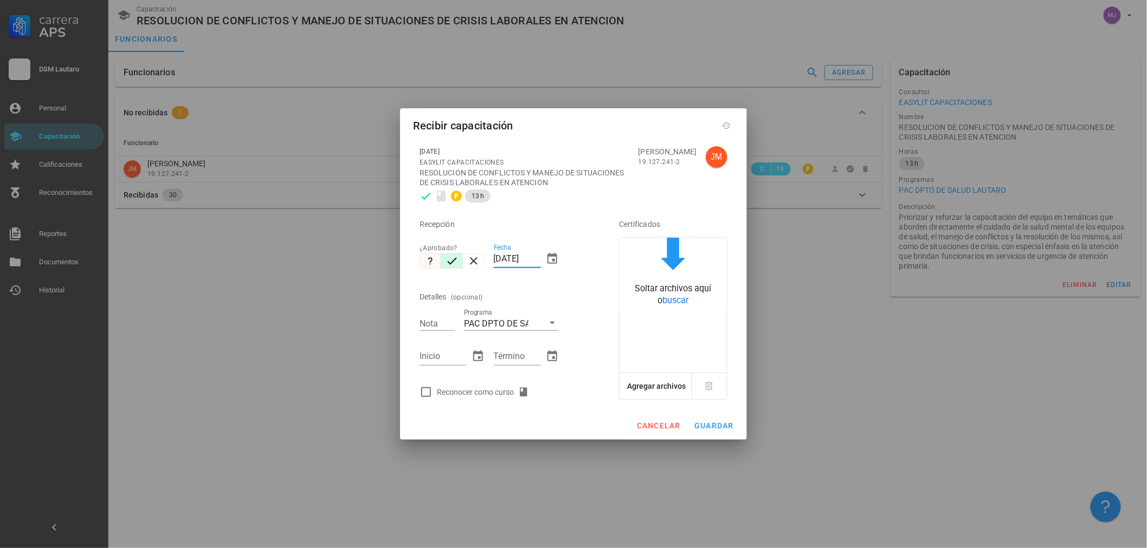
drag, startPoint x: 540, startPoint y: 259, endPoint x: 371, endPoint y: 241, distance: 170.0
click at [392, 248] on div "Carrera APS DSM [PERSON_NAME] Personal Capacitación Calificaciones Reconocimien…" at bounding box center [573, 274] width 1147 height 548
click at [493, 397] on div "Reconocer como curso" at bounding box center [485, 392] width 96 height 13
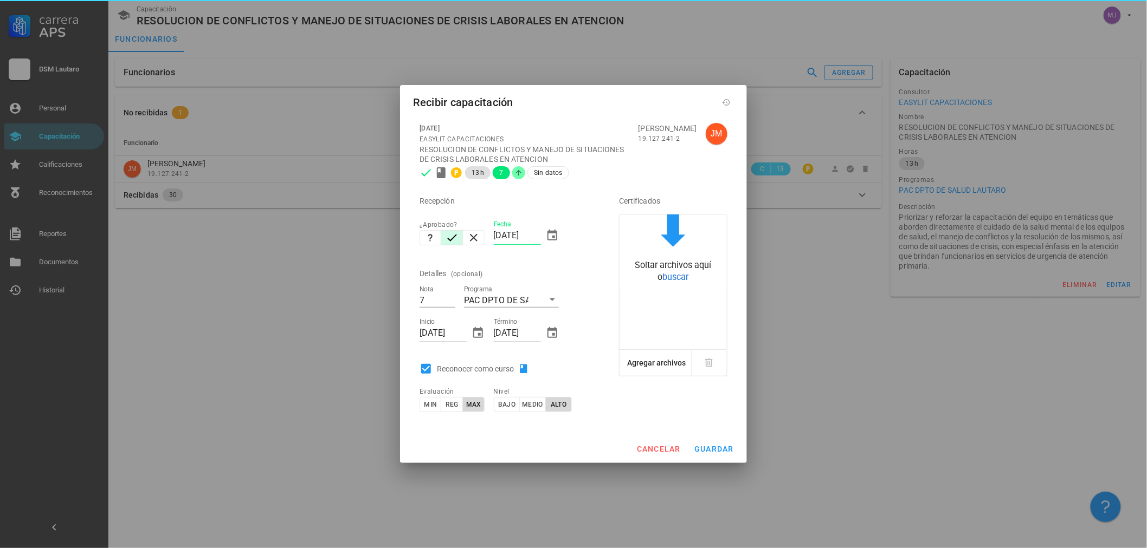
click at [703, 437] on div "cancelar guardar" at bounding box center [573, 449] width 347 height 28
click at [699, 456] on button "guardar" at bounding box center [713, 449] width 49 height 20
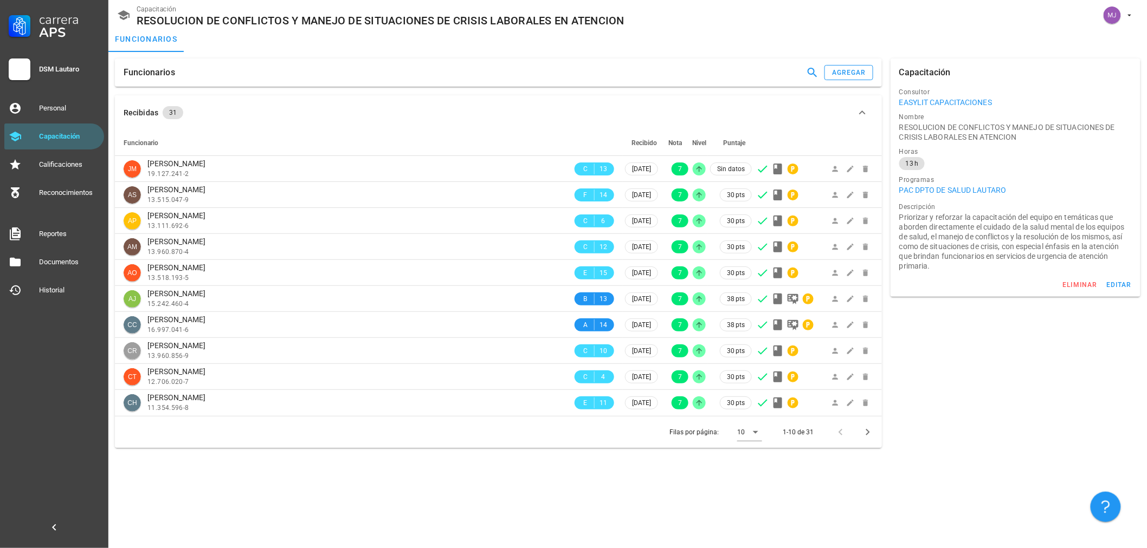
click at [851, 82] on div "Funcionarios agregar" at bounding box center [498, 73] width 767 height 28
click at [851, 72] on div "agregar" at bounding box center [848, 73] width 35 height 8
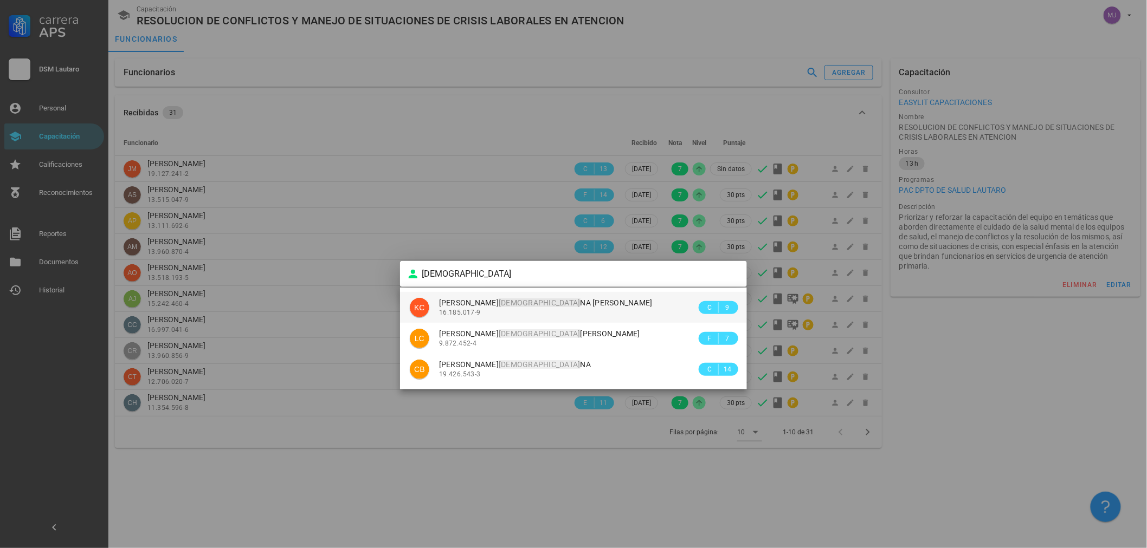
click at [517, 301] on span "[PERSON_NAME][DEMOGRAPHIC_DATA] [PERSON_NAME]" at bounding box center [545, 303] width 213 height 9
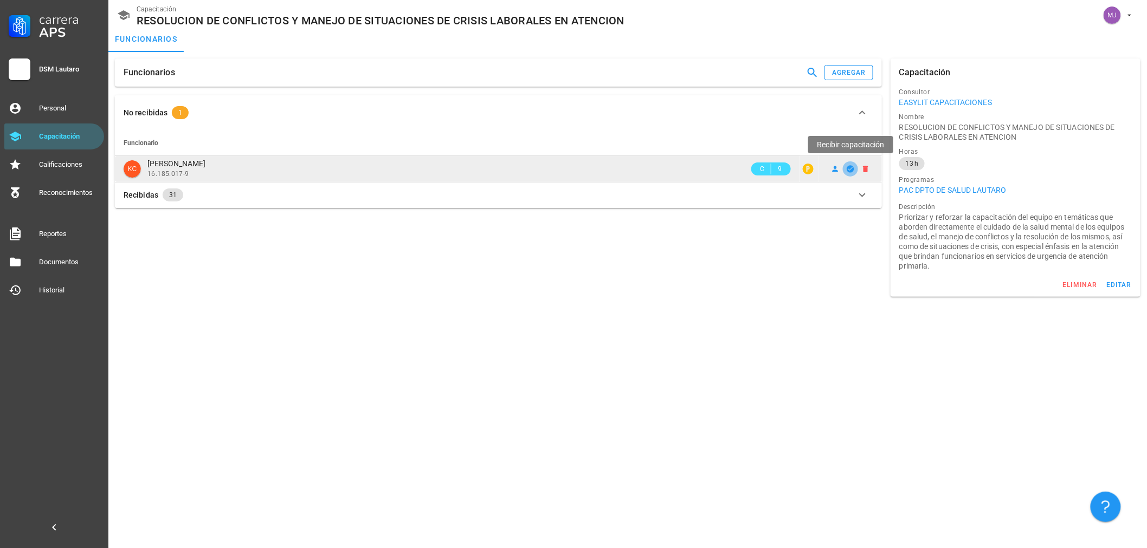
click at [853, 170] on icon "button" at bounding box center [849, 168] width 7 height 7
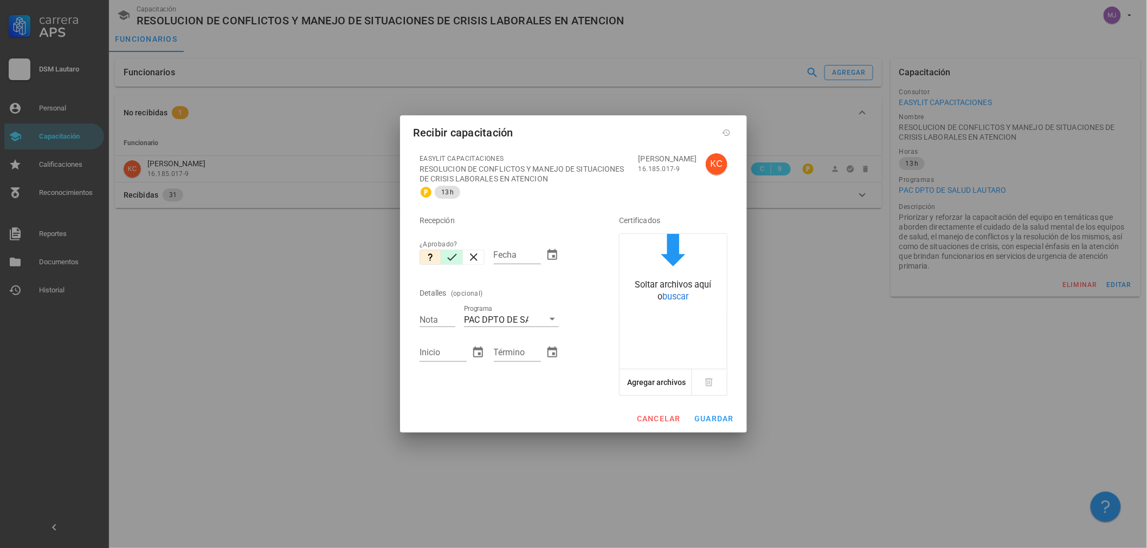
drag, startPoint x: 457, startPoint y: 250, endPoint x: 485, endPoint y: 251, distance: 28.2
click at [457, 250] on button "button" at bounding box center [452, 257] width 22 height 15
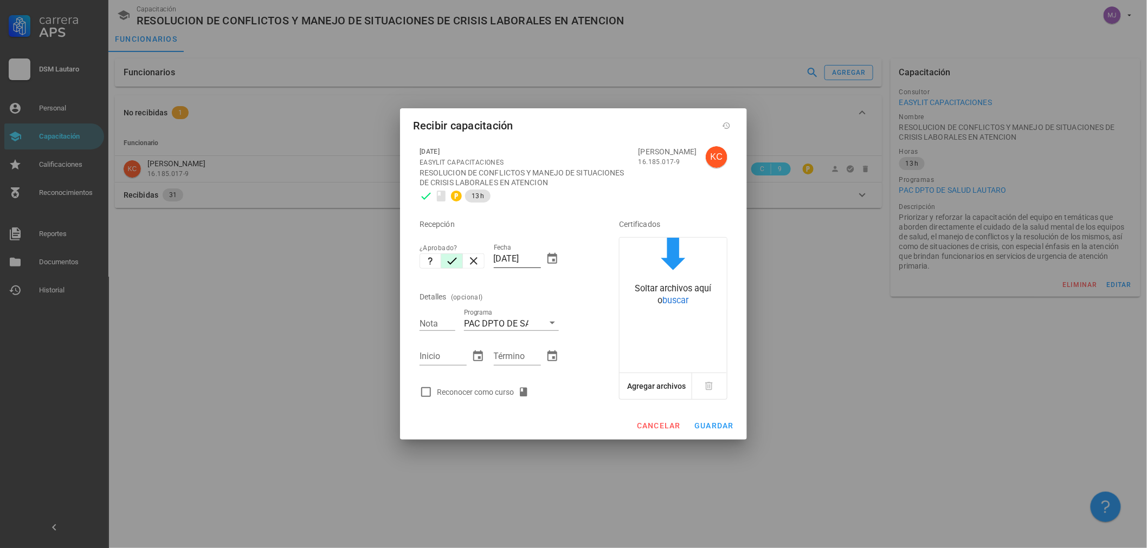
drag, startPoint x: 542, startPoint y: 257, endPoint x: 535, endPoint y: 257, distance: 7.0
click at [535, 257] on div "Fecha [DATE]" at bounding box center [526, 262] width 65 height 36
click at [539, 257] on input "[DATE]" at bounding box center [517, 258] width 47 height 17
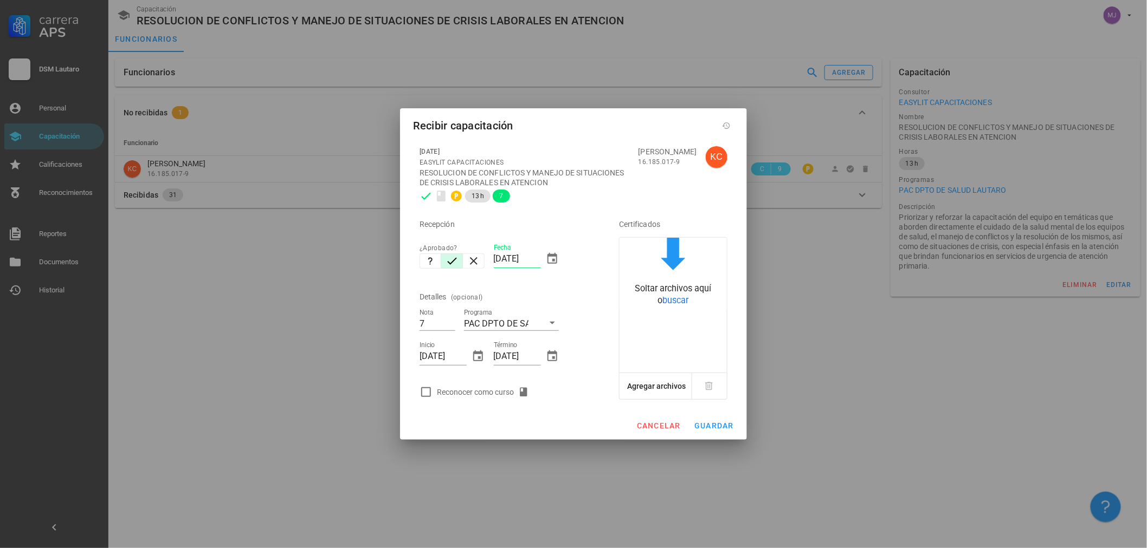
click at [488, 399] on div "Reconocer como curso" at bounding box center [504, 392] width 178 height 22
click at [491, 388] on div "Reconocer como curso" at bounding box center [485, 392] width 96 height 13
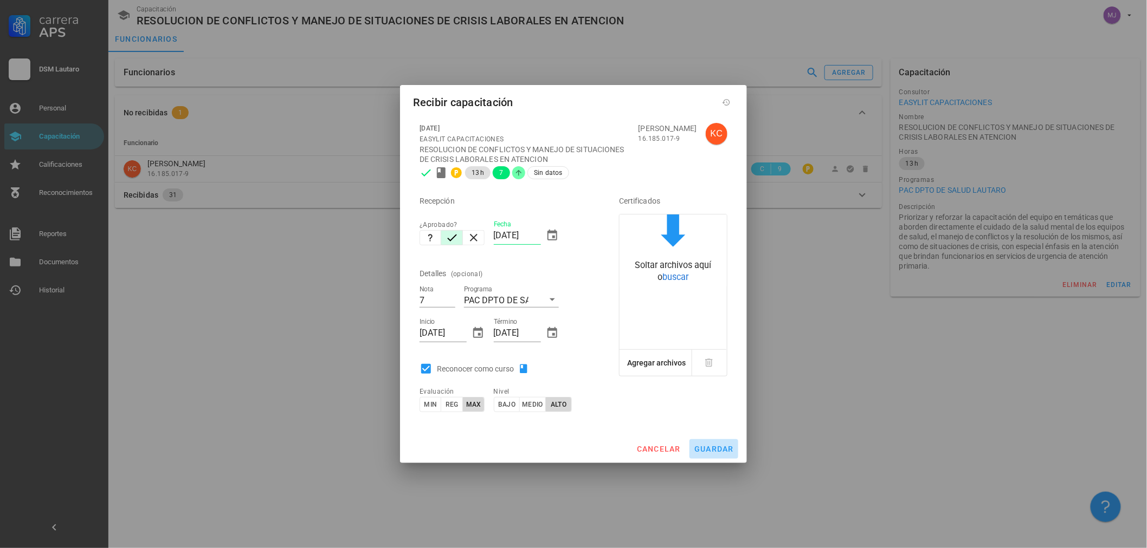
click at [720, 448] on span "guardar" at bounding box center [714, 449] width 40 height 9
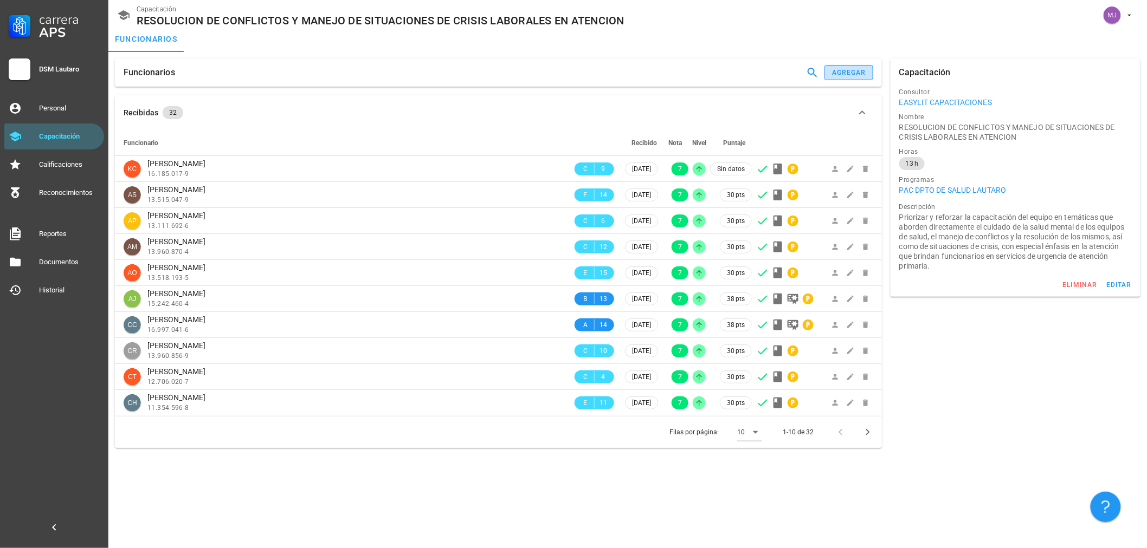
click at [842, 69] on div "agregar" at bounding box center [848, 73] width 35 height 8
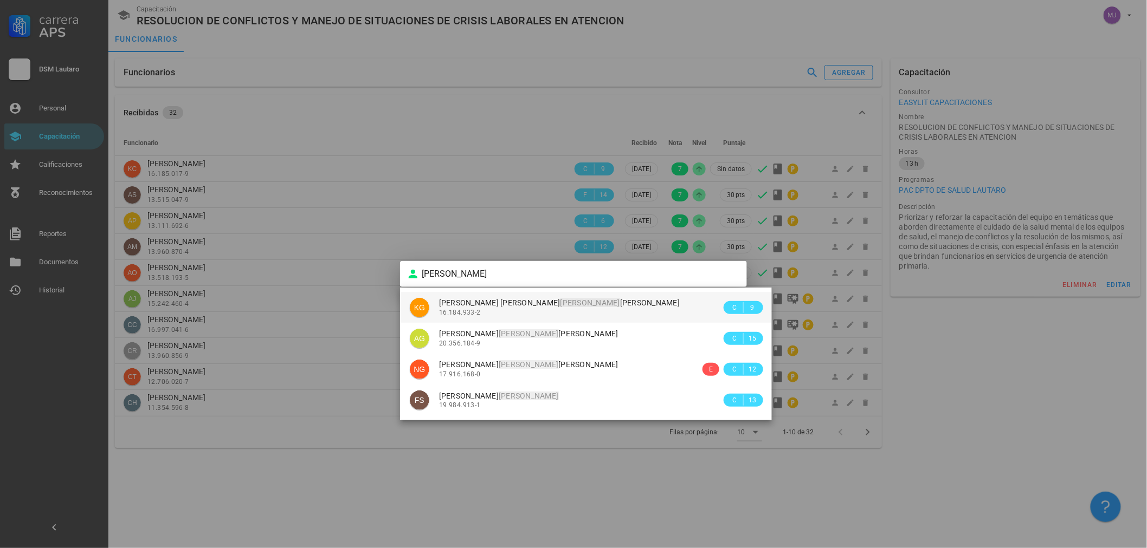
click at [621, 295] on div "[PERSON_NAME] 16.184.933-2" at bounding box center [580, 307] width 282 height 31
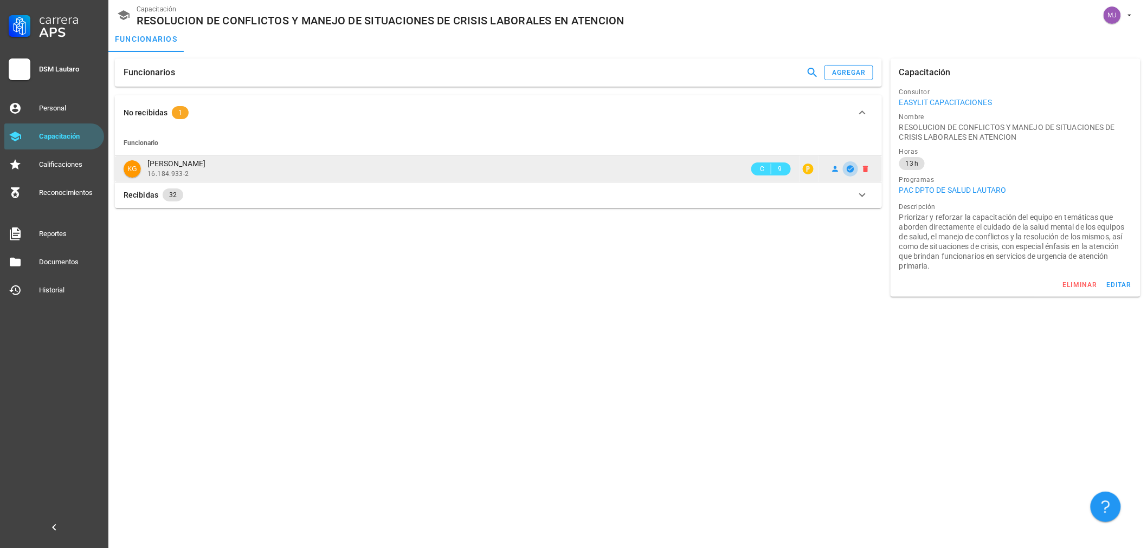
click at [848, 168] on icon "button" at bounding box center [849, 168] width 7 height 7
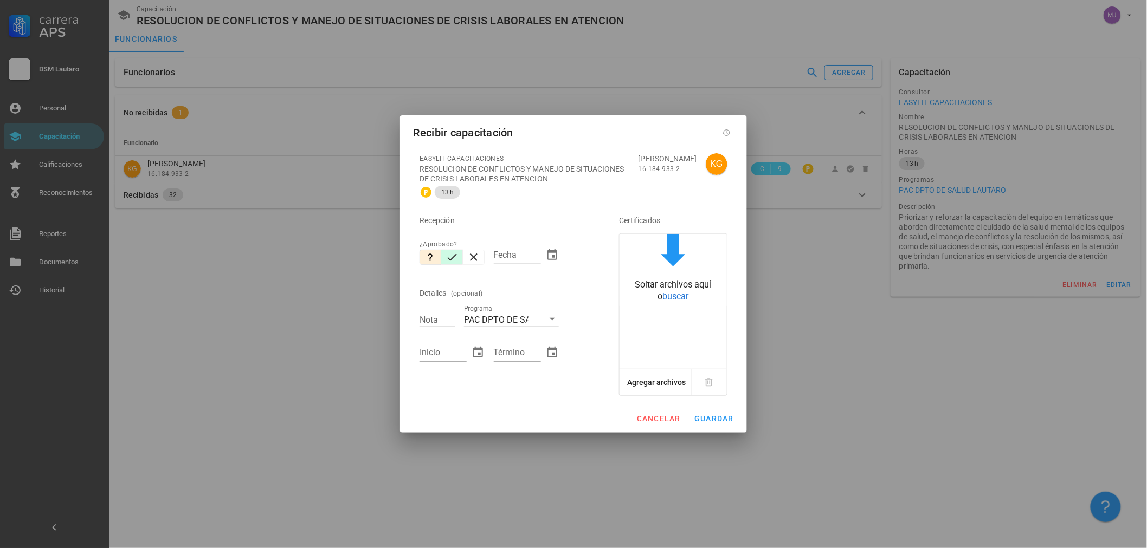
drag, startPoint x: 450, startPoint y: 260, endPoint x: 457, endPoint y: 257, distance: 7.0
click at [451, 260] on icon "button" at bounding box center [452, 257] width 10 height 7
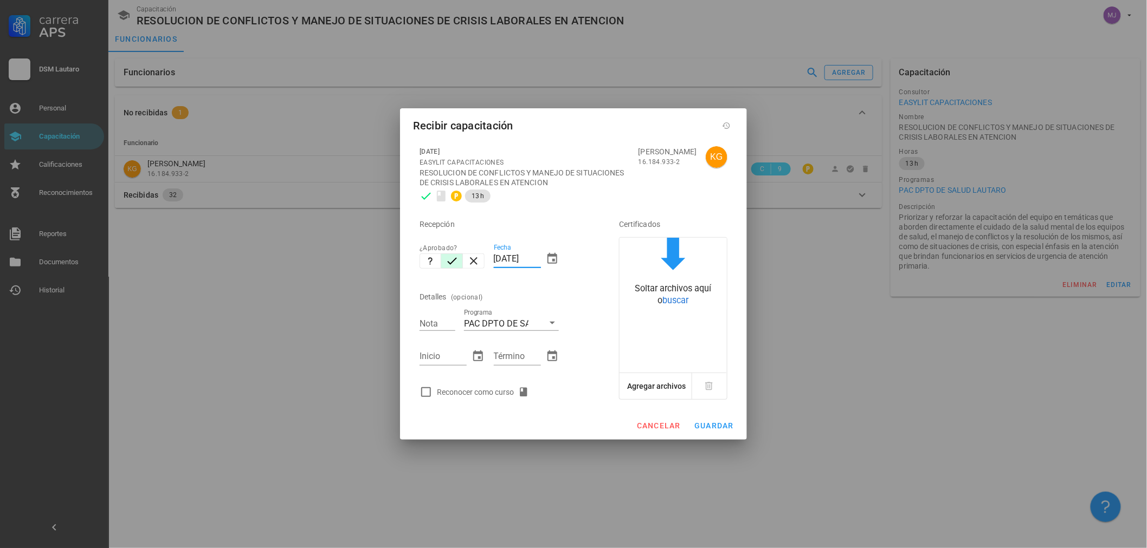
drag, startPoint x: 538, startPoint y: 257, endPoint x: 393, endPoint y: 259, distance: 145.2
click at [406, 268] on div "[DATE] EASYLIT CAPACITACIONES RESOLUCION DE CONFLICTOS Y MANEJO DE SITUACIONES …" at bounding box center [573, 276] width 347 height 272
click at [448, 391] on div "Reconocer como curso" at bounding box center [485, 392] width 96 height 13
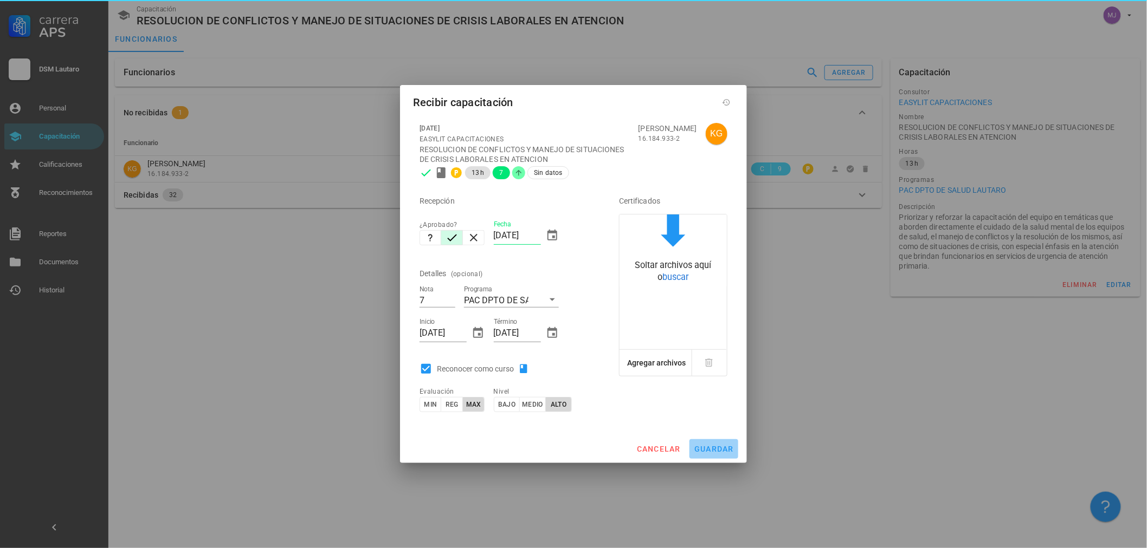
click at [722, 453] on span "guardar" at bounding box center [714, 449] width 40 height 9
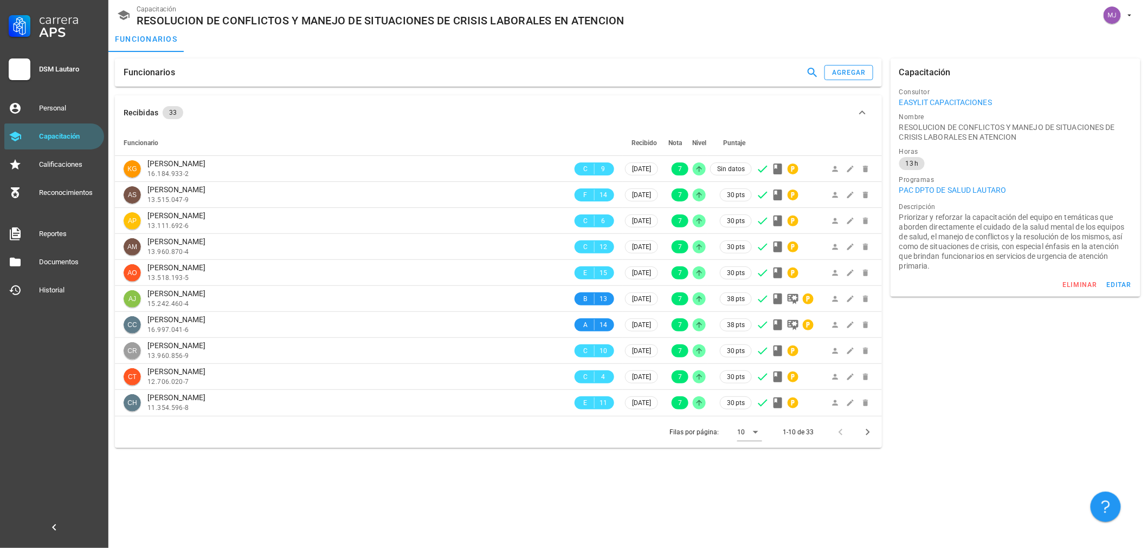
click at [853, 57] on div "Funcionarios agregar" at bounding box center [498, 72] width 775 height 37
click at [848, 67] on button "agregar" at bounding box center [848, 72] width 49 height 15
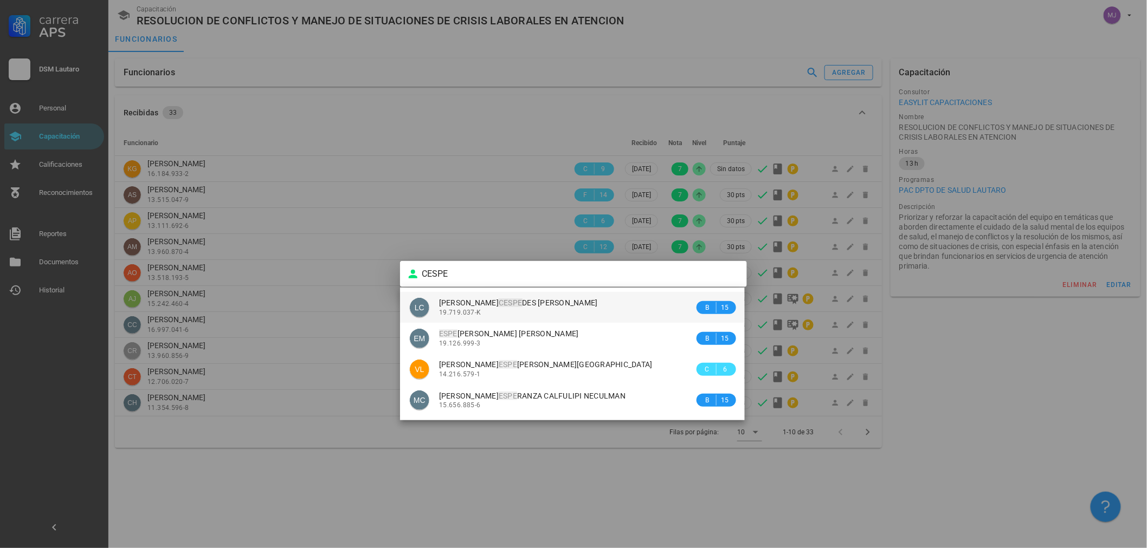
click at [516, 312] on div "19.719.037-K" at bounding box center [566, 313] width 255 height 8
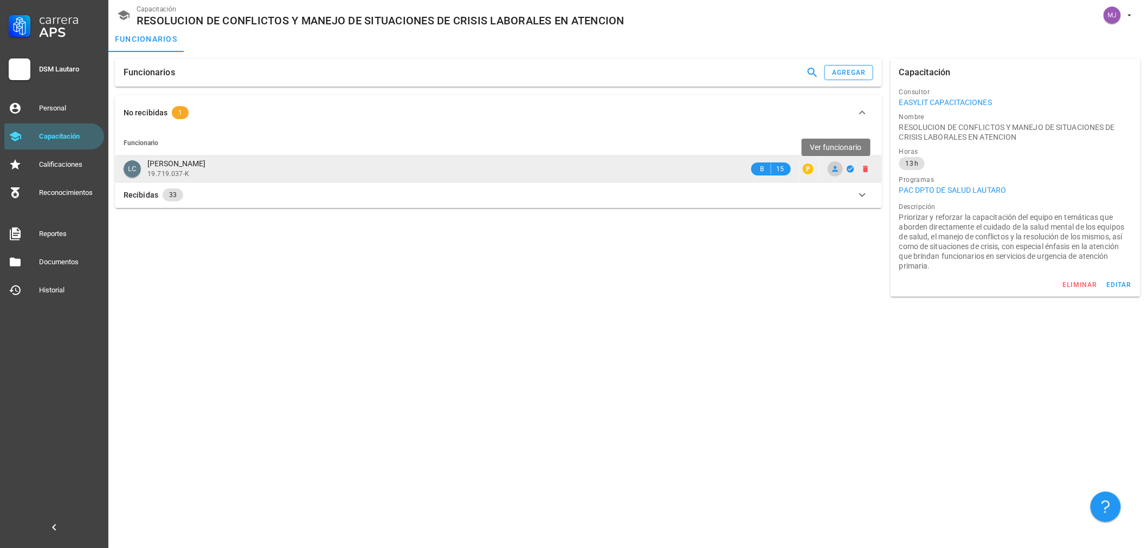
click at [837, 172] on icon at bounding box center [835, 169] width 9 height 9
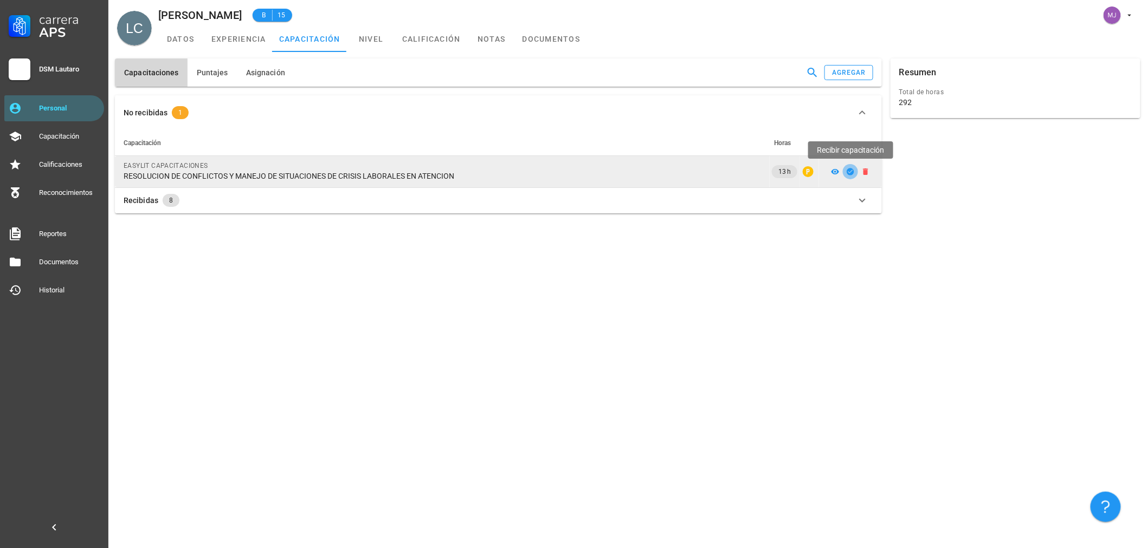
click at [850, 174] on icon "button" at bounding box center [849, 171] width 7 height 7
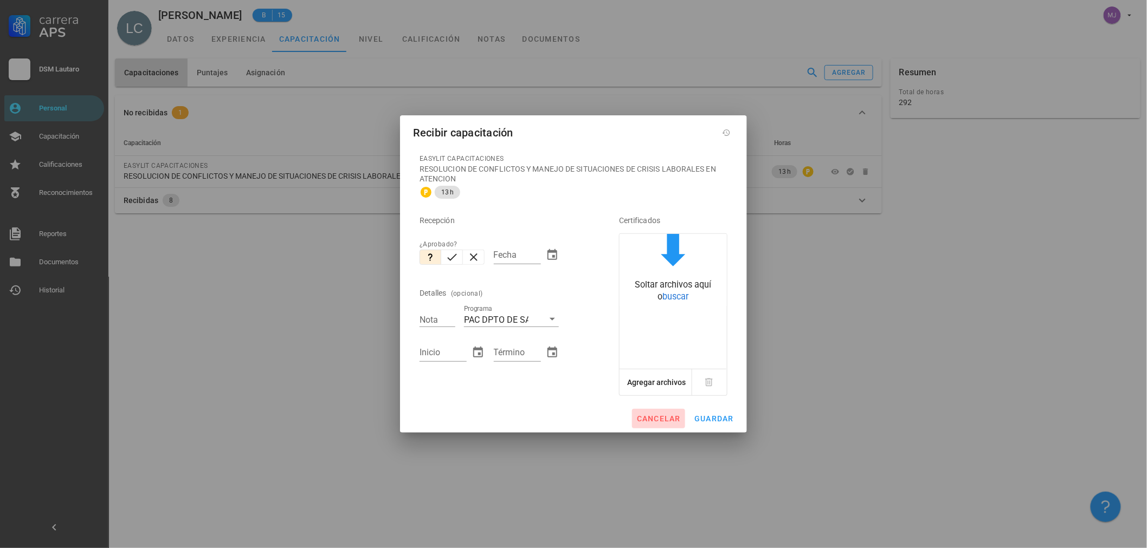
click at [655, 410] on button "cancelar" at bounding box center [658, 419] width 53 height 20
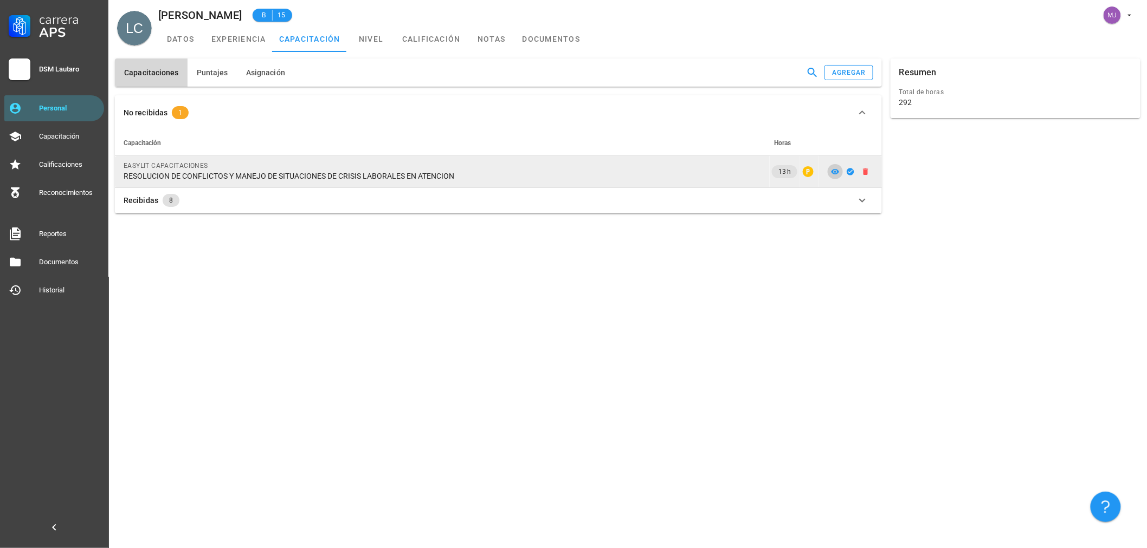
click at [836, 174] on icon at bounding box center [835, 171] width 9 height 9
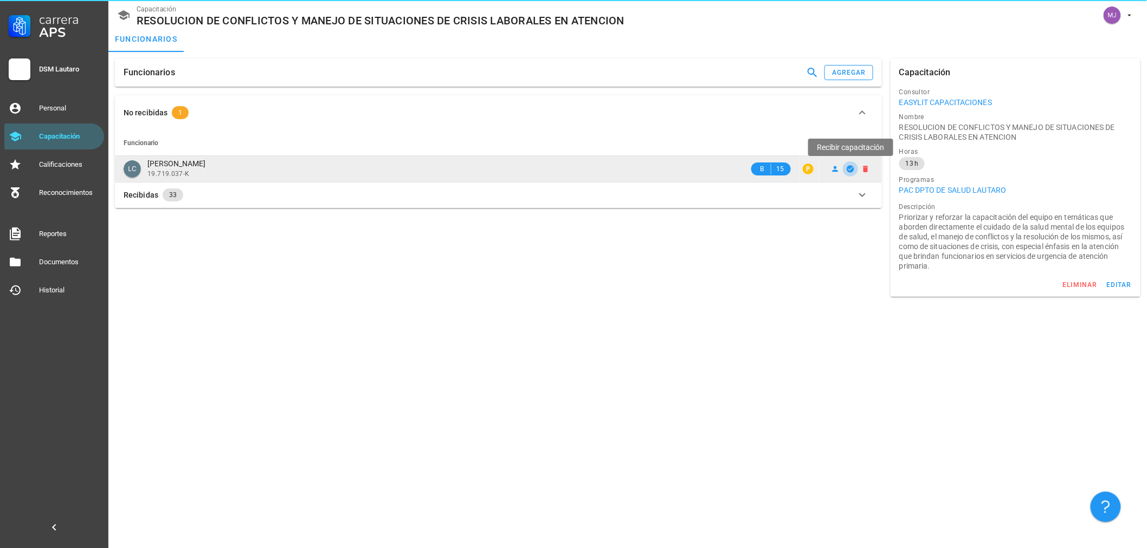
click at [851, 169] on icon "button" at bounding box center [850, 169] width 9 height 9
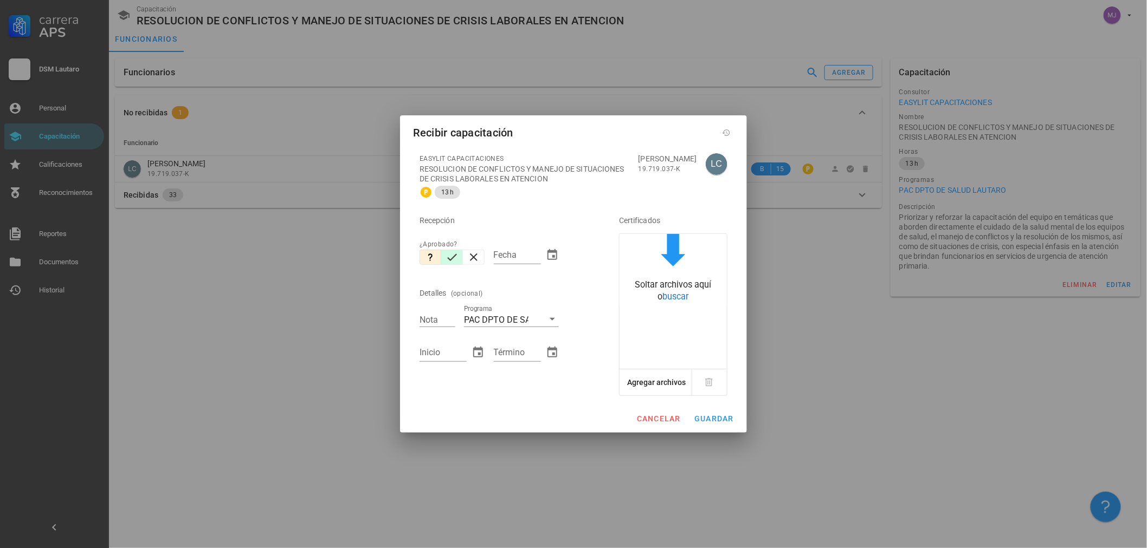
click at [447, 256] on icon "button" at bounding box center [451, 257] width 13 height 13
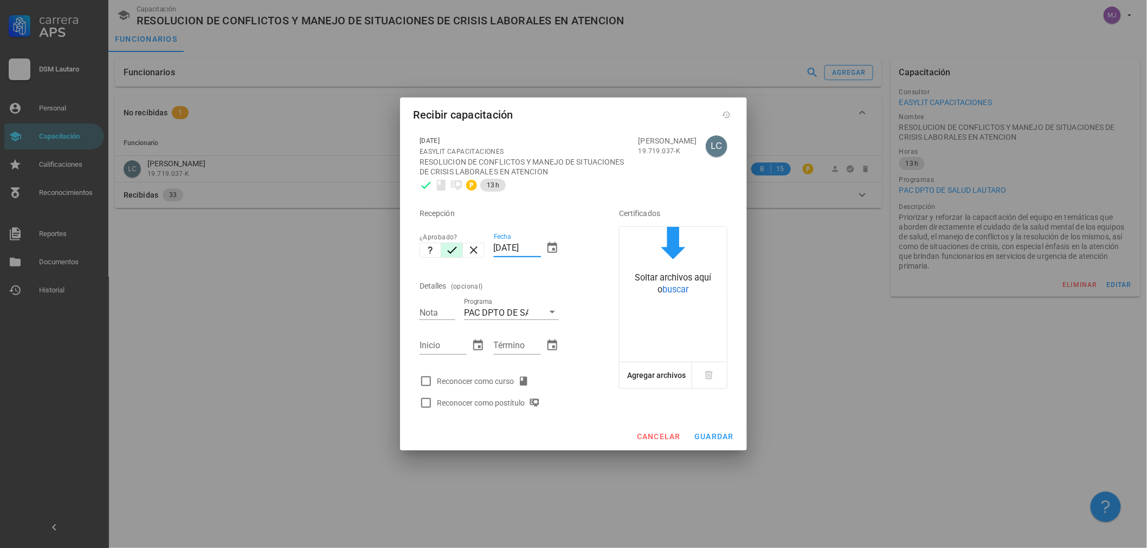
drag, startPoint x: 540, startPoint y: 246, endPoint x: 416, endPoint y: 269, distance: 126.1
click at [423, 271] on div "Recepción ¿Aprobado? Fecha [DATE] Detalles (opcional) Nota Programa PAC DPTO DE…" at bounding box center [504, 305] width 178 height 218
click at [474, 378] on div "Reconocer como curso" at bounding box center [485, 381] width 96 height 13
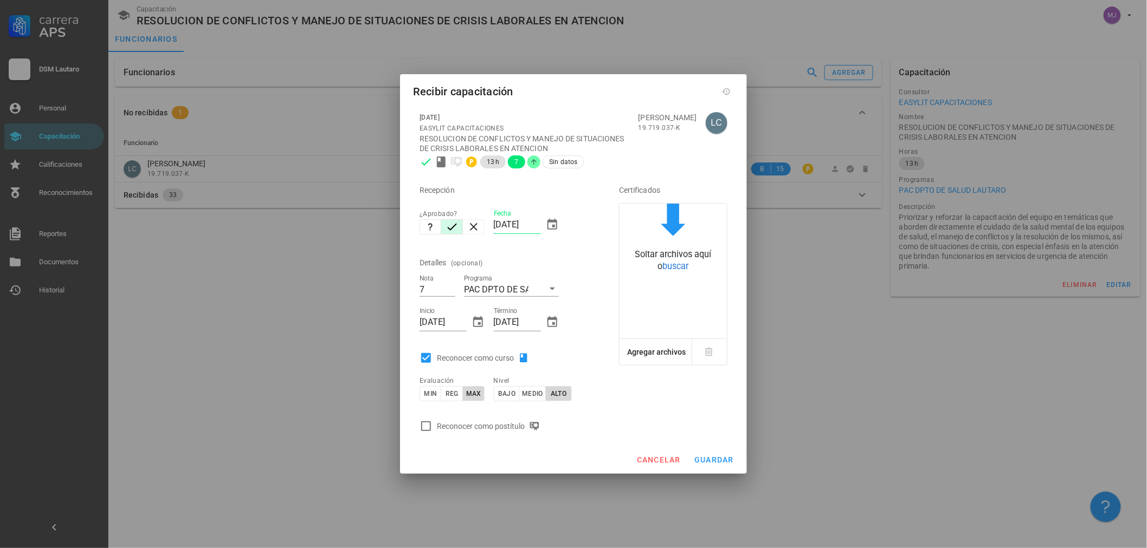
click at [491, 422] on div "Reconocer como postítulo" at bounding box center [490, 426] width 107 height 13
click at [723, 456] on span "guardar" at bounding box center [714, 460] width 40 height 9
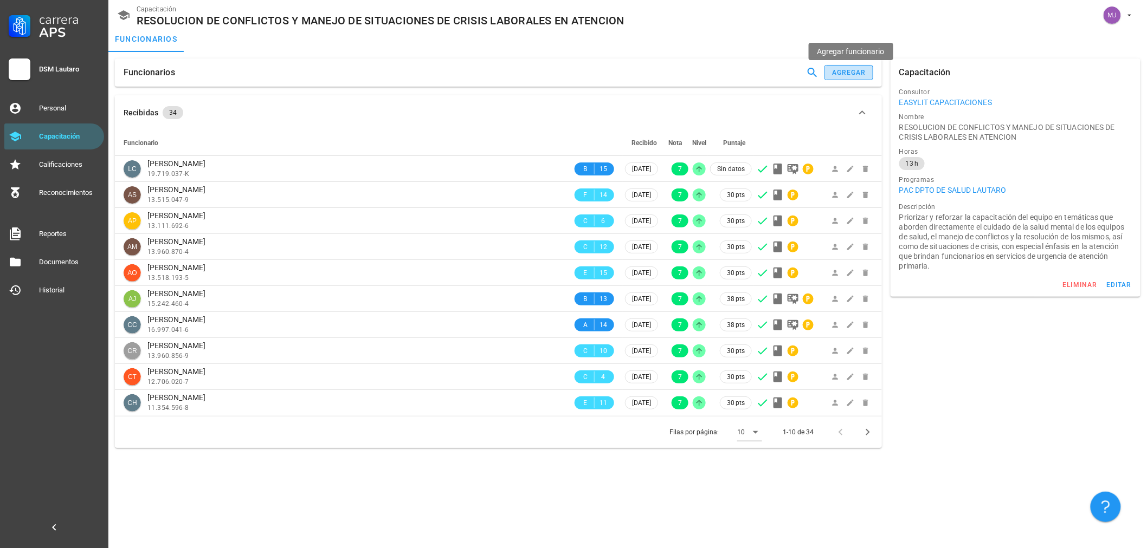
click at [836, 75] on div "agregar" at bounding box center [848, 73] width 35 height 8
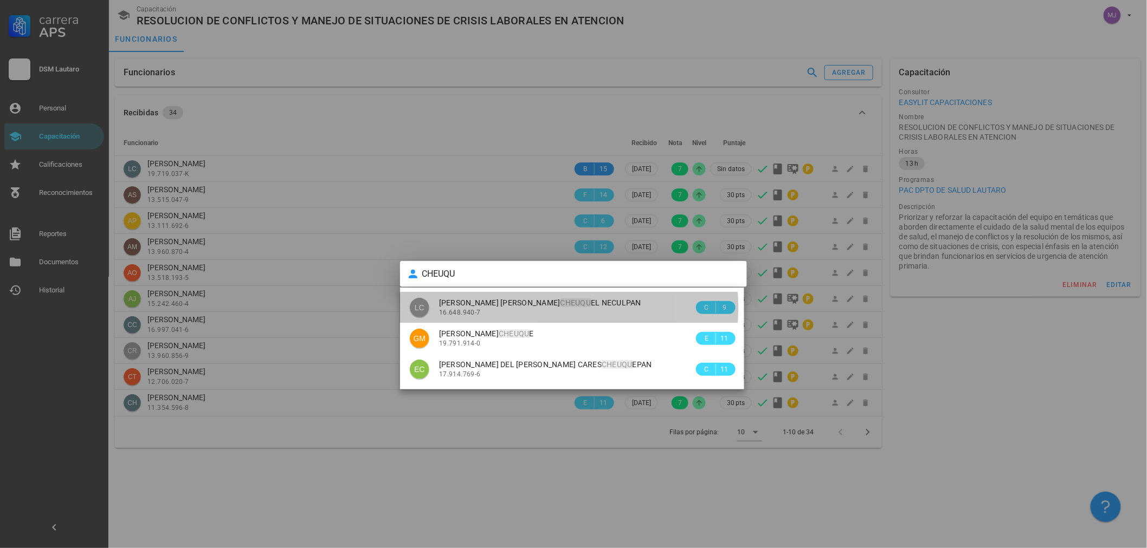
click at [560, 302] on mark "CHEUQU" at bounding box center [575, 303] width 31 height 9
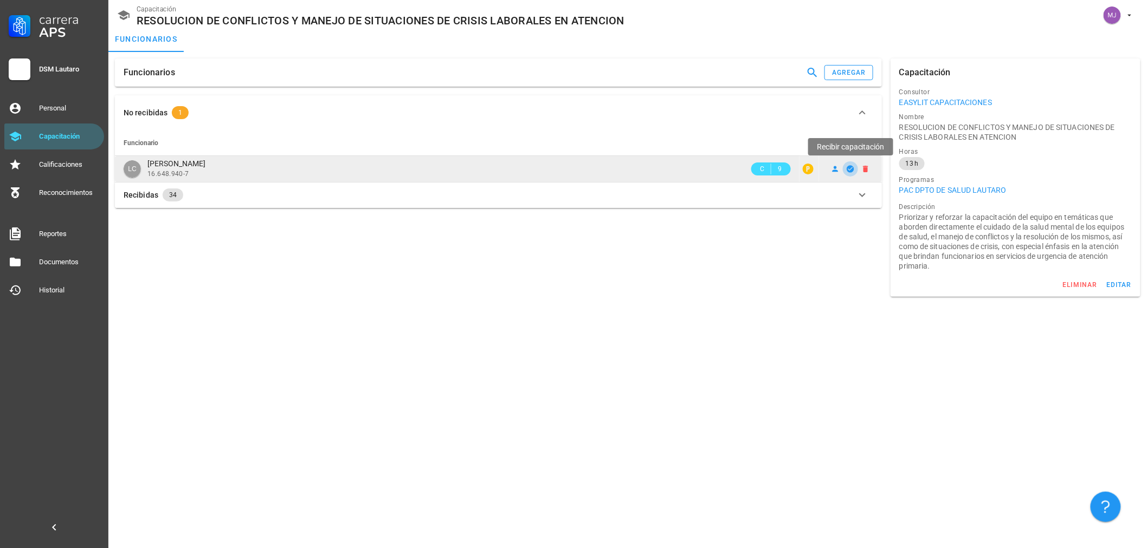
click at [853, 174] on button "button" at bounding box center [850, 168] width 15 height 15
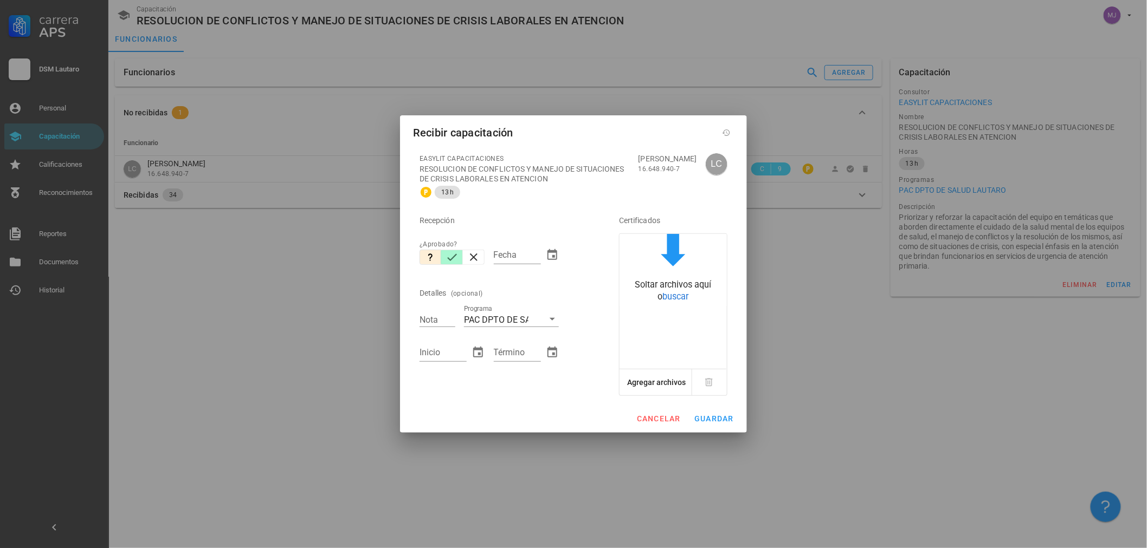
click at [448, 257] on icon "button" at bounding box center [451, 257] width 13 height 13
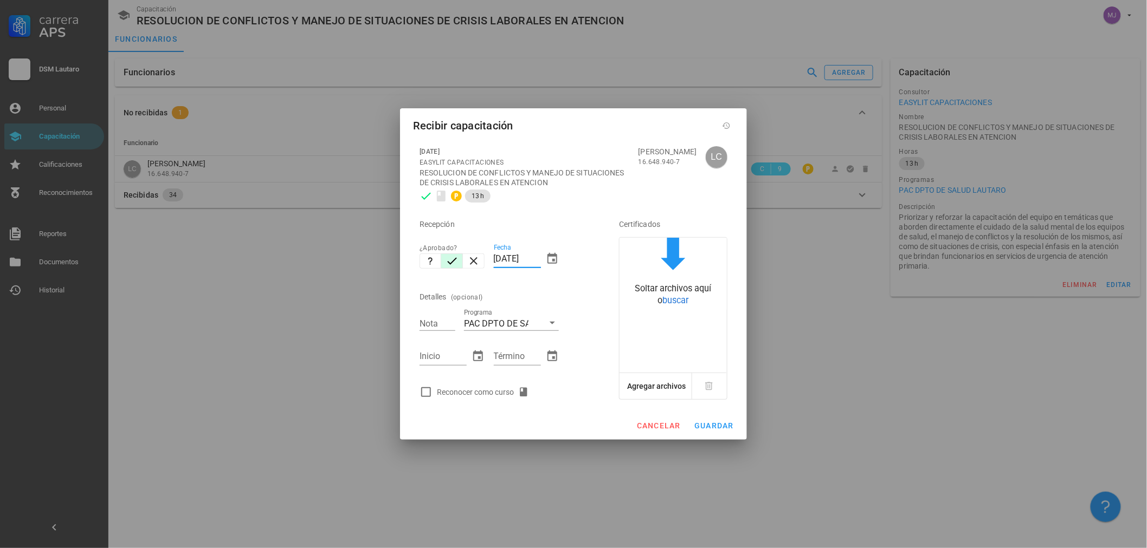
drag, startPoint x: 539, startPoint y: 258, endPoint x: 374, endPoint y: 256, distance: 164.7
click at [378, 258] on div "Carrera APS DSM Lautaro Personal Capacitación Calificaciones Reconocimientos Re…" at bounding box center [573, 274] width 1147 height 548
click at [504, 394] on div "Reconocer como curso" at bounding box center [485, 392] width 96 height 13
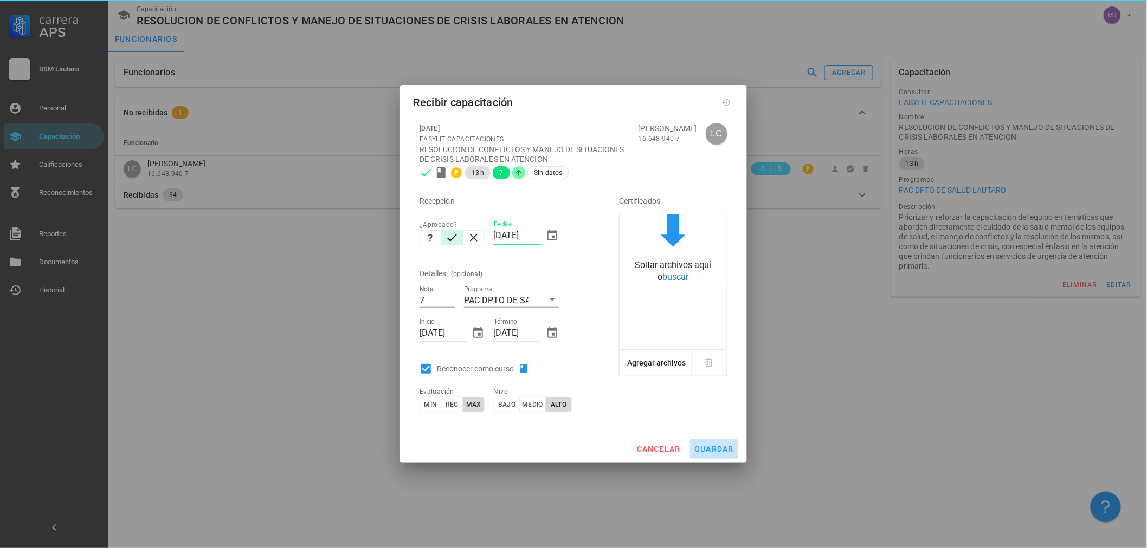
click at [723, 457] on button "guardar" at bounding box center [713, 449] width 49 height 20
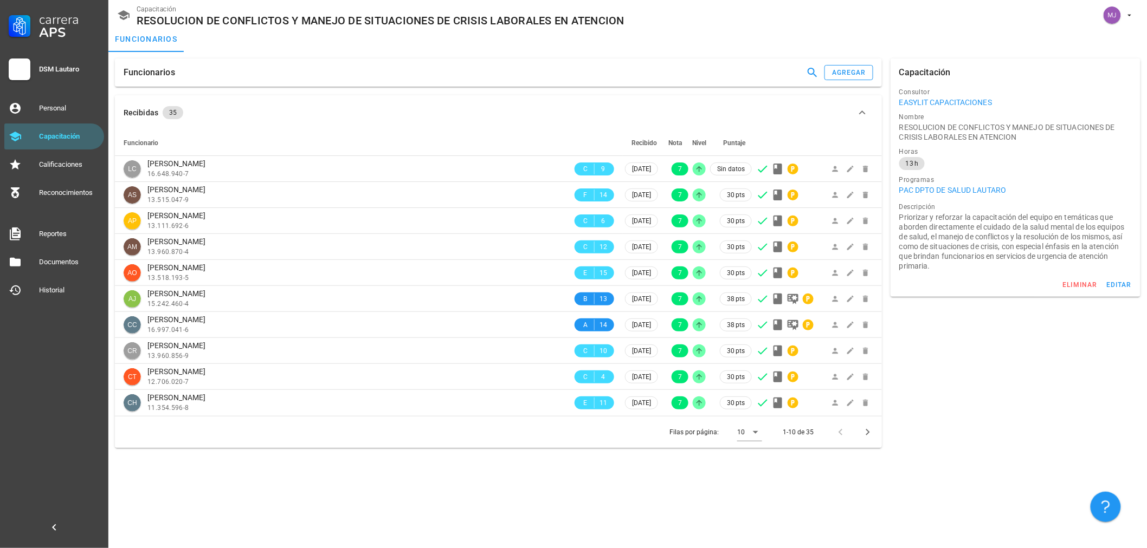
click at [837, 62] on div "Funcionarios agregar" at bounding box center [498, 73] width 767 height 28
click at [842, 74] on div "agregar" at bounding box center [848, 73] width 35 height 8
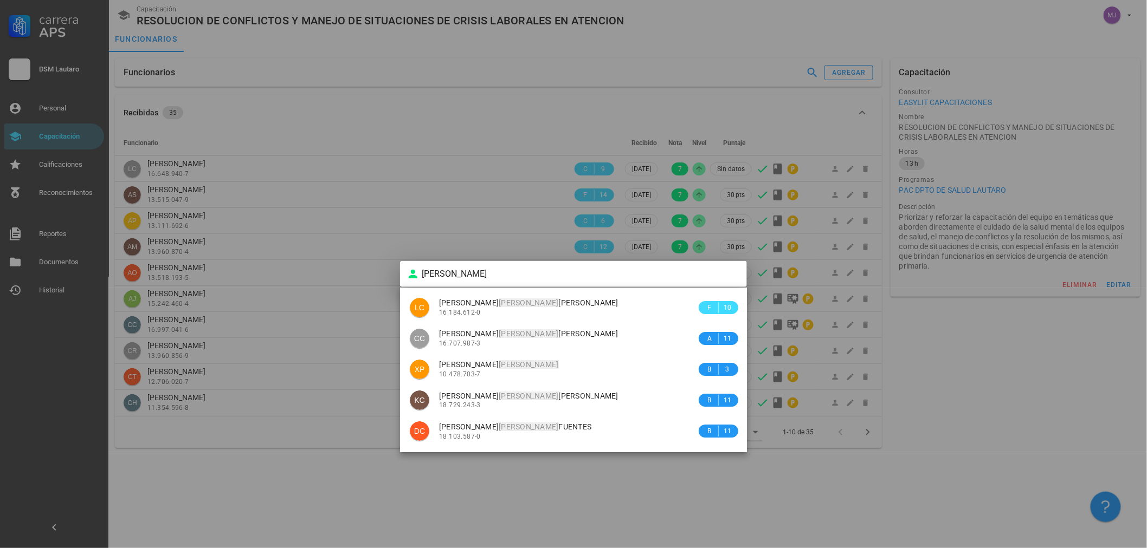
click at [491, 299] on div "[PERSON_NAME] 16.184.612-0" at bounding box center [567, 307] width 257 height 31
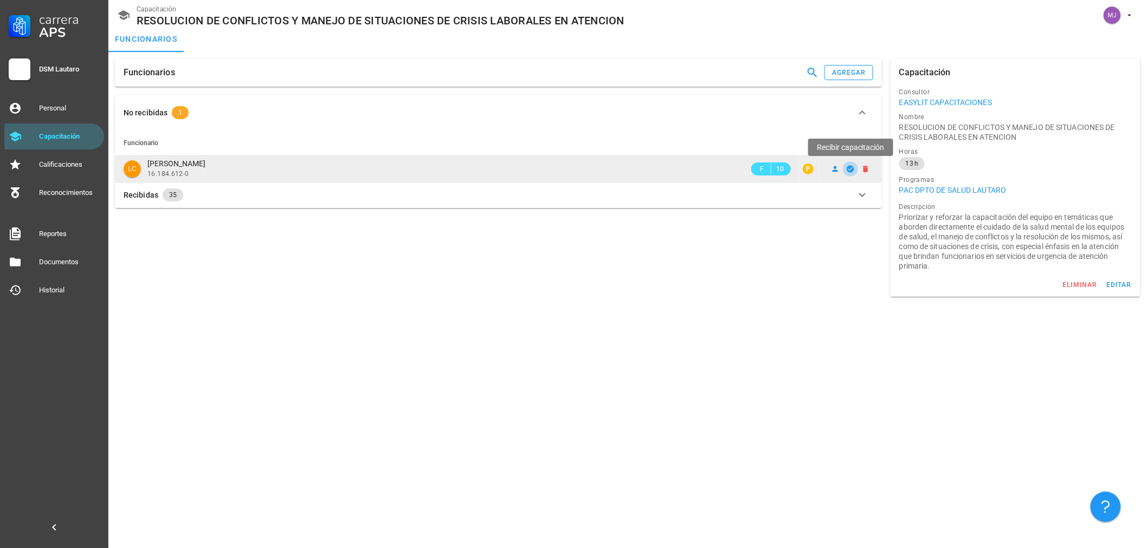
click at [848, 170] on icon "button" at bounding box center [850, 169] width 9 height 9
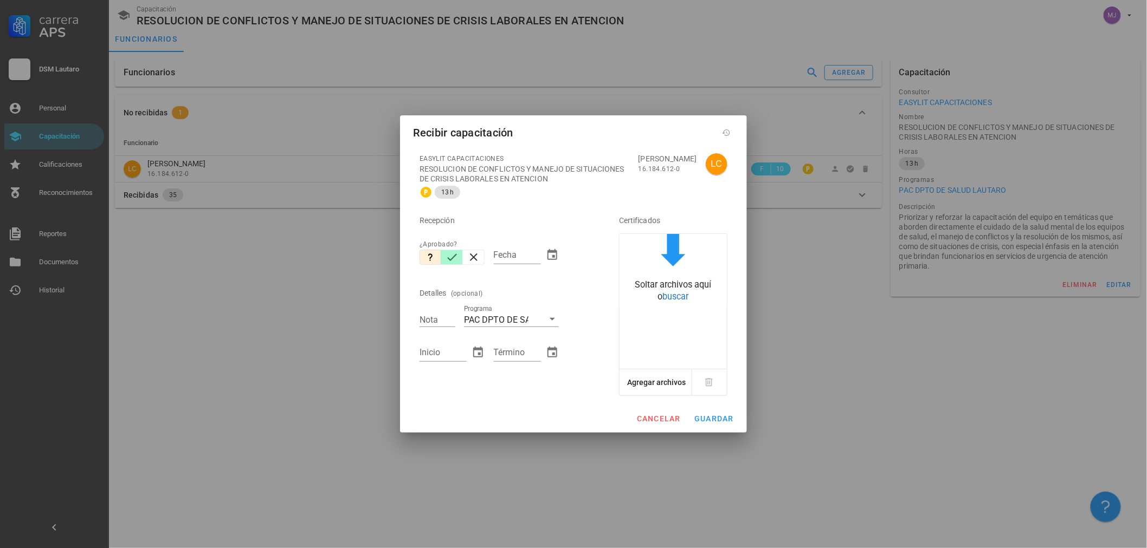
click at [453, 258] on icon "button" at bounding box center [451, 257] width 13 height 13
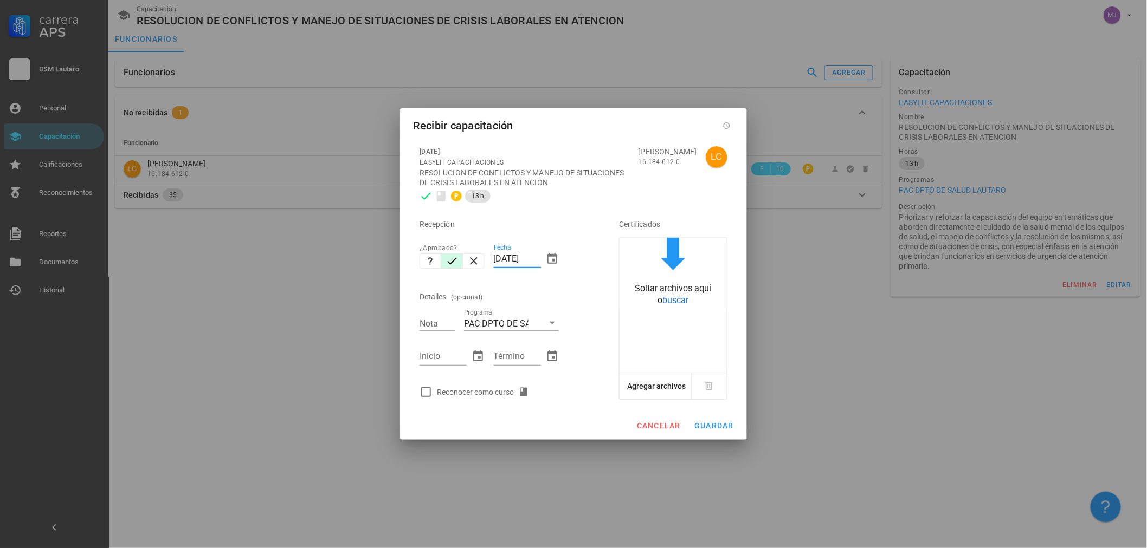
drag, startPoint x: 539, startPoint y: 256, endPoint x: 441, endPoint y: 260, distance: 98.1
click at [441, 260] on div "Recepción ¿Aprobado? Fecha [DATE] Detalles (opcional) Nota Programa PAC DPTO DE…" at bounding box center [504, 305] width 178 height 196
drag, startPoint x: 474, startPoint y: 403, endPoint x: 483, endPoint y: 392, distance: 14.3
click at [477, 399] on div "[DATE] EASYLIT CAPACITACIONES RESOLUCION DE CONFLICTOS Y MANEJO DE SITUACIONES …" at bounding box center [573, 272] width 321 height 265
click at [483, 392] on div "Reconocer como curso" at bounding box center [485, 392] width 96 height 13
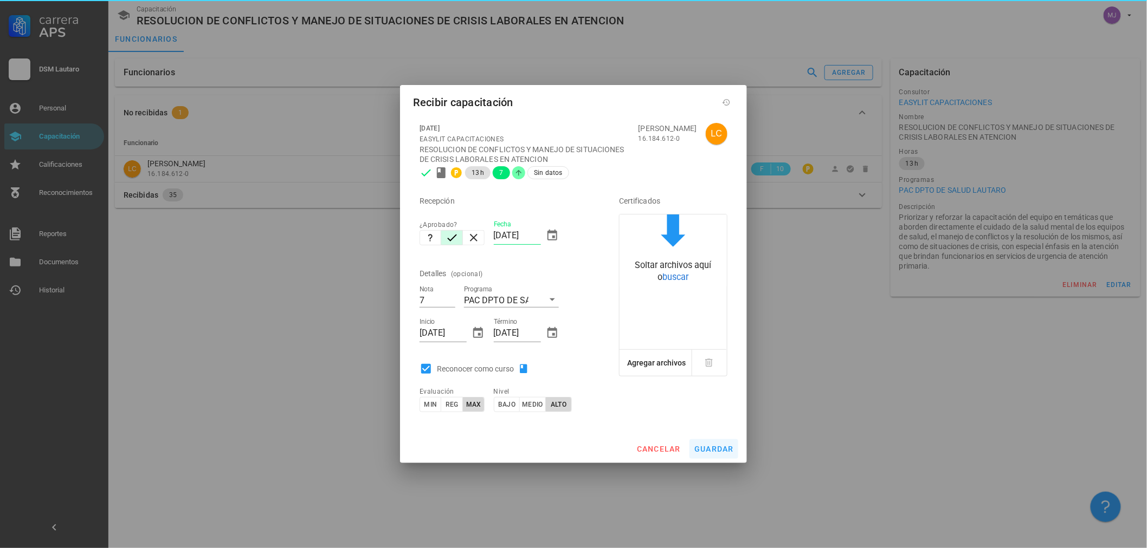
drag, startPoint x: 711, startPoint y: 435, endPoint x: 715, endPoint y: 443, distance: 8.7
click at [711, 436] on div "Recibir capacitación [DATE] EASYLIT CAPACITACIONES RESOLUCION DE CONFLICTOS Y M…" at bounding box center [573, 274] width 347 height 378
click at [717, 443] on button "guardar" at bounding box center [713, 449] width 49 height 20
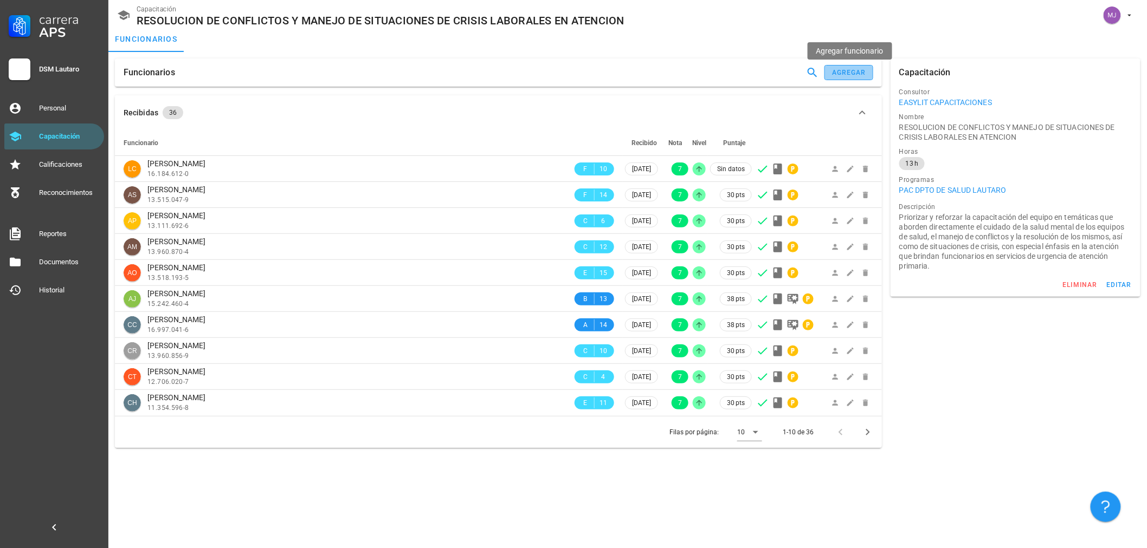
click at [838, 69] on div "agregar" at bounding box center [848, 73] width 35 height 8
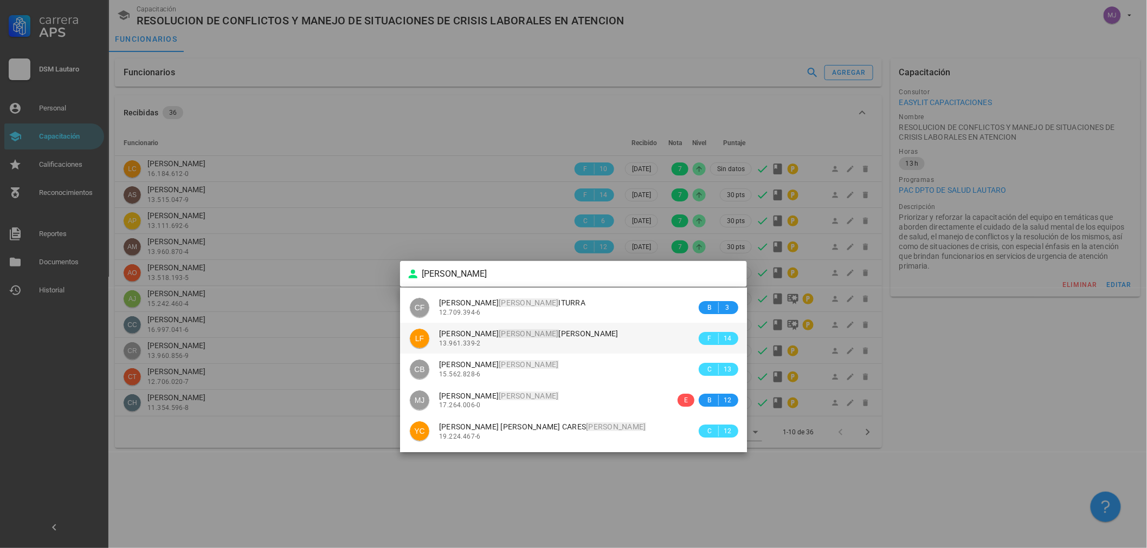
click at [535, 336] on mark "[PERSON_NAME]" at bounding box center [528, 333] width 60 height 9
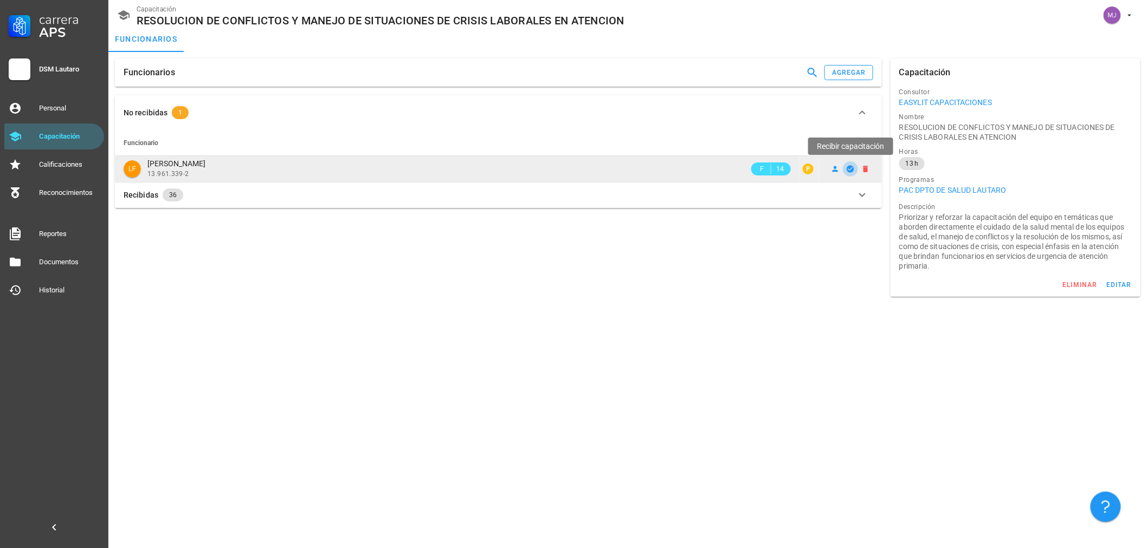
click at [848, 171] on icon "button" at bounding box center [849, 168] width 7 height 7
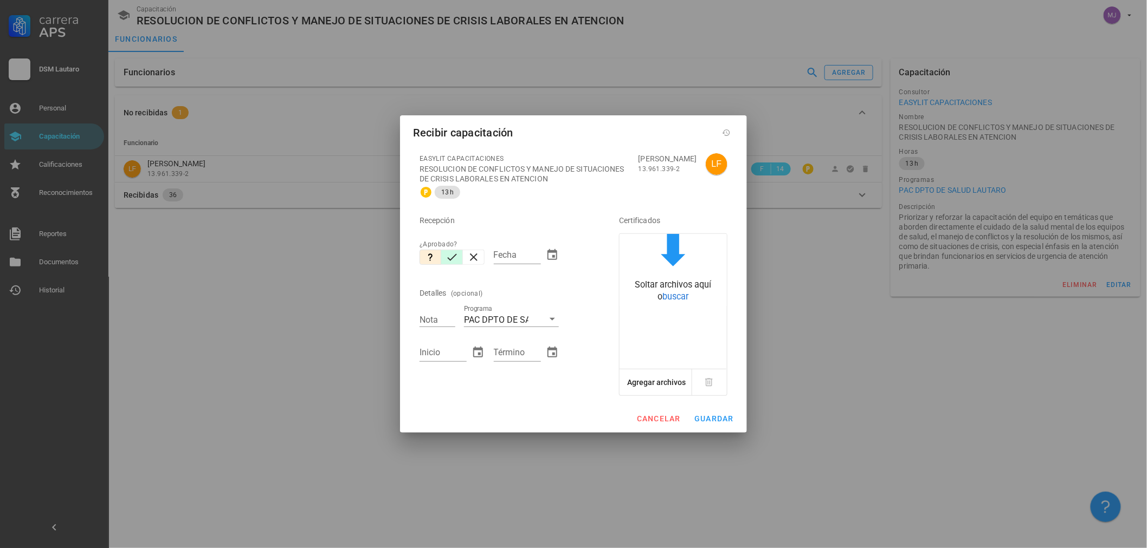
click at [457, 260] on icon "button" at bounding box center [451, 257] width 13 height 13
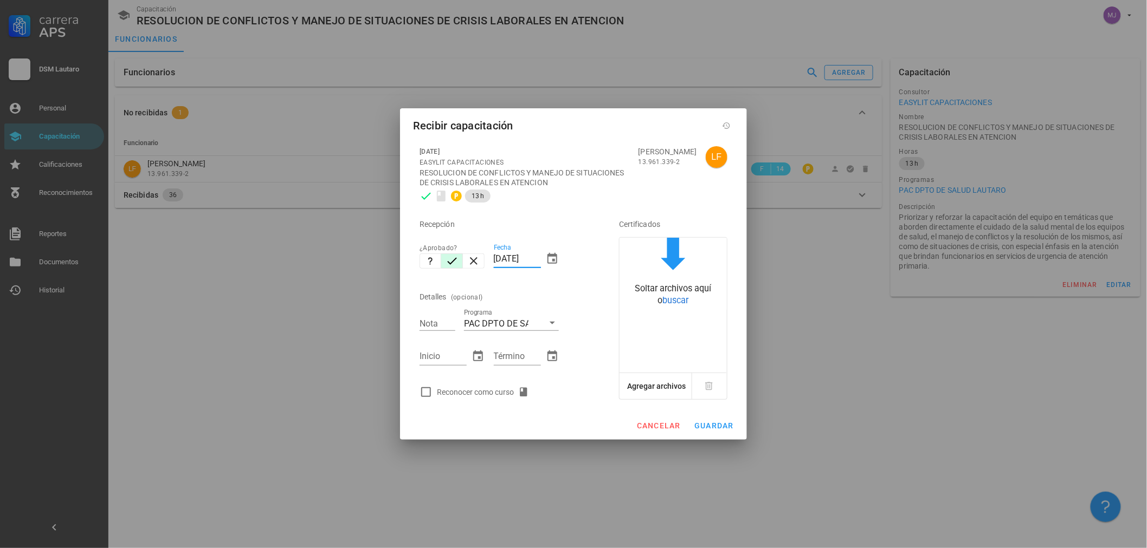
drag, startPoint x: 540, startPoint y: 259, endPoint x: 305, endPoint y: 295, distance: 237.9
click at [305, 295] on div "Carrera APS DSM [PERSON_NAME] Personal Capacitación Calificaciones Reconocimien…" at bounding box center [573, 274] width 1147 height 548
click at [452, 378] on div "Inicio [DATE]" at bounding box center [452, 358] width 74 height 47
click at [439, 394] on div "Reconocer como curso" at bounding box center [485, 392] width 96 height 13
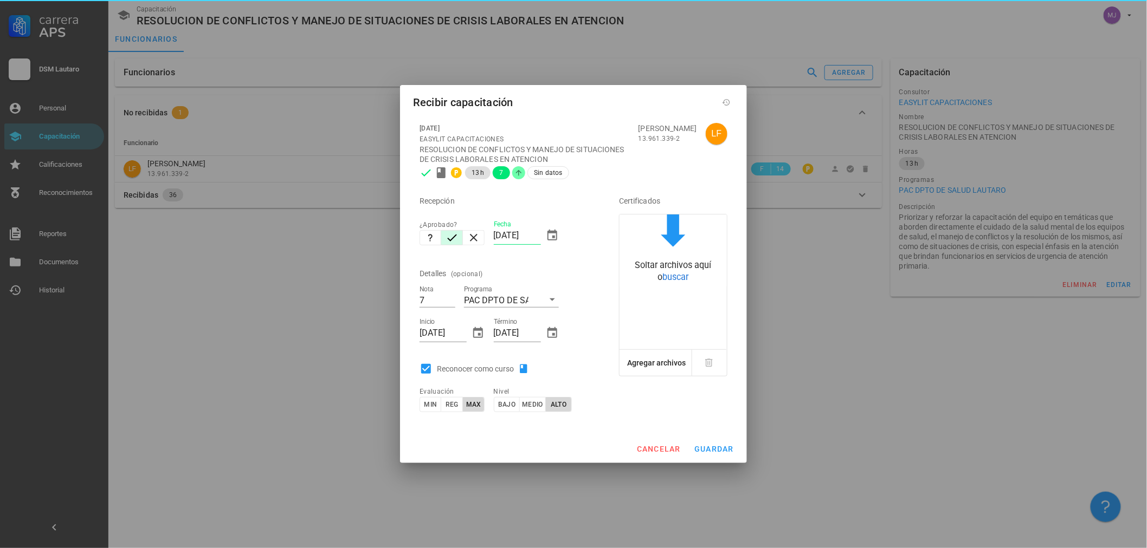
drag, startPoint x: 750, startPoint y: 456, endPoint x: 716, endPoint y: 450, distance: 35.2
click at [747, 455] on div at bounding box center [573, 274] width 1147 height 548
click at [716, 450] on span "guardar" at bounding box center [714, 449] width 40 height 9
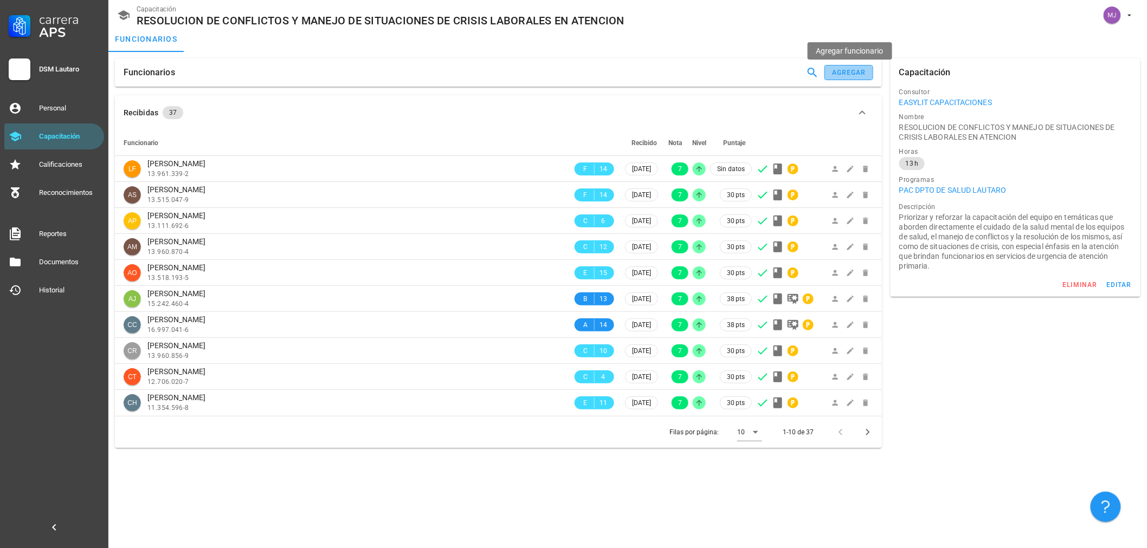
click at [858, 67] on button "agregar" at bounding box center [848, 72] width 49 height 15
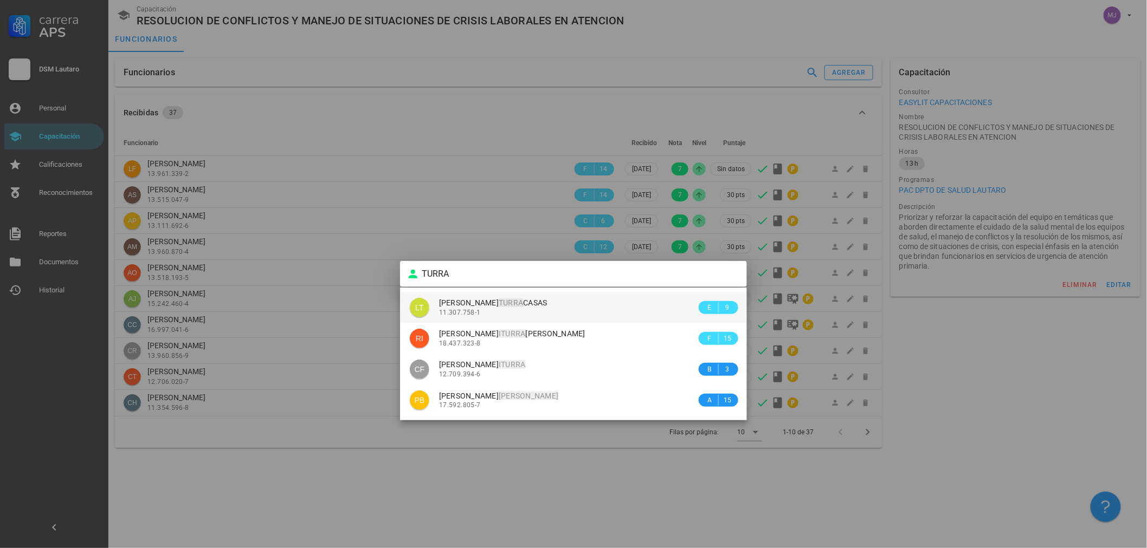
click at [487, 303] on span "[PERSON_NAME]" at bounding box center [493, 303] width 108 height 9
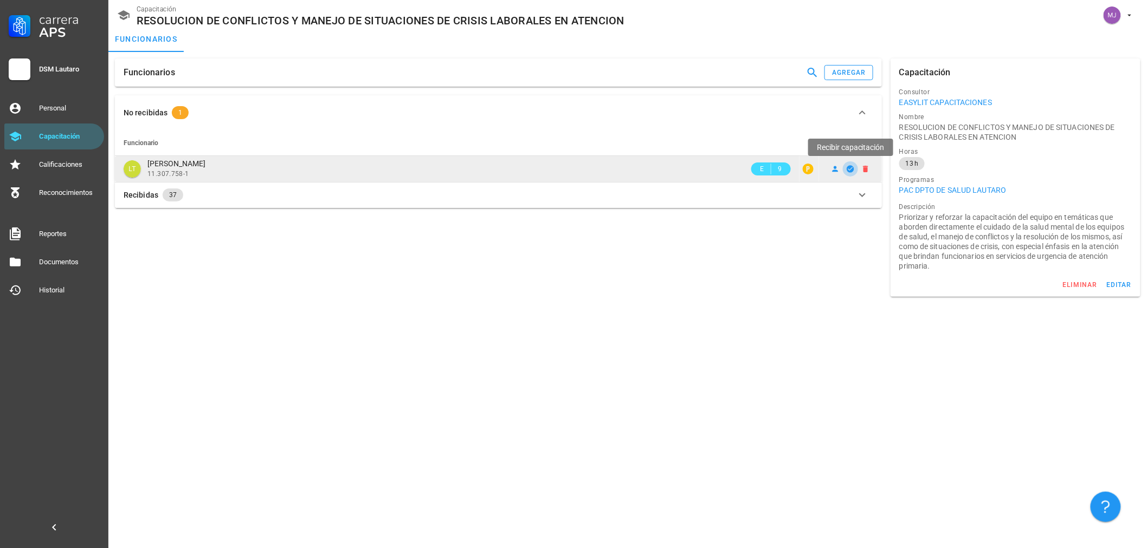
click at [850, 169] on icon "button" at bounding box center [849, 168] width 7 height 7
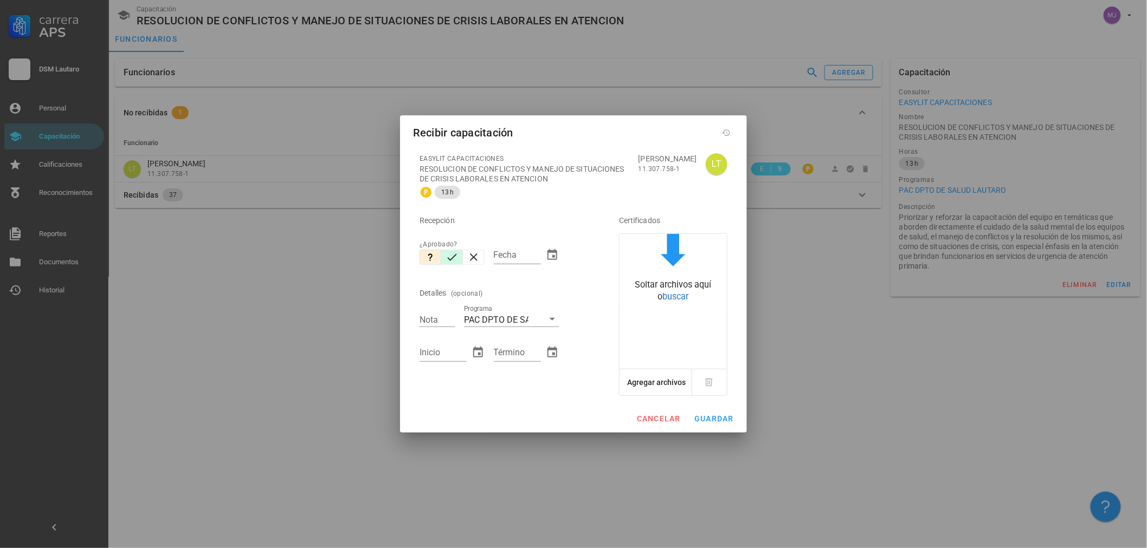
click at [451, 261] on icon "button" at bounding box center [451, 257] width 13 height 13
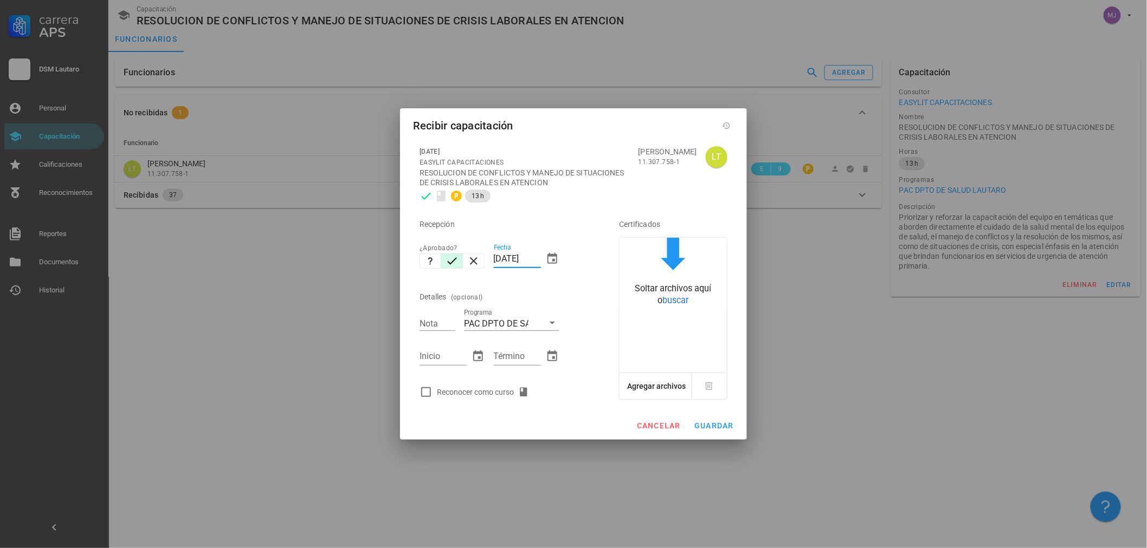
drag, startPoint x: 538, startPoint y: 258, endPoint x: 380, endPoint y: 267, distance: 157.9
click at [380, 267] on div "Carrera APS DSM Lautaro Personal Capacitación Calificaciones Reconocimientos Re…" at bounding box center [573, 274] width 1147 height 548
click at [463, 394] on div "Reconocer como curso" at bounding box center [485, 392] width 96 height 13
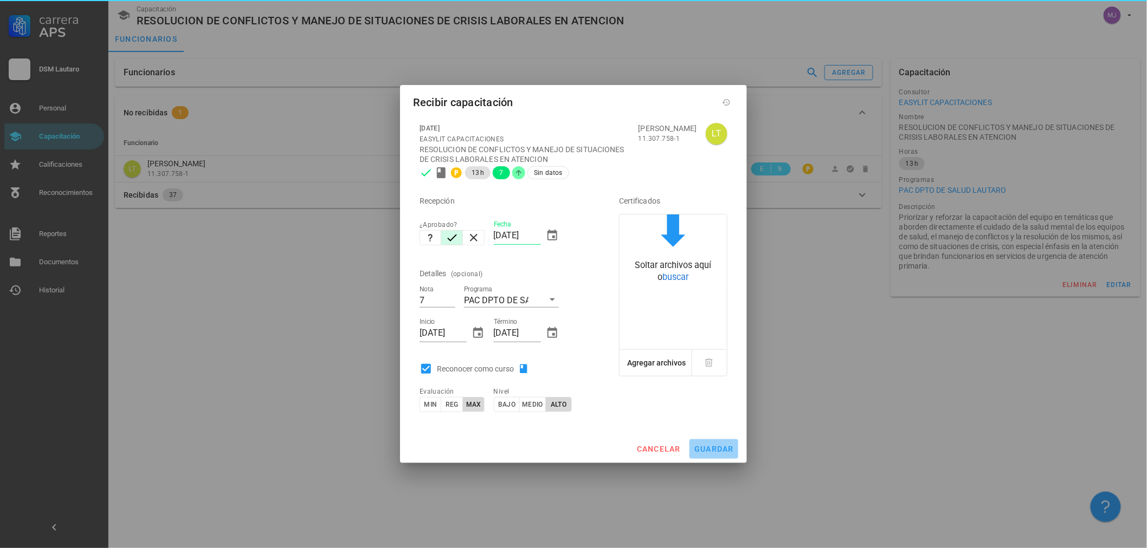
click at [719, 451] on span "guardar" at bounding box center [714, 449] width 40 height 9
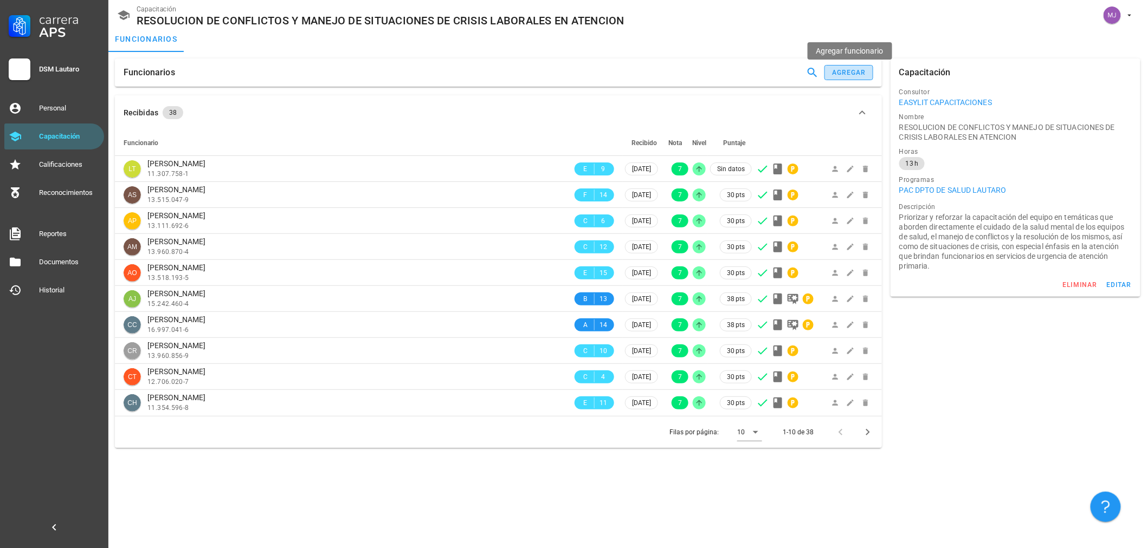
click at [841, 69] on div "agregar" at bounding box center [848, 73] width 35 height 8
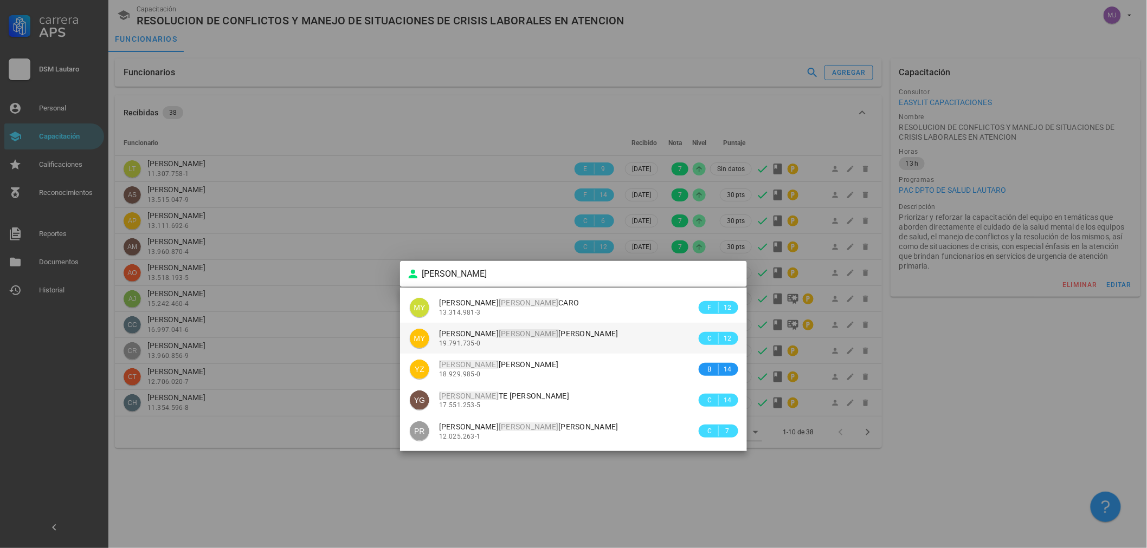
click at [495, 338] on span "[PERSON_NAME]" at bounding box center [528, 333] width 179 height 9
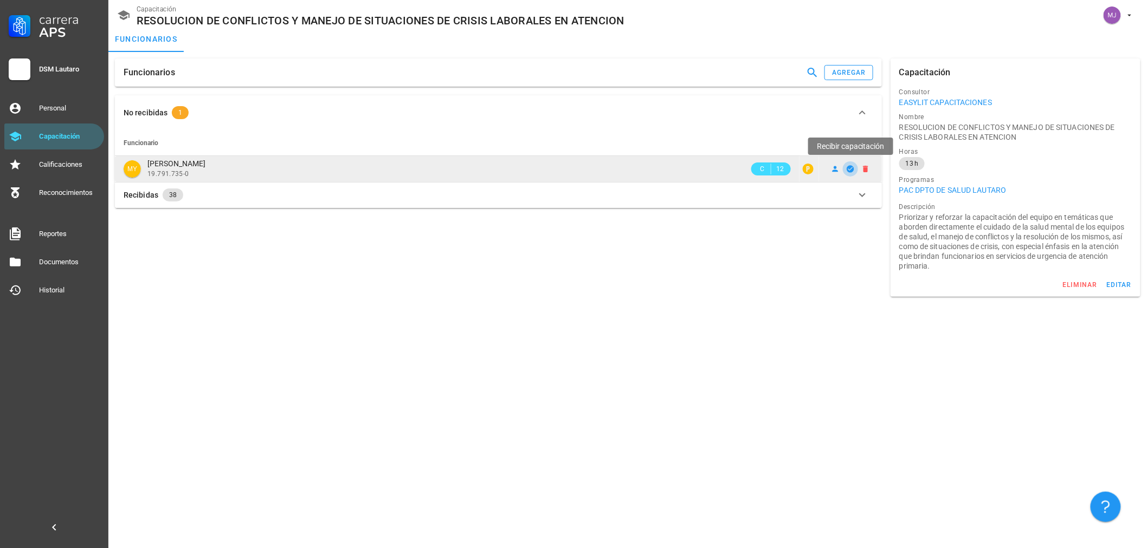
click at [849, 170] on icon "button" at bounding box center [850, 169] width 9 height 9
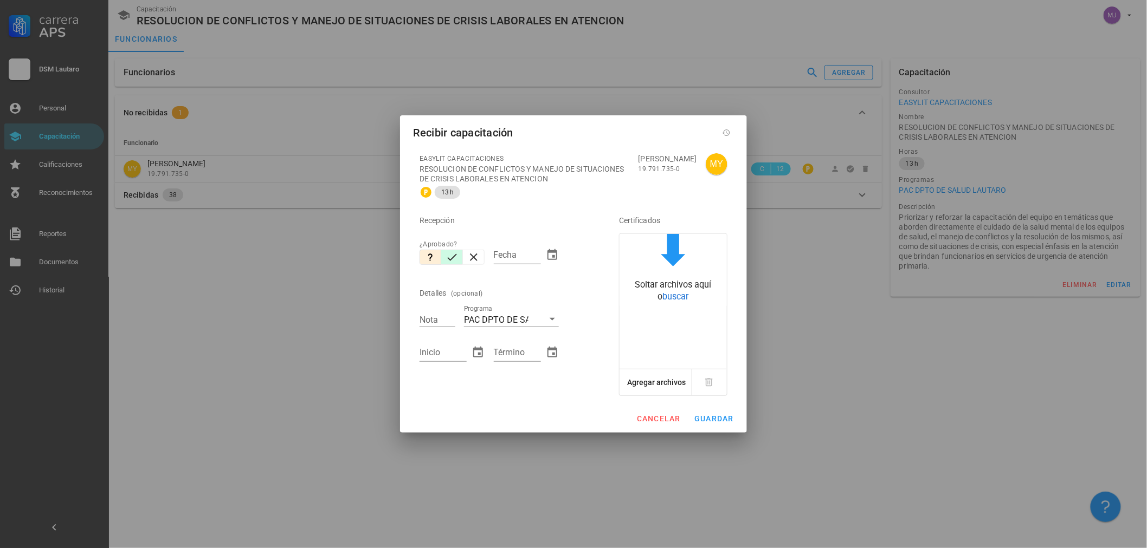
click at [456, 256] on icon "button" at bounding box center [451, 257] width 13 height 13
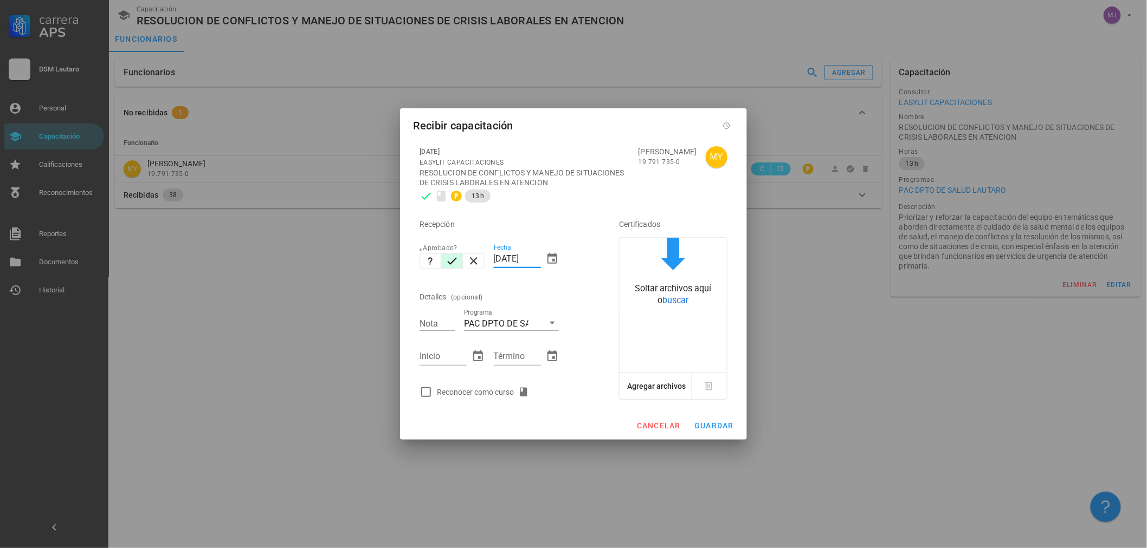
drag, startPoint x: 539, startPoint y: 257, endPoint x: 397, endPoint y: 262, distance: 142.0
click at [398, 262] on div "Carrera APS DSM Lautaro Personal Capacitación Calificaciones Reconocimientos Re…" at bounding box center [573, 274] width 1147 height 548
click at [500, 399] on div "Reconocer como curso" at bounding box center [504, 392] width 178 height 22
click at [501, 394] on div "Reconocer como curso" at bounding box center [485, 392] width 96 height 13
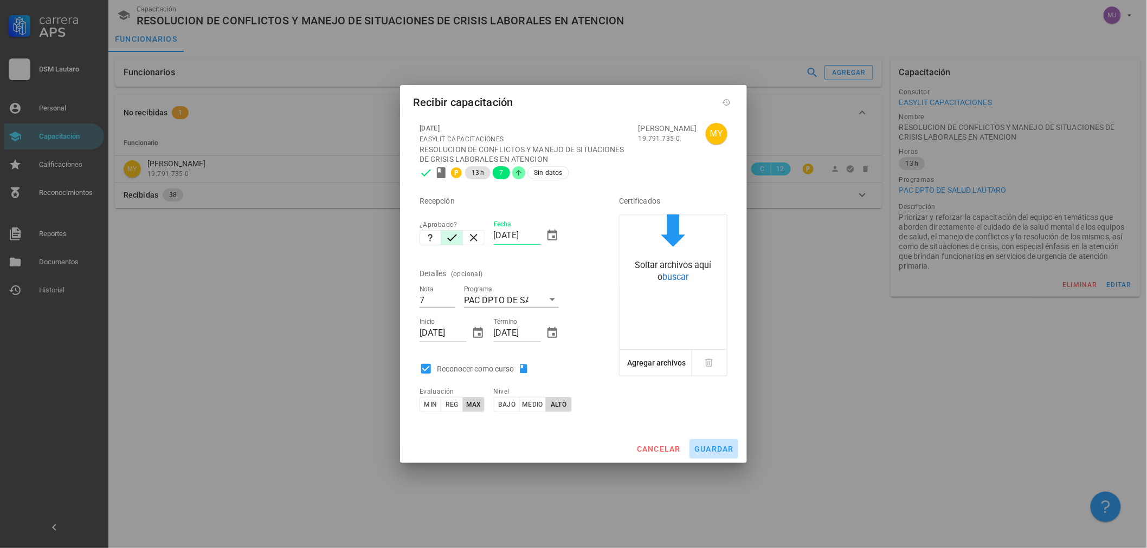
click at [708, 443] on button "guardar" at bounding box center [713, 449] width 49 height 20
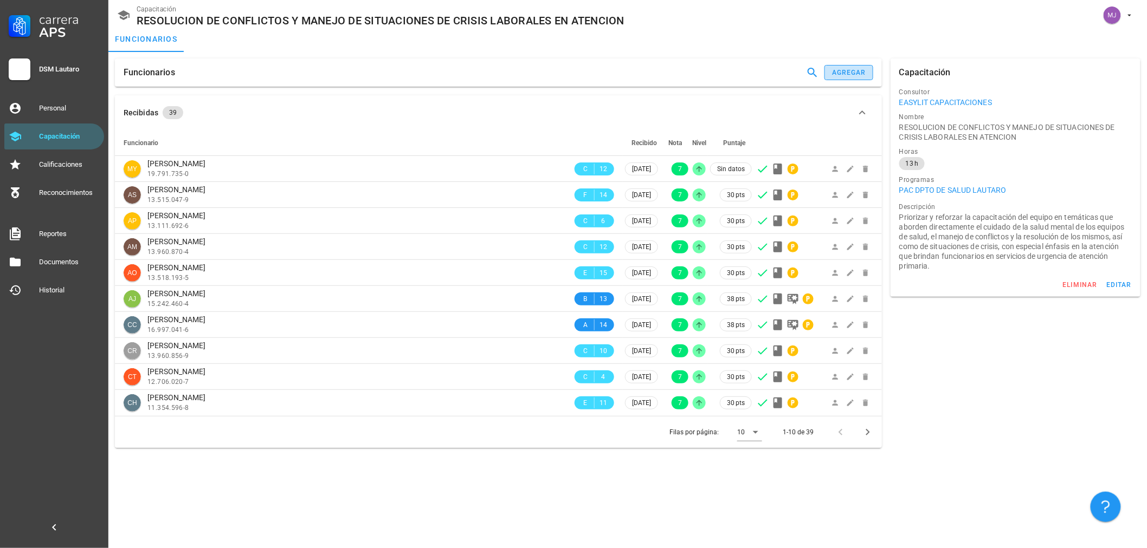
click at [842, 79] on button "agregar" at bounding box center [848, 72] width 49 height 15
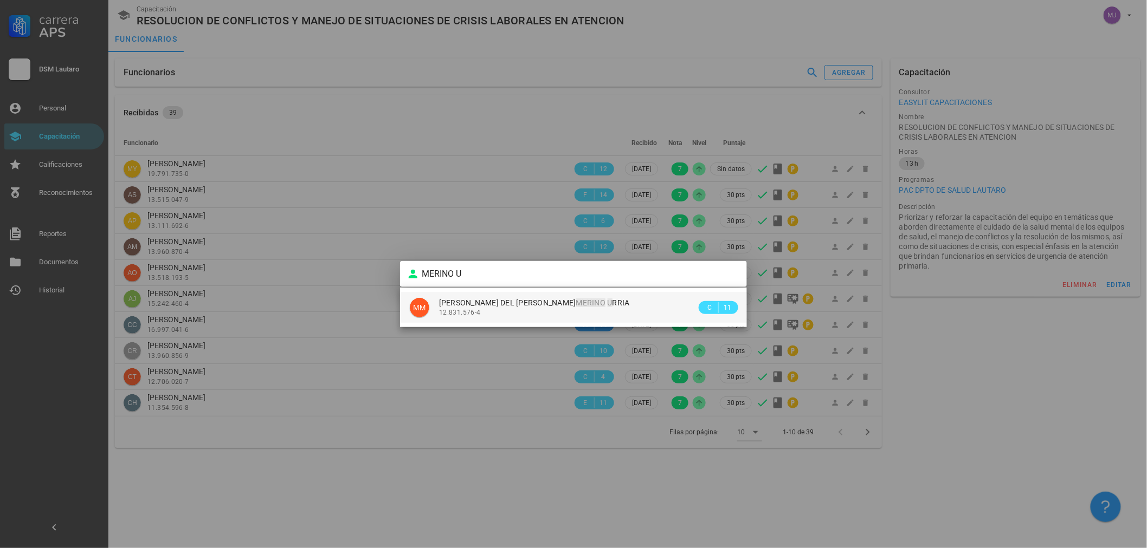
click at [576, 300] on mark "MERINO" at bounding box center [591, 303] width 30 height 9
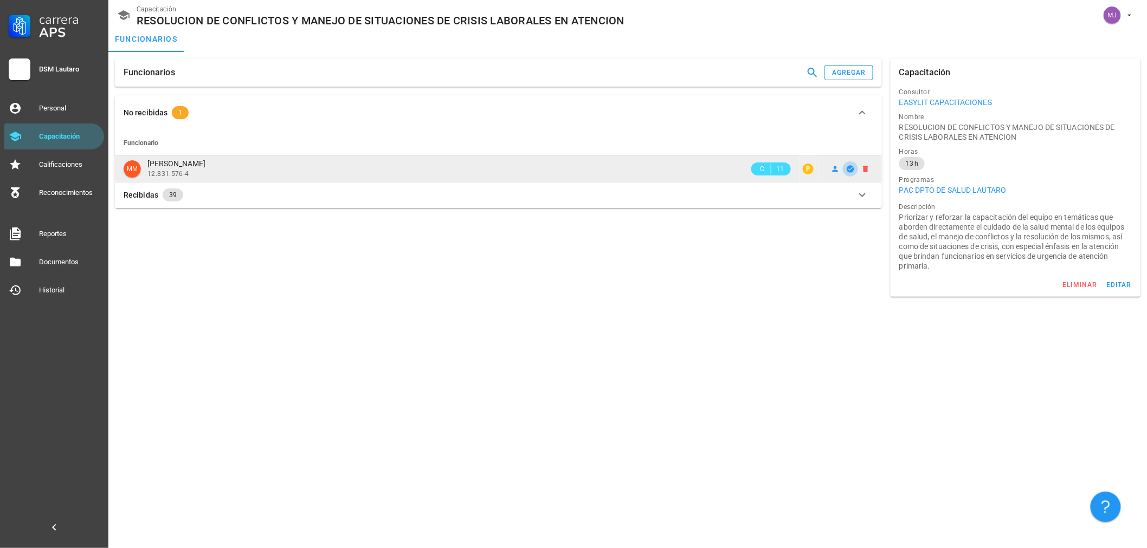
click at [848, 171] on icon "button" at bounding box center [849, 168] width 7 height 7
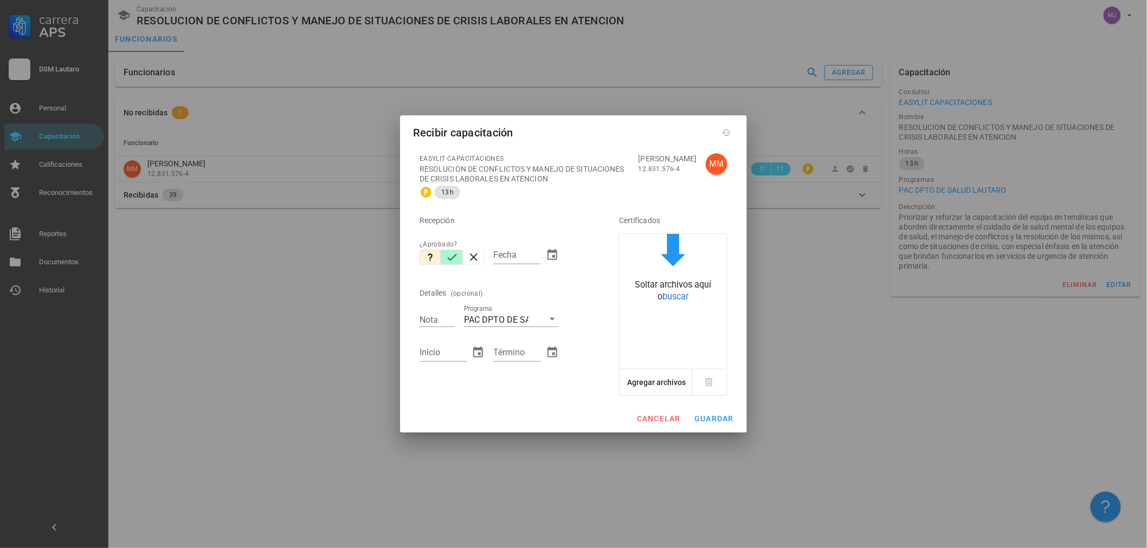
click at [453, 263] on icon "button" at bounding box center [451, 257] width 13 height 13
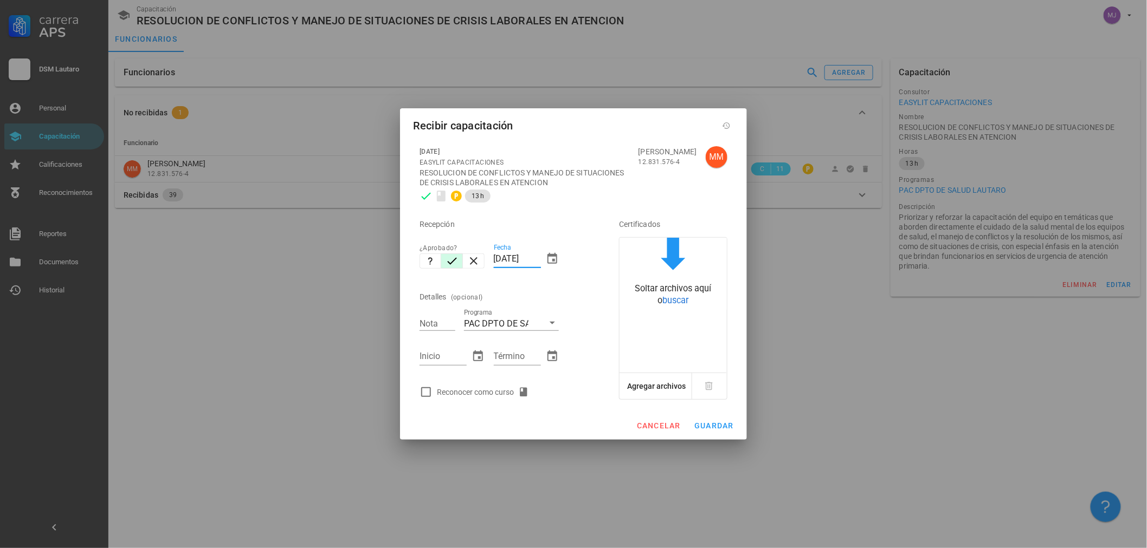
drag, startPoint x: 540, startPoint y: 258, endPoint x: 358, endPoint y: 268, distance: 181.7
click at [359, 268] on div "Carrera APS DSM [PERSON_NAME] Personal Capacitación Calificaciones Reconocimien…" at bounding box center [573, 274] width 1147 height 548
click at [478, 389] on div "Reconocer como curso" at bounding box center [485, 392] width 96 height 13
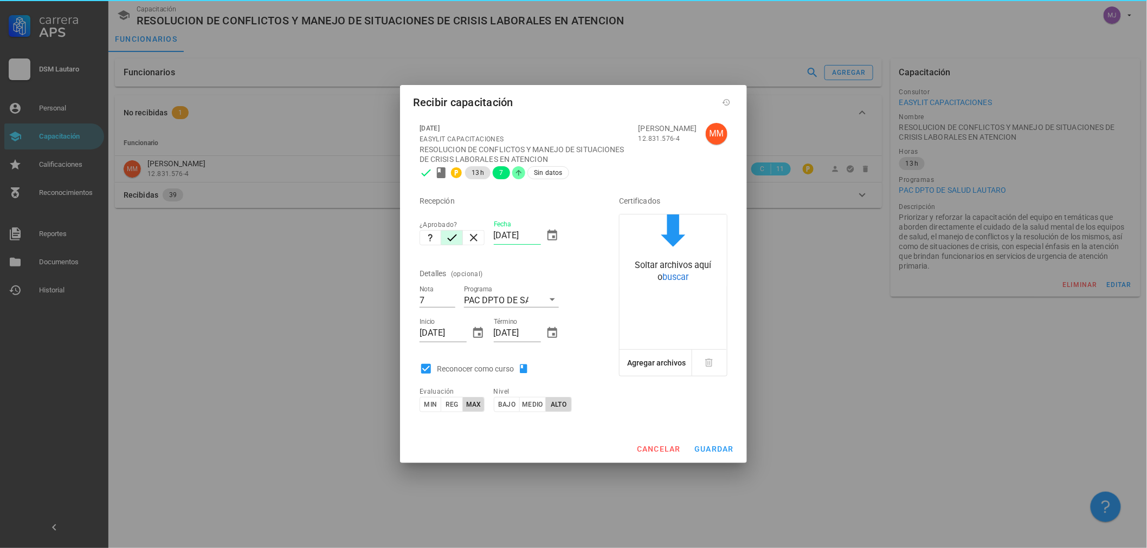
click at [706, 459] on div "cancelar guardar" at bounding box center [573, 449] width 347 height 28
click at [713, 436] on div "cancelar guardar" at bounding box center [573, 449] width 347 height 28
click at [714, 446] on span "guardar" at bounding box center [714, 449] width 40 height 9
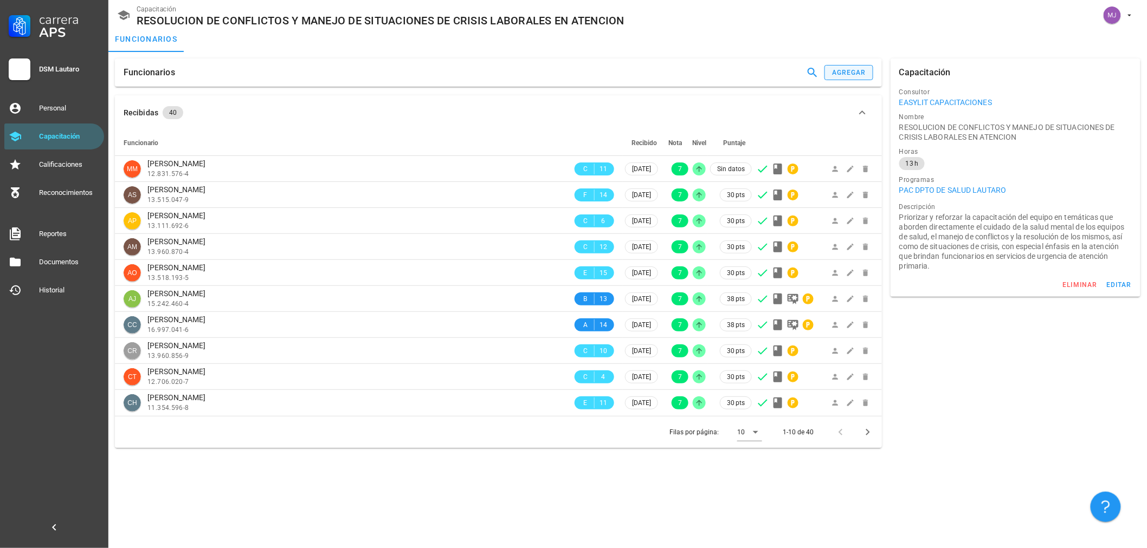
drag, startPoint x: 839, startPoint y: 85, endPoint x: 846, endPoint y: 80, distance: 9.0
click at [840, 84] on div "Funcionarios agregar" at bounding box center [498, 73] width 767 height 28
click at [847, 79] on button "agregar" at bounding box center [848, 72] width 49 height 15
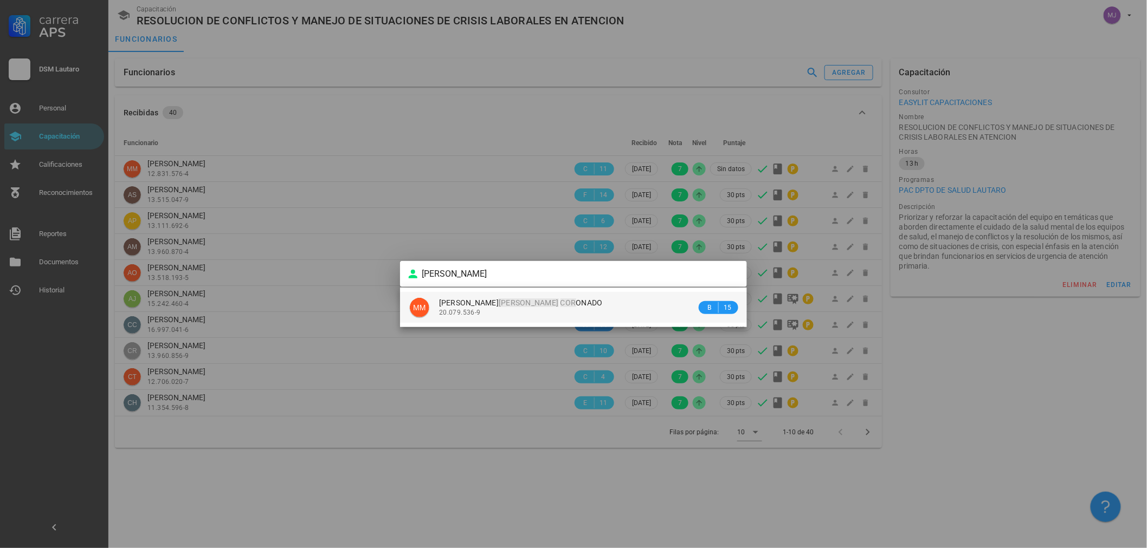
click at [565, 320] on div "[PERSON_NAME] COR ONADO 20.079.536-9" at bounding box center [567, 307] width 257 height 31
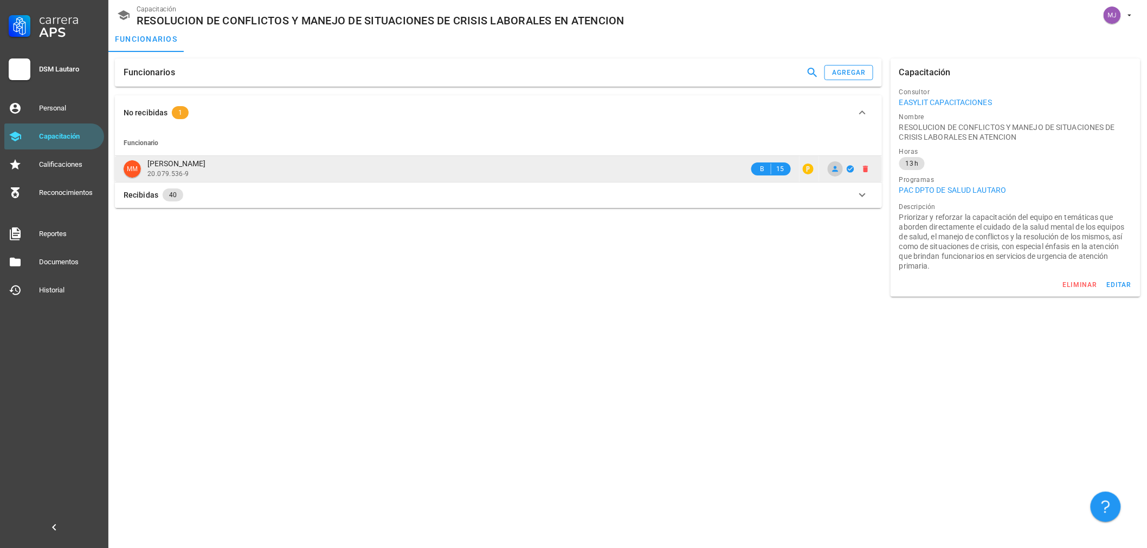
click at [838, 168] on icon at bounding box center [835, 169] width 9 height 9
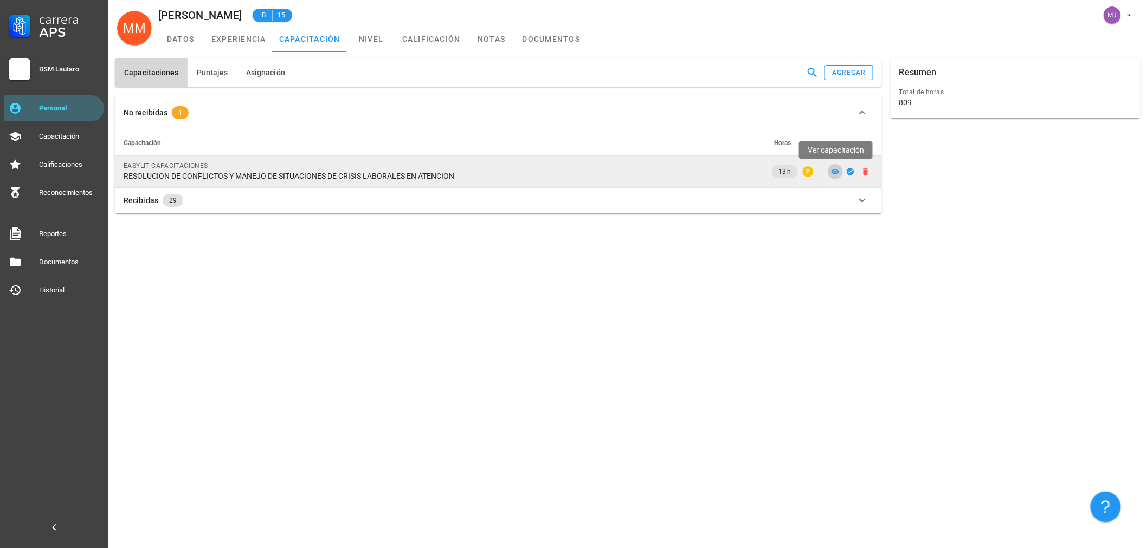
click at [830, 174] on span at bounding box center [834, 171] width 15 height 9
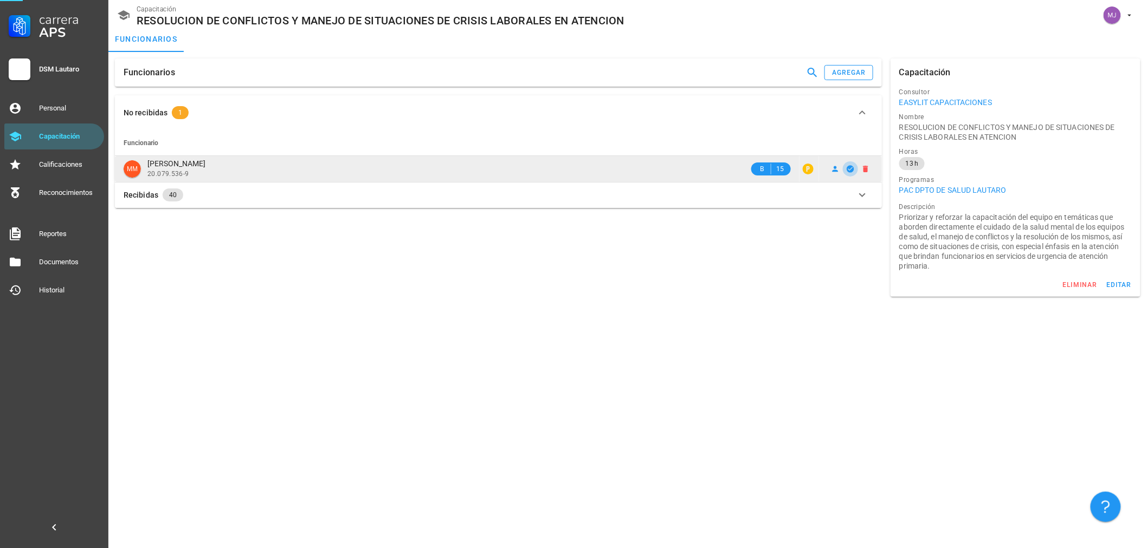
click at [846, 170] on icon "button" at bounding box center [850, 169] width 9 height 9
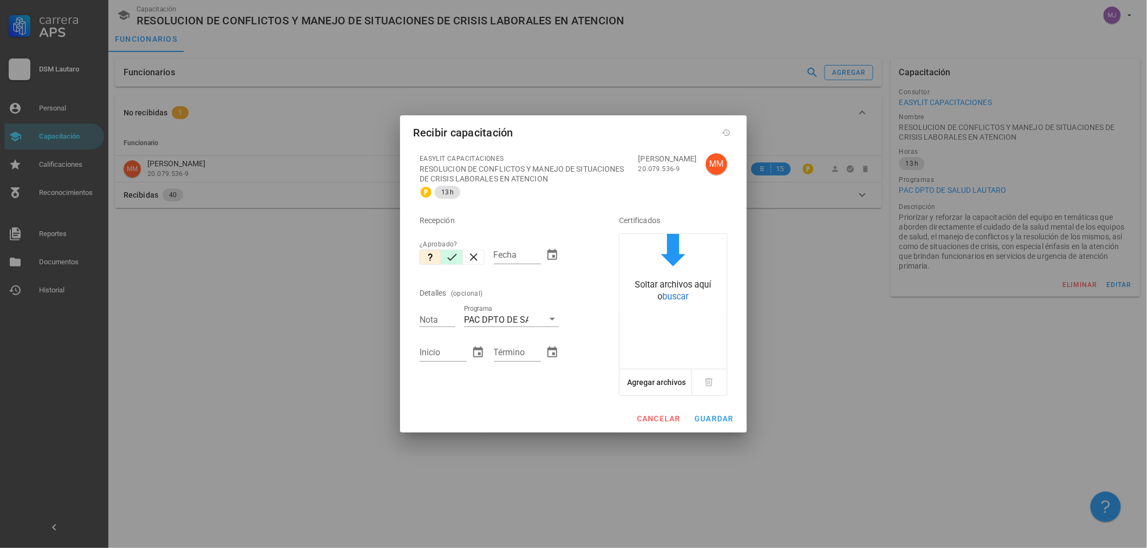
click at [454, 256] on icon "button" at bounding box center [452, 257] width 10 height 7
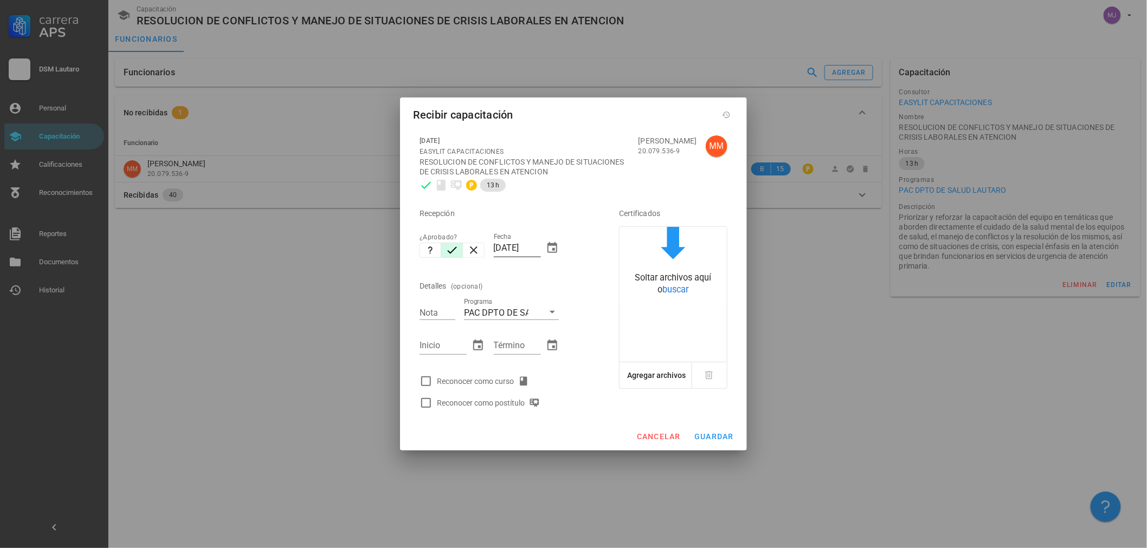
drag, startPoint x: 541, startPoint y: 248, endPoint x: 528, endPoint y: 250, distance: 12.6
click at [528, 250] on div "Fecha [DATE]" at bounding box center [526, 251] width 65 height 36
drag, startPoint x: 538, startPoint y: 247, endPoint x: 426, endPoint y: 238, distance: 111.9
click at [439, 246] on div "Recepción ¿Aprobado? Fecha [DATE] Detalles (opcional) Nota Programa PAC DPTO DE…" at bounding box center [504, 305] width 178 height 218
click at [497, 391] on div "Reconocer como curso" at bounding box center [504, 382] width 178 height 22
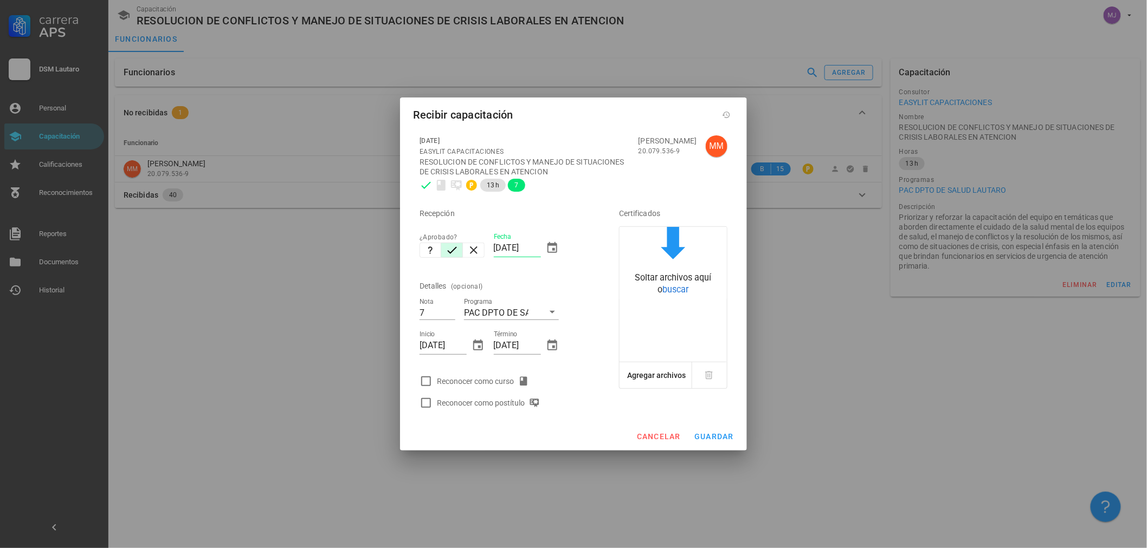
click at [499, 377] on div "Reconocer como curso" at bounding box center [485, 381] width 96 height 13
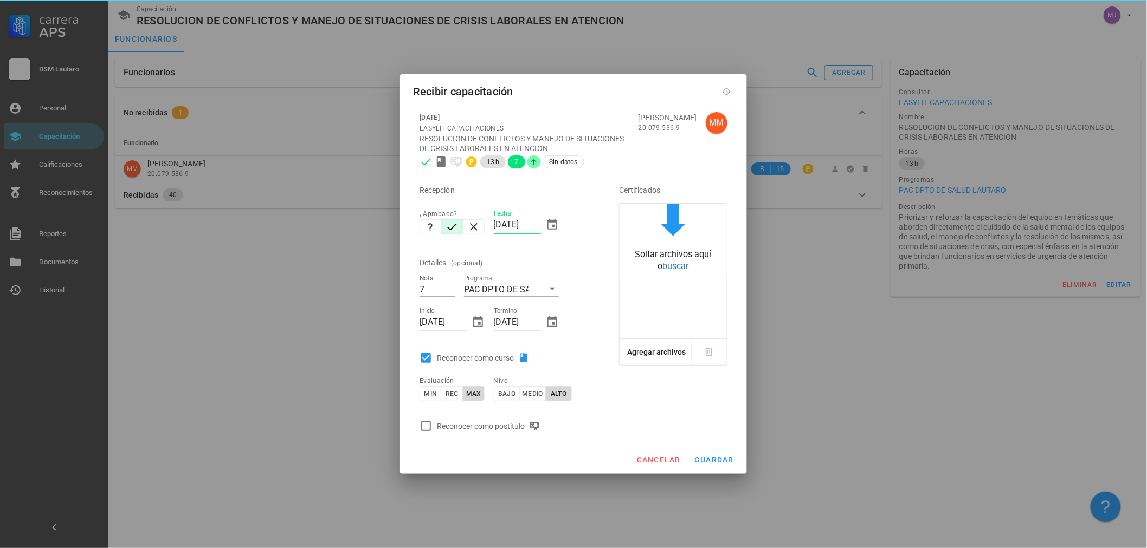
click at [492, 425] on div "Reconocer como postítulo" at bounding box center [490, 426] width 107 height 13
click at [710, 463] on span "guardar" at bounding box center [714, 460] width 40 height 9
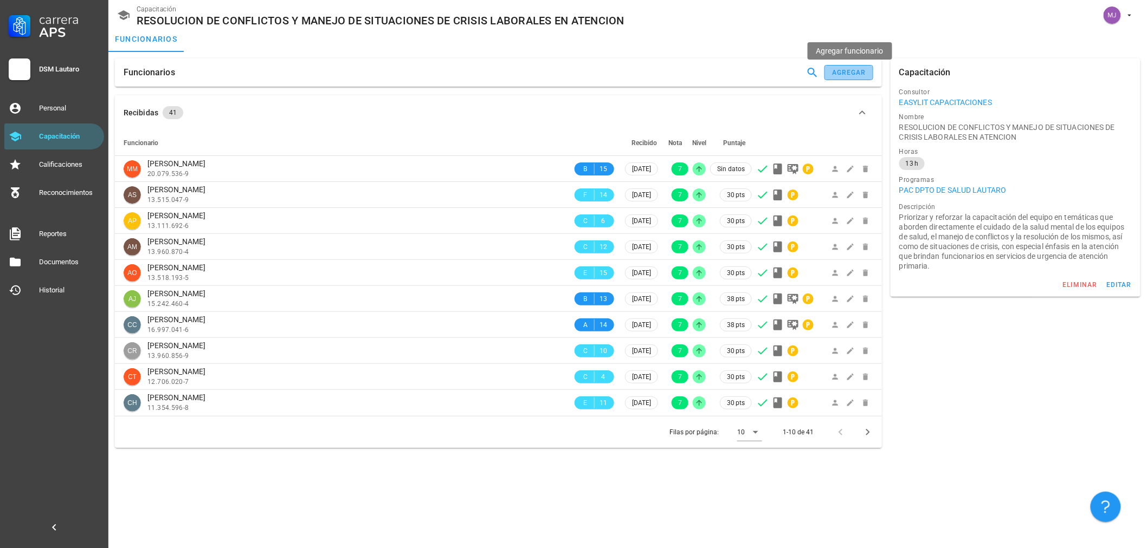
click at [834, 67] on button "agregar" at bounding box center [848, 72] width 49 height 15
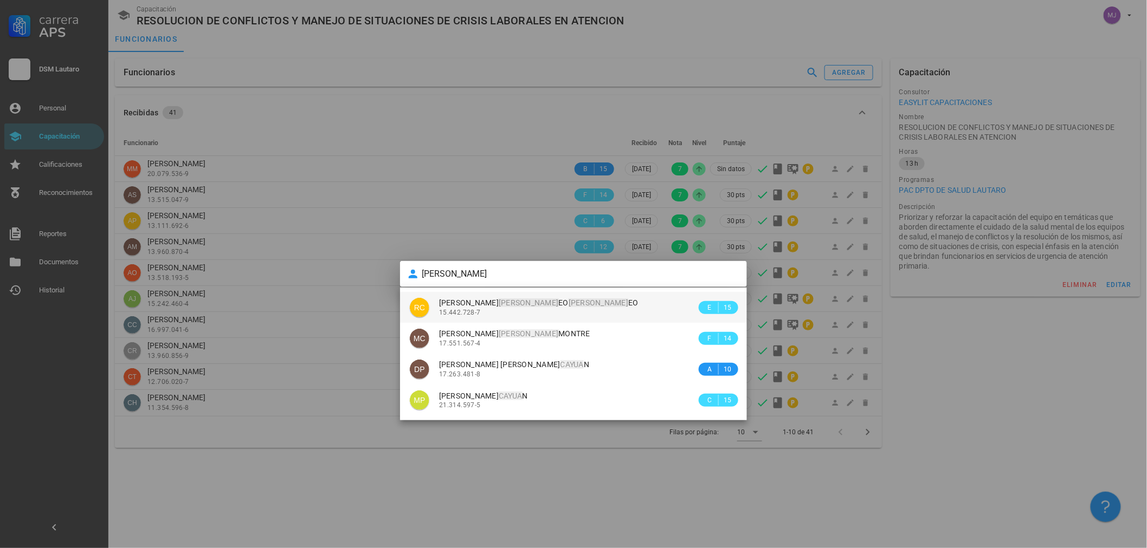
click at [565, 322] on div "[PERSON_NAME] EO CAYUL EO 15.442.728-7" at bounding box center [567, 307] width 257 height 31
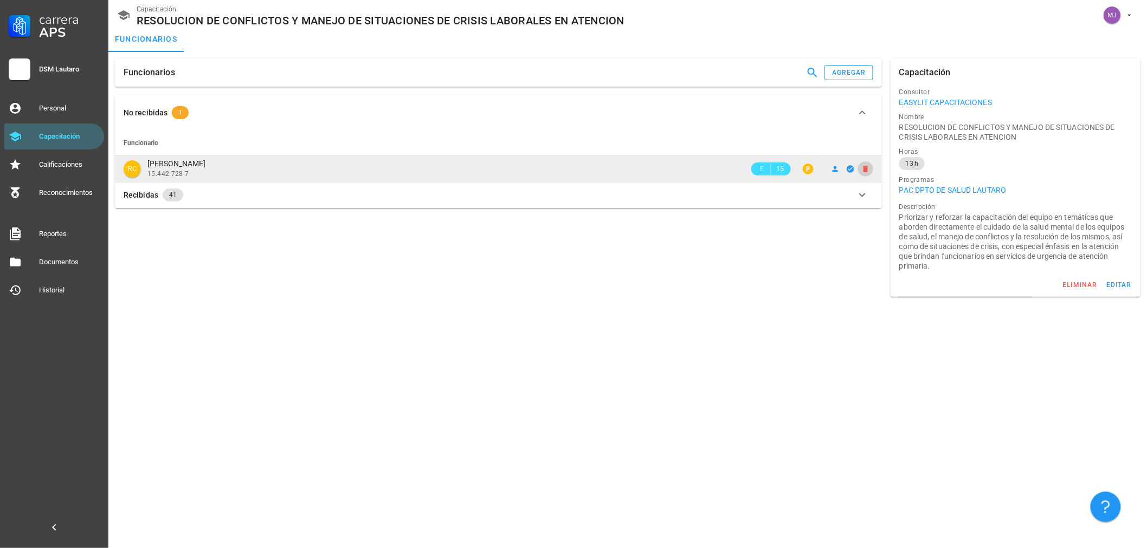
click at [864, 167] on icon "button" at bounding box center [865, 169] width 5 height 7
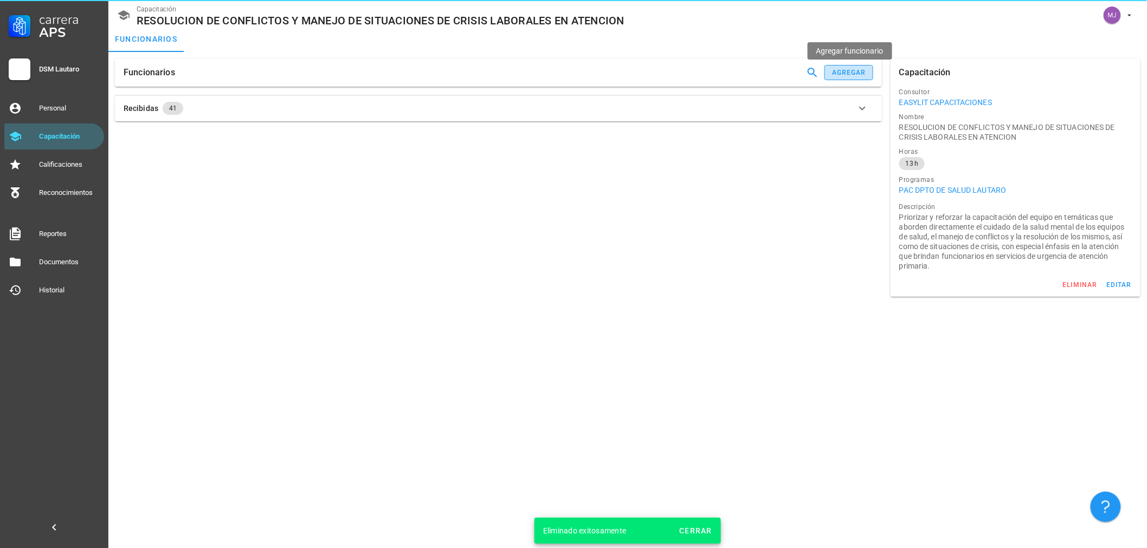
click at [845, 69] on div "agregar" at bounding box center [848, 73] width 35 height 8
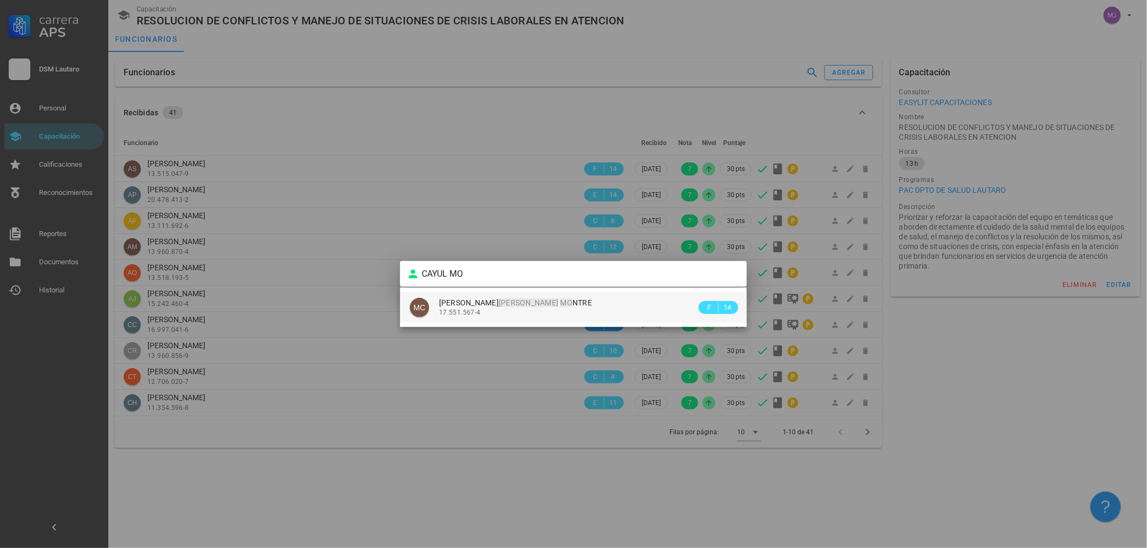
click at [545, 317] on div "[PERSON_NAME] DE [PERSON_NAME] CAYUL MO NTRE 17.551.567-4" at bounding box center [567, 307] width 257 height 31
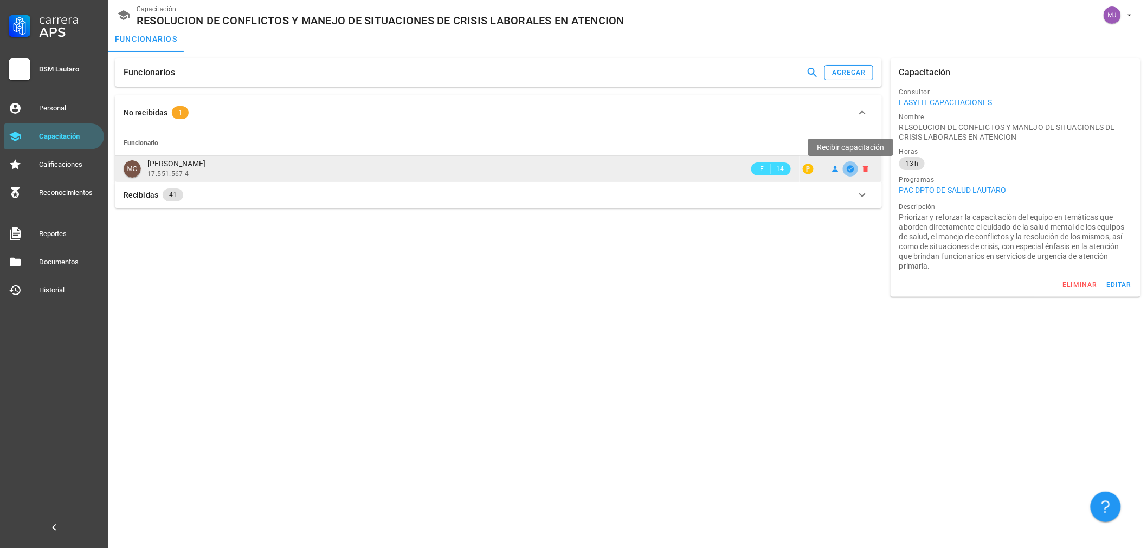
click at [847, 166] on icon "button" at bounding box center [849, 168] width 7 height 7
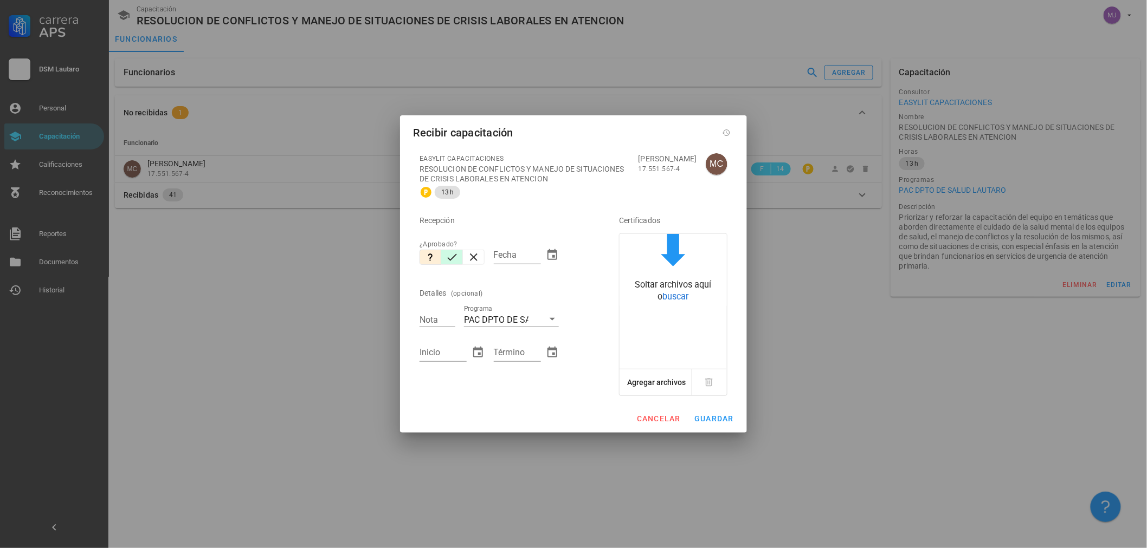
click at [455, 253] on icon "button" at bounding box center [451, 257] width 13 height 13
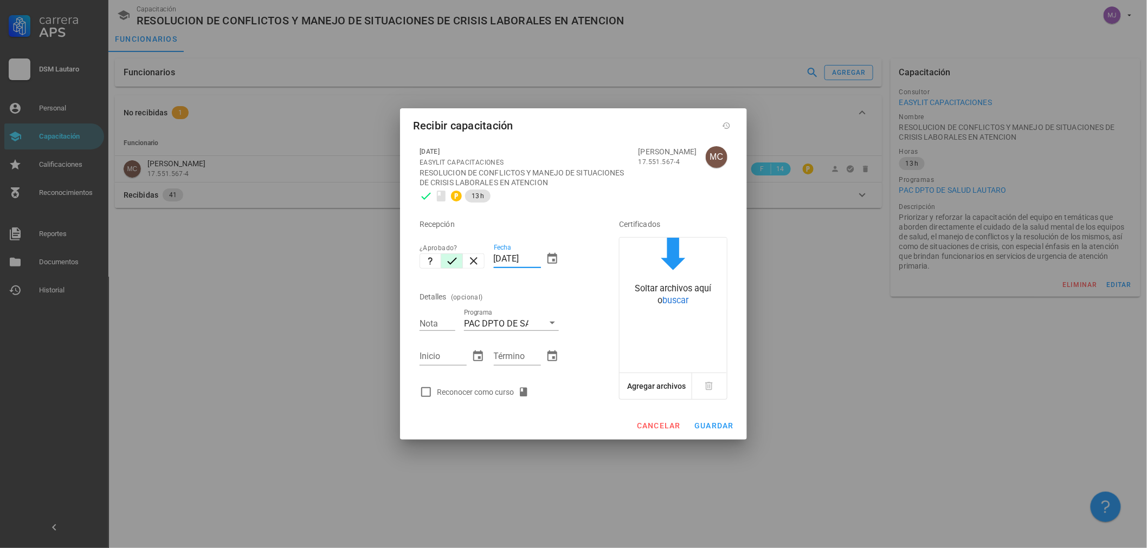
drag, startPoint x: 540, startPoint y: 258, endPoint x: 404, endPoint y: 262, distance: 136.0
click at [404, 261] on div "[DATE] EASYLIT CAPACITACIONES RESOLUCION DE CONFLICTOS Y MANEJO DE SITUACIONES …" at bounding box center [573, 276] width 347 height 272
click at [487, 394] on div "Reconocer como curso" at bounding box center [485, 392] width 96 height 13
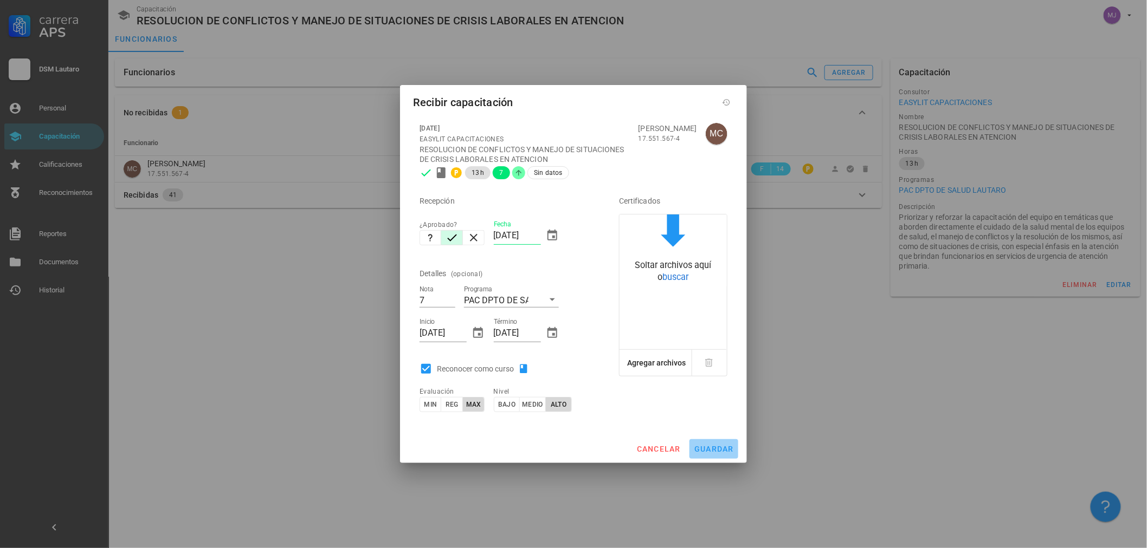
click at [727, 449] on span "guardar" at bounding box center [714, 449] width 40 height 9
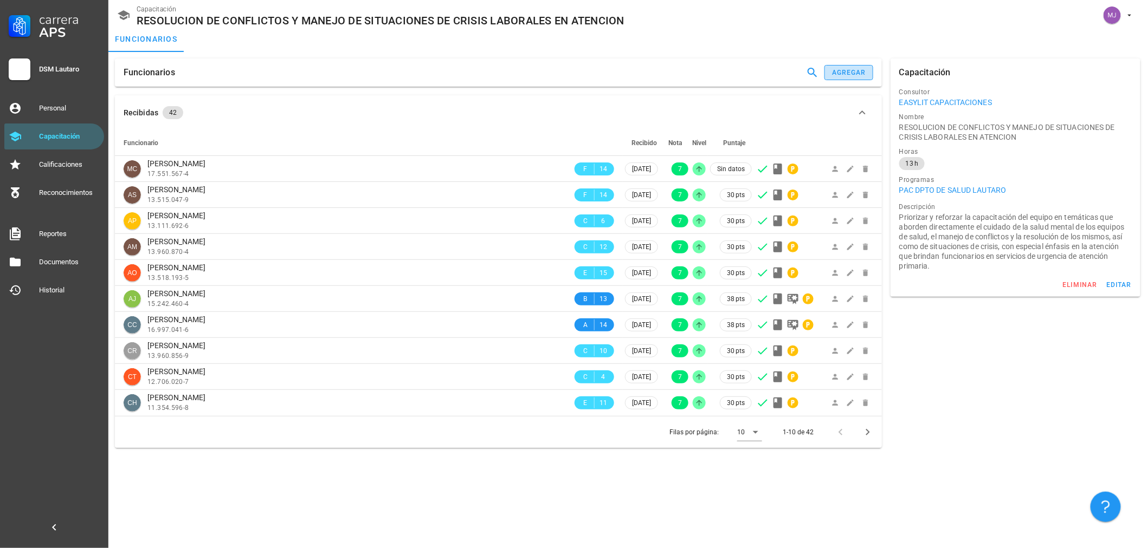
click at [840, 68] on button "agregar" at bounding box center [848, 72] width 49 height 15
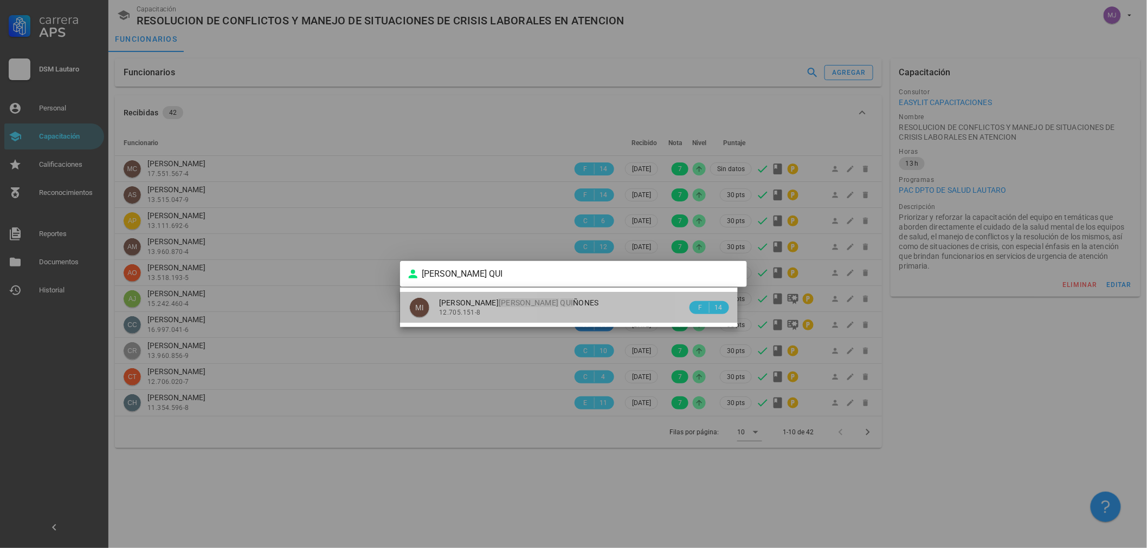
click at [530, 305] on mark "[PERSON_NAME]" at bounding box center [528, 303] width 60 height 9
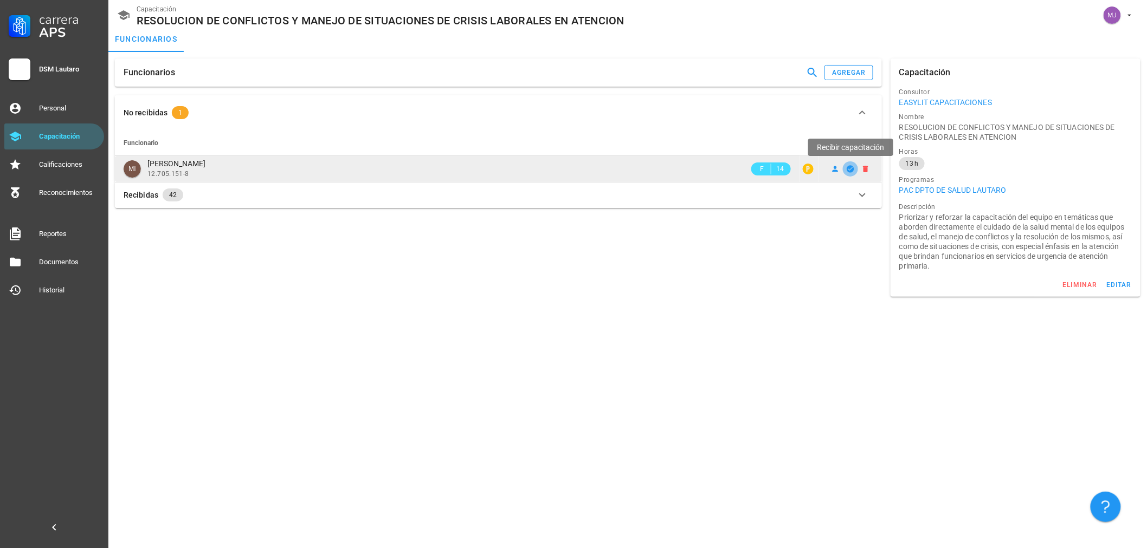
click at [843, 165] on span "button" at bounding box center [850, 169] width 15 height 9
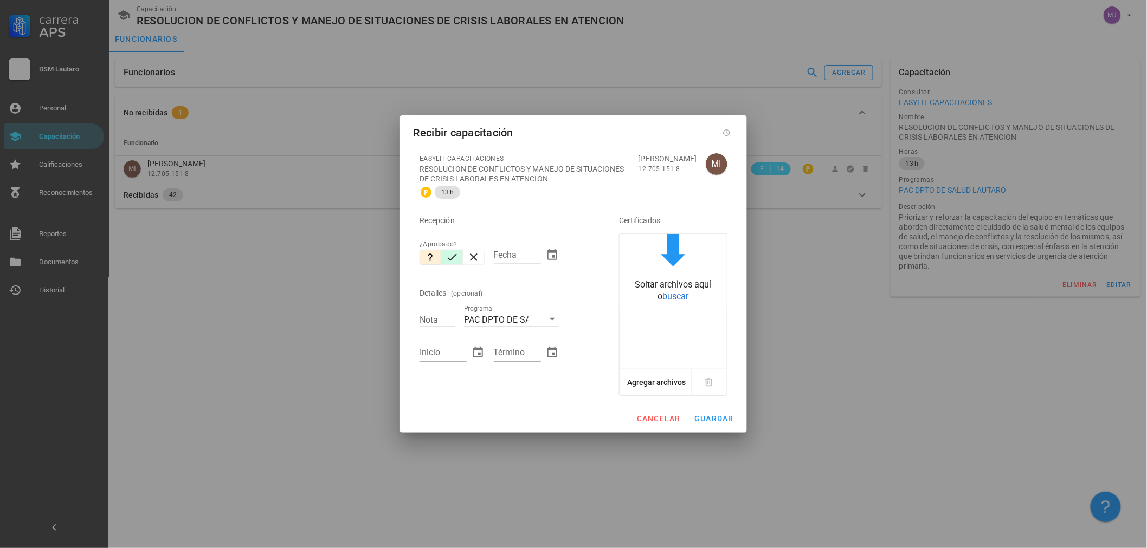
click at [456, 256] on icon "button" at bounding box center [451, 257] width 13 height 13
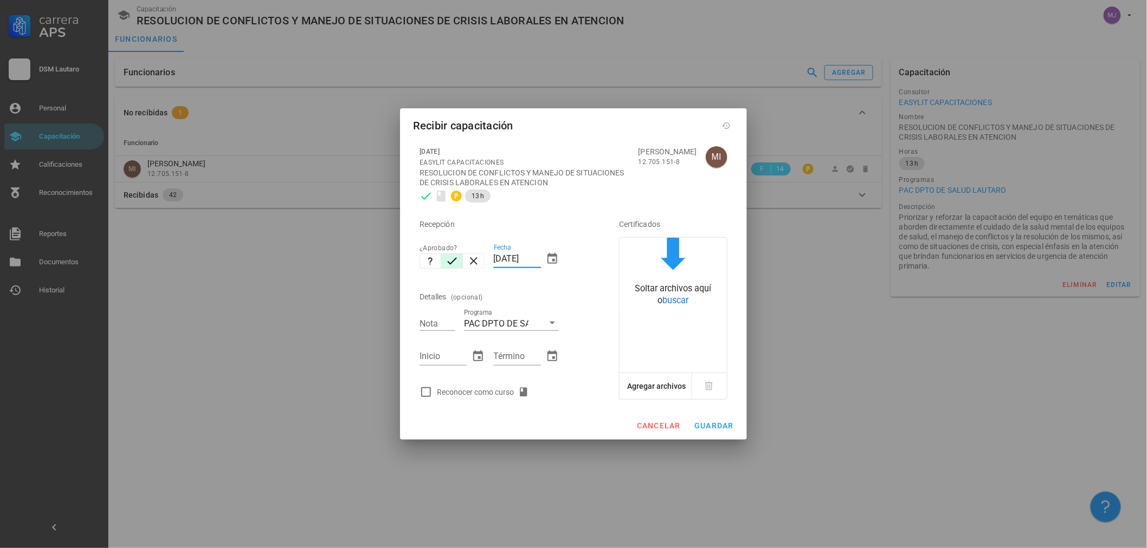
drag, startPoint x: 540, startPoint y: 262, endPoint x: 399, endPoint y: 236, distance: 143.3
click at [400, 236] on div "[DATE] EASYLIT CAPACITACIONES RESOLUCION DE CONFLICTOS Y MANEJO DE SITUACIONES …" at bounding box center [573, 276] width 347 height 272
click at [483, 397] on div "Reconocer como curso" at bounding box center [485, 392] width 96 height 13
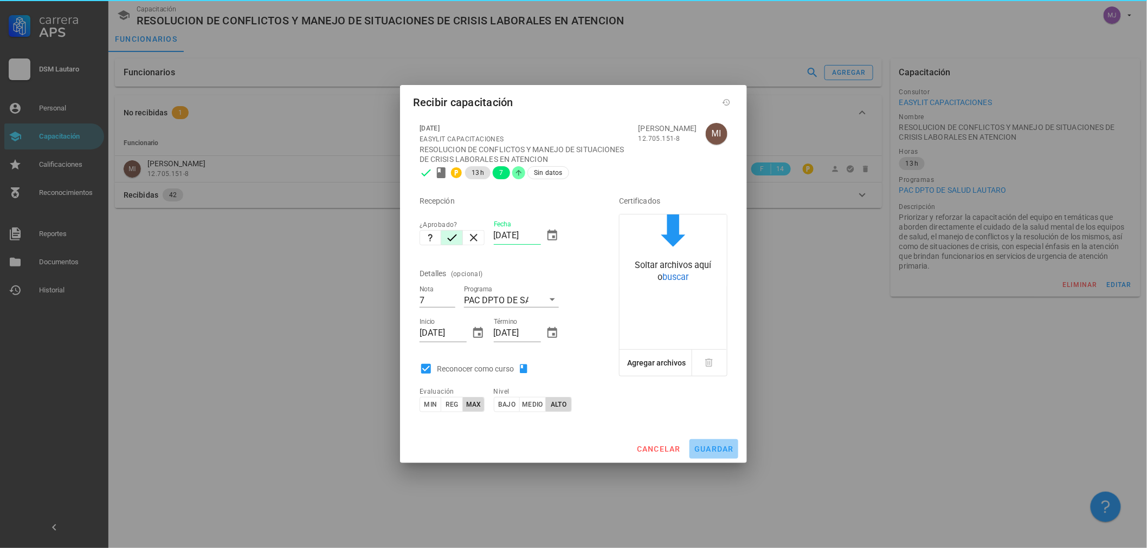
click at [721, 445] on span "guardar" at bounding box center [714, 449] width 40 height 9
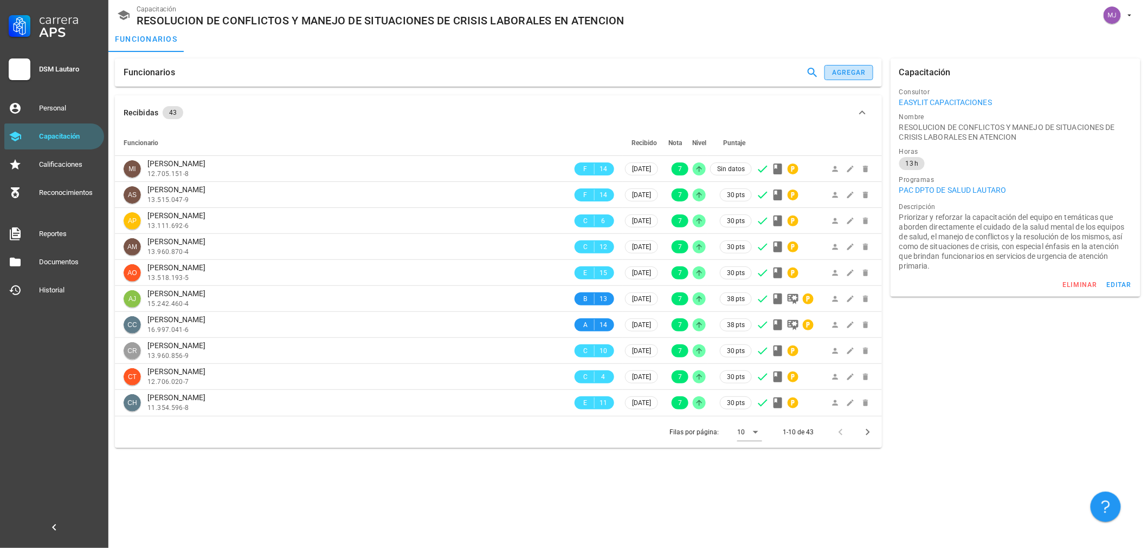
click at [863, 72] on div "agregar" at bounding box center [848, 73] width 35 height 8
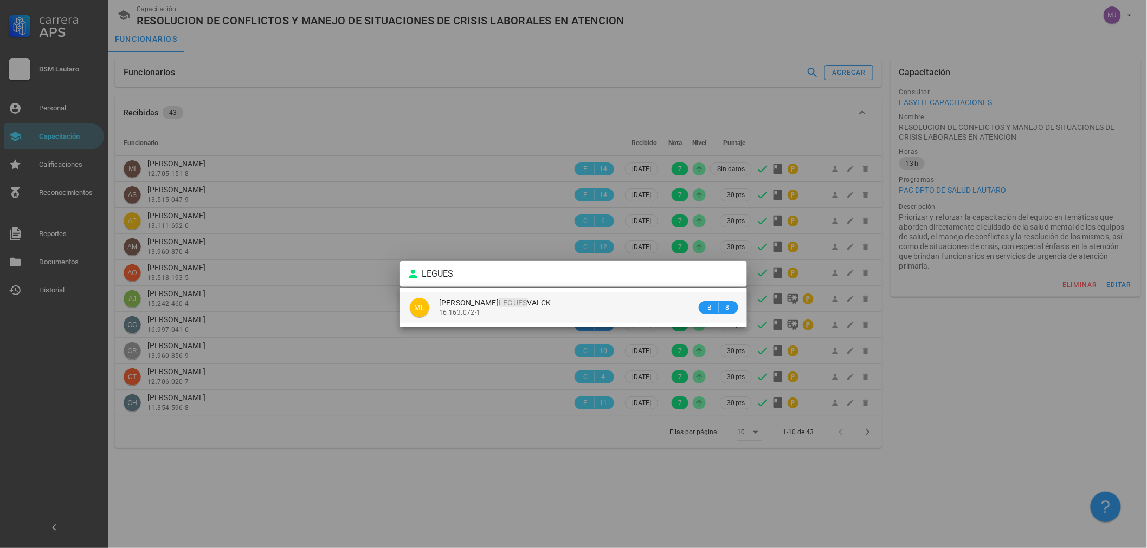
click at [566, 299] on div "[PERSON_NAME] VALCK 16.163.072-1" at bounding box center [567, 307] width 257 height 31
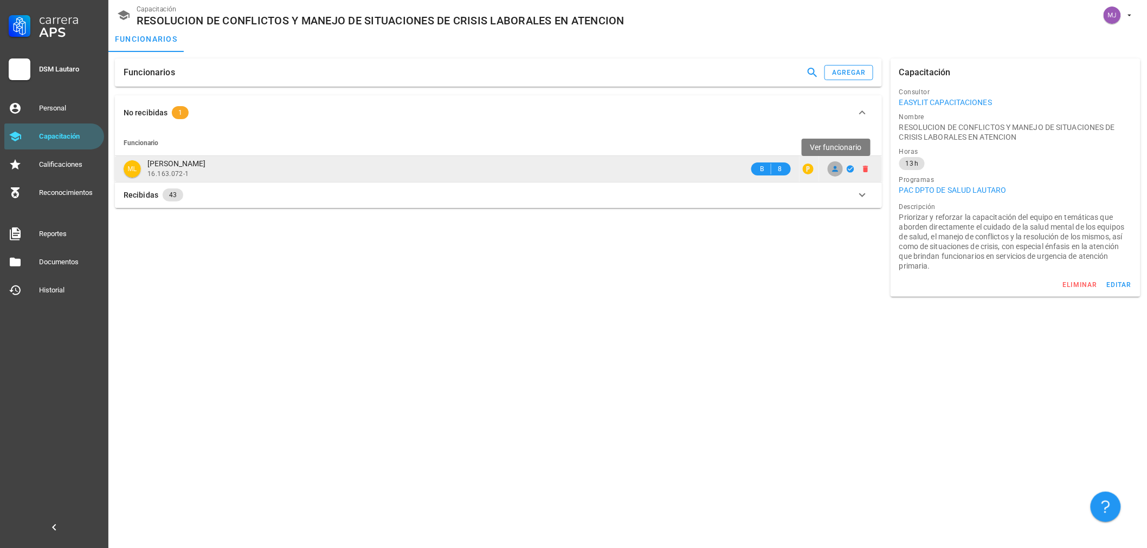
click at [835, 165] on icon at bounding box center [835, 169] width 9 height 9
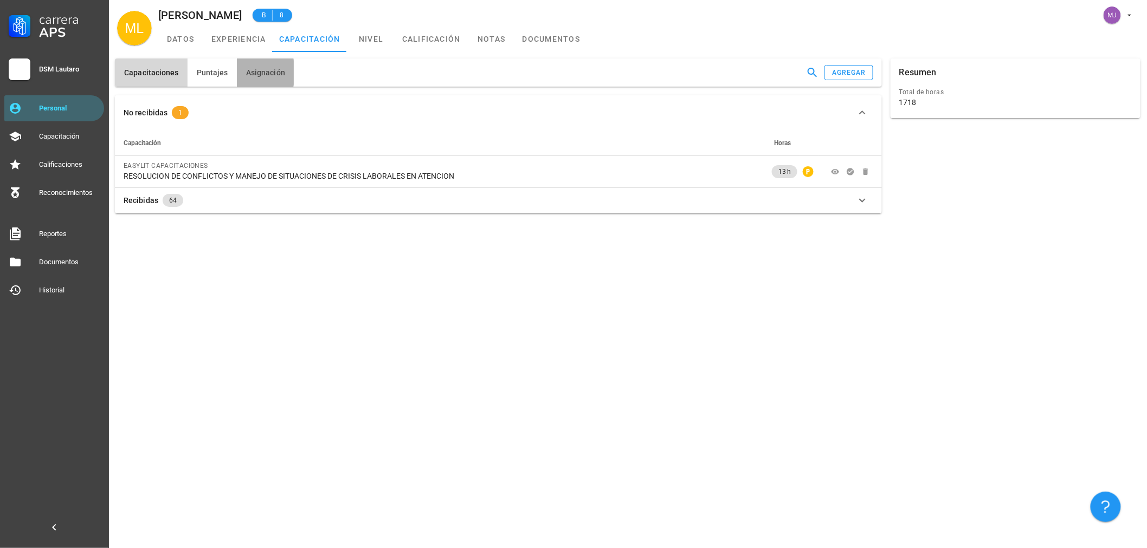
click at [274, 73] on span "Asignación" at bounding box center [265, 72] width 40 height 9
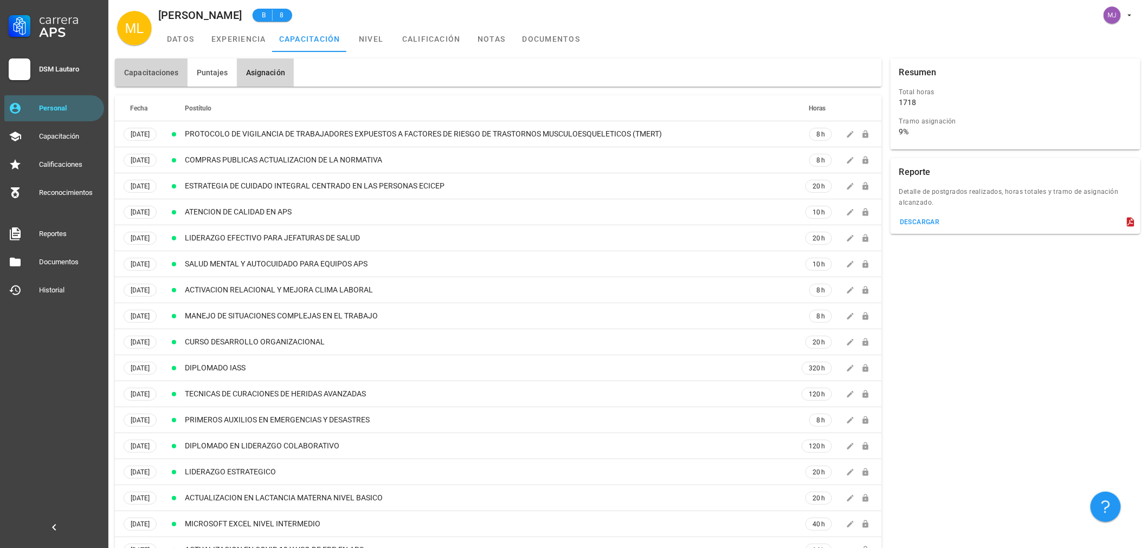
click at [169, 68] on span "Capacitaciones" at bounding box center [151, 72] width 55 height 9
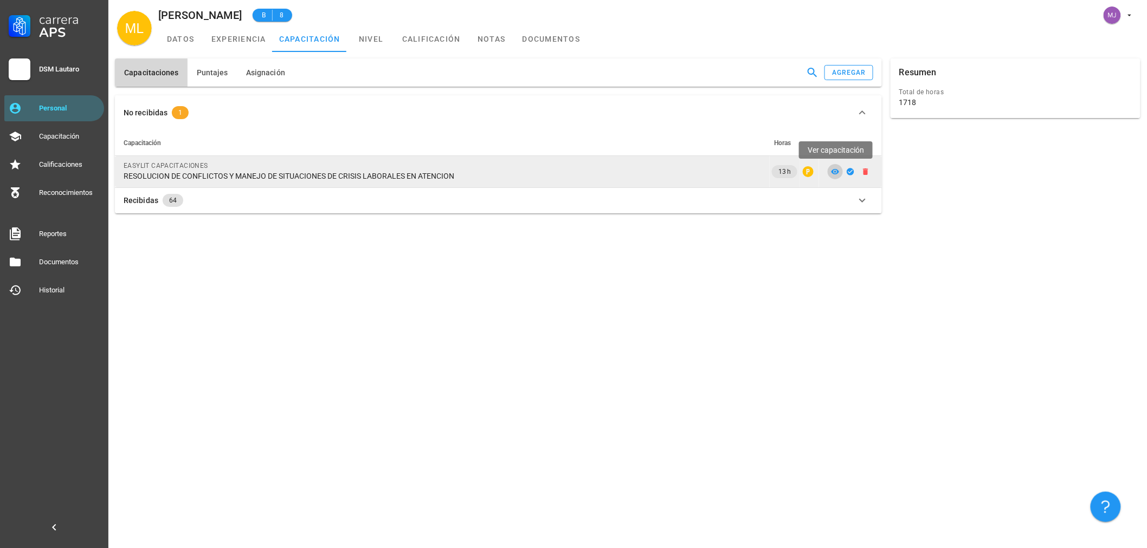
click at [838, 174] on icon at bounding box center [835, 171] width 9 height 9
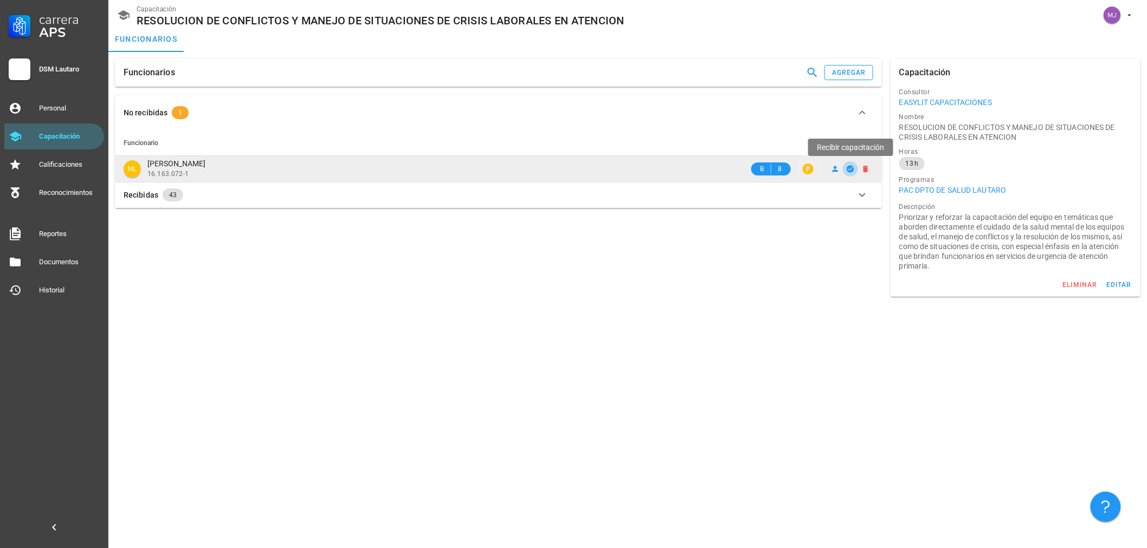
click at [848, 169] on icon "button" at bounding box center [850, 169] width 9 height 9
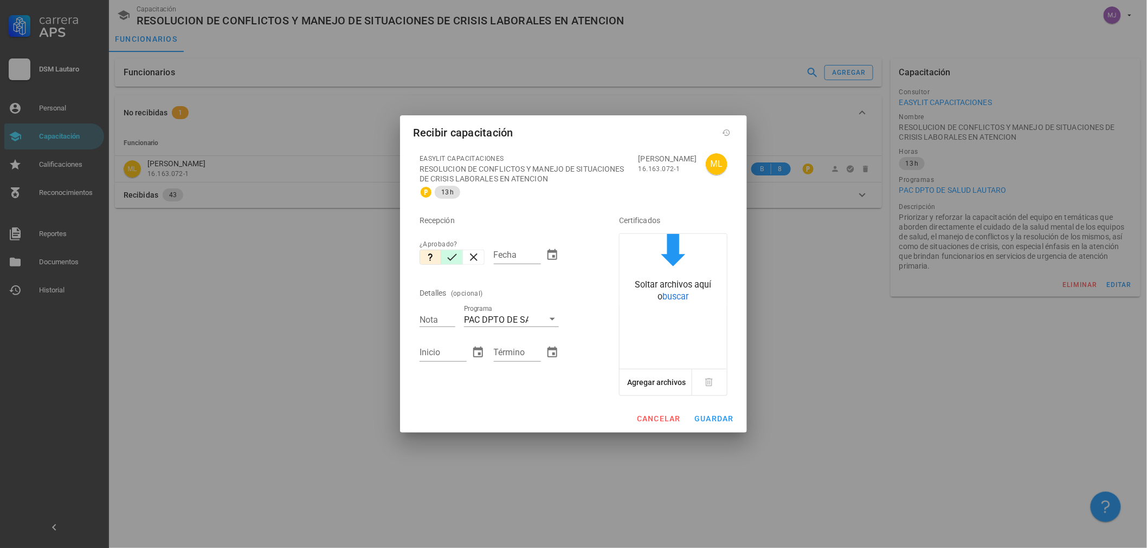
click at [445, 254] on icon "button" at bounding box center [451, 257] width 13 height 13
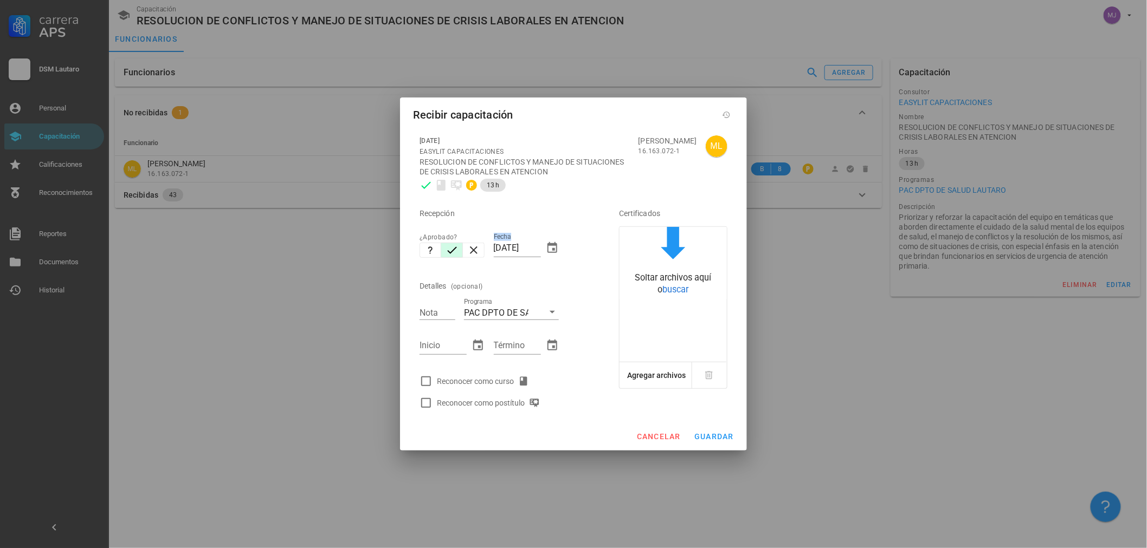
drag, startPoint x: 541, startPoint y: 247, endPoint x: 392, endPoint y: 252, distance: 148.6
click at [394, 252] on div "Carrera APS DSM [PERSON_NAME] Personal Capacitación Calificaciones Reconocimien…" at bounding box center [573, 274] width 1147 height 548
click at [548, 255] on div "Fecha [DATE]" at bounding box center [526, 251] width 65 height 36
click at [542, 242] on div "Fecha [DATE]" at bounding box center [526, 251] width 65 height 36
drag, startPoint x: 539, startPoint y: 247, endPoint x: 405, endPoint y: 252, distance: 133.4
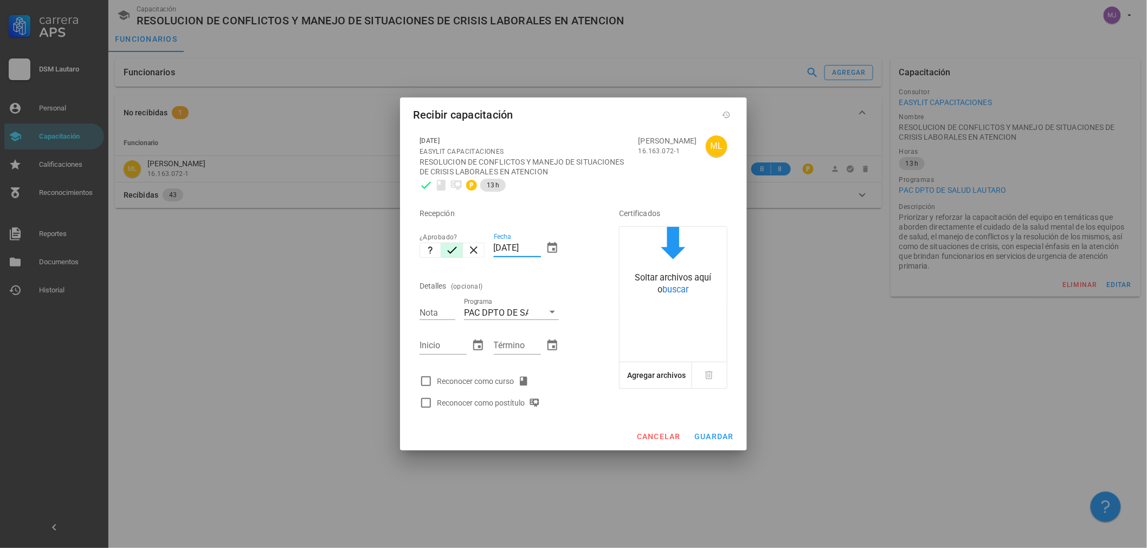
click at [406, 252] on div "[DATE] EASYLIT CAPACITACIONES RESOLUCION DE CONFLICTOS Y MANEJO DE SITUACIONES …" at bounding box center [573, 276] width 347 height 294
click at [490, 386] on div "Reconocer como curso" at bounding box center [485, 381] width 96 height 13
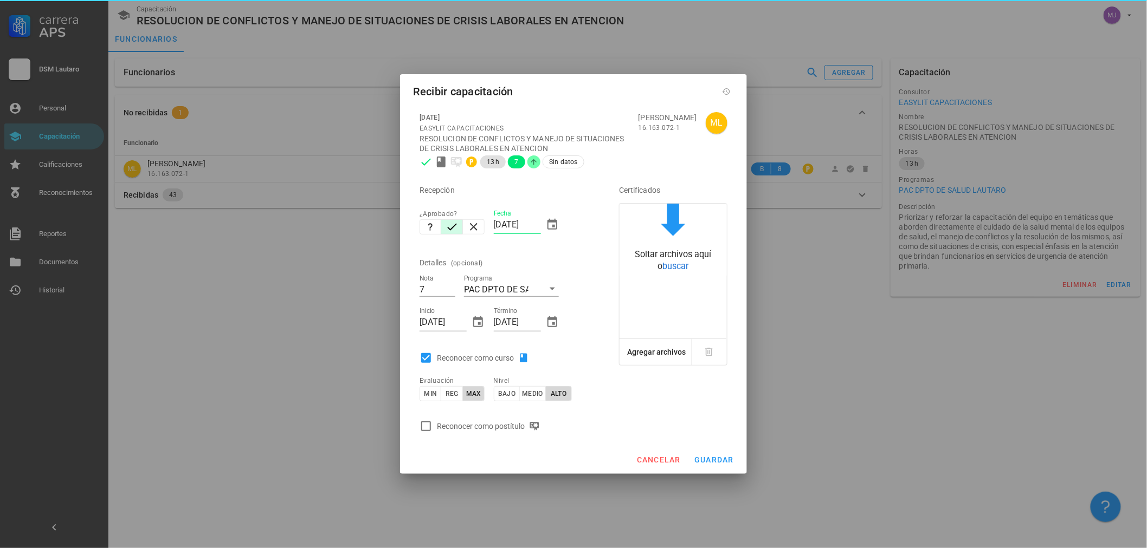
click at [507, 429] on div "Reconocer como postítulo" at bounding box center [490, 426] width 107 height 13
click at [704, 453] on button "guardar" at bounding box center [713, 460] width 49 height 20
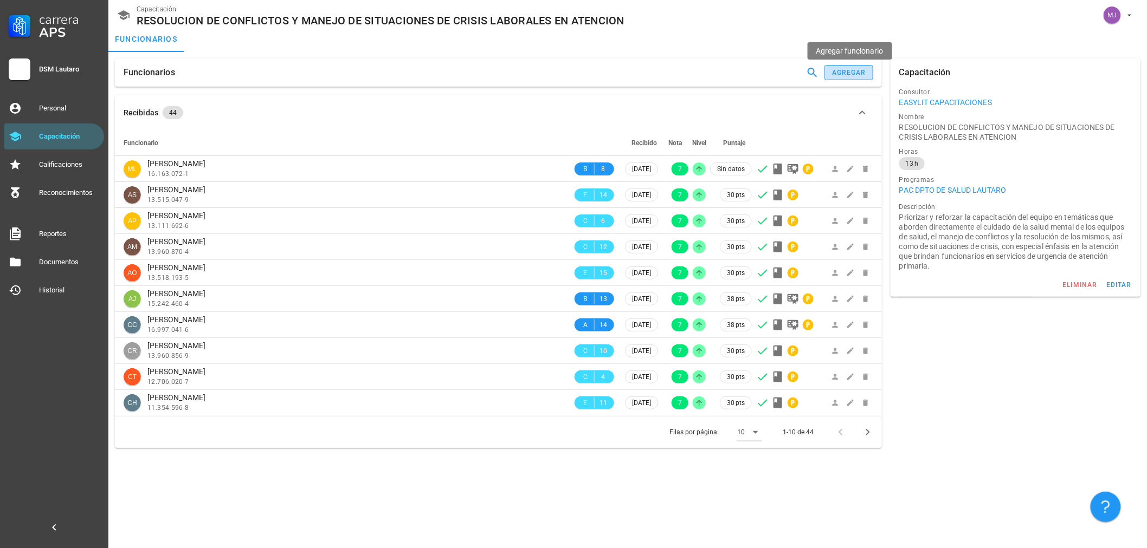
click at [862, 75] on div "agregar" at bounding box center [848, 73] width 35 height 8
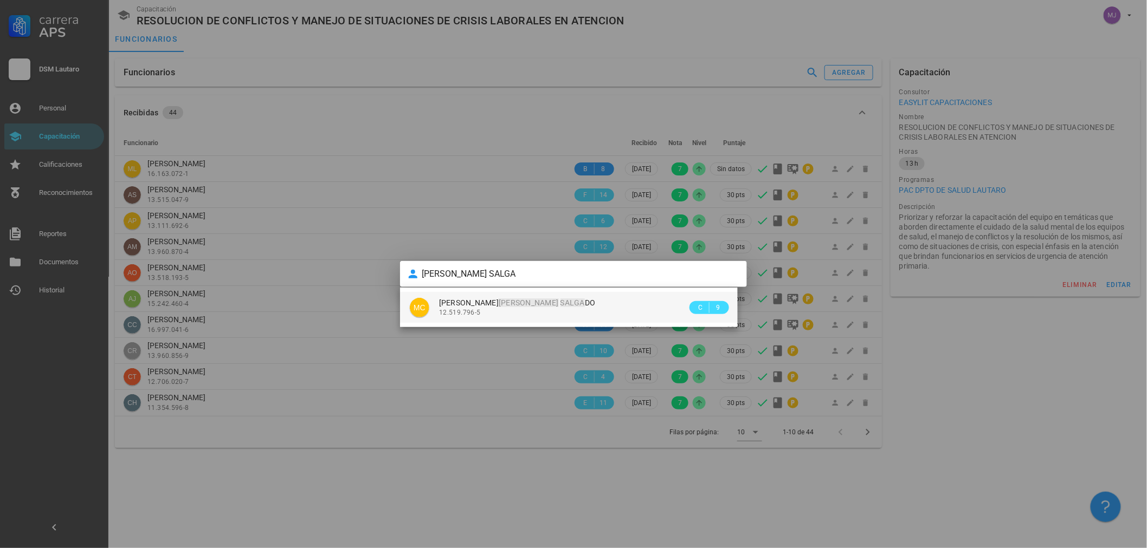
click at [580, 295] on div "[PERSON_NAME] SALGA DO 12.519.796-5" at bounding box center [563, 307] width 248 height 31
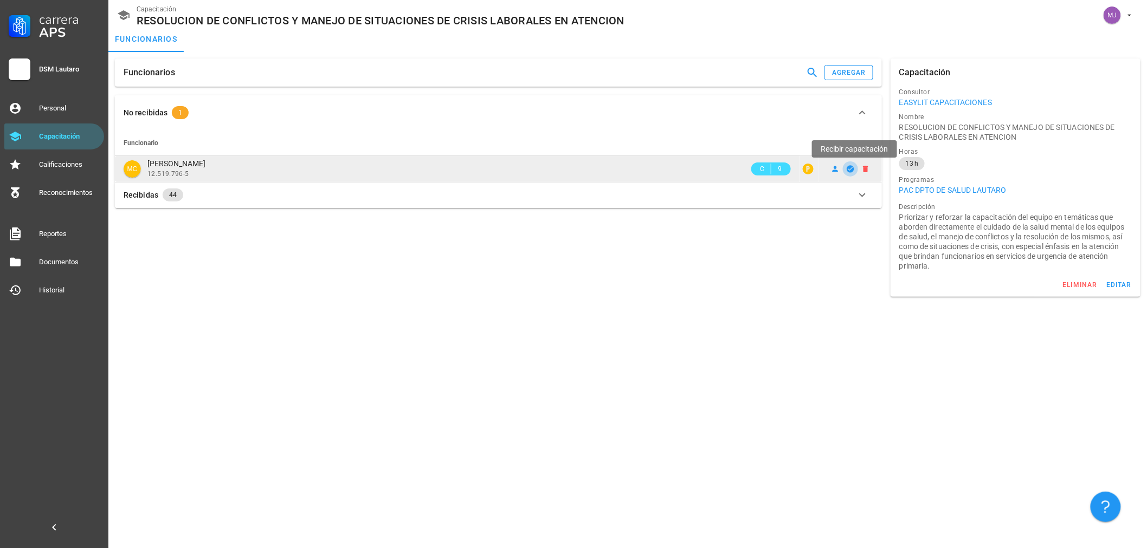
click at [853, 170] on icon "button" at bounding box center [849, 168] width 7 height 7
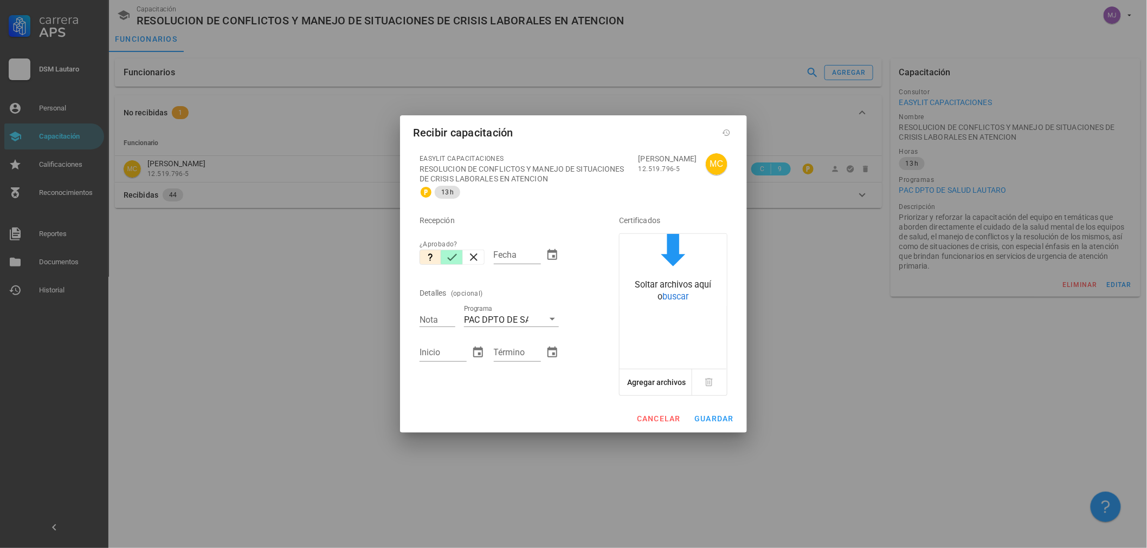
click at [453, 256] on icon "button" at bounding box center [451, 257] width 13 height 13
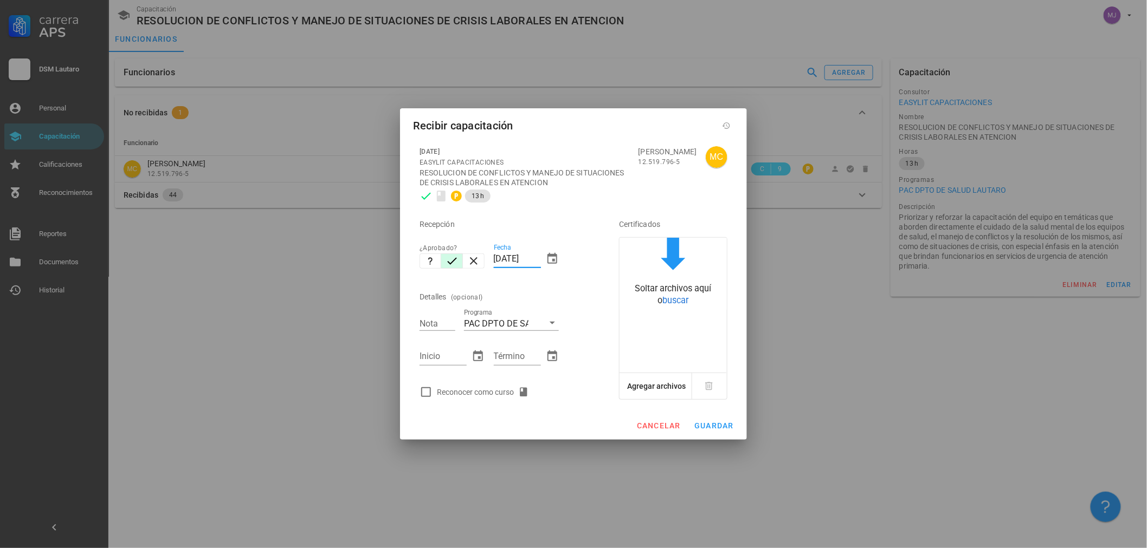
drag, startPoint x: 539, startPoint y: 259, endPoint x: 238, endPoint y: 255, distance: 300.2
click at [238, 255] on div "Carrera APS DSM [PERSON_NAME] Personal Capacitación Calificaciones Reconocimien…" at bounding box center [573, 274] width 1147 height 548
click at [472, 387] on div "Reconocer como curso" at bounding box center [485, 392] width 96 height 13
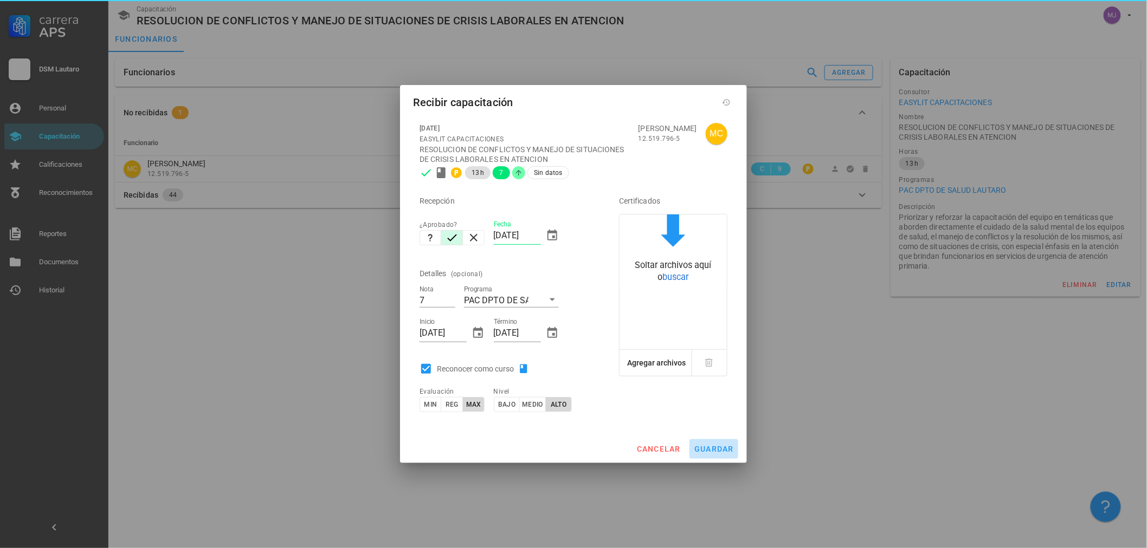
click at [703, 440] on button "guardar" at bounding box center [713, 449] width 49 height 20
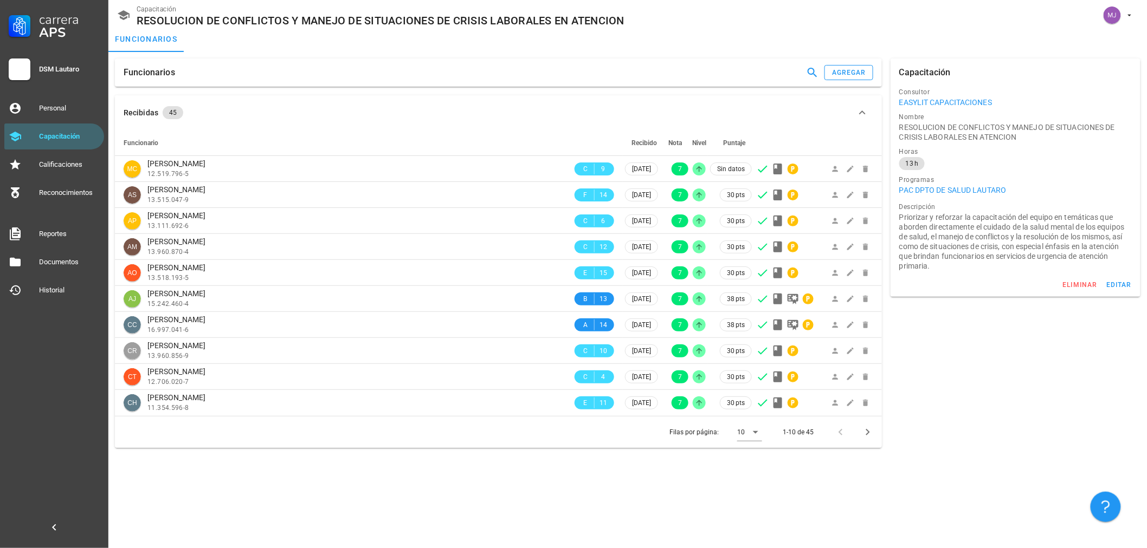
click at [860, 83] on div "Funcionarios agregar" at bounding box center [498, 73] width 767 height 28
click at [862, 77] on button "agregar" at bounding box center [848, 72] width 49 height 15
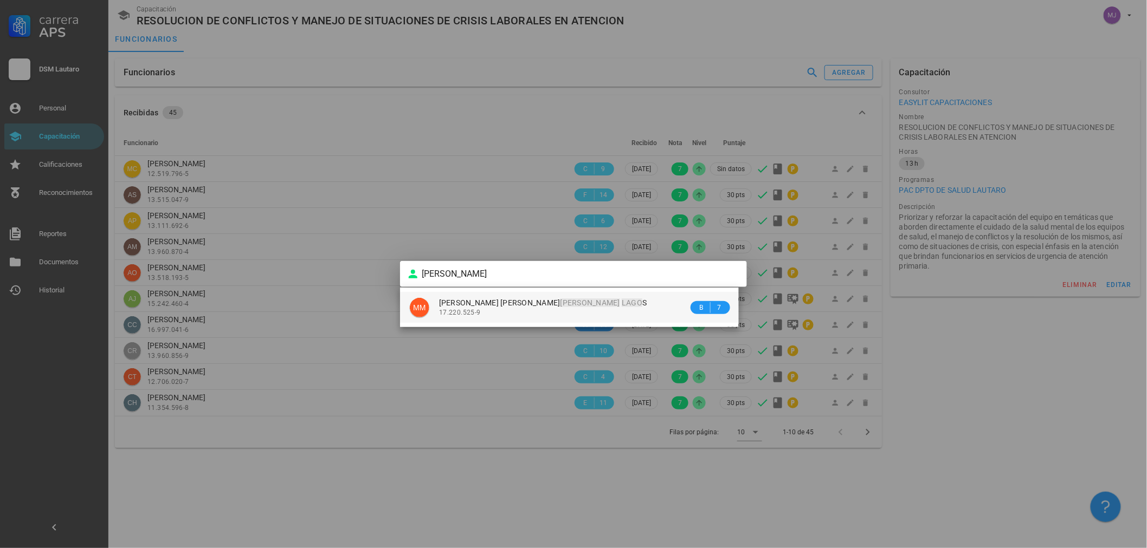
click at [517, 309] on div "17.220.525-9" at bounding box center [563, 313] width 249 height 8
type input "MARIA JOSE MARTINEZ LAGOS"
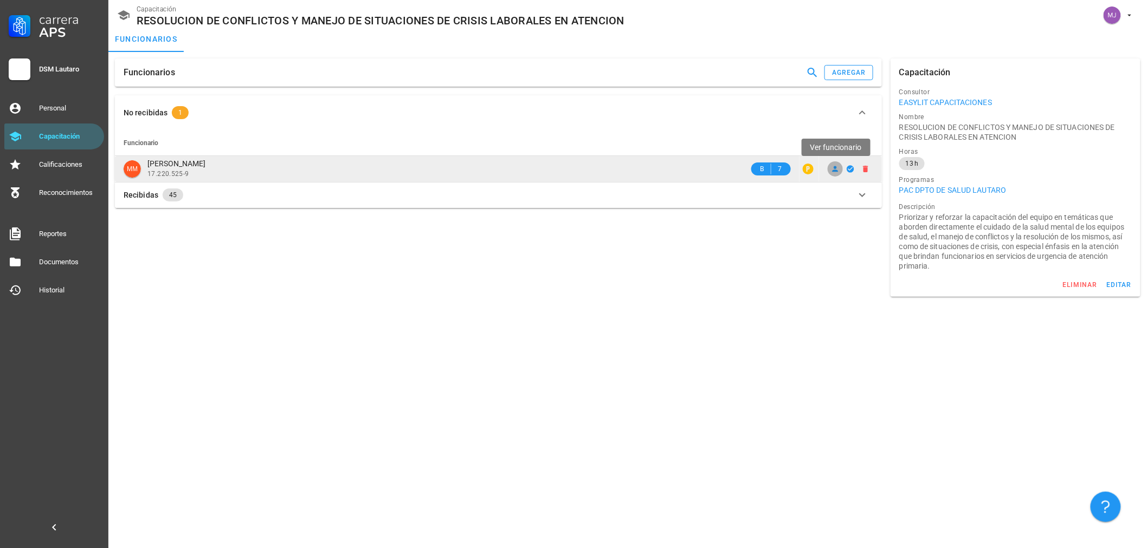
click at [835, 166] on icon at bounding box center [835, 169] width 6 height 6
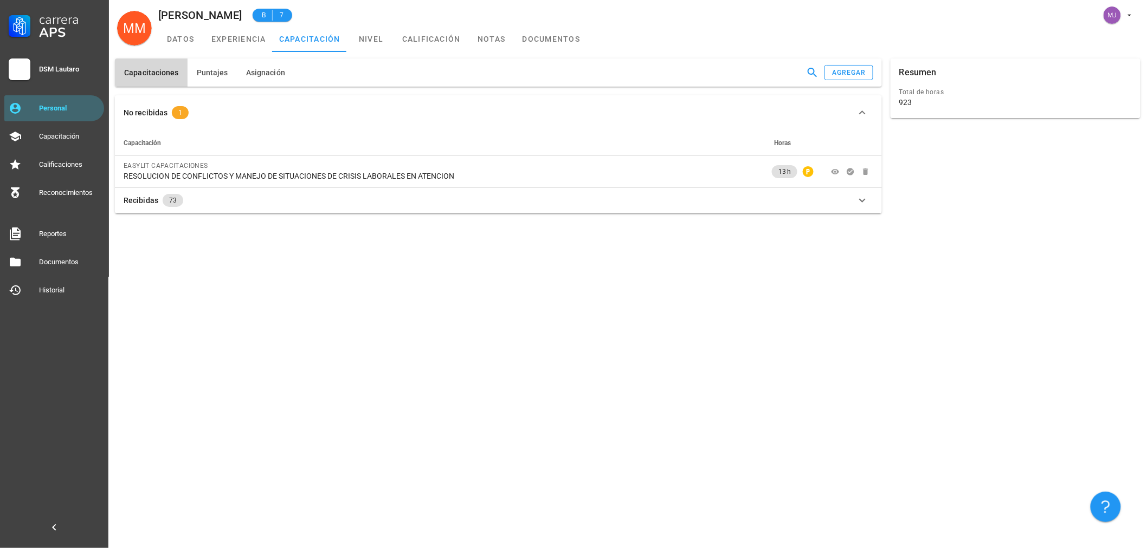
click at [290, 80] on div "Capacitaciones Puntajes Asignación agregar" at bounding box center [498, 73] width 767 height 28
click at [263, 73] on span "Asignación" at bounding box center [265, 72] width 40 height 9
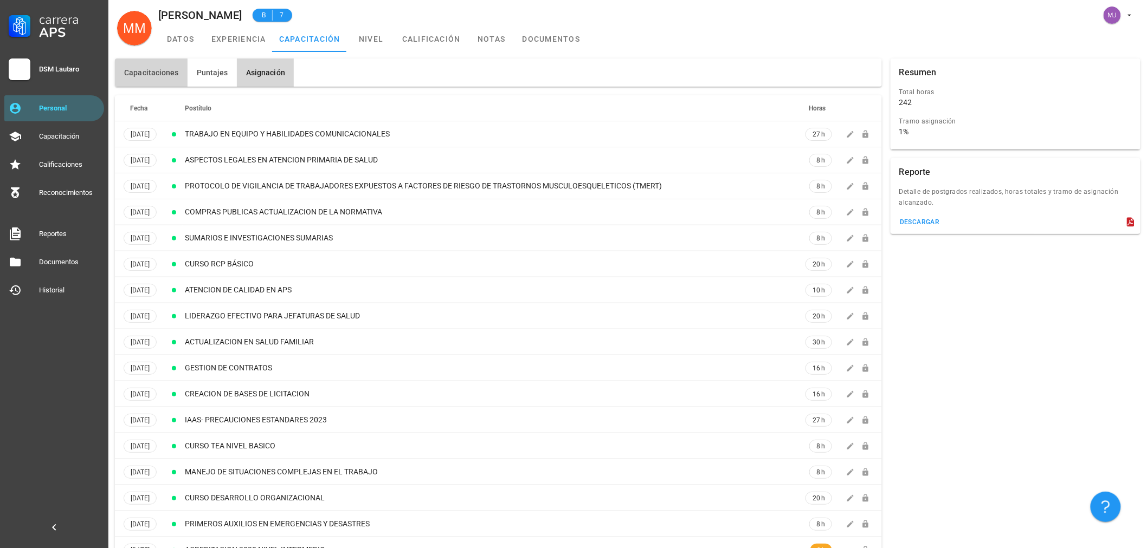
click at [159, 73] on span "Capacitaciones" at bounding box center [151, 72] width 55 height 9
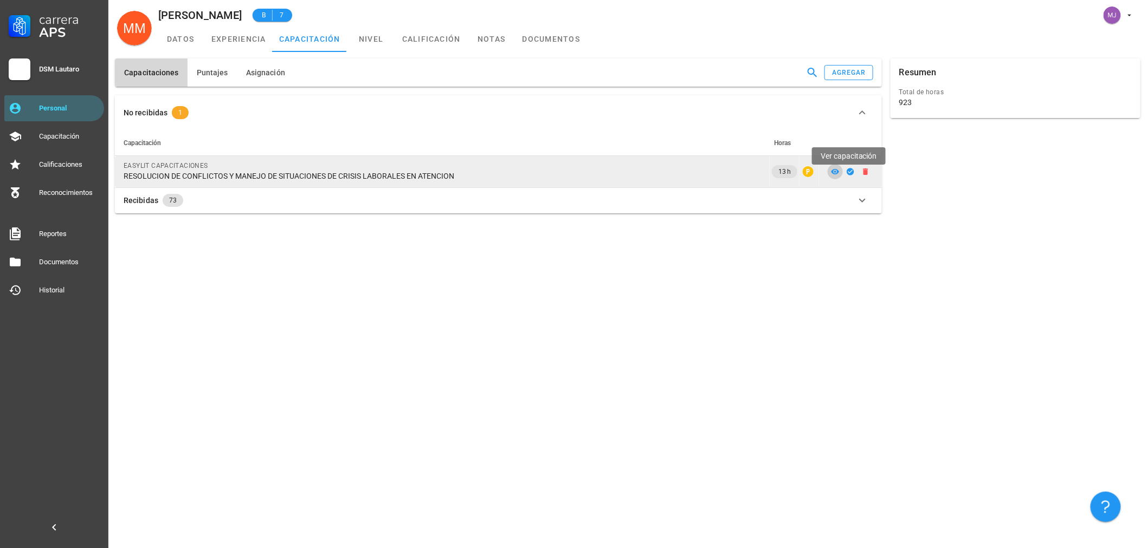
click at [834, 172] on icon at bounding box center [835, 171] width 9 height 9
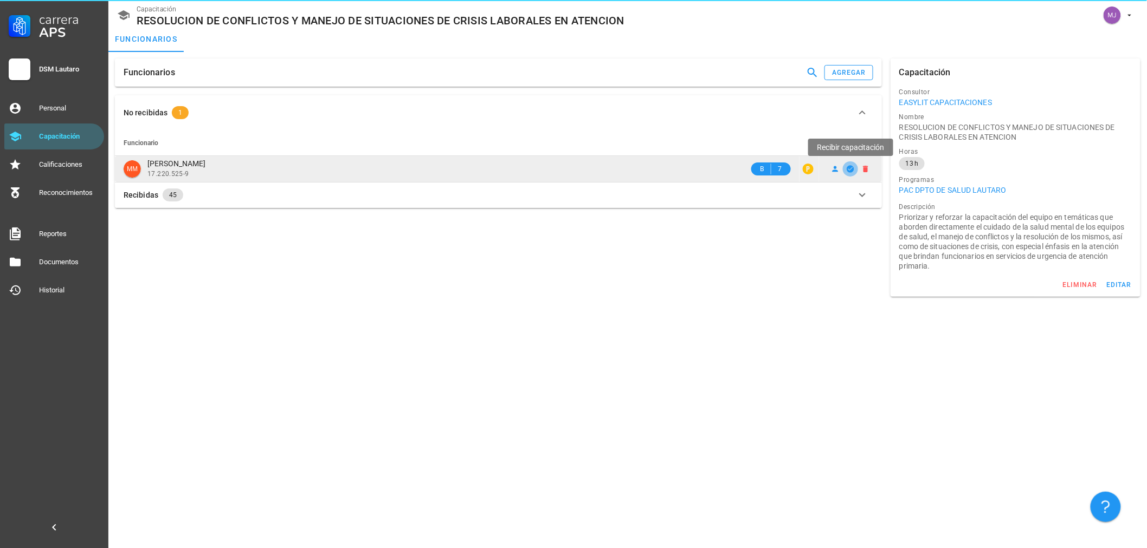
click at [851, 166] on icon "button" at bounding box center [849, 168] width 7 height 7
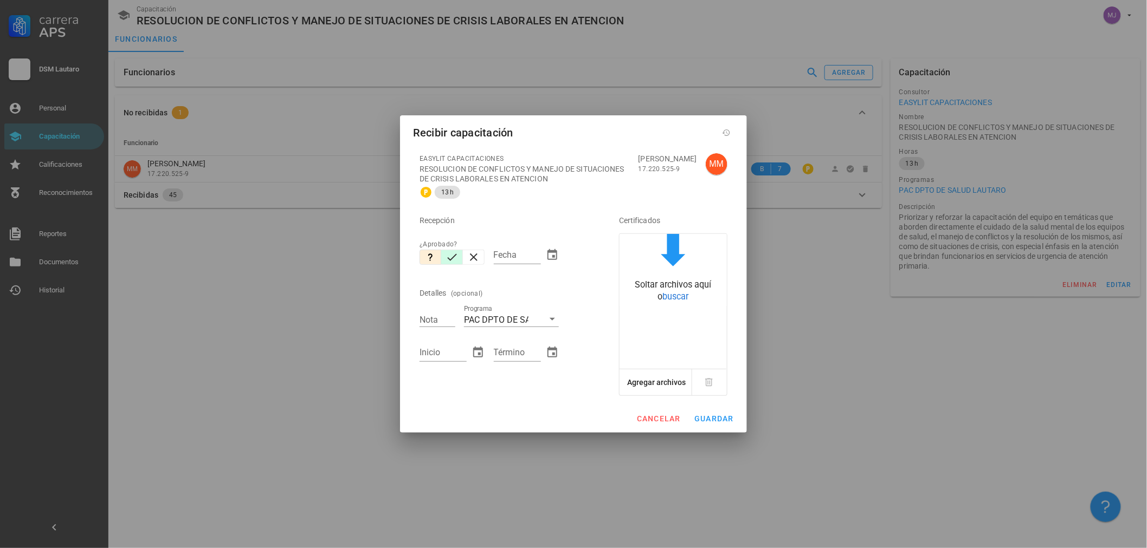
click at [454, 256] on icon "button" at bounding box center [452, 257] width 10 height 7
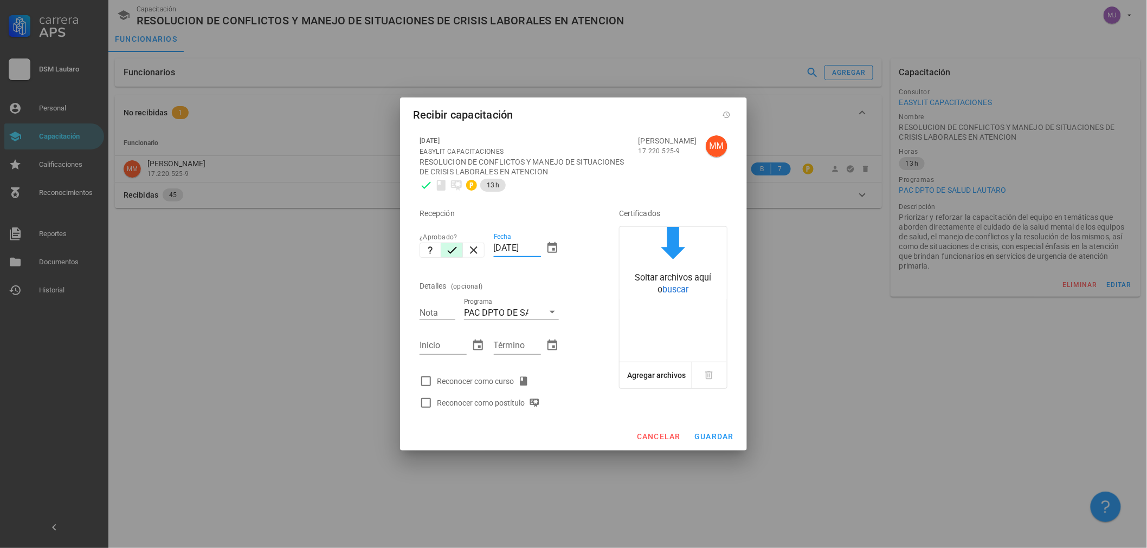
drag, startPoint x: 539, startPoint y: 247, endPoint x: 256, endPoint y: 245, distance: 282.8
click at [285, 245] on div "Carrera APS DSM Lautaro Personal Capacitación Calificaciones Reconocimientos Re…" at bounding box center [573, 274] width 1147 height 548
type input "2608"
type input "[DATE]"
type input "7"
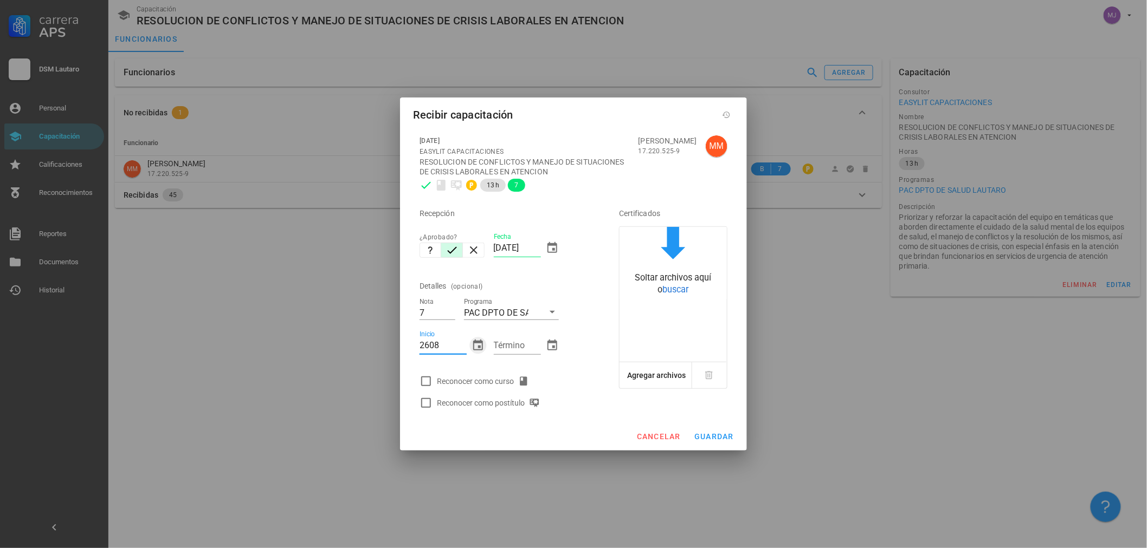
type input "[DATE]"
type input "2608"
type input "[DATE]"
click at [492, 371] on div "Reconocer como curso" at bounding box center [504, 382] width 178 height 22
click at [494, 386] on div "Reconocer como curso" at bounding box center [485, 381] width 96 height 13
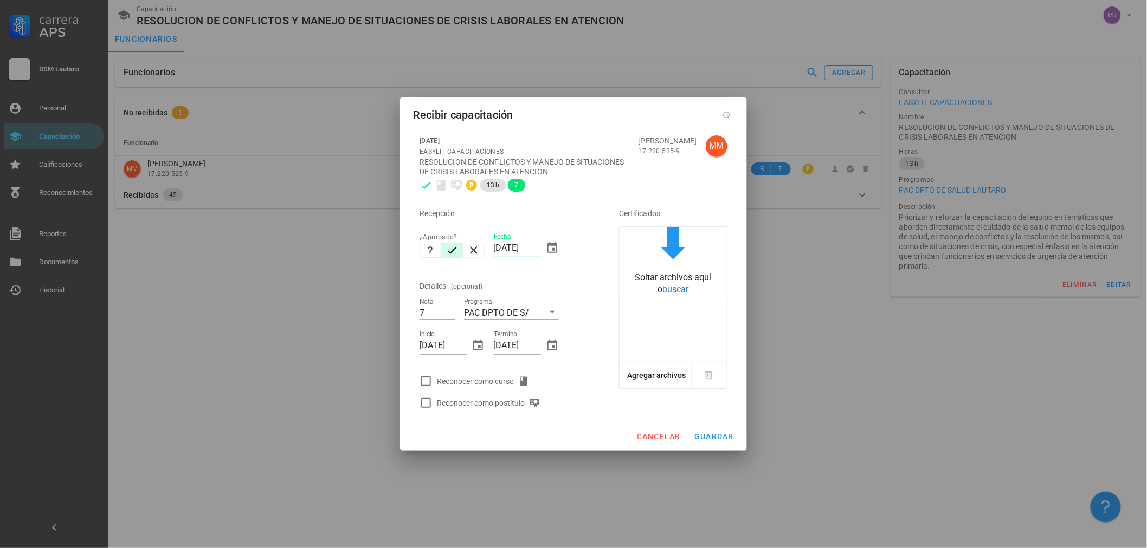
checkbox input "true"
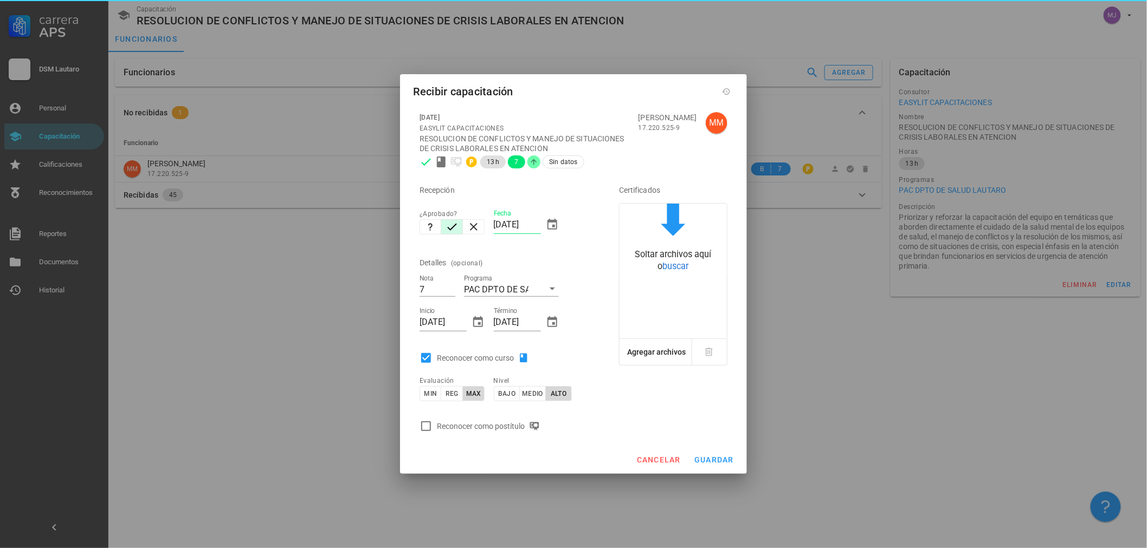
click at [529, 426] on div "Reconocer como postítulo" at bounding box center [490, 426] width 107 height 13
checkbox input "true"
click at [711, 462] on span "guardar" at bounding box center [714, 460] width 40 height 9
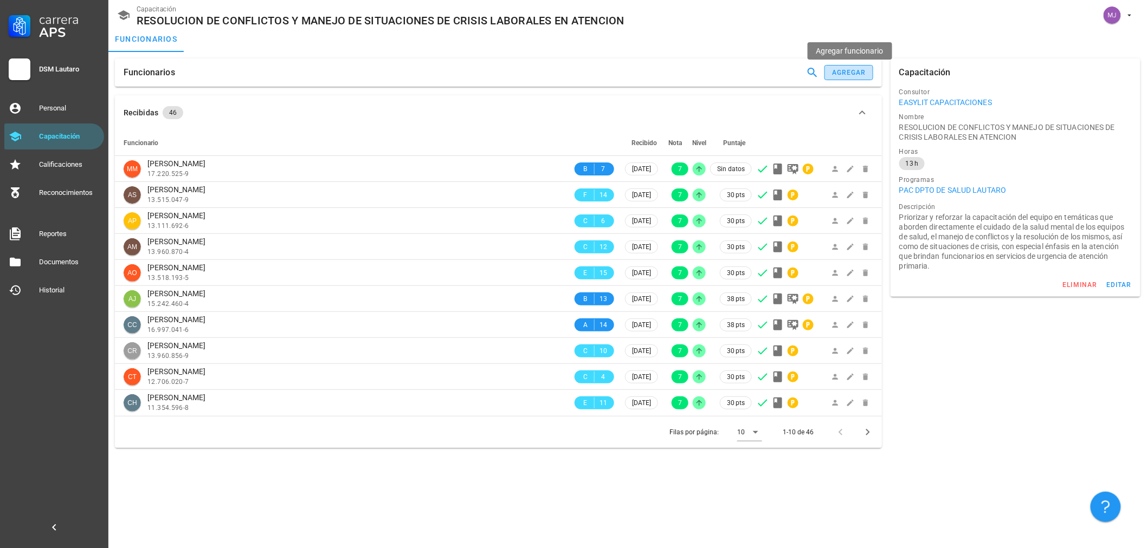
click at [856, 72] on div "agregar" at bounding box center [848, 73] width 35 height 8
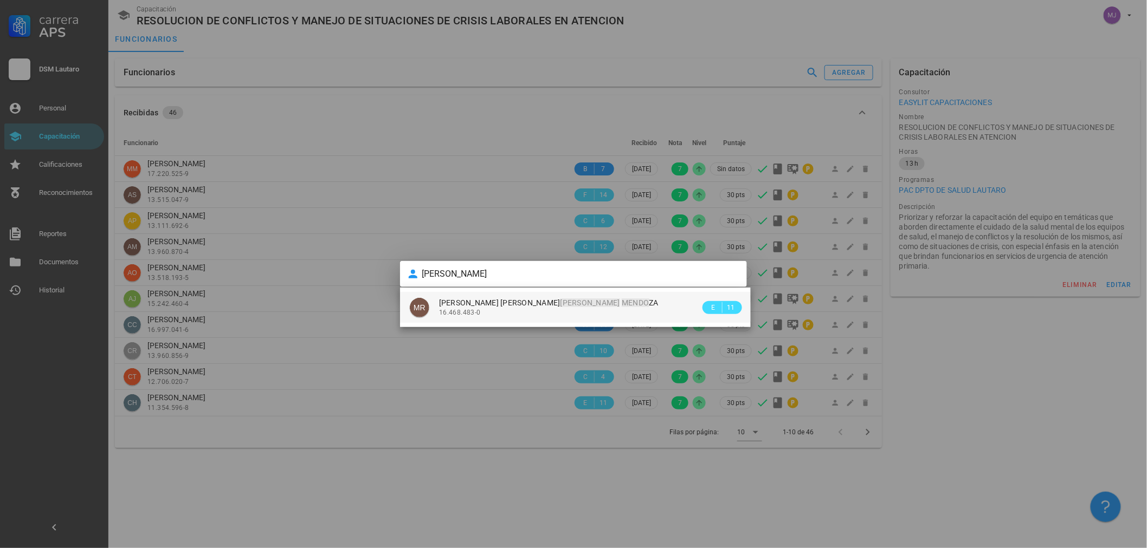
click at [541, 312] on div "16.468.483-0" at bounding box center [569, 313] width 261 height 8
type input "MARIA JOSE REBOLLEDO MENDOZA"
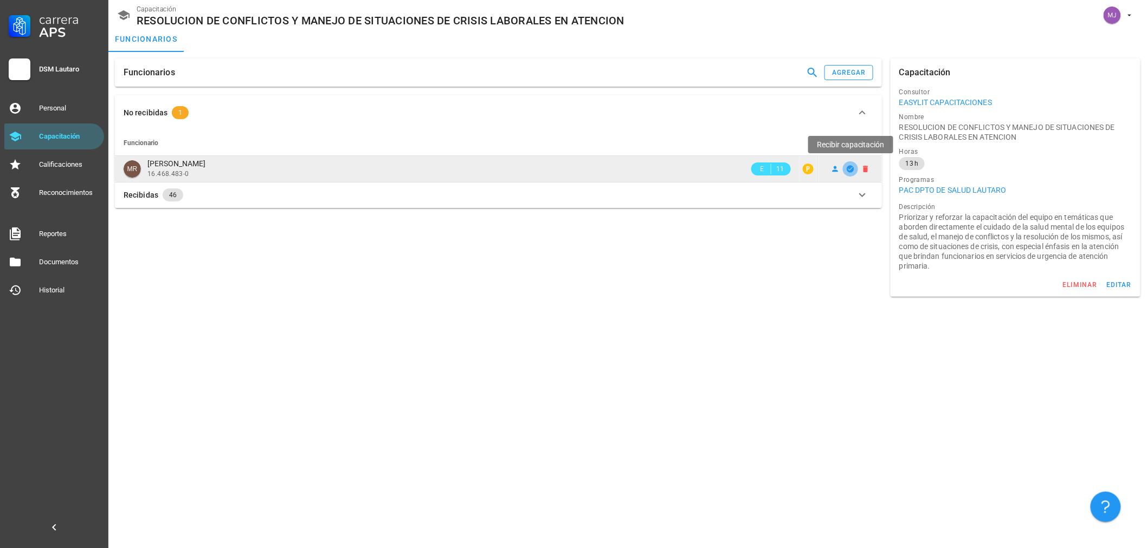
click at [852, 166] on icon "button" at bounding box center [849, 168] width 7 height 7
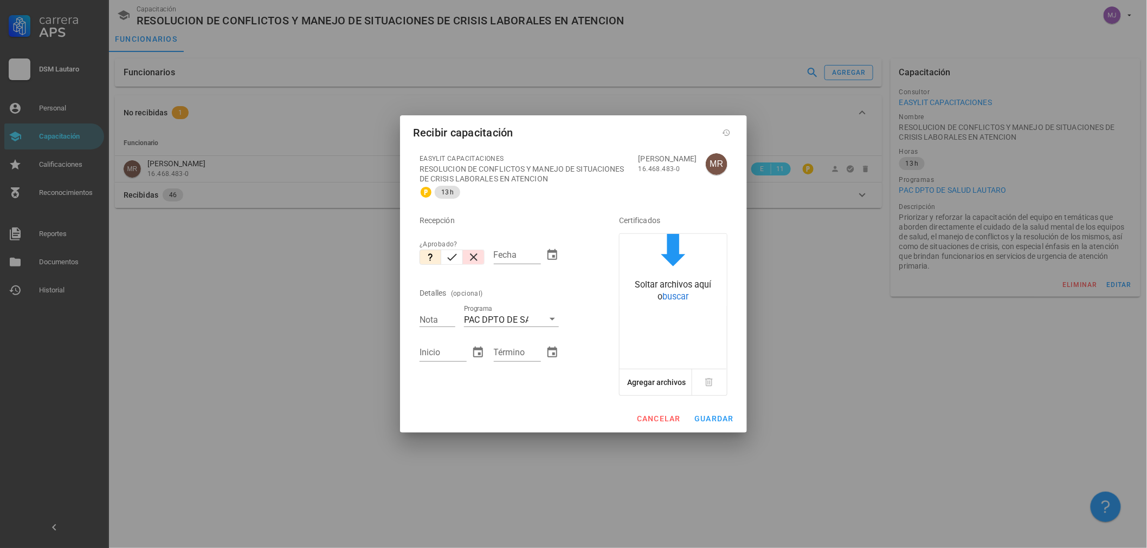
click at [463, 257] on button "button" at bounding box center [474, 257] width 22 height 15
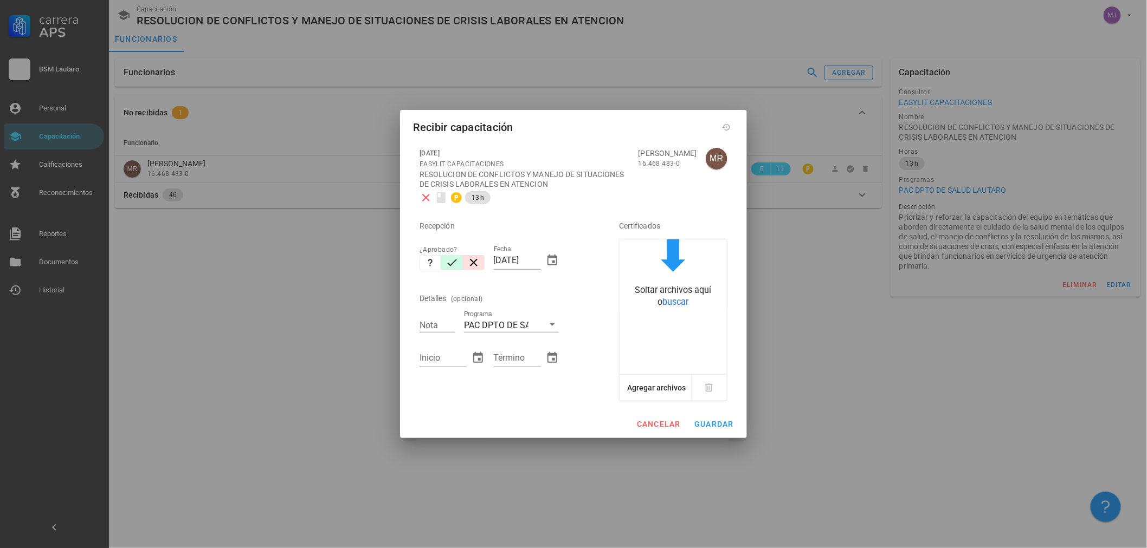
click at [454, 261] on icon "button" at bounding box center [451, 262] width 13 height 13
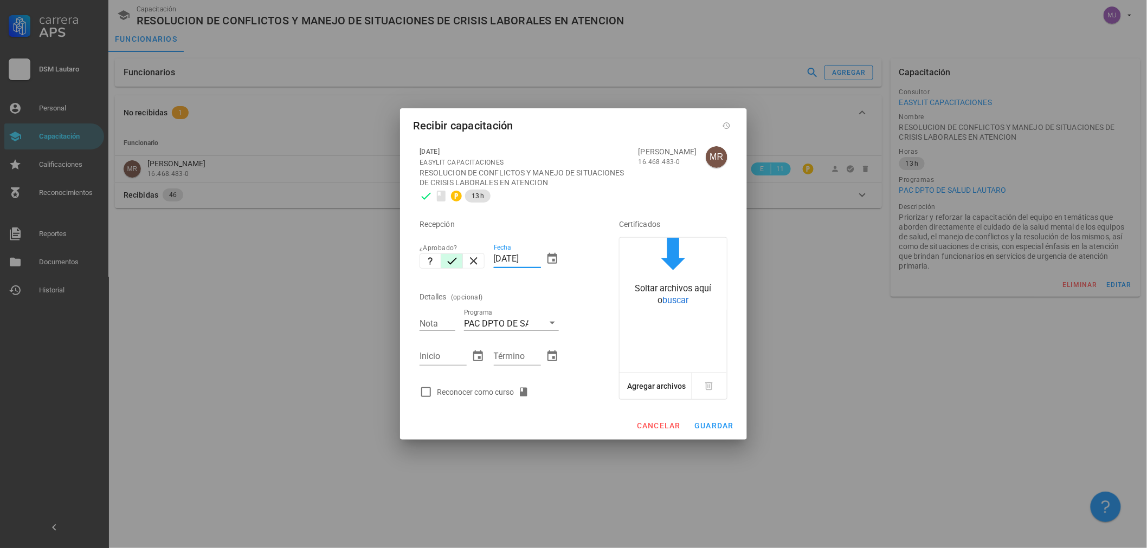
drag, startPoint x: 540, startPoint y: 259, endPoint x: 450, endPoint y: 257, distance: 90.0
click at [451, 257] on div "Recepción ¿Aprobado? Fecha [DATE] Detalles (opcional) Nota Programa PAC DPTO DE…" at bounding box center [504, 305] width 178 height 196
type input "[DATE]"
type input "7"
type input "2608"
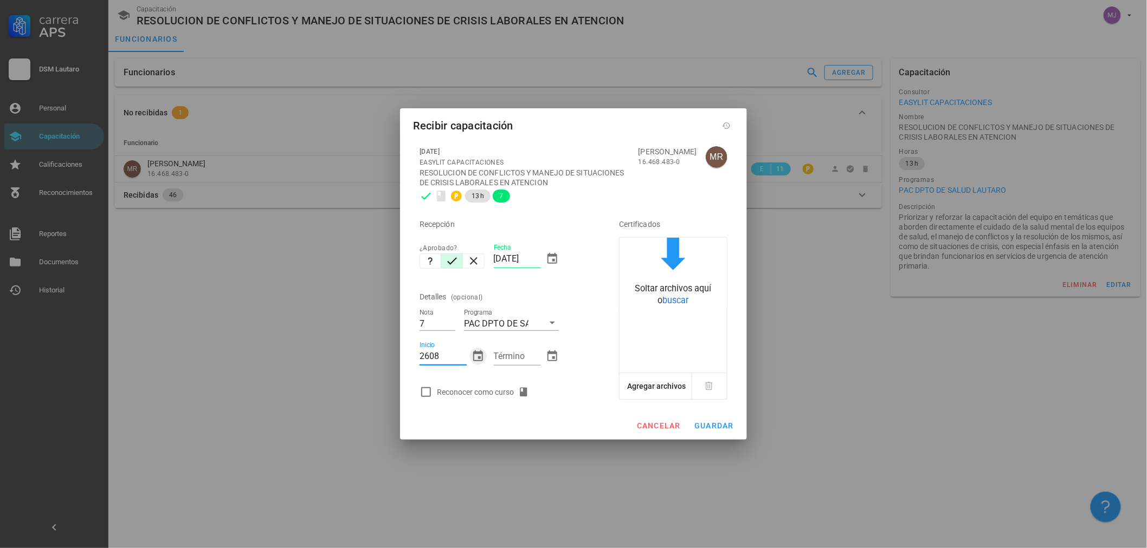
type input "[DATE]"
click at [480, 393] on div "Reconocer como curso" at bounding box center [485, 392] width 96 height 13
checkbox input "true"
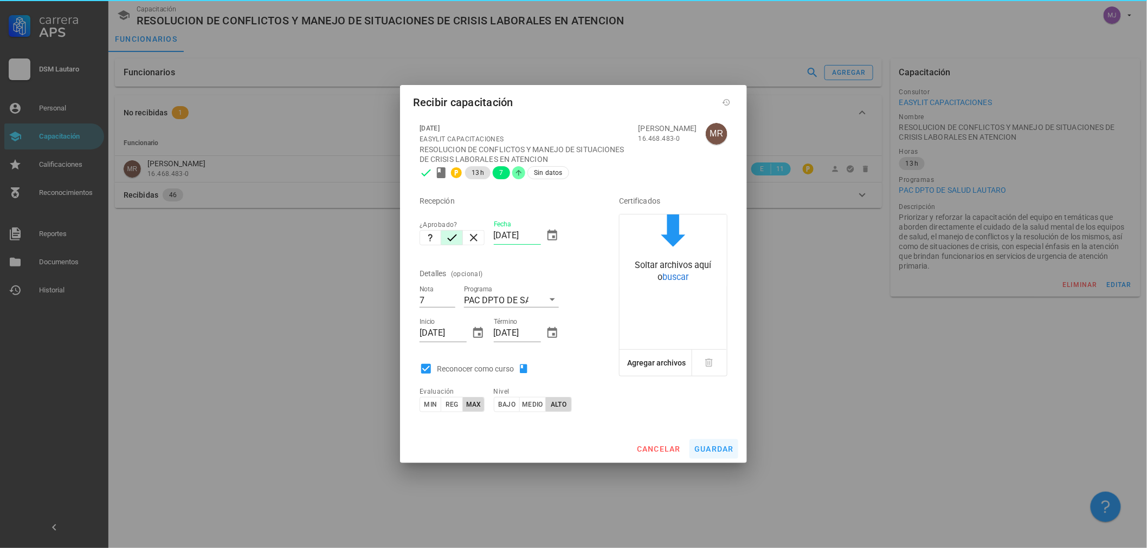
click at [698, 442] on div "cancelar guardar" at bounding box center [573, 449] width 347 height 28
click at [703, 446] on span "guardar" at bounding box center [714, 449] width 40 height 9
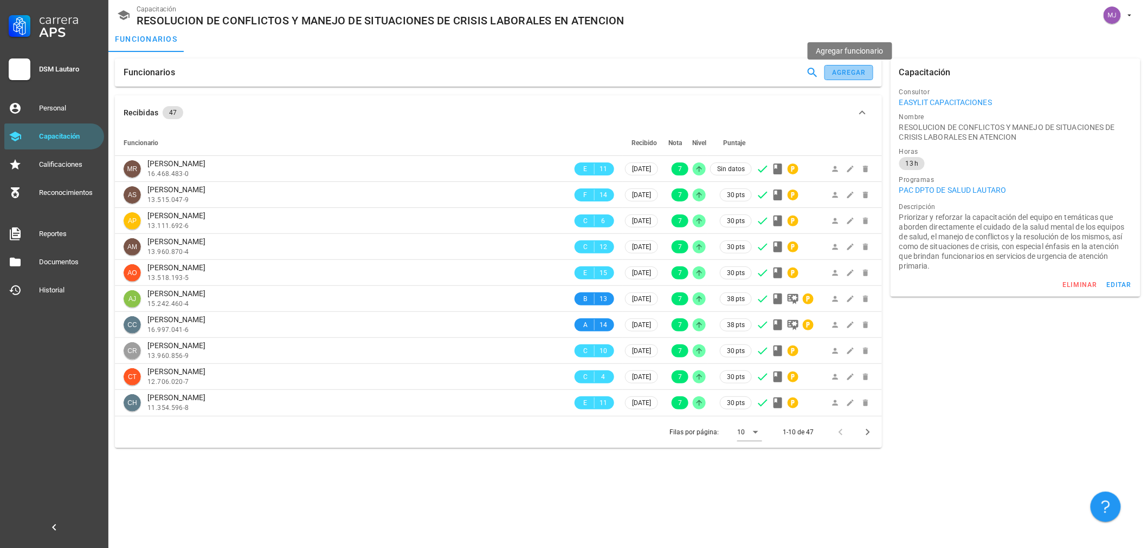
click at [858, 74] on div "agregar" at bounding box center [848, 73] width 35 height 8
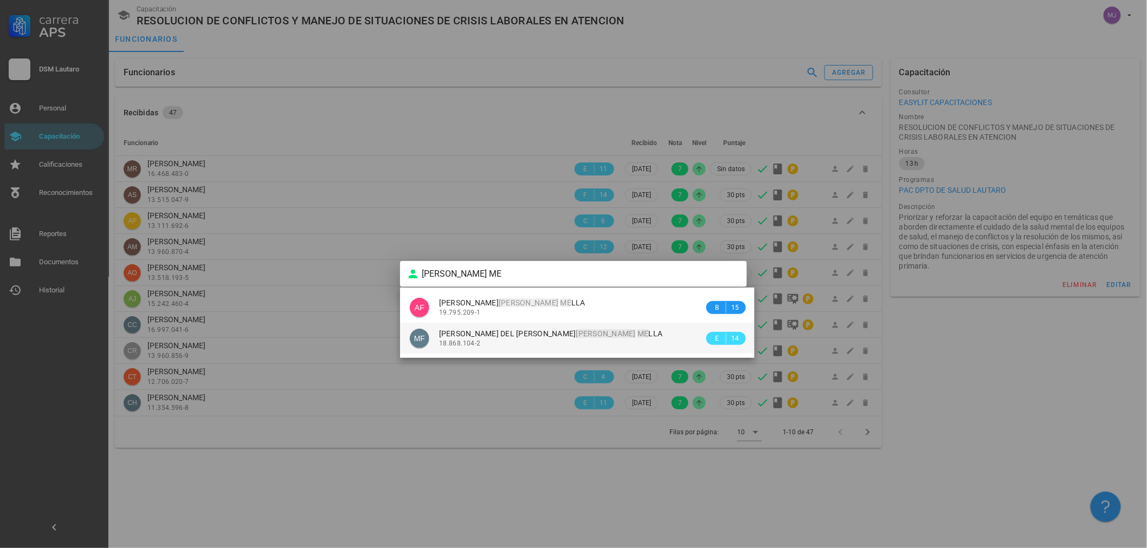
click at [511, 348] on div "MARIELA DEL CARMEN FERNANDEZ ME LLA 18.868.104-2" at bounding box center [571, 338] width 265 height 31
type input "MARIELA DEL CARMEN FERNANDEZ MELLA"
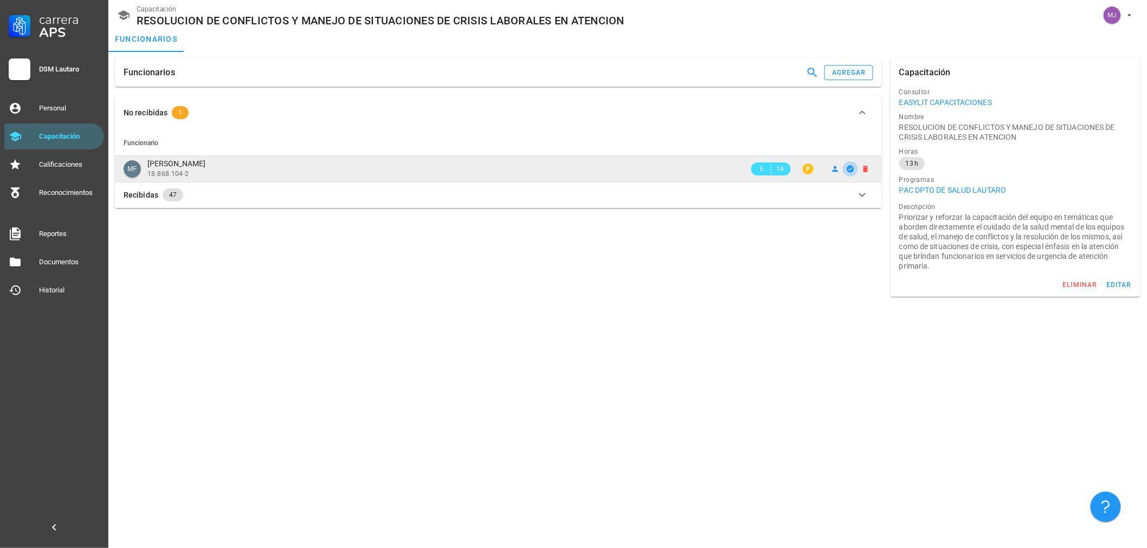
click at [852, 171] on icon "button" at bounding box center [849, 168] width 7 height 7
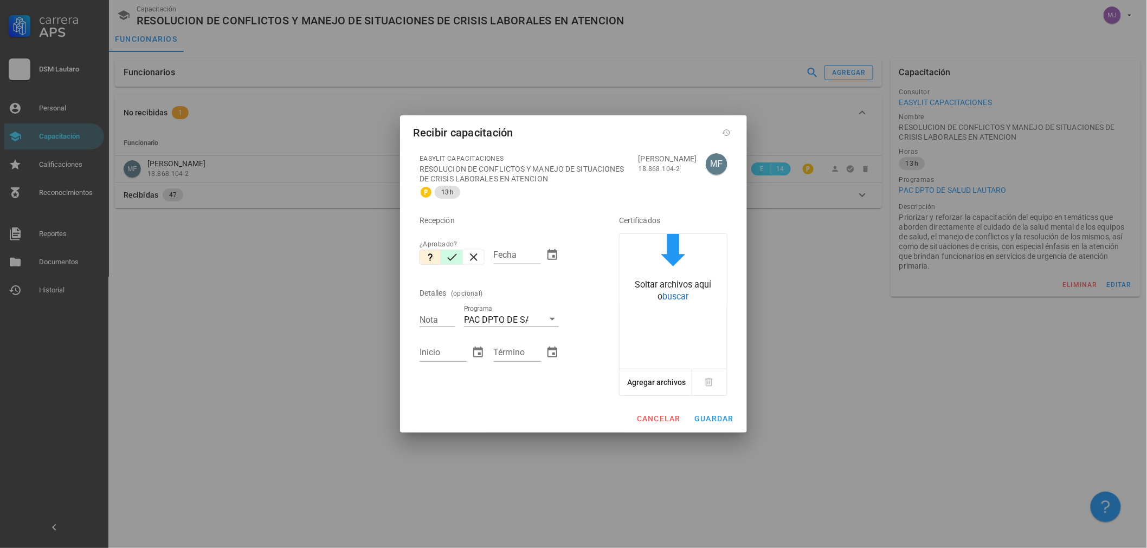
click at [461, 256] on button "button" at bounding box center [452, 257] width 22 height 15
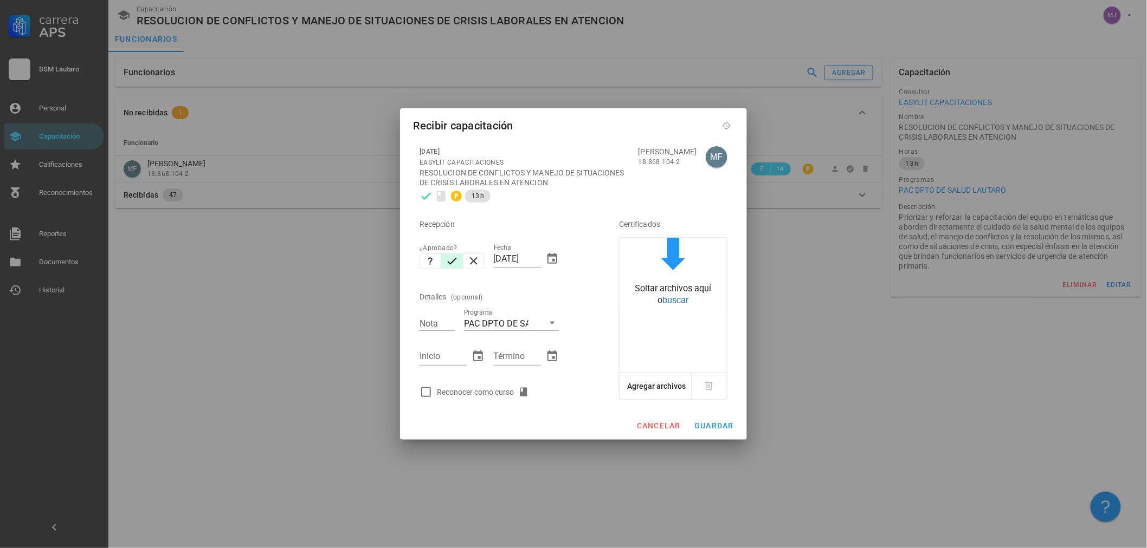
drag, startPoint x: 538, startPoint y: 259, endPoint x: 29, endPoint y: 259, distance: 508.8
click at [29, 259] on div "Carrera APS DSM Lautaro Personal Capacitación Calificaciones Reconocimientos Re…" at bounding box center [573, 274] width 1147 height 548
type input "[DATE]"
type input "7"
type input "[DATE]"
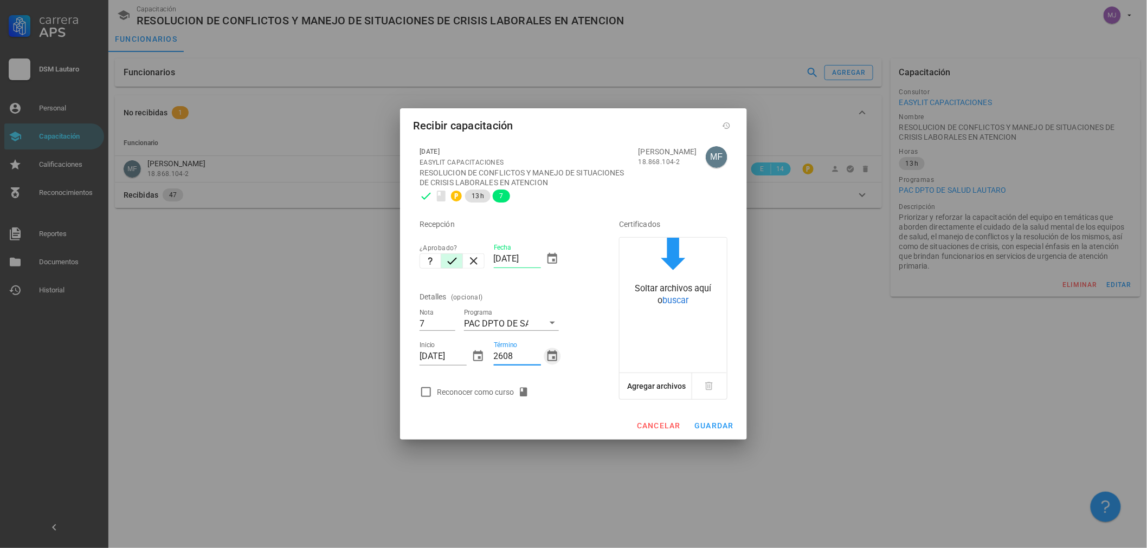
type input "[DATE]"
click at [493, 397] on div "Reconocer como curso" at bounding box center [485, 392] width 96 height 13
checkbox input "true"
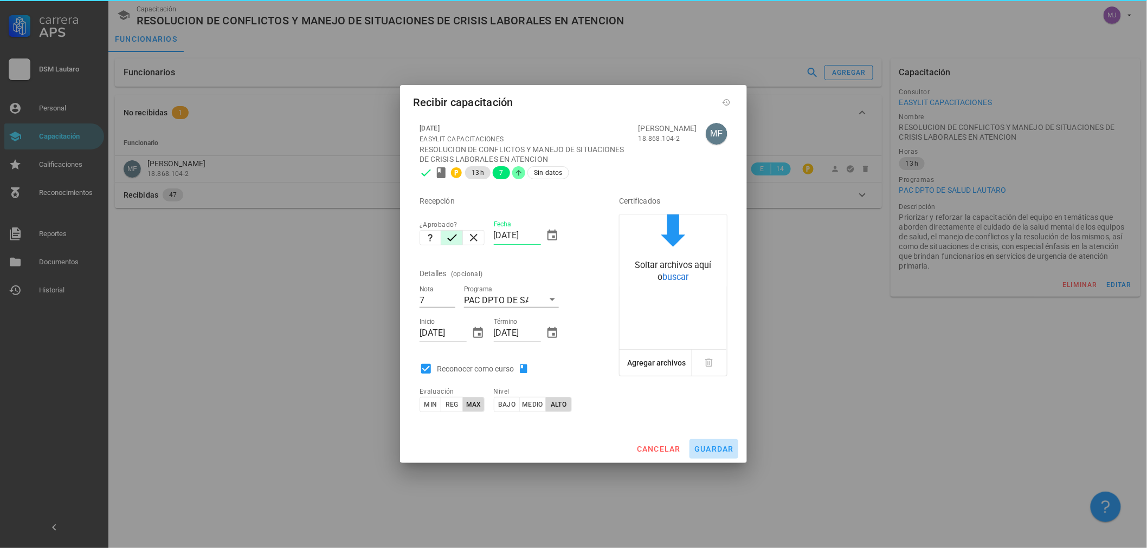
click at [711, 452] on span "guardar" at bounding box center [714, 449] width 40 height 9
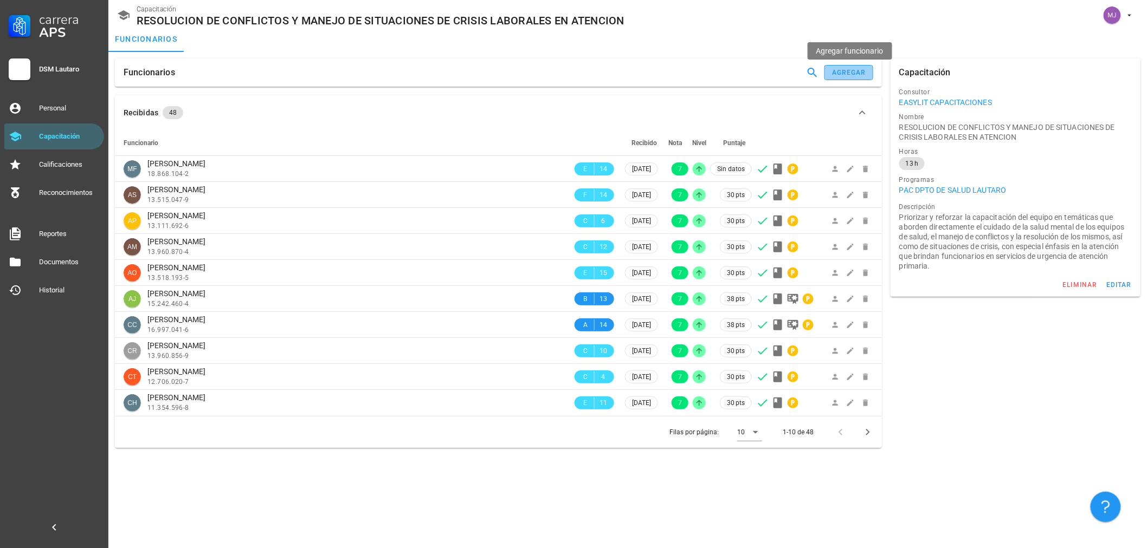
click at [847, 76] on div "agregar" at bounding box center [848, 73] width 35 height 8
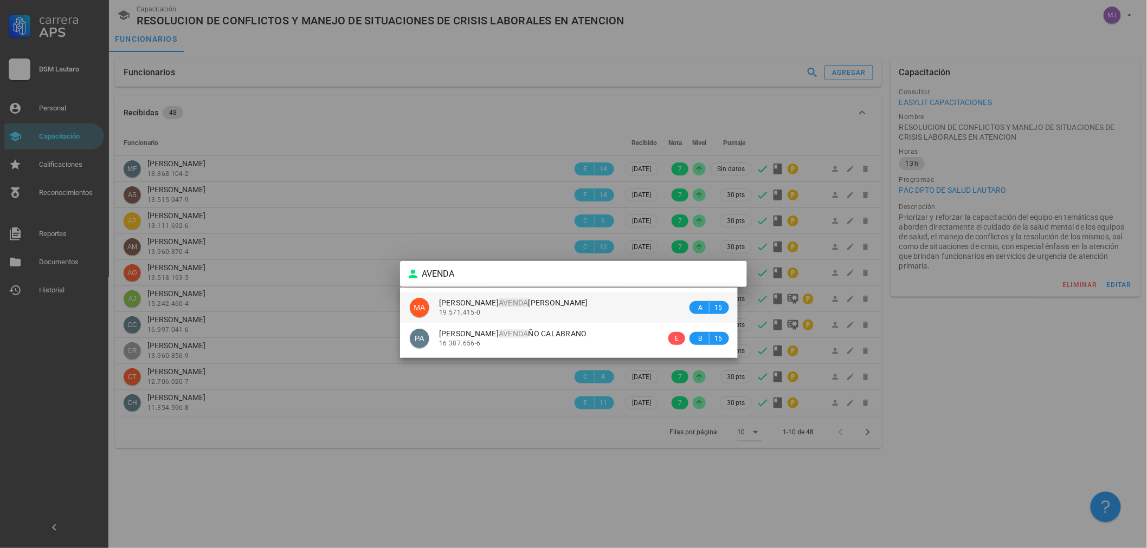
click at [488, 313] on div "19.571.415-0" at bounding box center [563, 313] width 248 height 8
type input "MARIO ELIAS AVENDAÑO PINTO"
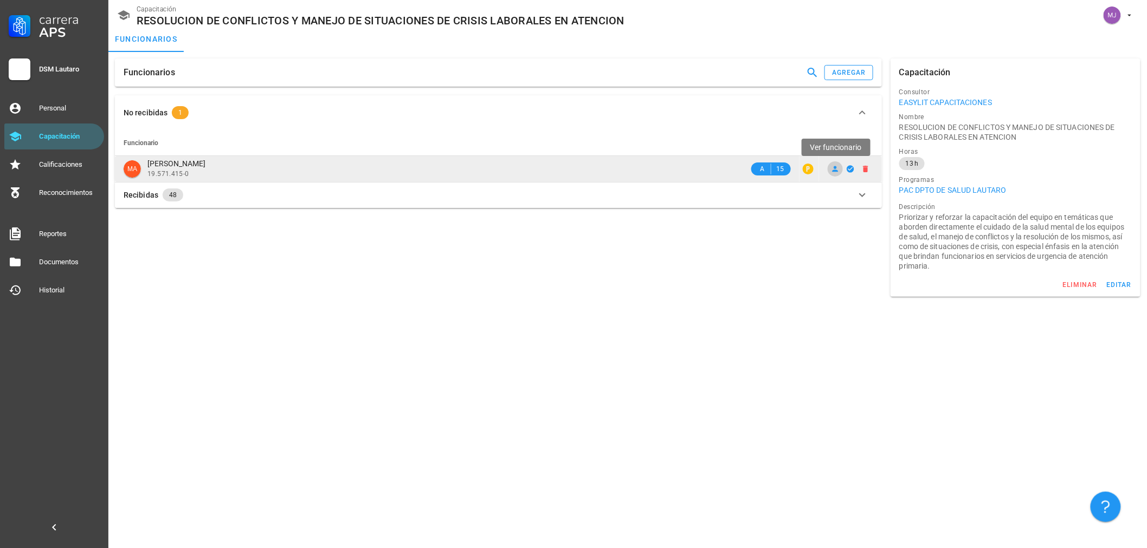
click at [834, 170] on icon at bounding box center [835, 169] width 6 height 6
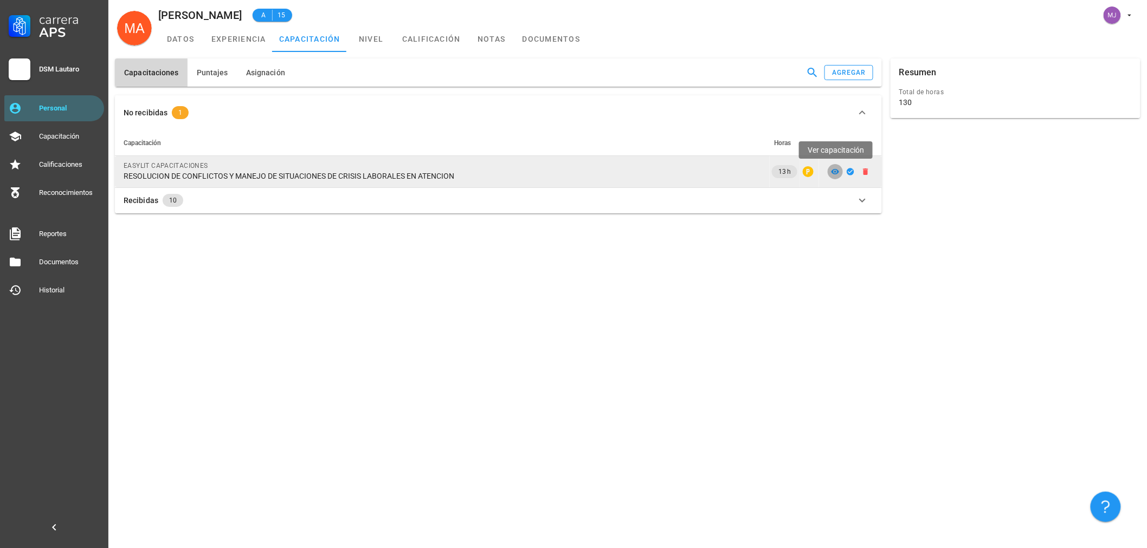
click at [835, 171] on icon at bounding box center [835, 171] width 8 height 5
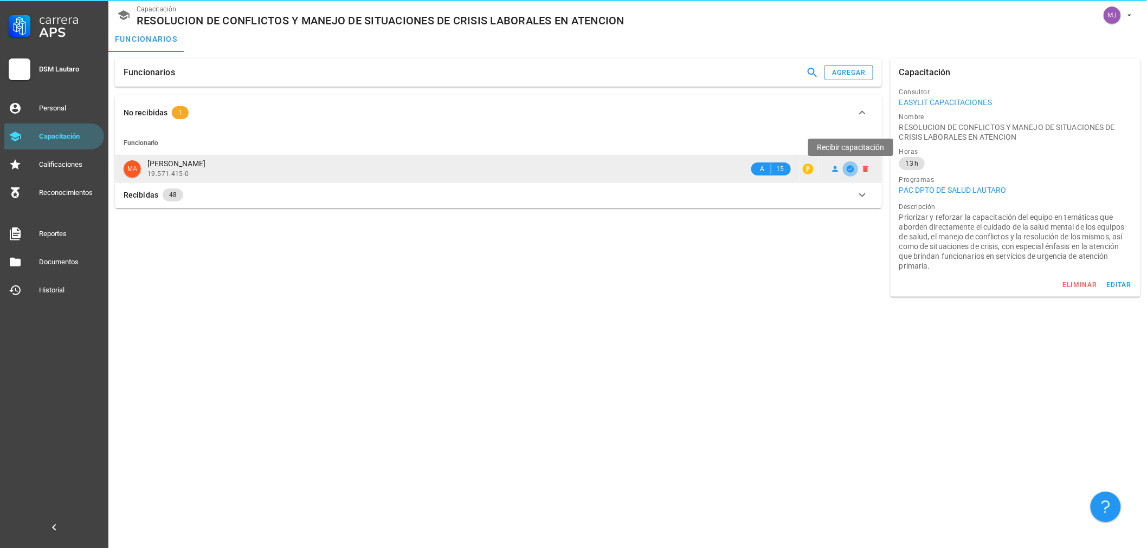
drag, startPoint x: 835, startPoint y: 171, endPoint x: 844, endPoint y: 170, distance: 8.3
click at [844, 170] on span "button" at bounding box center [850, 169] width 15 height 9
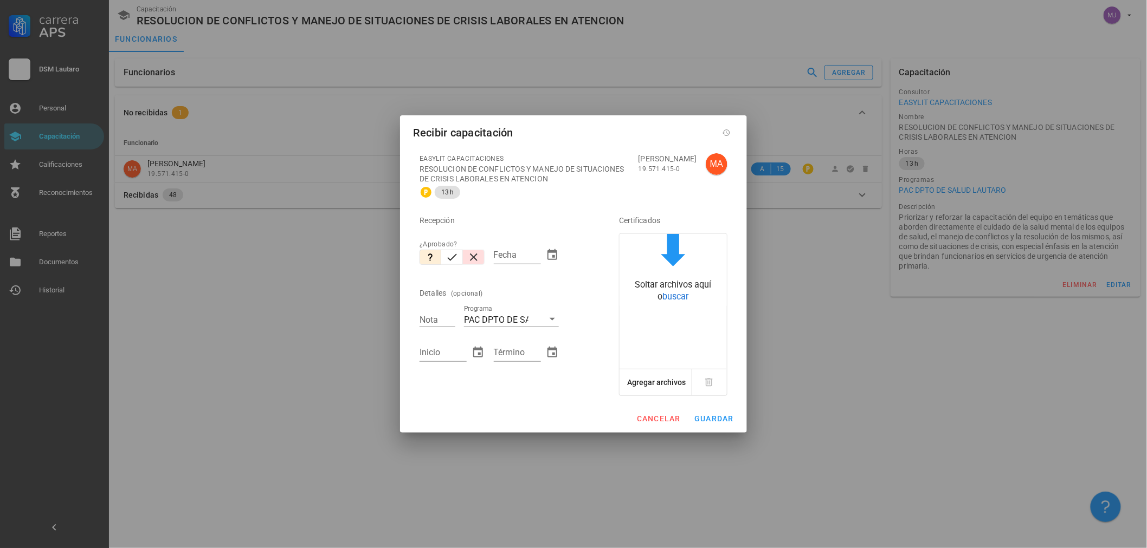
click at [464, 260] on button "button" at bounding box center [474, 257] width 22 height 15
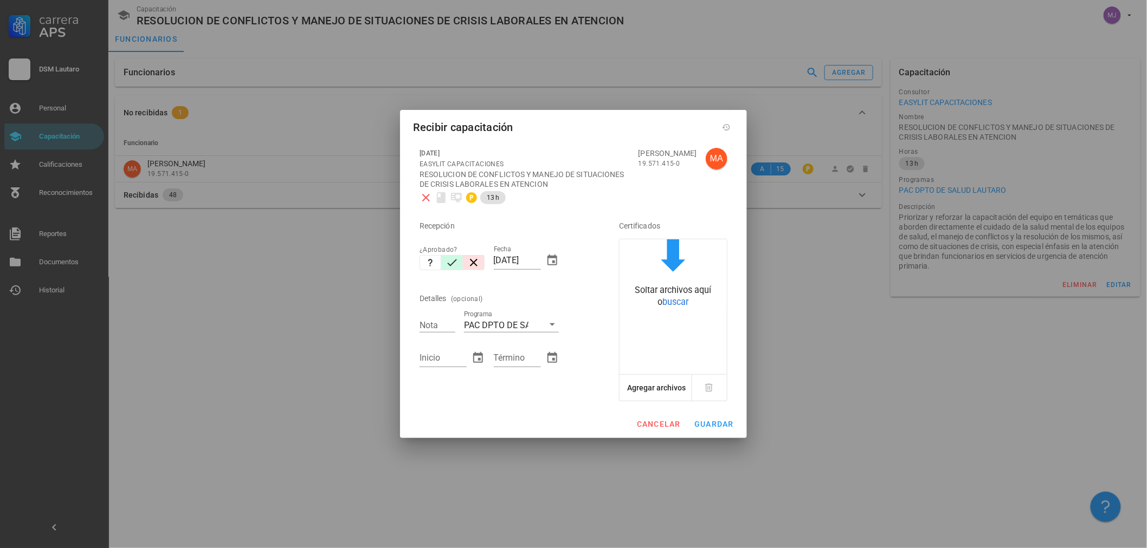
click at [458, 258] on icon "button" at bounding box center [451, 262] width 13 height 13
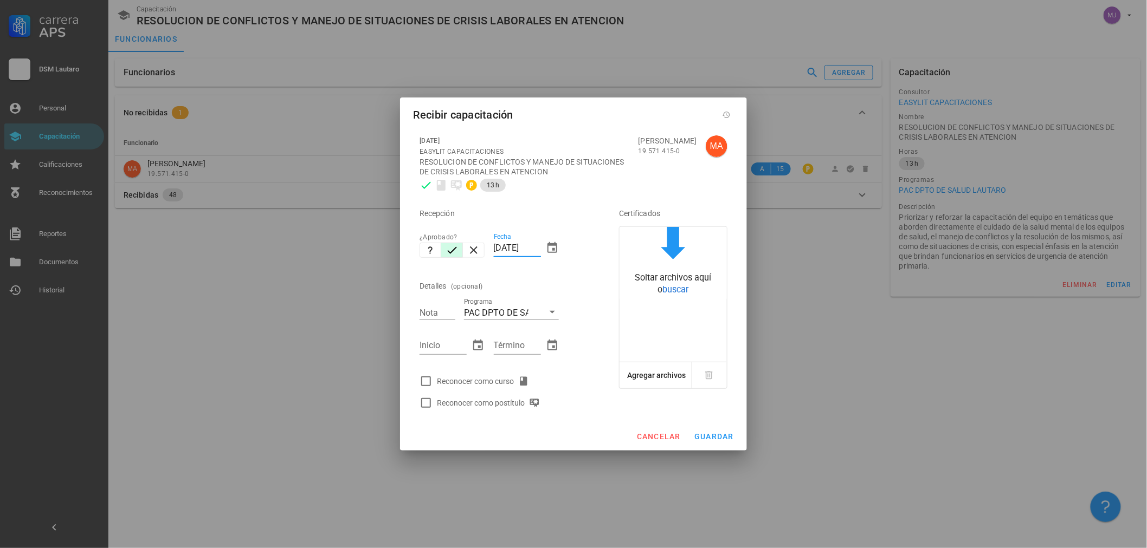
drag, startPoint x: 539, startPoint y: 248, endPoint x: 392, endPoint y: 234, distance: 148.0
click at [404, 238] on div "11/10/2025 EASYLIT CAPACITACIONES RESOLUCION DE CONFLICTOS Y MANEJO DE SITUACIO…" at bounding box center [573, 276] width 347 height 294
type input "[DATE]"
type input "7"
type input "[DATE]"
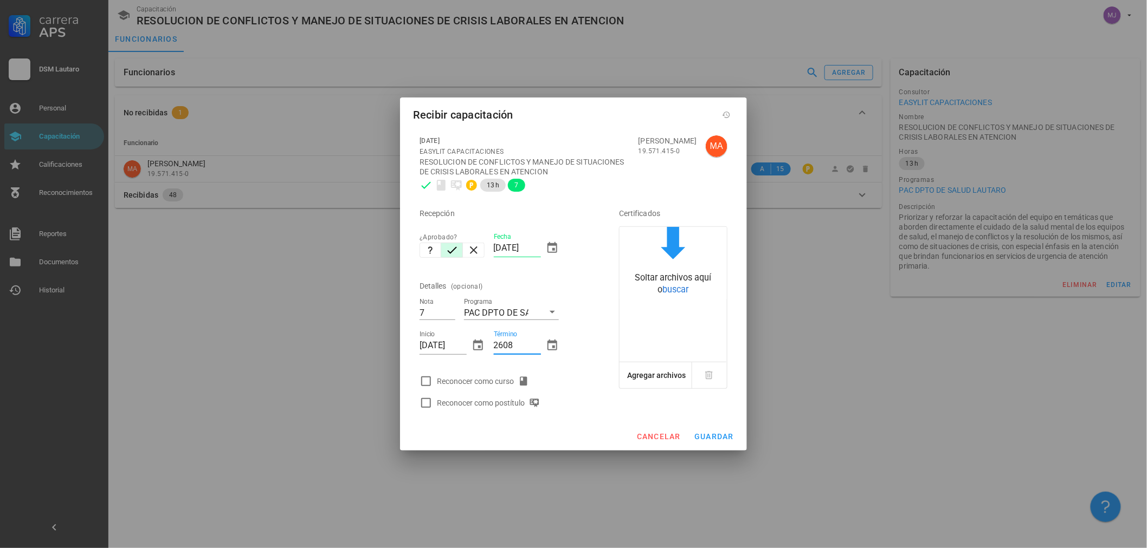
type input "2608"
type input "[DATE]"
click at [515, 384] on div "Reconocer como curso" at bounding box center [485, 381] width 96 height 13
checkbox input "true"
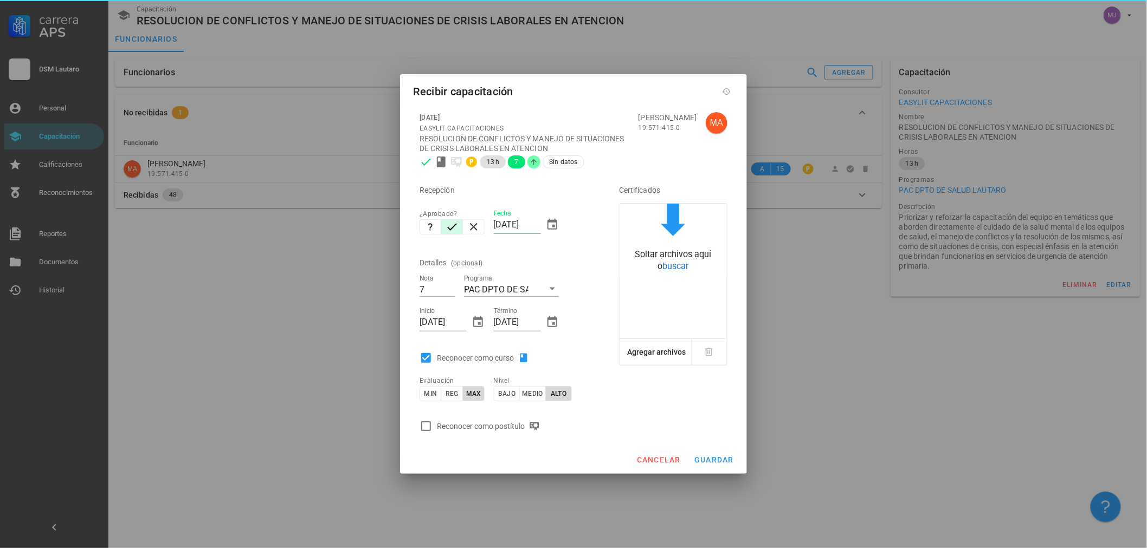
drag, startPoint x: 535, startPoint y: 428, endPoint x: 570, endPoint y: 419, distance: 35.7
click at [535, 427] on icon at bounding box center [534, 426] width 11 height 11
checkbox input "true"
click at [734, 465] on button "guardar" at bounding box center [713, 460] width 49 height 20
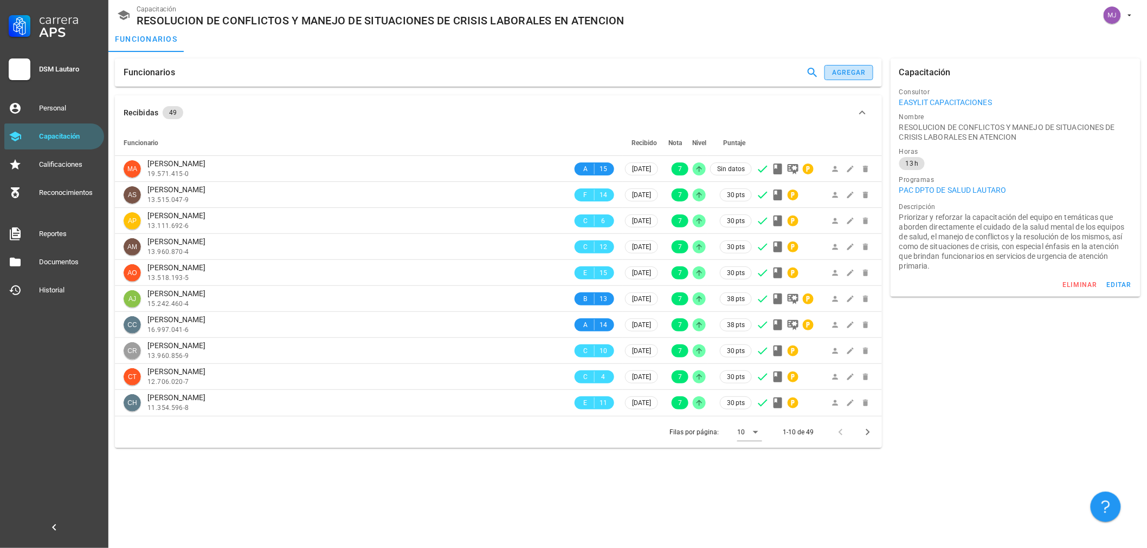
click at [846, 74] on div "agregar" at bounding box center [848, 73] width 35 height 8
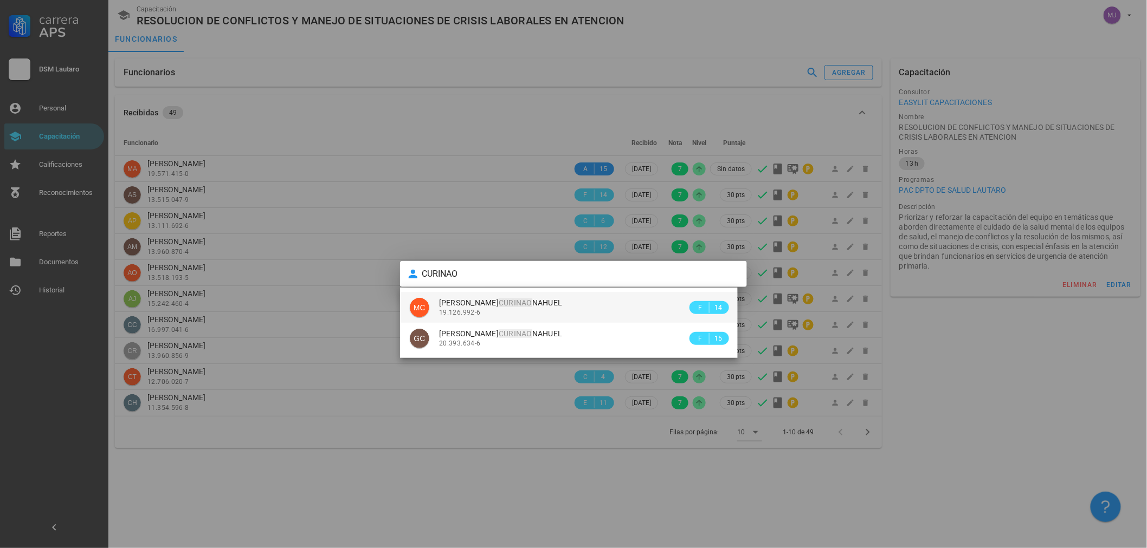
click at [584, 306] on div "MIGUEL ANGEL CURINAO NAHUEL" at bounding box center [563, 303] width 248 height 9
type input "MIGUEL ANGEL CURINAO NAHUEL"
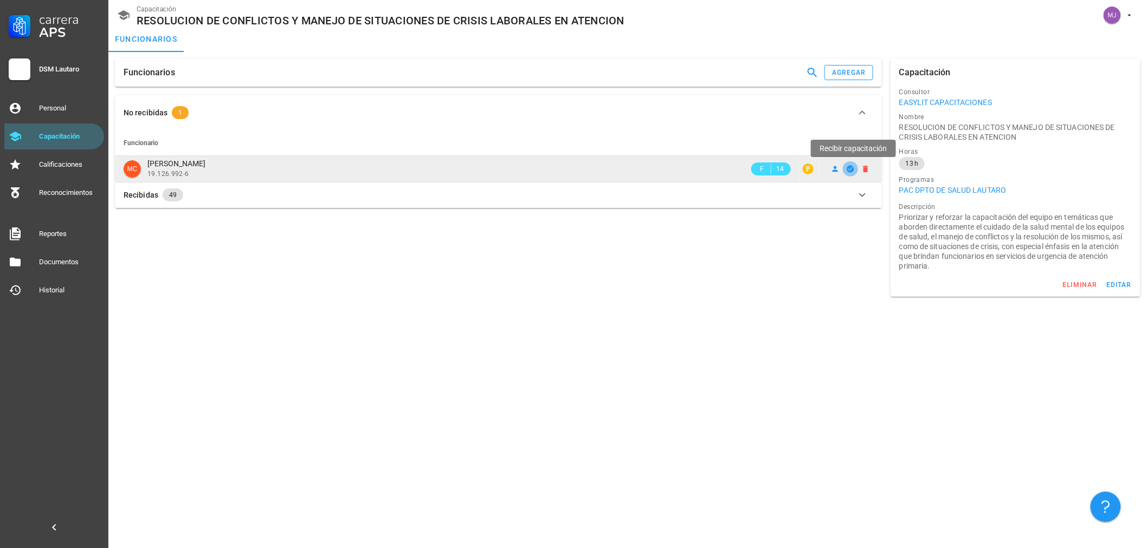
click at [851, 171] on icon "button" at bounding box center [849, 168] width 7 height 7
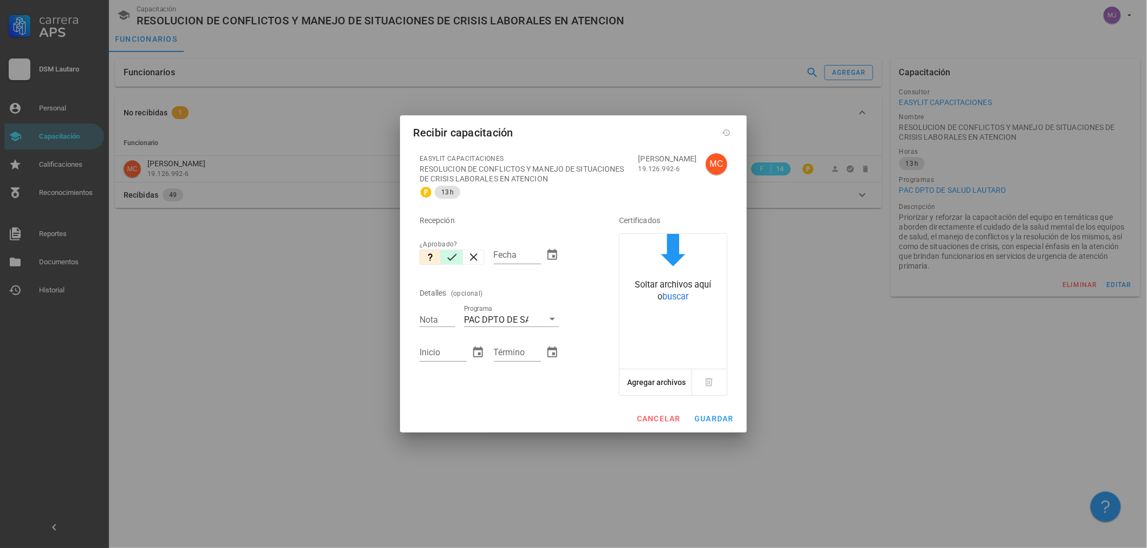
click at [455, 255] on icon "button" at bounding box center [451, 257] width 13 height 13
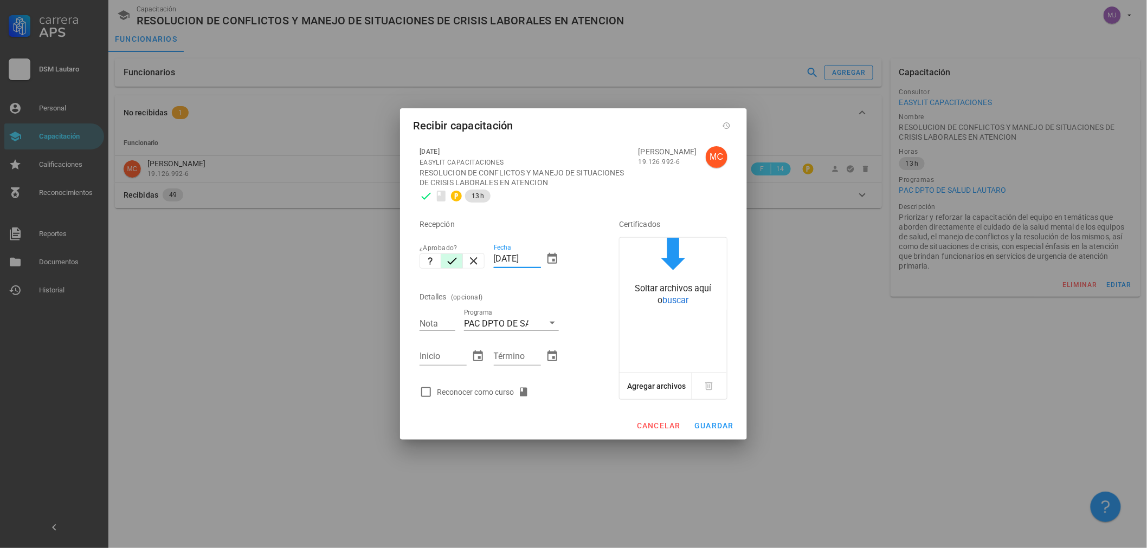
drag, startPoint x: 539, startPoint y: 258, endPoint x: 369, endPoint y: 263, distance: 170.2
click at [368, 263] on div "Carrera APS DSM Lautaro Personal Capacitación Calificaciones Reconocimientos Re…" at bounding box center [573, 274] width 1147 height 548
type input "2608"
type input "[DATE]"
type input "7"
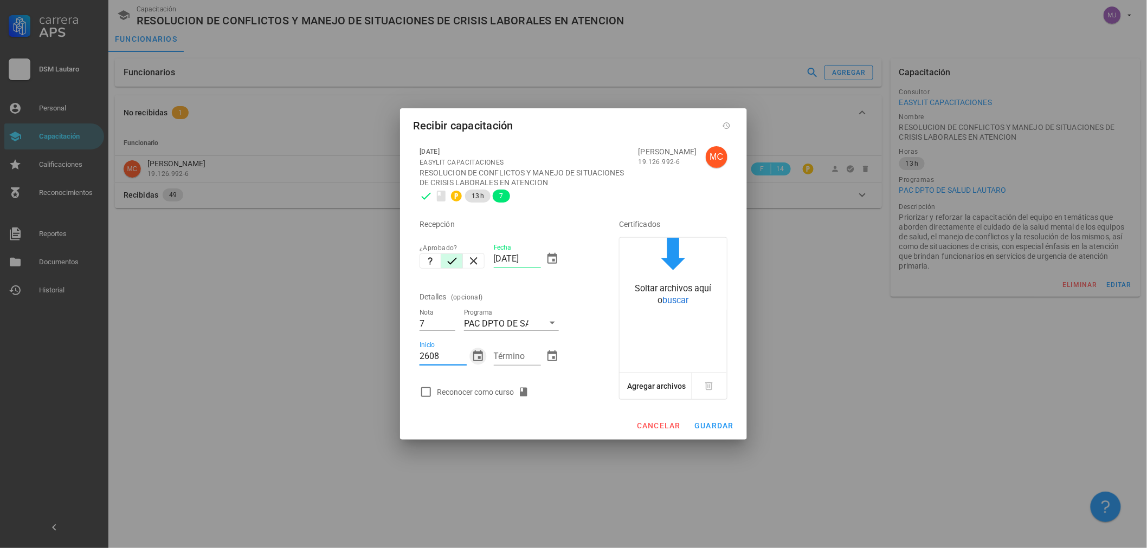
type input "[DATE]"
click at [511, 386] on div "Reconocer como curso" at bounding box center [485, 392] width 96 height 13
checkbox input "true"
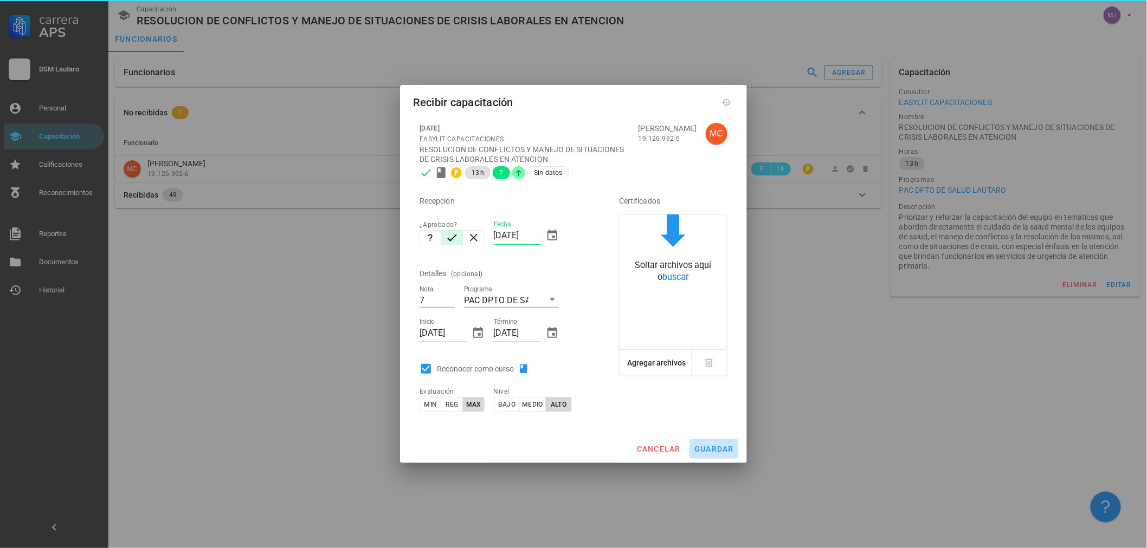
click at [727, 451] on span "guardar" at bounding box center [714, 449] width 40 height 9
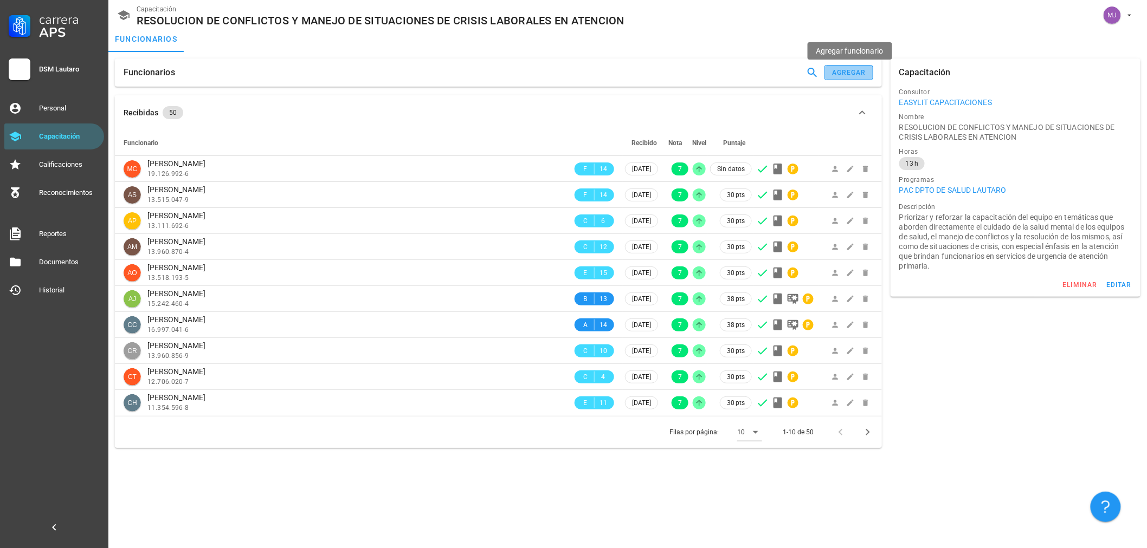
click at [847, 79] on button "agregar" at bounding box center [848, 72] width 49 height 15
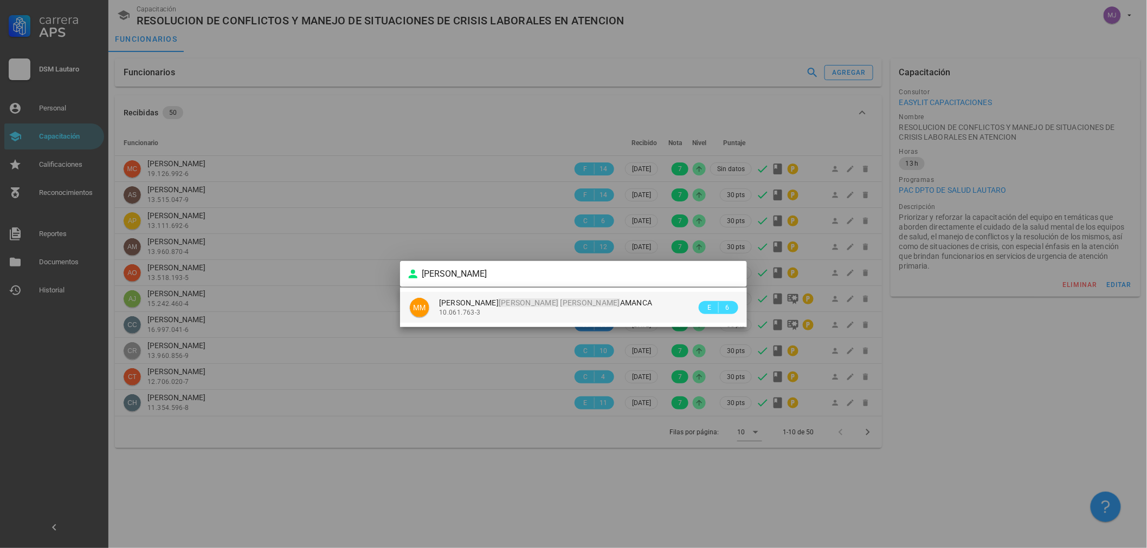
click at [514, 299] on span "MIGUEL ANGEL MOLINA SAL AMANCA" at bounding box center [545, 303] width 213 height 9
type input "MIGUEL ANGEL MOLINA SALAMANCA"
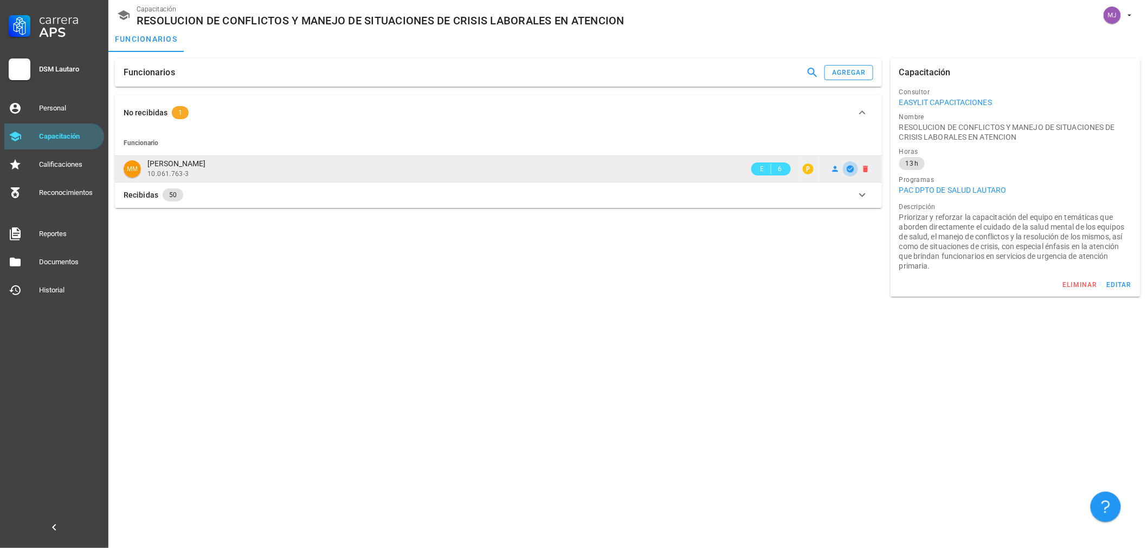
click at [849, 170] on icon "button" at bounding box center [850, 169] width 9 height 9
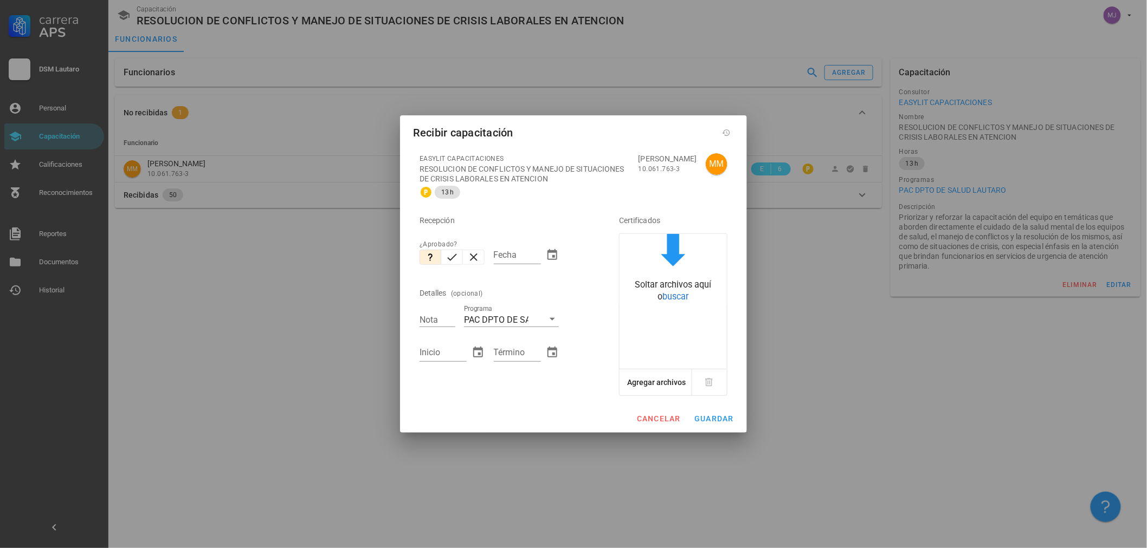
click at [442, 243] on div "¿Aprobado?" at bounding box center [452, 244] width 66 height 11
click at [448, 253] on icon "button" at bounding box center [451, 257] width 13 height 13
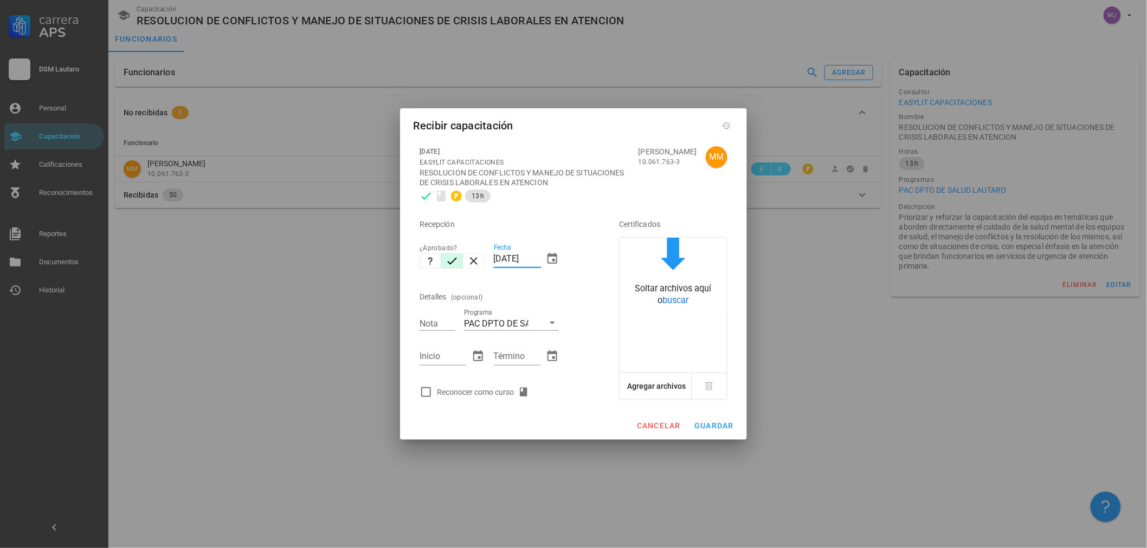
drag, startPoint x: 539, startPoint y: 256, endPoint x: 288, endPoint y: 263, distance: 250.4
click at [288, 263] on div "Carrera APS DSM Lautaro Personal Capacitación Calificaciones Reconocimientos Re…" at bounding box center [573, 274] width 1147 height 548
type input "[DATE]"
type input "7"
type input "[DATE]"
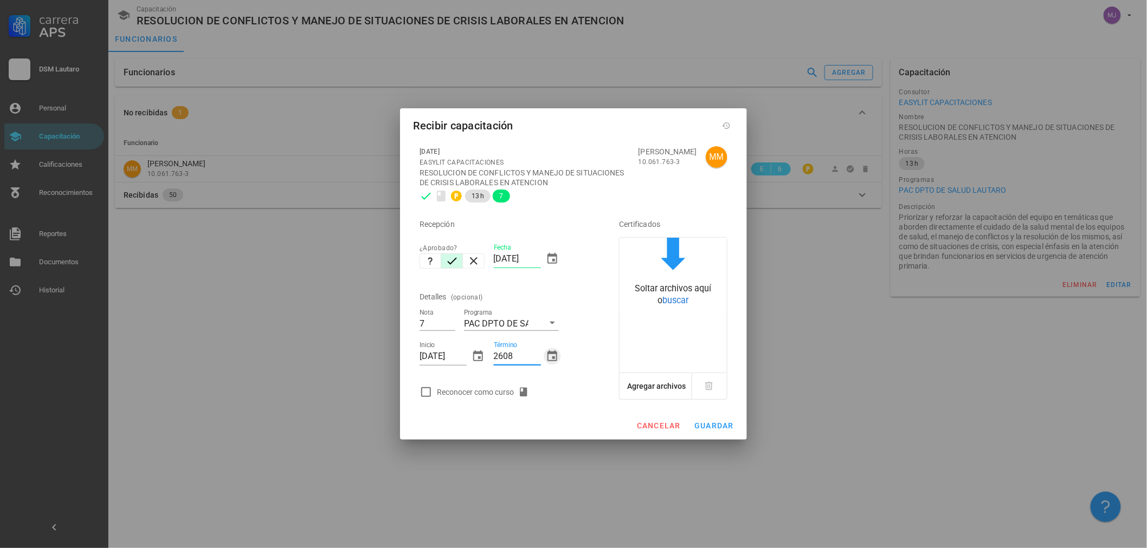
type input "[DATE]"
click at [475, 392] on div "Reconocer como curso" at bounding box center [485, 392] width 96 height 13
checkbox input "true"
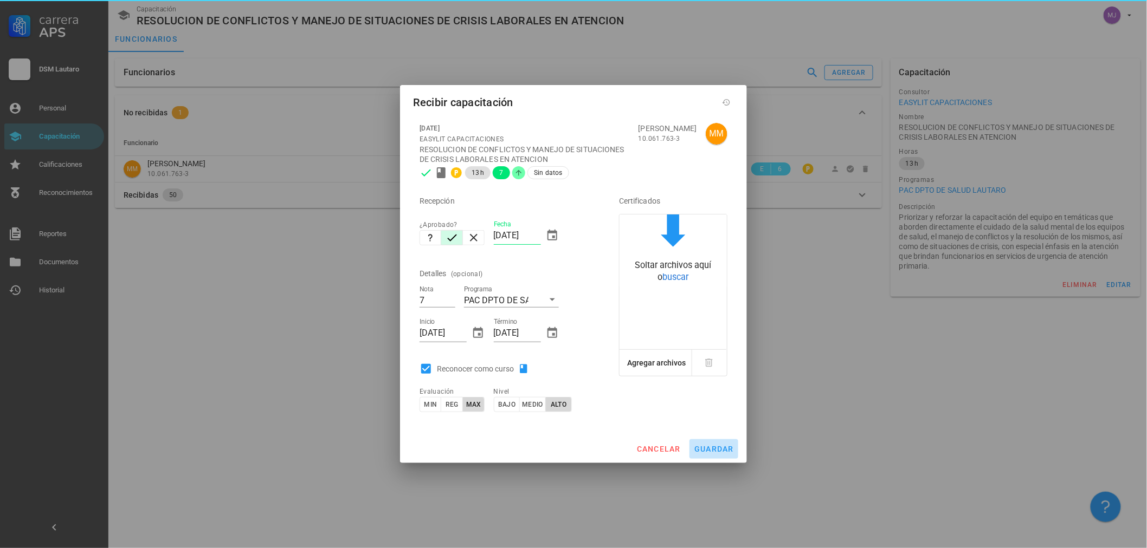
click at [737, 458] on button "guardar" at bounding box center [713, 449] width 49 height 20
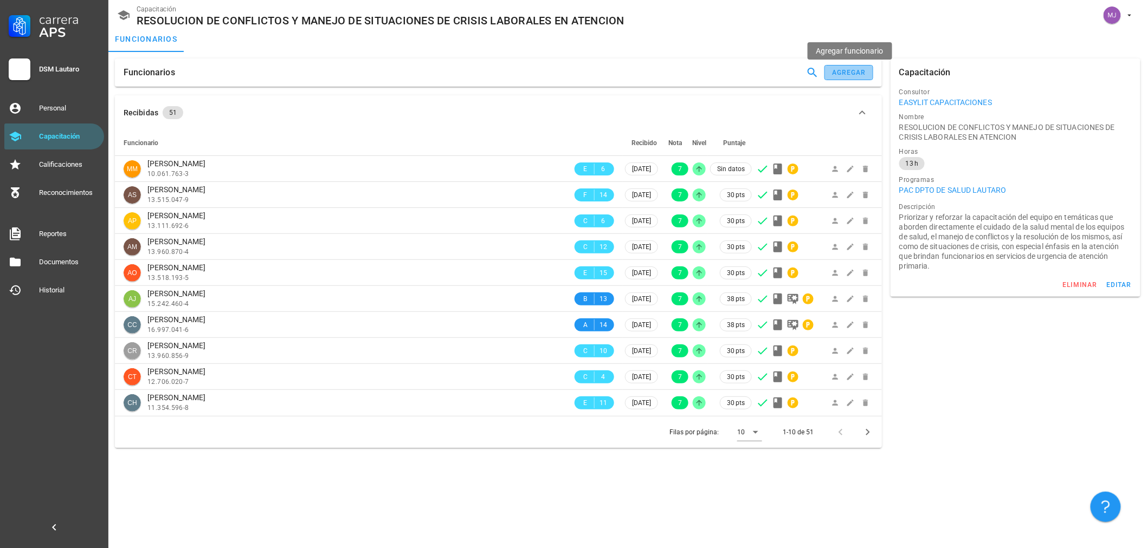
click at [853, 66] on button "agregar" at bounding box center [848, 72] width 49 height 15
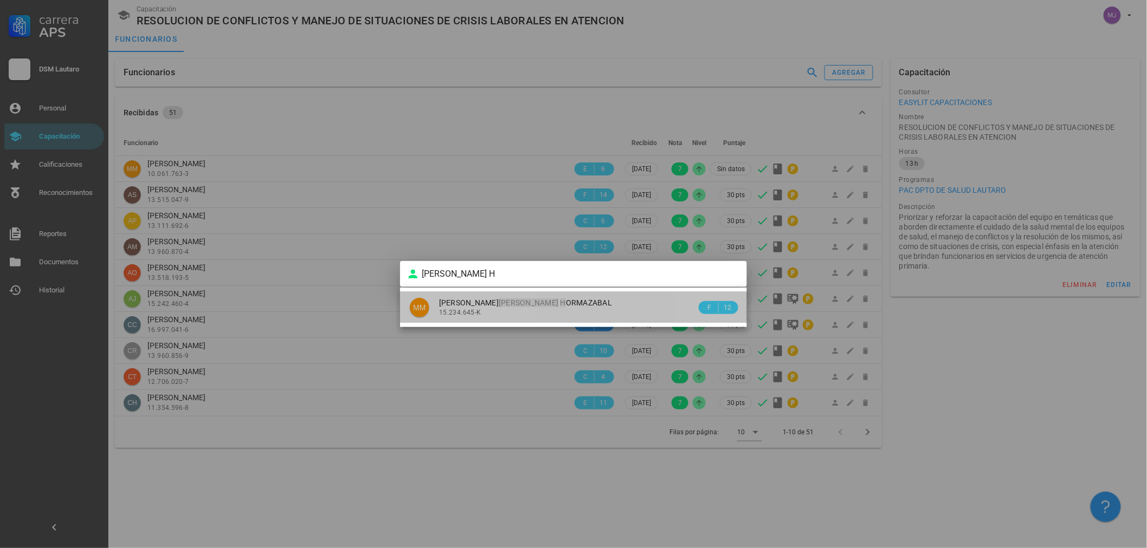
click at [573, 301] on span "MIGUEL ANGEL MONROY H ORMAZABAL" at bounding box center [525, 303] width 173 height 9
type input "MIGUEL ANGEL MONROY HORMAZABAL"
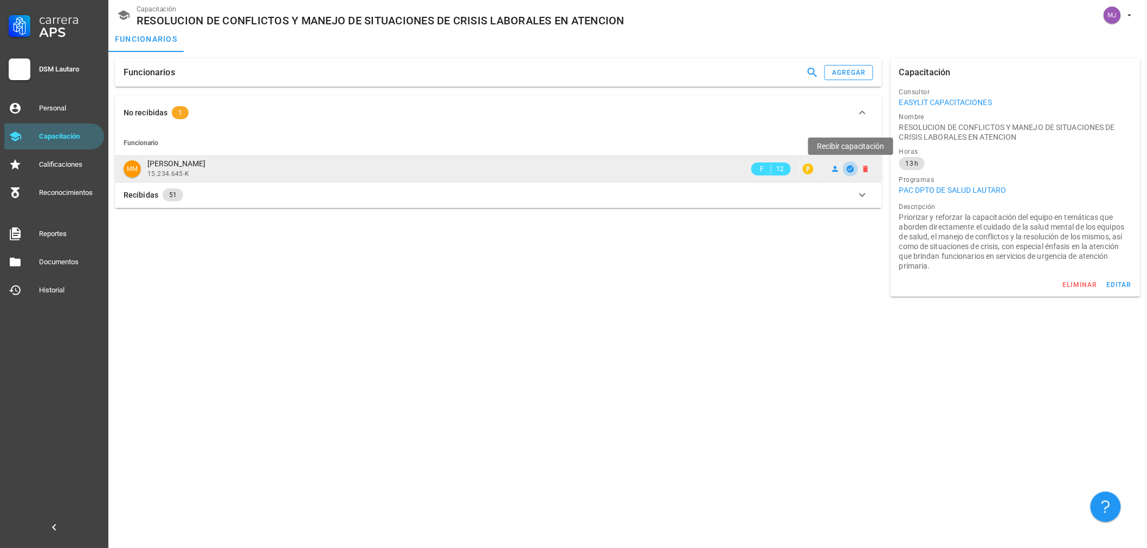
click at [852, 166] on icon "button" at bounding box center [849, 168] width 7 height 7
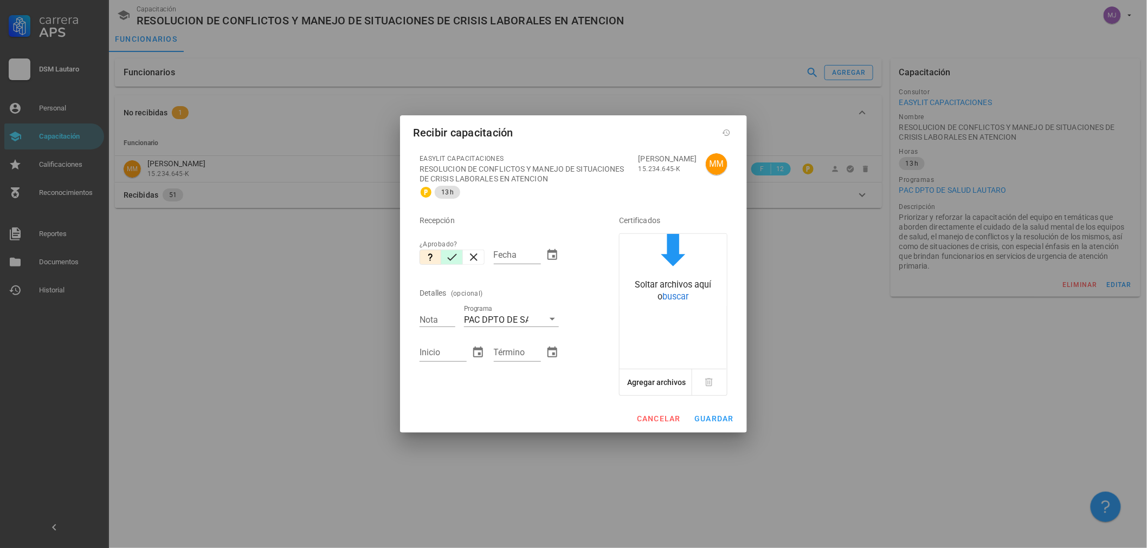
click at [459, 256] on button "button" at bounding box center [452, 257] width 22 height 15
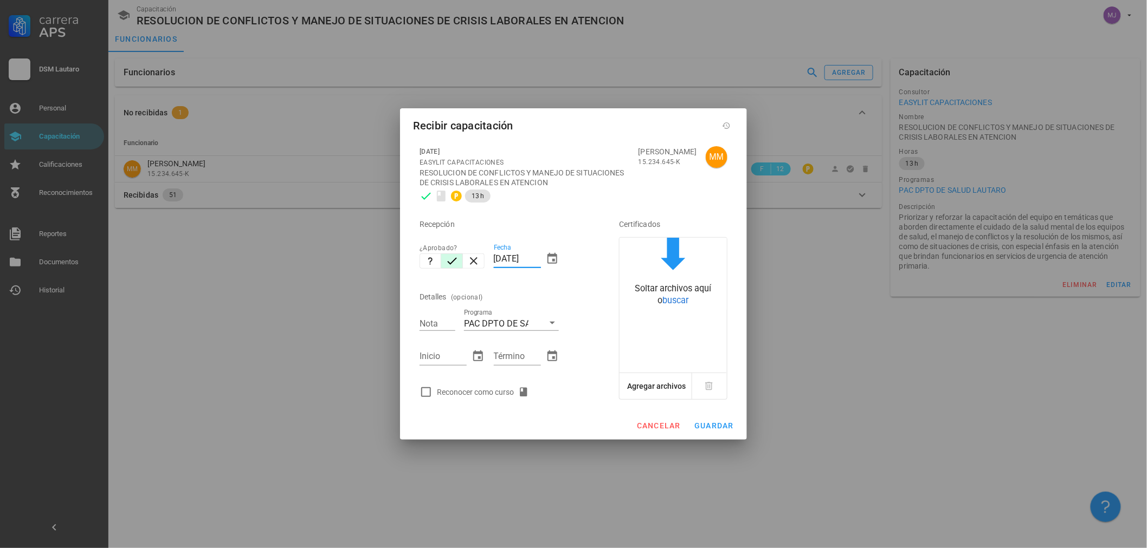
drag, startPoint x: 538, startPoint y: 258, endPoint x: 313, endPoint y: 250, distance: 225.0
click at [313, 250] on div "Carrera APS DSM Lautaro Personal Capacitación Calificaciones Reconocimientos Re…" at bounding box center [573, 274] width 1147 height 548
type input "[DATE]"
type input "7"
type input "[DATE]"
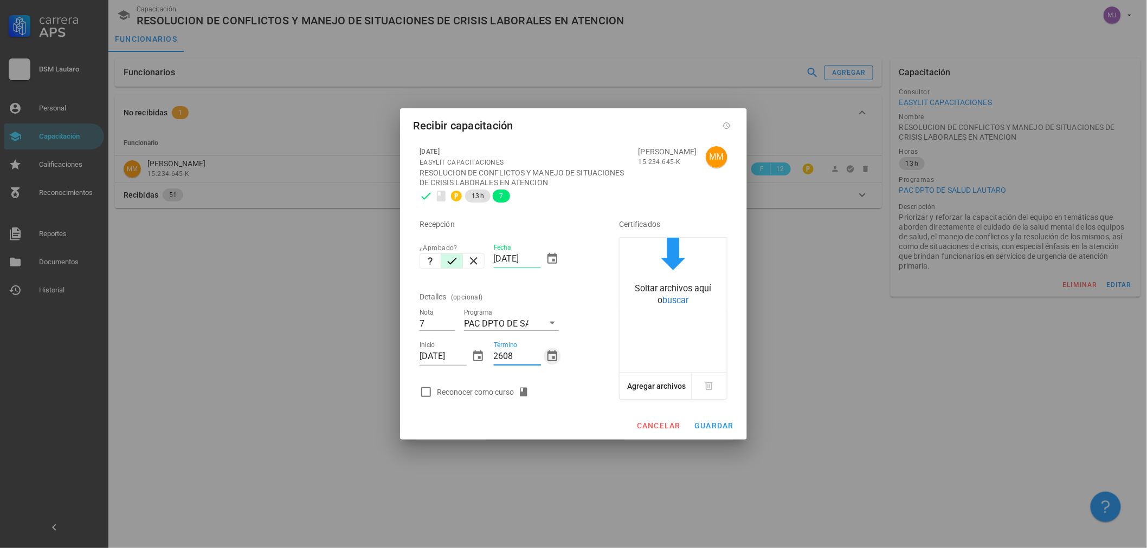
type input "[DATE]"
click at [468, 394] on div "Reconocer como curso" at bounding box center [485, 392] width 96 height 13
checkbox input "true"
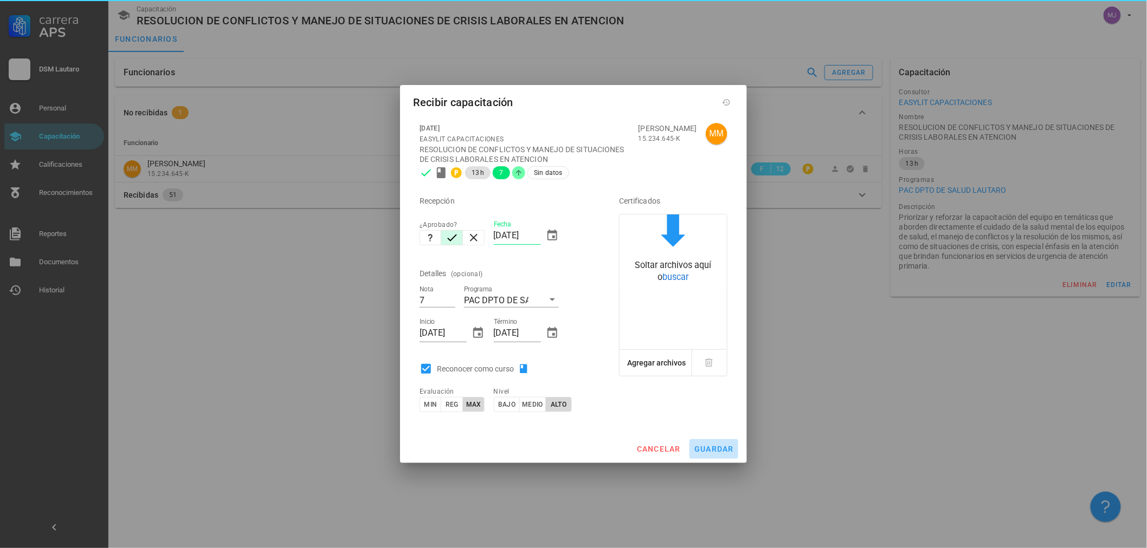
click at [720, 446] on span "guardar" at bounding box center [714, 449] width 40 height 9
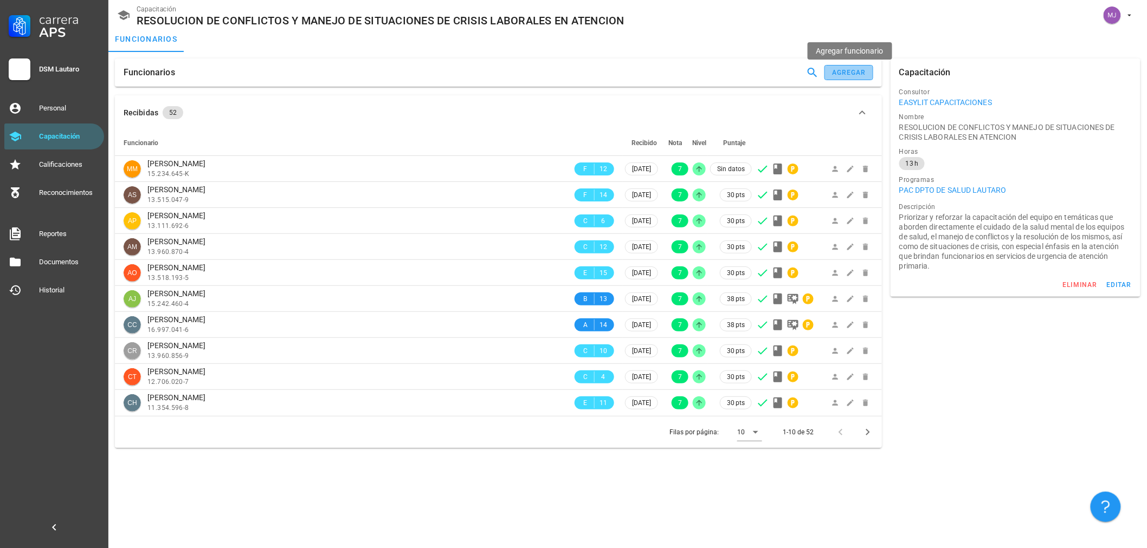
click at [846, 66] on button "agregar" at bounding box center [848, 72] width 49 height 15
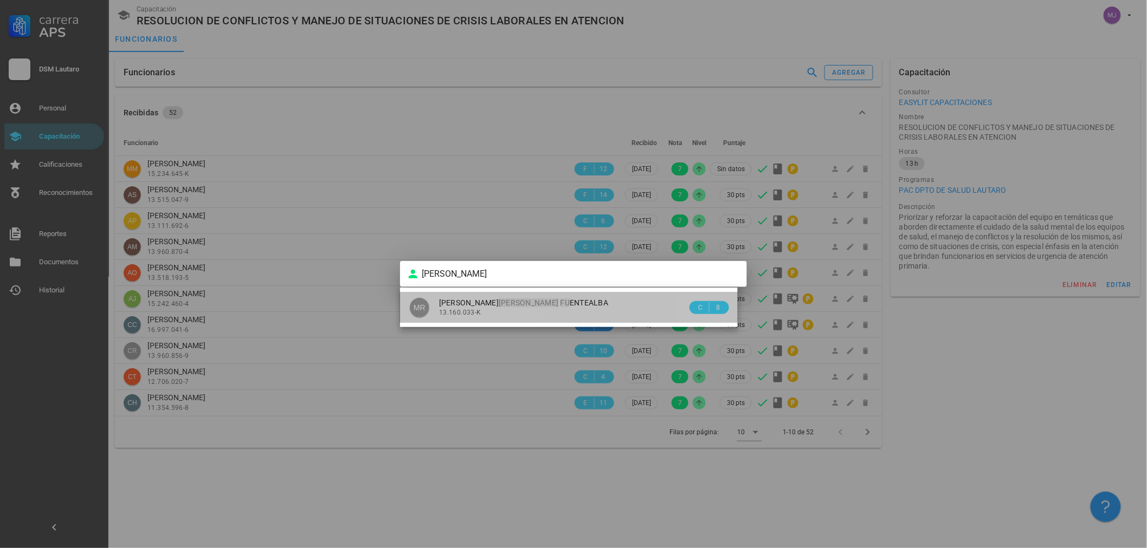
click at [501, 309] on div "13.160.033-K" at bounding box center [563, 313] width 248 height 8
type input "MIRIAM INES RODRIGUEZ FUENTEALBA"
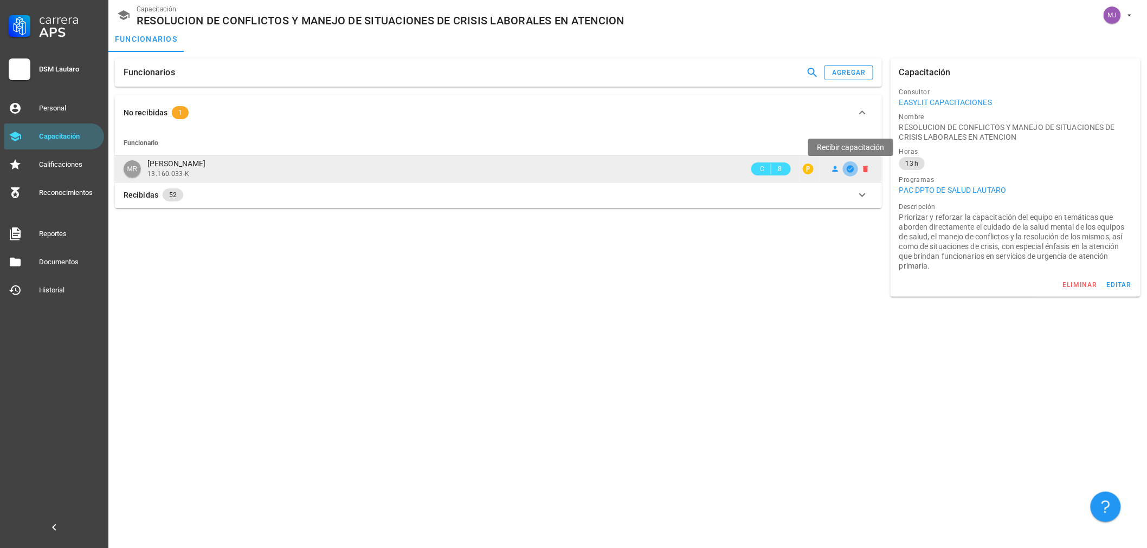
click at [848, 169] on icon "button" at bounding box center [849, 168] width 7 height 7
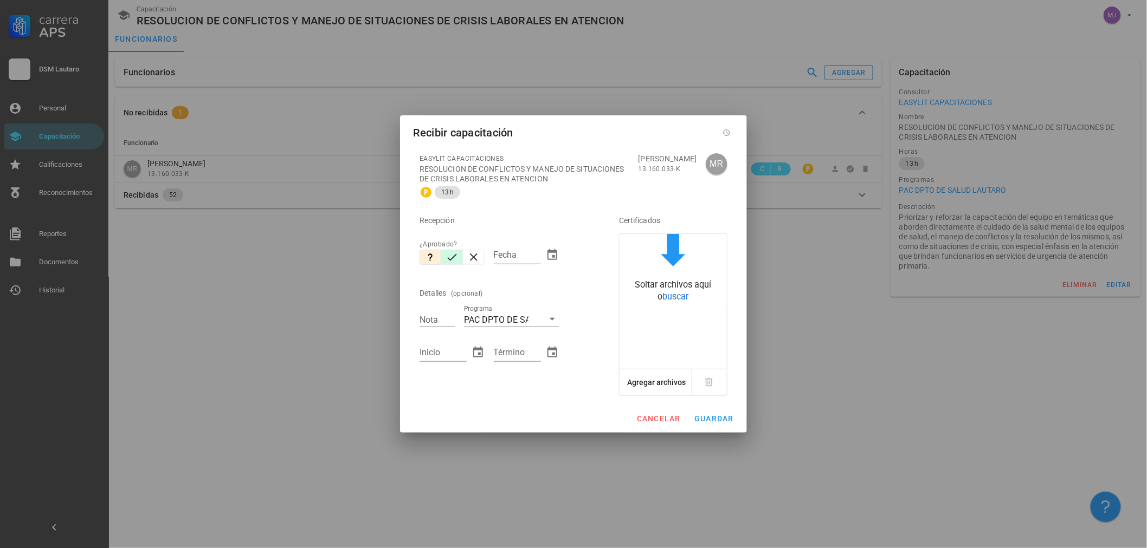
click at [451, 259] on icon "button" at bounding box center [451, 257] width 13 height 13
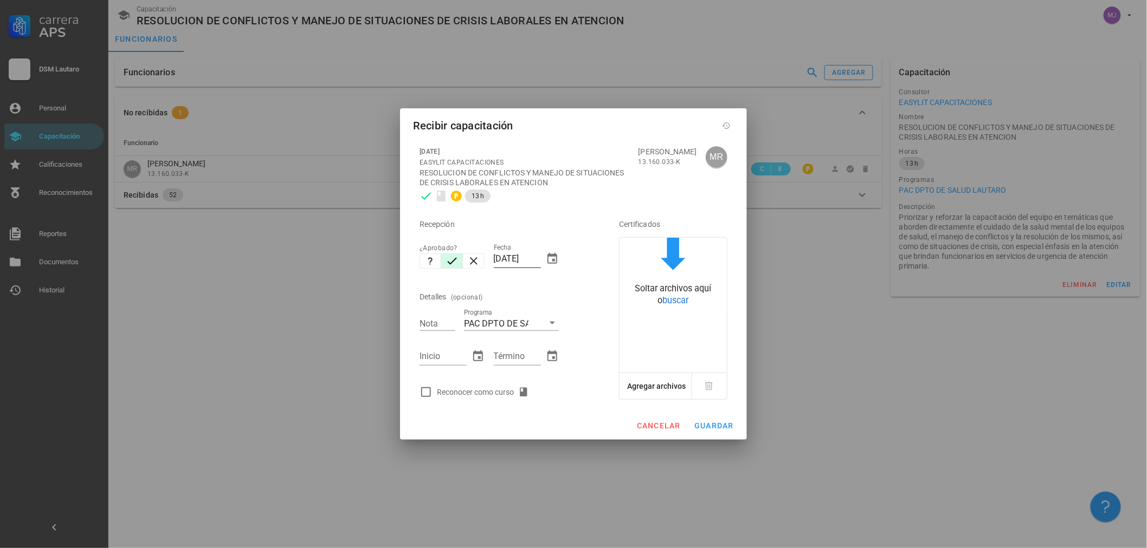
drag, startPoint x: 539, startPoint y: 258, endPoint x: 500, endPoint y: 257, distance: 38.5
click at [500, 257] on div "Fecha [DATE]" at bounding box center [526, 262] width 65 height 36
click at [530, 257] on input "[DATE]" at bounding box center [517, 258] width 47 height 17
click at [542, 258] on div "Fecha [DATE]" at bounding box center [526, 262] width 65 height 36
drag, startPoint x: 539, startPoint y: 257, endPoint x: 120, endPoint y: 259, distance: 418.3
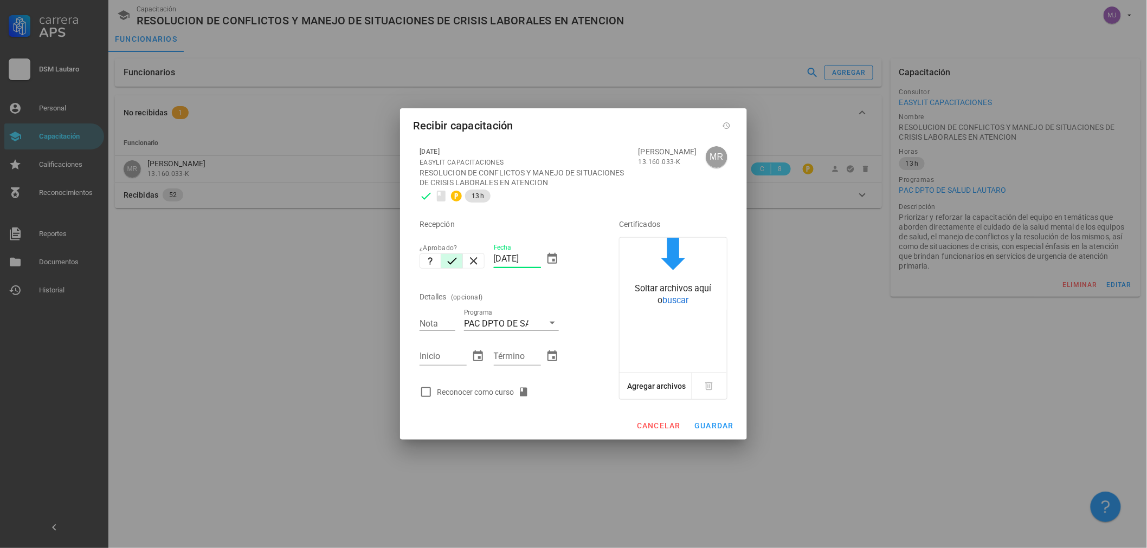
click at [120, 259] on div "Carrera APS DSM Lautaro Personal Capacitación Calificaciones Reconocimientos Re…" at bounding box center [573, 274] width 1147 height 548
type input "[DATE]"
type input "7"
type input "2608"
type input "[DATE]"
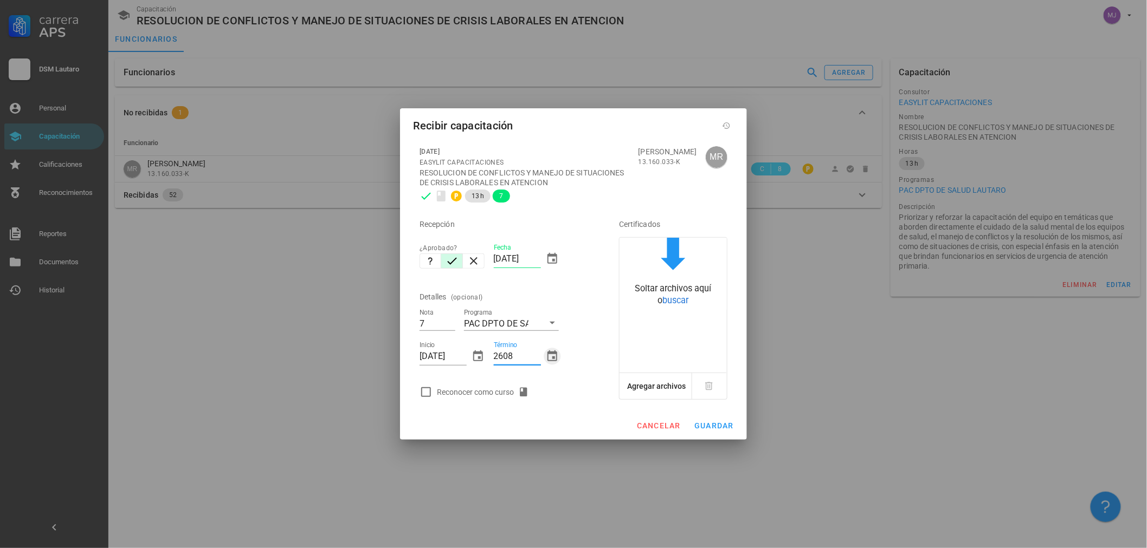
type input "[DATE]"
click at [499, 383] on div "Reconocer como curso" at bounding box center [504, 392] width 178 height 22
click at [500, 391] on div "Reconocer como curso" at bounding box center [485, 392] width 96 height 13
checkbox input "true"
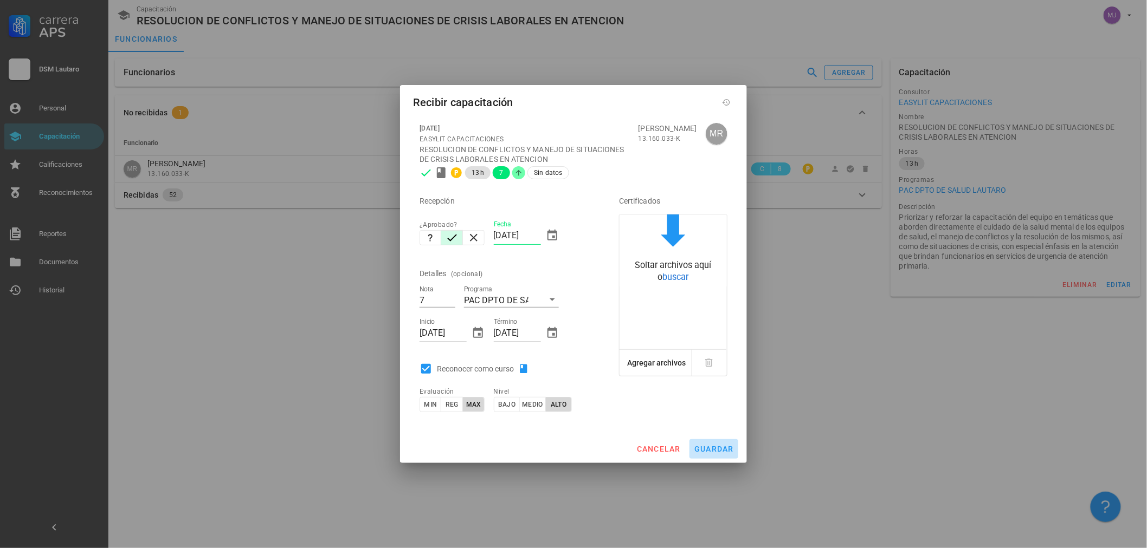
click at [730, 453] on span "guardar" at bounding box center [714, 449] width 40 height 9
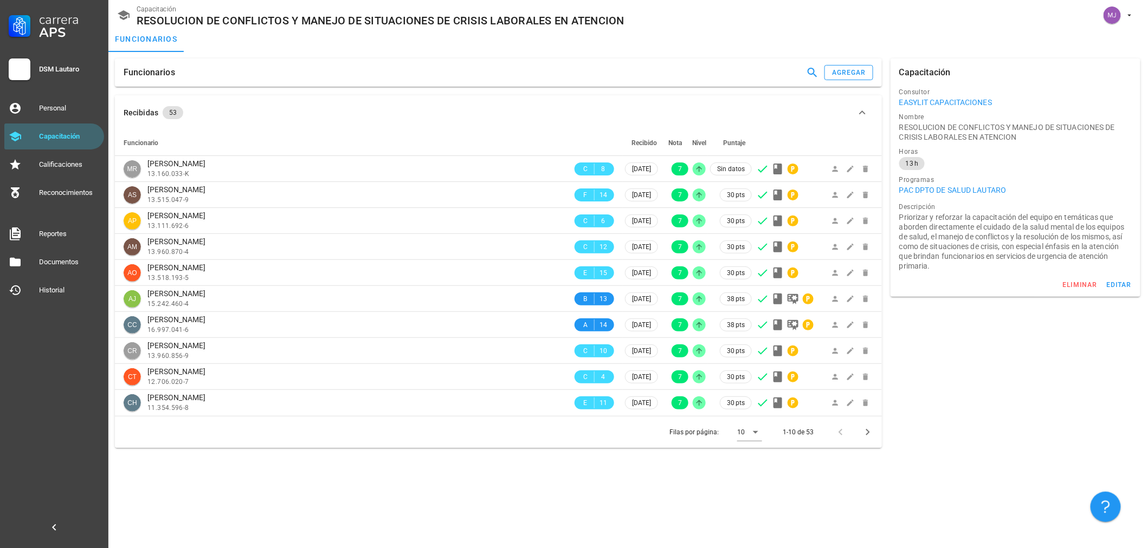
click at [852, 62] on div "Funcionarios agregar" at bounding box center [498, 73] width 767 height 28
click at [851, 74] on div "agregar" at bounding box center [848, 73] width 35 height 8
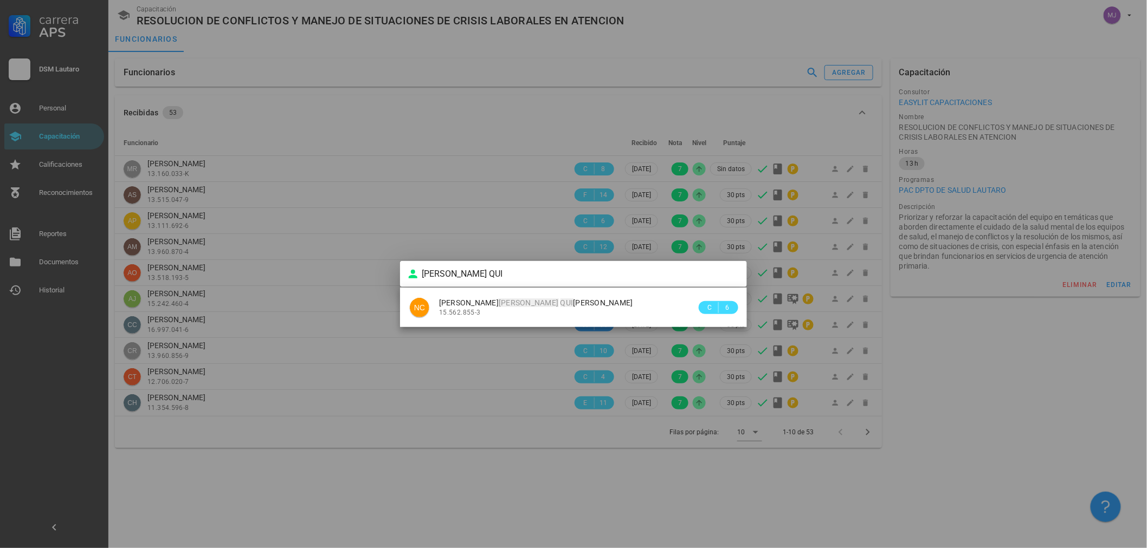
click at [526, 305] on mark "[PERSON_NAME]" at bounding box center [528, 303] width 60 height 9
type input "NATALY PAMELA CAMPOS QUILAPAN"
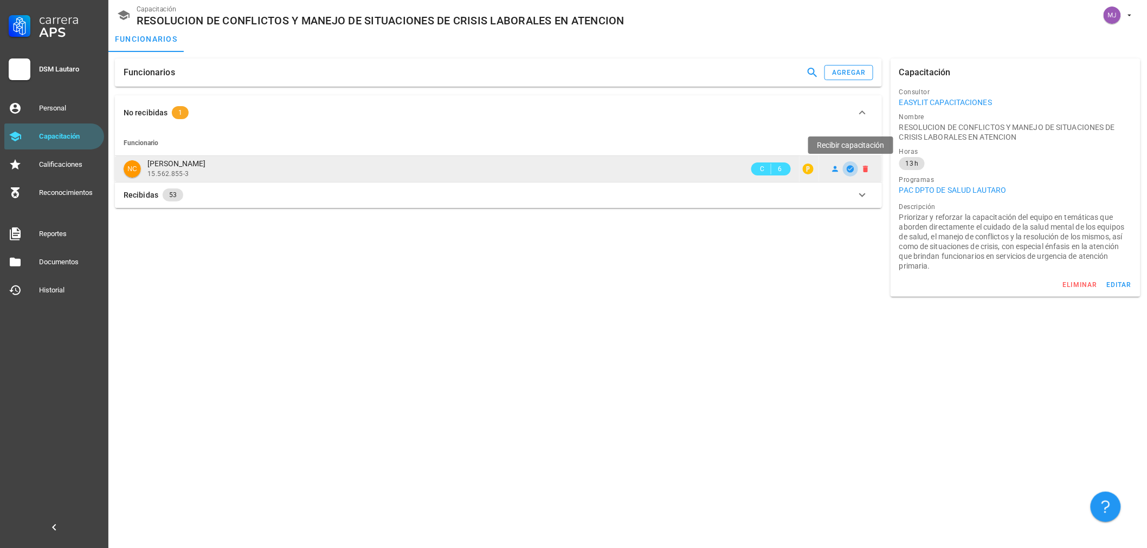
click at [853, 167] on icon "button" at bounding box center [849, 168] width 7 height 7
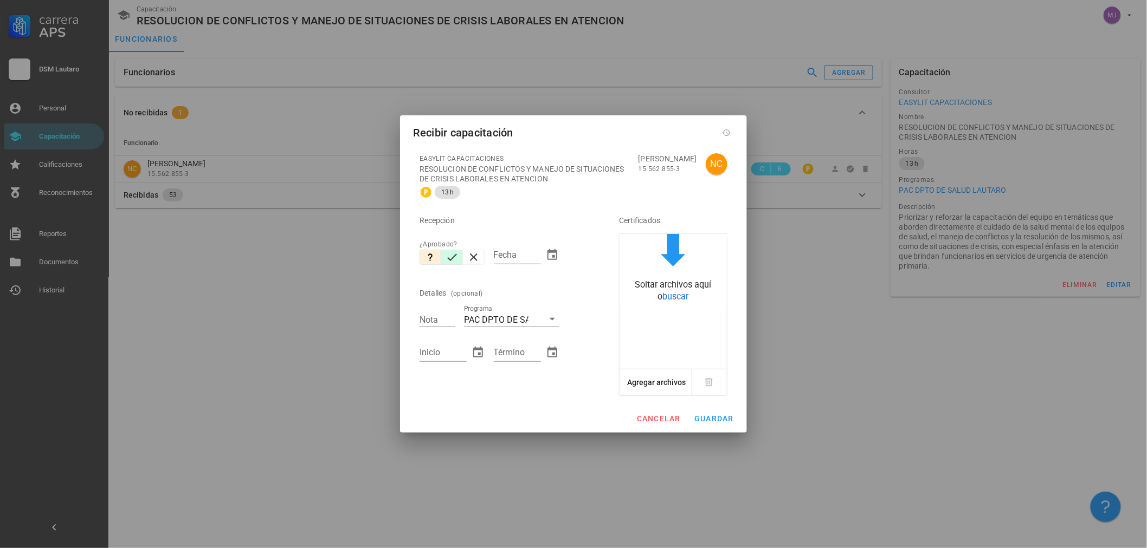
click at [451, 251] on icon "button" at bounding box center [451, 257] width 13 height 13
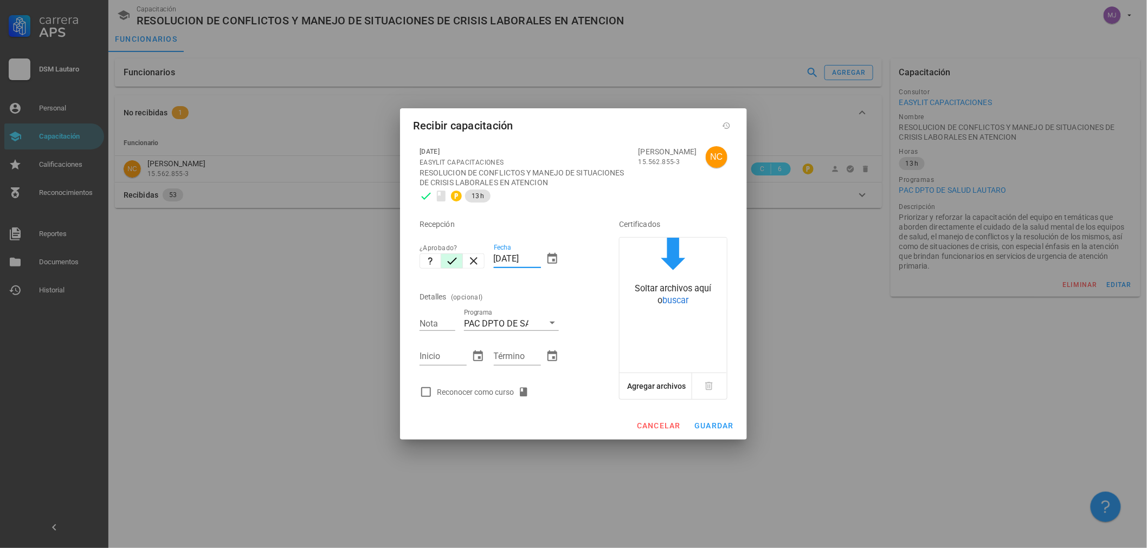
drag, startPoint x: 539, startPoint y: 258, endPoint x: 492, endPoint y: 262, distance: 46.8
click at [495, 262] on input "[DATE]" at bounding box center [517, 258] width 47 height 17
type input "[DATE]"
type input "7"
type input "[DATE]"
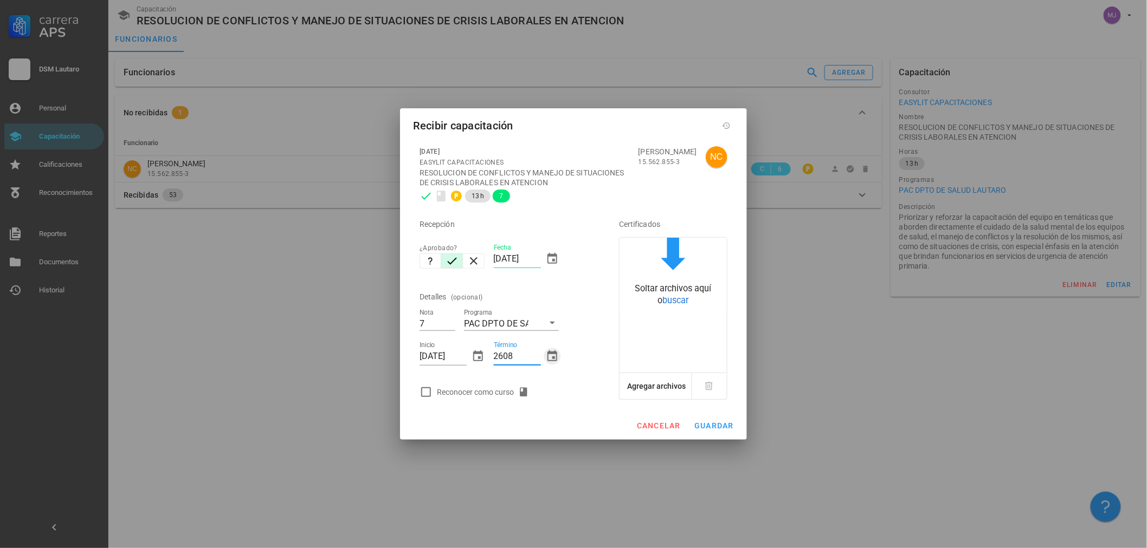
type input "[DATE]"
click at [468, 394] on div "Reconocer como curso" at bounding box center [485, 392] width 96 height 13
checkbox input "true"
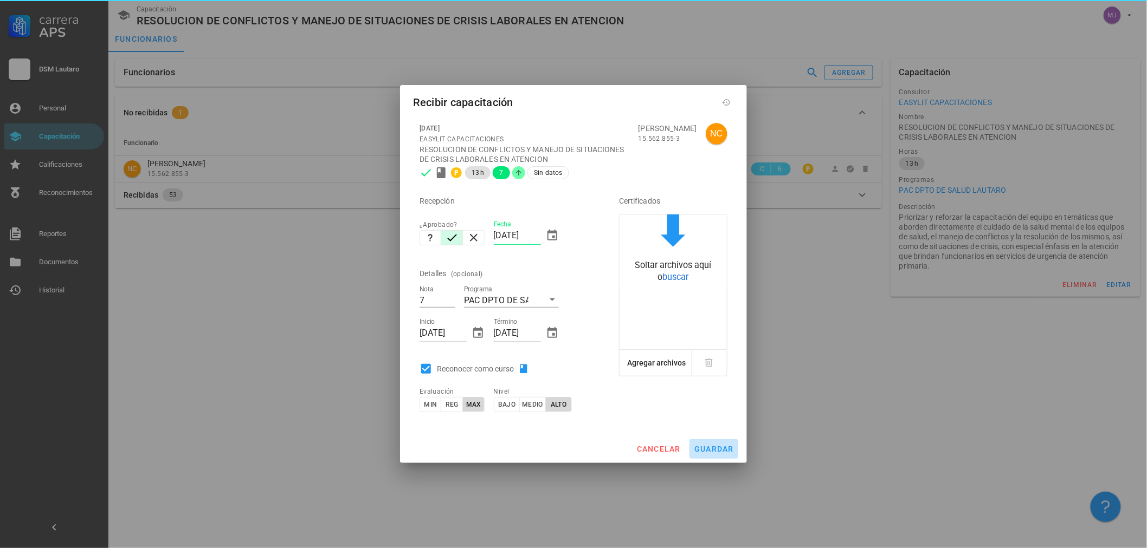
click at [718, 446] on span "guardar" at bounding box center [714, 449] width 40 height 9
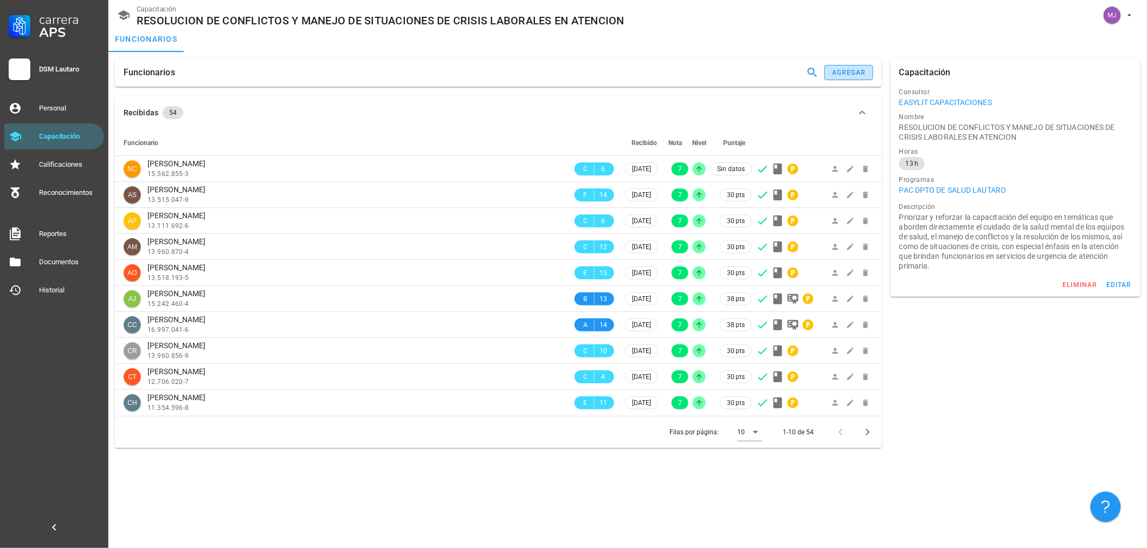
click at [838, 66] on button "agregar" at bounding box center [848, 72] width 49 height 15
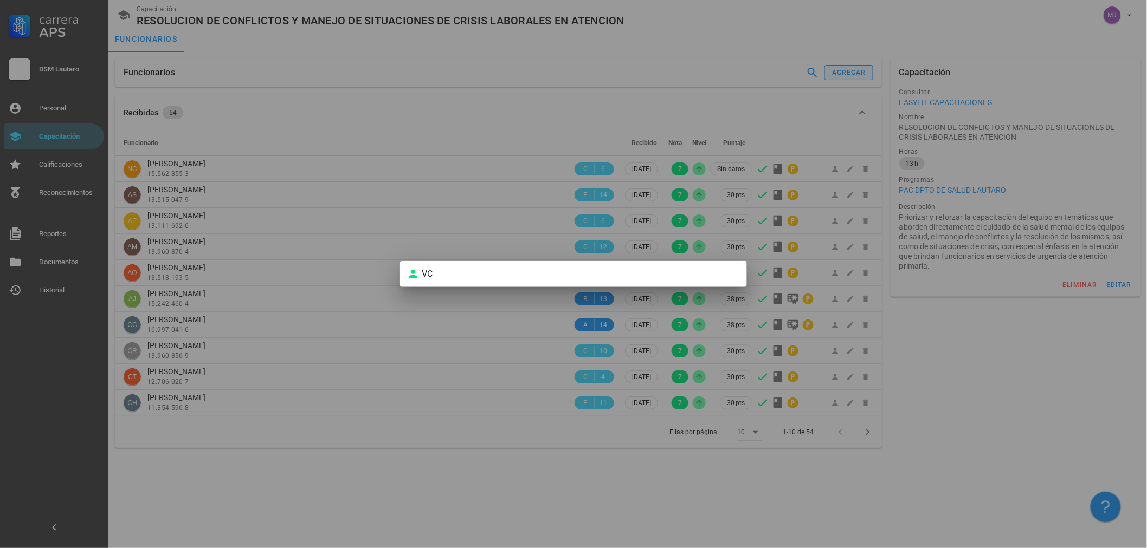
type input "V"
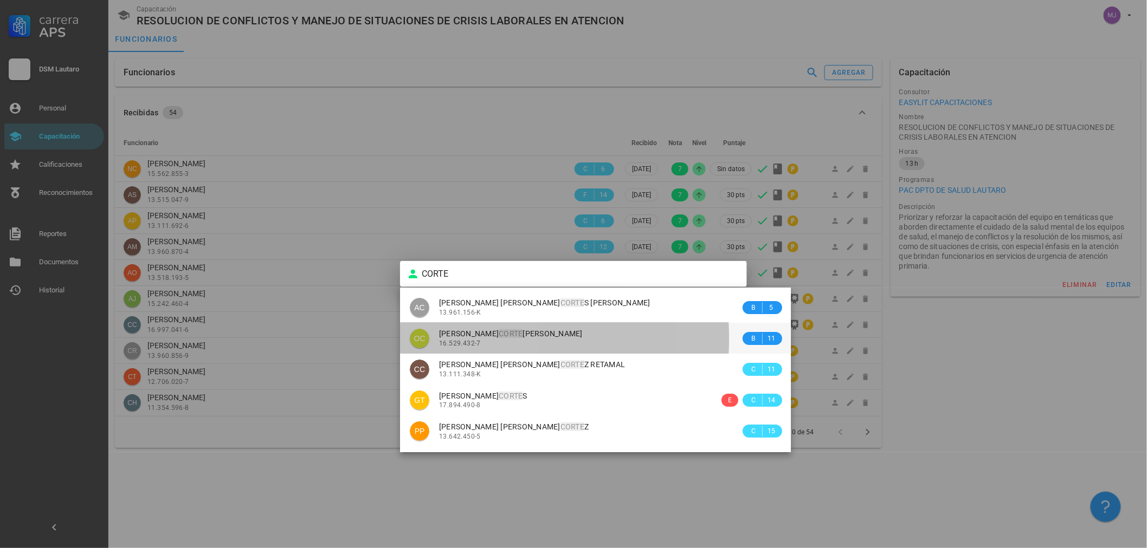
click at [552, 329] on span "OMAR ALEJANDRO CORTE S DIAZ" at bounding box center [511, 333] width 144 height 9
type input "OMAR ALEJANDRO CORTES DIAZ"
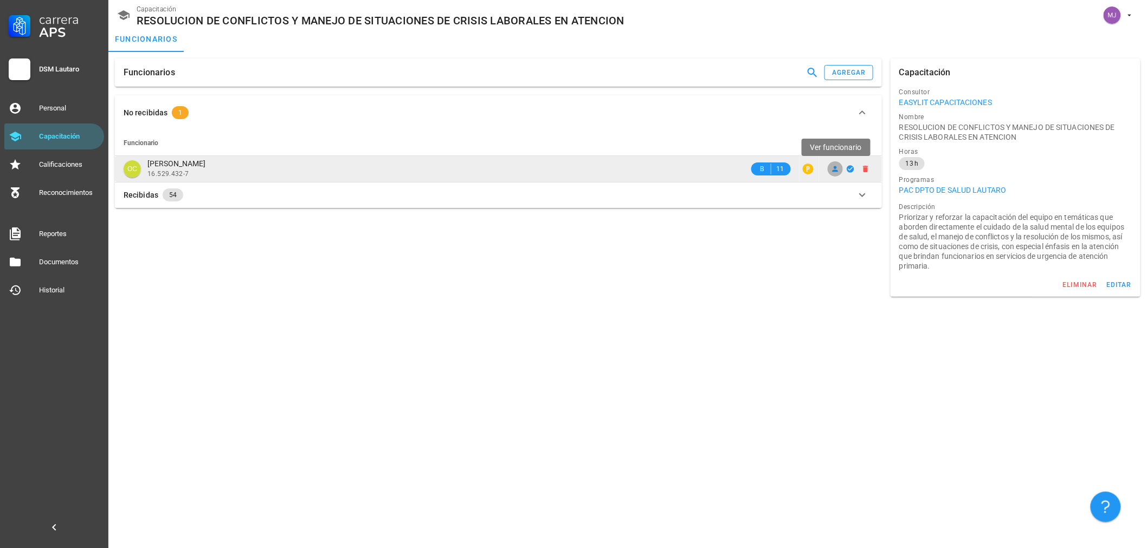
click at [837, 171] on icon at bounding box center [835, 169] width 6 height 6
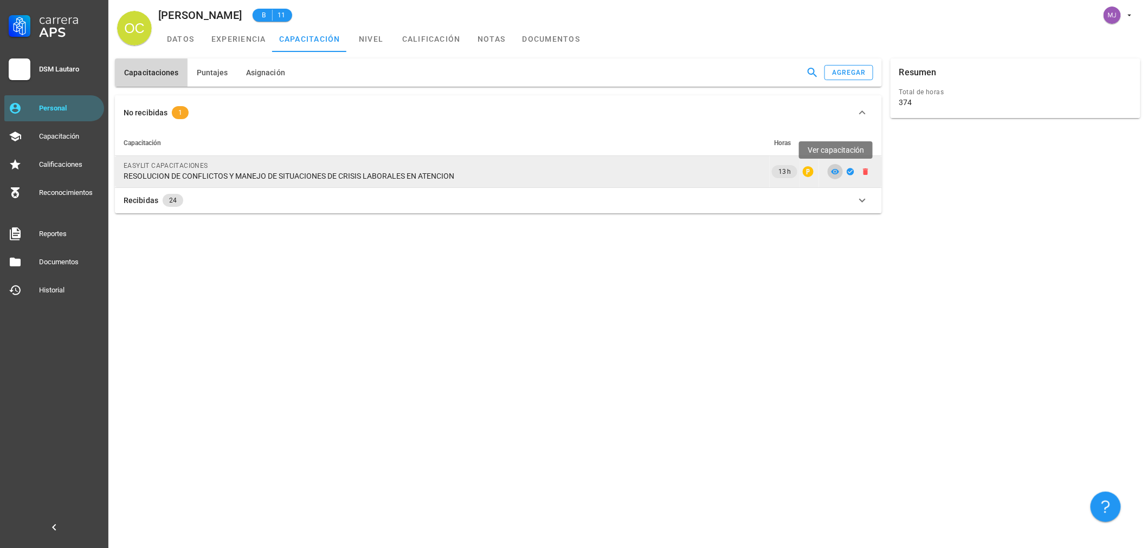
click at [837, 170] on icon at bounding box center [835, 171] width 8 height 5
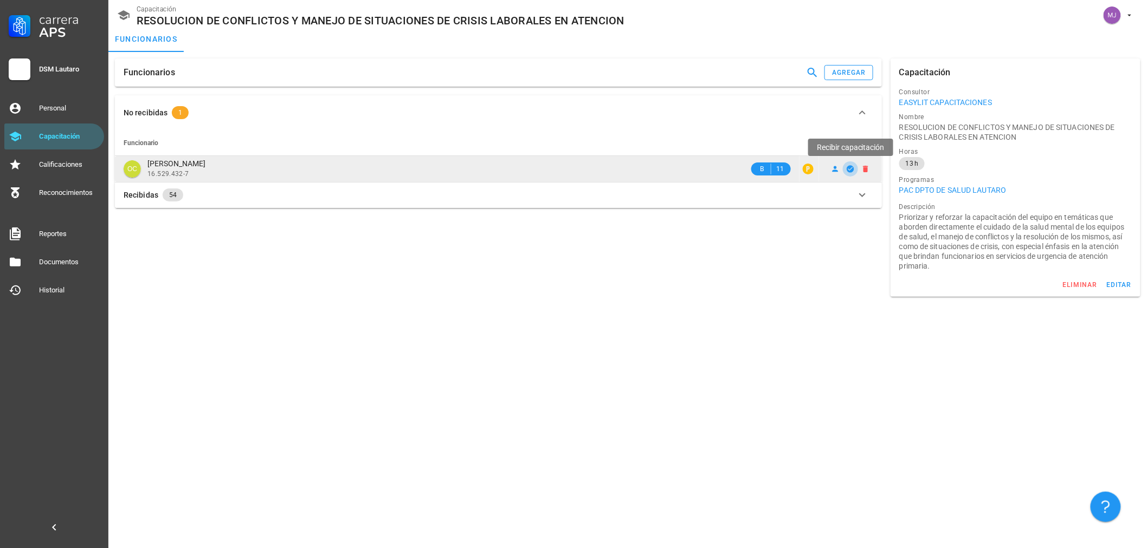
click at [848, 170] on icon "button" at bounding box center [849, 168] width 7 height 7
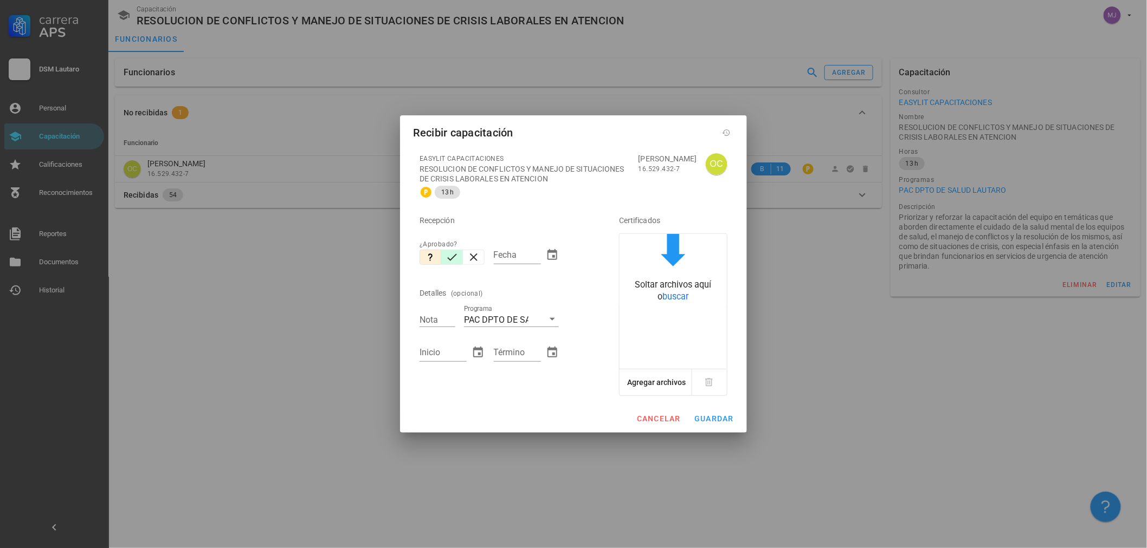
click at [454, 261] on icon "button" at bounding box center [451, 257] width 13 height 13
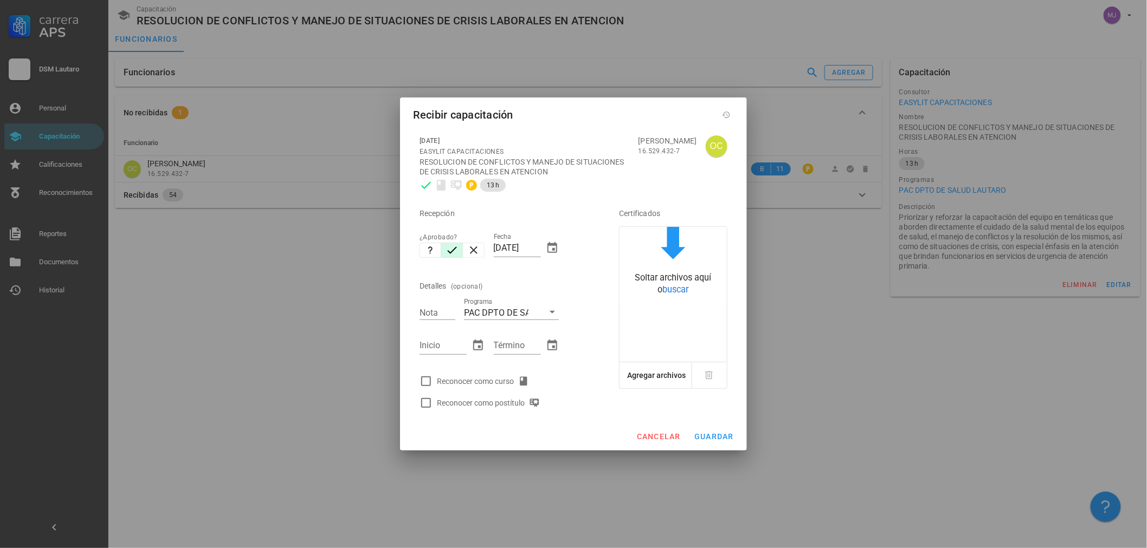
drag, startPoint x: 539, startPoint y: 248, endPoint x: 299, endPoint y: 286, distance: 242.5
click at [326, 294] on div "Carrera APS DSM Lautaro Personal Capacitación Calificaciones Reconocimientos Re…" at bounding box center [573, 274] width 1147 height 548
type input "[DATE]"
type input "7"
type input "[DATE]"
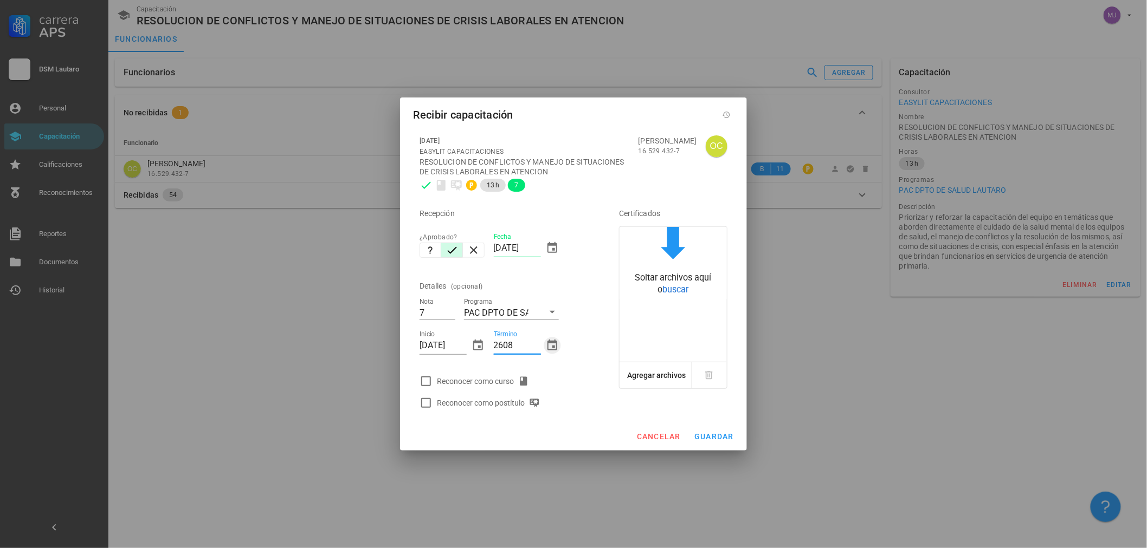
type input "[DATE]"
click at [461, 378] on div "Reconocer como curso" at bounding box center [485, 381] width 96 height 13
checkbox input "true"
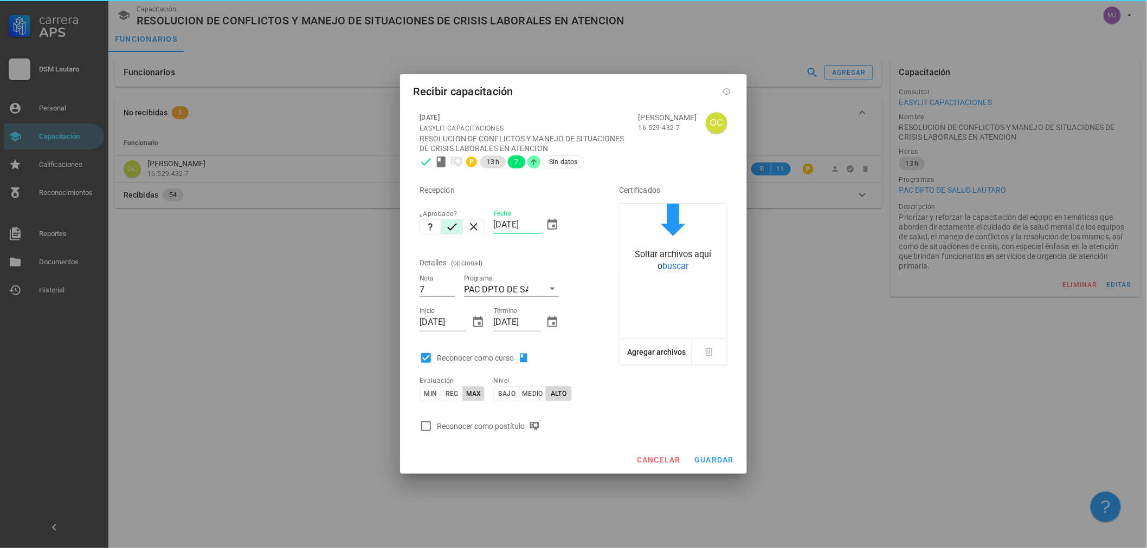
click at [499, 427] on div "Reconocer como postítulo" at bounding box center [490, 426] width 107 height 13
checkbox input "true"
drag, startPoint x: 705, startPoint y: 459, endPoint x: 705, endPoint y: 453, distance: 6.0
click at [706, 458] on span "guardar" at bounding box center [714, 460] width 40 height 9
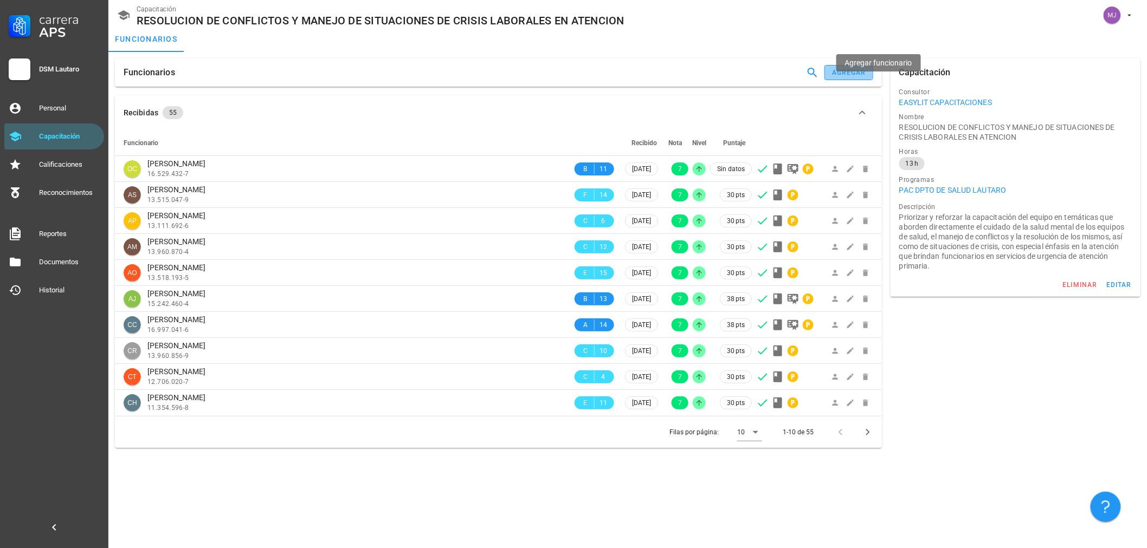
click at [851, 69] on div "agregar" at bounding box center [848, 73] width 35 height 8
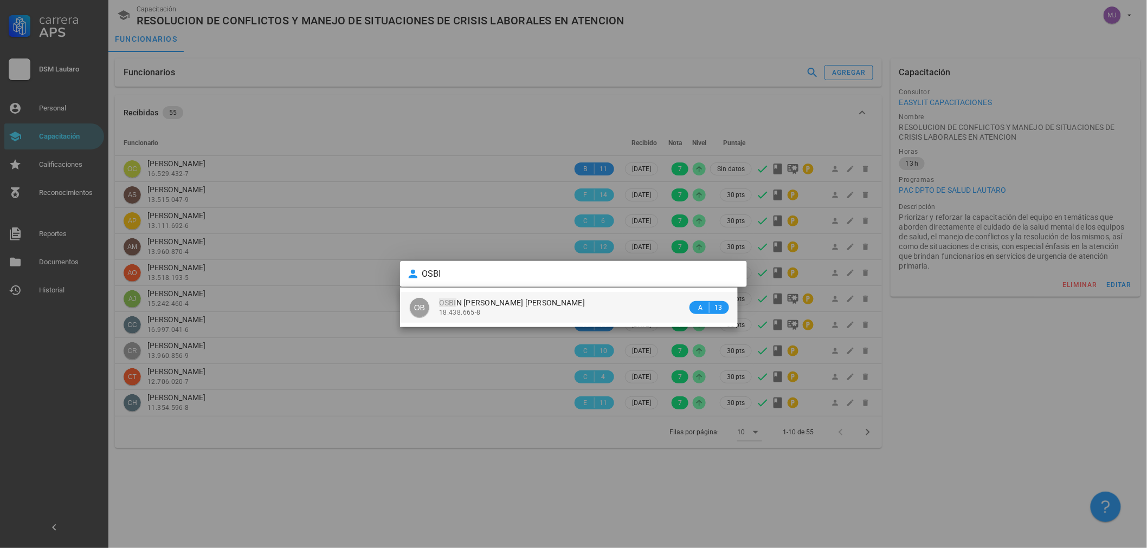
click at [518, 307] on span "OSBI N OBRIEL BARRIENTOS BARRIA" at bounding box center [512, 303] width 146 height 9
type input "OSBIN OBRIEL BARRIENTOS BARRIA"
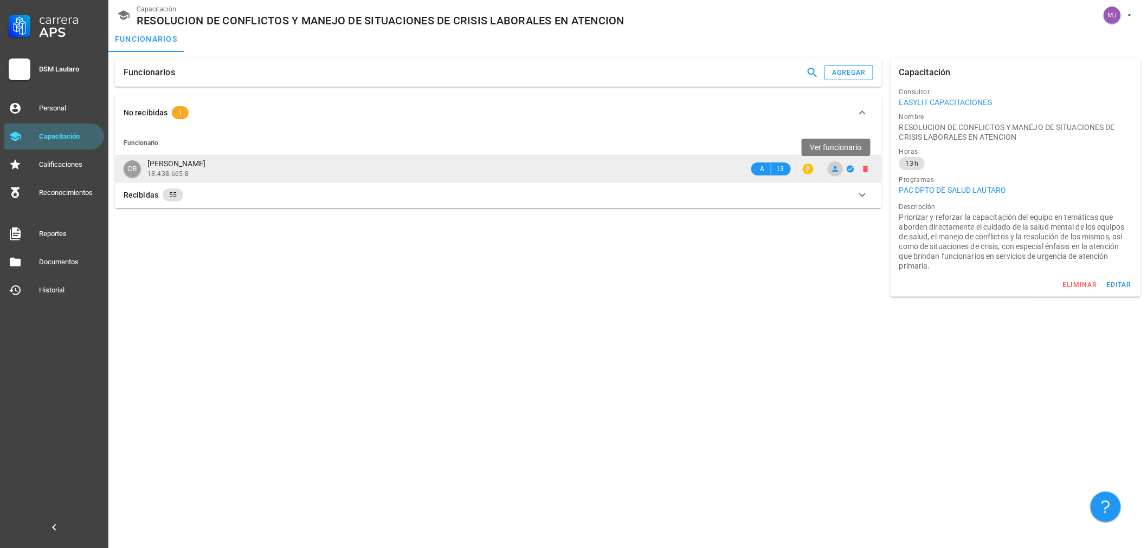
click at [836, 170] on icon at bounding box center [835, 169] width 9 height 9
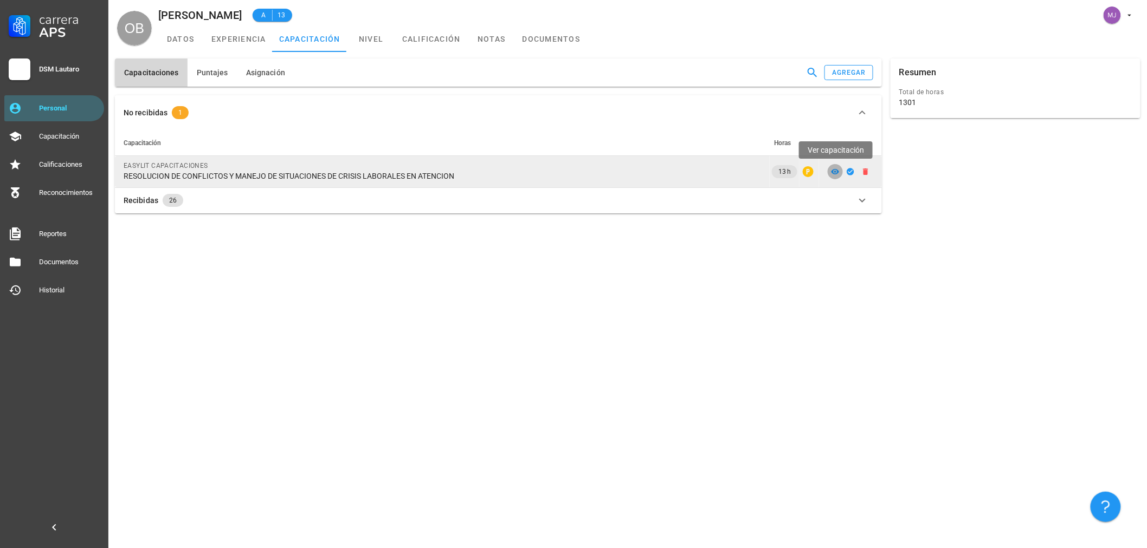
click at [834, 171] on icon at bounding box center [835, 171] width 9 height 9
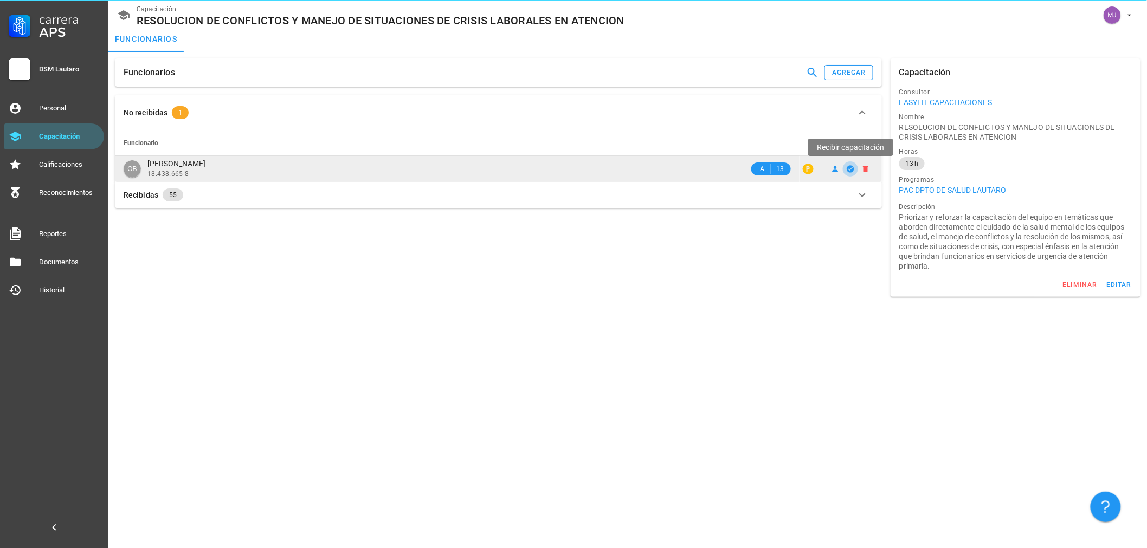
click at [854, 171] on icon "button" at bounding box center [850, 169] width 9 height 9
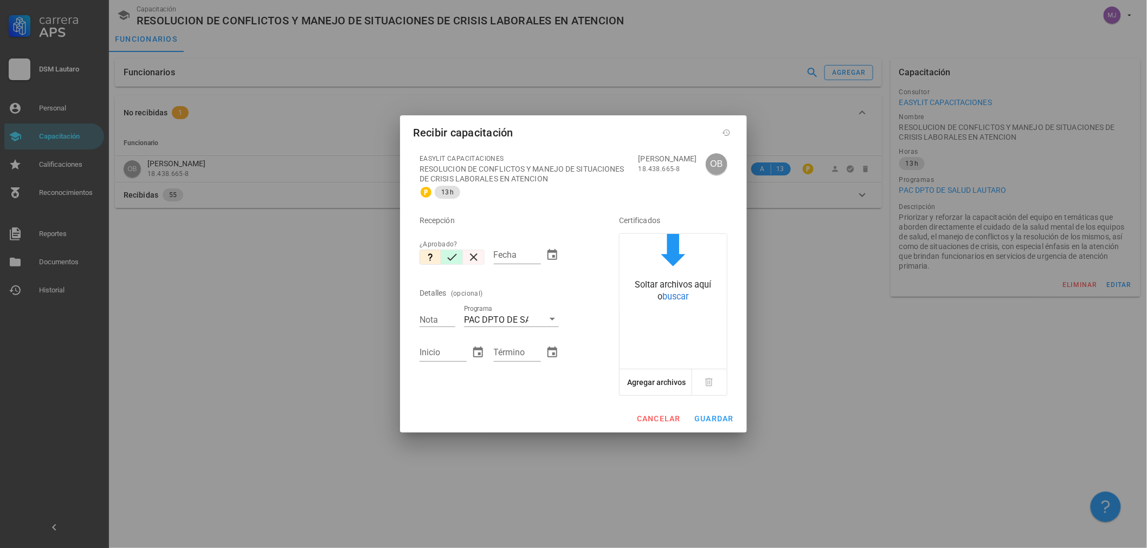
drag, startPoint x: 451, startPoint y: 252, endPoint x: 476, endPoint y: 248, distance: 25.4
click at [451, 252] on icon "button" at bounding box center [451, 257] width 13 height 13
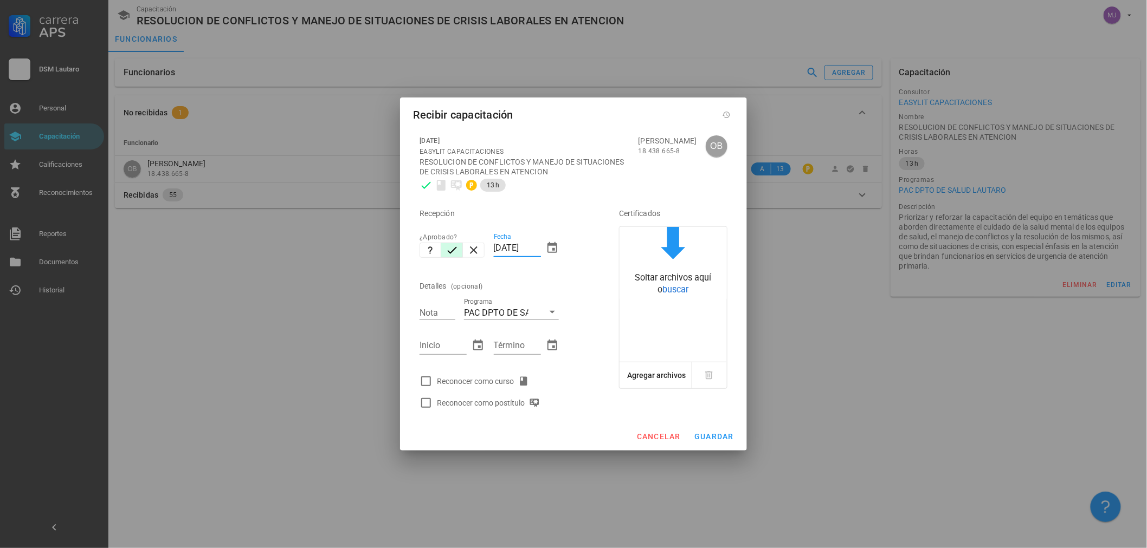
drag, startPoint x: 537, startPoint y: 244, endPoint x: 389, endPoint y: 246, distance: 148.5
click at [389, 246] on div "Carrera APS DSM Lautaro Personal Capacitación Calificaciones Reconocimientos Re…" at bounding box center [573, 274] width 1147 height 548
type input "[DATE]"
type input "2"
type input "7"
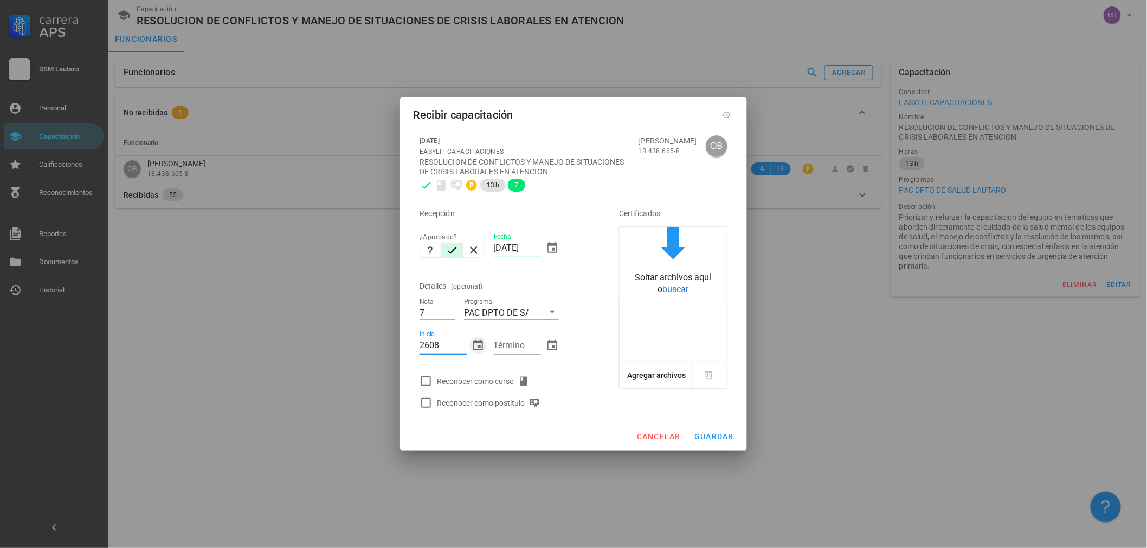
type input "[DATE]"
type input "2608"
type input "[DATE]"
click at [489, 381] on div "Reconocer como curso" at bounding box center [485, 381] width 96 height 13
checkbox input "true"
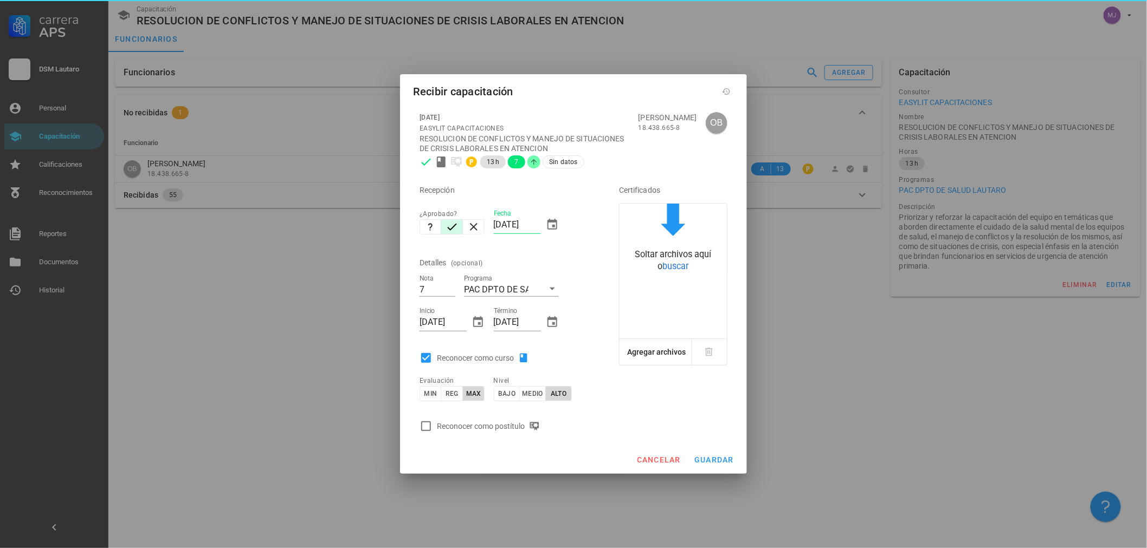
click at [492, 426] on div "Reconocer como postítulo" at bounding box center [490, 426] width 107 height 13
checkbox input "true"
click at [723, 467] on button "guardar" at bounding box center [713, 460] width 49 height 20
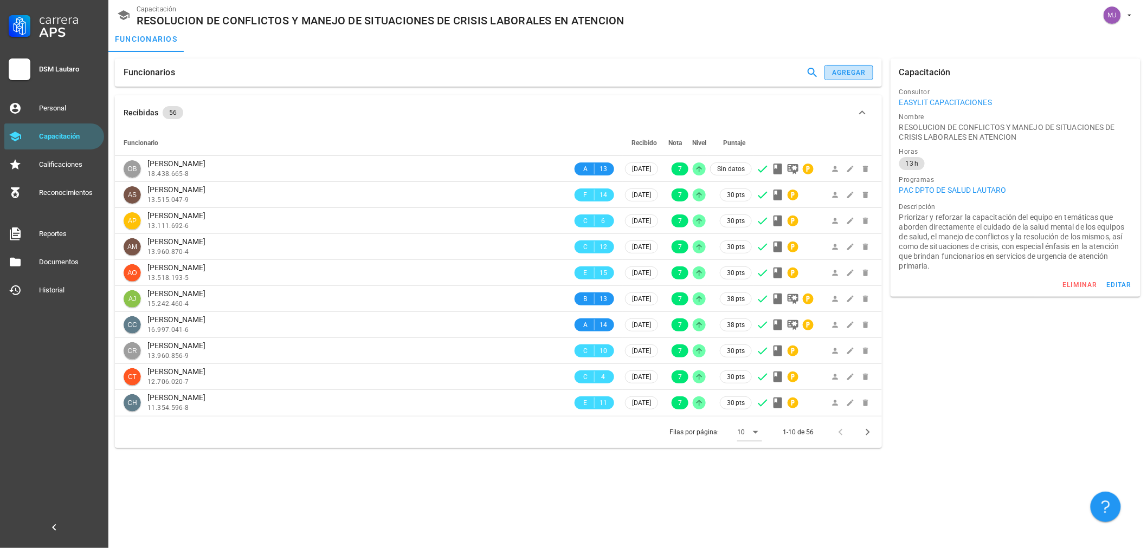
click at [850, 73] on div "agregar" at bounding box center [848, 73] width 35 height 8
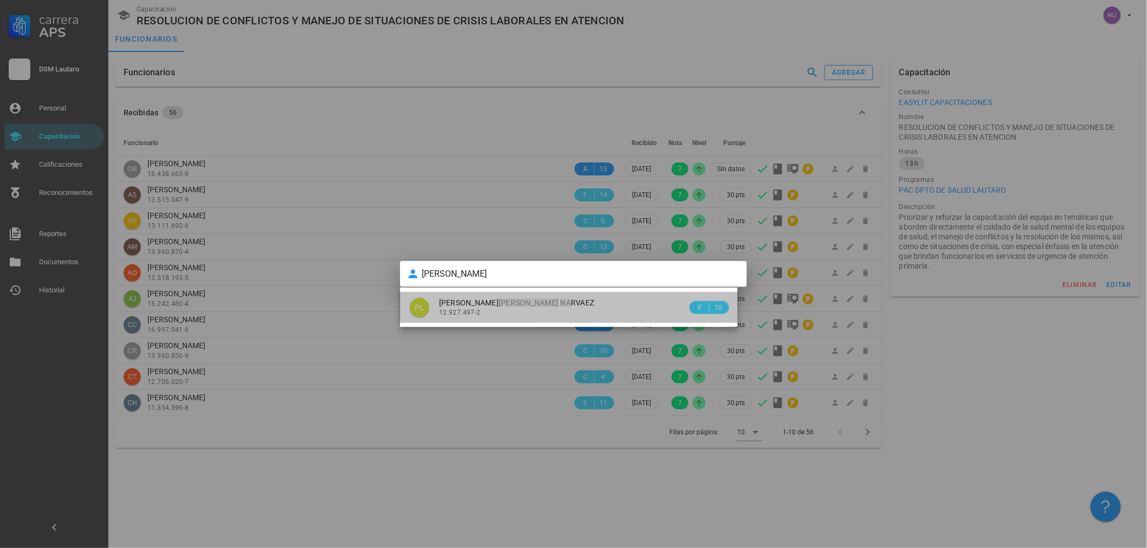
click at [506, 322] on div "PAOLA ANDREA LAVIN NA RVAEZ 12.927.497-2" at bounding box center [563, 307] width 248 height 31
type input "PAOLA ANDREA LAVIN NARVAEZ"
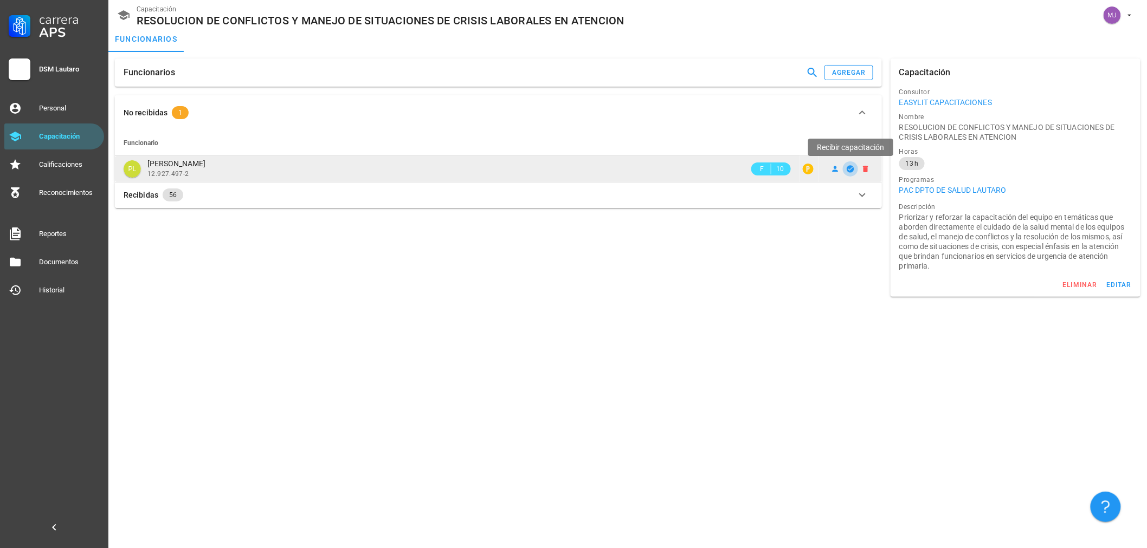
click at [848, 169] on icon "button" at bounding box center [850, 169] width 9 height 9
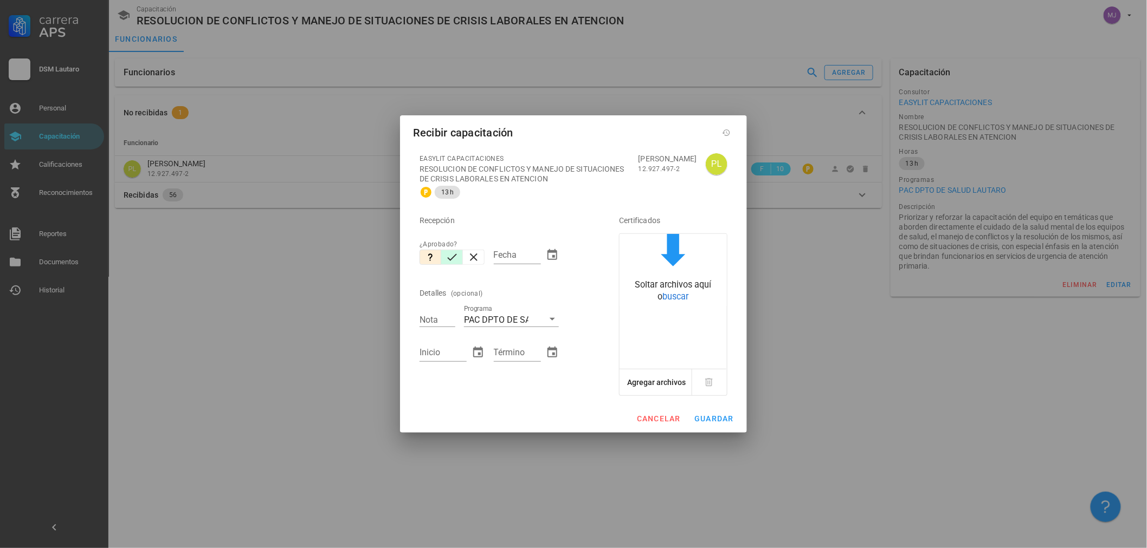
click at [448, 259] on icon "button" at bounding box center [452, 257] width 10 height 7
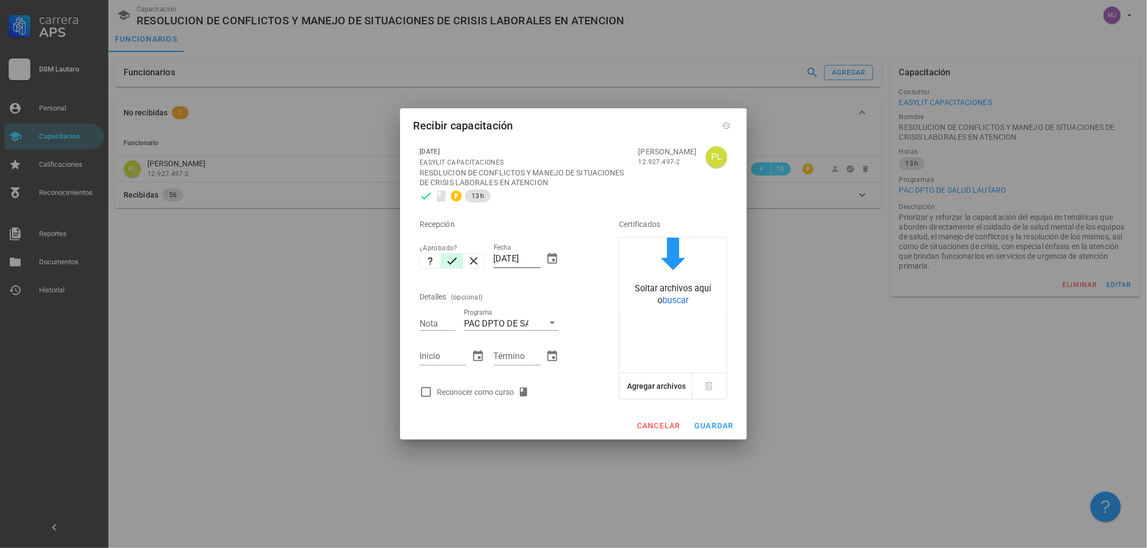
click at [541, 258] on div "Fecha [DATE]" at bounding box center [526, 262] width 65 height 36
drag, startPoint x: 537, startPoint y: 258, endPoint x: 211, endPoint y: 229, distance: 327.5
click at [225, 232] on div "Carrera APS DSM Lautaro Personal Capacitación Calificaciones Reconocimientos Re…" at bounding box center [573, 274] width 1147 height 548
type input "2608"
type input "[DATE]"
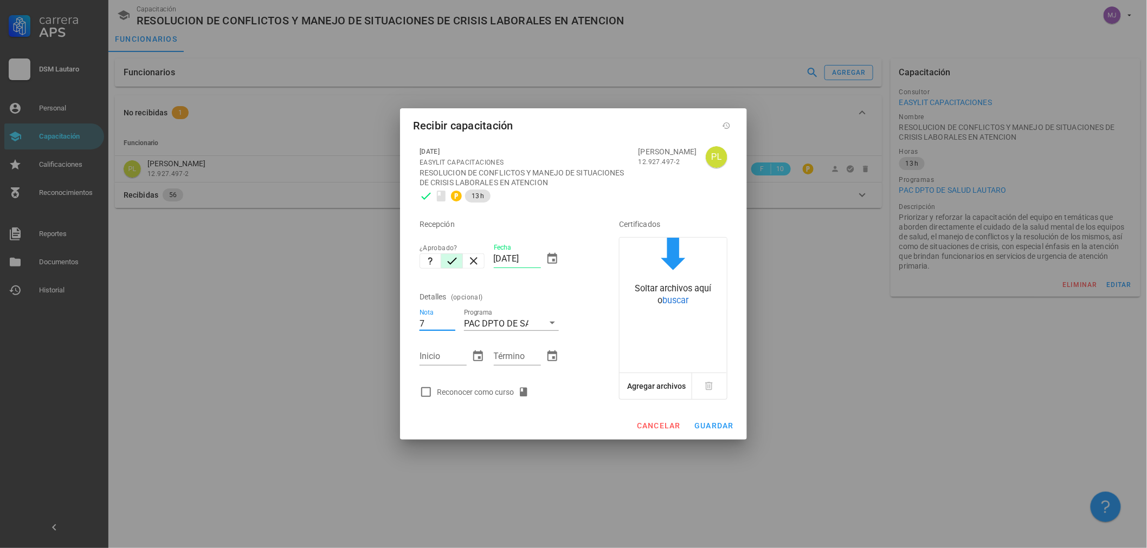
type input "7"
type input "2608"
type input "[DATE]"
type input "2608"
type input "[DATE]"
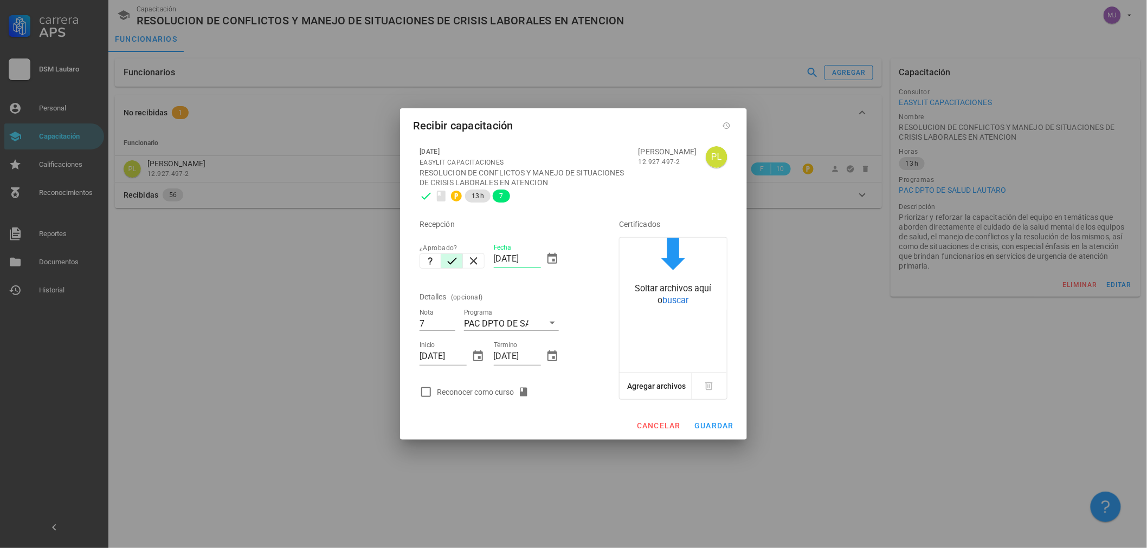
click at [470, 388] on div "Reconocer como curso" at bounding box center [485, 392] width 96 height 13
checkbox input "true"
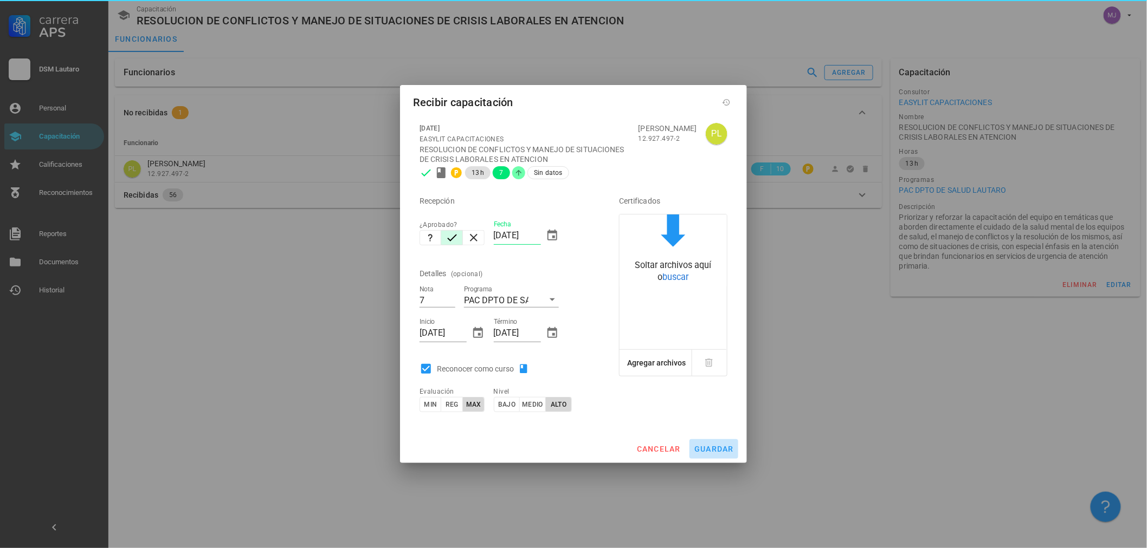
click at [703, 445] on span "guardar" at bounding box center [714, 449] width 40 height 9
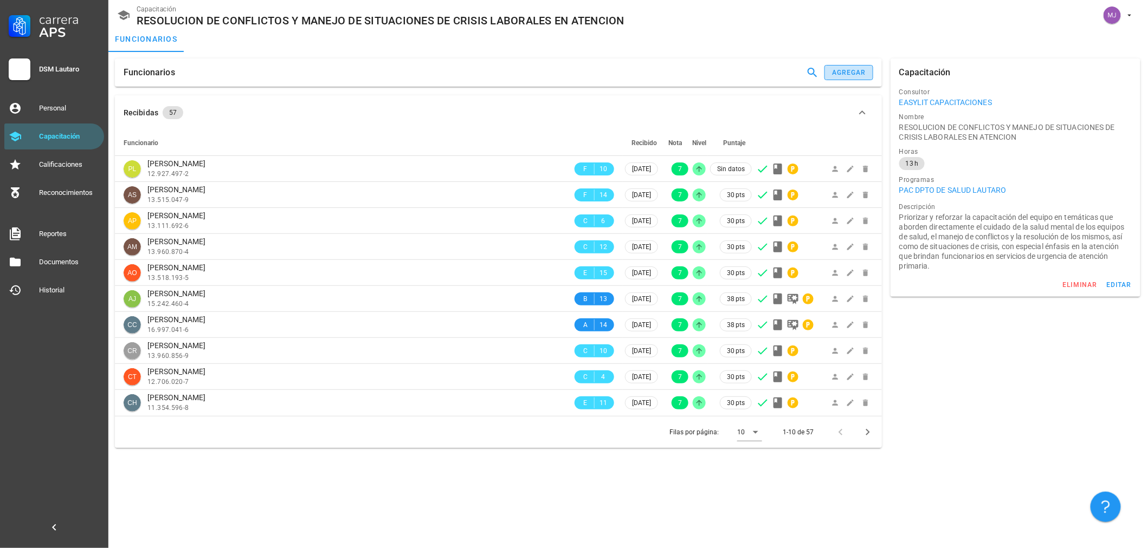
click at [838, 65] on button "agregar" at bounding box center [848, 72] width 49 height 15
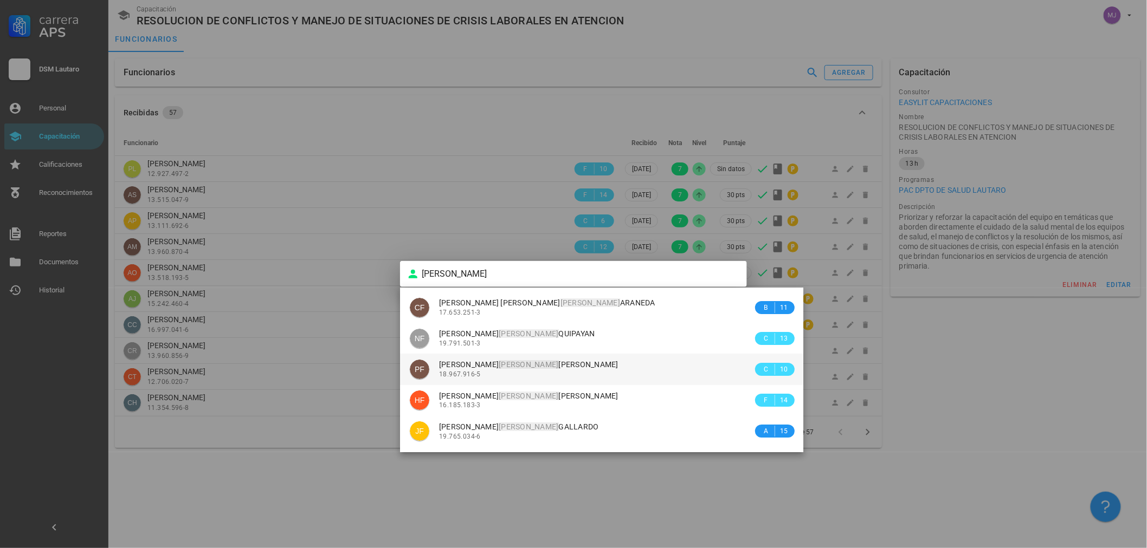
click at [489, 372] on div "18.967.916-5" at bounding box center [596, 375] width 314 height 8
type input "PAULINA TERESA FUENTES BELTRAN"
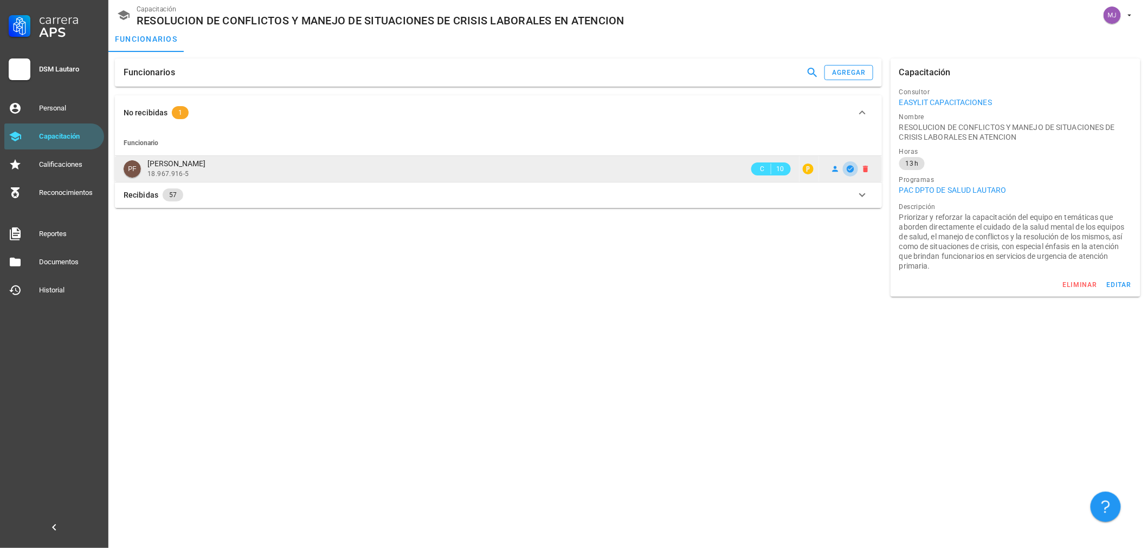
click at [847, 174] on button "button" at bounding box center [850, 168] width 15 height 15
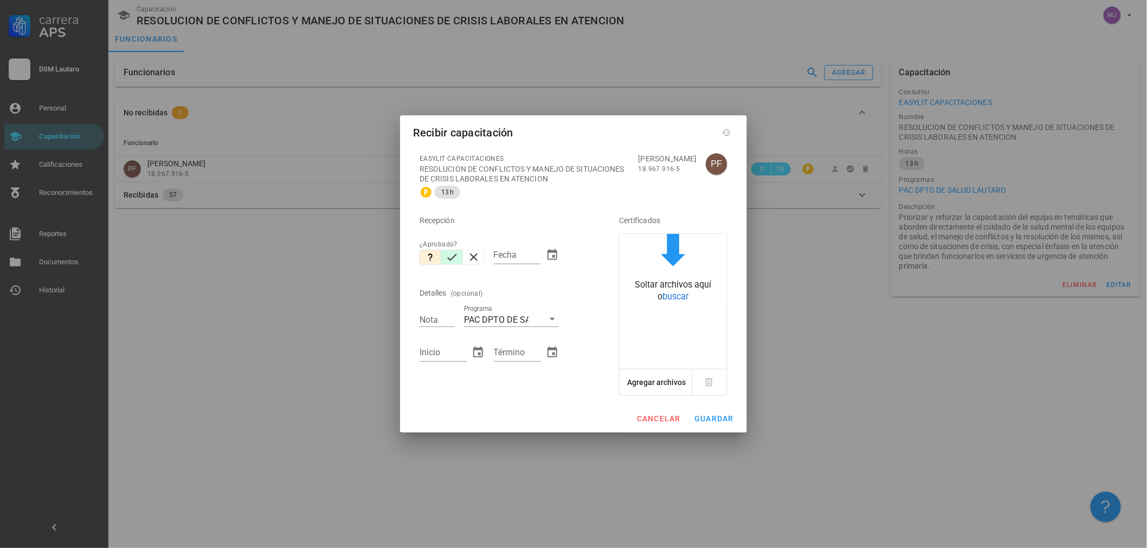
click at [451, 252] on icon "button" at bounding box center [451, 257] width 13 height 13
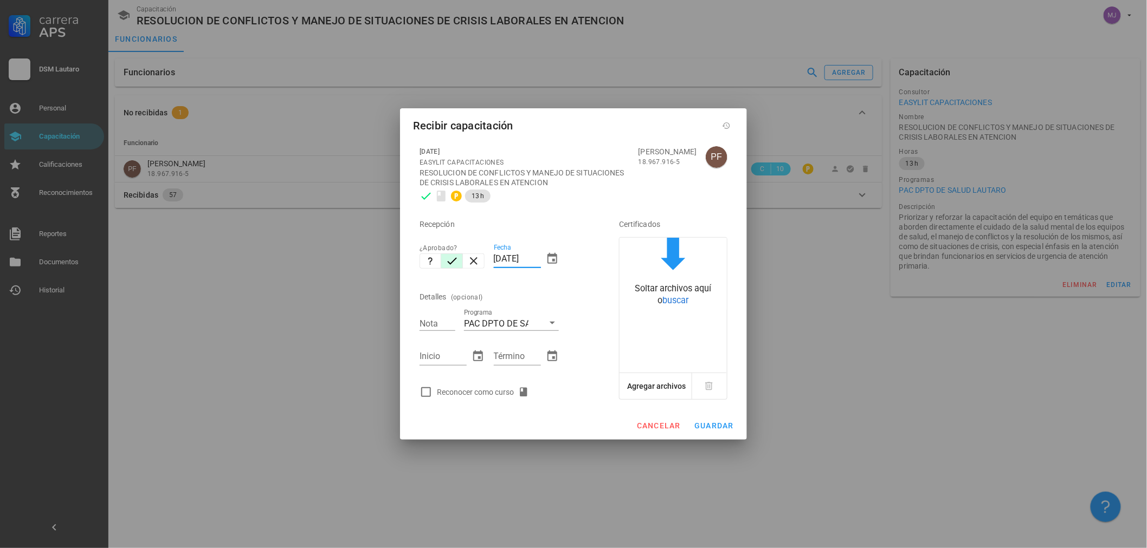
drag, startPoint x: 539, startPoint y: 256, endPoint x: 328, endPoint y: 275, distance: 211.6
click at [329, 275] on div "Carrera APS DSM Lautaro Personal Capacitación Calificaciones Reconocimientos Re…" at bounding box center [573, 274] width 1147 height 548
type input "[DATE]"
type input "2"
type input "7"
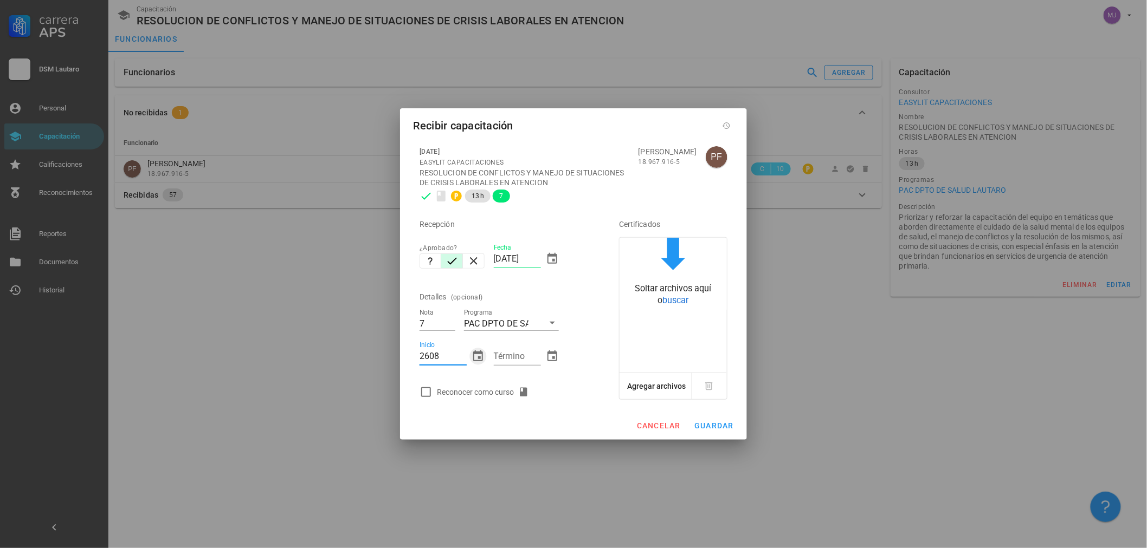
type input "[DATE]"
click at [475, 394] on div "Reconocer como curso" at bounding box center [485, 392] width 96 height 13
checkbox input "true"
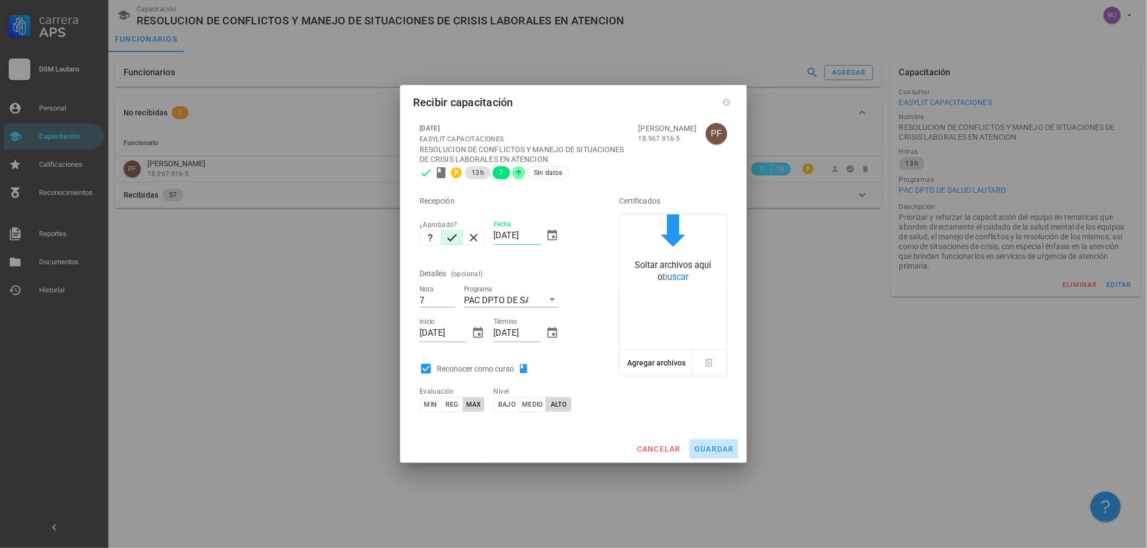
click at [716, 454] on button "guardar" at bounding box center [713, 449] width 49 height 20
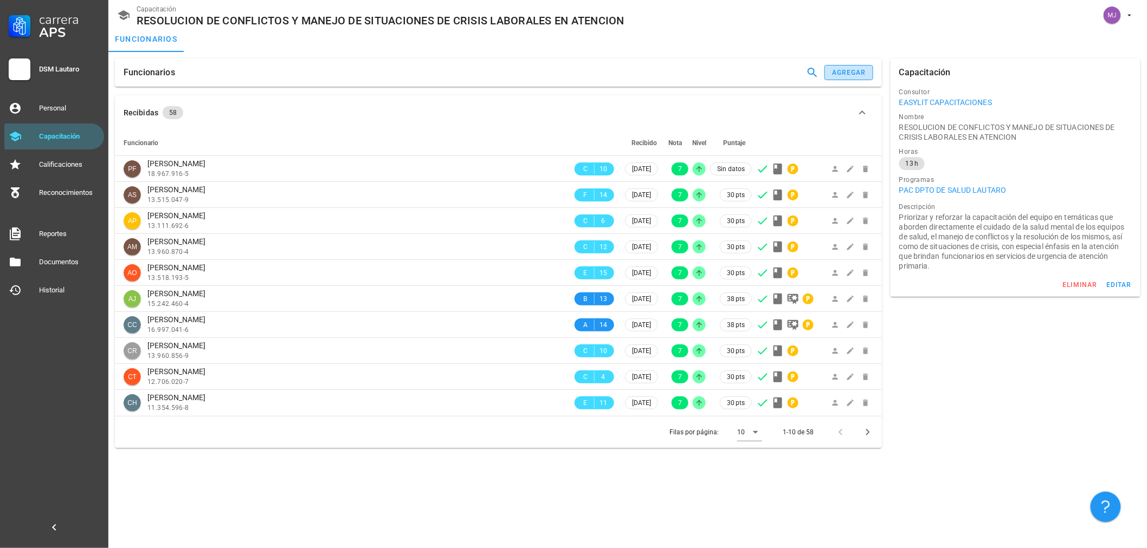
click at [827, 69] on button "agregar" at bounding box center [848, 72] width 49 height 15
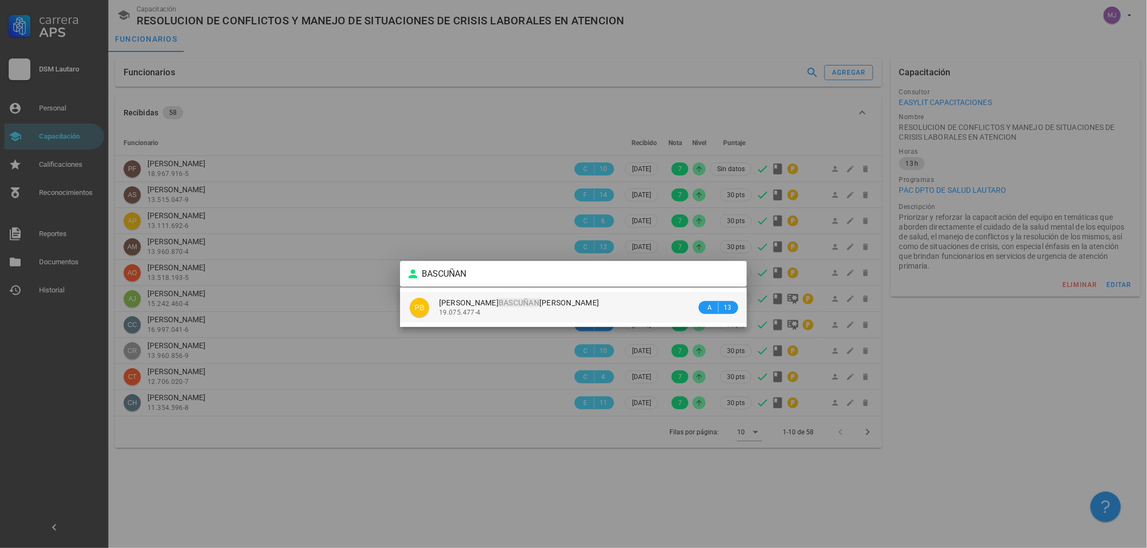
click at [530, 315] on div "19.075.477-4" at bounding box center [567, 313] width 257 height 8
type input "PIA FRANCISCA BASCUÑAN RODRIGUEZ"
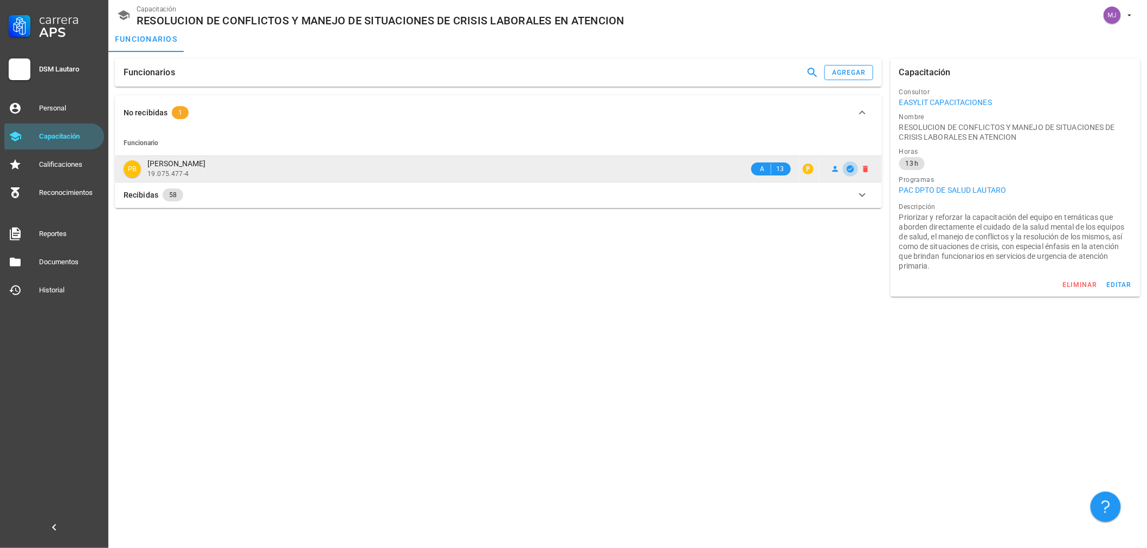
click at [851, 166] on icon "button" at bounding box center [849, 168] width 7 height 7
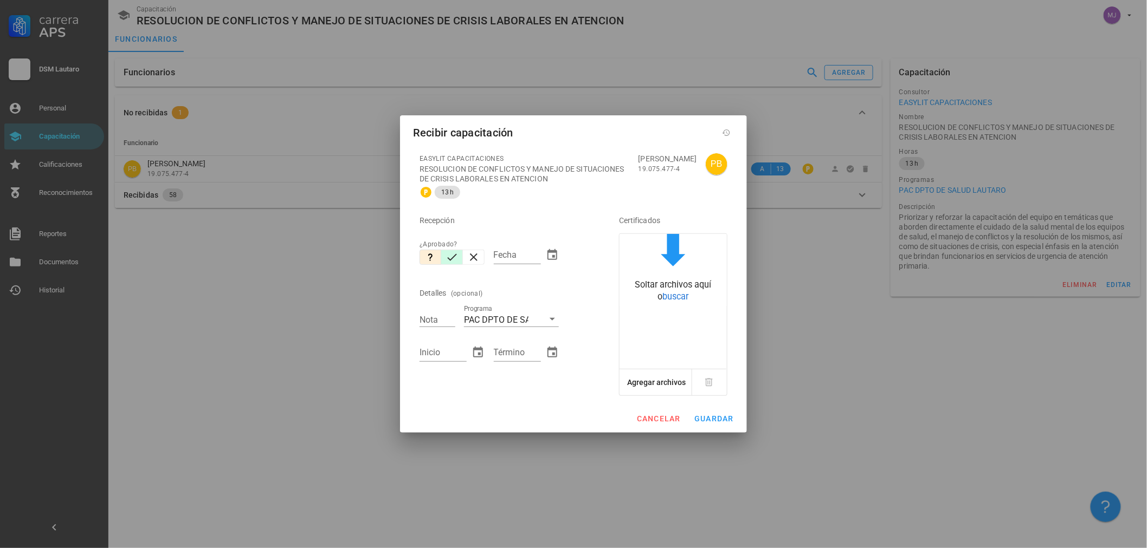
click at [461, 257] on button "button" at bounding box center [452, 257] width 22 height 15
type input "[DATE]"
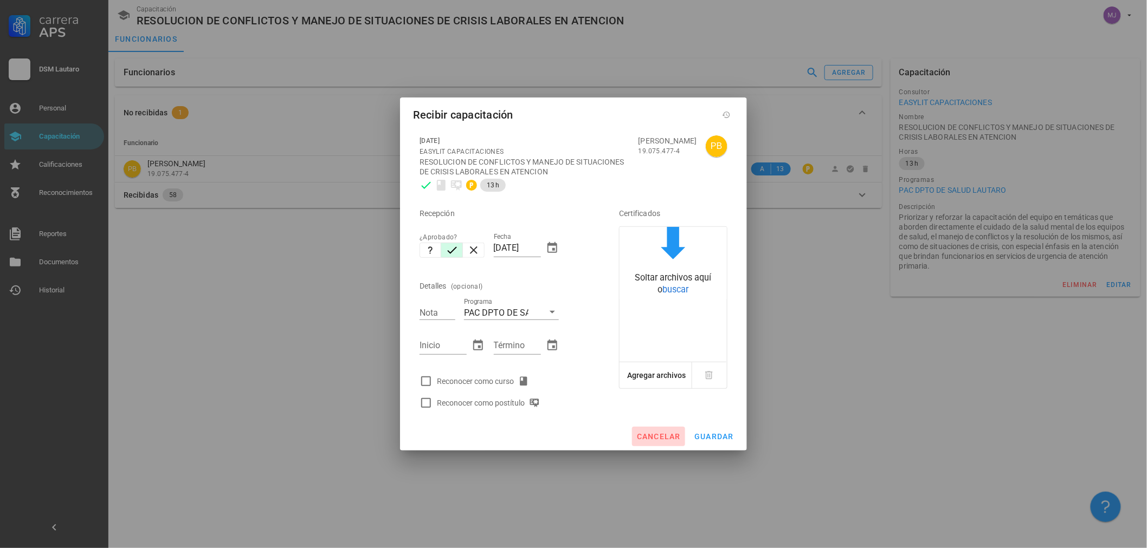
click at [655, 431] on button "cancelar" at bounding box center [658, 437] width 53 height 20
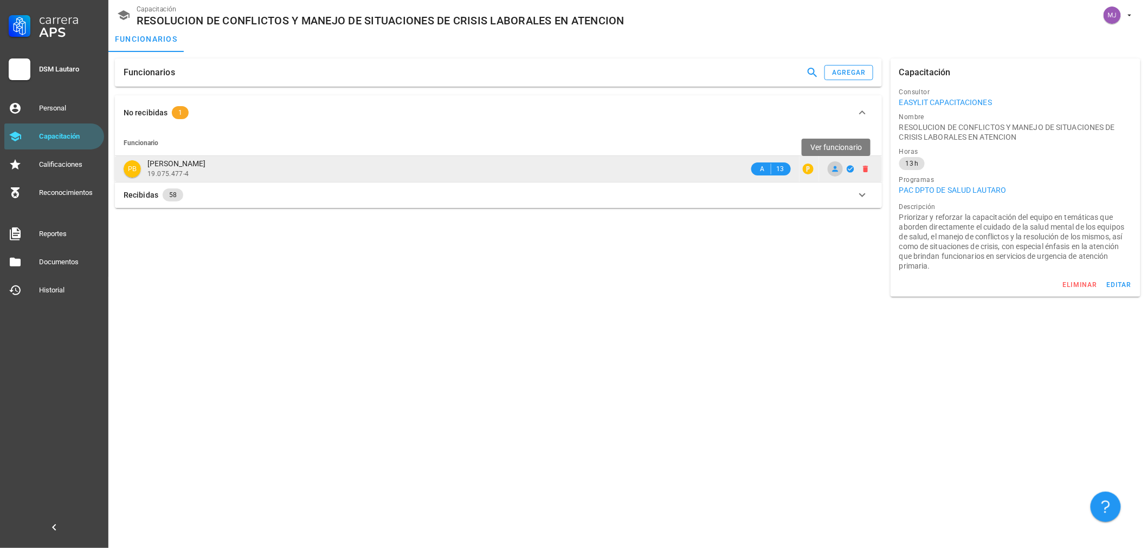
click at [834, 168] on icon at bounding box center [835, 169] width 6 height 6
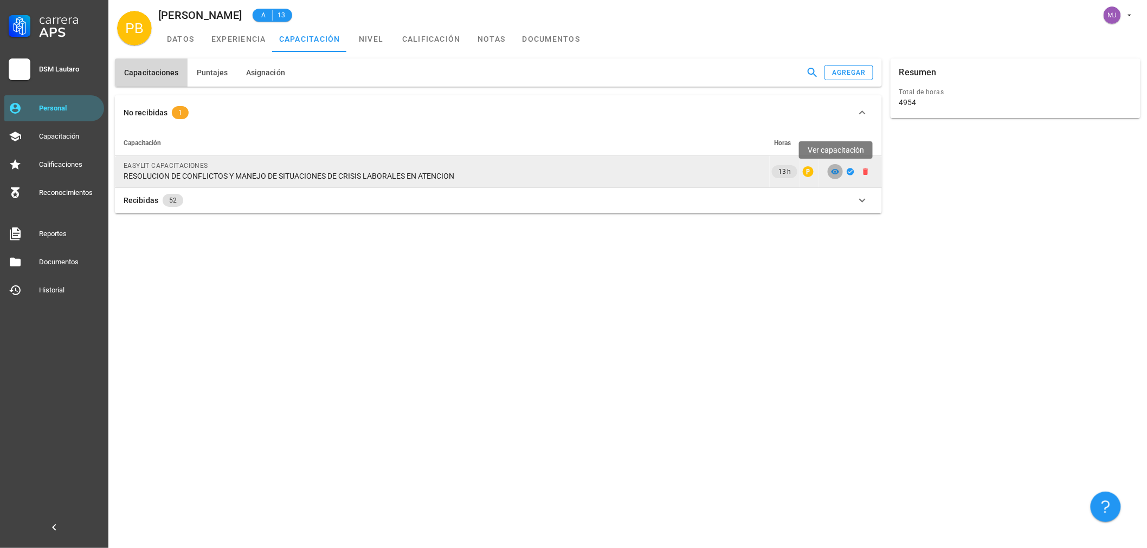
click at [834, 167] on icon at bounding box center [835, 171] width 9 height 9
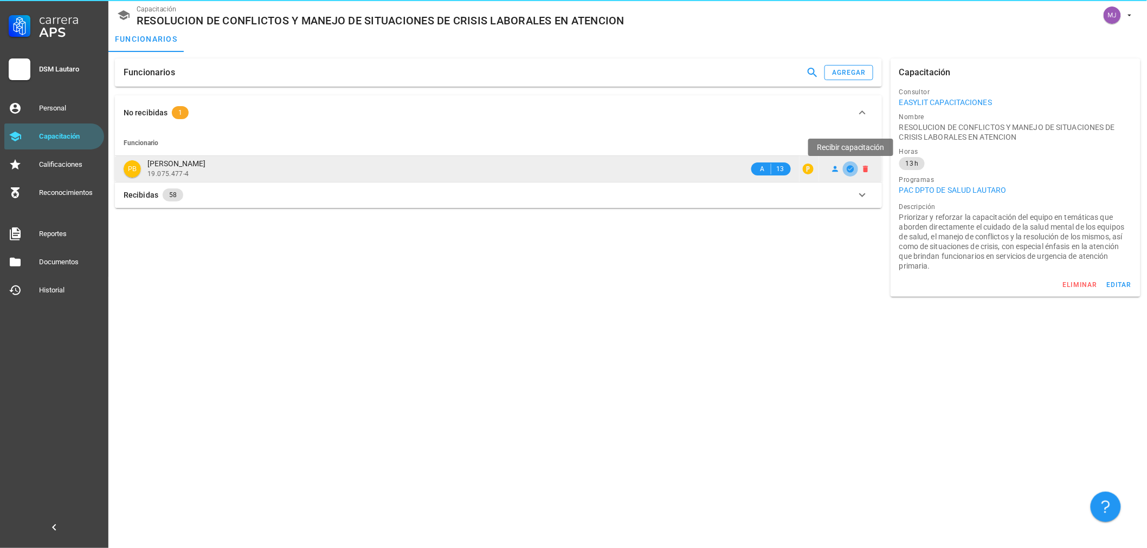
click at [846, 168] on span "button" at bounding box center [850, 169] width 15 height 9
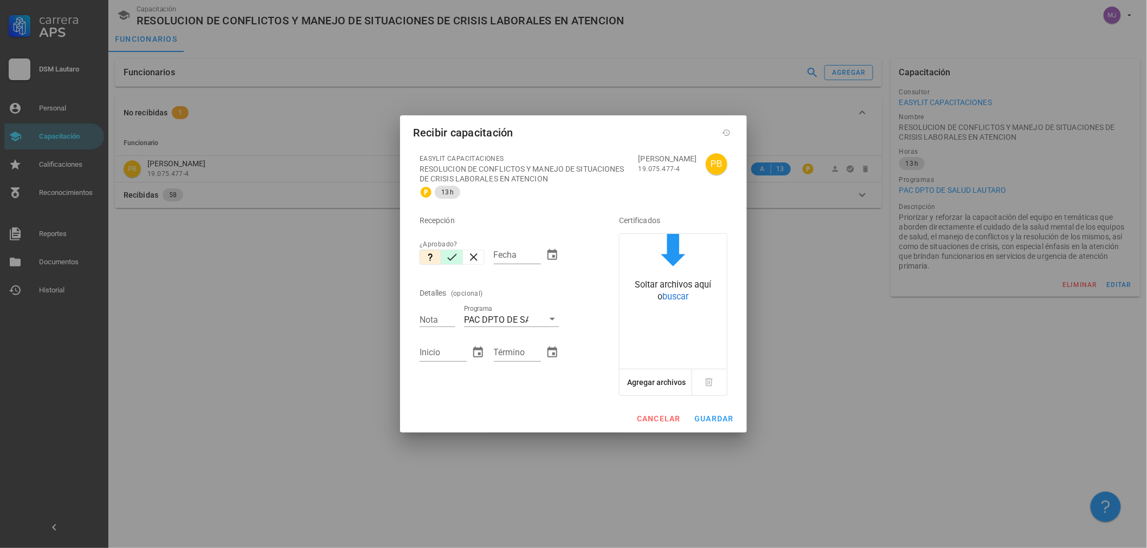
drag, startPoint x: 445, startPoint y: 257, endPoint x: 455, endPoint y: 255, distance: 9.9
click at [446, 257] on icon "button" at bounding box center [451, 257] width 13 height 13
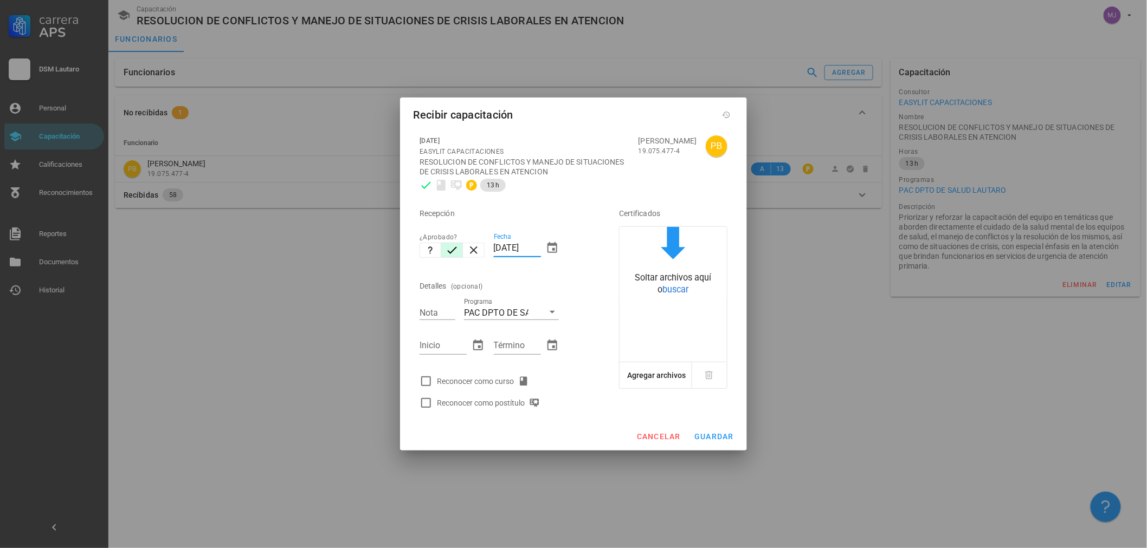
drag, startPoint x: 539, startPoint y: 247, endPoint x: 289, endPoint y: 206, distance: 253.7
click at [294, 219] on div "Carrera APS DSM Lautaro Personal Capacitación Calificaciones Reconocimientos Re…" at bounding box center [573, 274] width 1147 height 548
type input "26/10/2025"
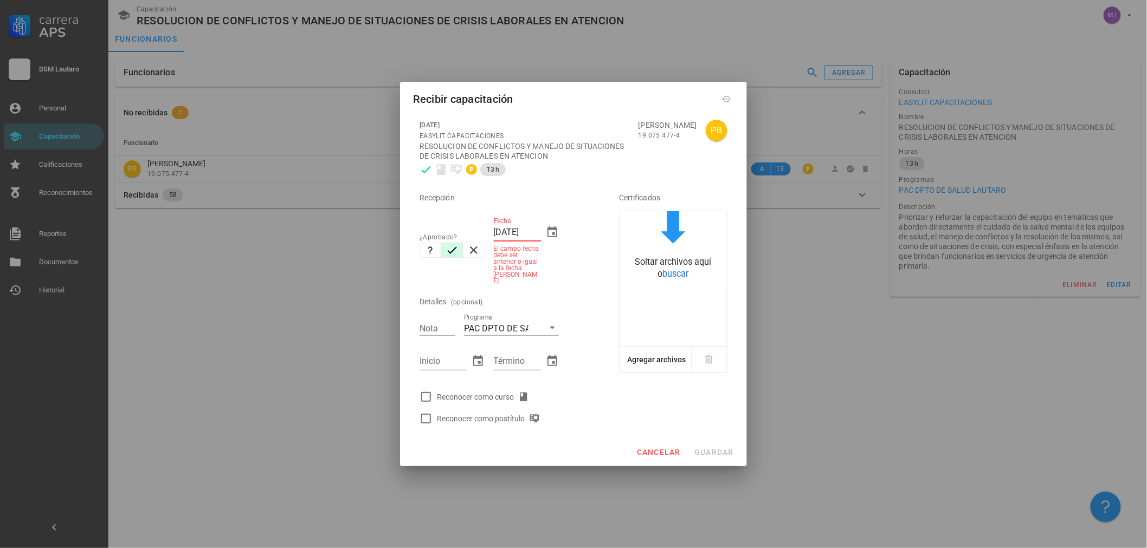
drag, startPoint x: 539, startPoint y: 239, endPoint x: 255, endPoint y: 234, distance: 284.0
click at [256, 234] on div "Carrera APS DSM Lautaro Personal Capacitación Calificaciones Reconocimientos Re…" at bounding box center [573, 274] width 1147 height 548
type input "[DATE]"
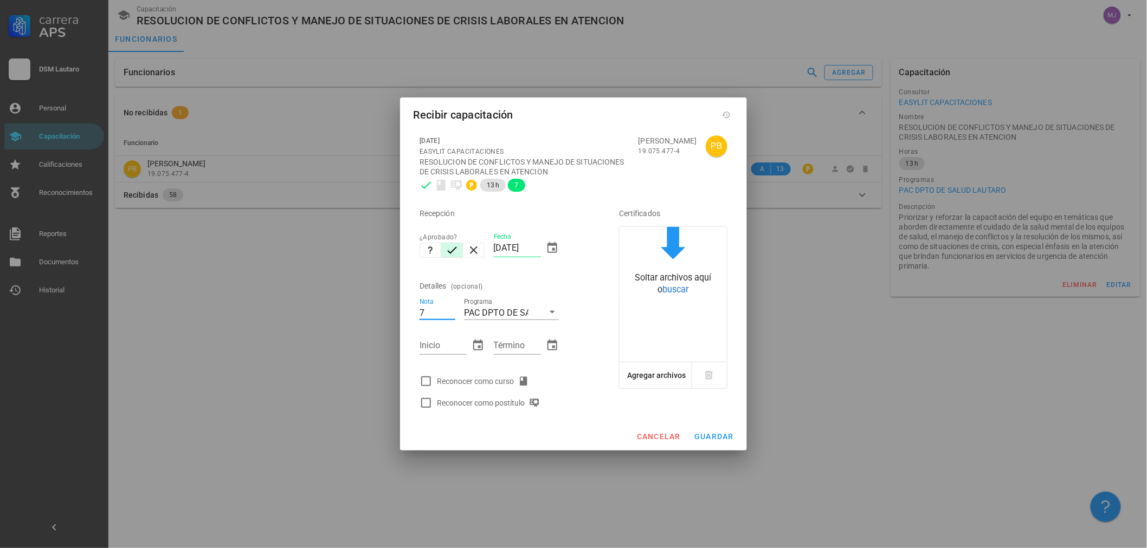
type input "7"
type input "[DATE]"
click at [479, 371] on div "Reconocer como curso" at bounding box center [504, 382] width 178 height 22
click at [485, 378] on div "Reconocer como curso" at bounding box center [485, 381] width 96 height 13
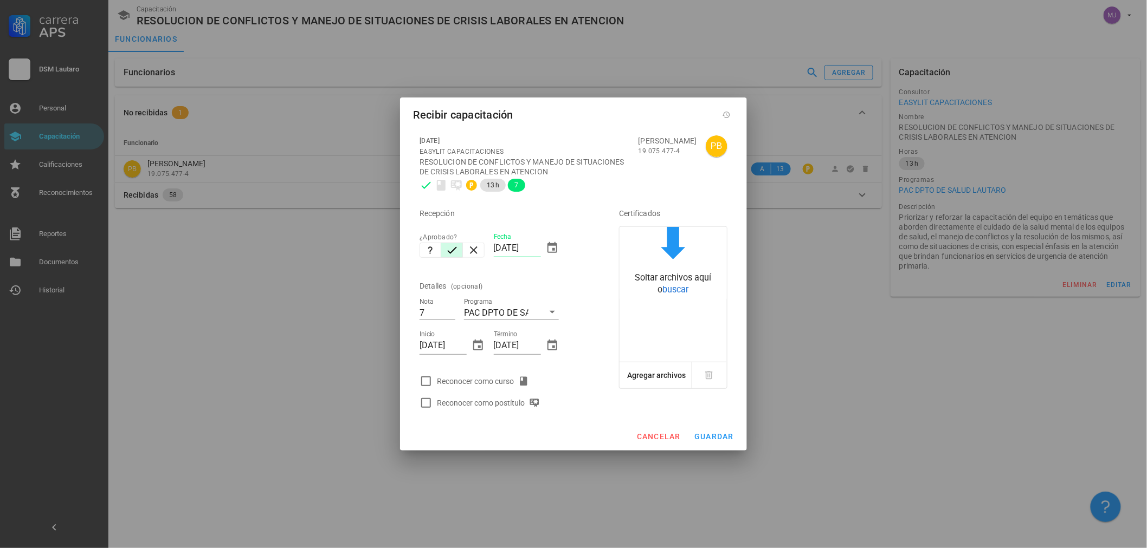
checkbox input "true"
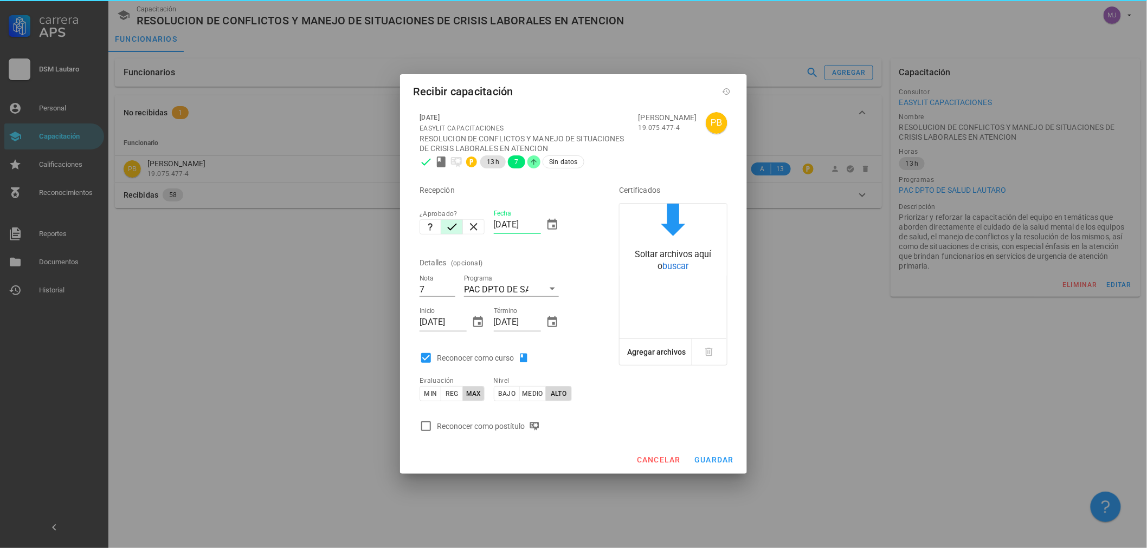
click at [524, 418] on div "Reconocer como postítulo" at bounding box center [504, 427] width 178 height 22
click at [523, 424] on div "Reconocer como postítulo" at bounding box center [490, 426] width 107 height 13
checkbox input "true"
click at [735, 454] on button "guardar" at bounding box center [713, 460] width 49 height 20
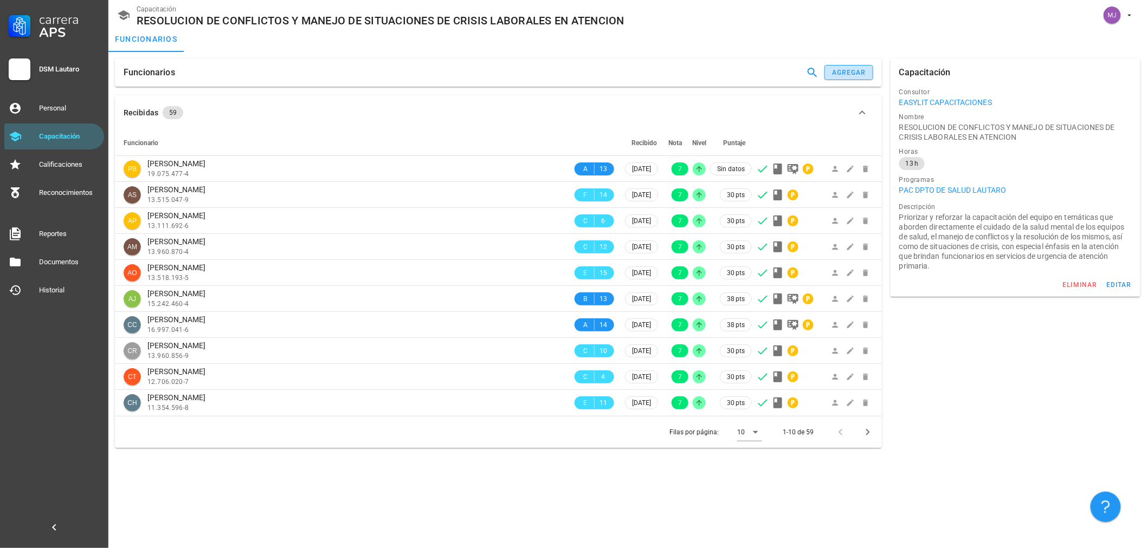
click at [853, 69] on div "agregar" at bounding box center [848, 73] width 35 height 8
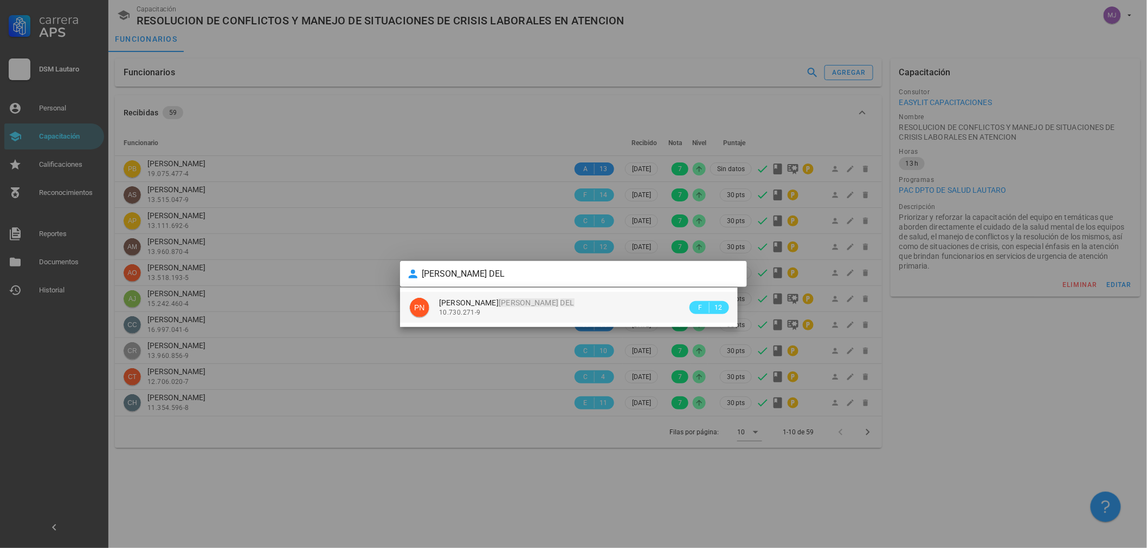
click at [494, 316] on div "PINO RAFAEL NAVARRETE DEL 10.730.271-9" at bounding box center [563, 307] width 248 height 31
type input "PINO RAFAEL NAVARRETE DEL"
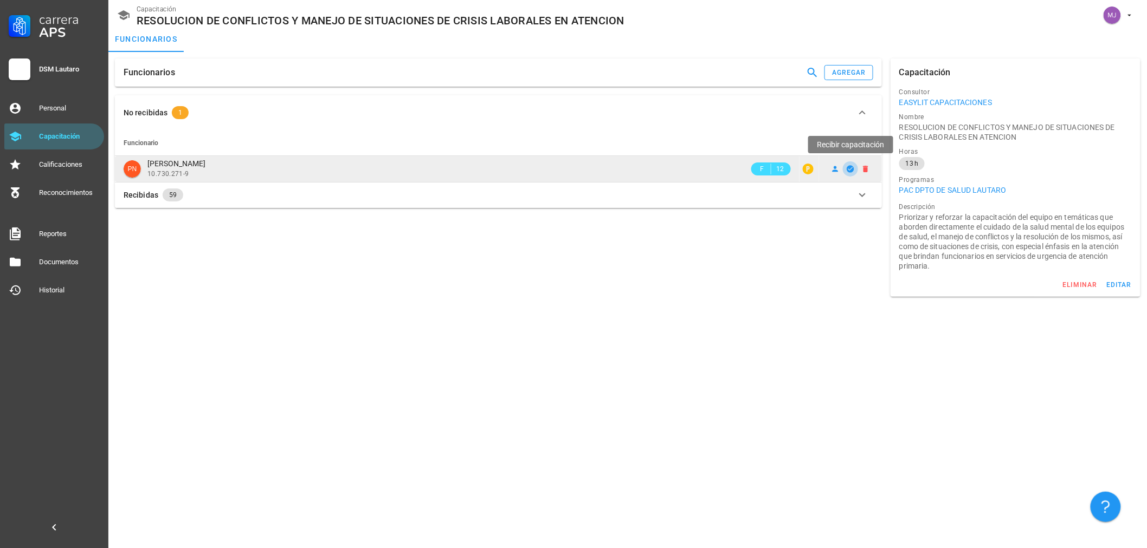
click at [847, 170] on icon "button" at bounding box center [850, 169] width 9 height 9
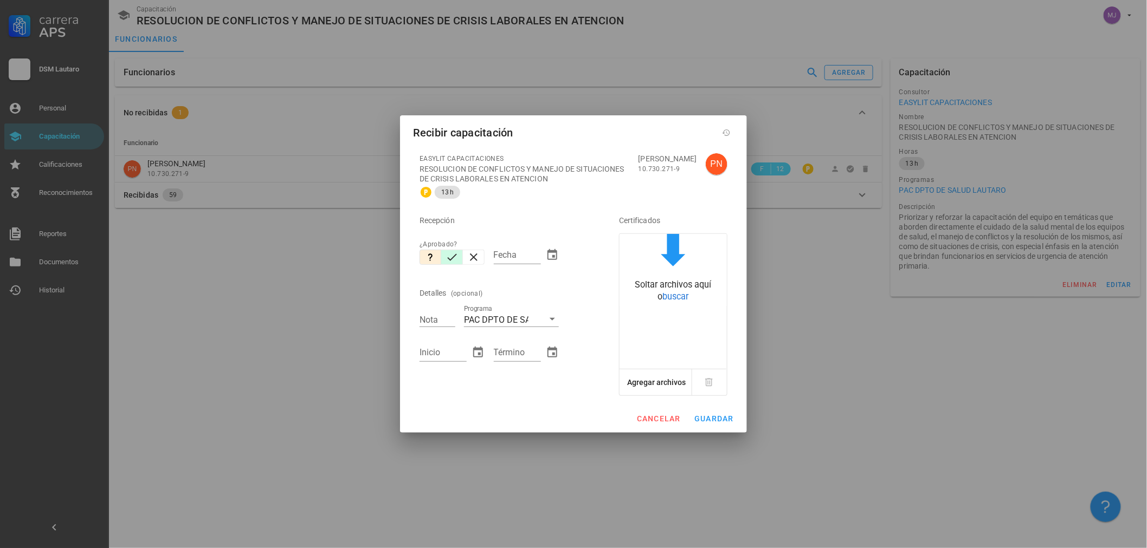
click at [459, 259] on button "button" at bounding box center [452, 257] width 22 height 15
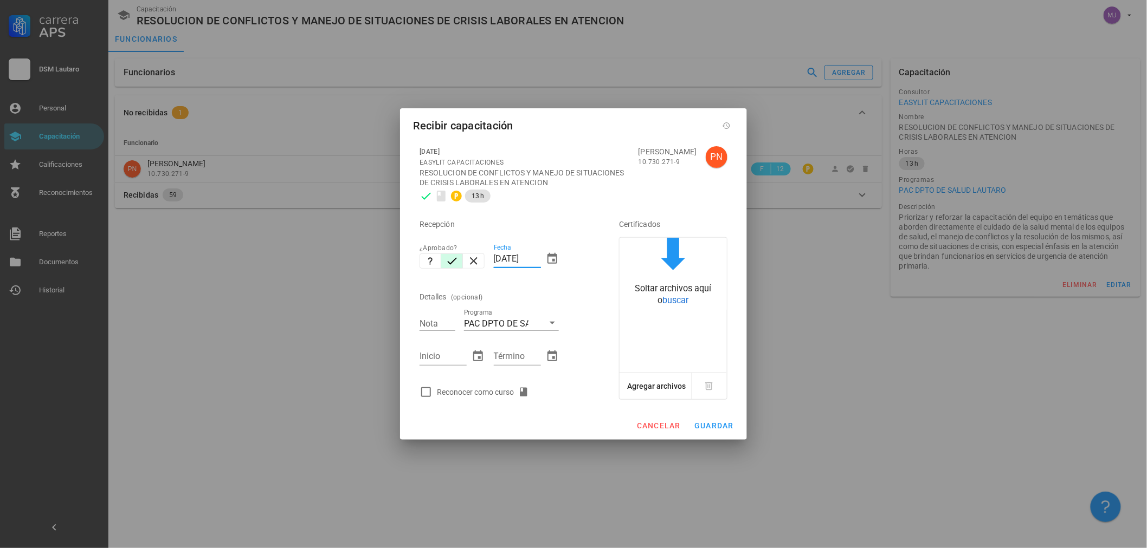
drag, startPoint x: 539, startPoint y: 261, endPoint x: 358, endPoint y: 287, distance: 183.4
click at [358, 287] on div "Carrera APS DSM Lautaro Personal Capacitación Calificaciones Reconocimientos Re…" at bounding box center [573, 274] width 1147 height 548
type input "[DATE]"
type input "7"
type input "[DATE]"
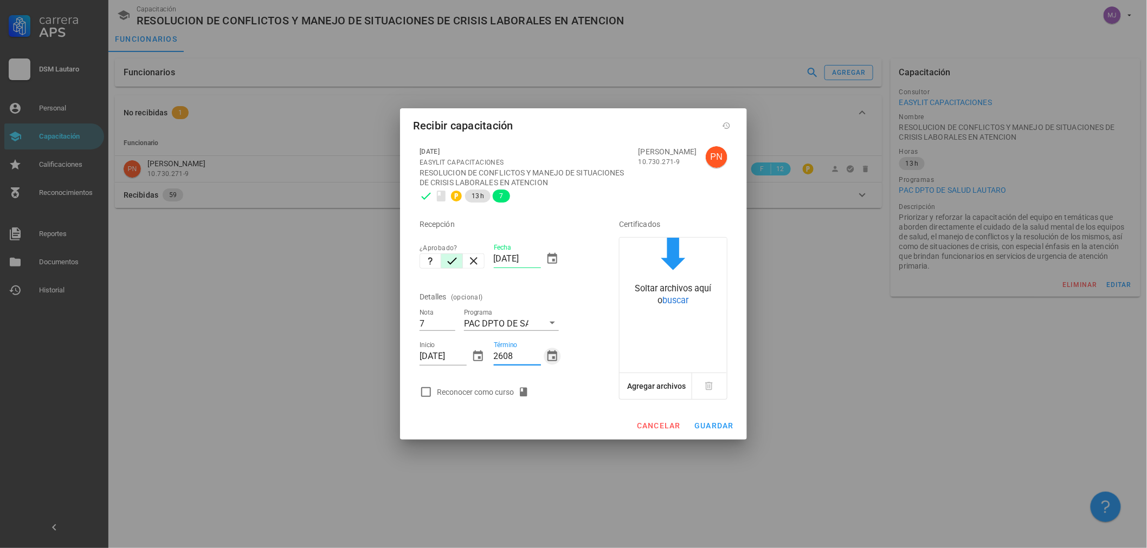
type input "[DATE]"
click at [497, 399] on div "Reconocer como curso" at bounding box center [504, 392] width 178 height 22
click at [515, 392] on div "Reconocer como curso" at bounding box center [485, 392] width 96 height 13
checkbox input "true"
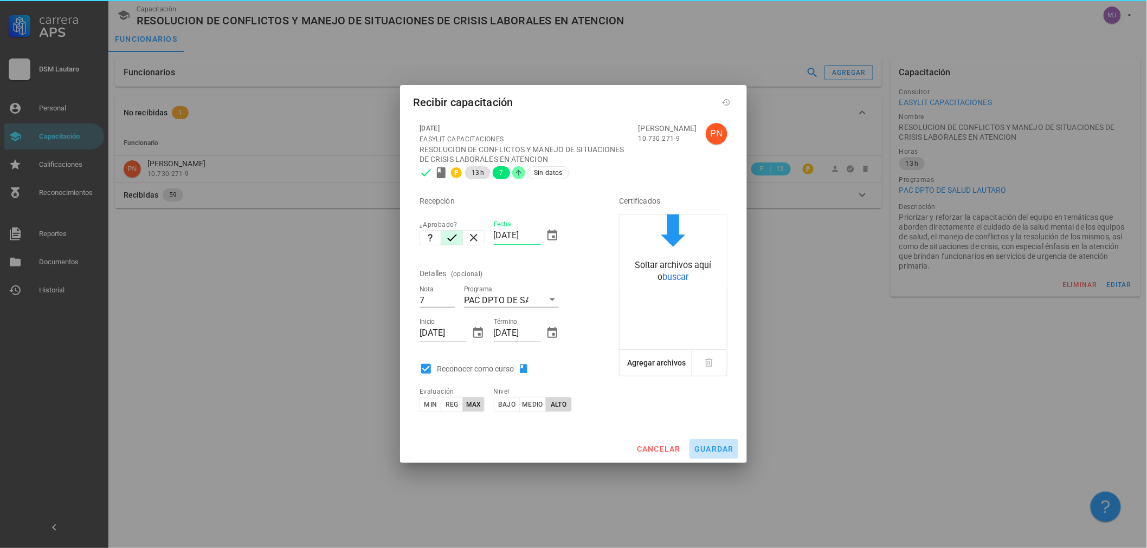
click at [706, 449] on span "guardar" at bounding box center [714, 449] width 40 height 9
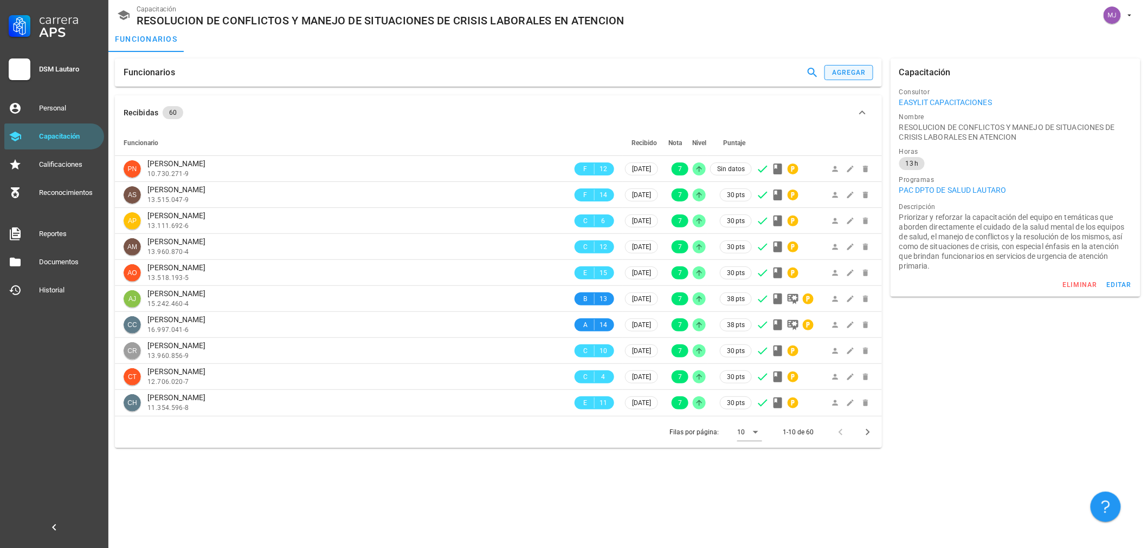
click at [854, 80] on div "Funcionarios agregar" at bounding box center [498, 73] width 767 height 28
click at [857, 72] on div "agregar" at bounding box center [848, 73] width 35 height 8
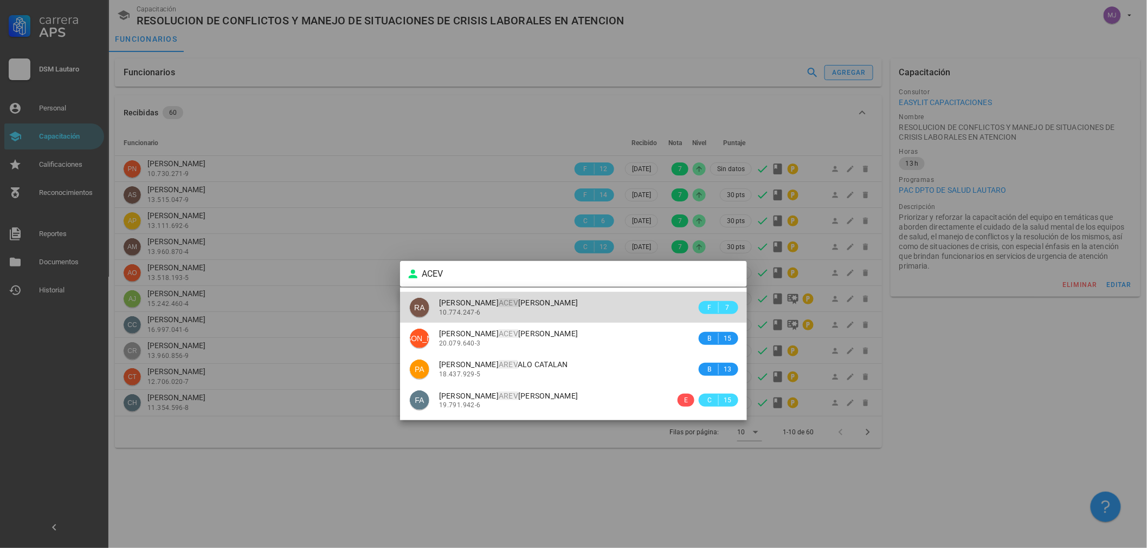
type input "RICARDO ALBERTO ACEVEDO GAJARDO"
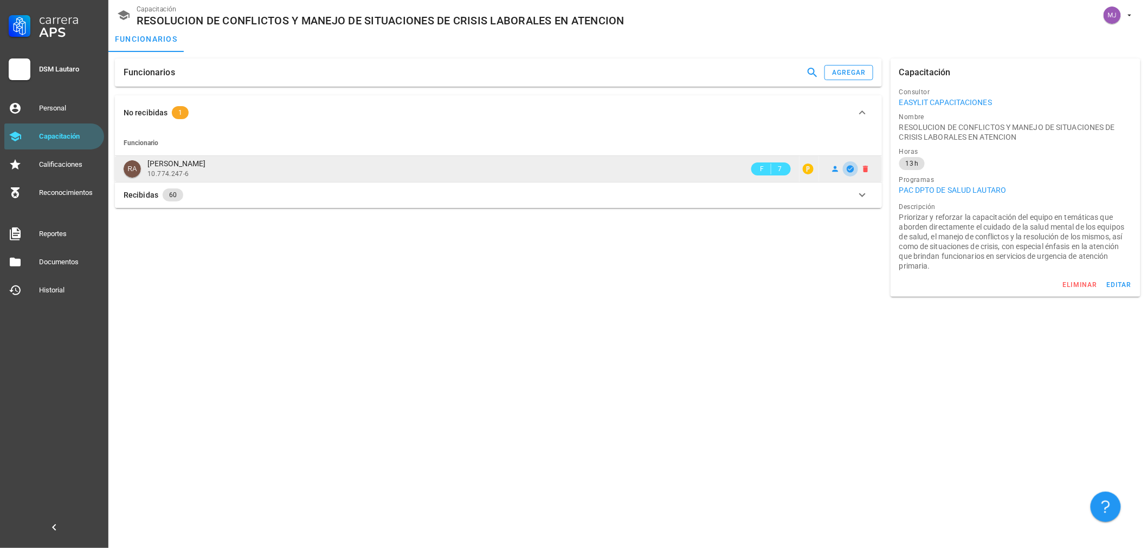
click at [847, 167] on icon "button" at bounding box center [850, 169] width 9 height 9
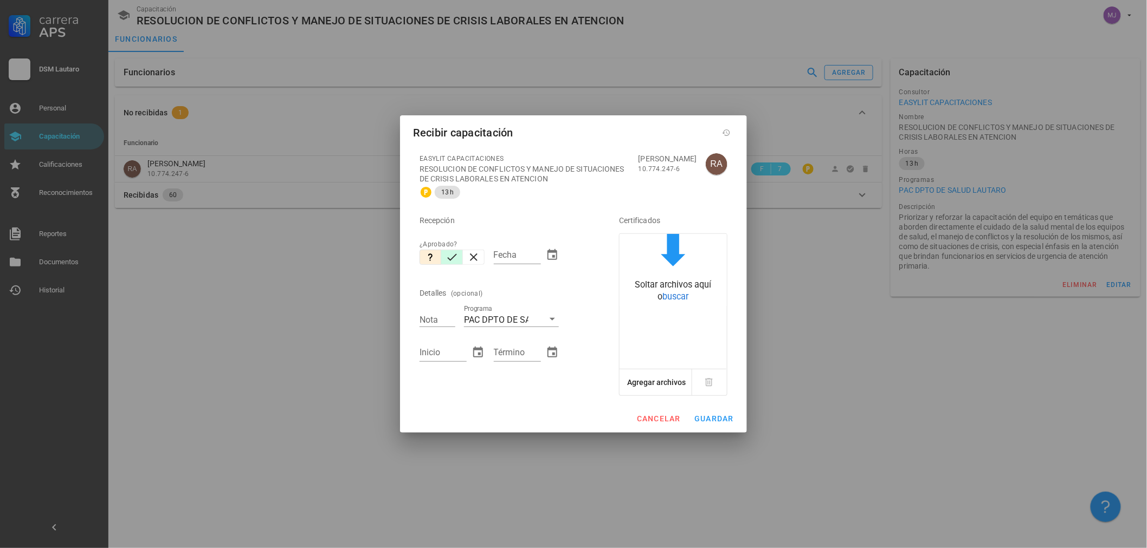
click at [455, 257] on icon "button" at bounding box center [451, 257] width 13 height 13
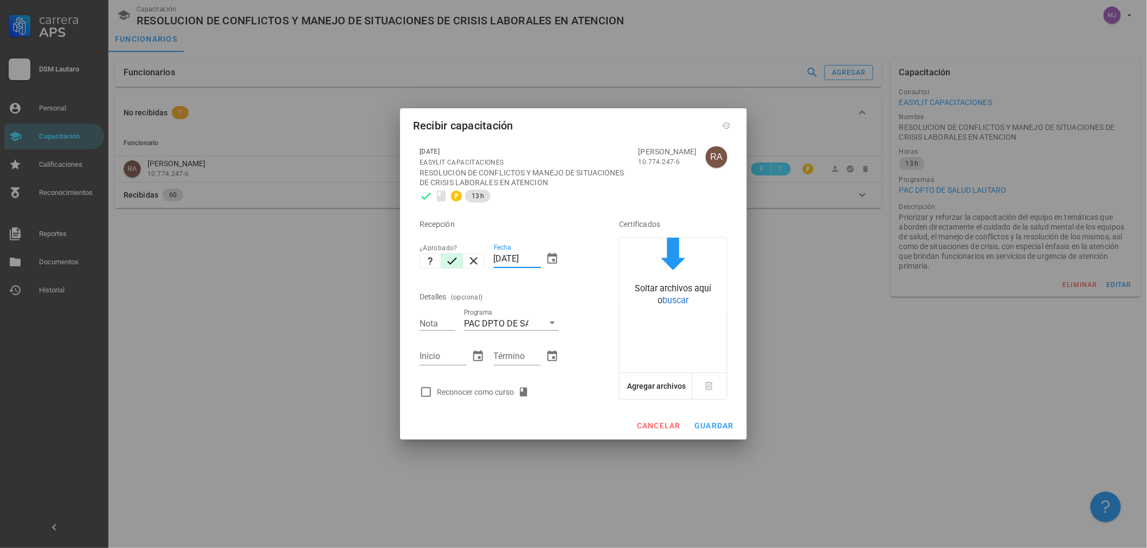
drag, startPoint x: 539, startPoint y: 258, endPoint x: 418, endPoint y: 257, distance: 121.4
click at [421, 259] on div "Recepción ¿Aprobado? Fecha [DATE] Detalles (opcional) Nota Programa PAC DPTO DE…" at bounding box center [504, 305] width 178 height 196
type input "[DATE]"
type input "7"
type input "[DATE]"
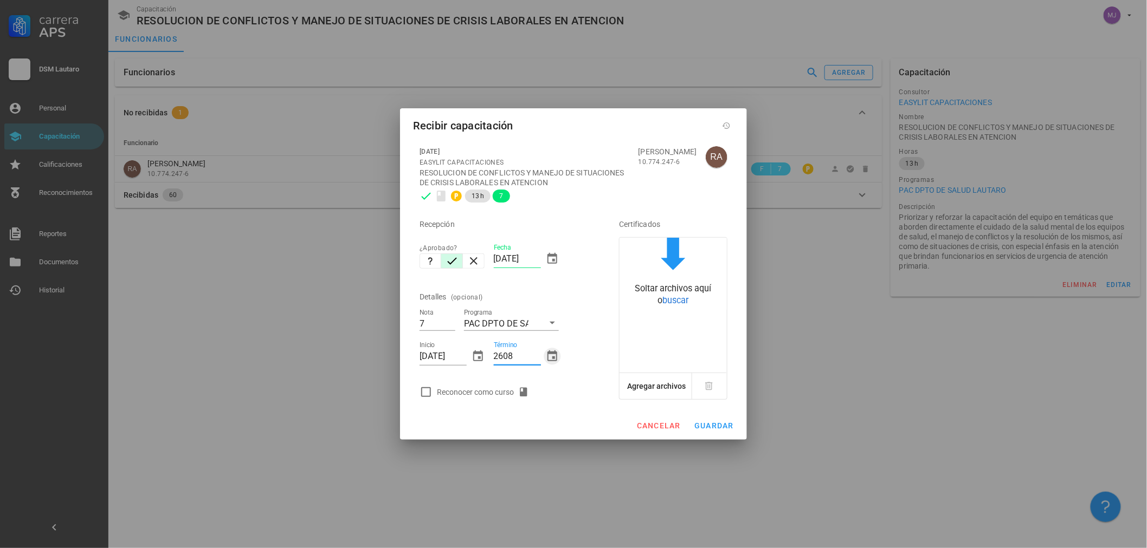
type input "[DATE]"
click at [497, 389] on div "Reconocer como curso" at bounding box center [485, 392] width 96 height 13
checkbox input "true"
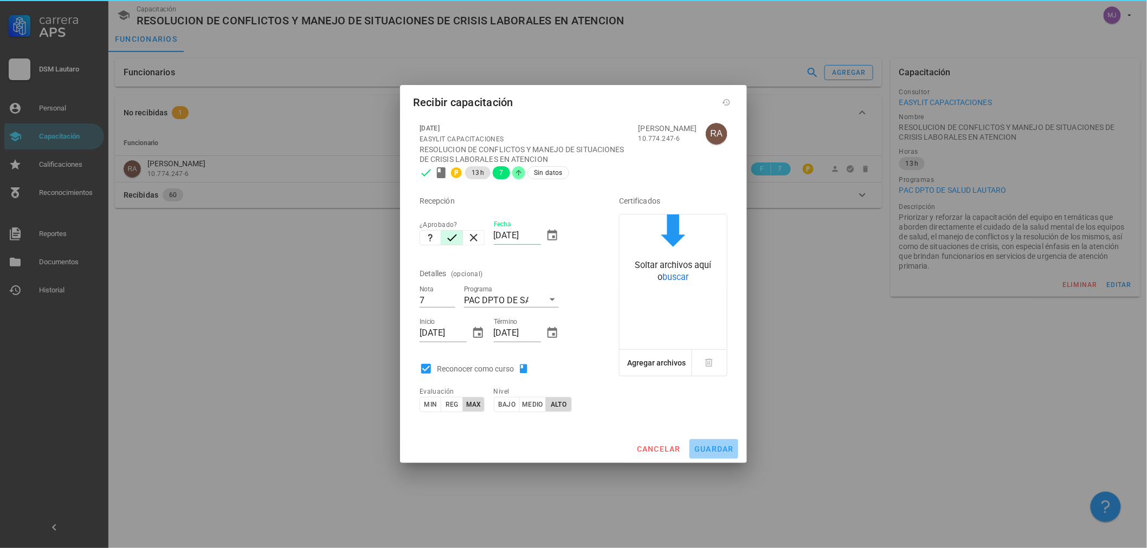
click at [725, 454] on button "guardar" at bounding box center [713, 449] width 49 height 20
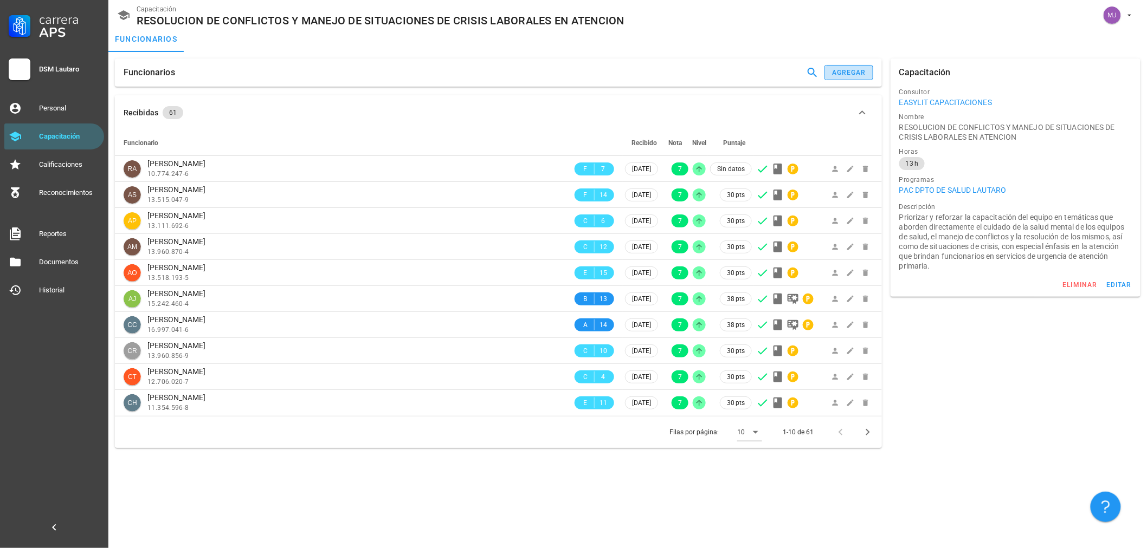
click at [846, 67] on button "agregar" at bounding box center [848, 72] width 49 height 15
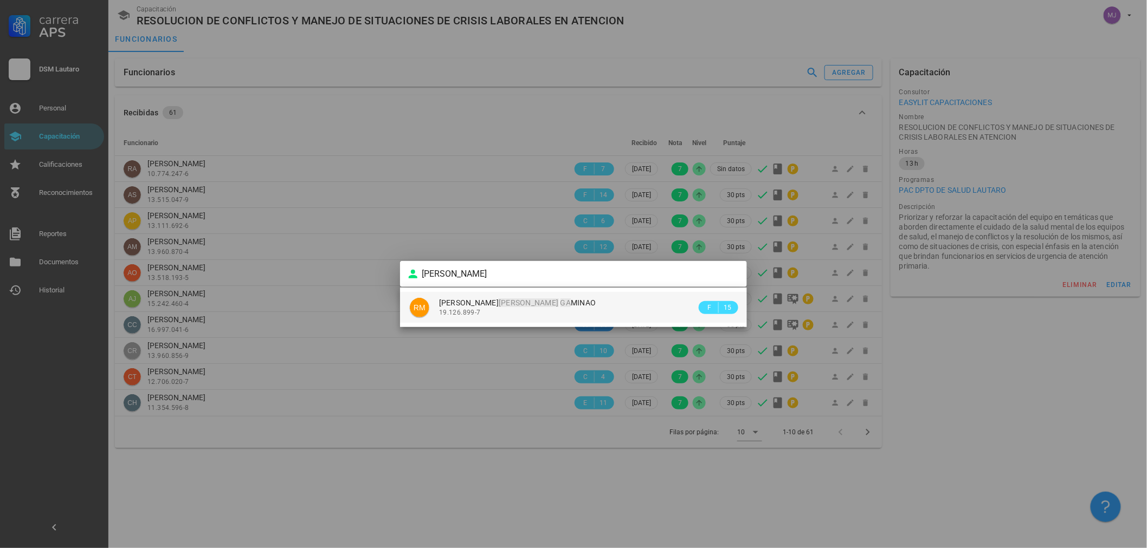
click at [539, 319] on div "RICHARD ANDRES MUÑOZ GA MINAO 19.126.899-7" at bounding box center [567, 307] width 257 height 31
type input "RICHARD ANDRES MUÑOZ GAMINAO"
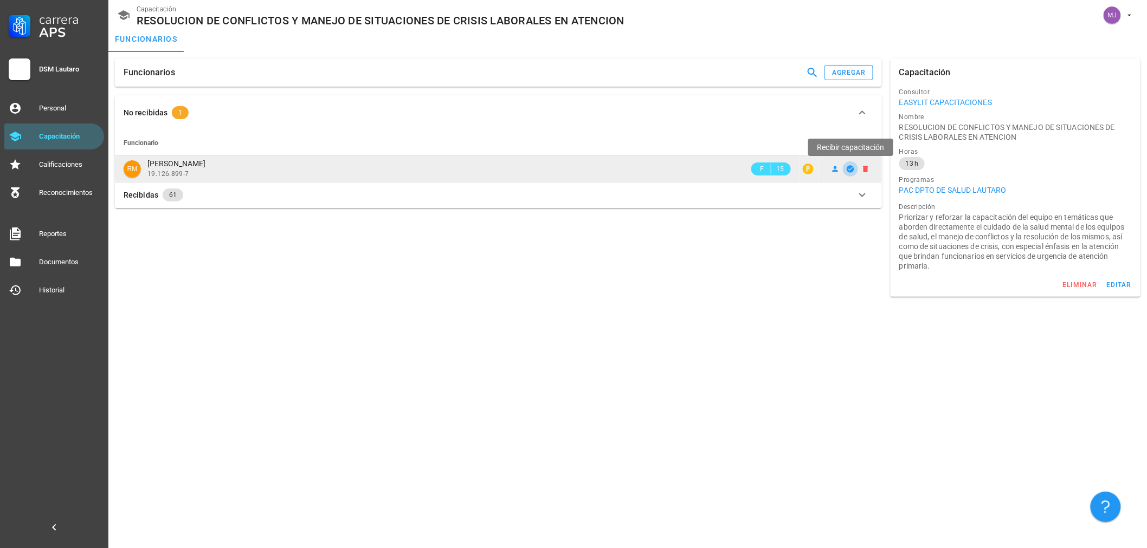
click at [850, 172] on icon "button" at bounding box center [849, 168] width 7 height 7
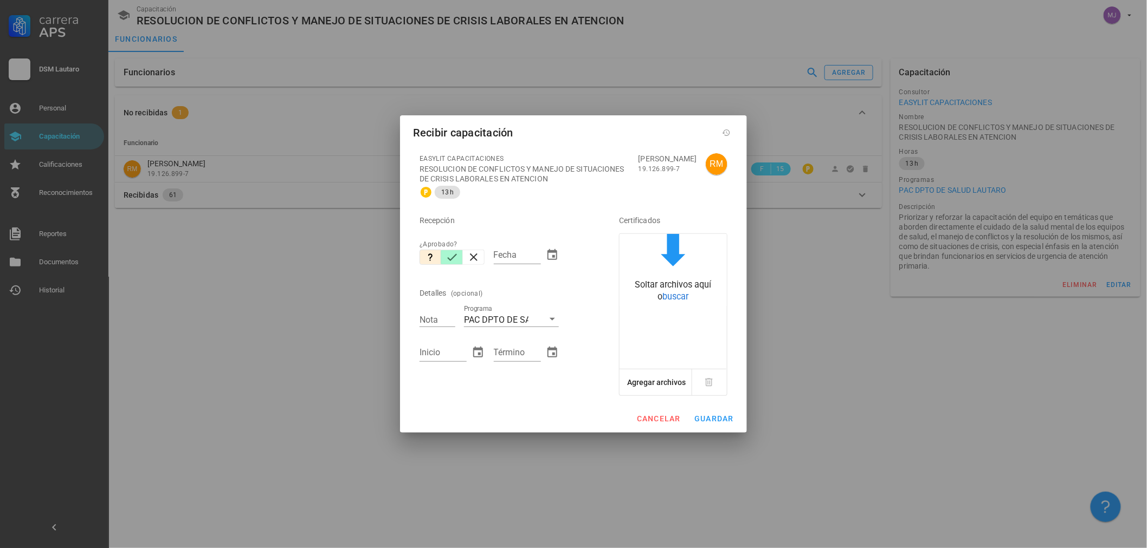
click at [454, 257] on icon "button" at bounding box center [451, 257] width 13 height 13
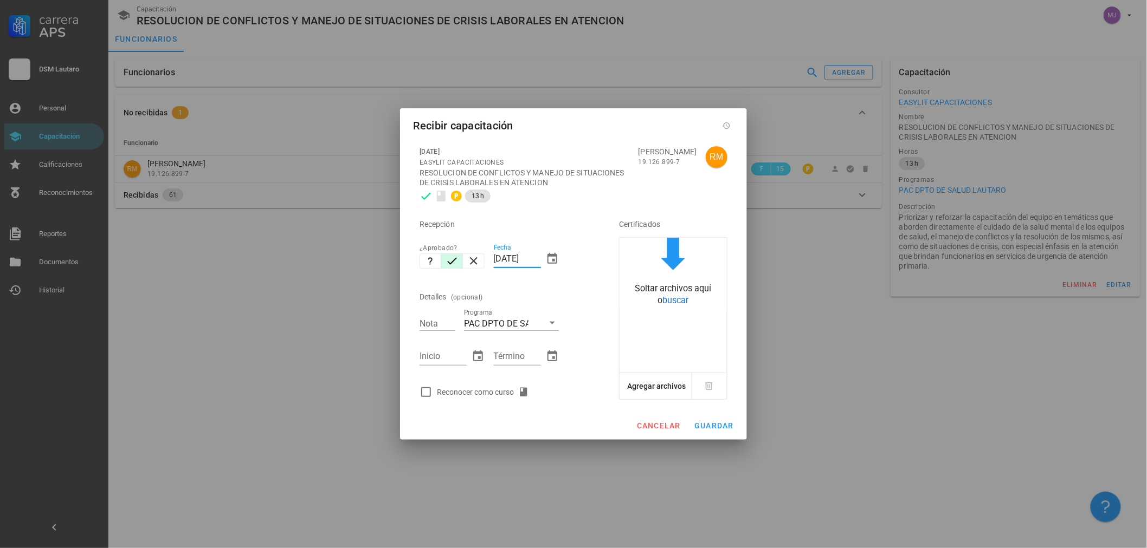
drag, startPoint x: 538, startPoint y: 256, endPoint x: 242, endPoint y: 264, distance: 296.0
click at [242, 264] on div "Carrera APS DSM Lautaro Personal Capacitación Calificaciones Reconocimientos Re…" at bounding box center [573, 274] width 1147 height 548
type input "[DATE]"
type input "7"
type input "[DATE]"
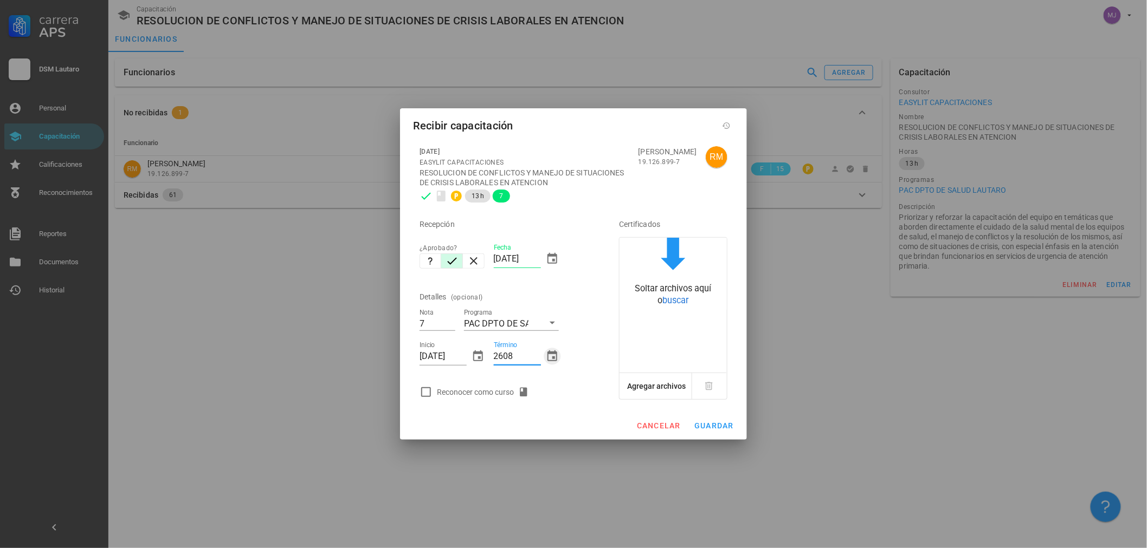
type input "[DATE]"
click at [442, 386] on div "Reconocer como curso" at bounding box center [485, 392] width 96 height 13
checkbox input "true"
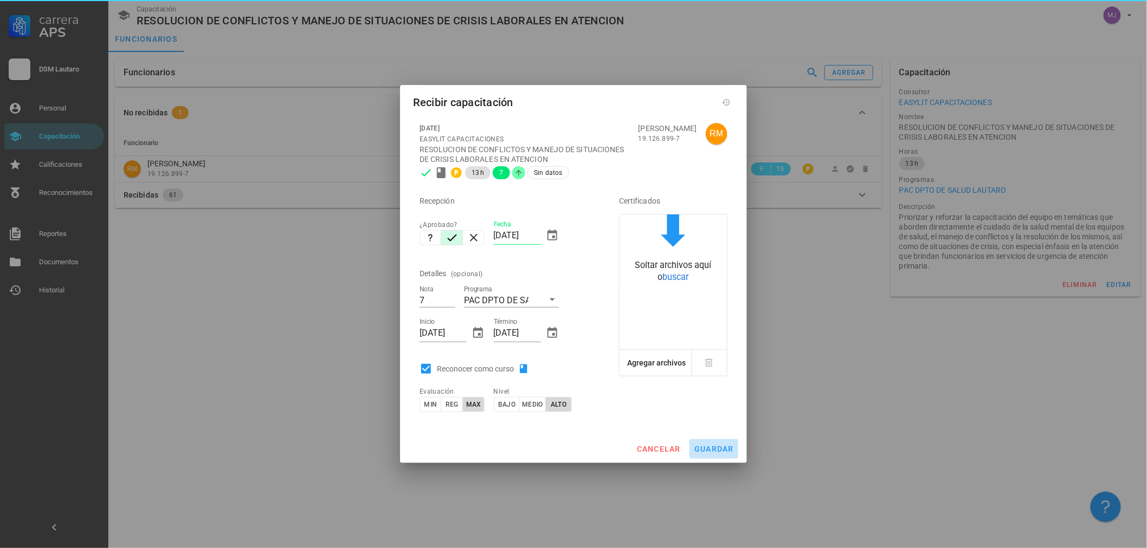
click at [710, 448] on span "guardar" at bounding box center [714, 449] width 40 height 9
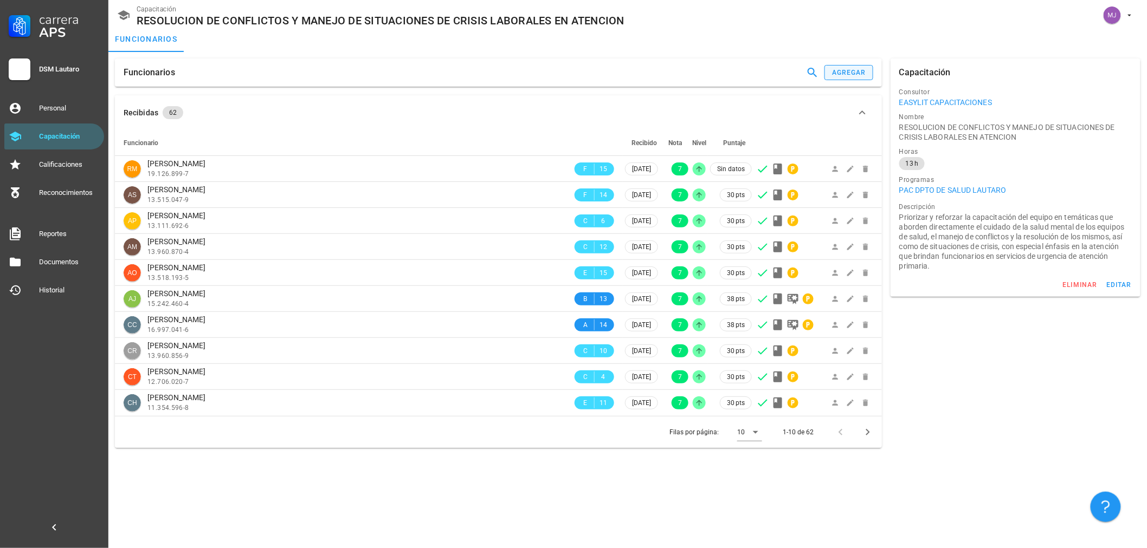
click at [842, 65] on div "Funcionarios agregar" at bounding box center [498, 73] width 767 height 28
click at [843, 67] on button "agregar" at bounding box center [848, 72] width 49 height 15
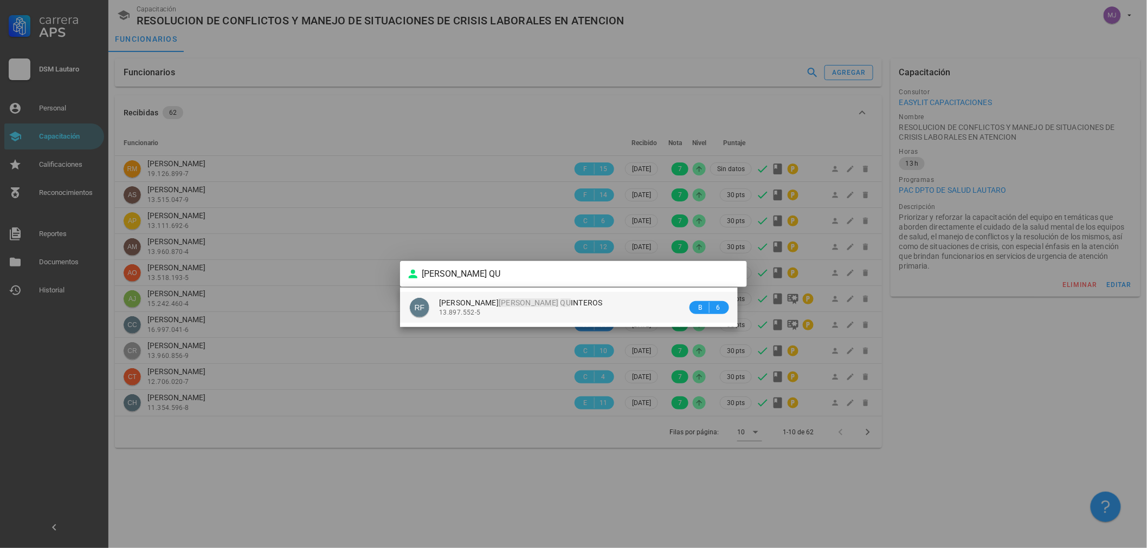
click at [527, 315] on div "13.897.552-5" at bounding box center [563, 313] width 248 height 8
type input "RICHARD ANTONIO FERNANDEZ QUINTEROS"
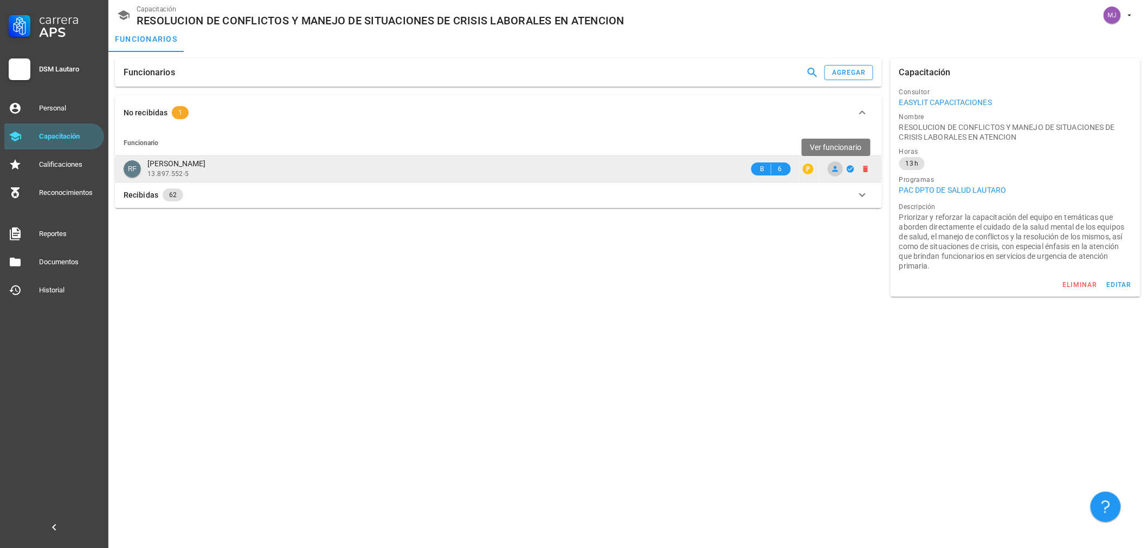
click at [832, 171] on icon at bounding box center [835, 169] width 6 height 6
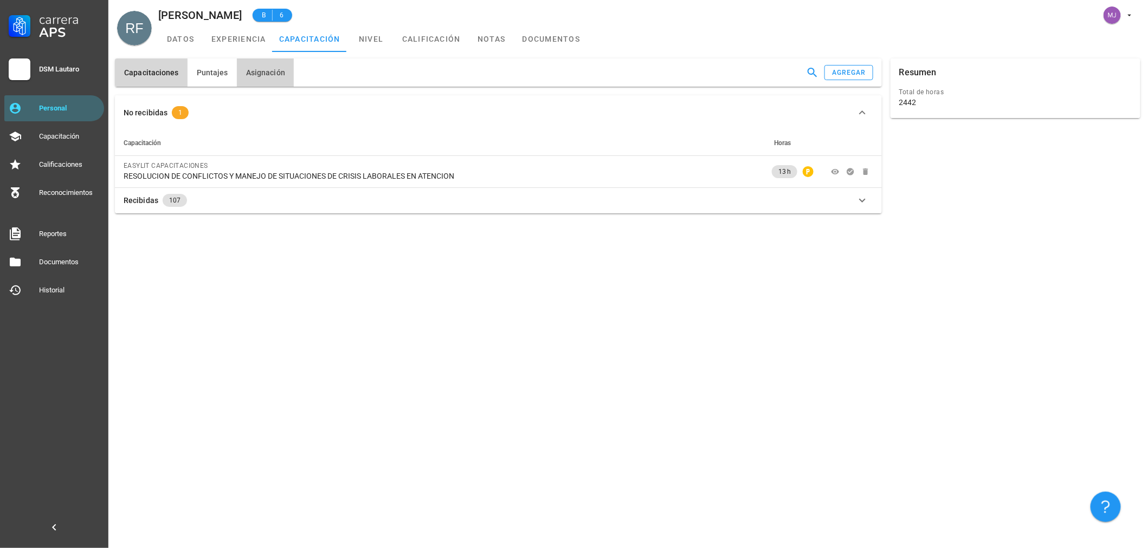
click at [252, 67] on button "Asignación" at bounding box center [265, 73] width 57 height 28
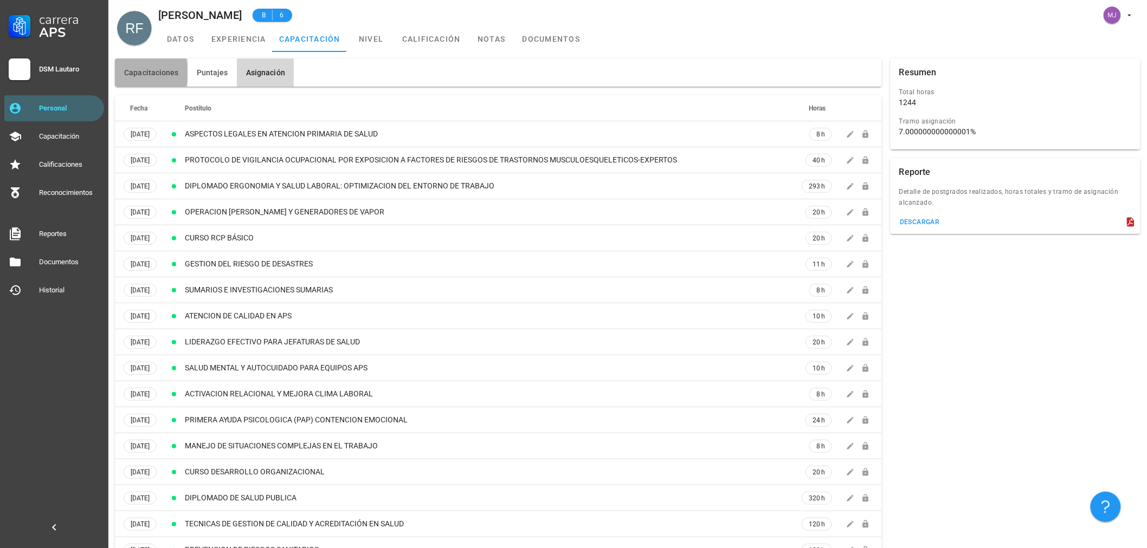
click at [141, 73] on span "Capacitaciones" at bounding box center [151, 72] width 55 height 9
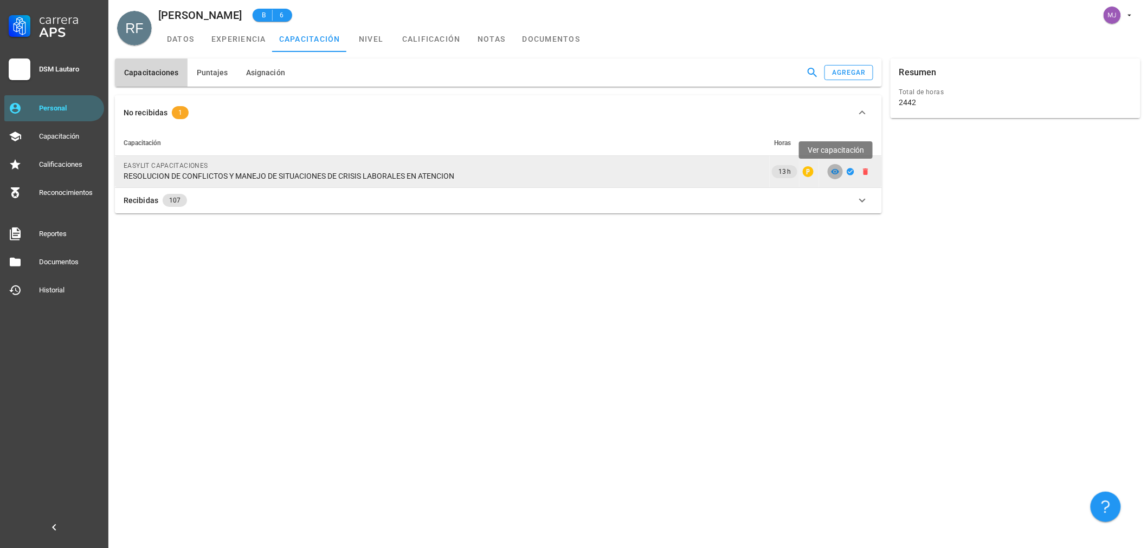
click at [834, 170] on icon at bounding box center [835, 171] width 9 height 9
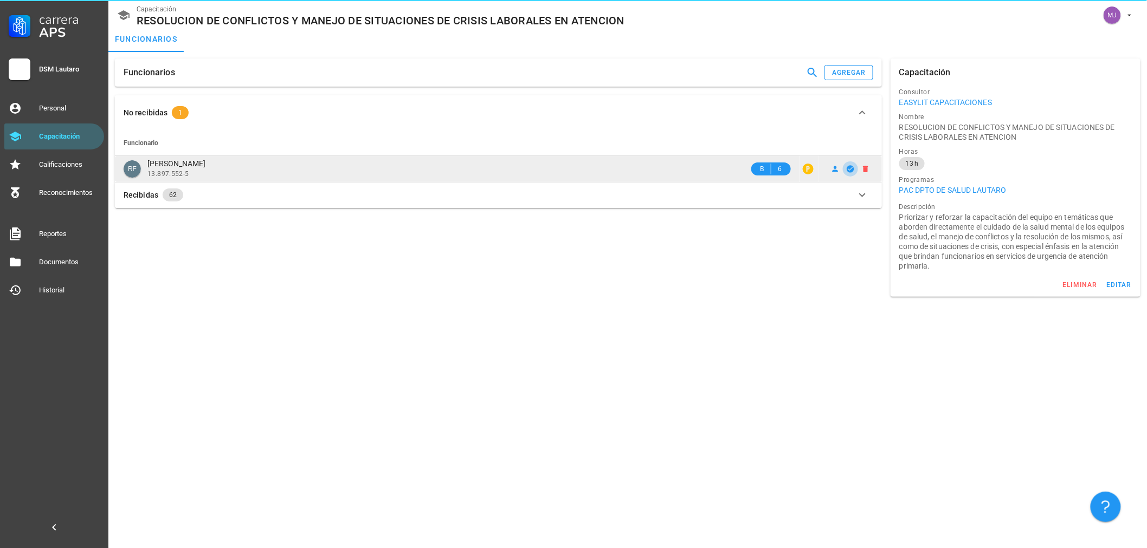
click at [851, 172] on icon "button" at bounding box center [850, 169] width 9 height 9
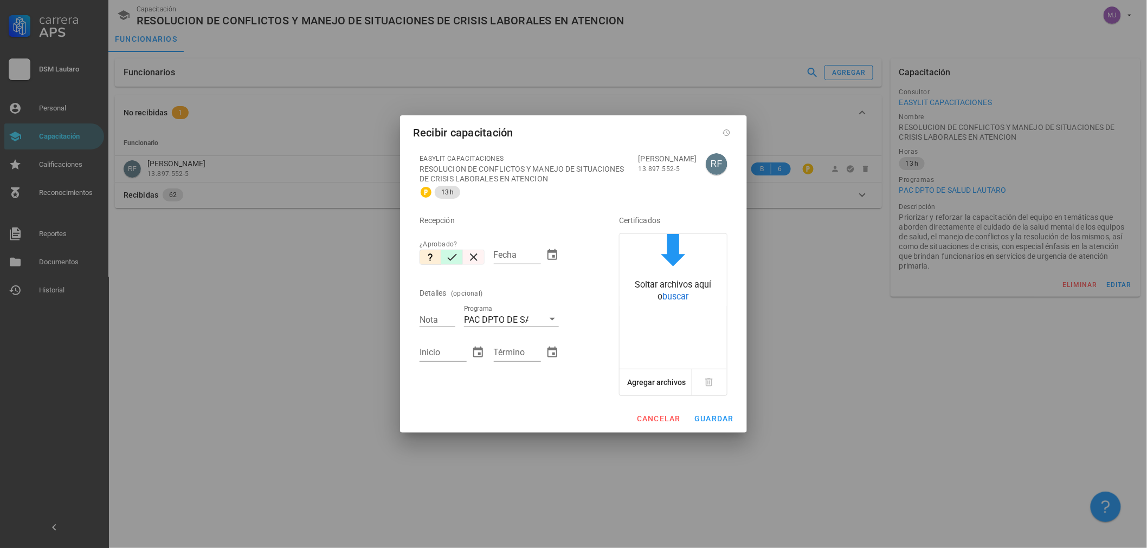
drag, startPoint x: 457, startPoint y: 257, endPoint x: 464, endPoint y: 253, distance: 7.8
click at [458, 258] on icon "button" at bounding box center [451, 257] width 13 height 13
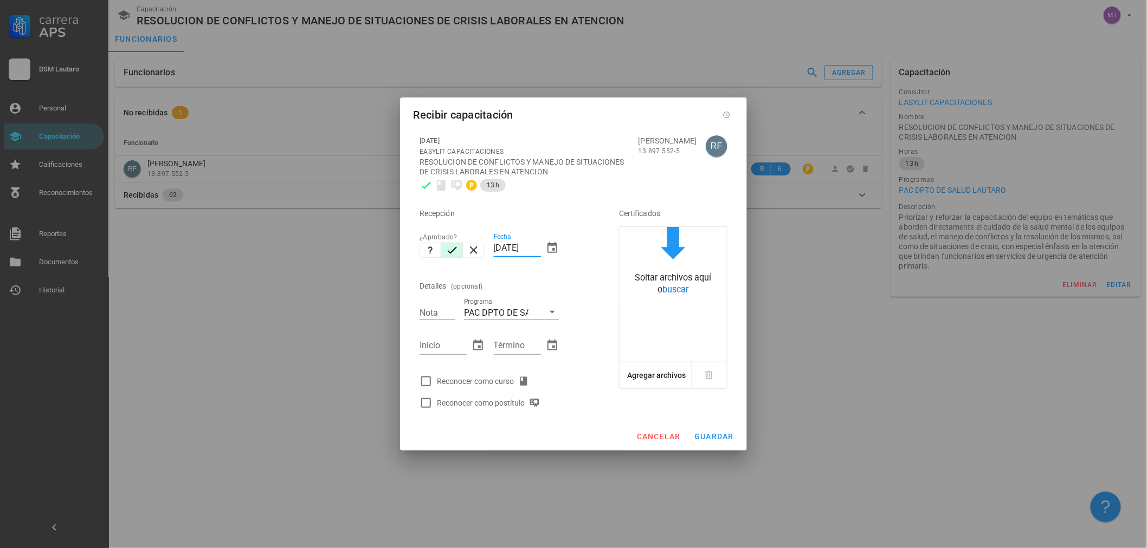
click at [535, 248] on input "[DATE]" at bounding box center [517, 247] width 47 height 17
drag, startPoint x: 537, startPoint y: 248, endPoint x: 118, endPoint y: 198, distance: 422.3
click at [125, 204] on div "Carrera APS DSM Lautaro Personal Capacitación Calificaciones Reconocimientos Re…" at bounding box center [573, 274] width 1147 height 548
type input "5"
type input "[DATE]"
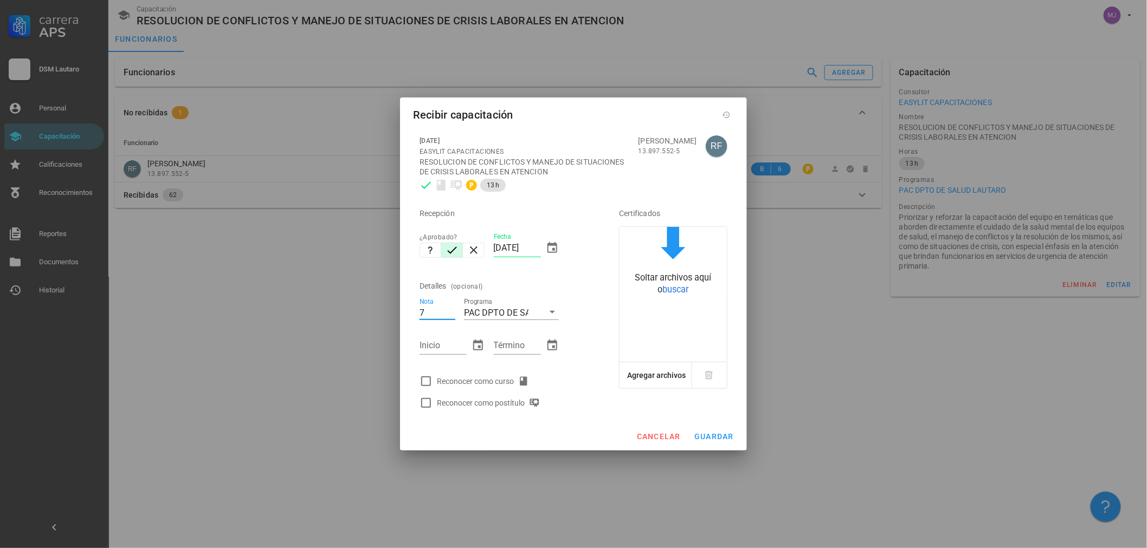
type input "7"
type input "[DATE]"
type input "26/08/0009"
click at [540, 344] on input "26/08/0009" at bounding box center [517, 345] width 47 height 17
type input "[DATE]"
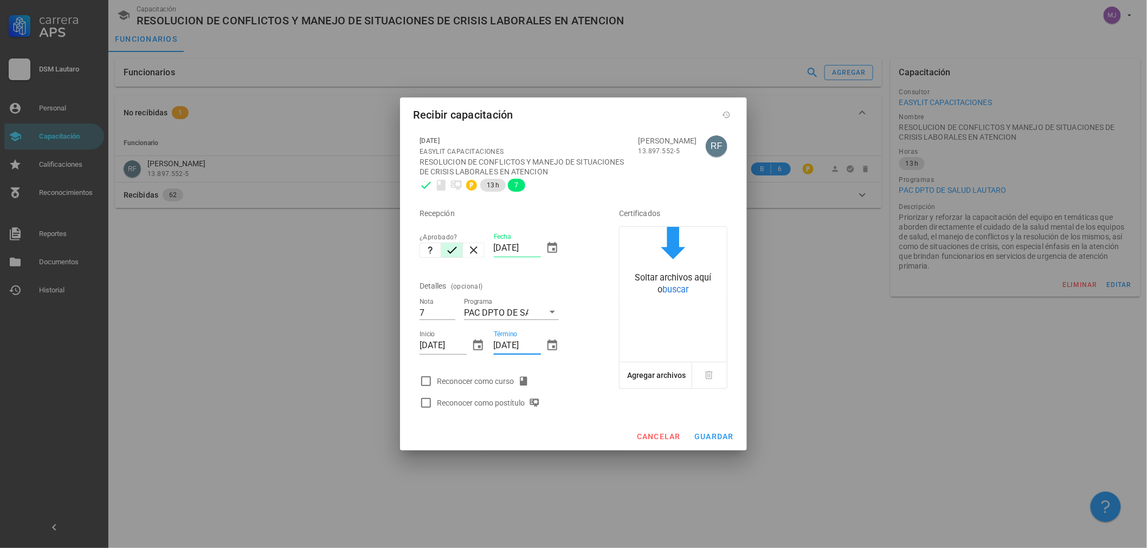
click at [472, 379] on div "Reconocer como curso" at bounding box center [485, 381] width 96 height 13
checkbox input "true"
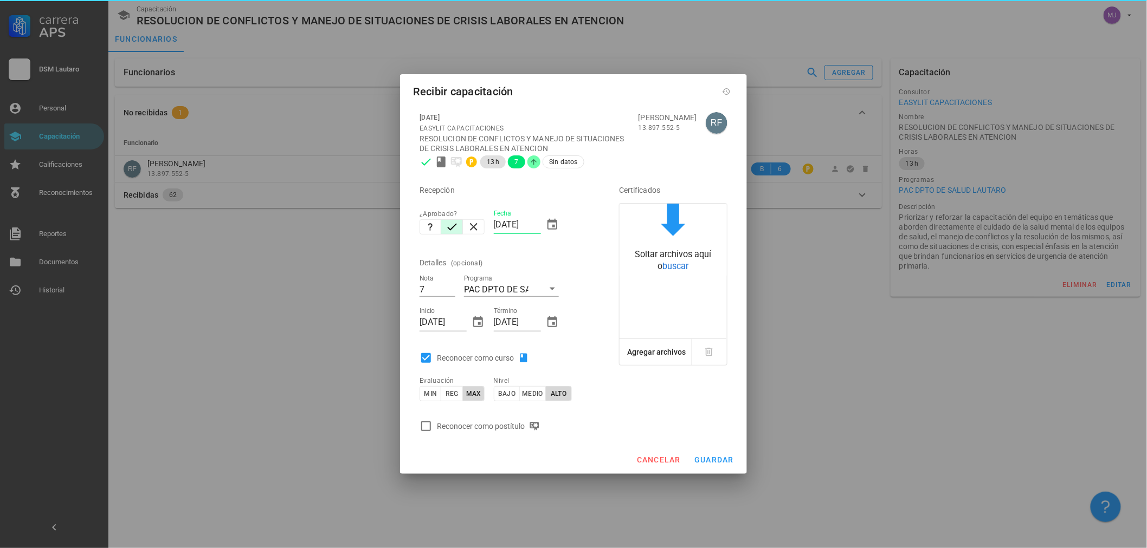
click at [488, 422] on div "Reconocer como postítulo" at bounding box center [490, 426] width 107 height 13
checkbox input "true"
click at [714, 463] on span "guardar" at bounding box center [714, 460] width 40 height 9
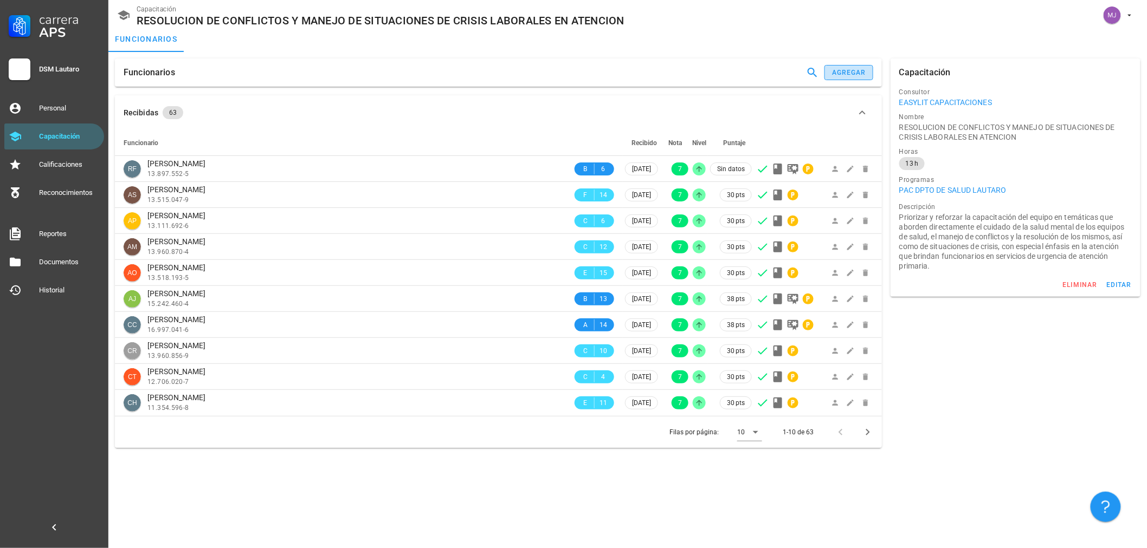
click at [846, 70] on div "agregar" at bounding box center [848, 73] width 35 height 8
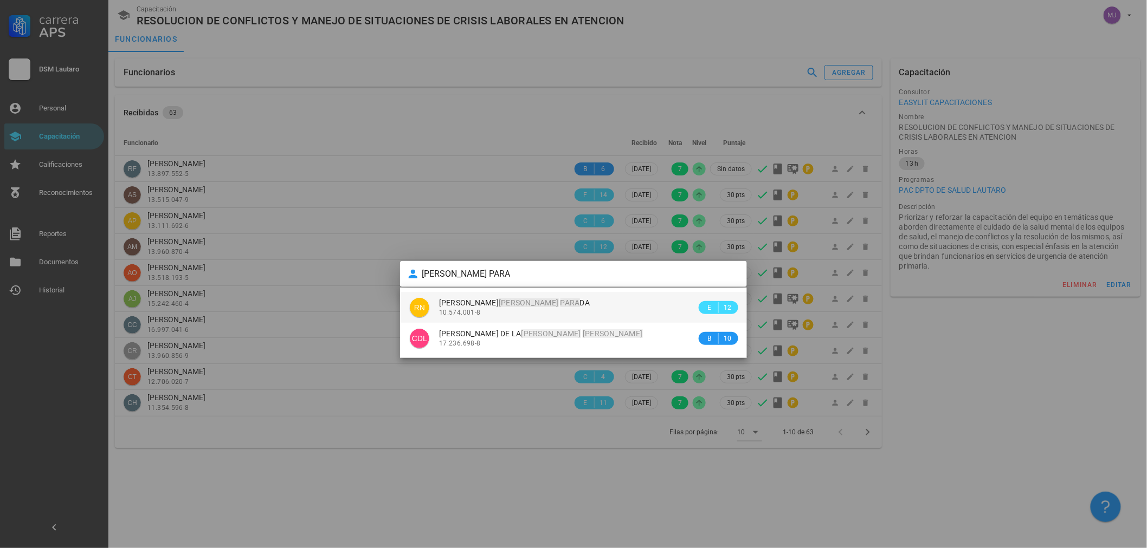
click at [535, 313] on div "10.574.001-8" at bounding box center [567, 313] width 257 height 8
type input "ROSA GUILLERMINA NAVARRO PARADA"
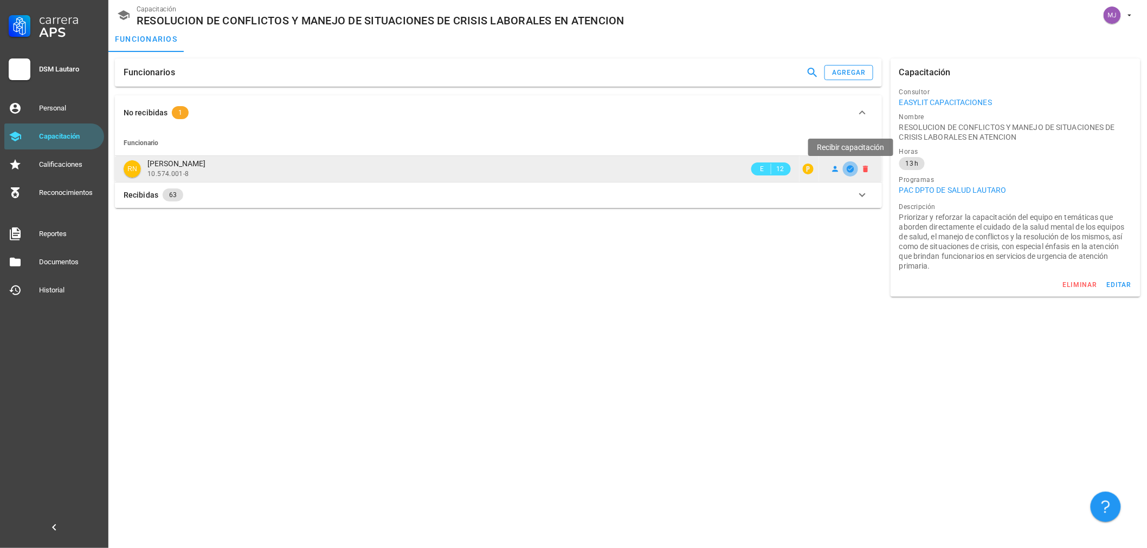
click at [848, 168] on icon "button" at bounding box center [849, 168] width 7 height 7
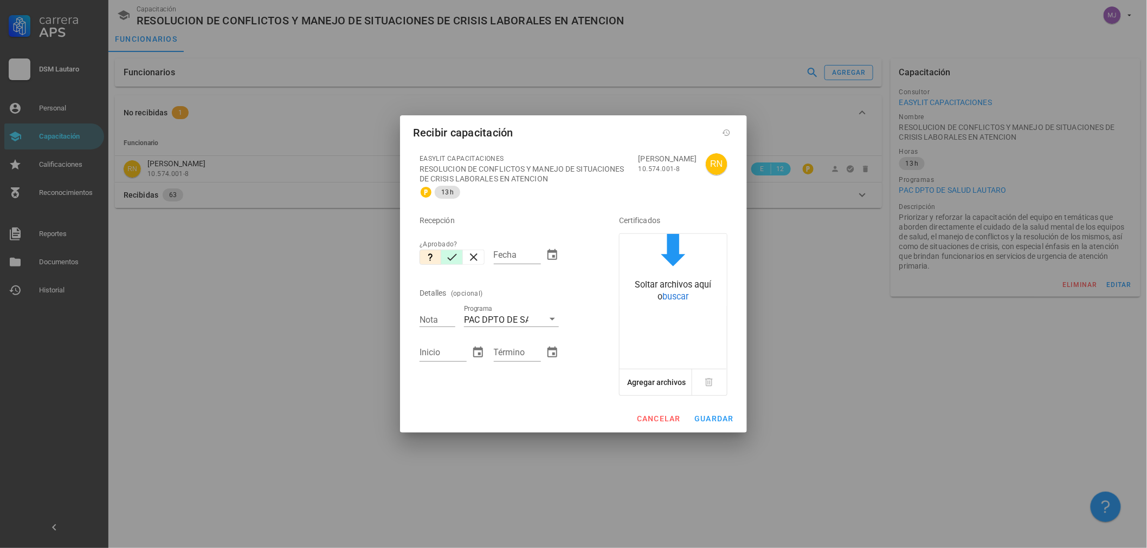
click at [451, 255] on icon "button" at bounding box center [451, 257] width 13 height 13
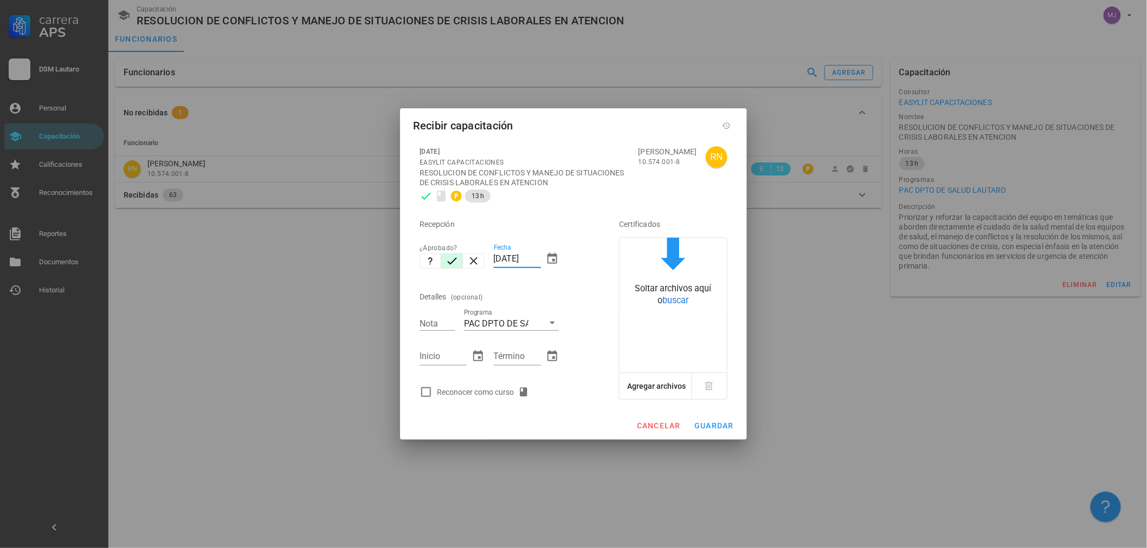
drag, startPoint x: 539, startPoint y: 261, endPoint x: 400, endPoint y: 261, distance: 139.3
click at [400, 261] on div "11/10/2025 EASYLIT CAPACITACIONES RESOLUCION DE CONFLICTOS Y MANEJO DE SITUACIO…" at bounding box center [573, 276] width 347 height 272
type input "[DATE]"
type input "7"
type input "[DATE]"
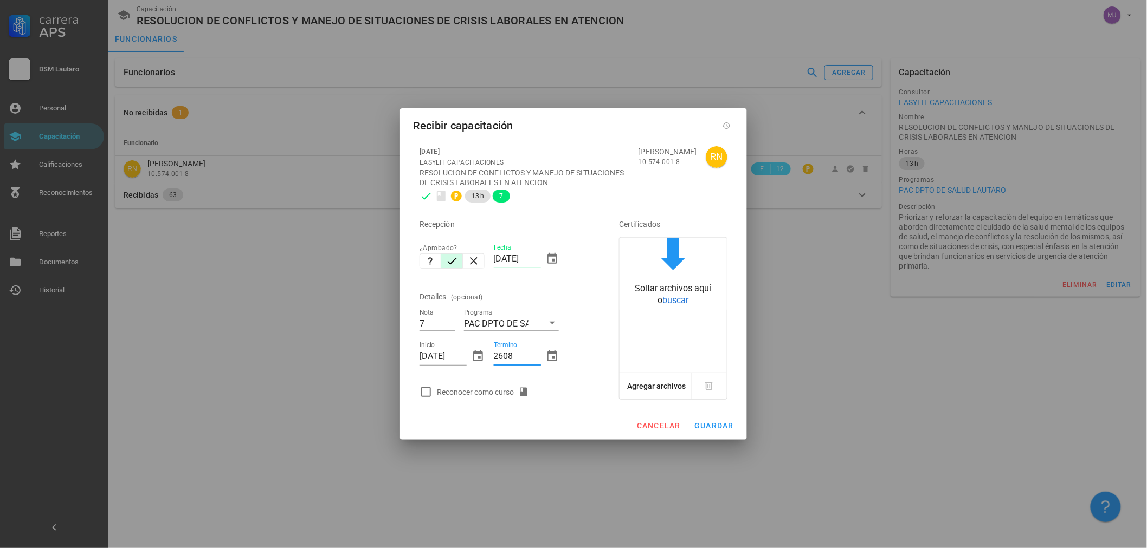
type input "2608"
type input "[DATE]"
click at [477, 402] on div "Reconocer como curso" at bounding box center [504, 392] width 178 height 22
click at [484, 390] on div "Reconocer como curso" at bounding box center [485, 392] width 96 height 13
checkbox input "true"
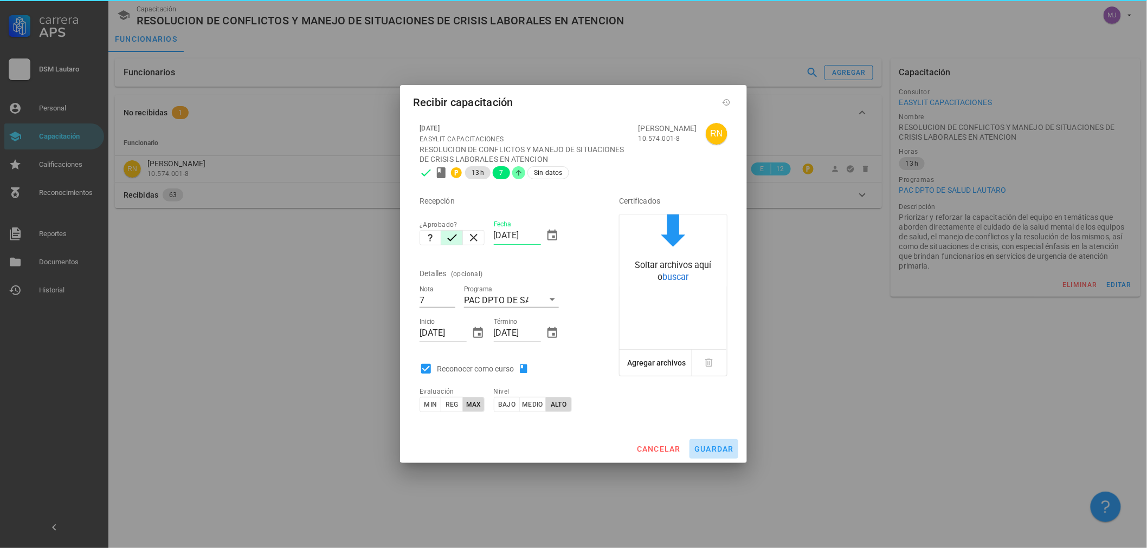
click at [727, 456] on button "guardar" at bounding box center [713, 449] width 49 height 20
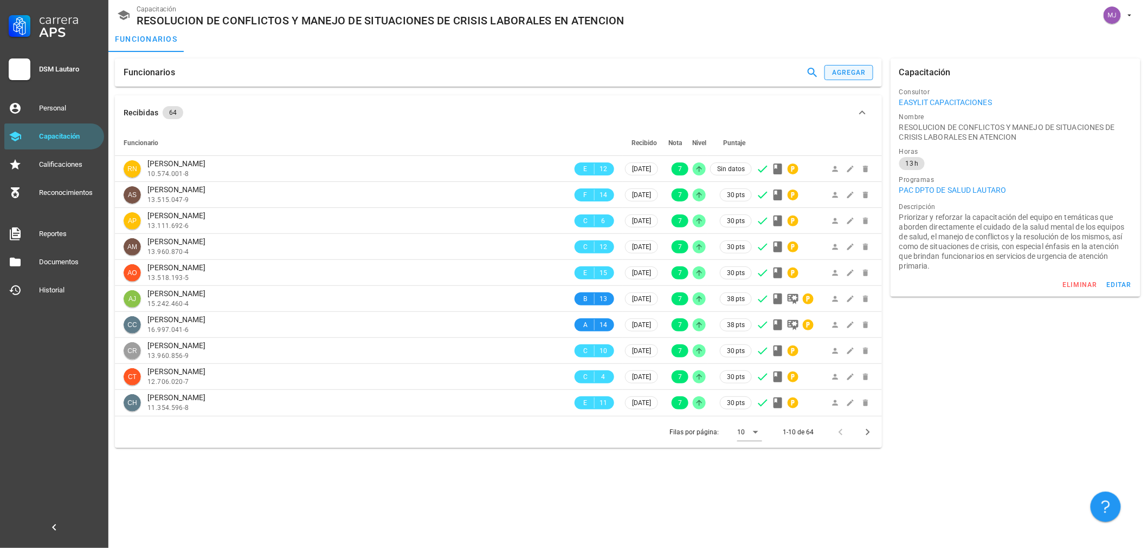
click at [853, 80] on div "Funcionarios agregar" at bounding box center [498, 73] width 767 height 28
click at [854, 69] on div "agregar" at bounding box center [848, 73] width 35 height 8
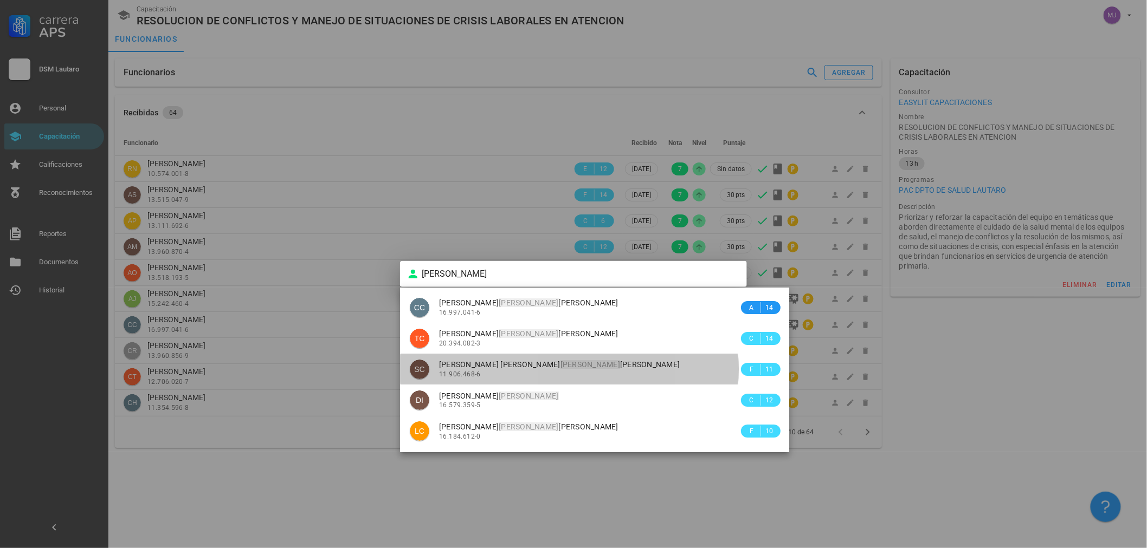
click at [572, 364] on span "SANDRA LEOPOLDINA CARRILLO MUÑOZ" at bounding box center [559, 364] width 241 height 9
type input "SANDRA LEOPOLDINA CARRILLO MUÑOZ"
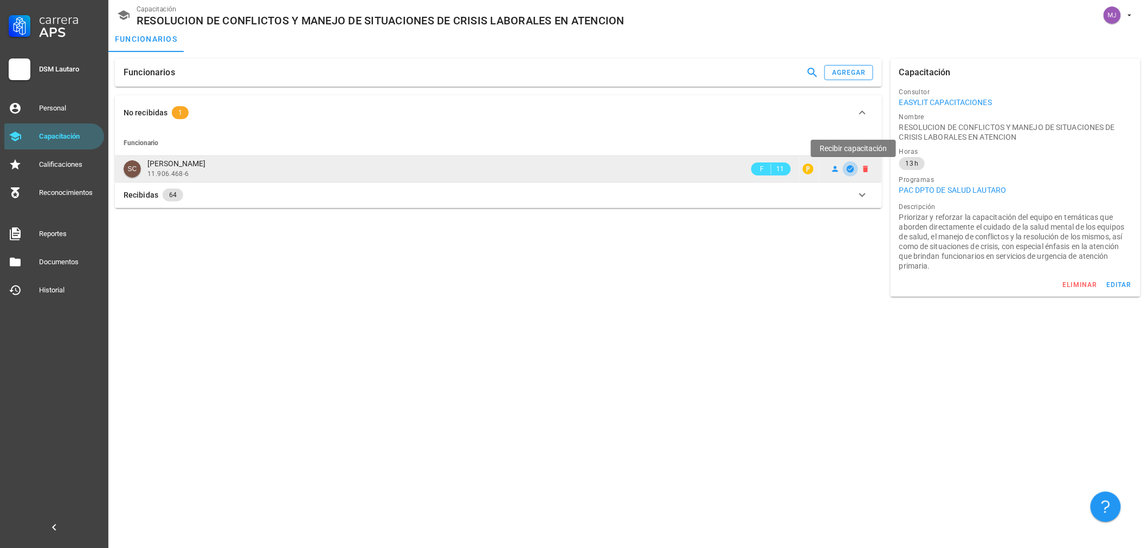
click at [851, 169] on icon "button" at bounding box center [850, 169] width 9 height 9
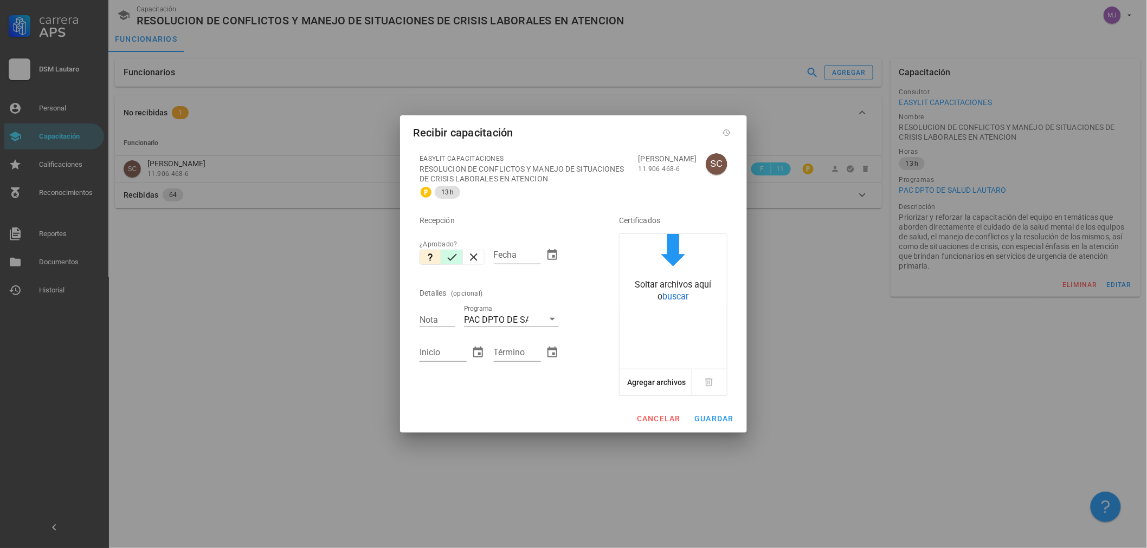
click at [454, 257] on icon "button" at bounding box center [452, 257] width 10 height 7
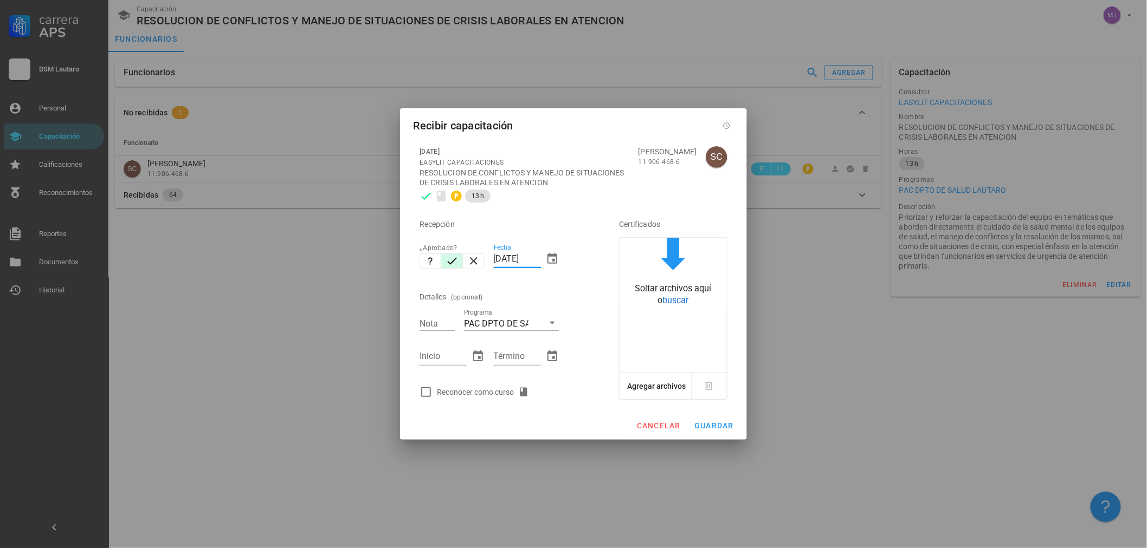
drag, startPoint x: 539, startPoint y: 257, endPoint x: 203, endPoint y: 248, distance: 336.1
click at [237, 247] on div "Carrera APS DSM Lautaro Personal Capacitación Calificaciones Reconocimientos Re…" at bounding box center [573, 274] width 1147 height 548
type input "[DATE]"
type input "7"
click at [500, 387] on div "Reconocer como curso" at bounding box center [485, 392] width 96 height 13
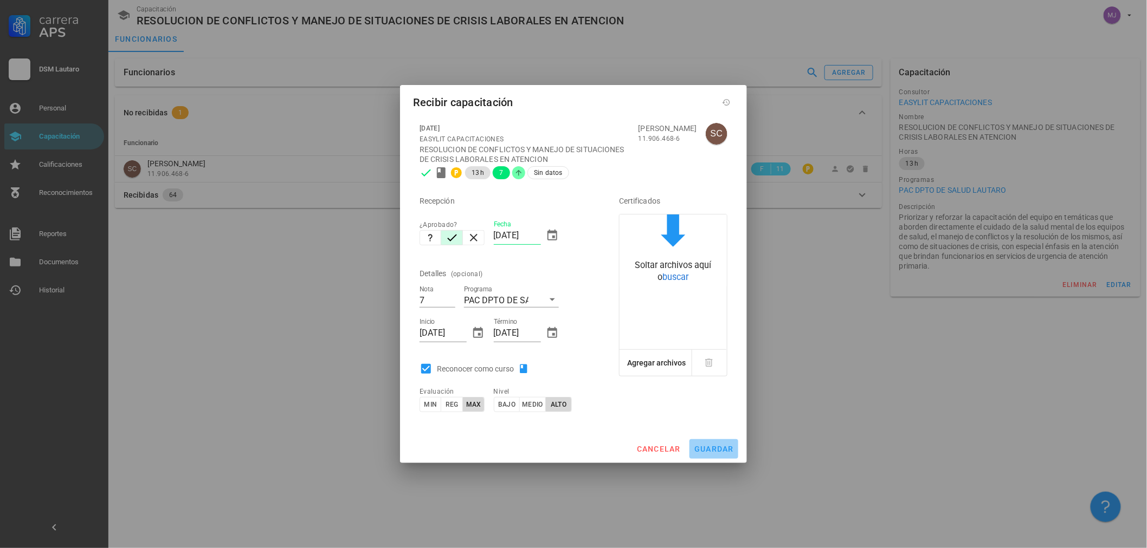
click at [717, 445] on span "guardar" at bounding box center [714, 449] width 40 height 9
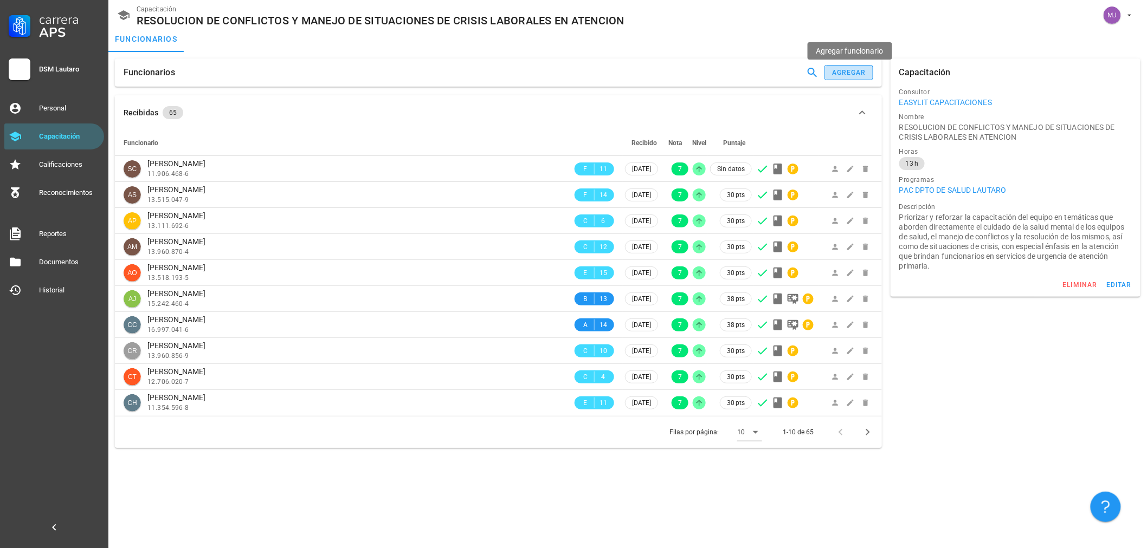
click at [851, 67] on button "agregar" at bounding box center [848, 72] width 49 height 15
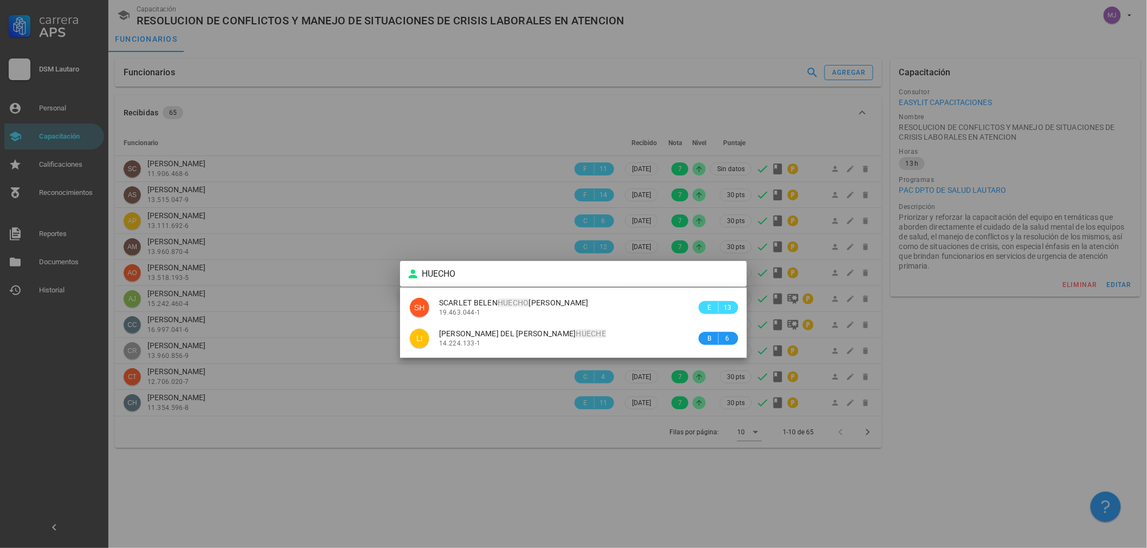
click at [529, 307] on div "SCARLET BELEN HUECHO VENEGAS" at bounding box center [567, 303] width 257 height 9
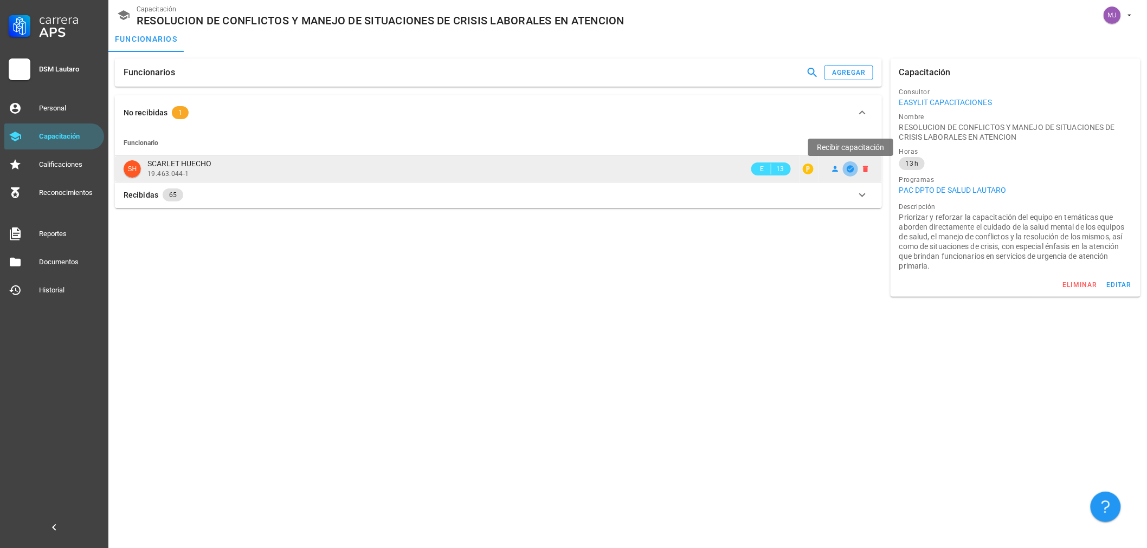
click at [848, 169] on icon "button" at bounding box center [850, 169] width 9 height 9
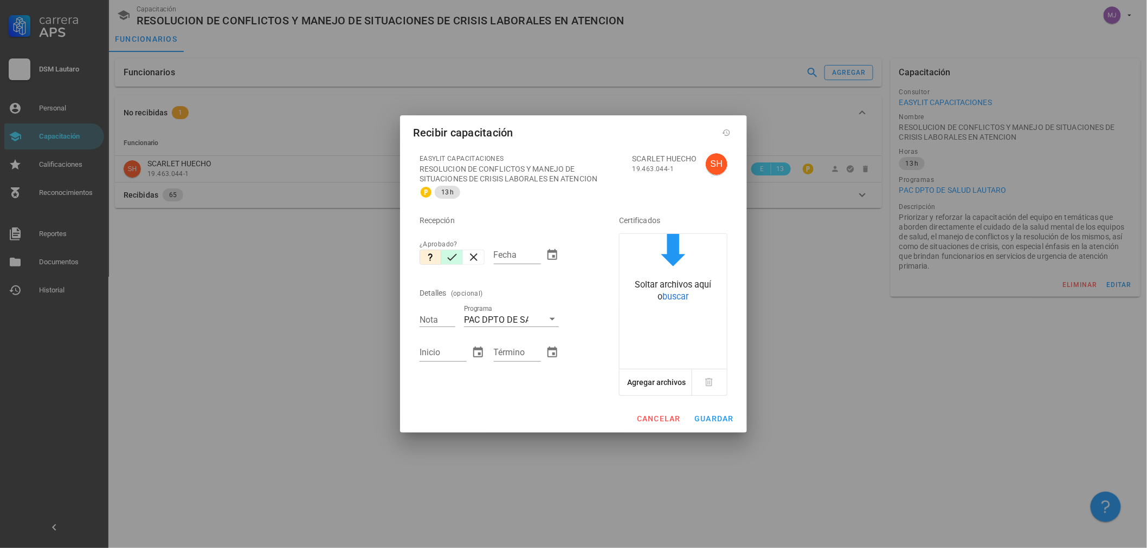
click at [456, 253] on icon "button" at bounding box center [451, 257] width 13 height 13
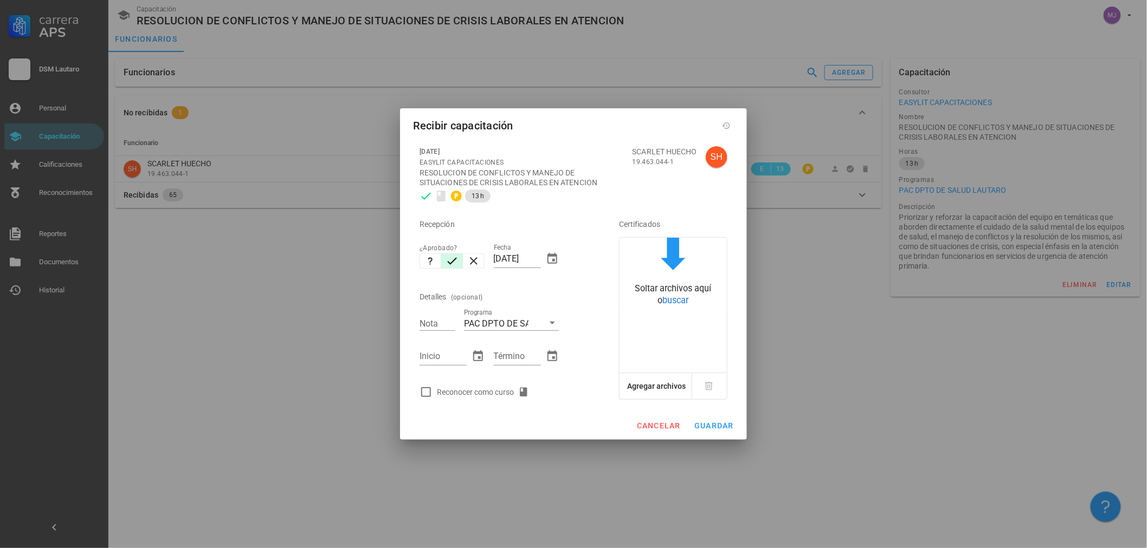
drag, startPoint x: 539, startPoint y: 258, endPoint x: 344, endPoint y: 243, distance: 196.2
click at [344, 243] on div "Carrera APS DSM Lautaro Personal Capacitación Calificaciones Reconocimientos Re…" at bounding box center [573, 274] width 1147 height 548
click at [506, 391] on div "Reconocer como curso" at bounding box center [485, 392] width 96 height 13
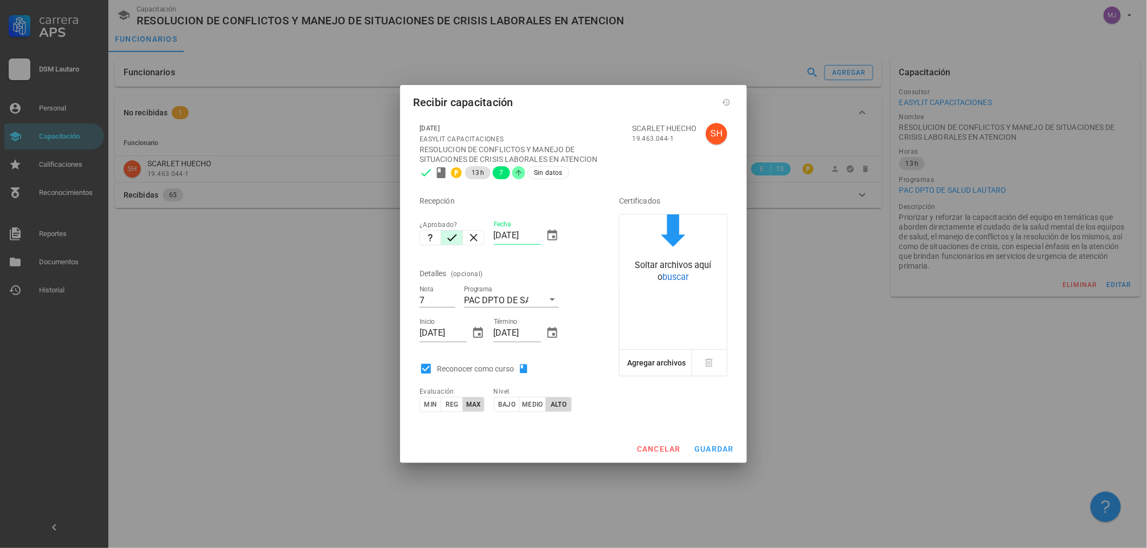
drag, startPoint x: 694, startPoint y: 463, endPoint x: 699, endPoint y: 459, distance: 6.2
click at [695, 463] on div "cancelar guardar" at bounding box center [573, 449] width 347 height 28
click at [713, 451] on span "guardar" at bounding box center [714, 449] width 40 height 9
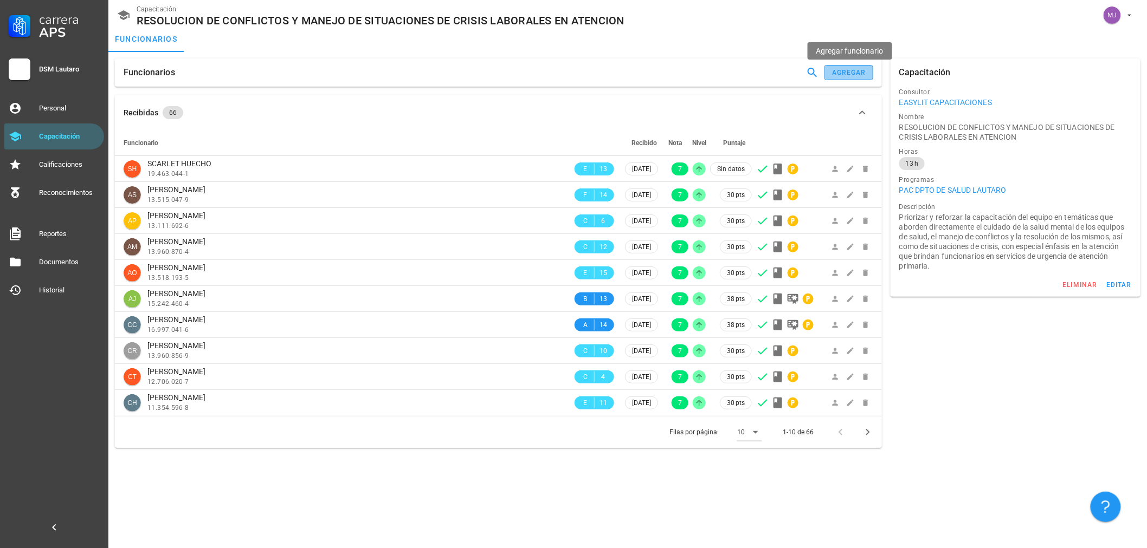
click at [853, 69] on div "agregar" at bounding box center [848, 73] width 35 height 8
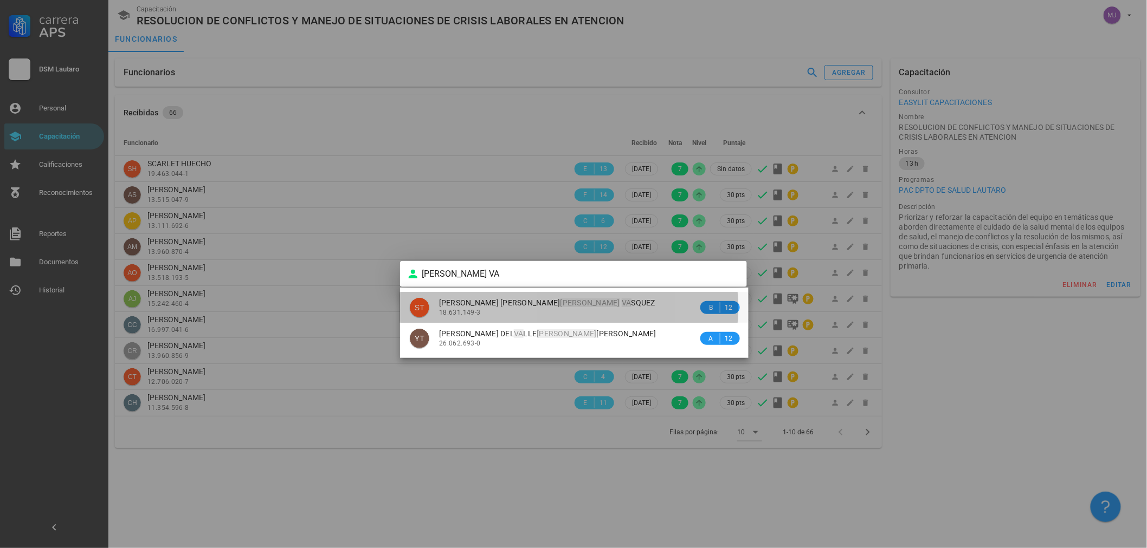
click at [530, 295] on div "SILVANA BEATRIZ TORRES VA SQUEZ 18.631.149-3" at bounding box center [568, 307] width 259 height 31
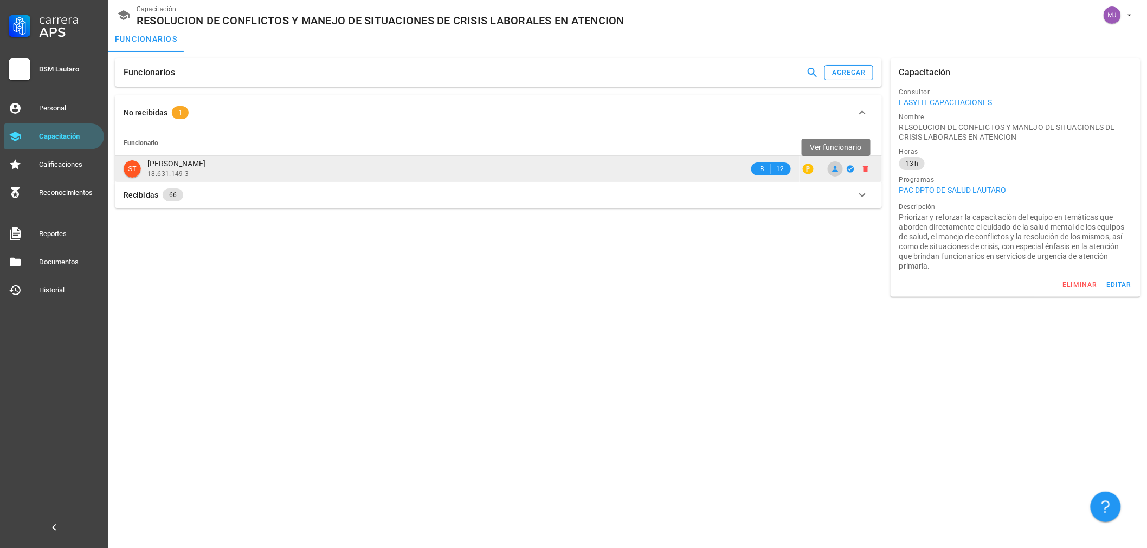
click at [835, 167] on icon at bounding box center [835, 169] width 9 height 9
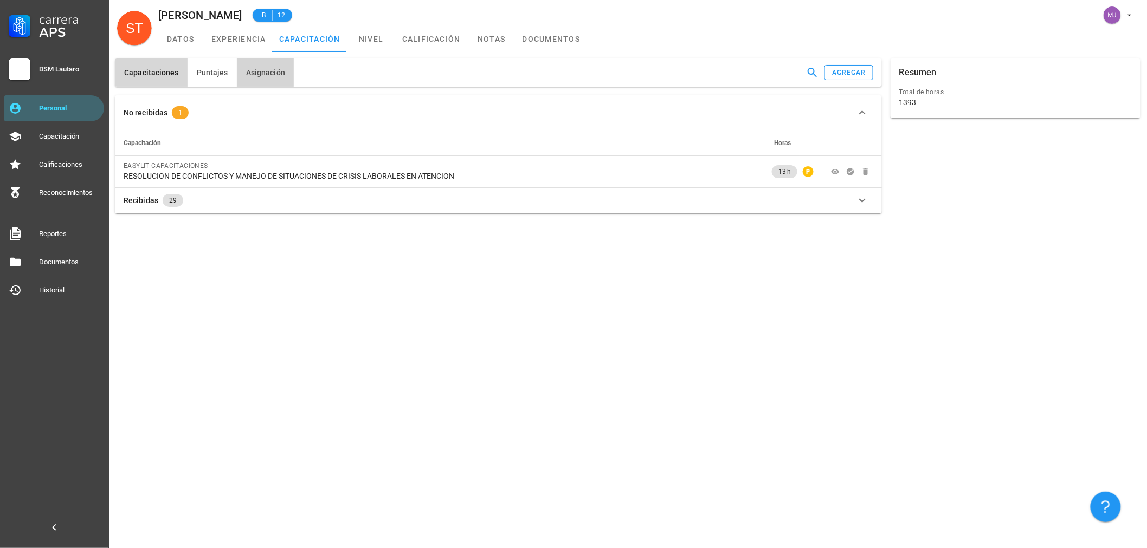
click at [267, 80] on button "Asignación" at bounding box center [265, 73] width 57 height 28
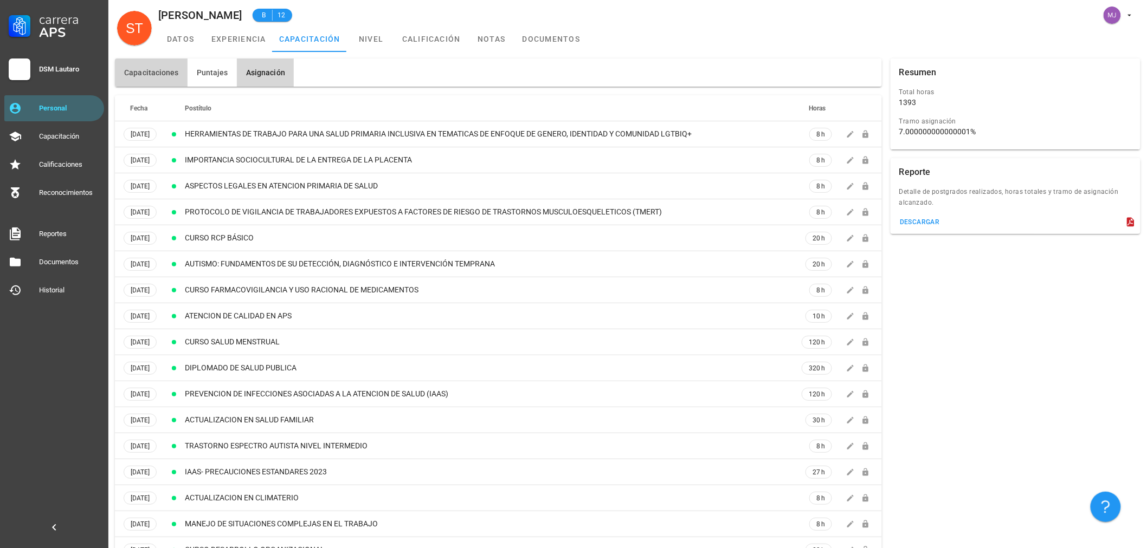
click at [159, 69] on span "Capacitaciones" at bounding box center [151, 72] width 55 height 9
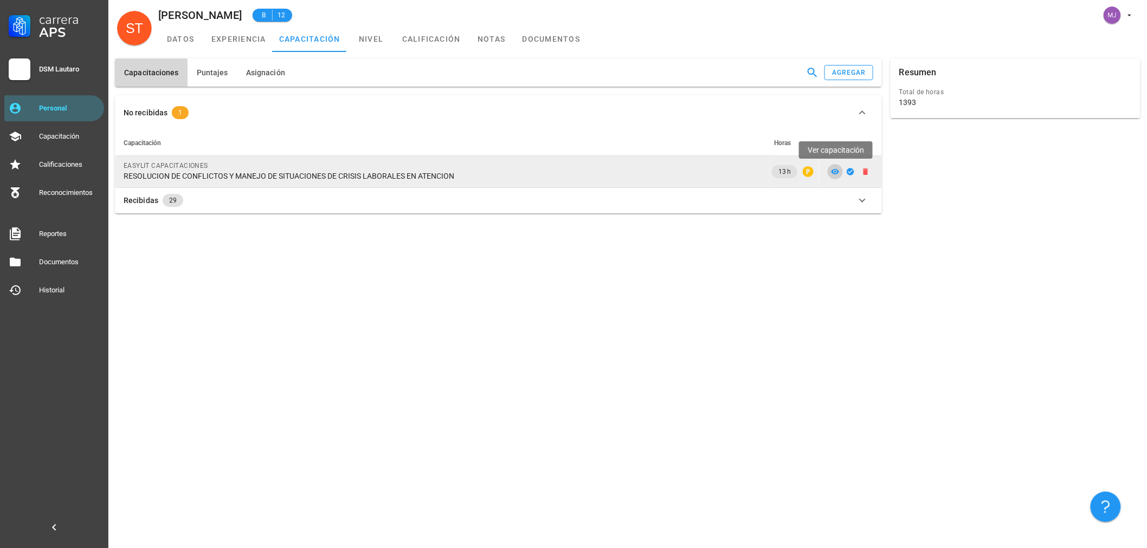
click at [833, 170] on icon at bounding box center [835, 171] width 8 height 5
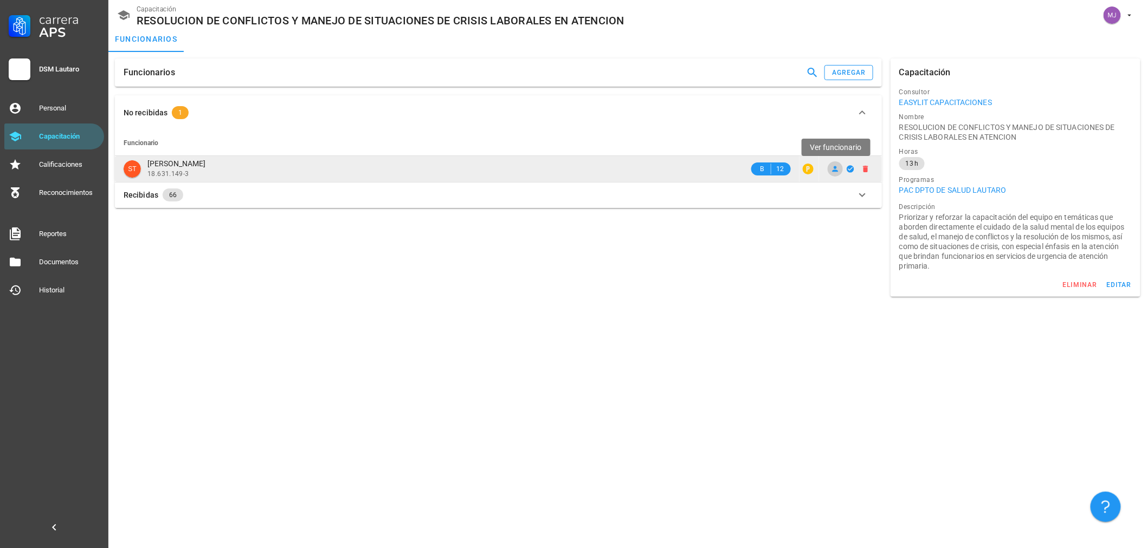
click at [837, 169] on icon at bounding box center [835, 169] width 9 height 9
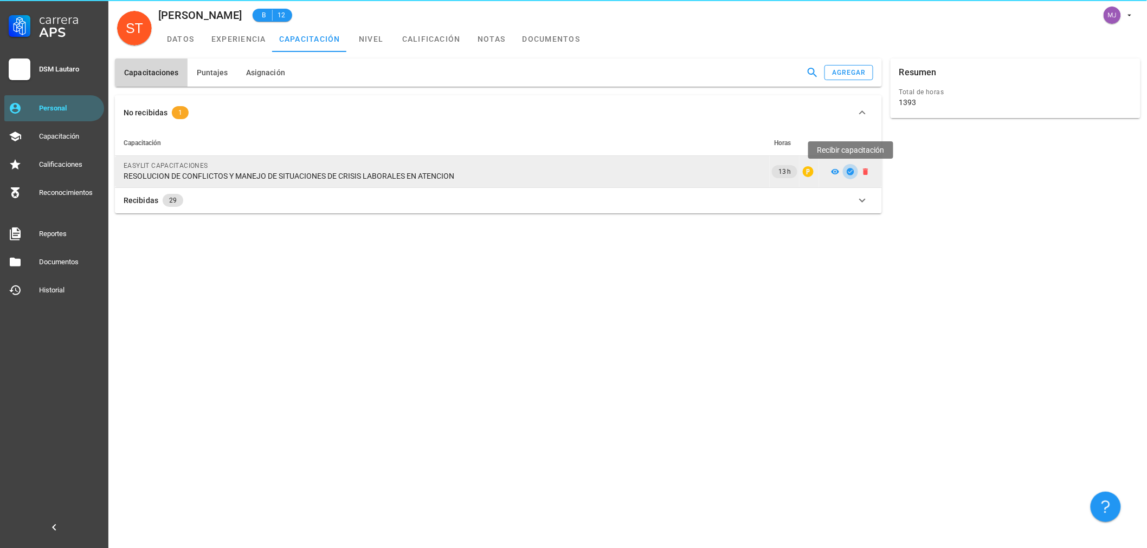
click at [851, 170] on icon "button" at bounding box center [849, 171] width 7 height 7
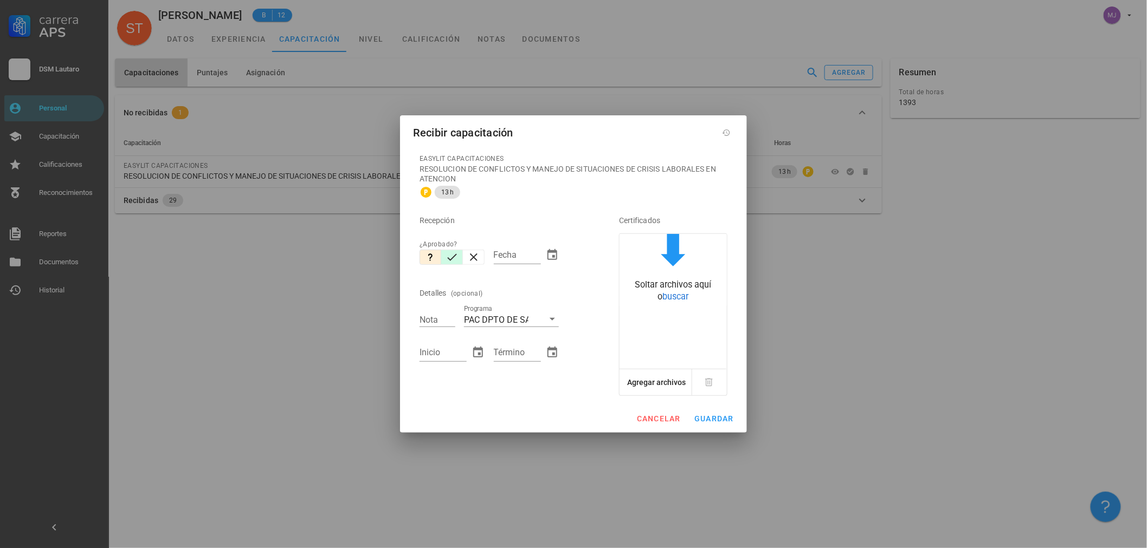
click at [457, 256] on icon "button" at bounding box center [451, 257] width 13 height 13
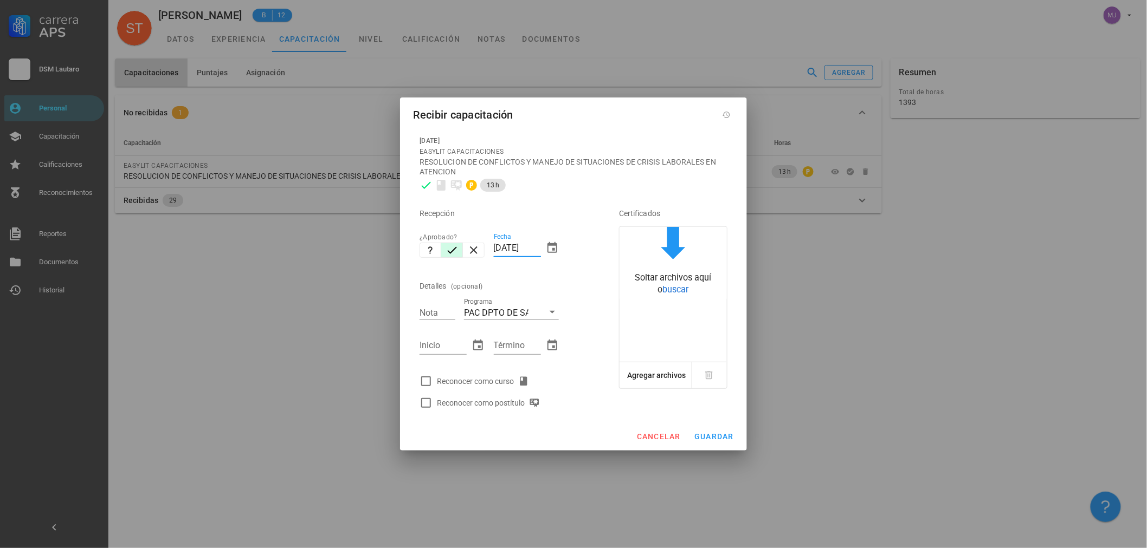
drag, startPoint x: 540, startPoint y: 244, endPoint x: 165, endPoint y: 248, distance: 375.0
click at [165, 248] on div "Carrera APS DSM Lautaro Personal Capacitación Calificaciones Reconocimientos Re…" at bounding box center [573, 274] width 1147 height 548
click at [467, 380] on div "Reconocer como curso" at bounding box center [485, 381] width 96 height 13
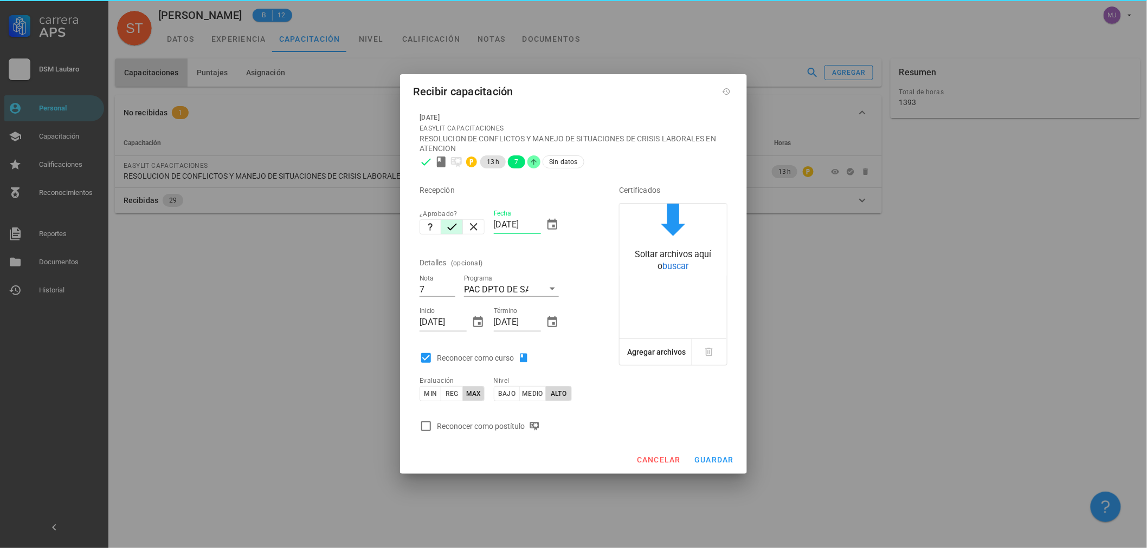
click at [454, 425] on div "Reconocer como postítulo" at bounding box center [490, 426] width 107 height 13
click at [702, 461] on span "guardar" at bounding box center [714, 460] width 40 height 9
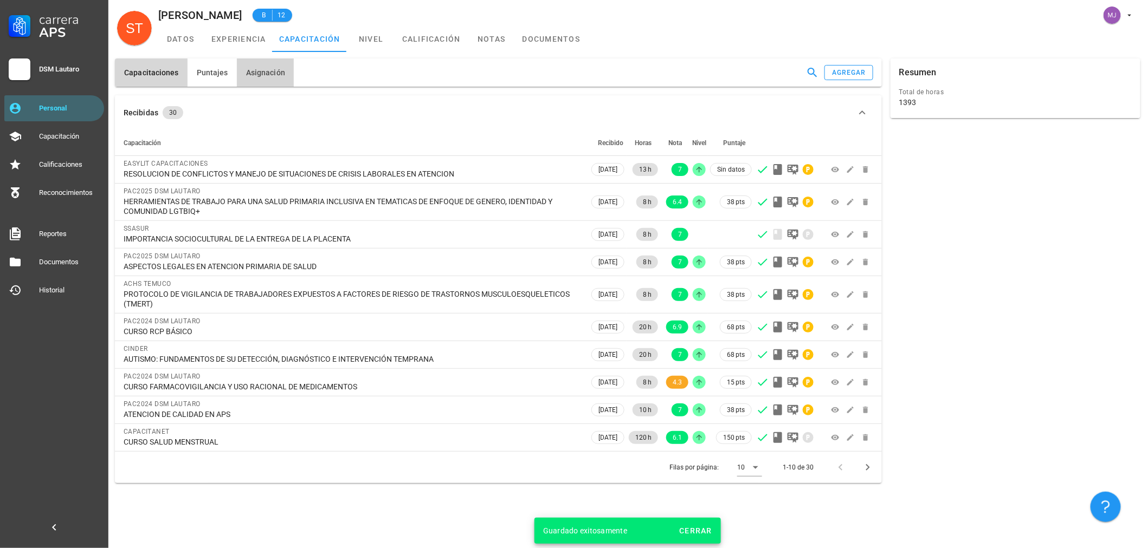
click at [289, 66] on button "Asignación" at bounding box center [265, 73] width 57 height 28
